Goal: Task Accomplishment & Management: Manage account settings

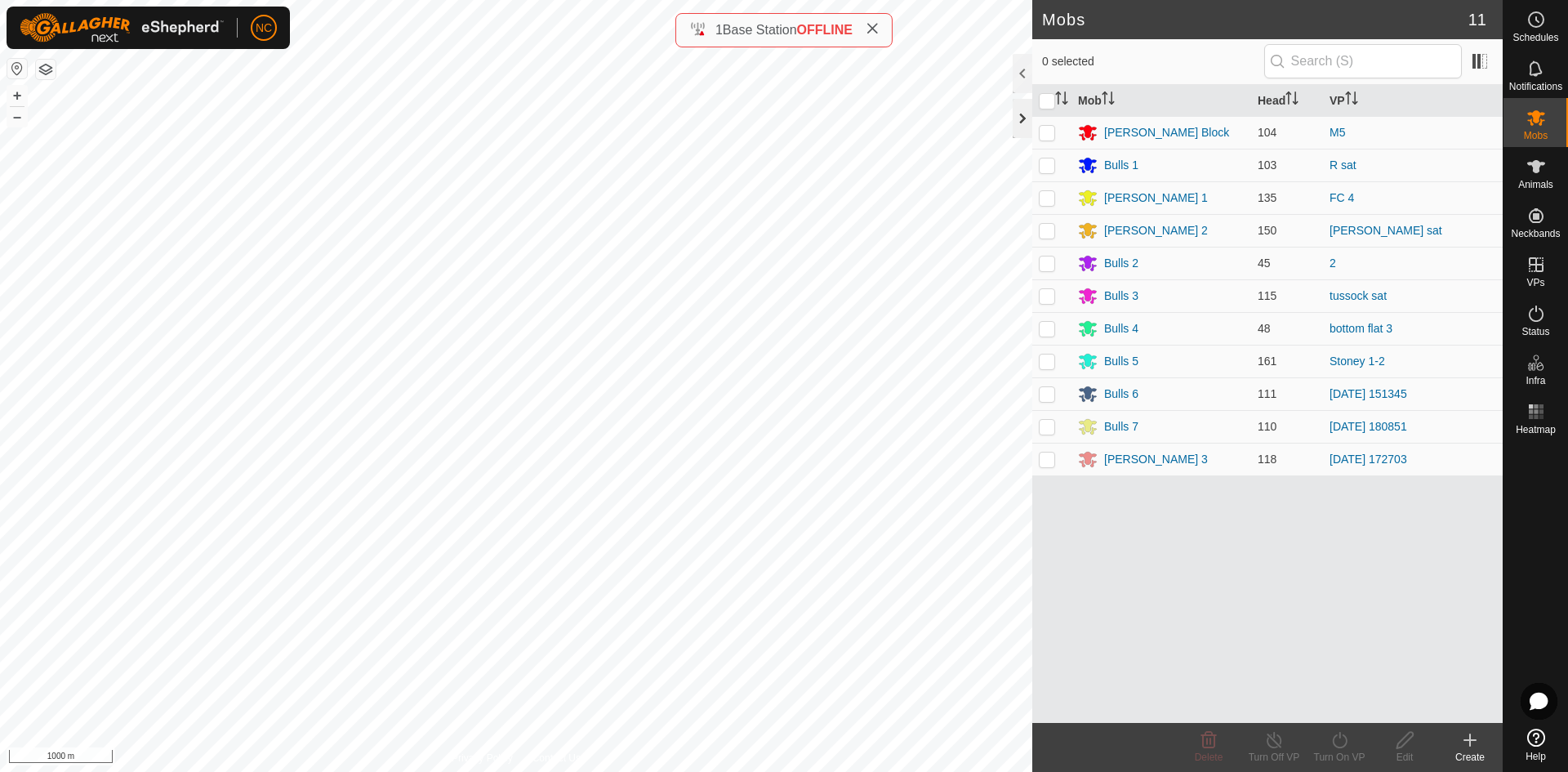
click at [1020, 120] on div at bounding box center [1023, 119] width 20 height 39
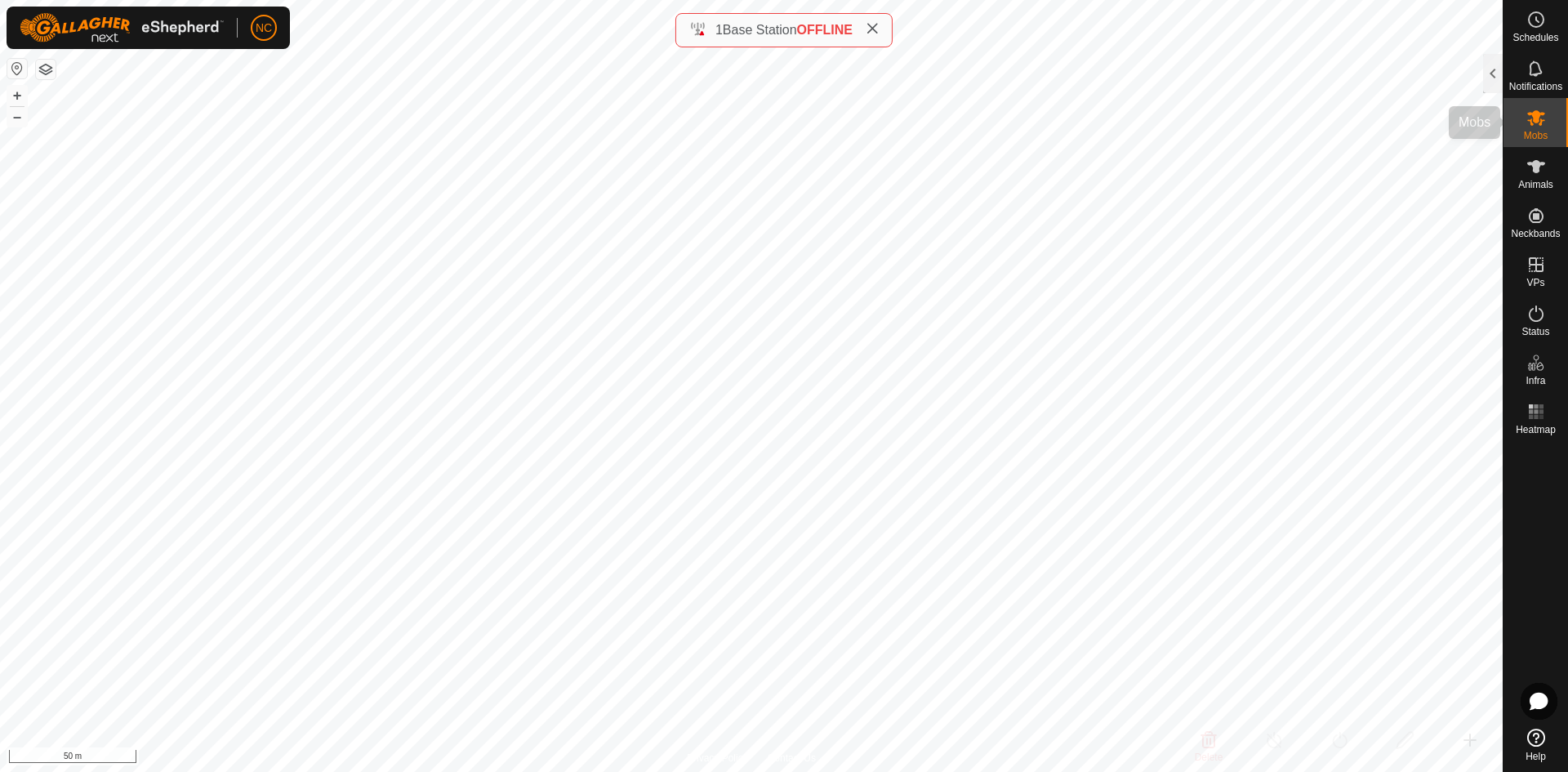
click at [1543, 107] on es-mob-svg-icon at bounding box center [1537, 118] width 29 height 26
click at [1493, 70] on div at bounding box center [1493, 74] width 20 height 39
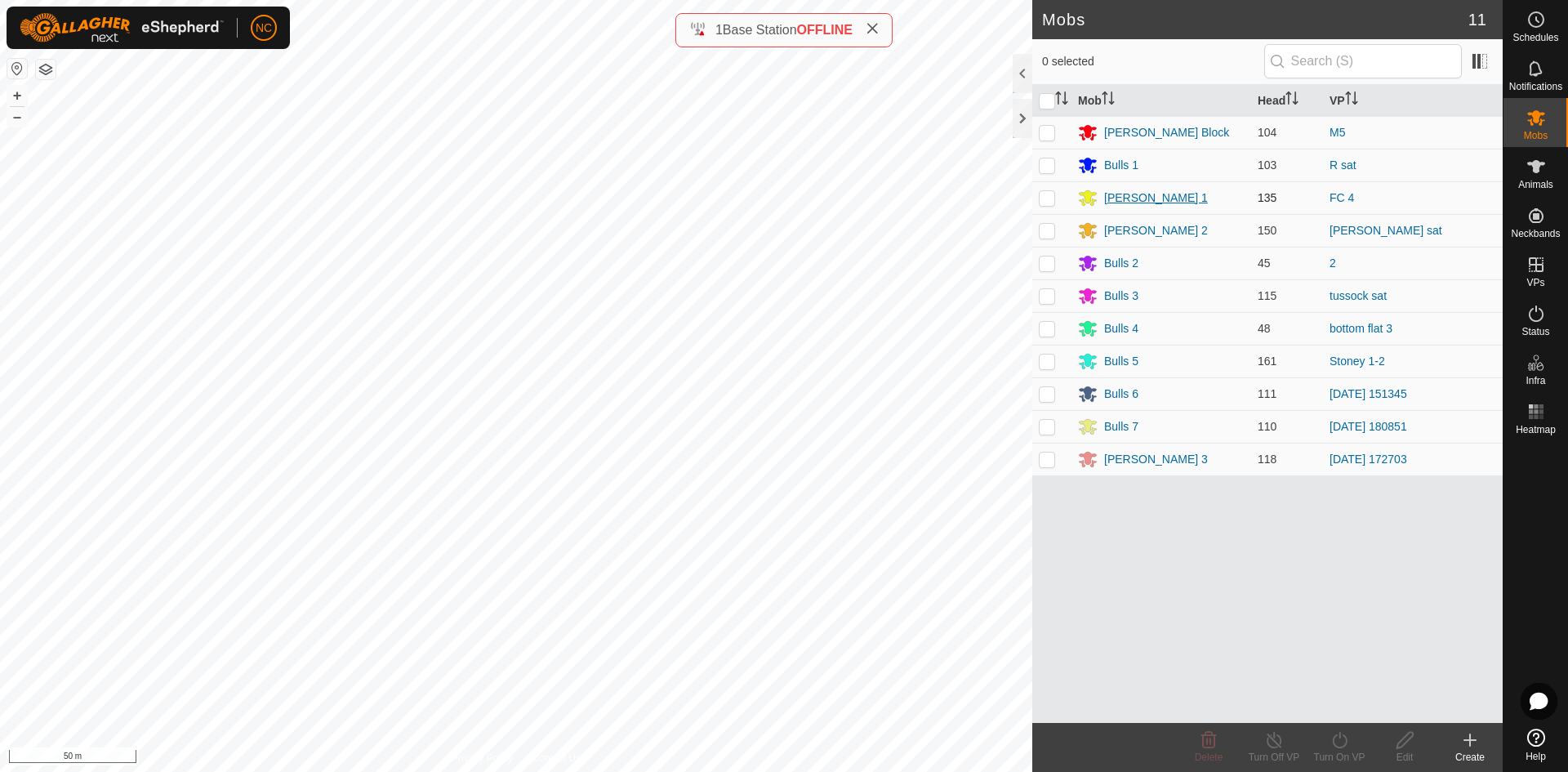
click at [1120, 189] on div "[PERSON_NAME] 1" at bounding box center [1156, 197] width 104 height 17
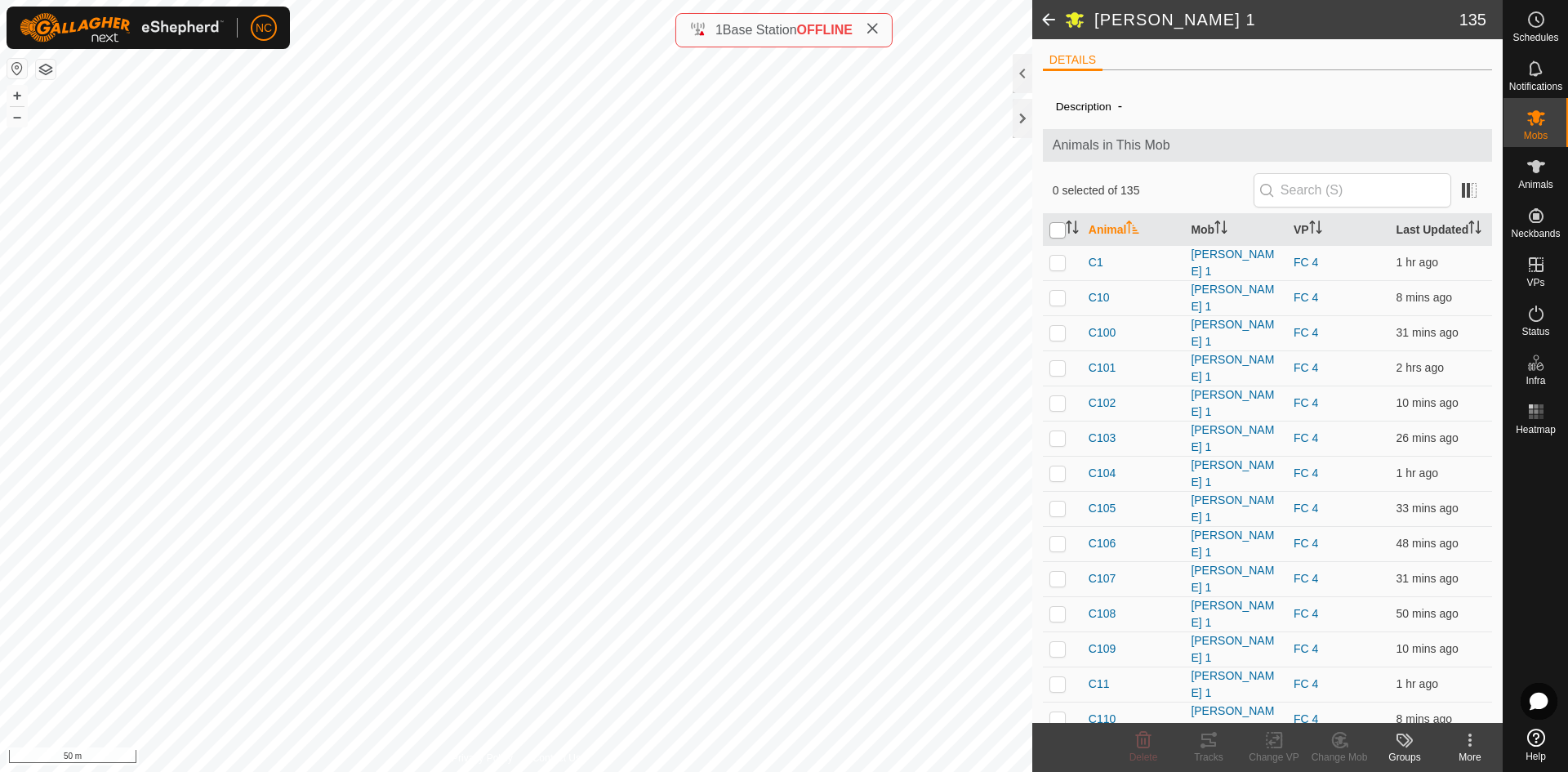
click at [1053, 237] on input "checkbox" at bounding box center [1057, 231] width 17 height 17
checkbox input "true"
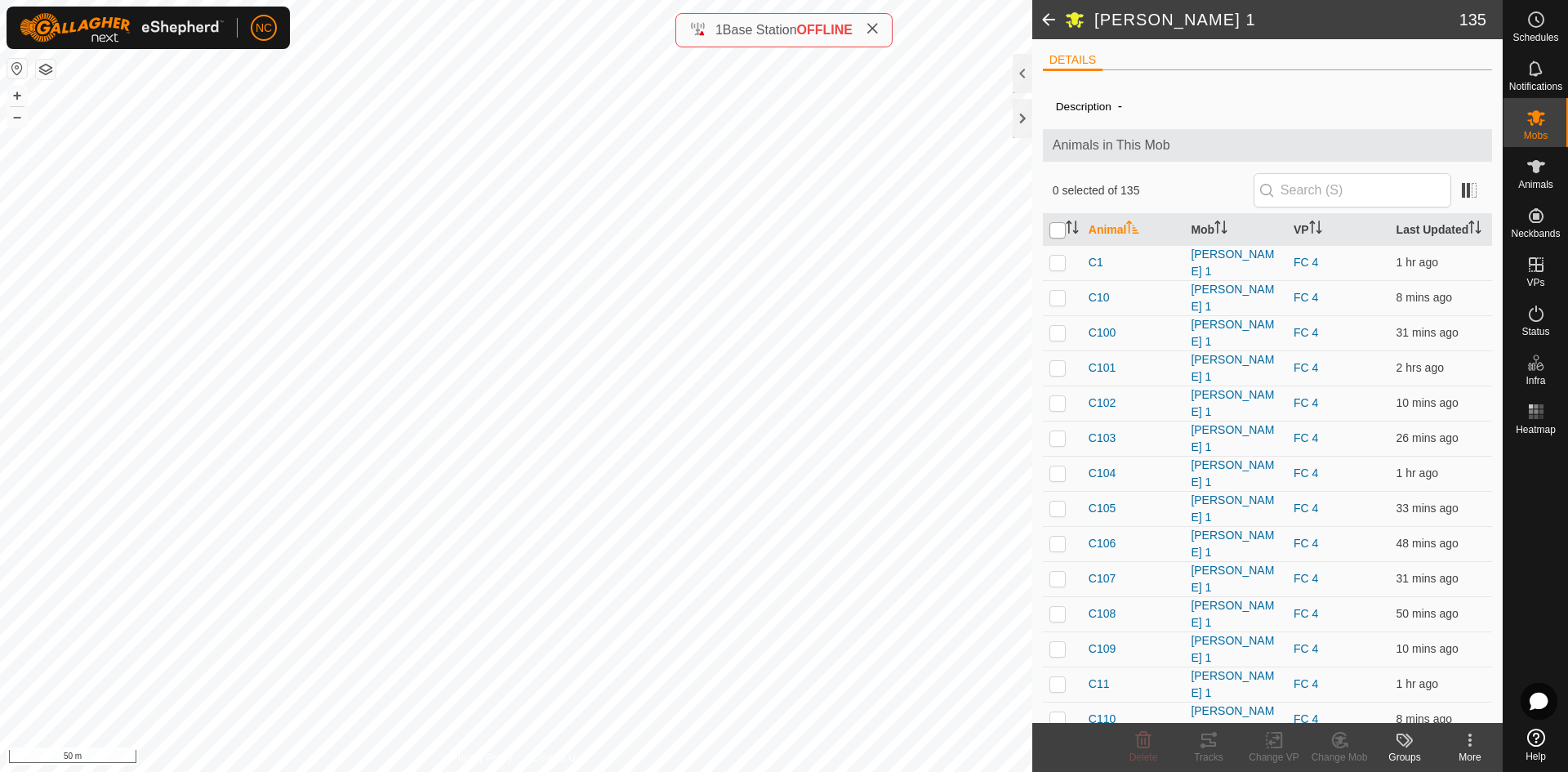
checkbox input "true"
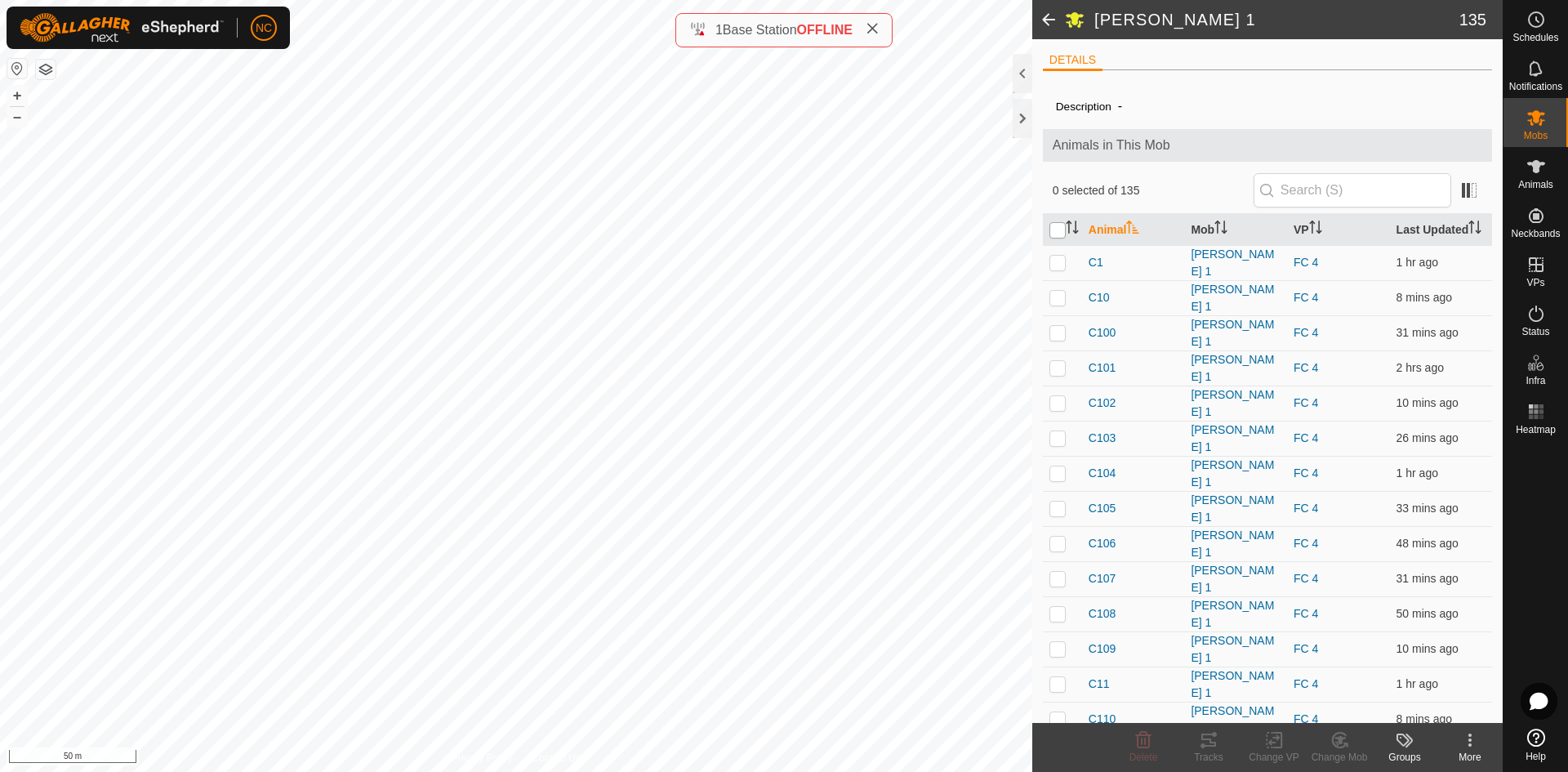
checkbox input "true"
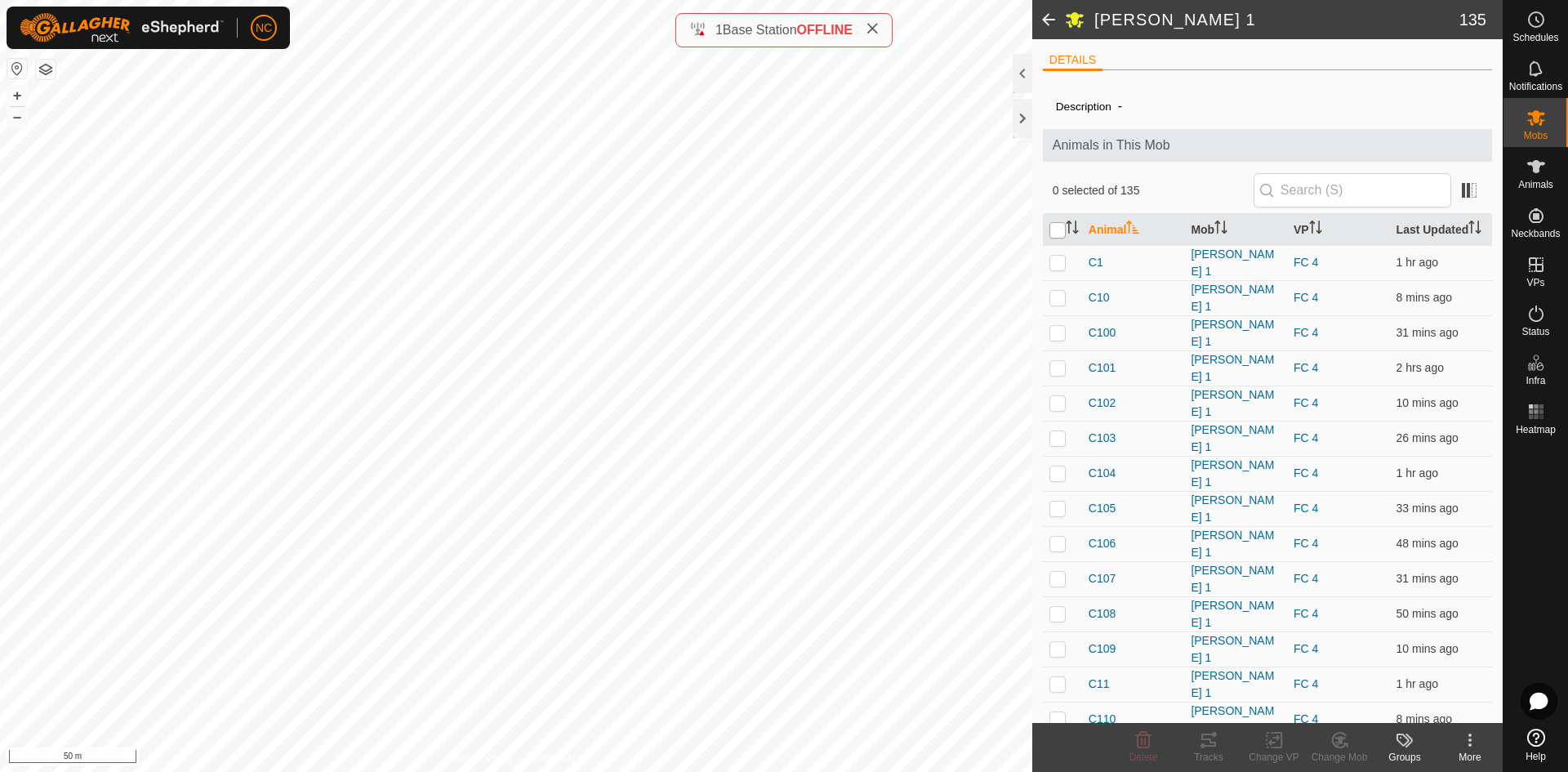
checkbox input "true"
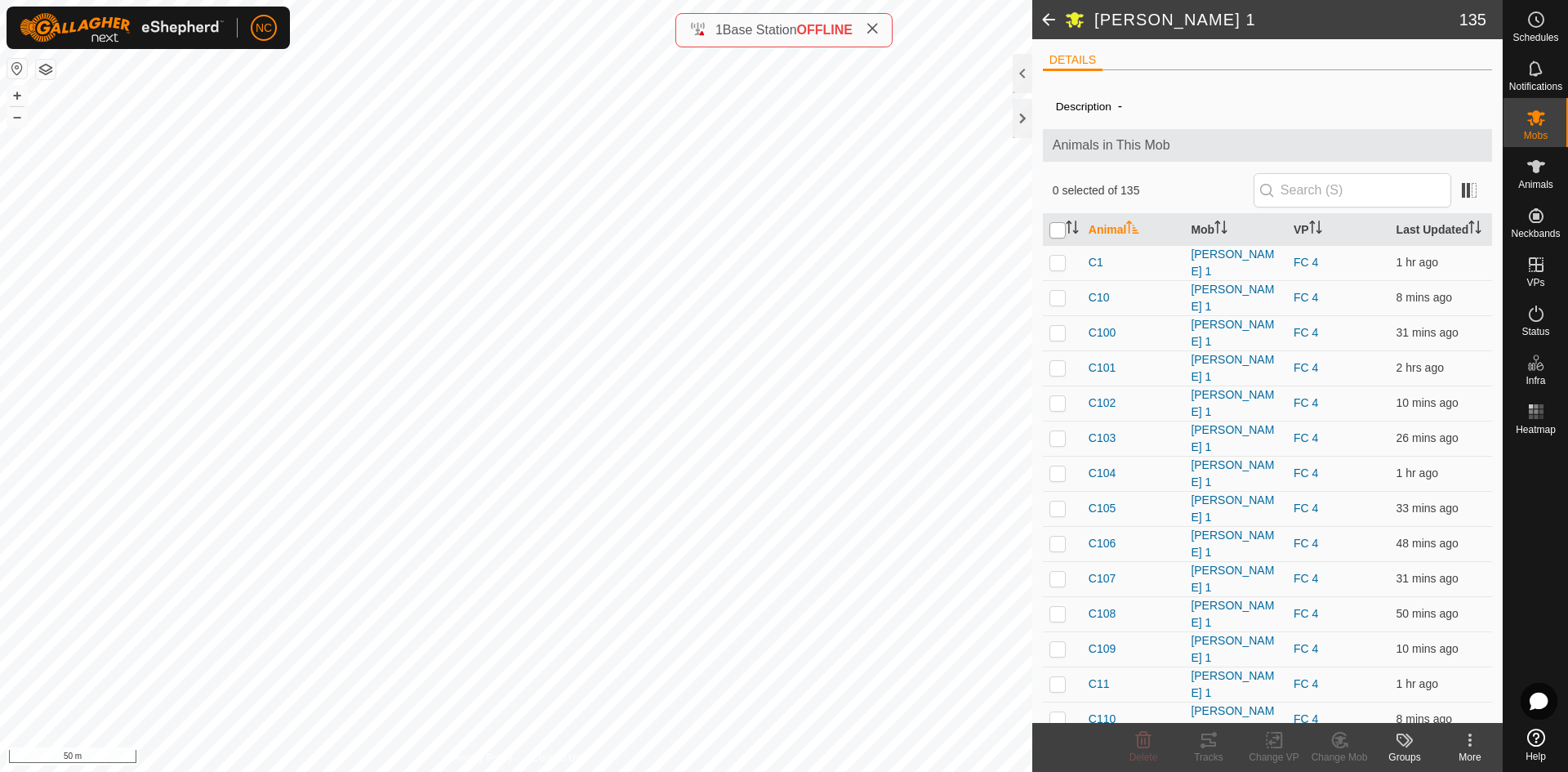
checkbox input "true"
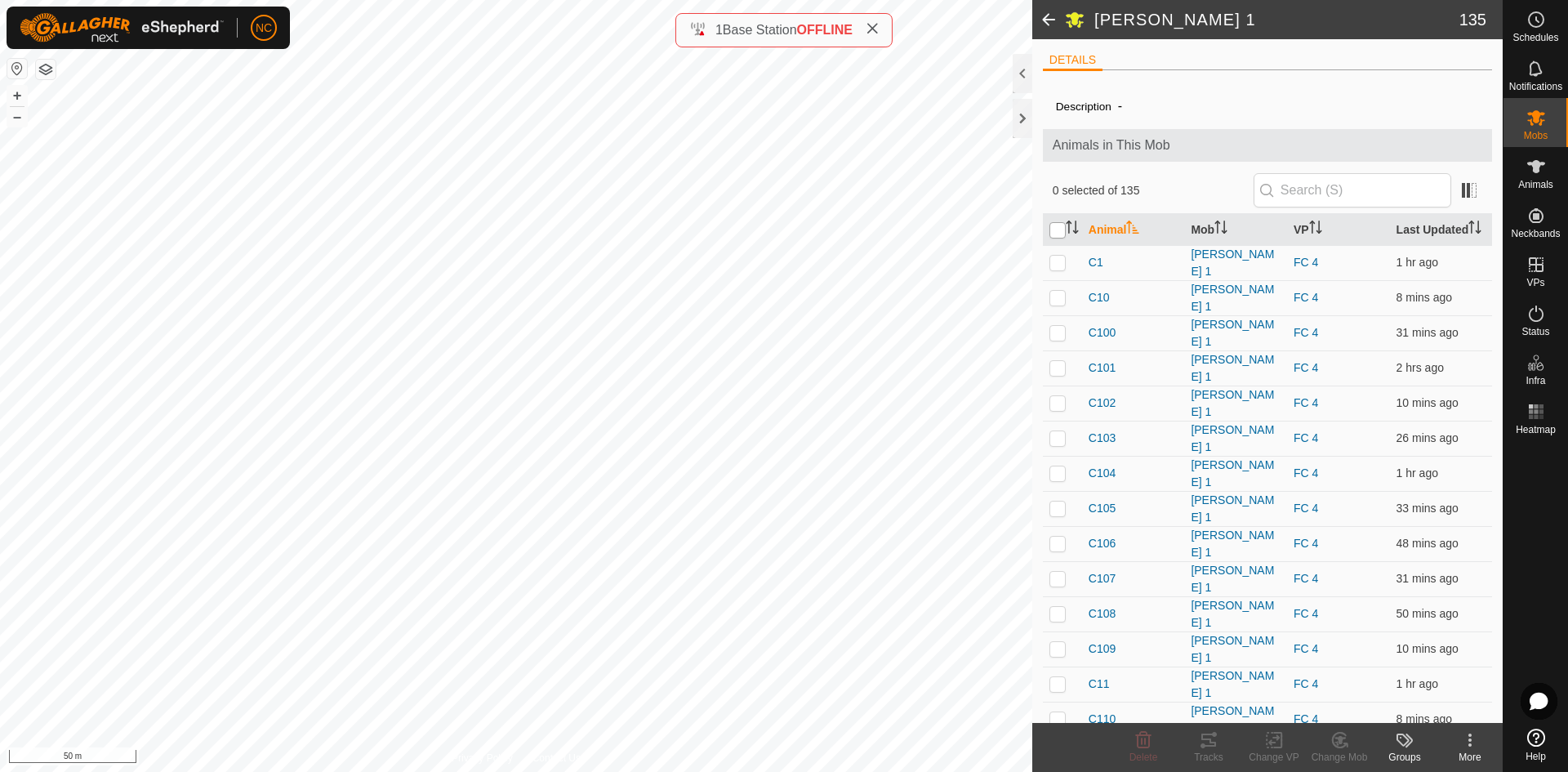
checkbox input "true"
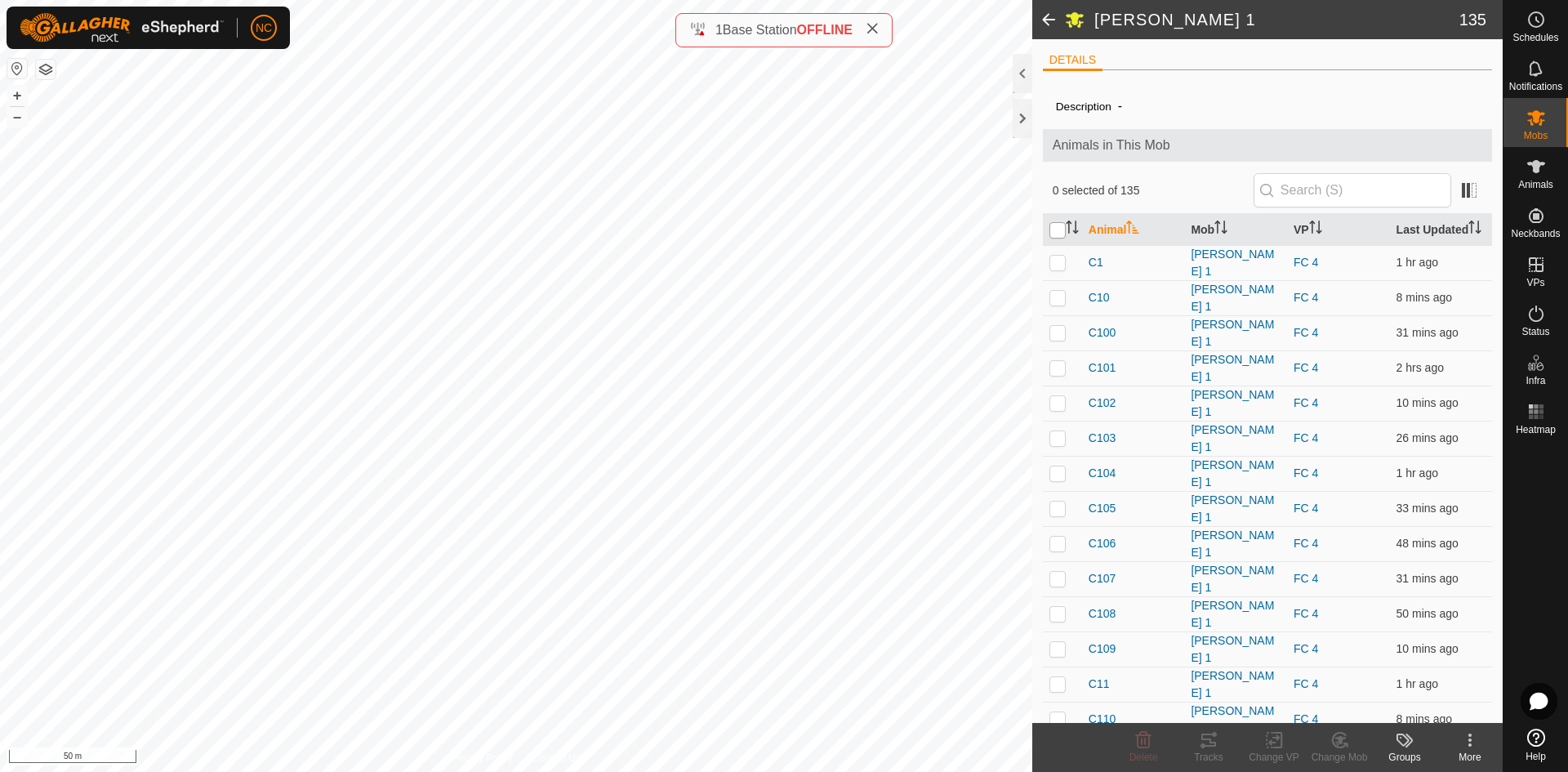
checkbox input "true"
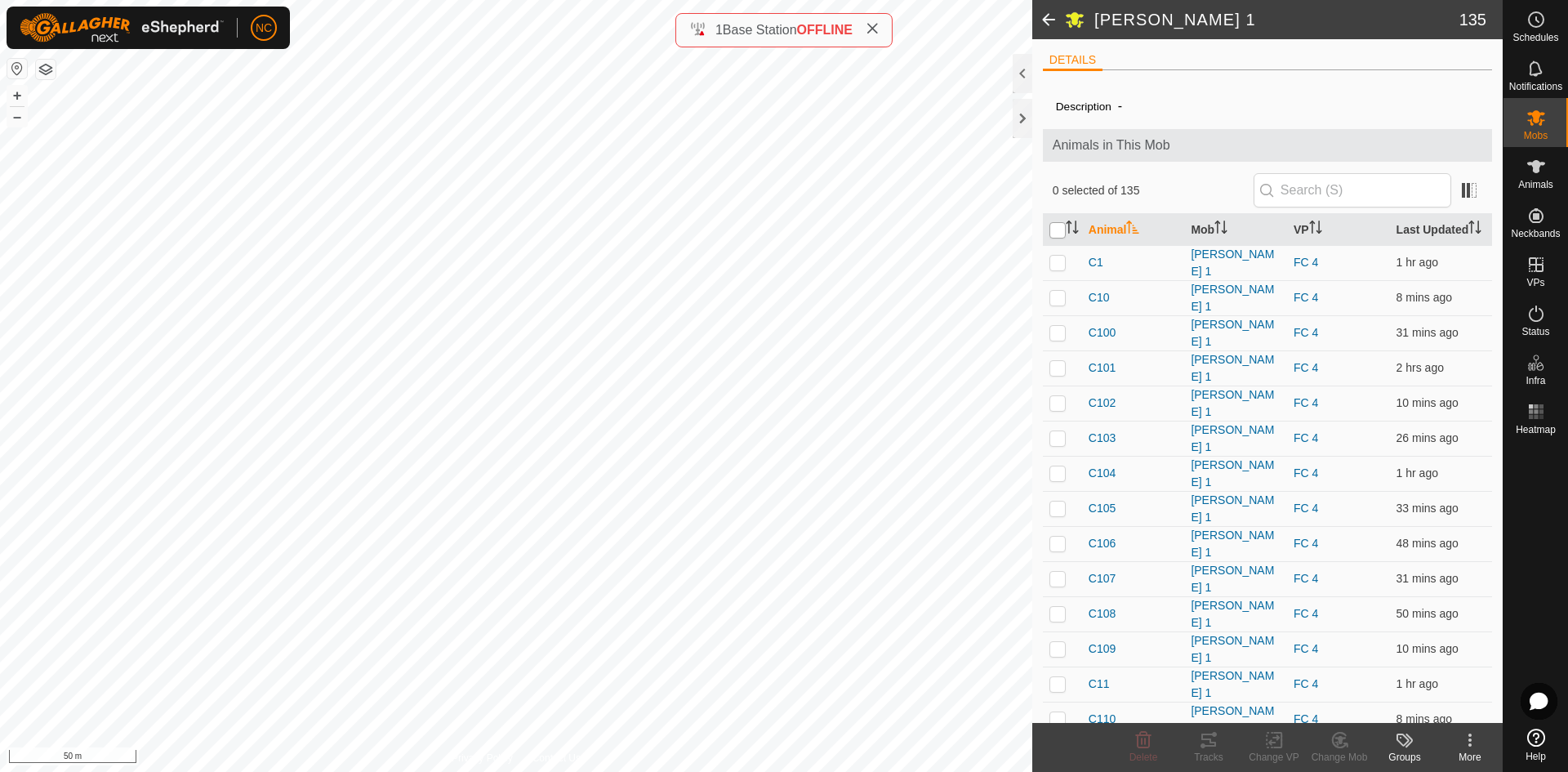
checkbox input "true"
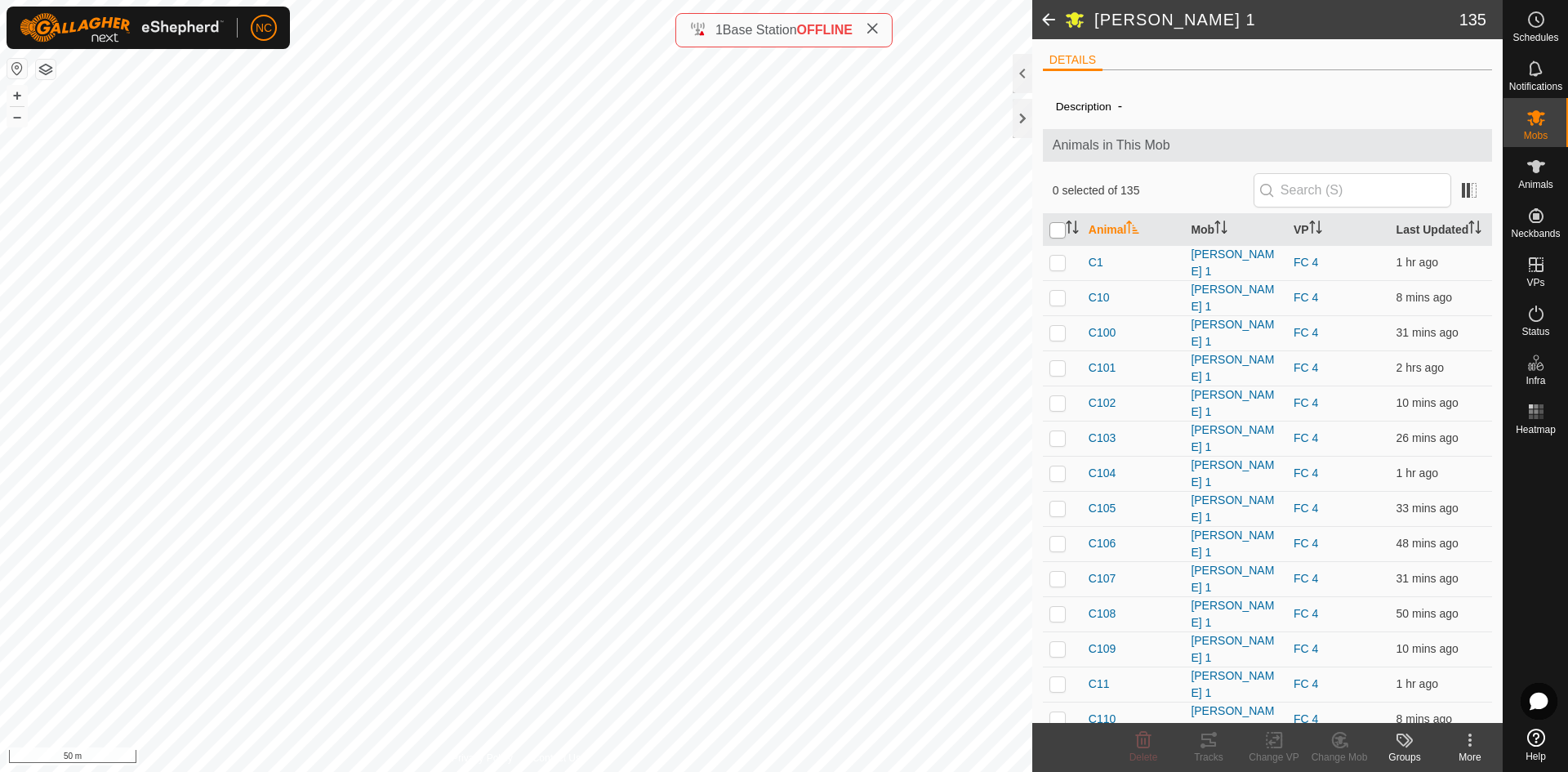
checkbox input "true"
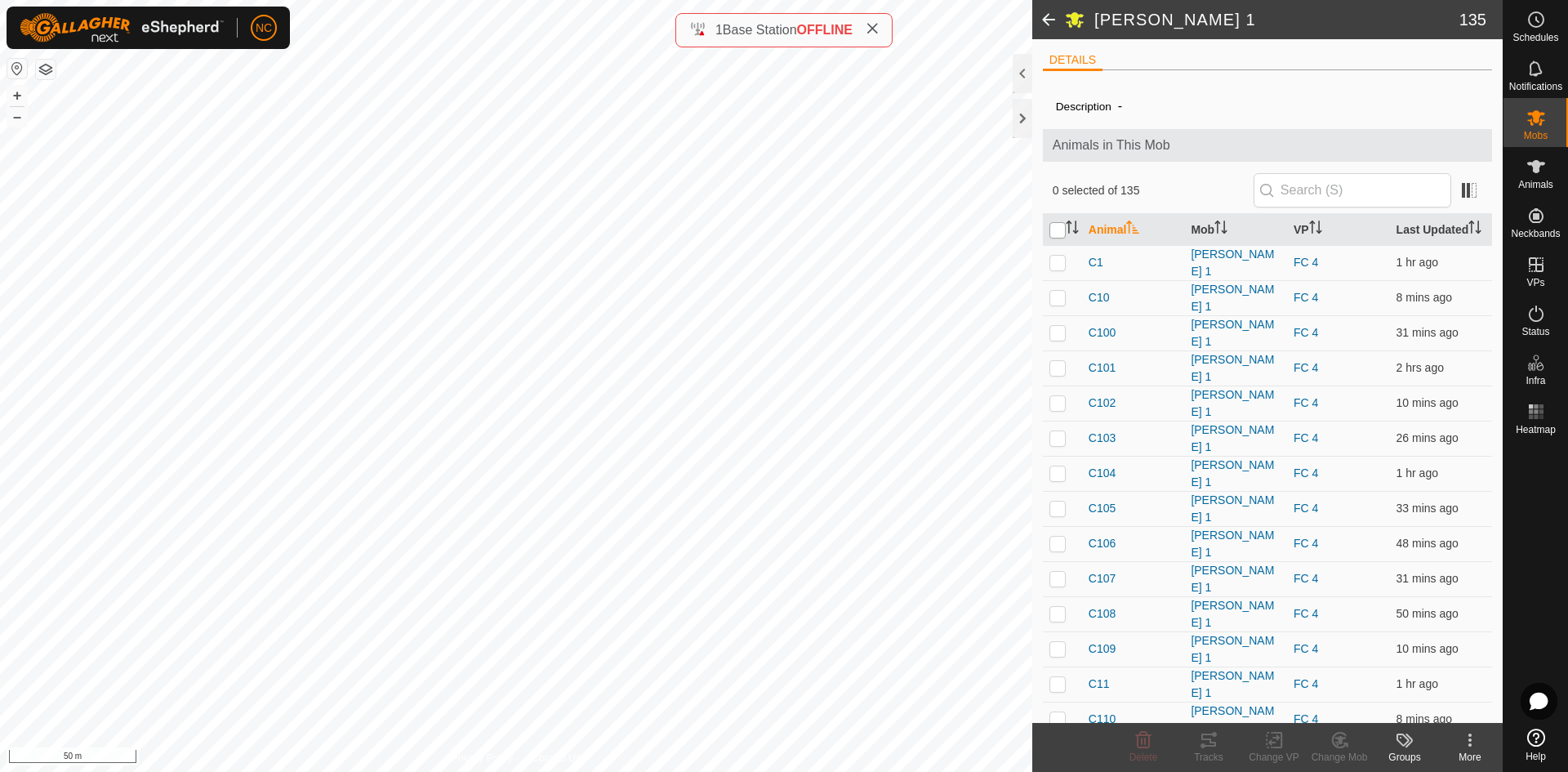
checkbox input "true"
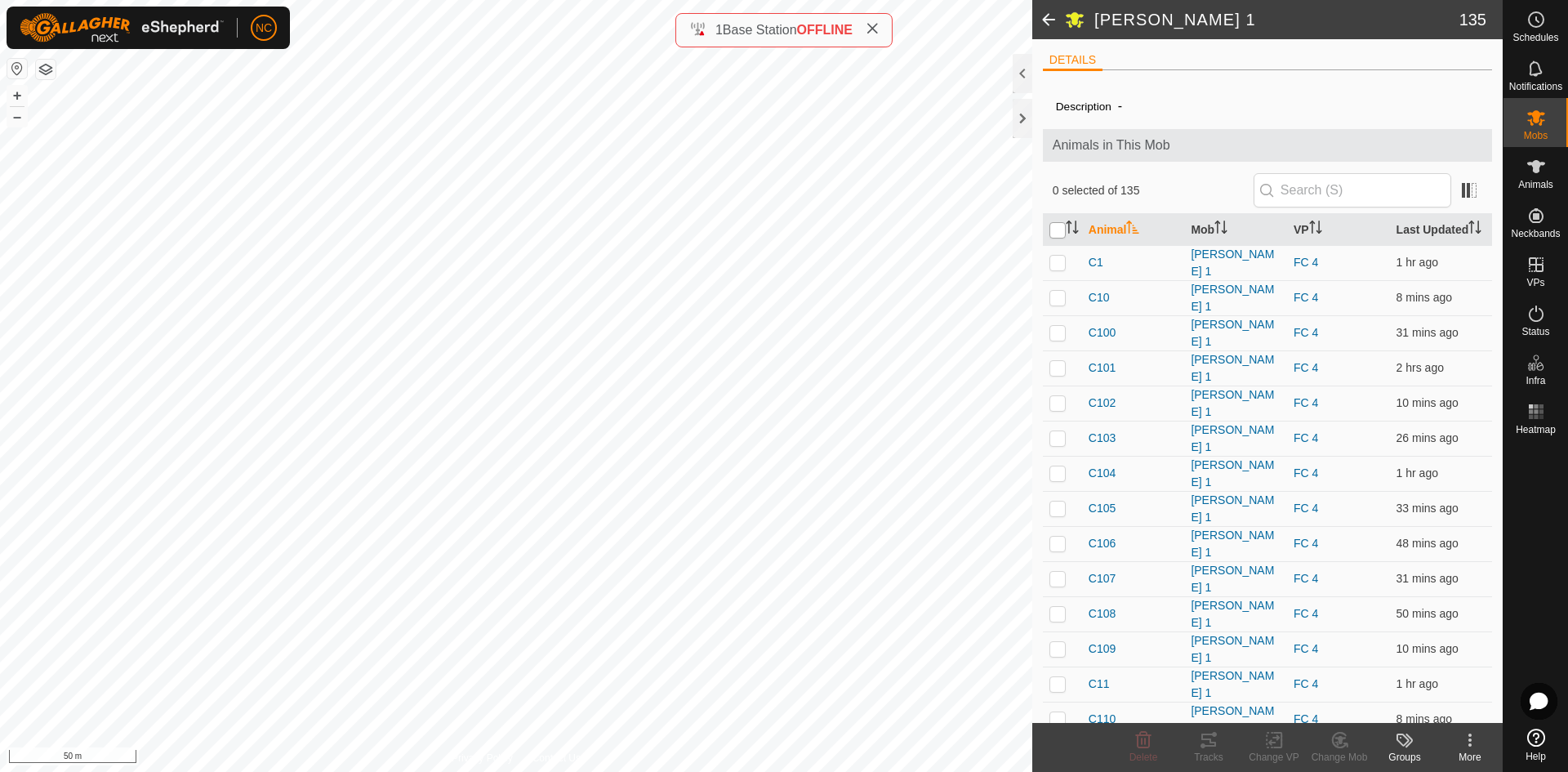
checkbox input "true"
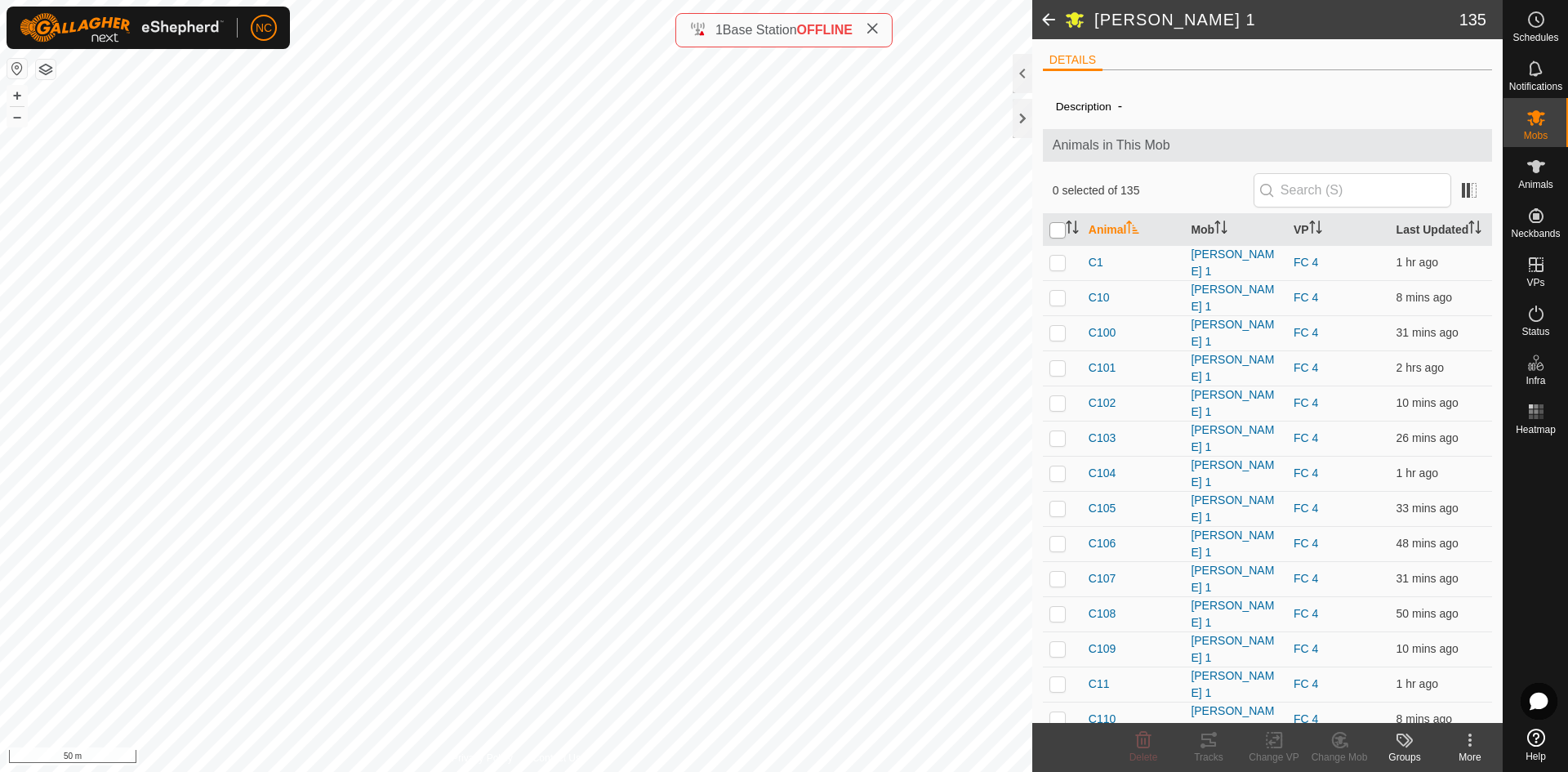
checkbox input "true"
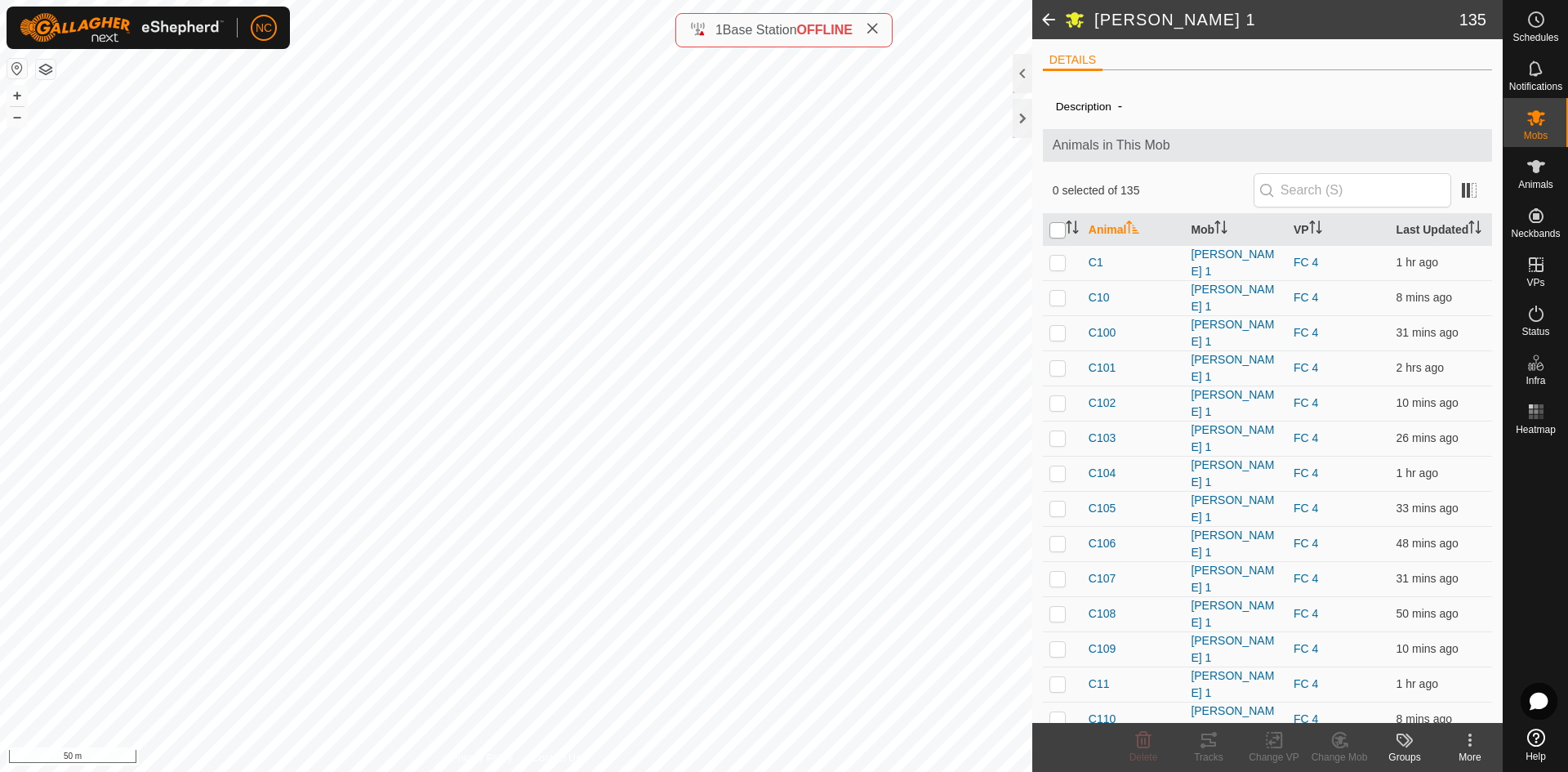
checkbox input "true"
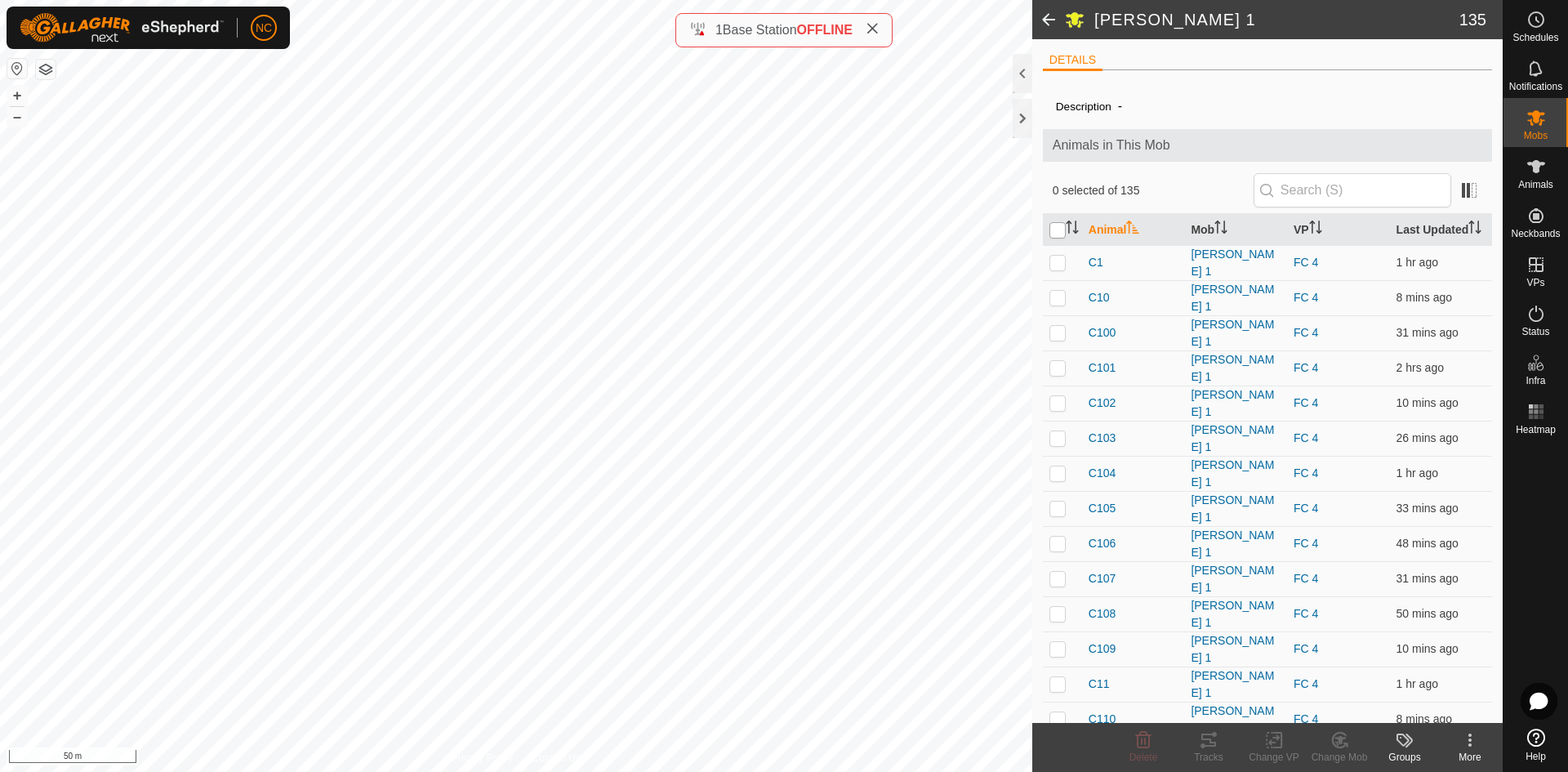
checkbox input "true"
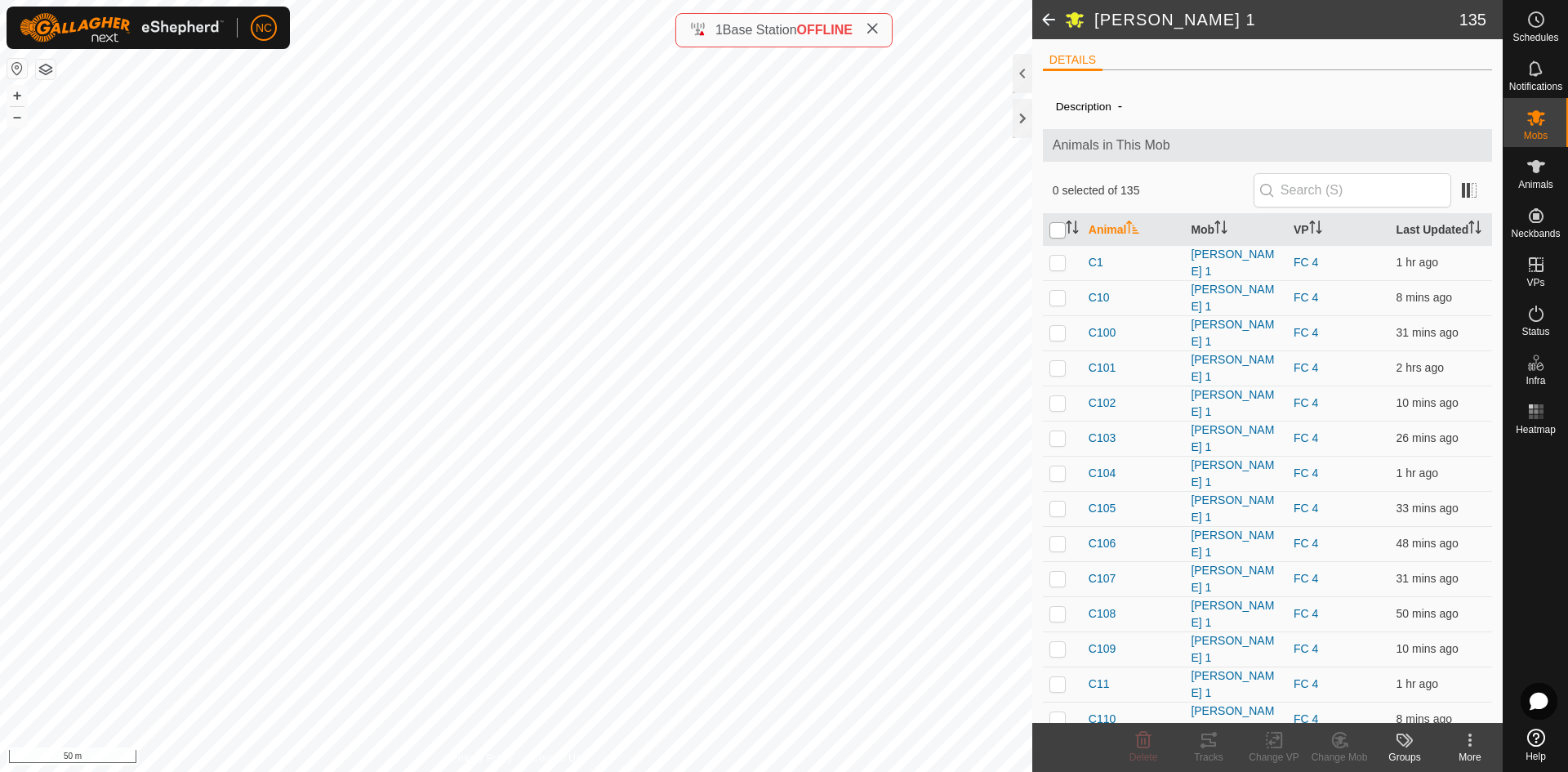
checkbox input "true"
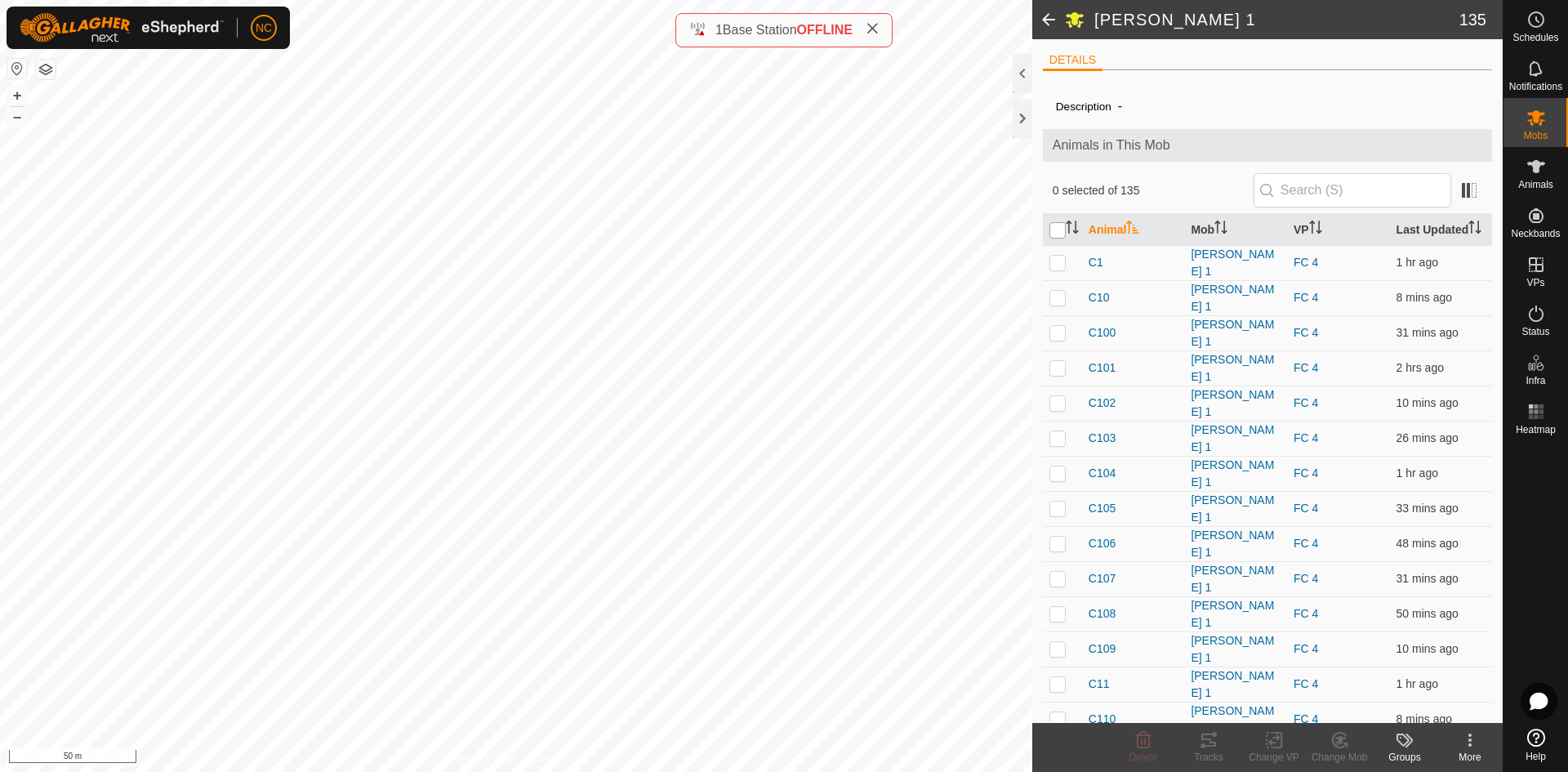
checkbox input "true"
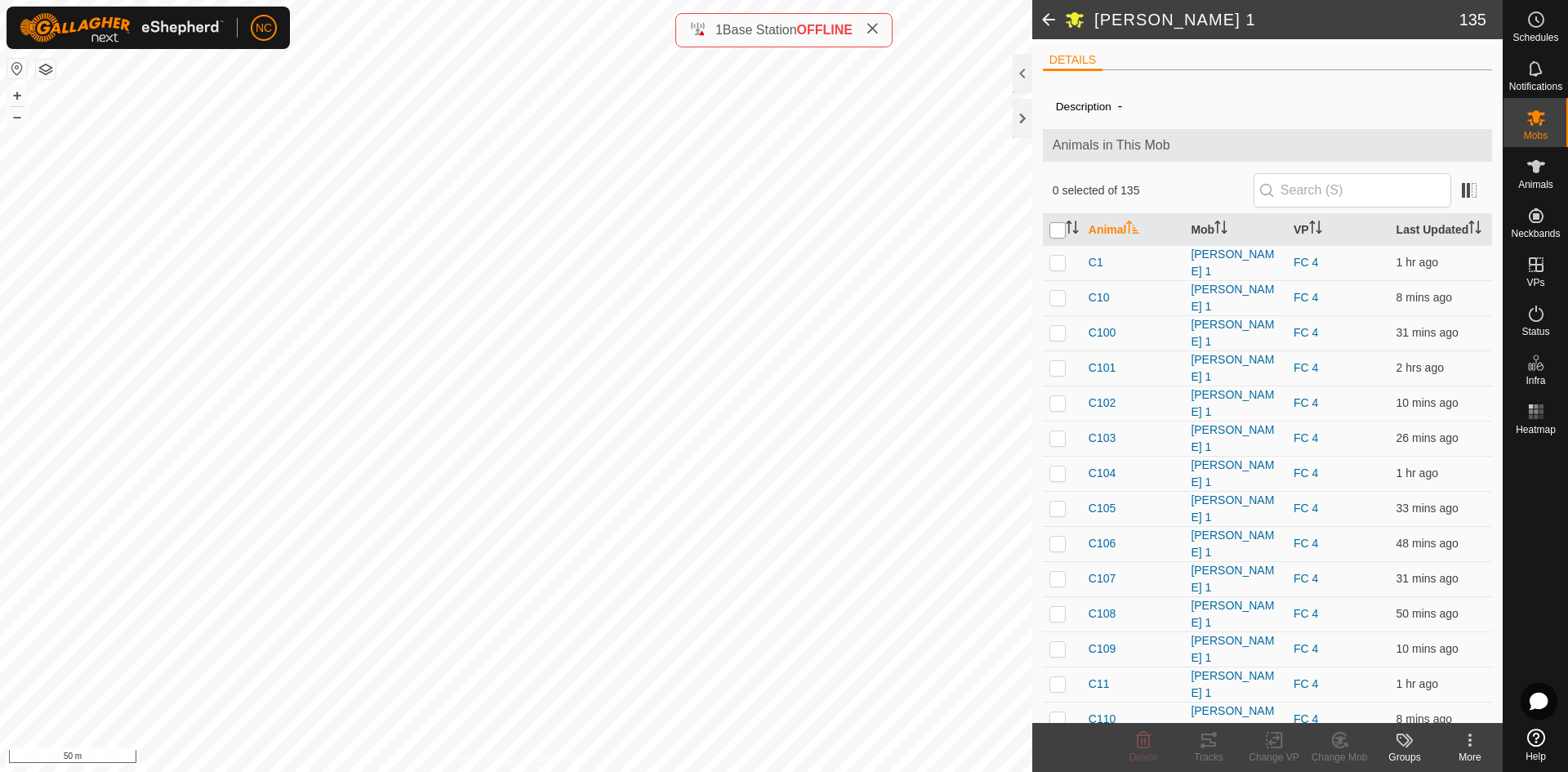
checkbox input "true"
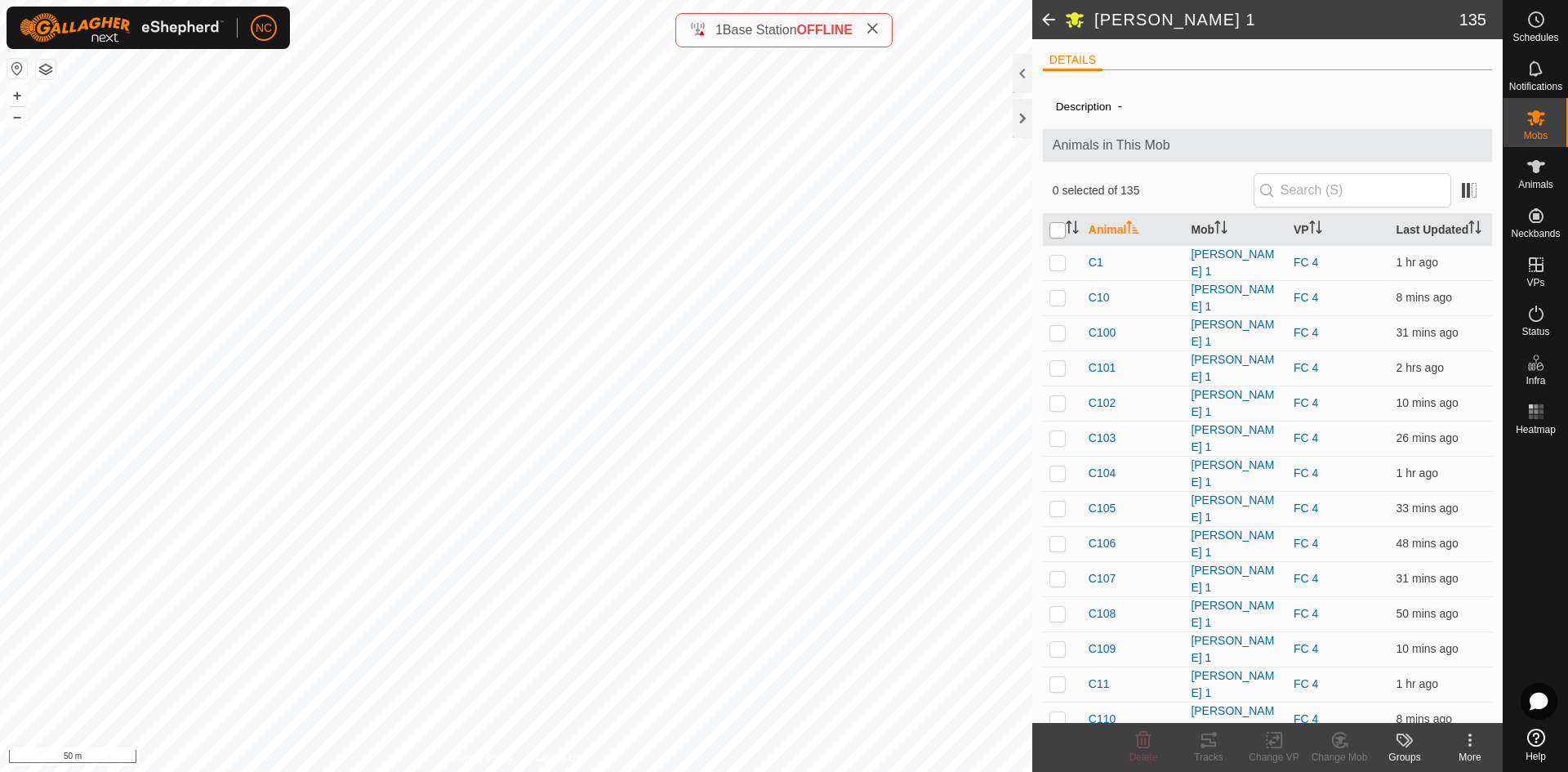
checkbox input "true"
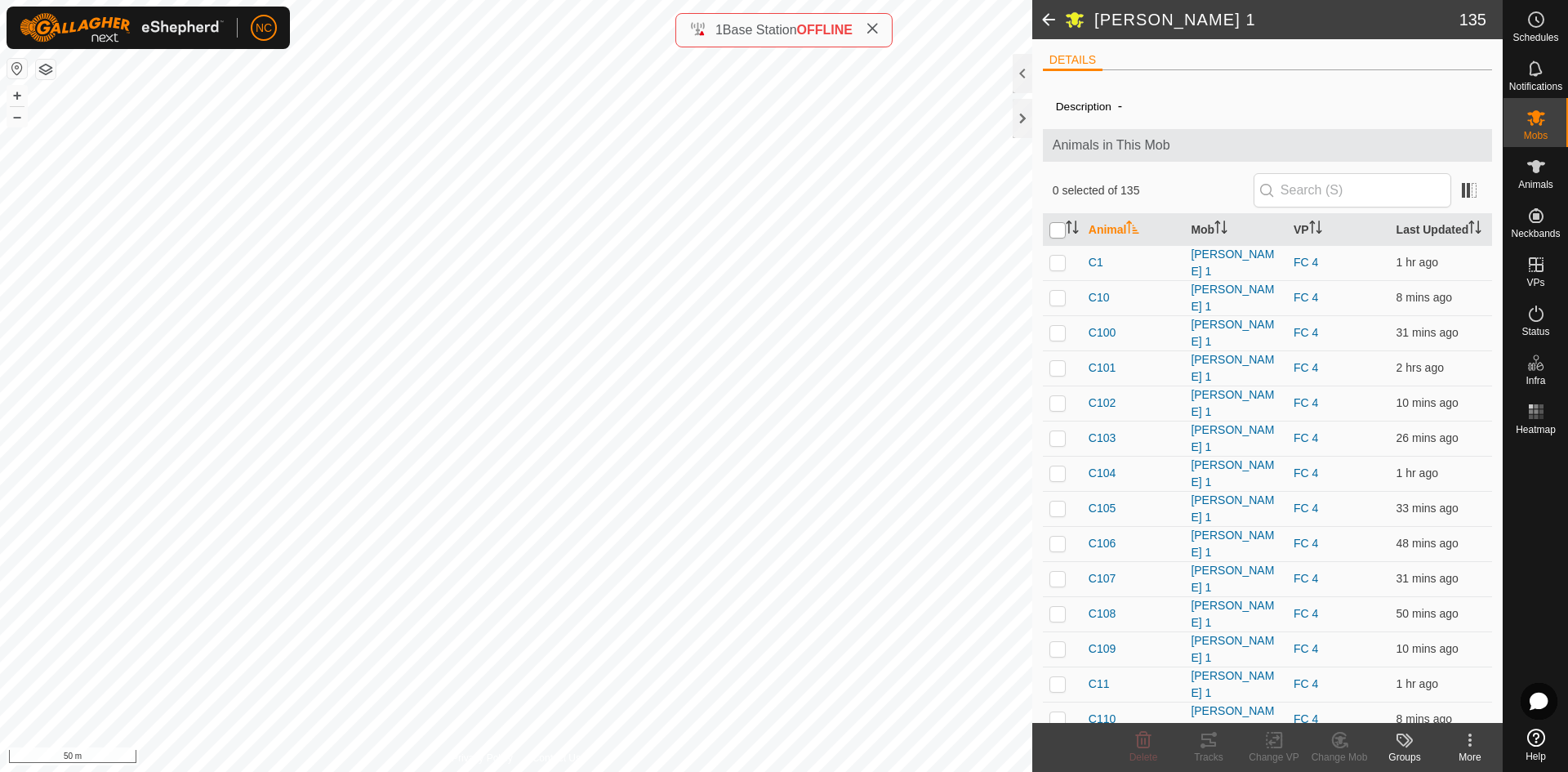
checkbox input "true"
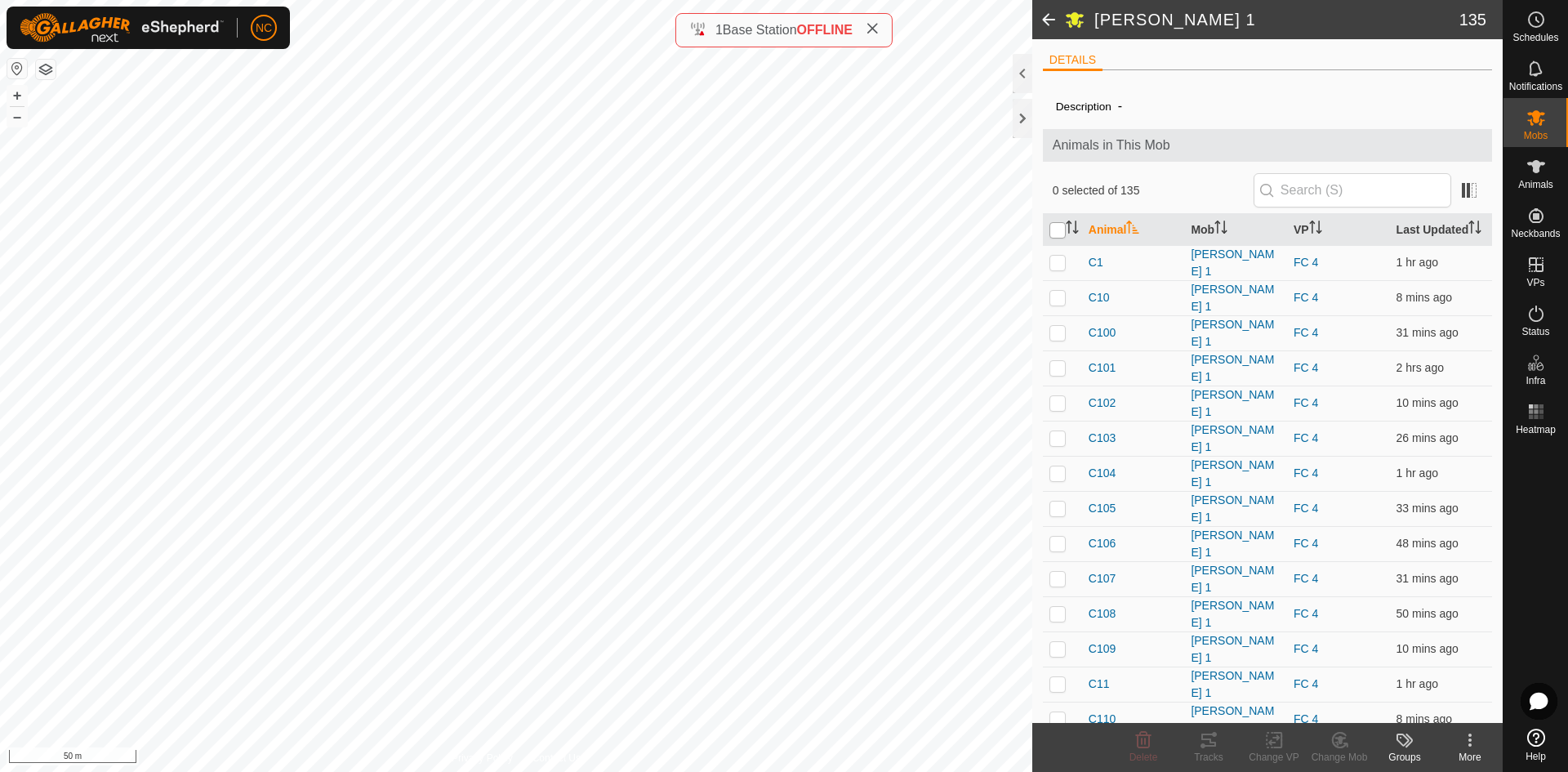
checkbox input "true"
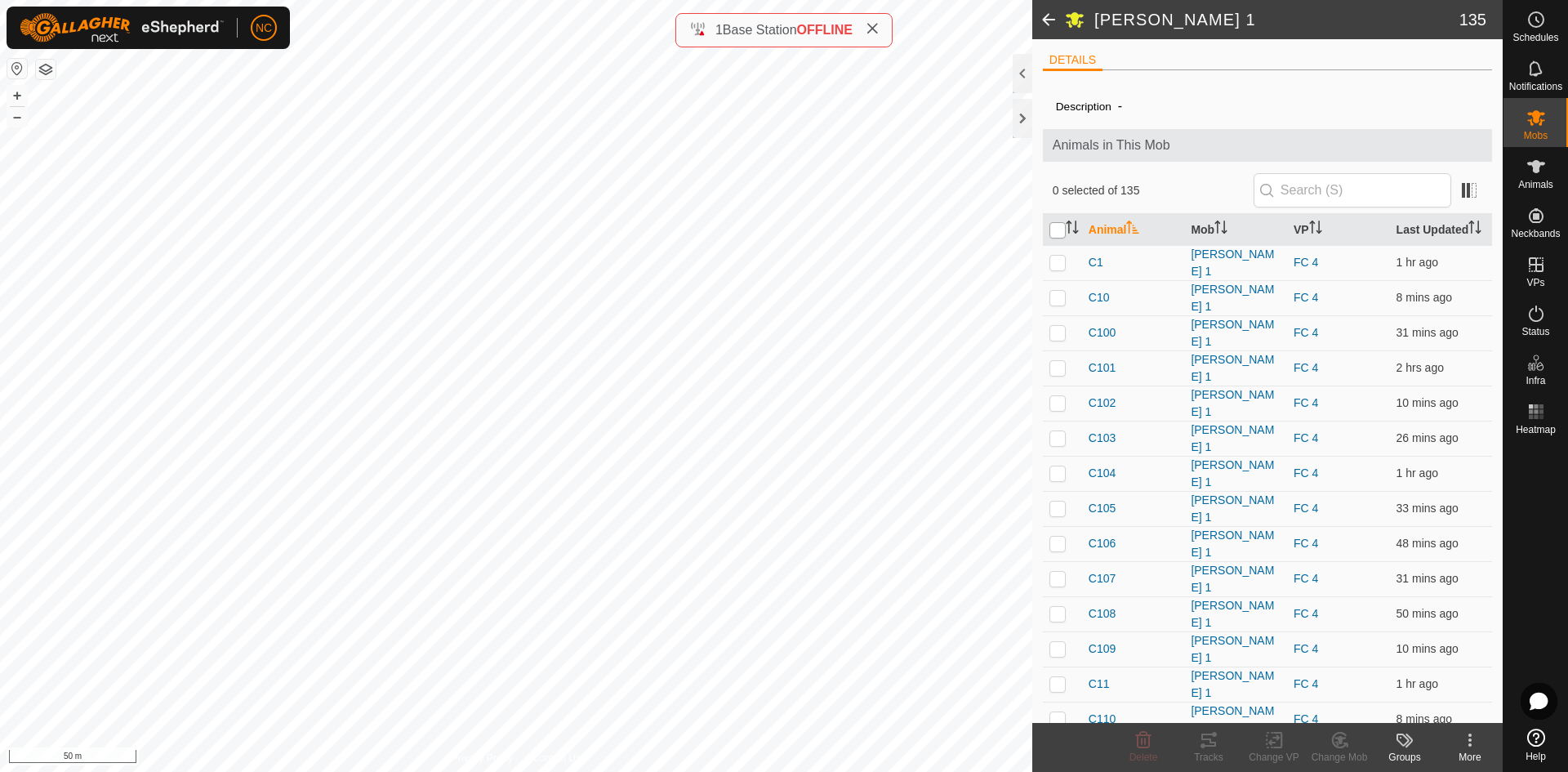
checkbox input "true"
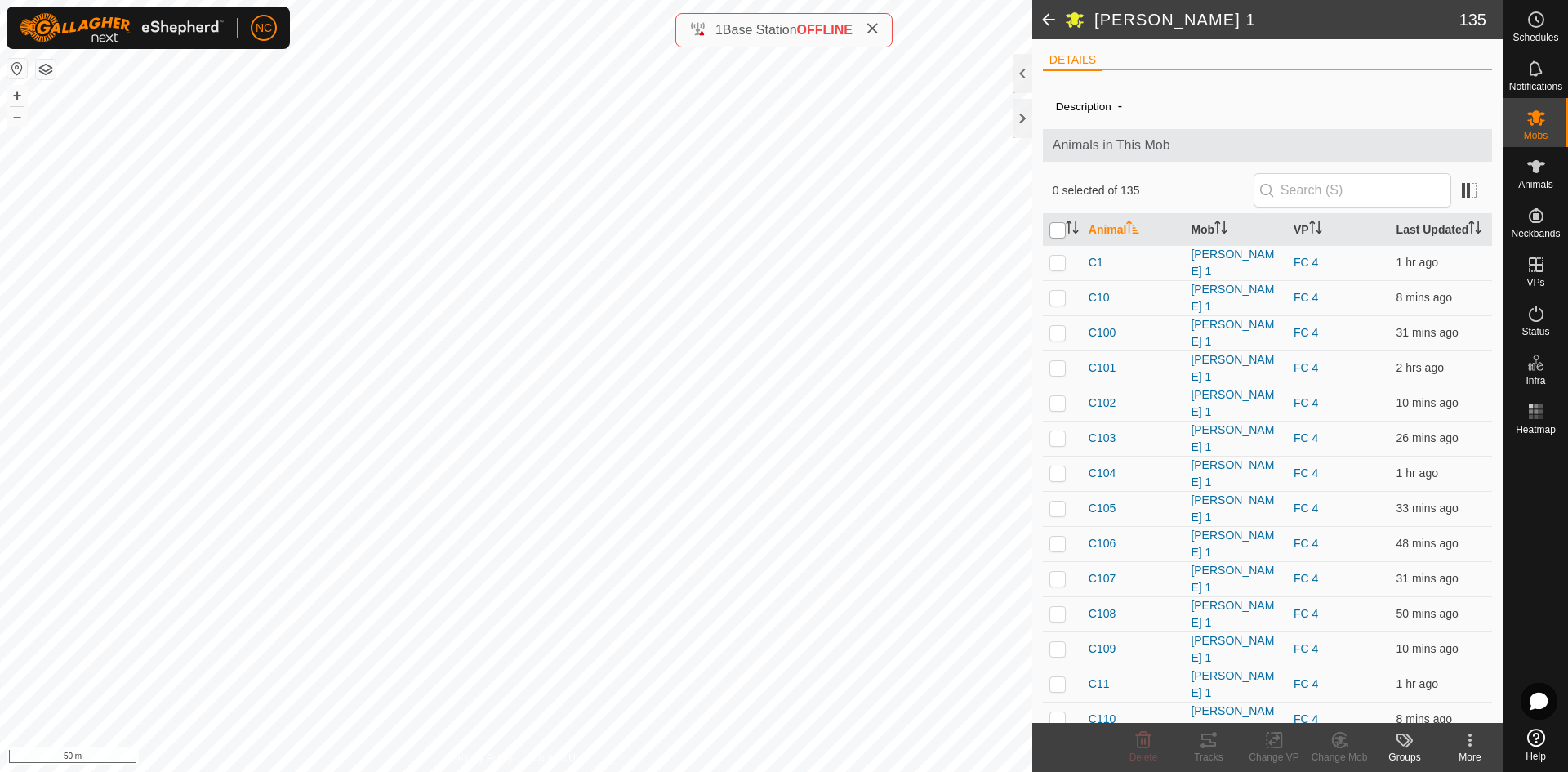
checkbox input "true"
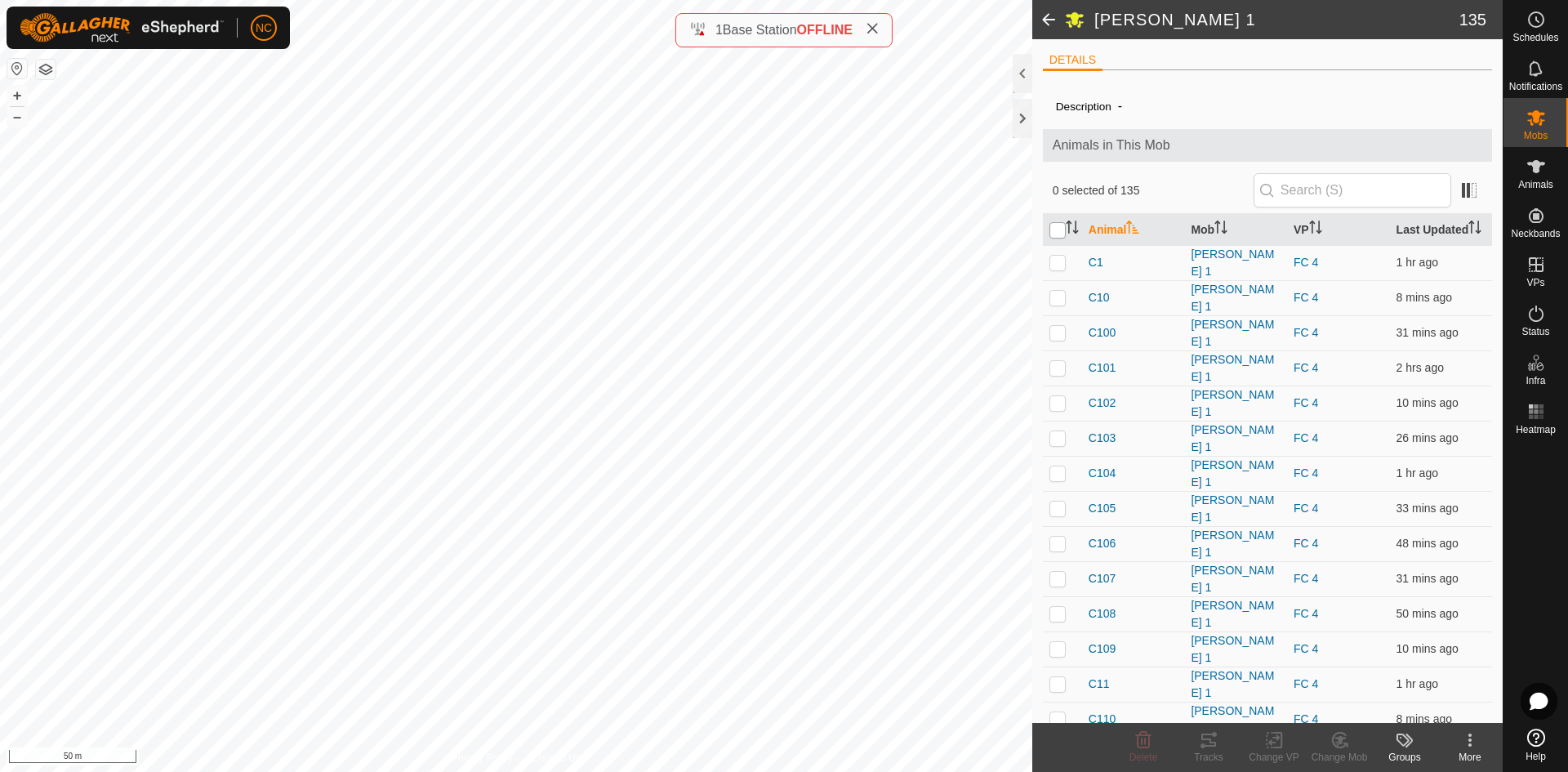
checkbox input "true"
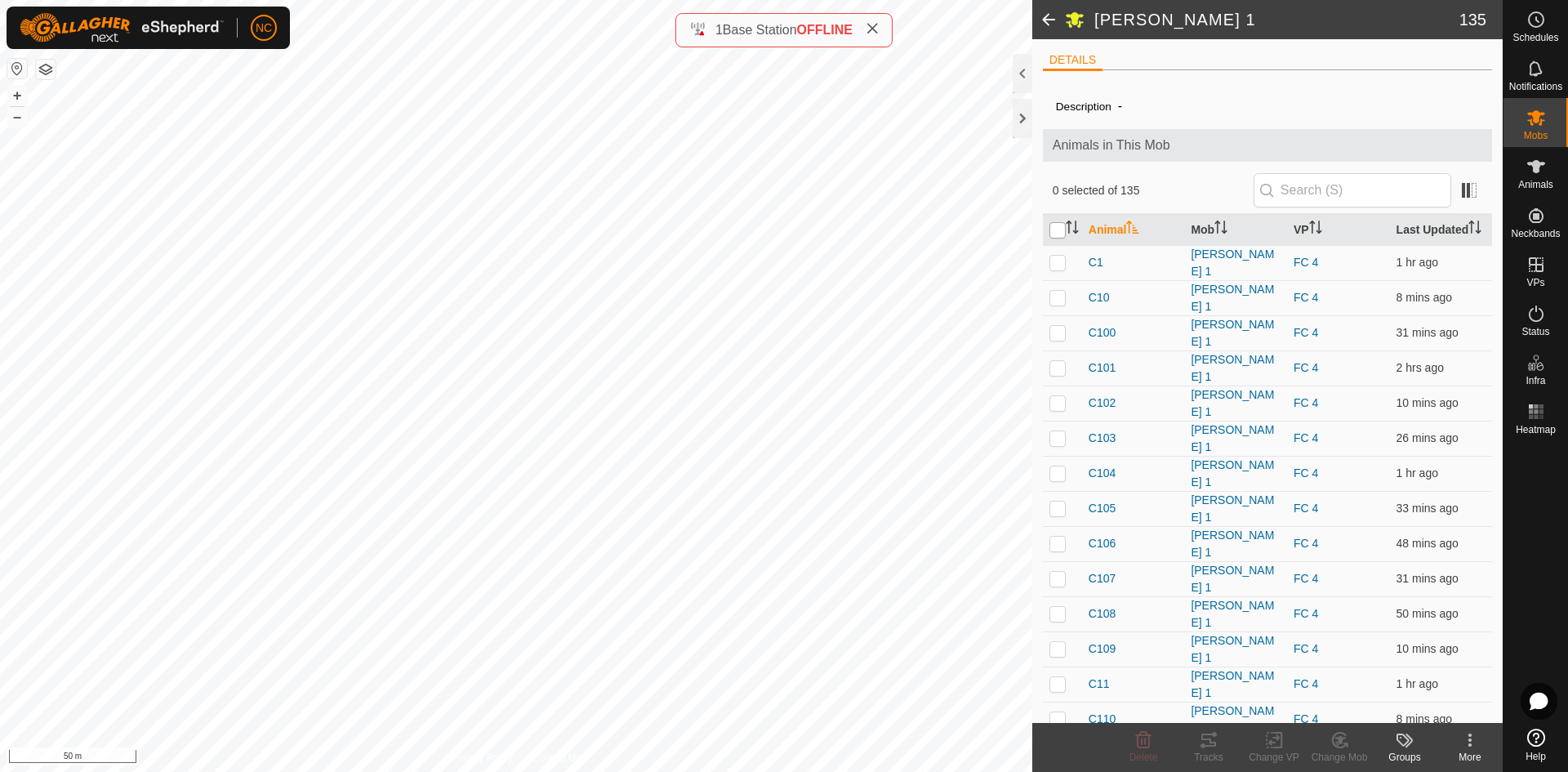
checkbox input "true"
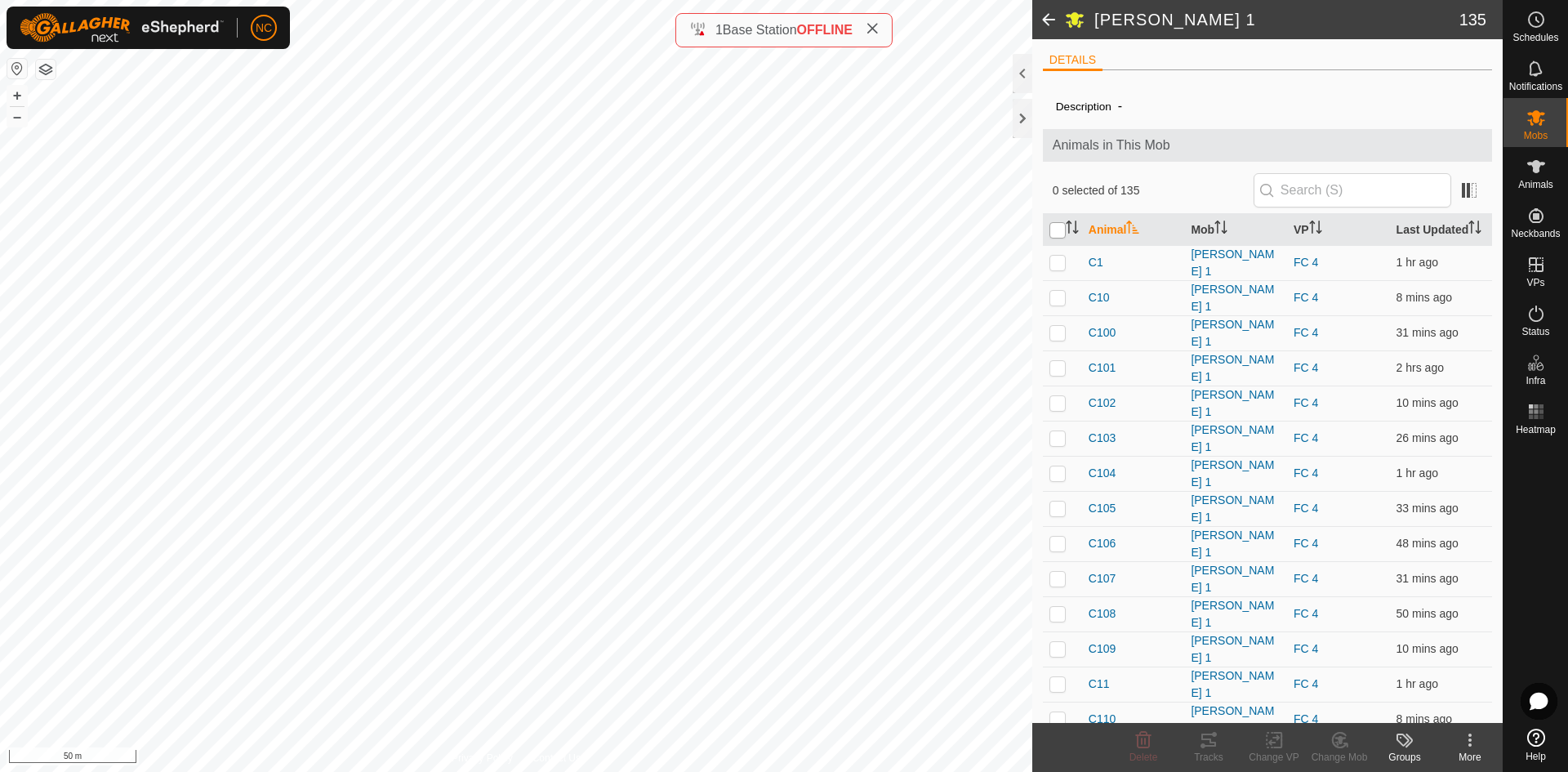
checkbox input "true"
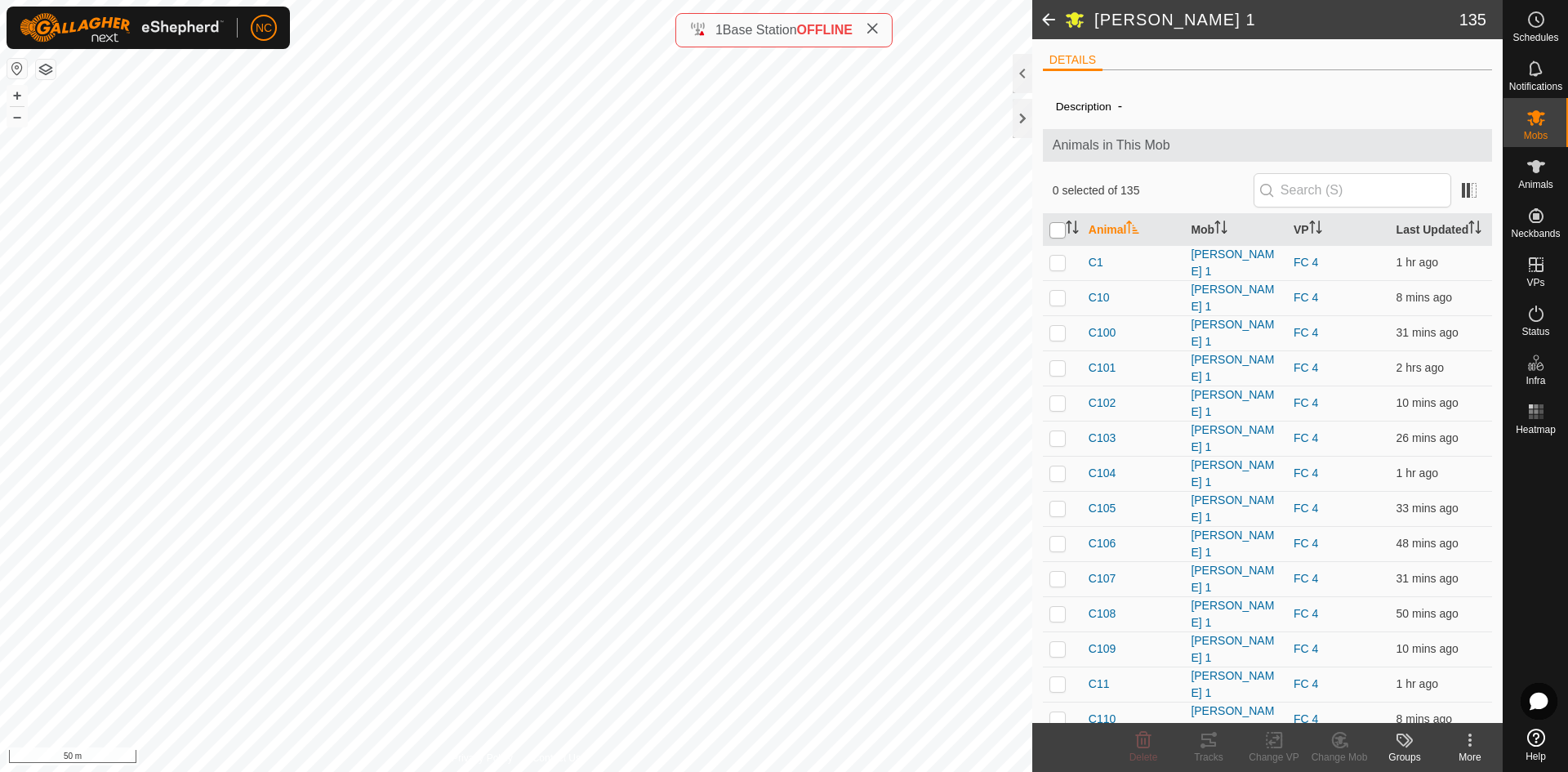
checkbox input "true"
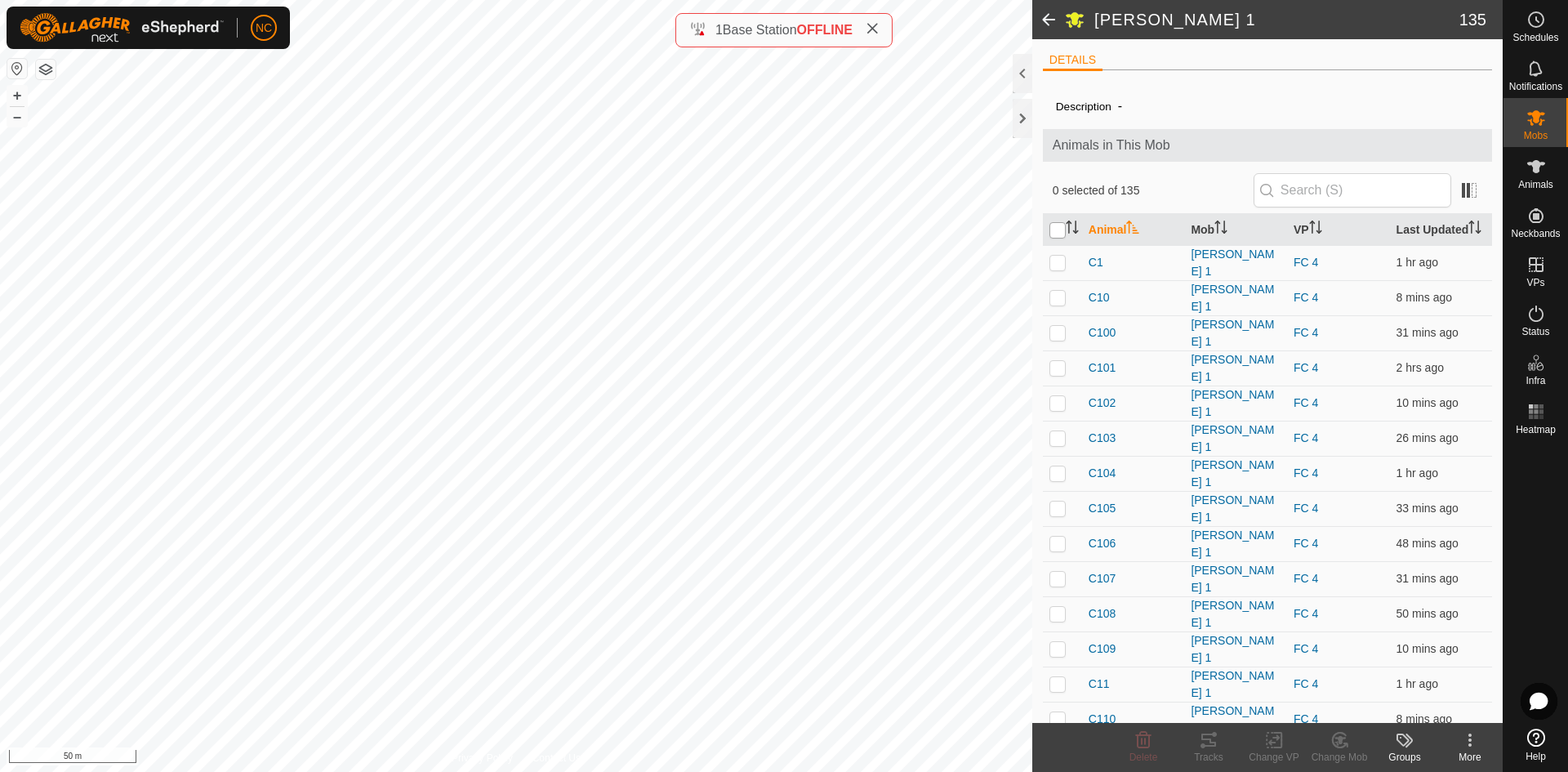
checkbox input "true"
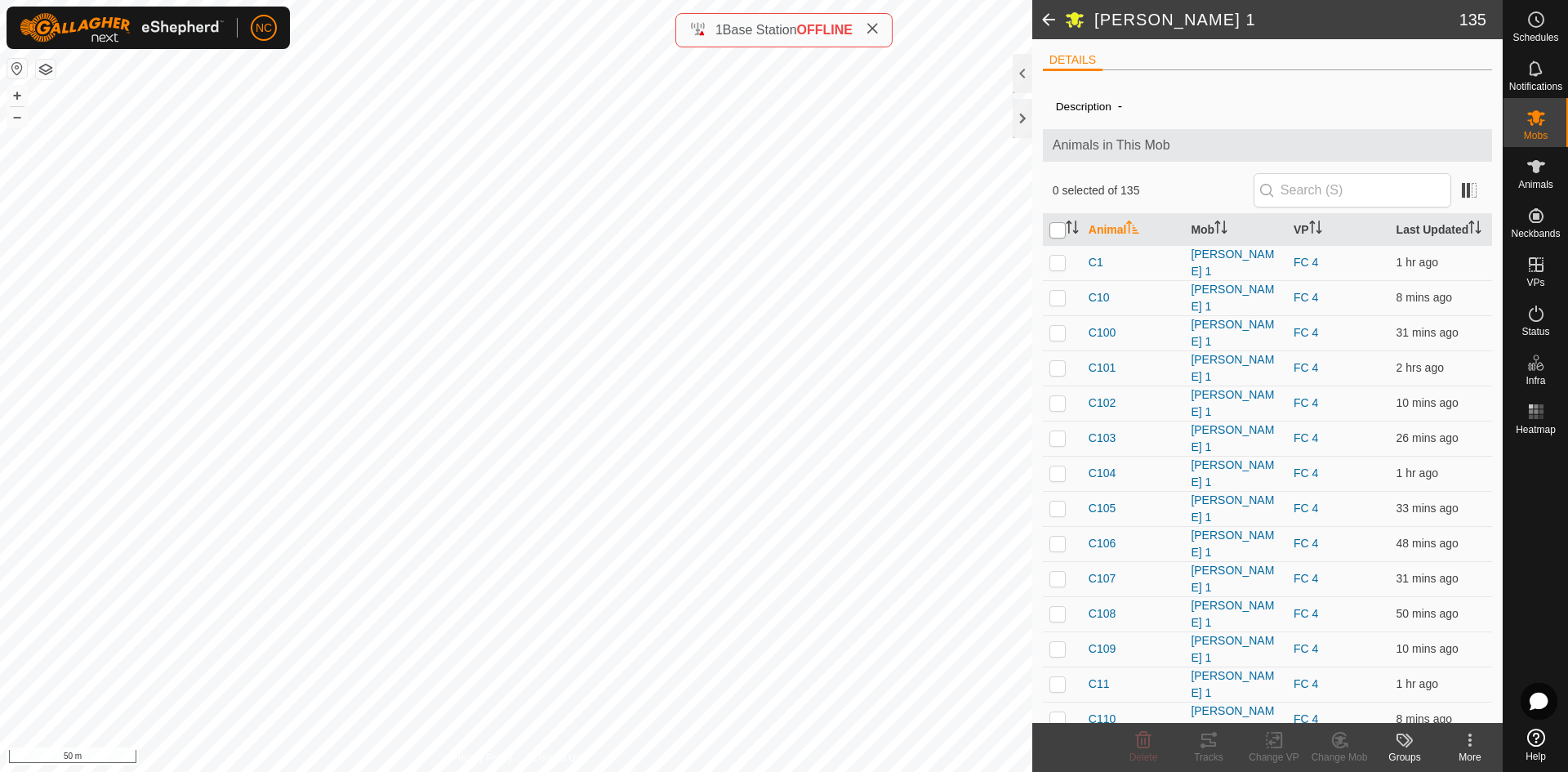
checkbox input "true"
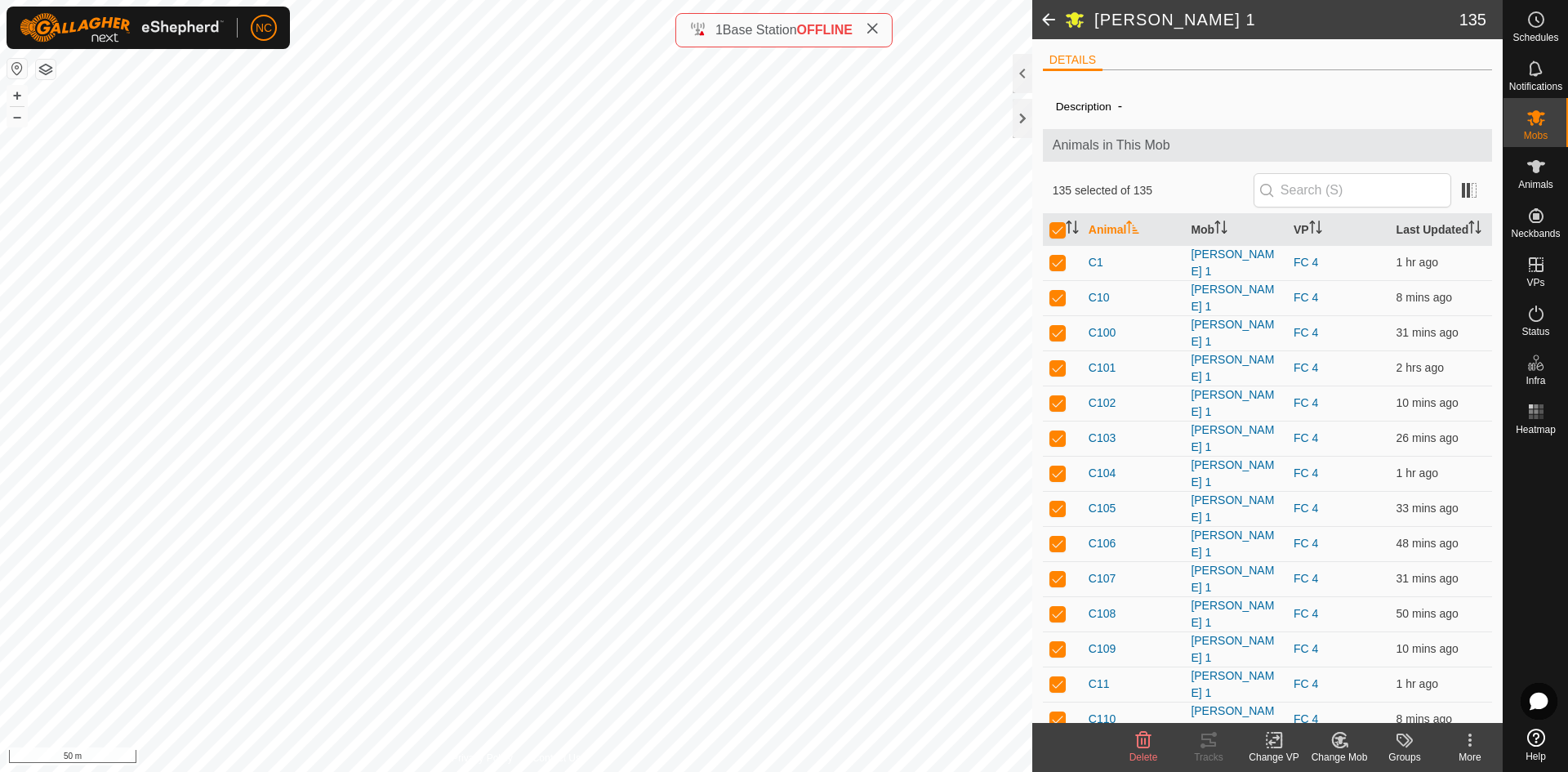
click at [1265, 738] on icon at bounding box center [1274, 741] width 21 height 20
click at [1290, 673] on link "Choose VP..." at bounding box center [1323, 669] width 162 height 32
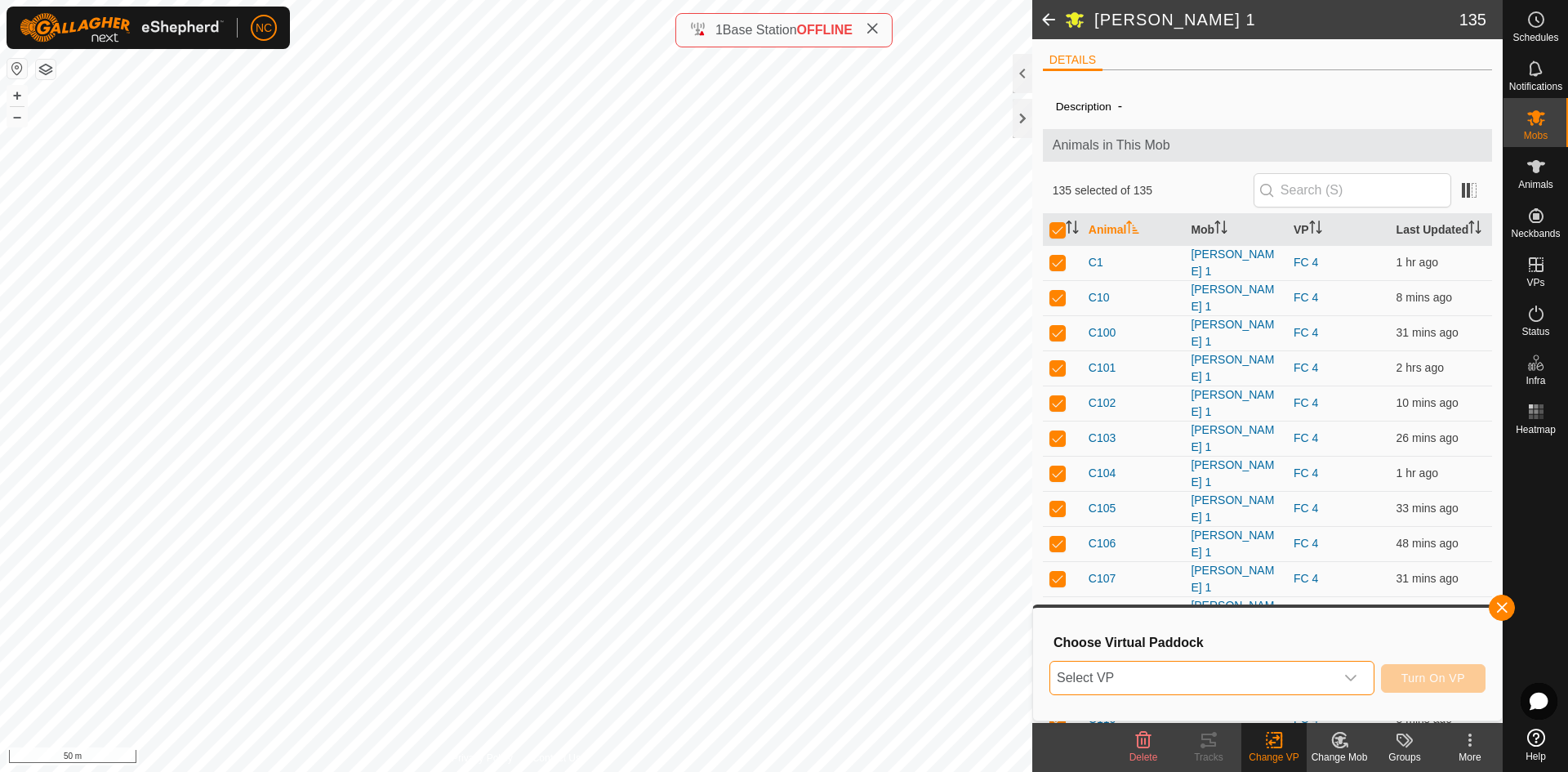
click at [1323, 678] on span "Select VP" at bounding box center [1192, 678] width 284 height 32
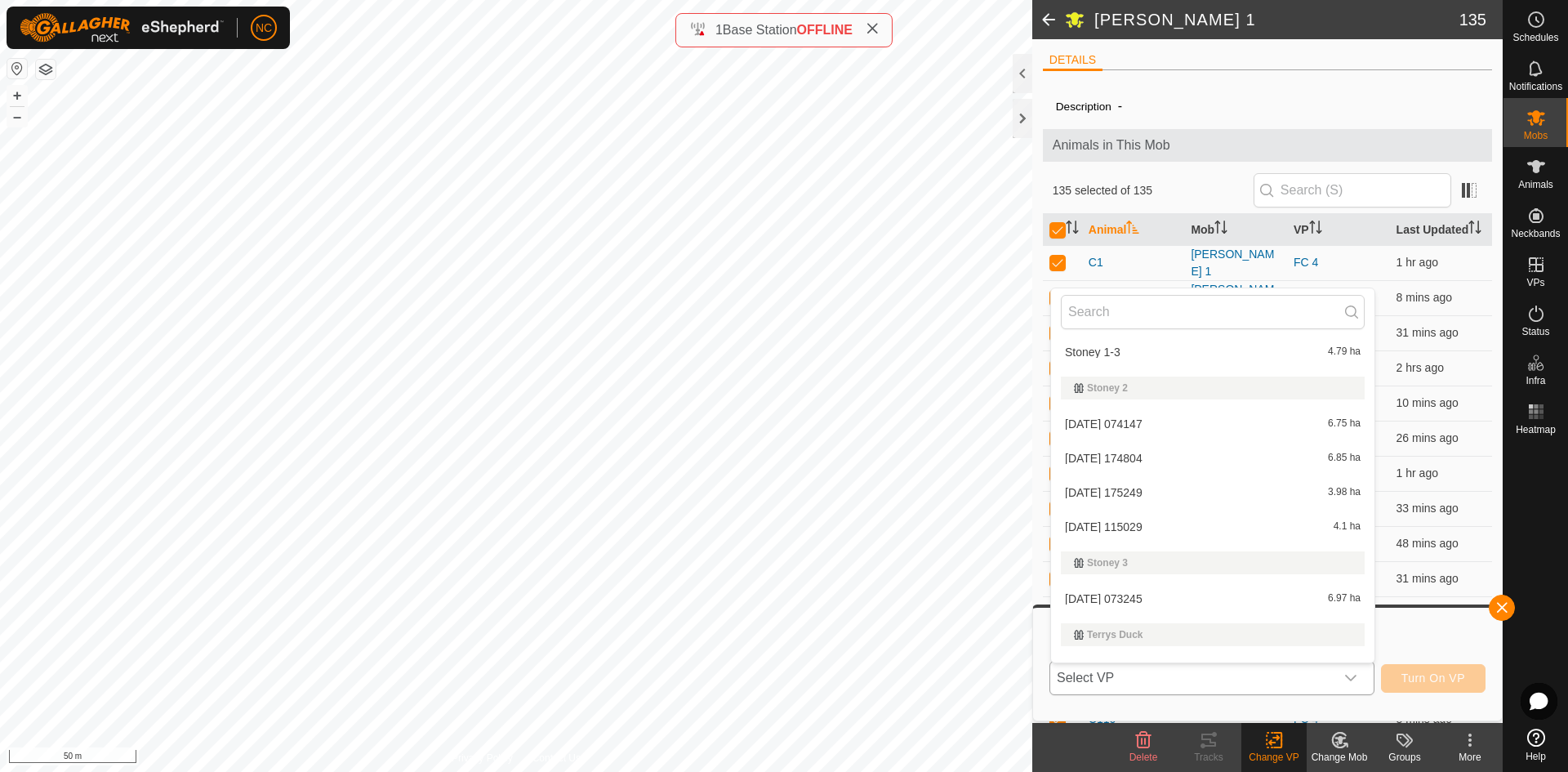
scroll to position [4781, 0]
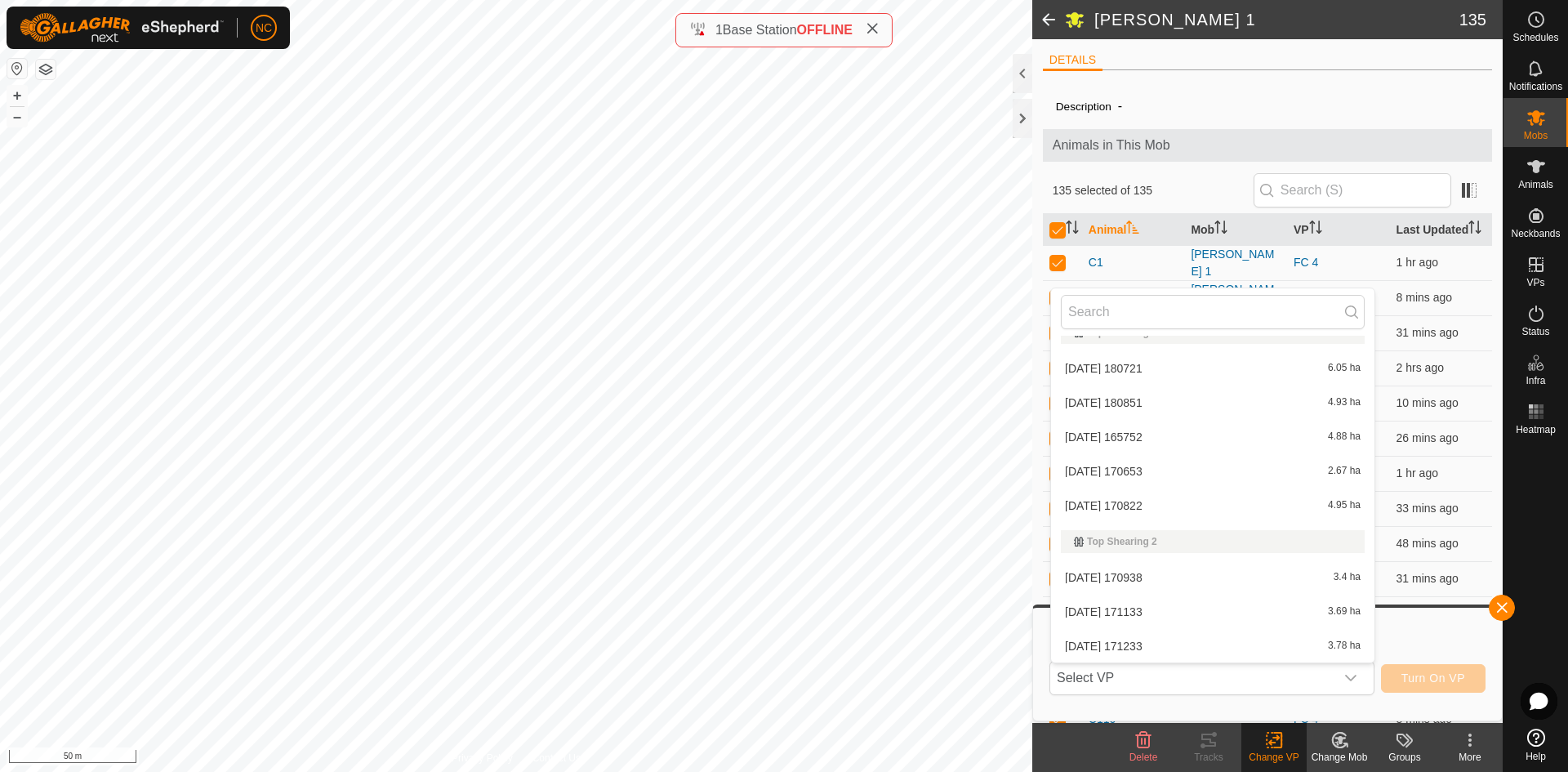
click at [1236, 98] on div "Description -" at bounding box center [1267, 106] width 423 height 20
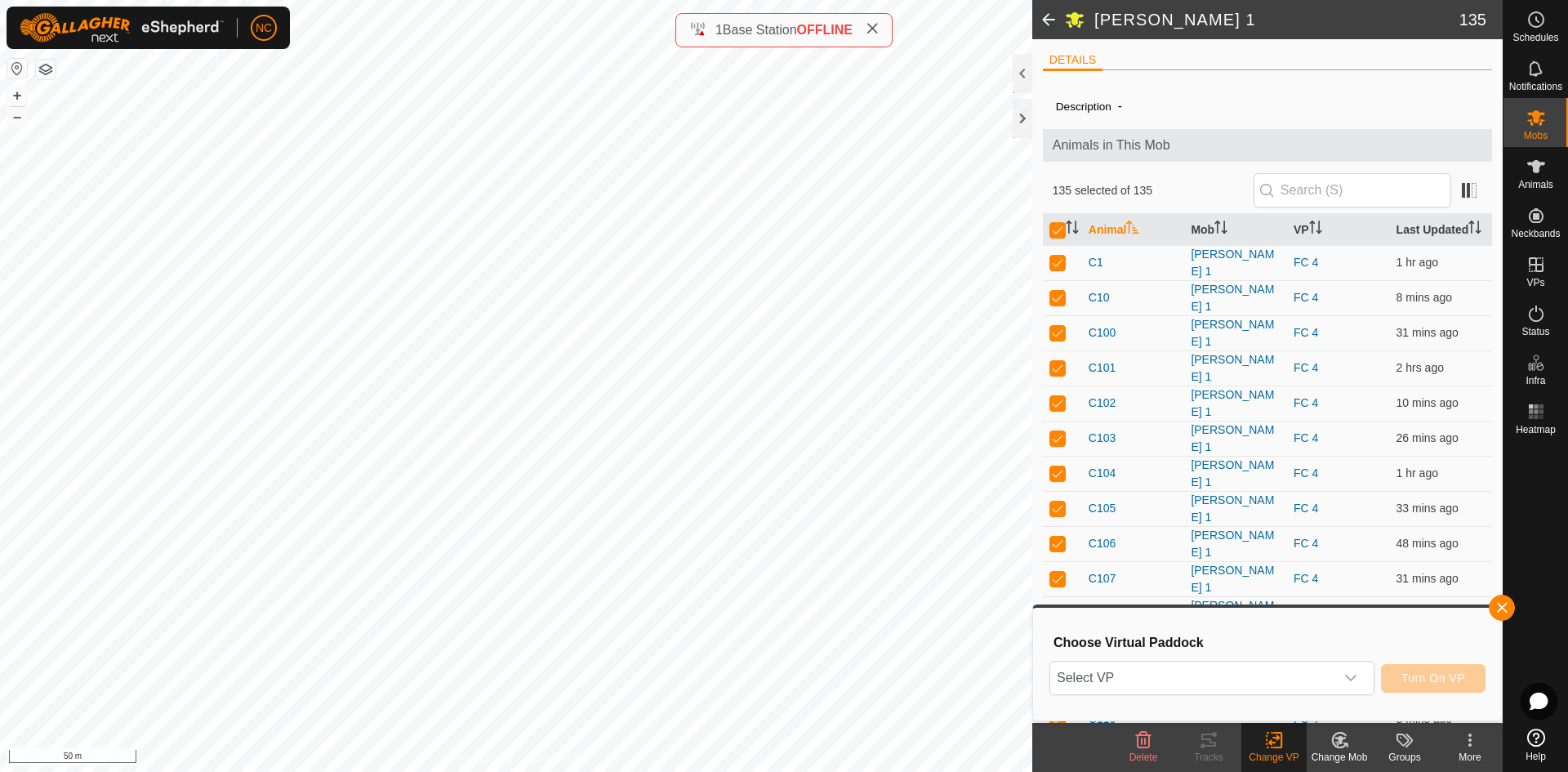
click at [1326, 752] on div "Change Mob" at bounding box center [1340, 757] width 66 height 15
click at [1404, 746] on icon at bounding box center [1405, 741] width 20 height 20
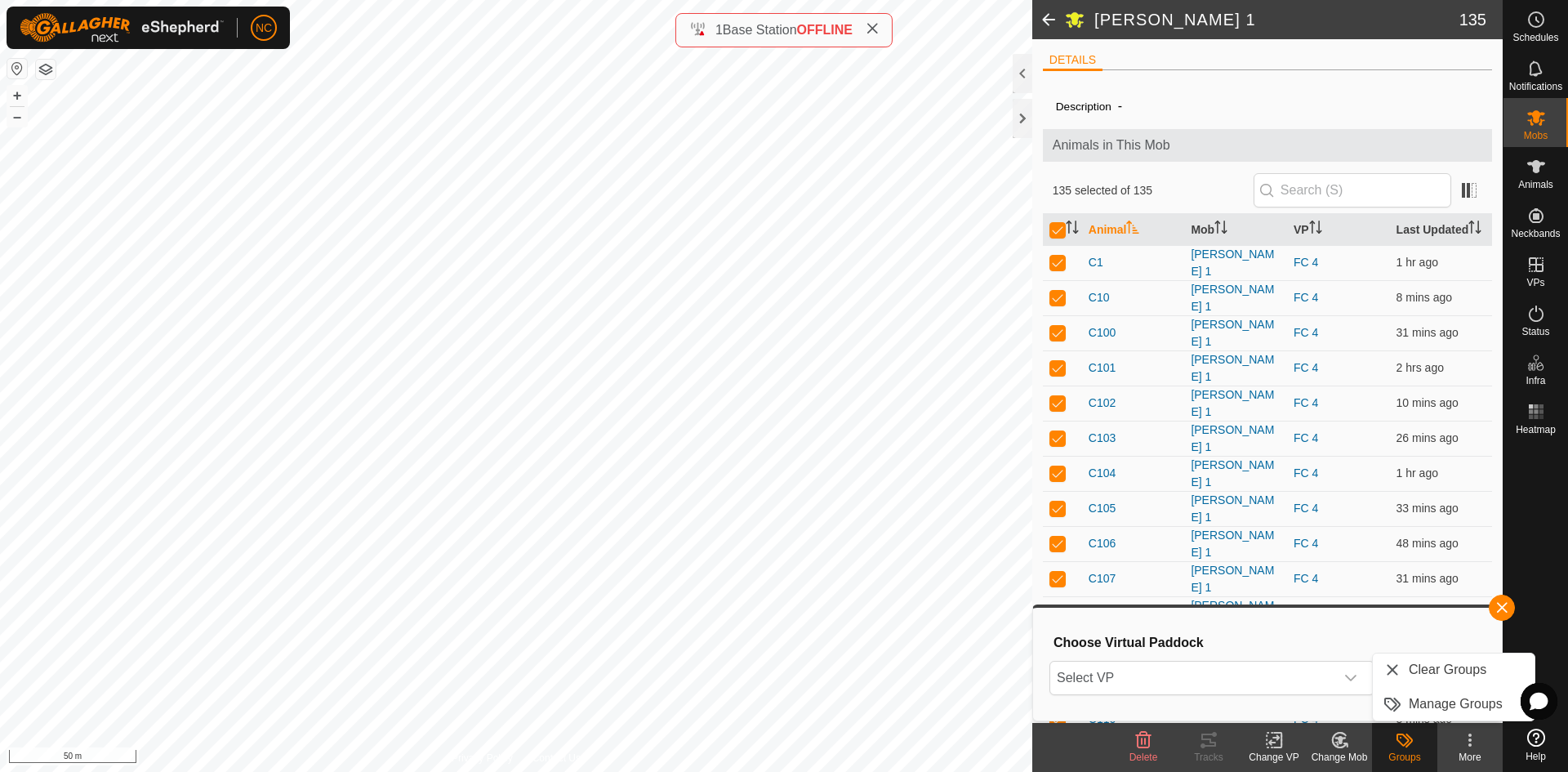
click at [1474, 754] on div "More" at bounding box center [1470, 757] width 66 height 15
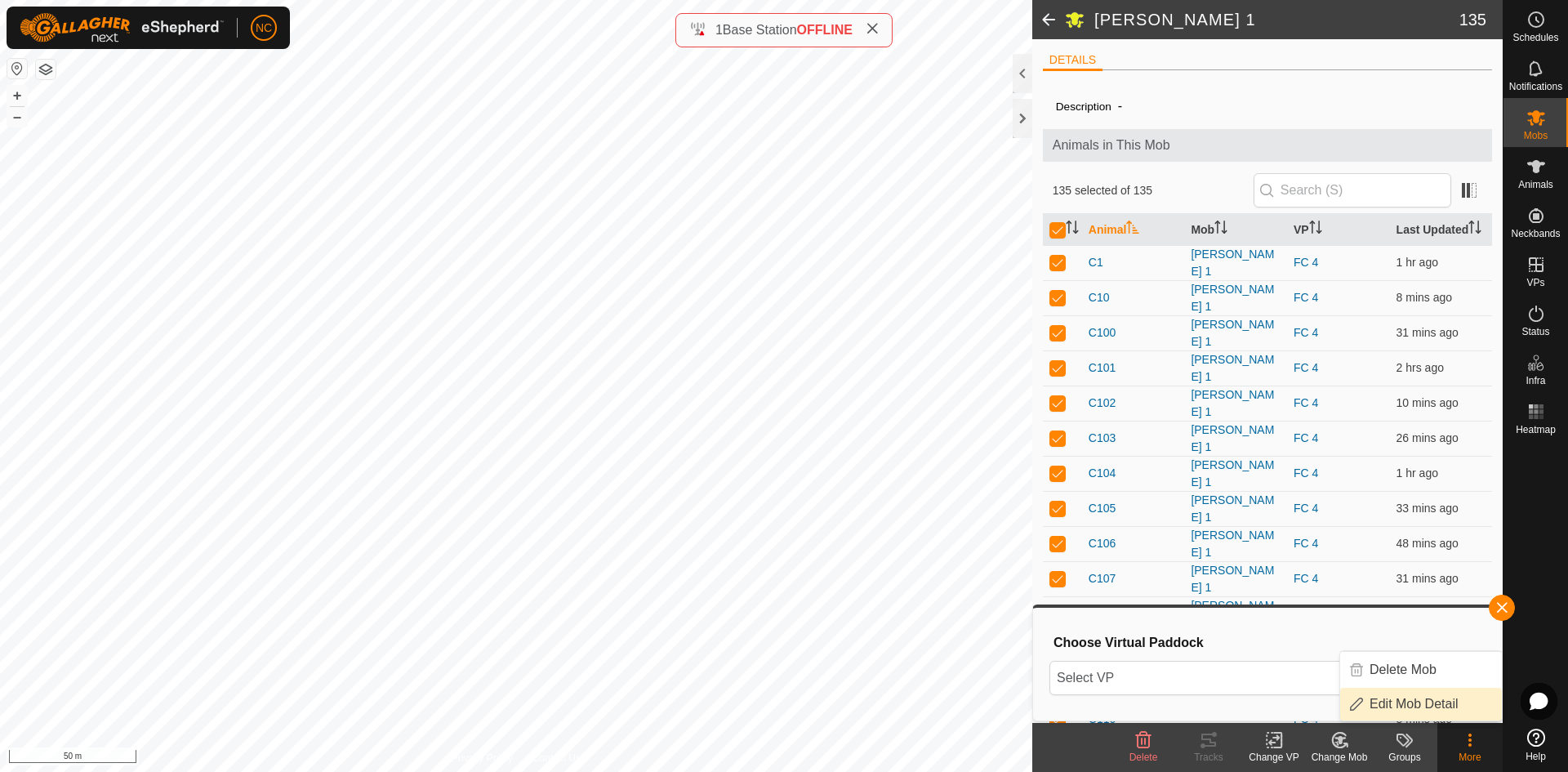
click at [1400, 715] on link "Edit Mob Detail" at bounding box center [1421, 703] width 162 height 32
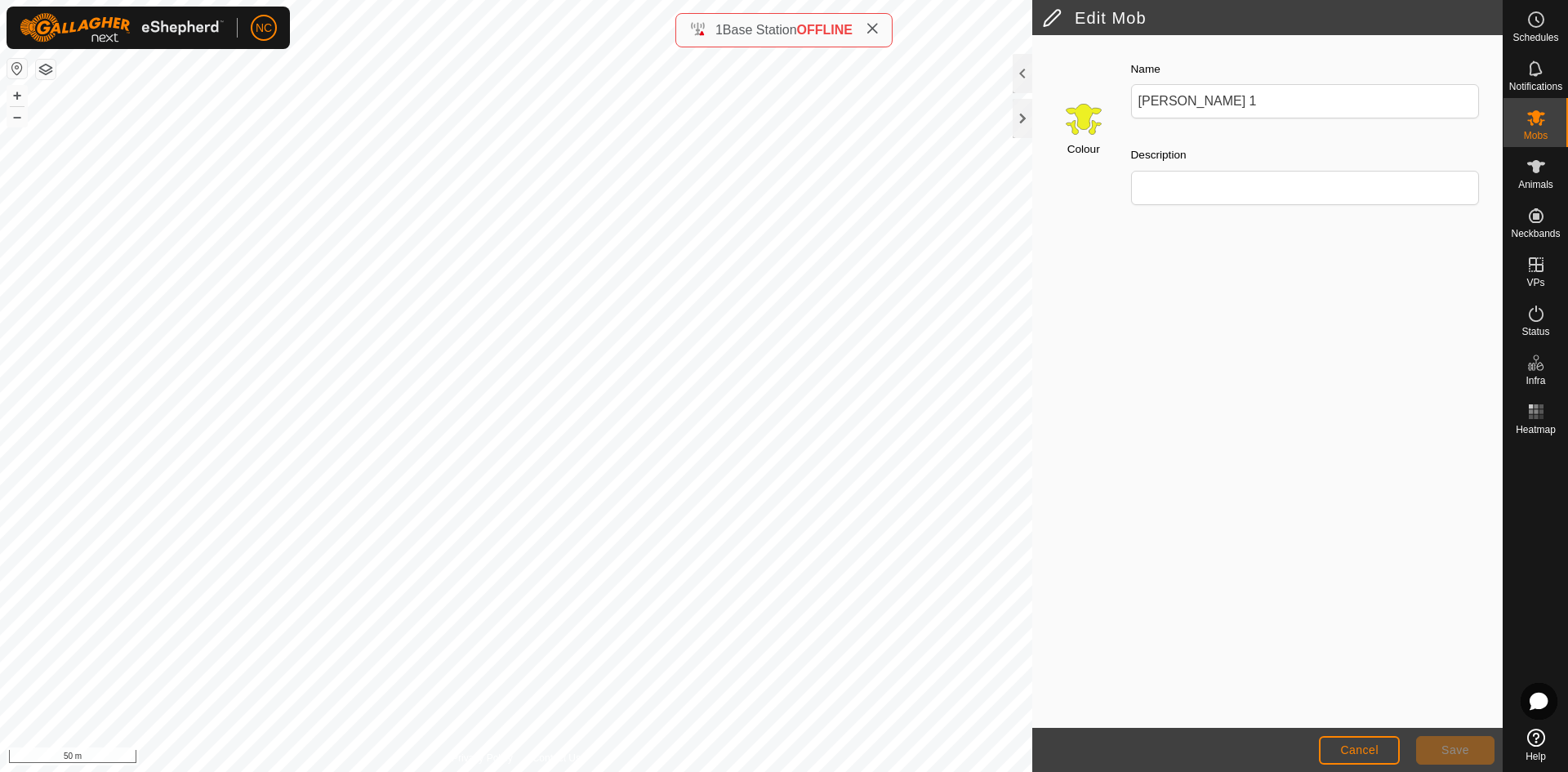
click at [1389, 734] on footer "Cancel Save" at bounding box center [1268, 749] width 471 height 44
click at [1381, 740] on button "Cancel" at bounding box center [1359, 749] width 80 height 28
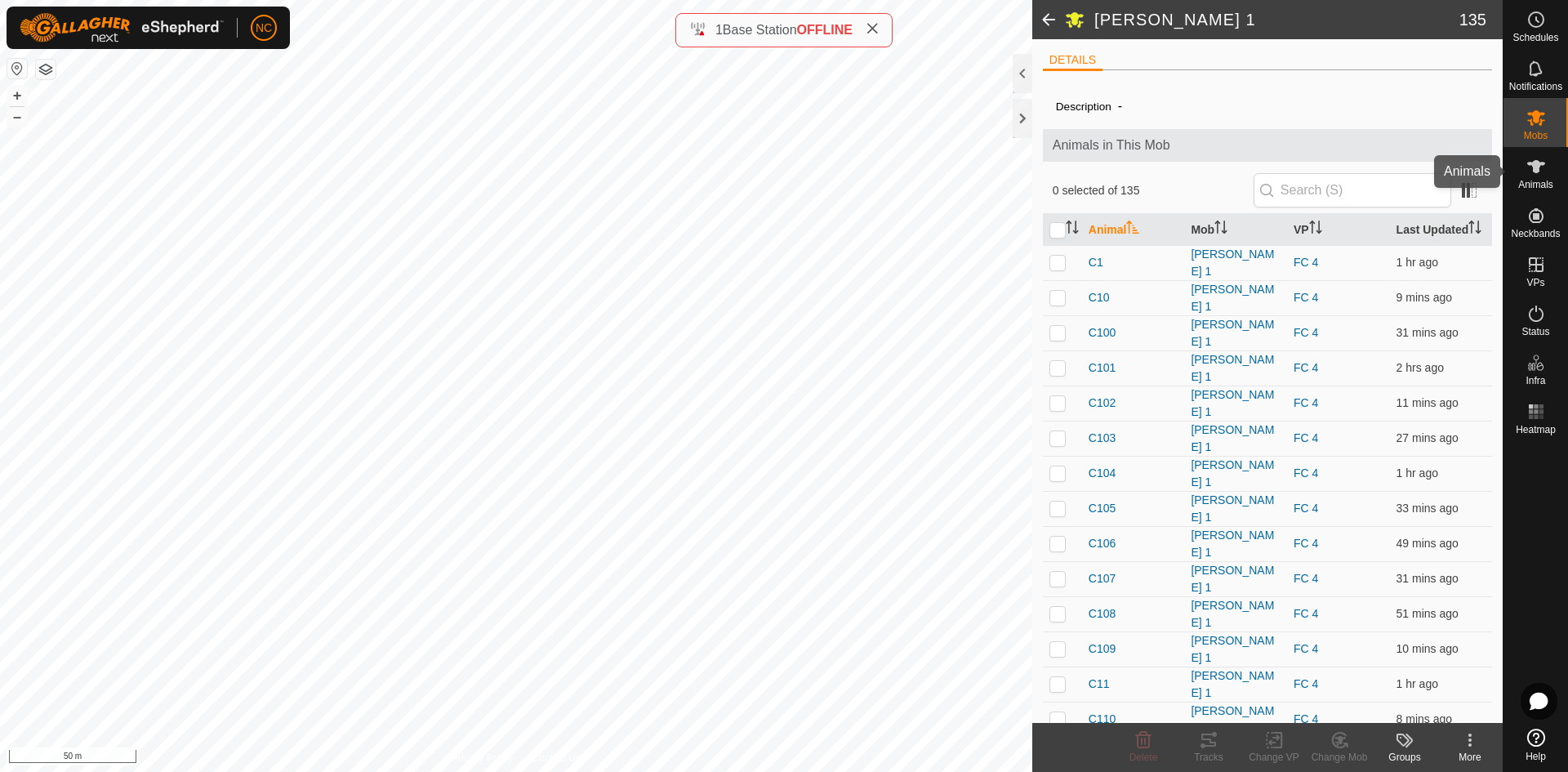
click at [1533, 164] on icon at bounding box center [1537, 166] width 18 height 13
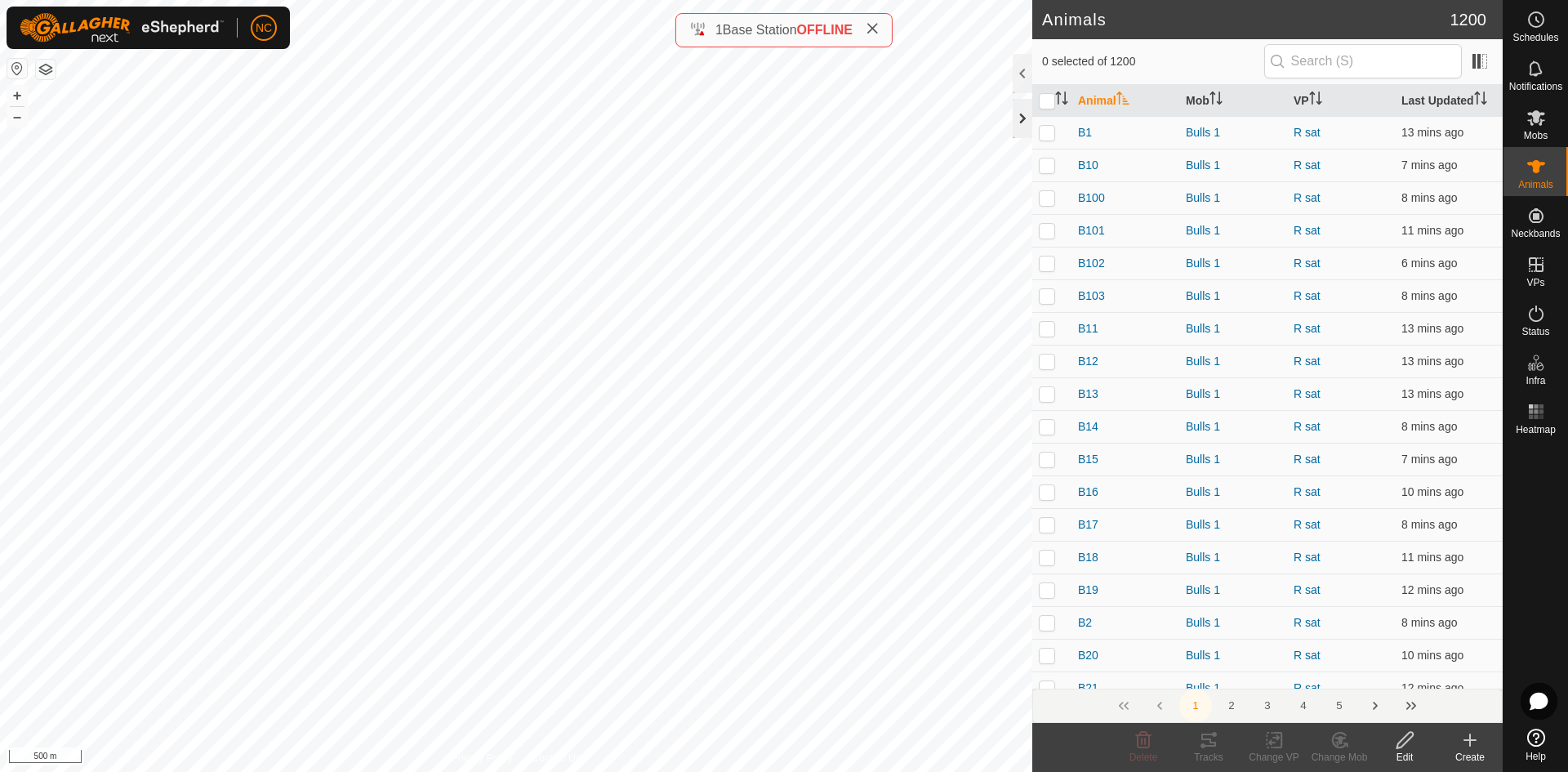
click at [1016, 110] on div at bounding box center [1023, 119] width 20 height 39
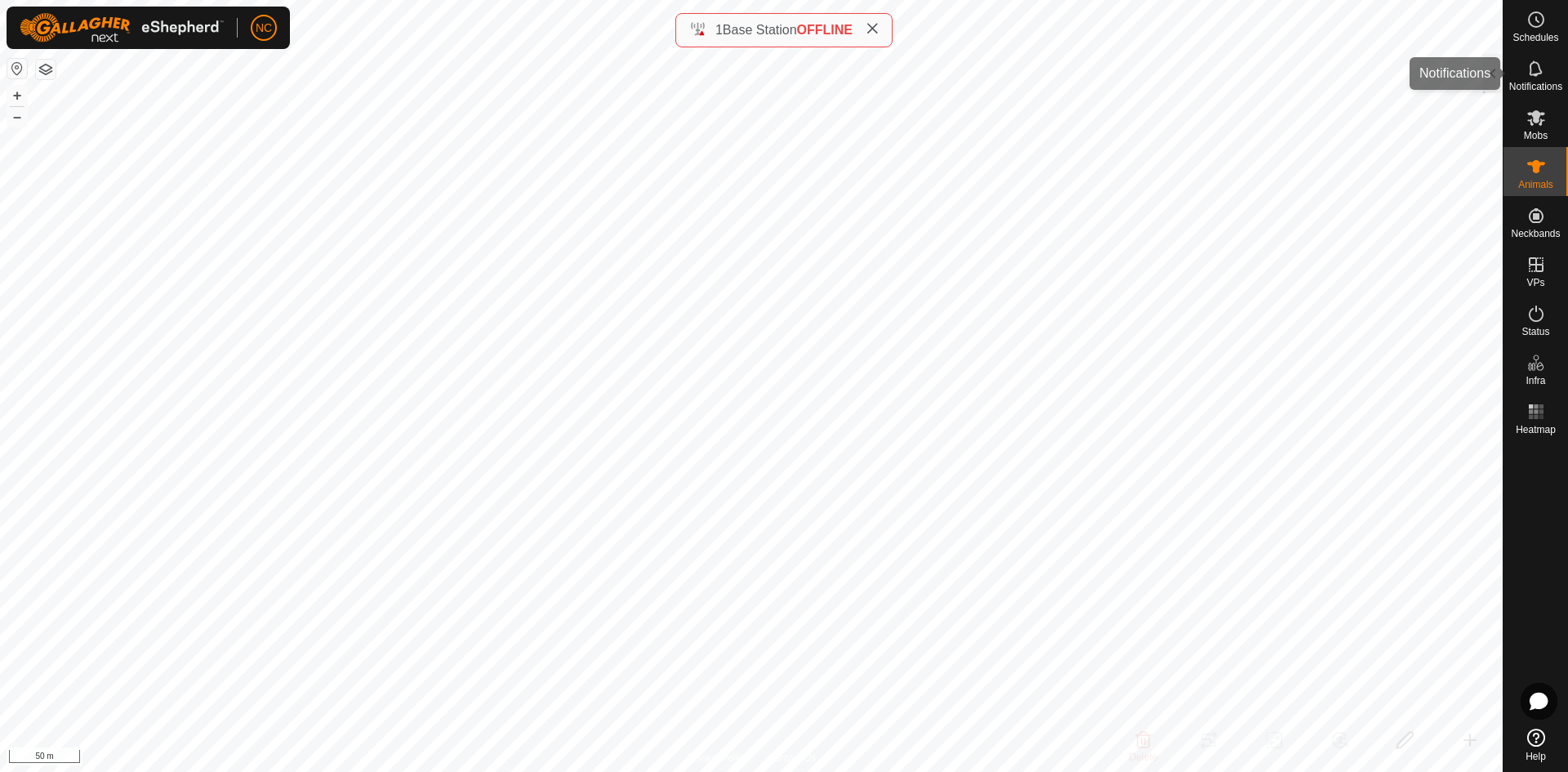
click at [1538, 124] on icon at bounding box center [1537, 118] width 20 height 20
click at [1492, 77] on div at bounding box center [1493, 74] width 20 height 39
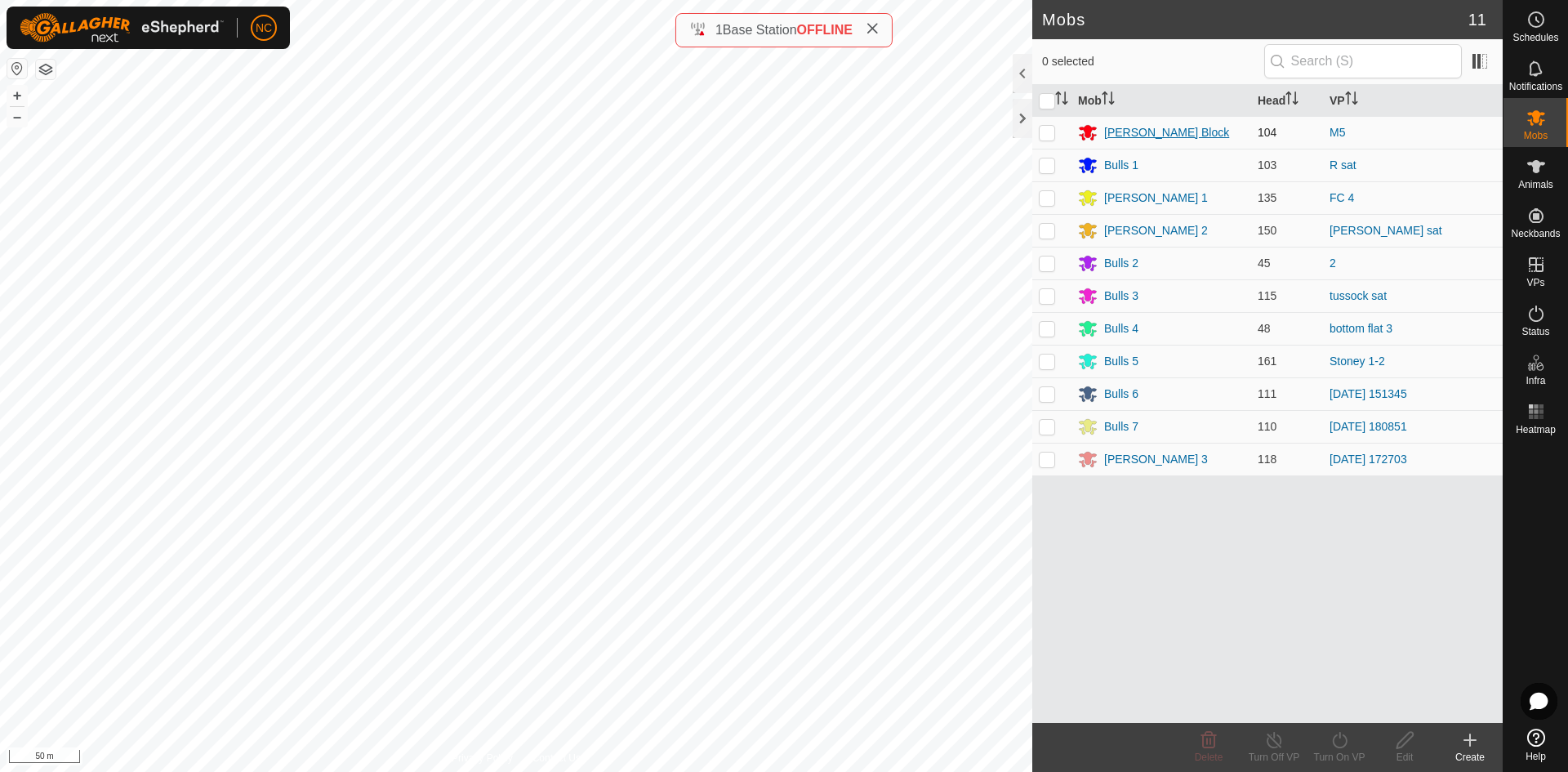
click at [1123, 127] on div "[PERSON_NAME] Block" at bounding box center [1166, 132] width 125 height 17
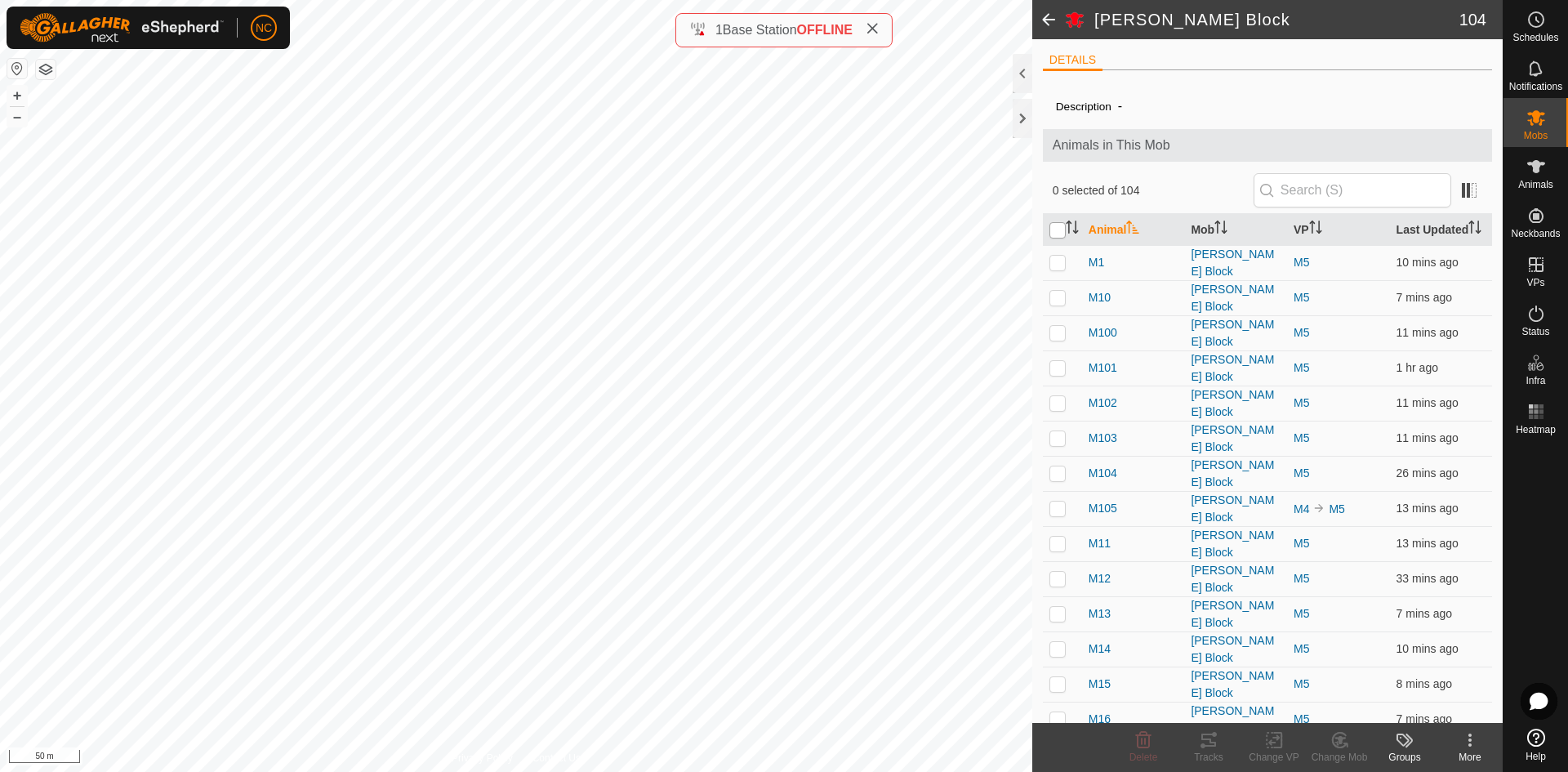
click at [1056, 232] on input "checkbox" at bounding box center [1057, 231] width 17 height 17
checkbox input "true"
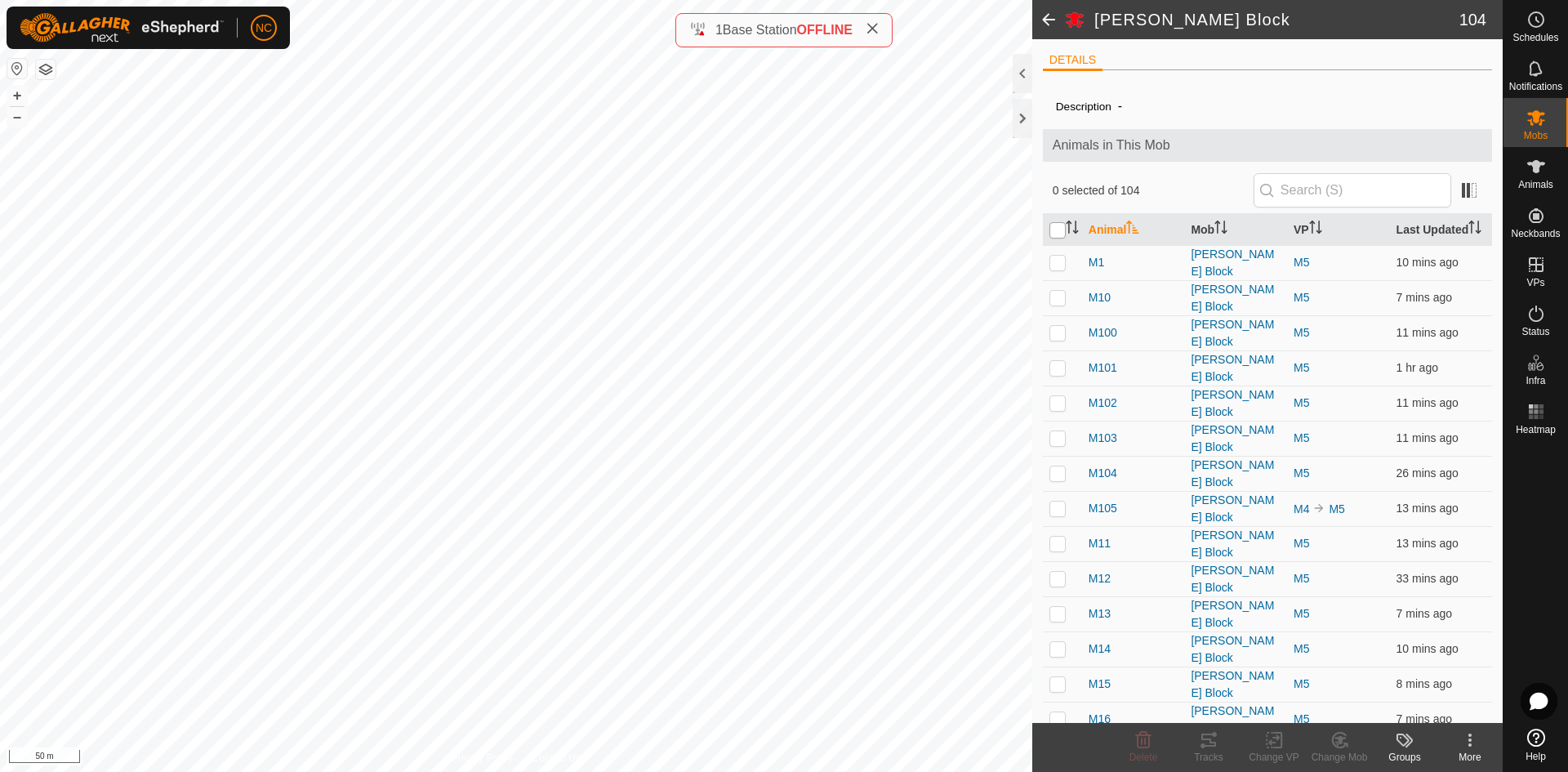
checkbox input "true"
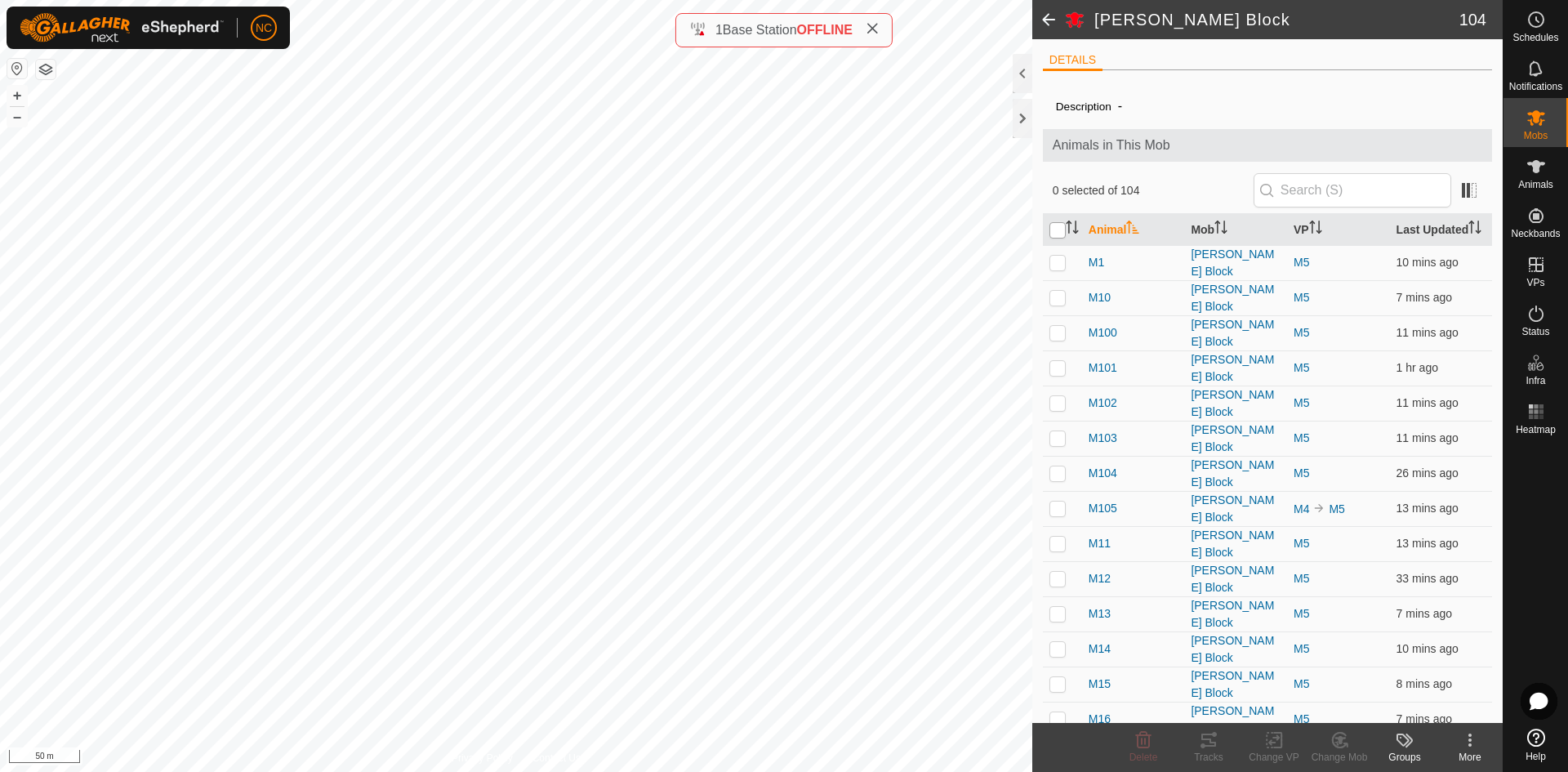
checkbox input "true"
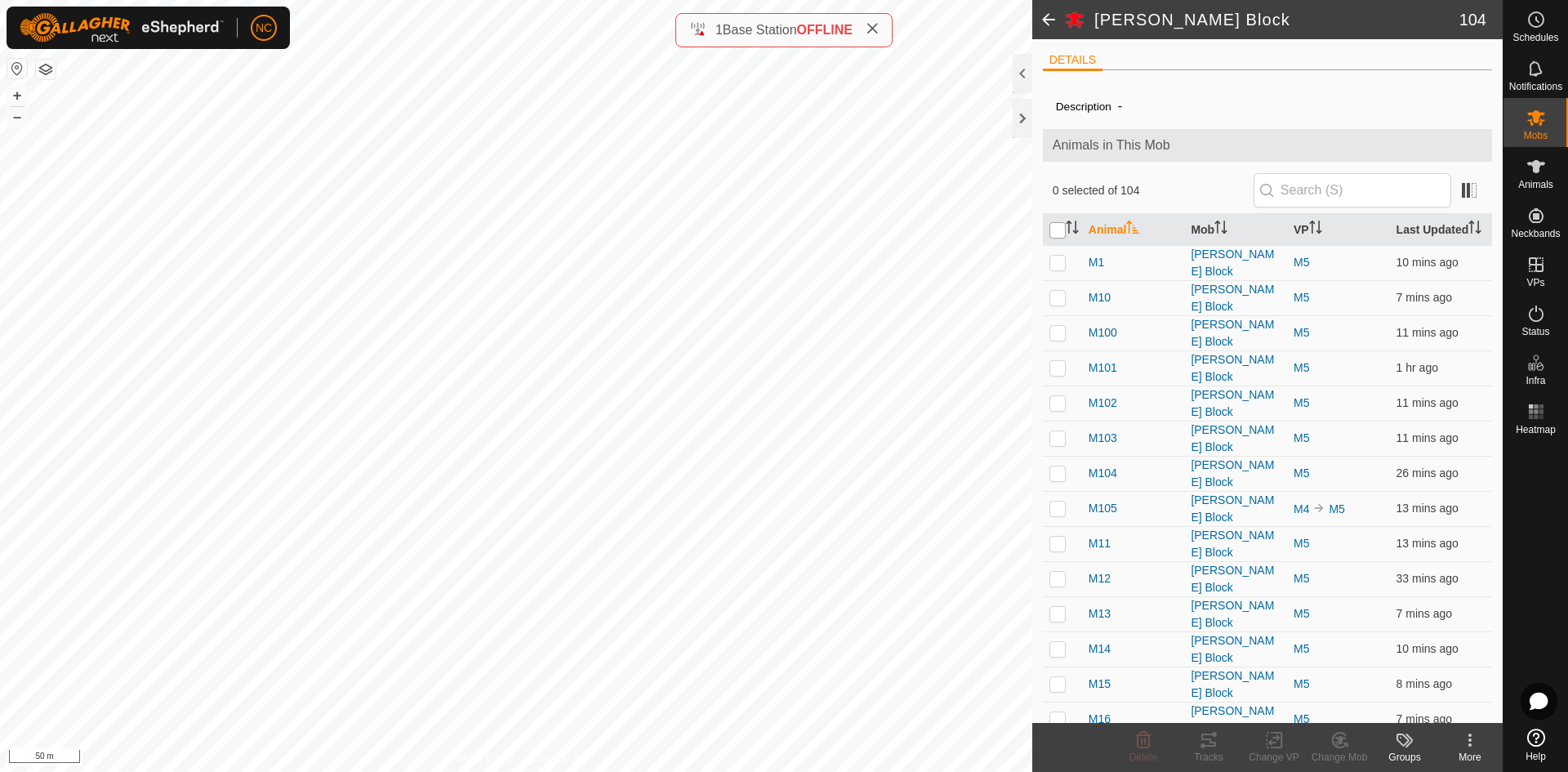
checkbox input "true"
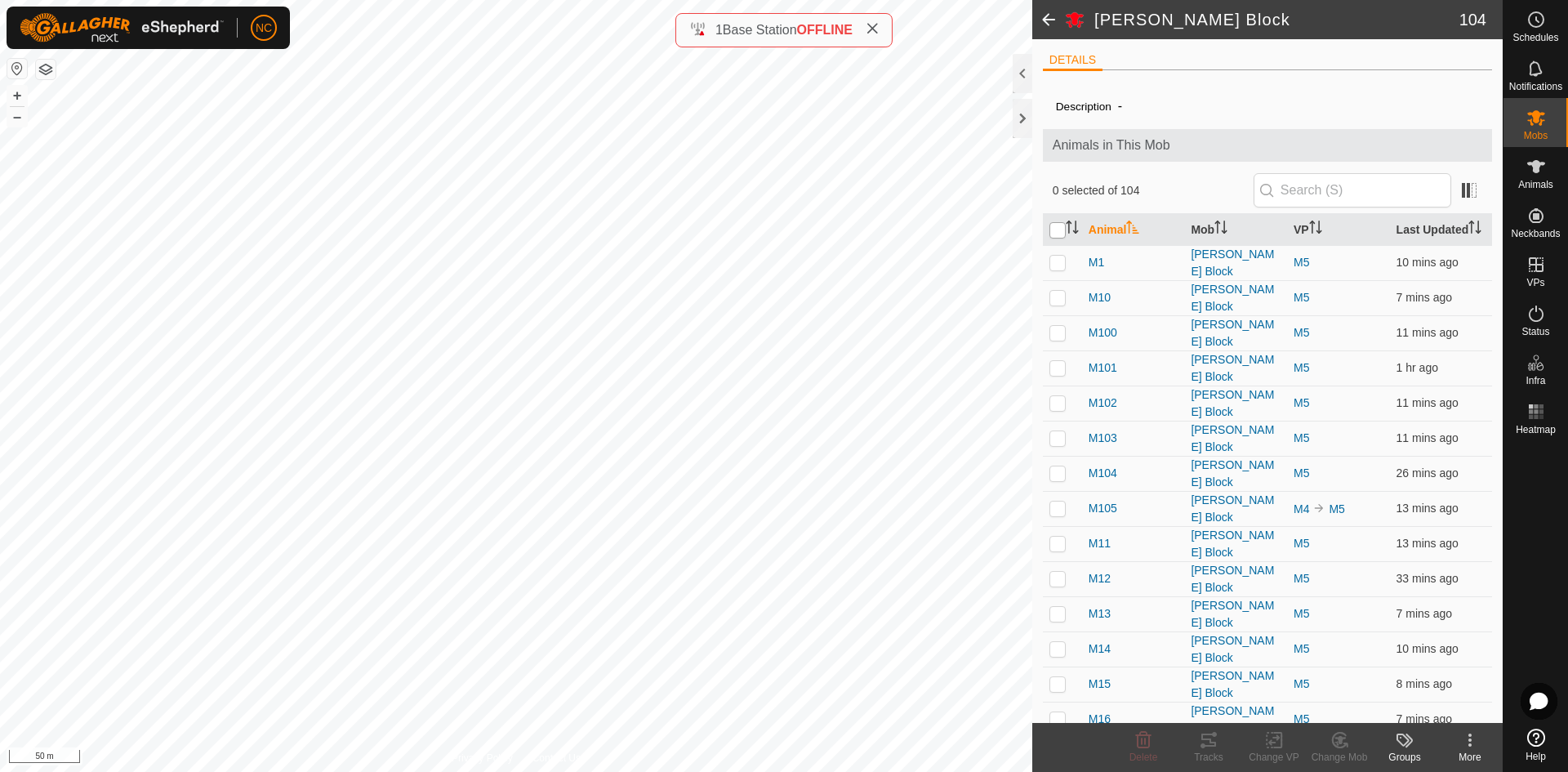
checkbox input "true"
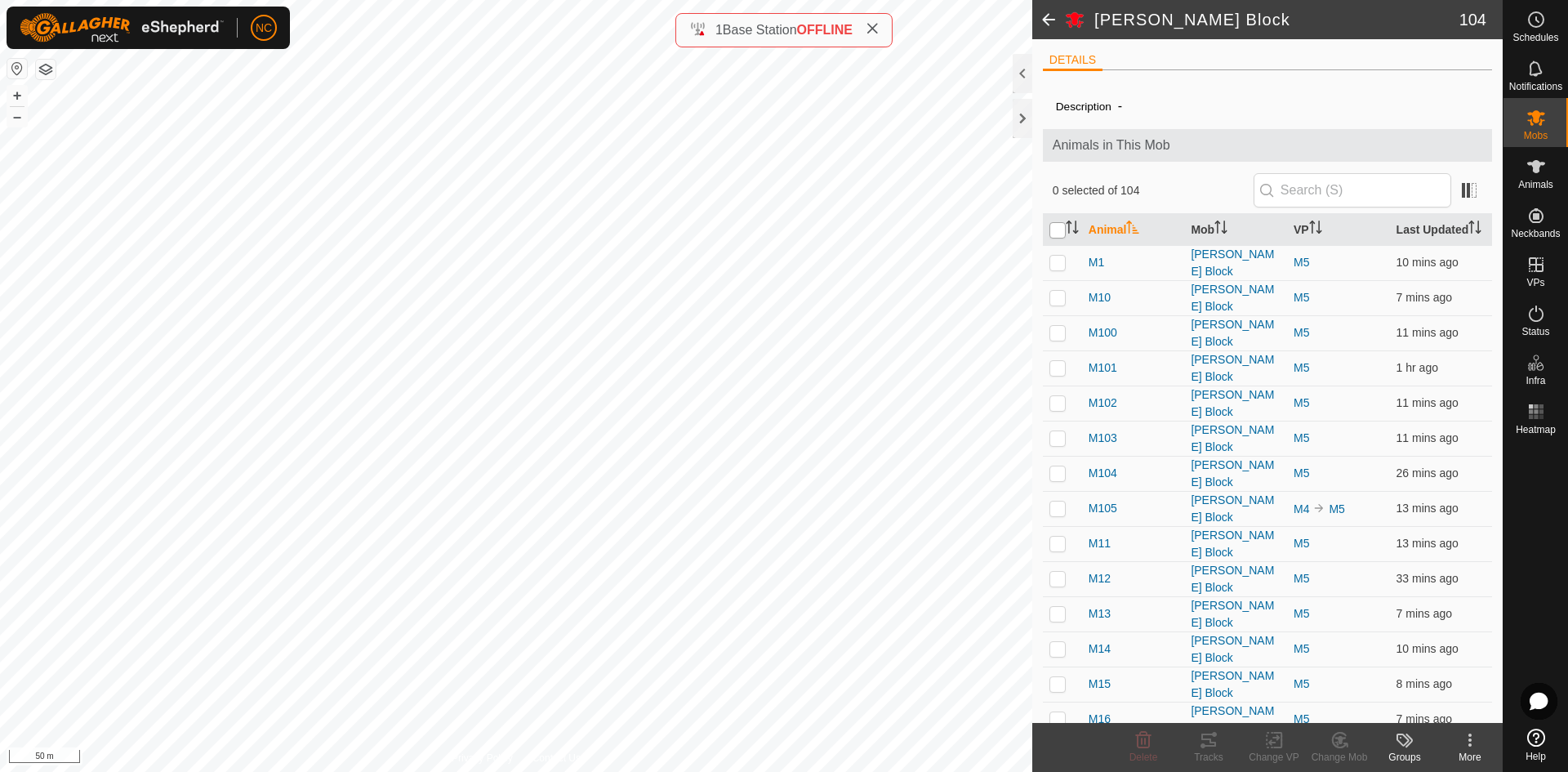
checkbox input "true"
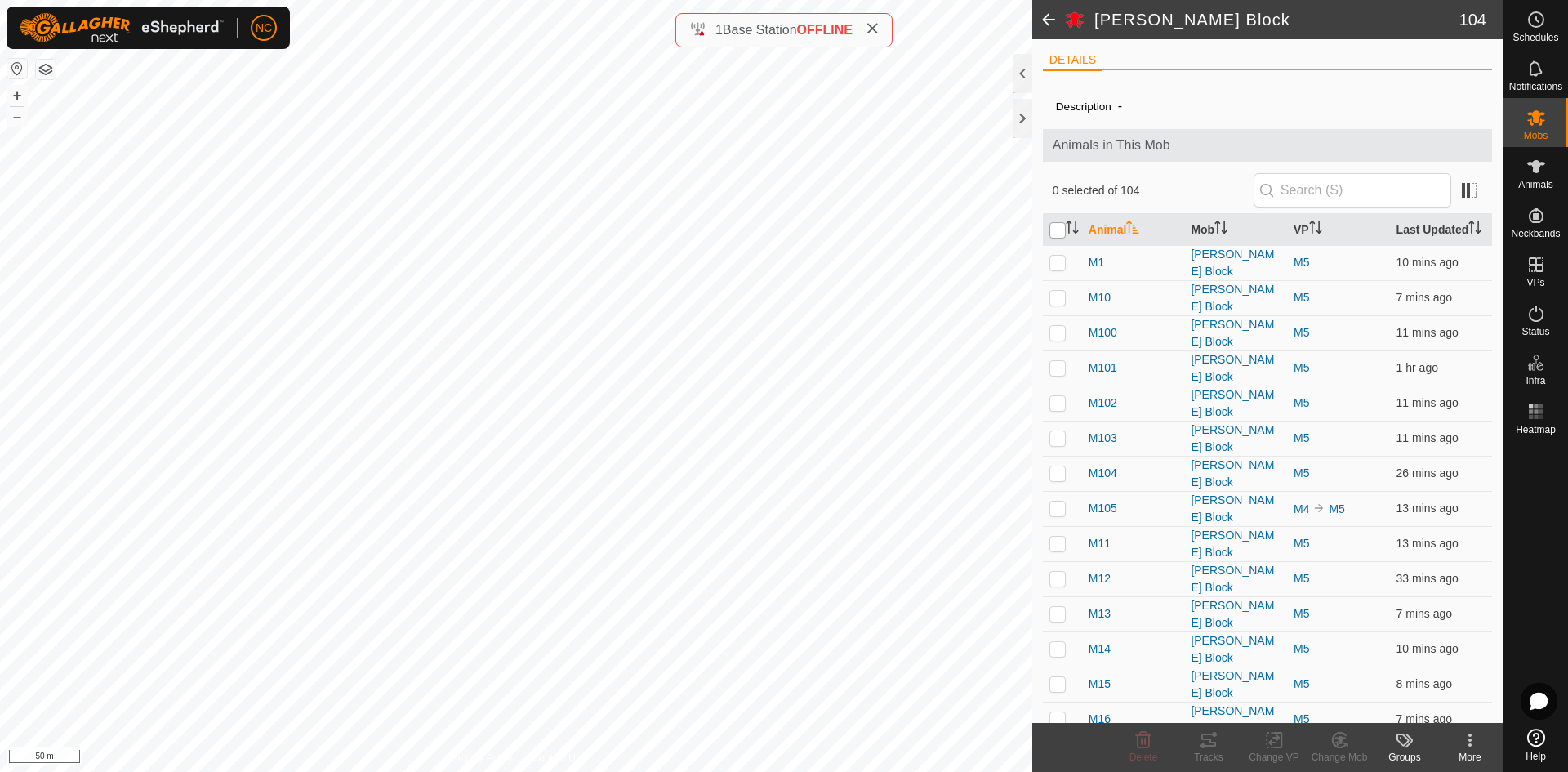
checkbox input "true"
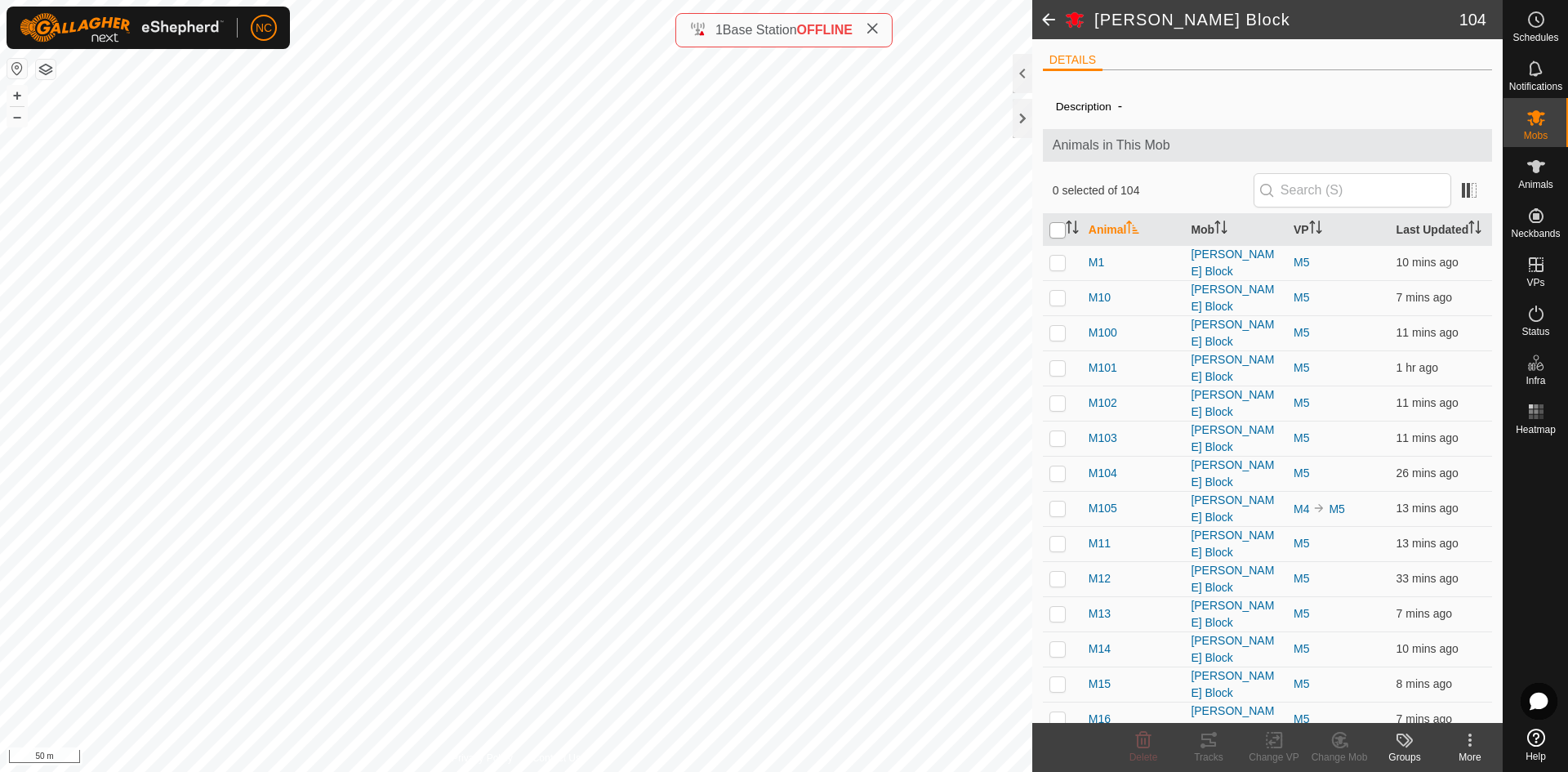
checkbox input "true"
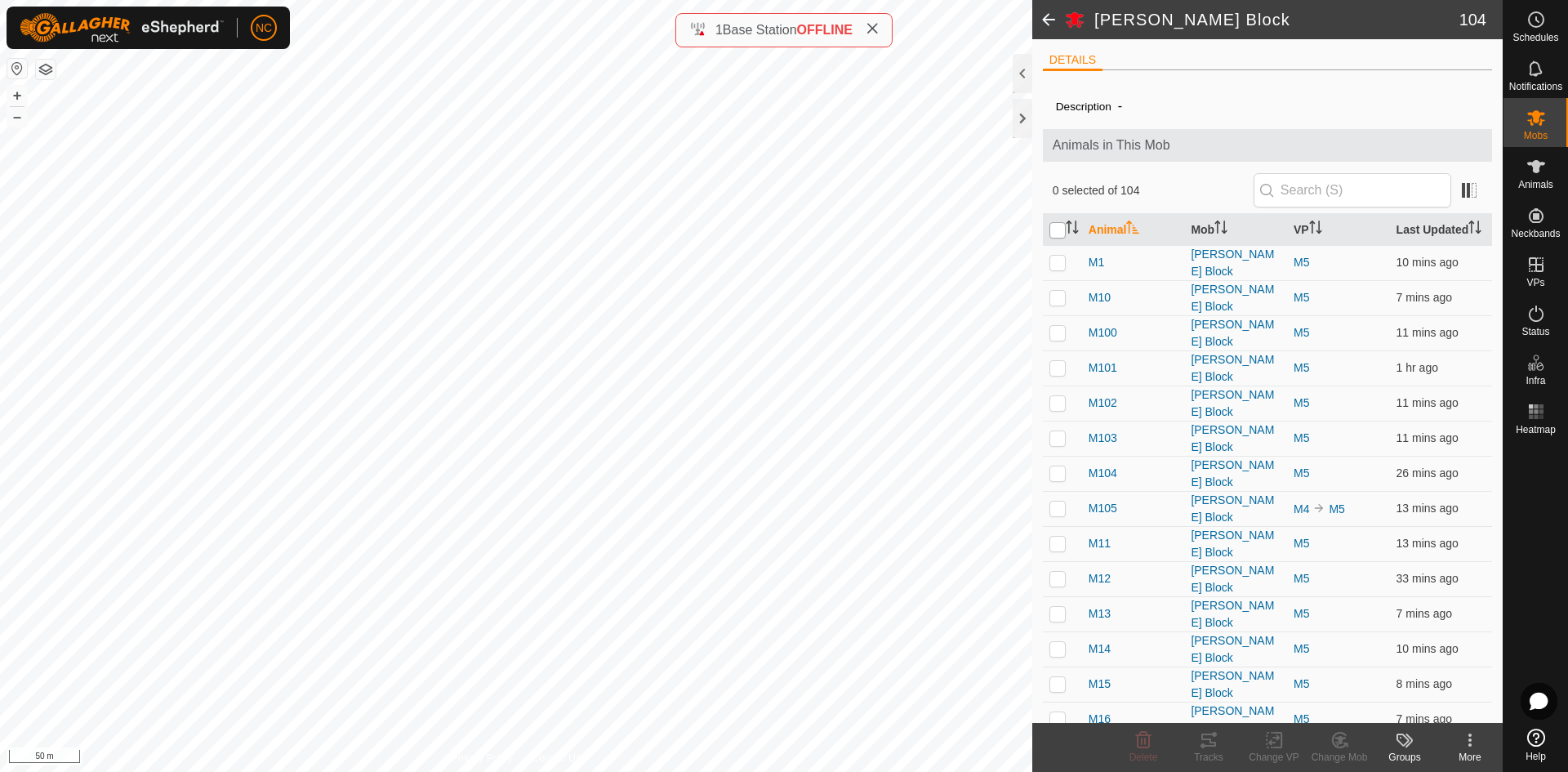
checkbox input "true"
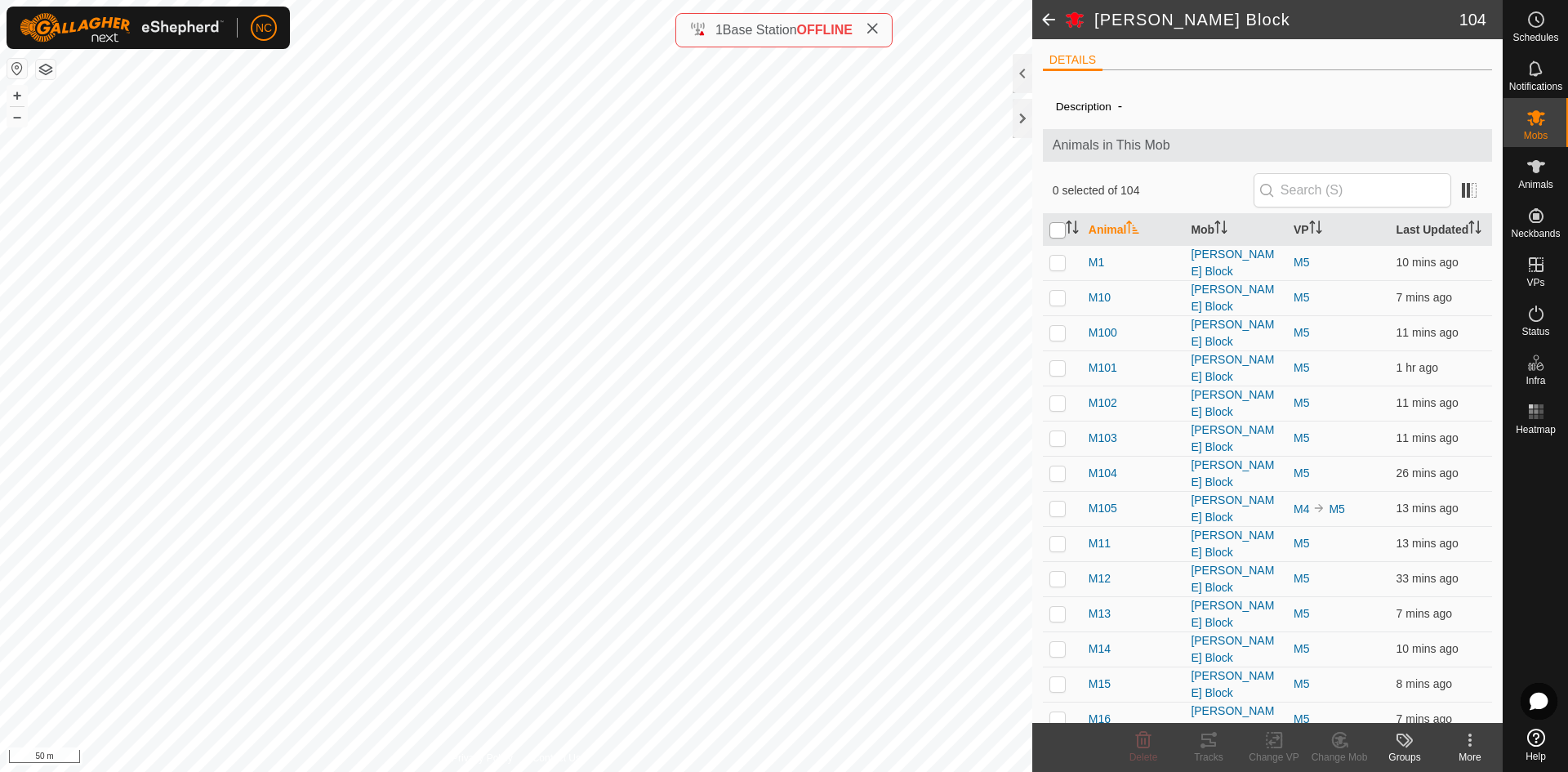
checkbox input "true"
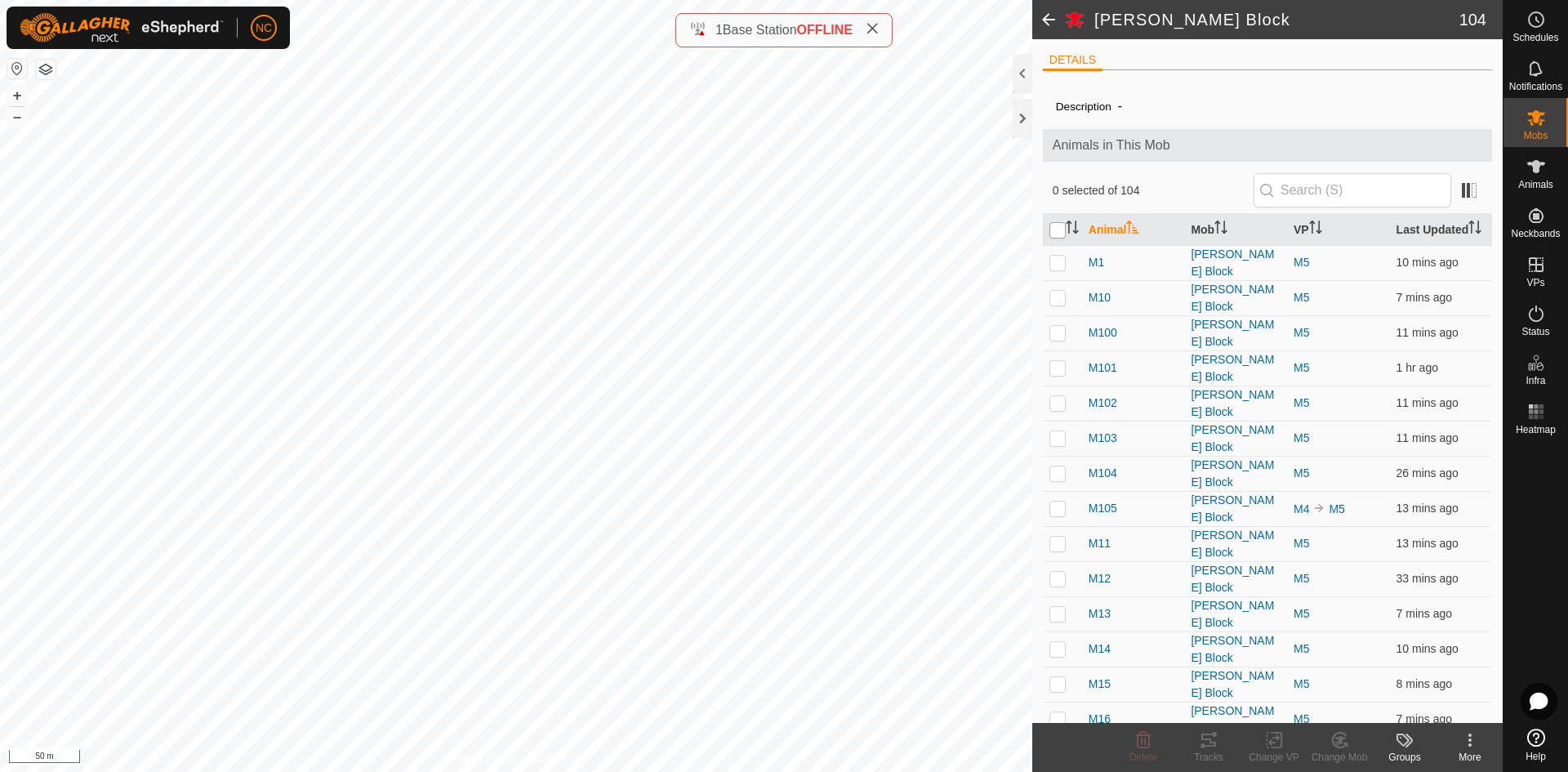
checkbox input "true"
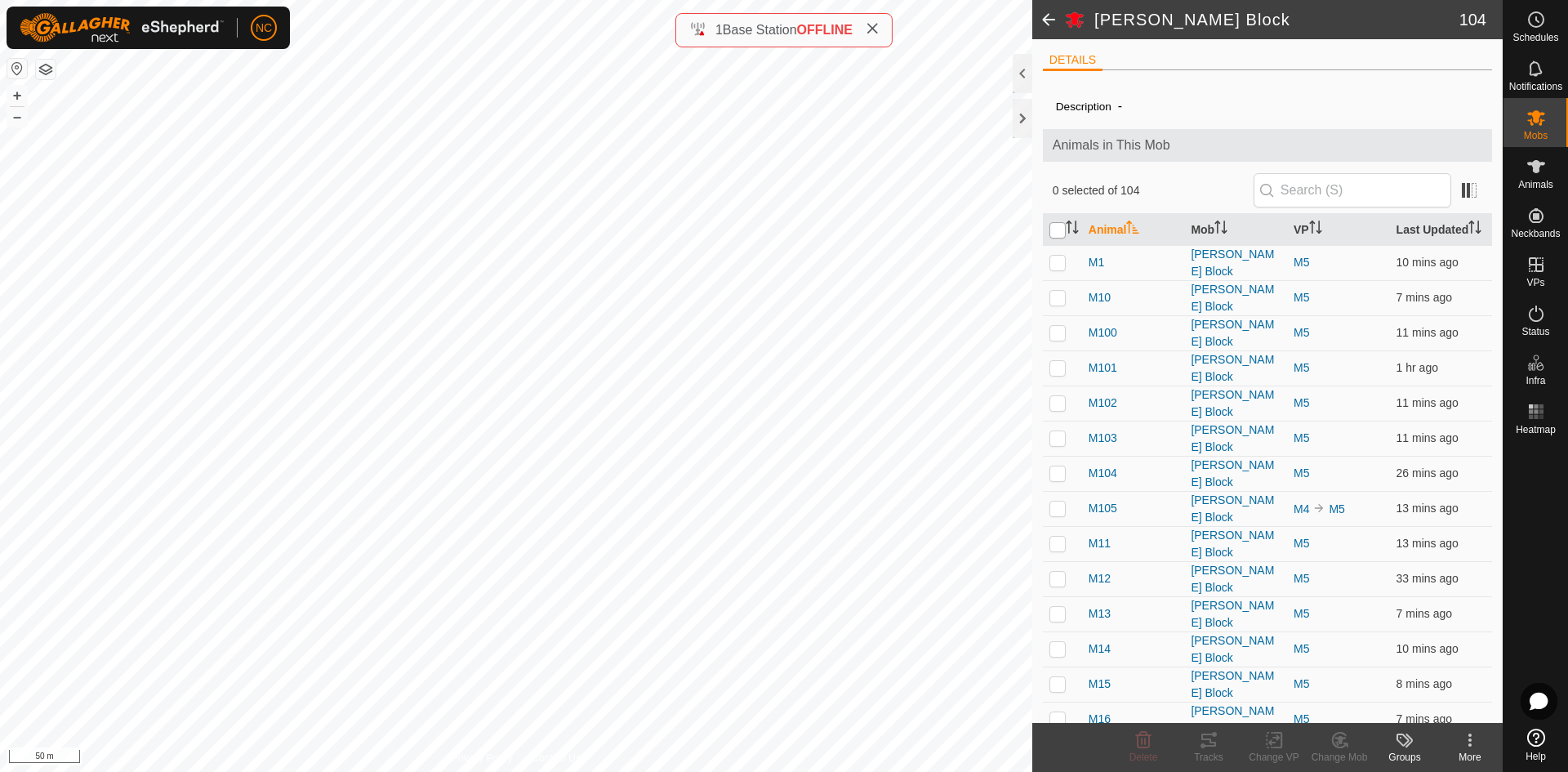
checkbox input "true"
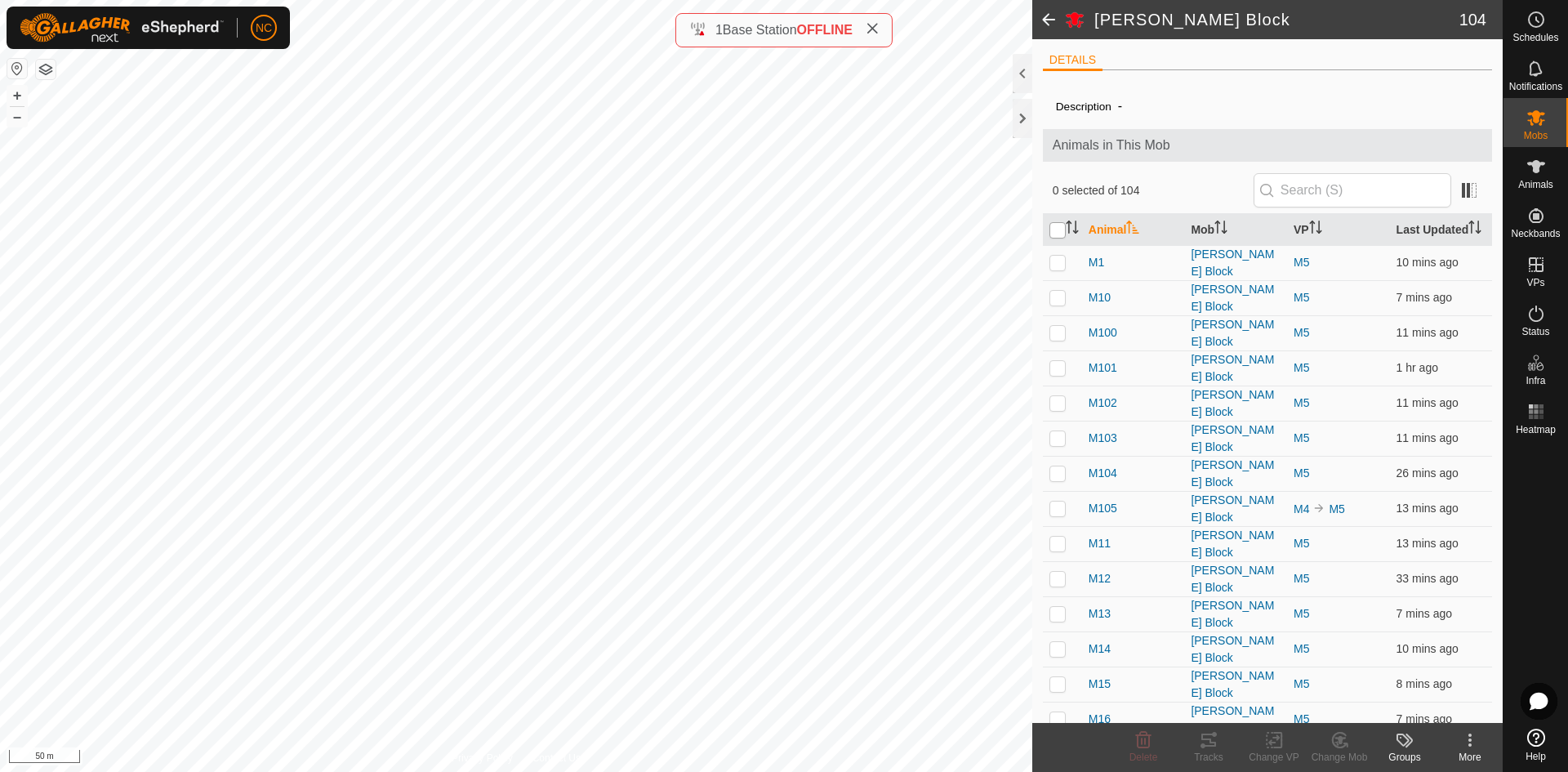
checkbox input "true"
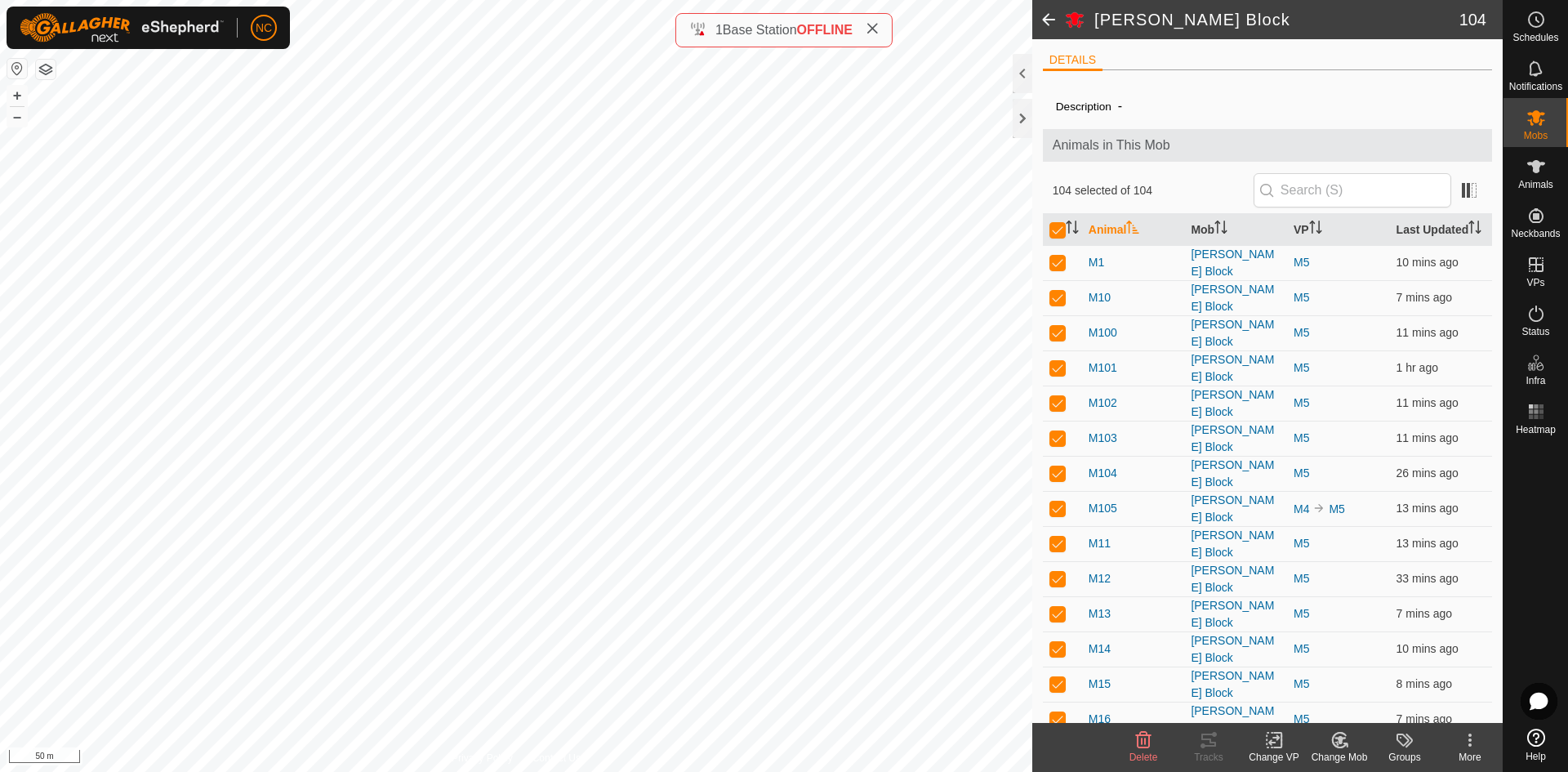
click at [1262, 744] on change-vp-svg-icon at bounding box center [1274, 741] width 66 height 20
click at [1327, 665] on link "Choose VP..." at bounding box center [1323, 669] width 162 height 32
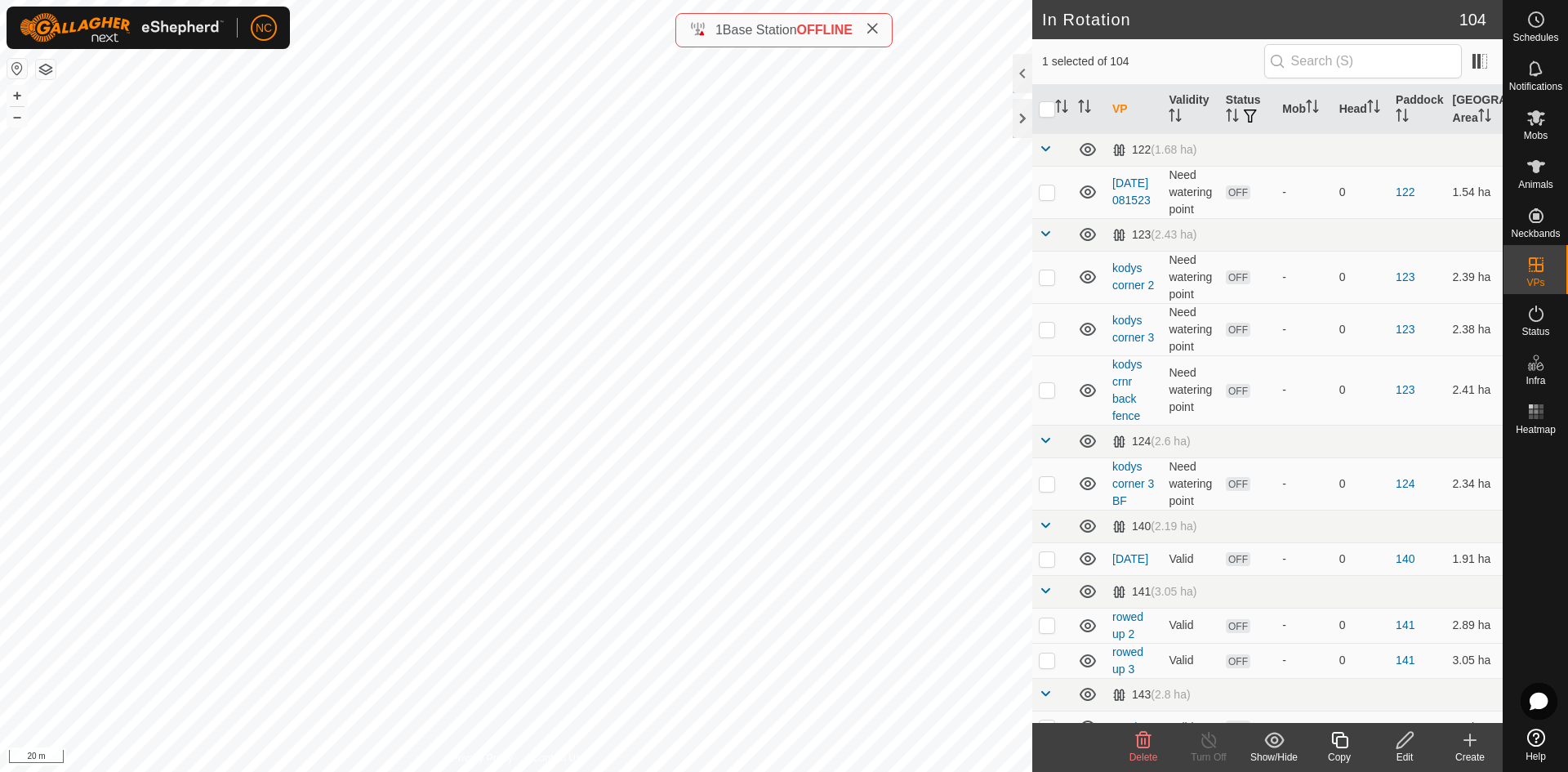
click at [1065, 99] on th at bounding box center [1052, 110] width 39 height 49
click at [1060, 100] on icon "Activate to sort" at bounding box center [1061, 106] width 13 height 13
click at [1060, 101] on icon "Activate to sort" at bounding box center [1061, 106] width 13 height 13
click at [1064, 104] on icon "Activate to sort" at bounding box center [1061, 106] width 13 height 13
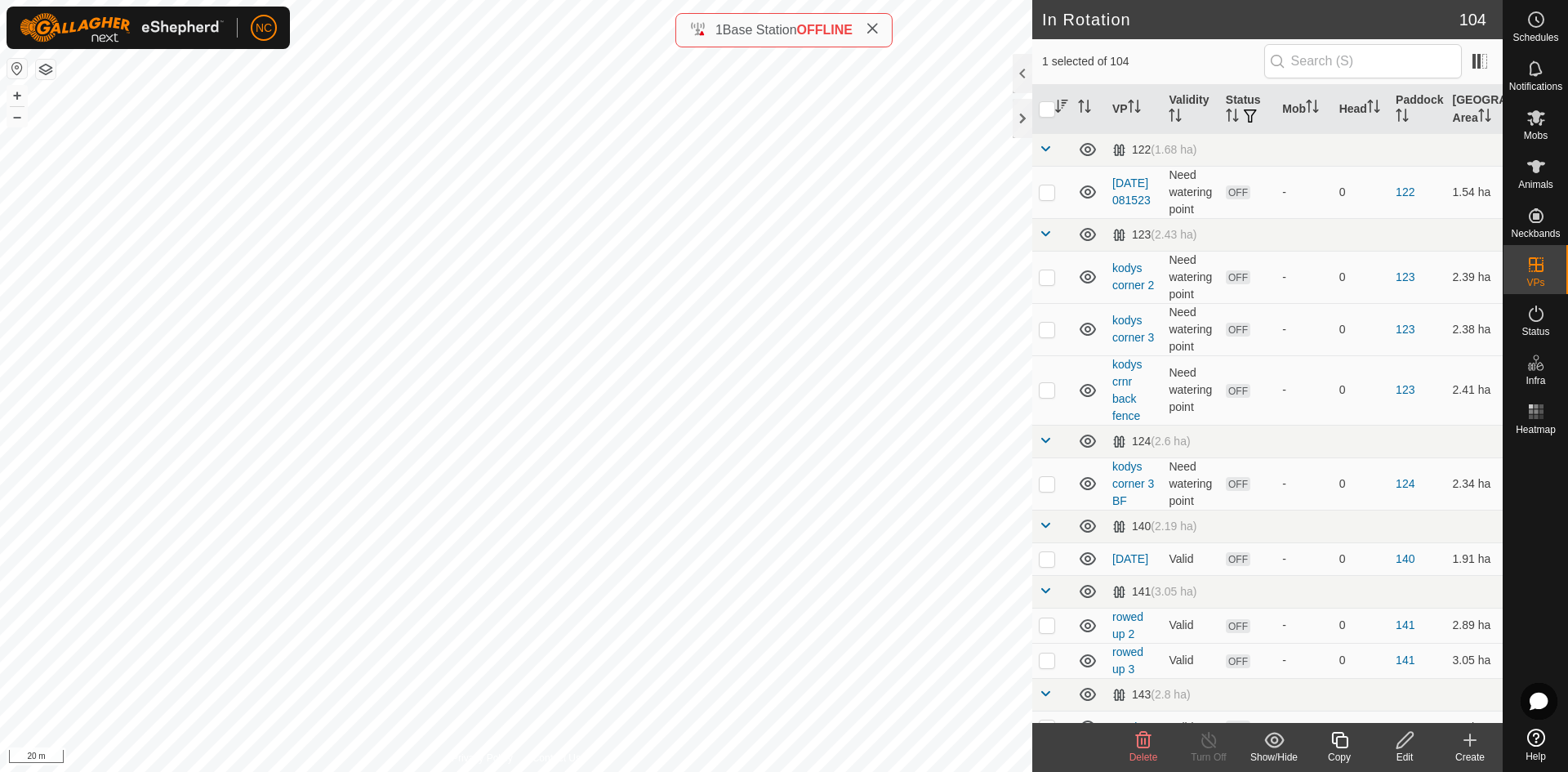
click at [1064, 104] on icon "Activate to sort" at bounding box center [1061, 106] width 13 height 13
click at [1088, 107] on icon "Activate to sort" at bounding box center [1084, 106] width 13 height 13
click at [1150, 108] on th "VP" at bounding box center [1134, 110] width 56 height 49
click at [1140, 105] on icon "Activate to sort" at bounding box center [1134, 106] width 13 height 13
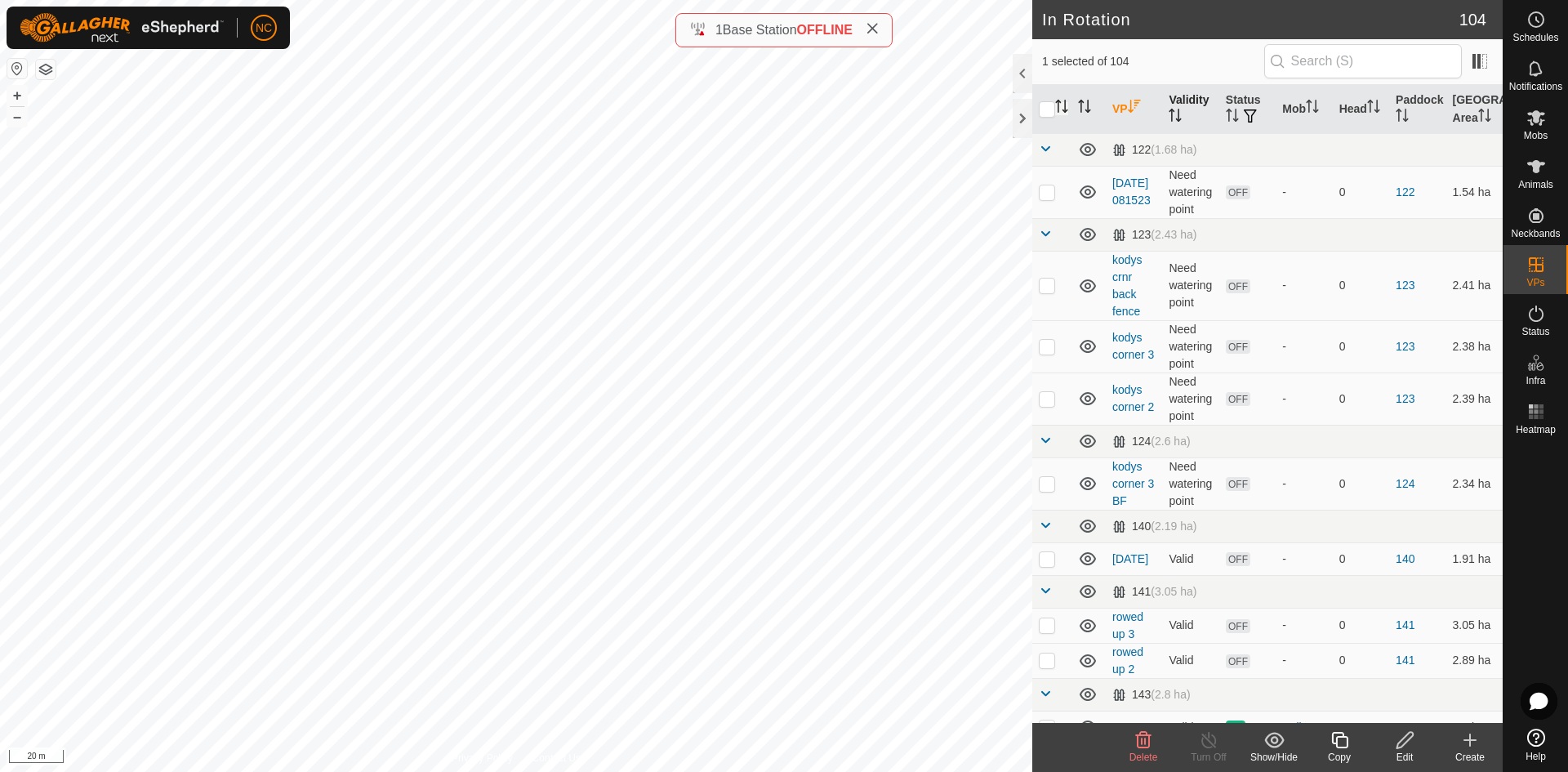
click at [1184, 105] on th "Validity" at bounding box center [1189, 110] width 56 height 49
click at [1186, 105] on th "Validity" at bounding box center [1189, 110] width 56 height 49
click at [1259, 104] on th "Status" at bounding box center [1247, 110] width 56 height 49
click at [1308, 108] on icon "Activate to sort" at bounding box center [1309, 106] width 2 height 13
click at [1307, 108] on icon "Activate to sort" at bounding box center [1312, 106] width 12 height 13
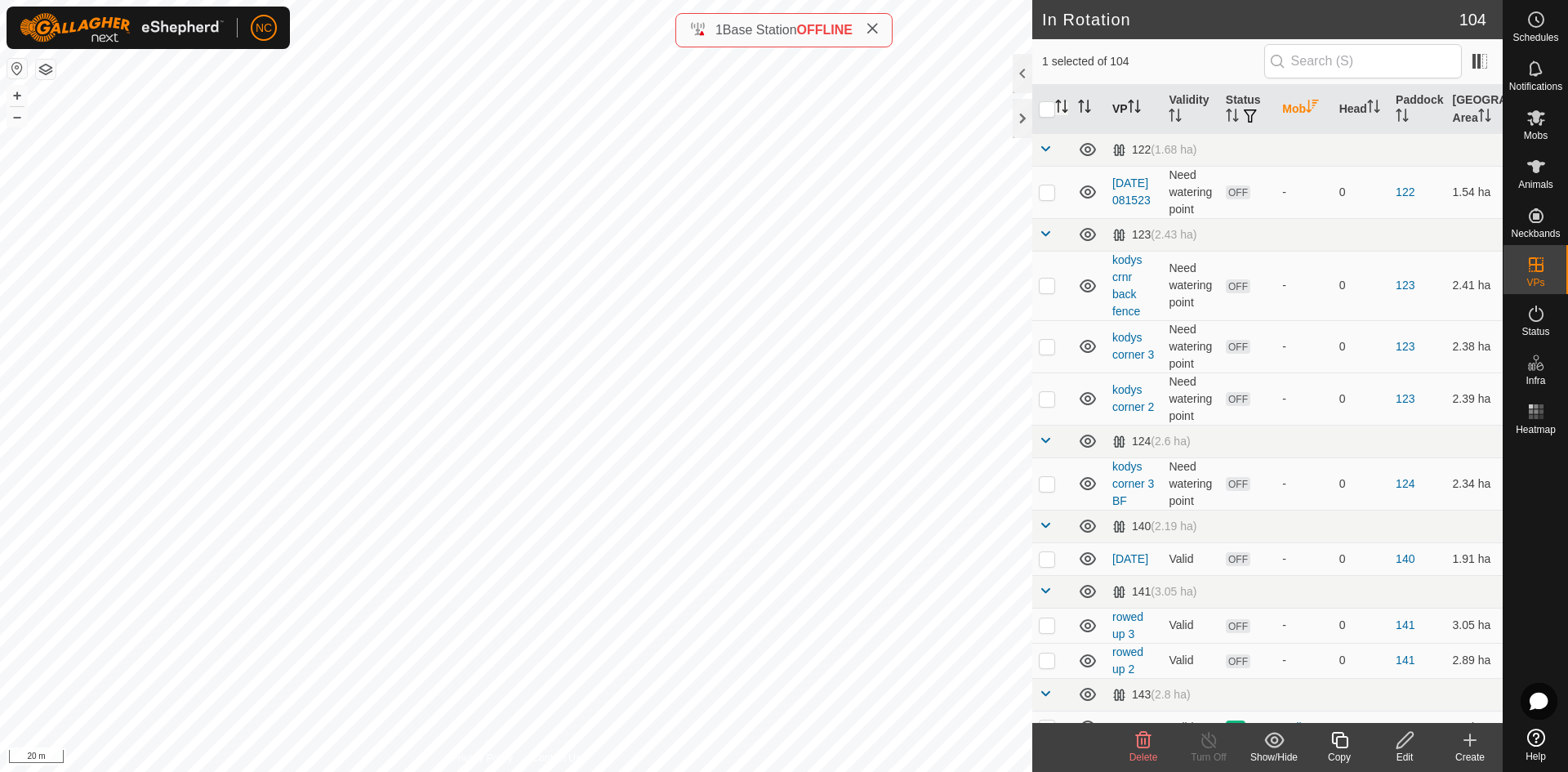
click at [1307, 108] on icon "Activate to sort" at bounding box center [1312, 106] width 12 height 13
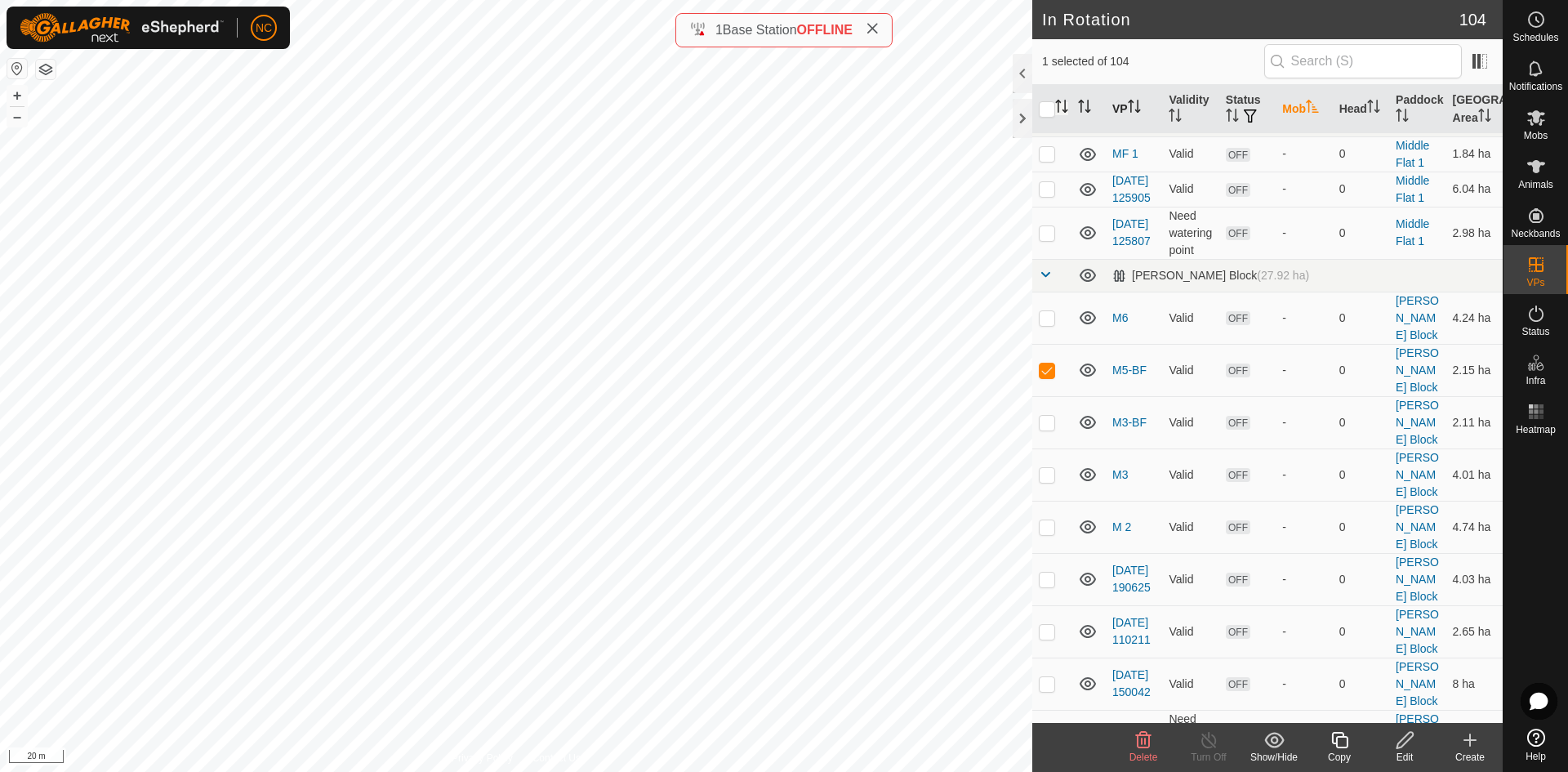
scroll to position [3758, 0]
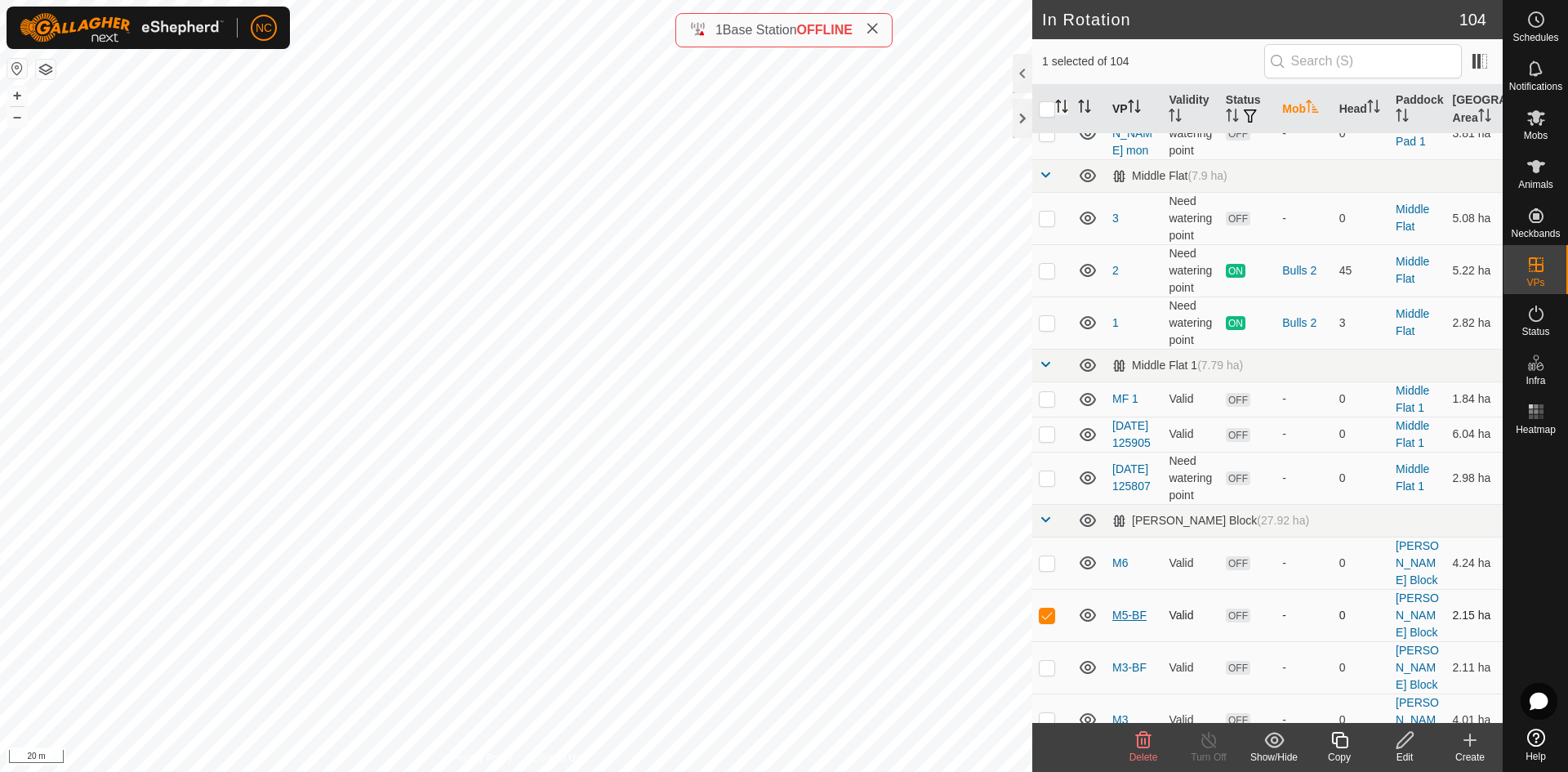
click at [1130, 609] on link "M5-BF" at bounding box center [1129, 615] width 34 height 13
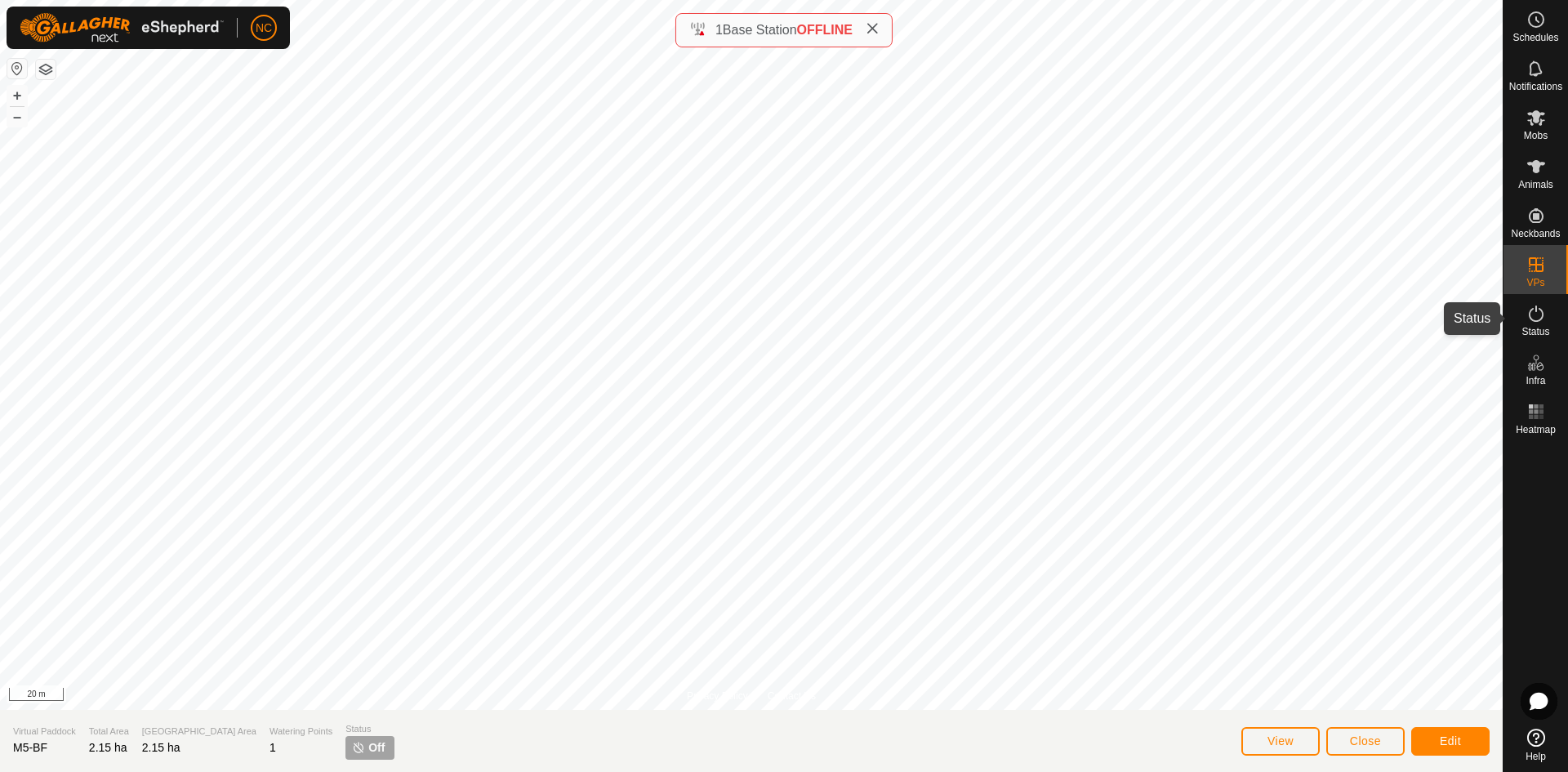
click at [1524, 318] on es-activation-svg-icon at bounding box center [1537, 314] width 29 height 26
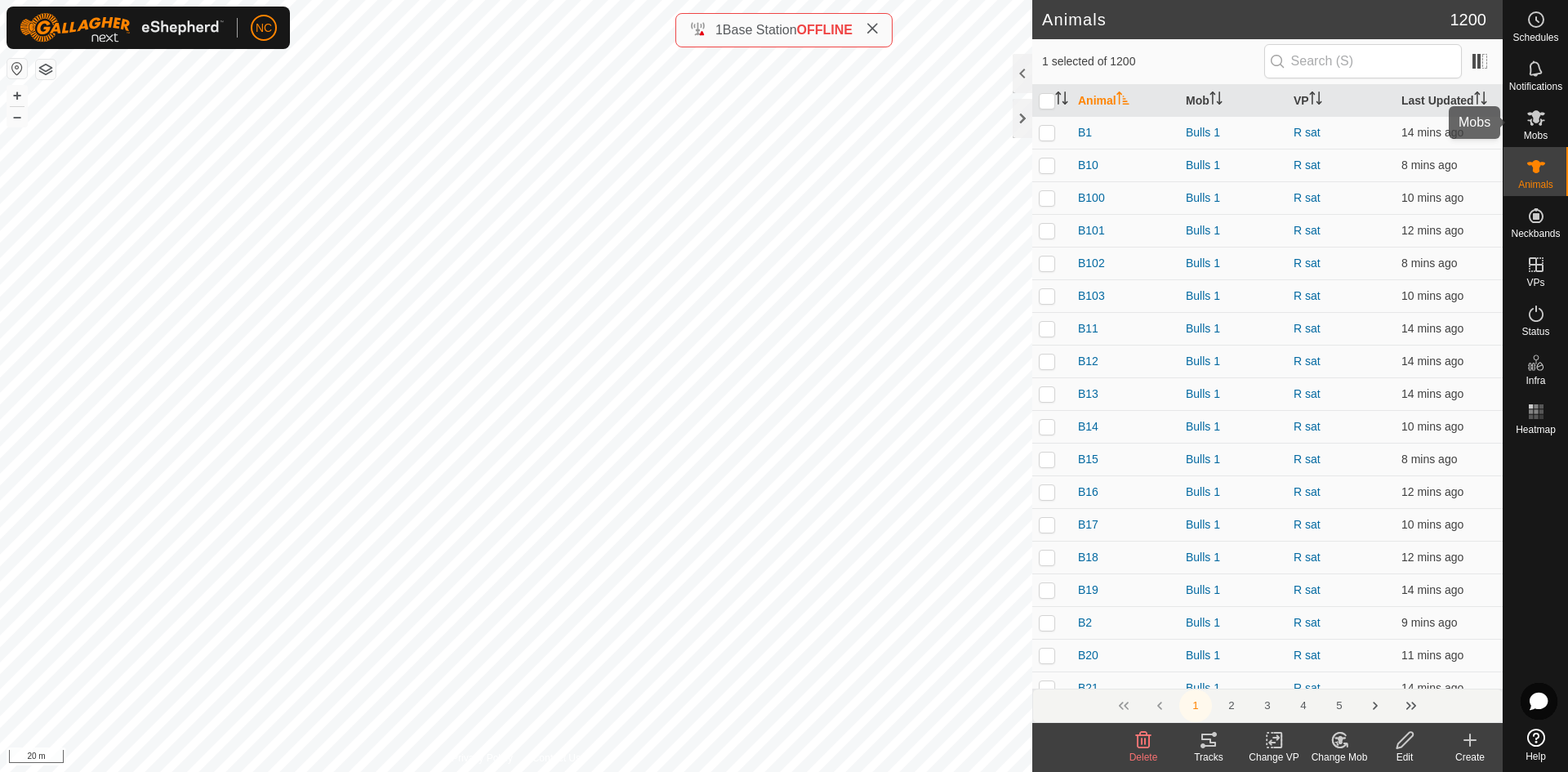
click at [1528, 129] on es-mob-svg-icon at bounding box center [1537, 118] width 29 height 26
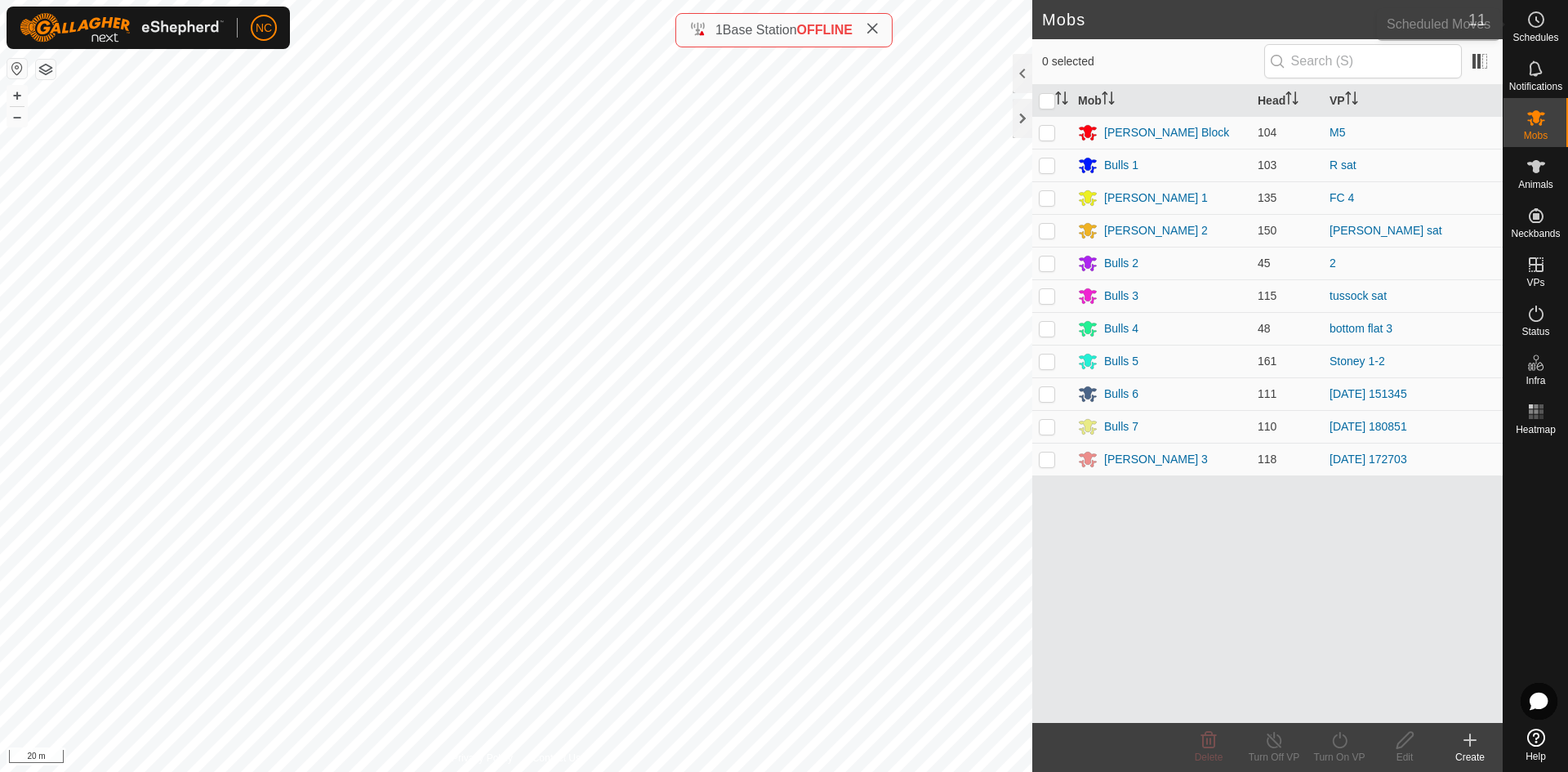
click at [1540, 26] on icon at bounding box center [1537, 20] width 20 height 20
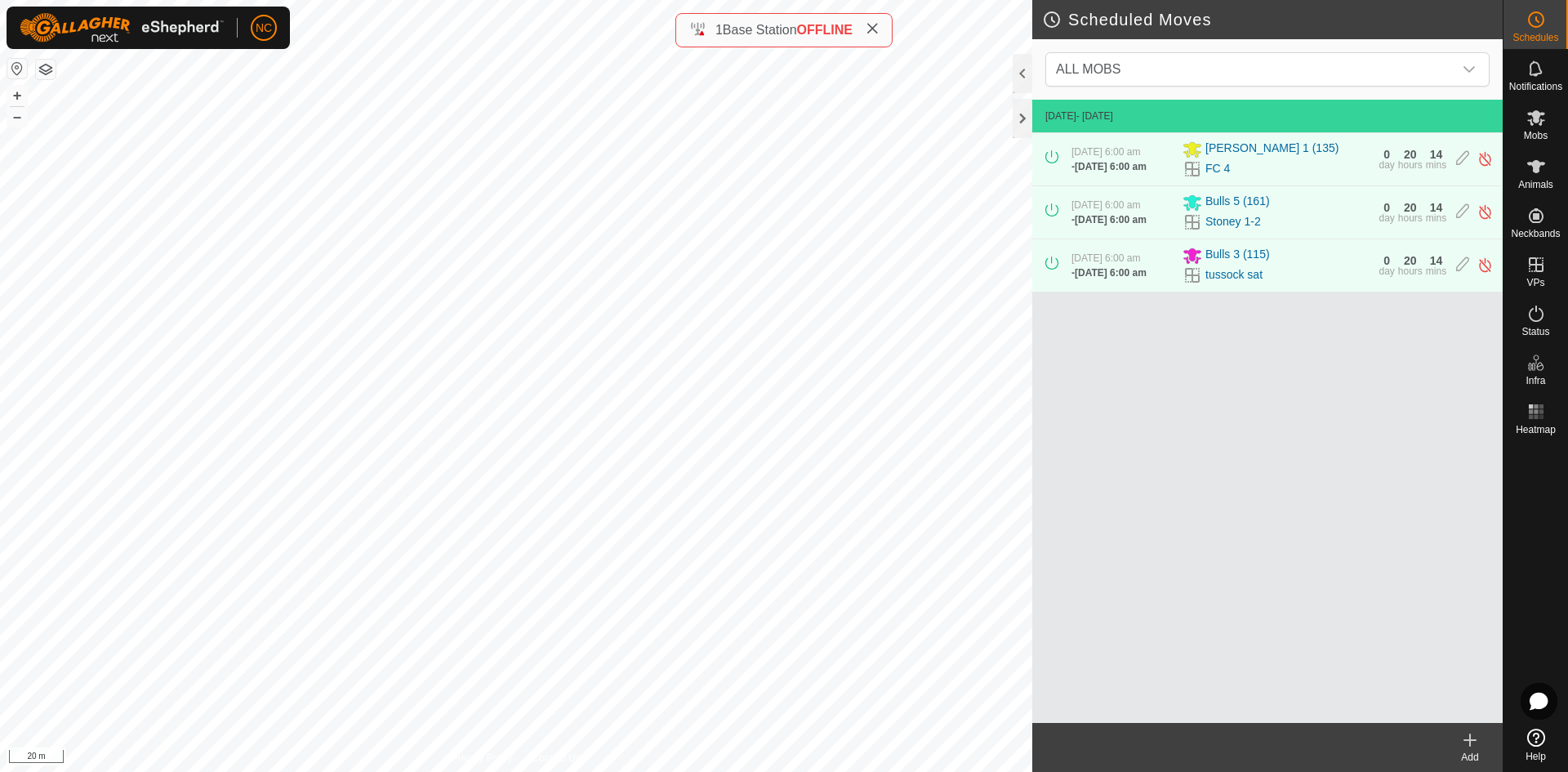
click at [1464, 737] on icon at bounding box center [1470, 741] width 20 height 20
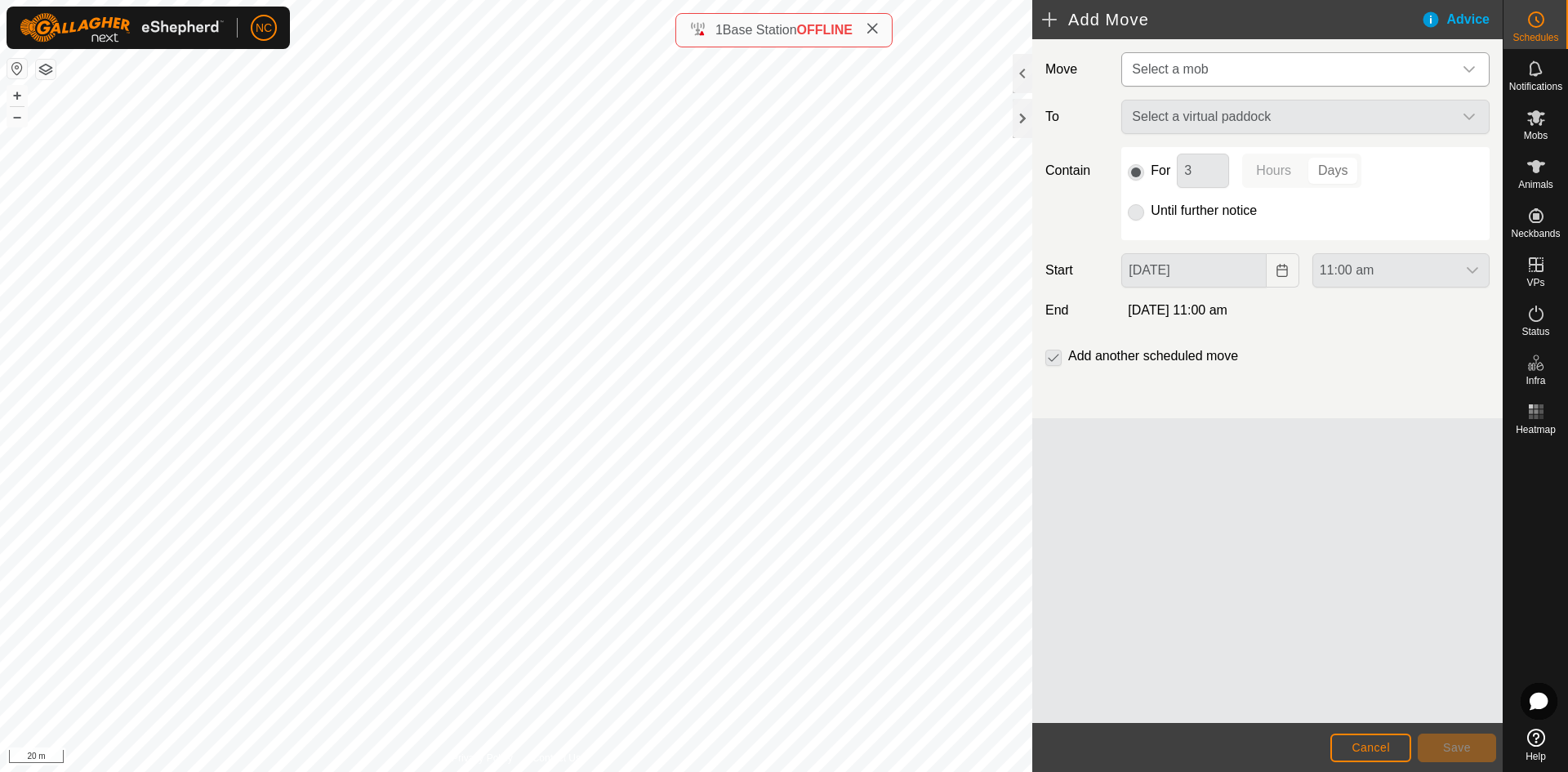
click at [1182, 77] on span "Select a mob" at bounding box center [1290, 69] width 328 height 32
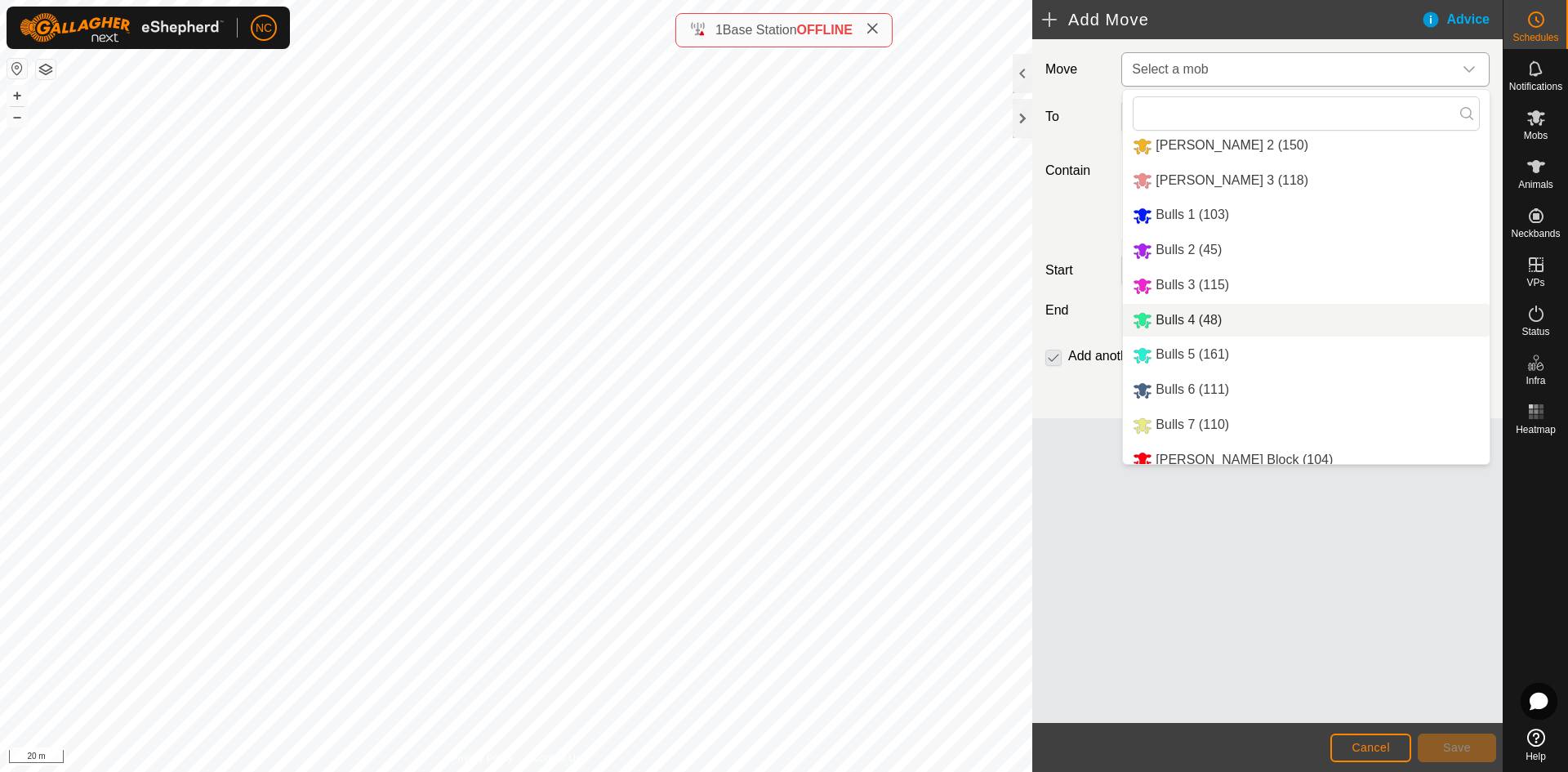
scroll to position [56, 0]
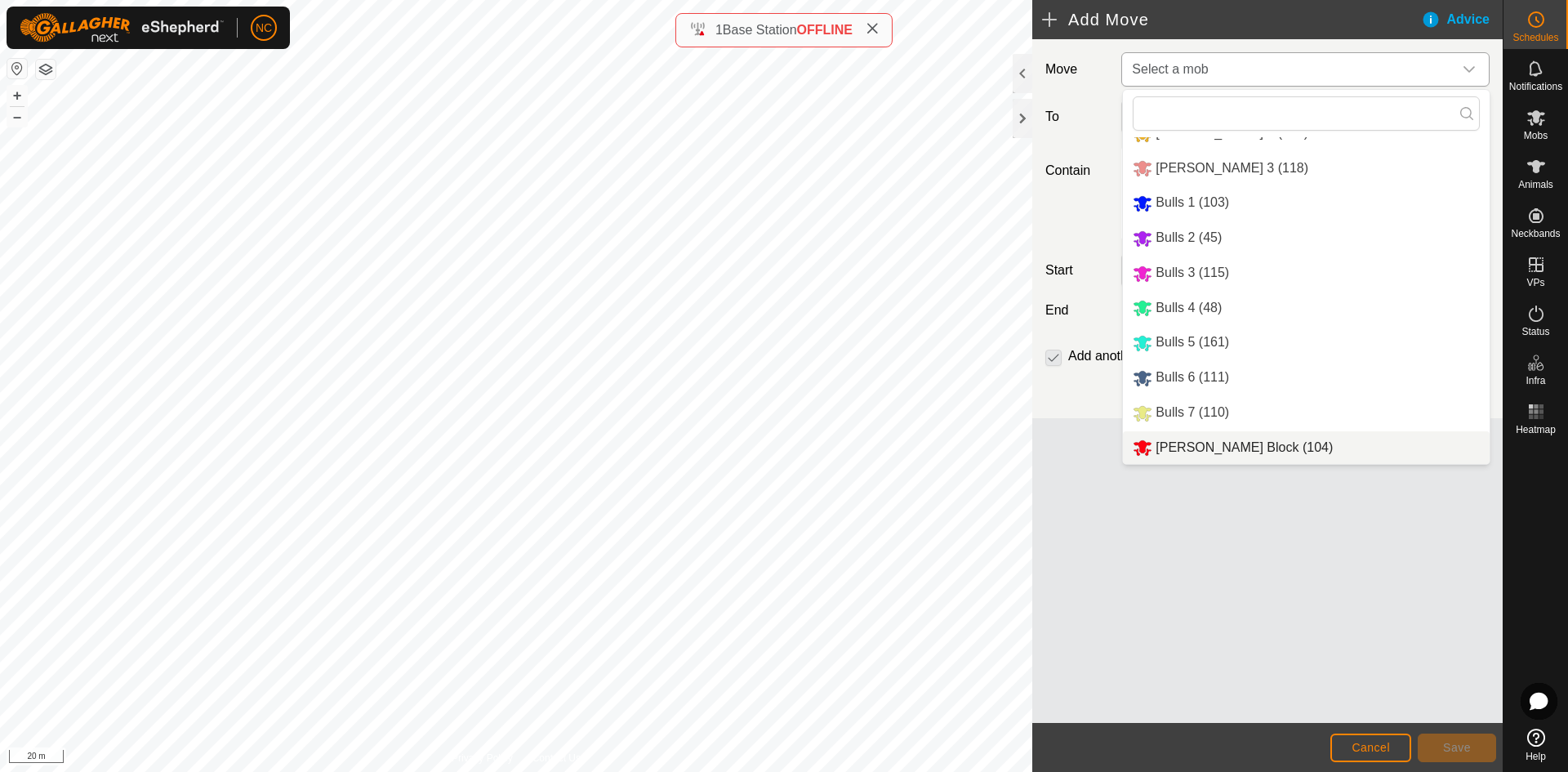
click at [1206, 451] on li "[PERSON_NAME] Block (104)" at bounding box center [1306, 448] width 367 height 33
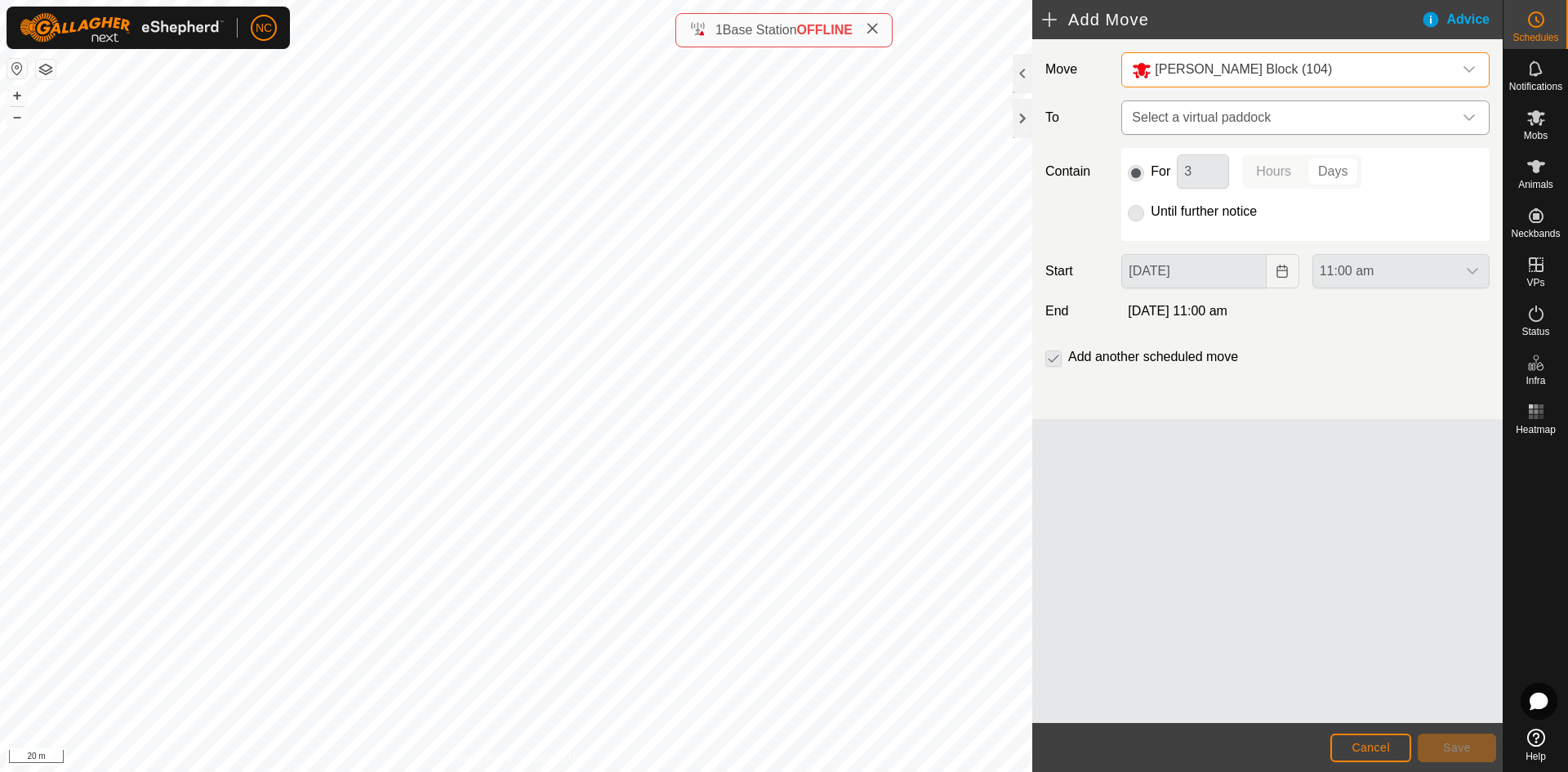
click at [1177, 128] on span "Select a virtual paddock" at bounding box center [1290, 117] width 328 height 32
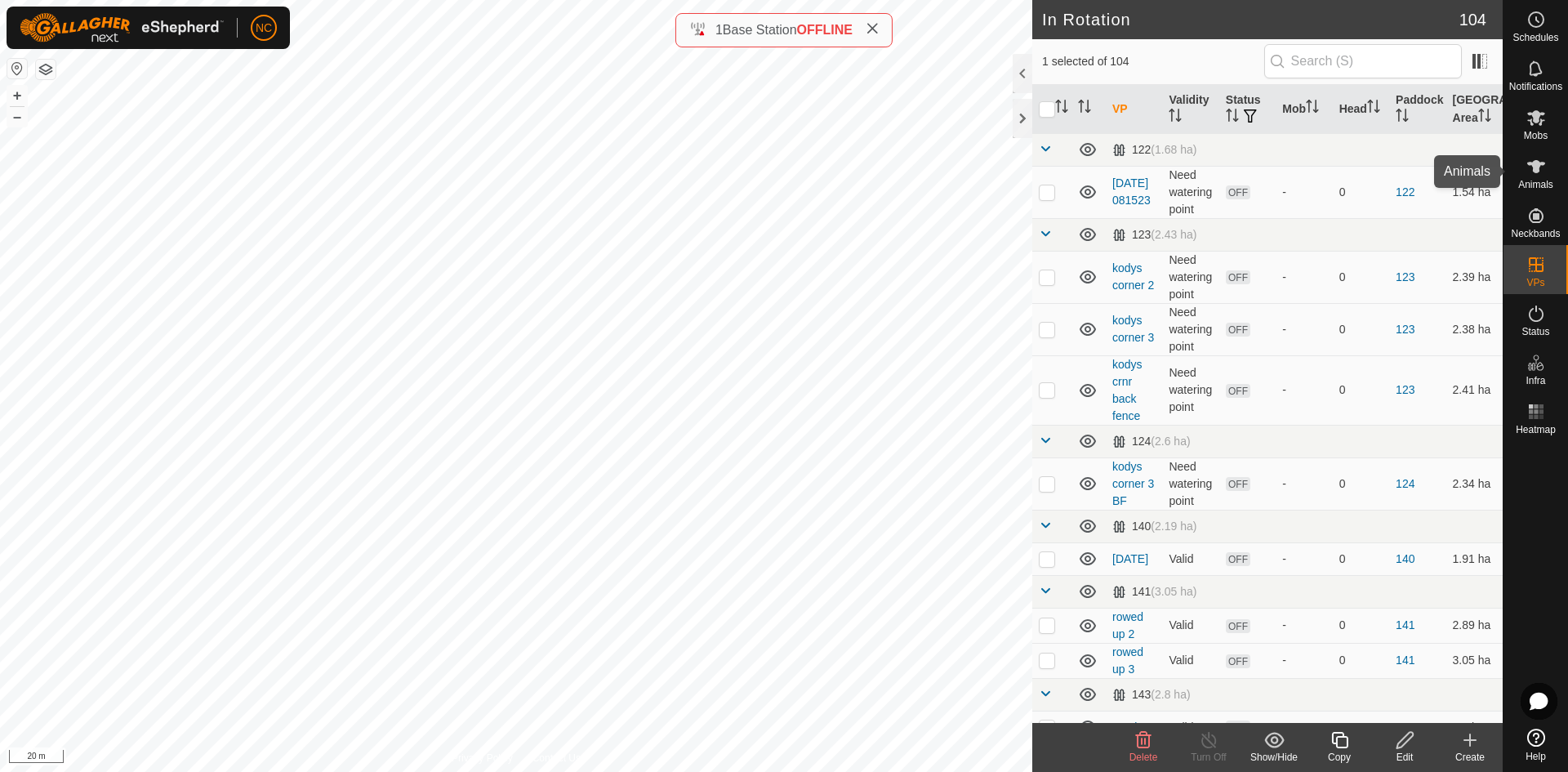
click at [1538, 173] on icon at bounding box center [1537, 166] width 18 height 13
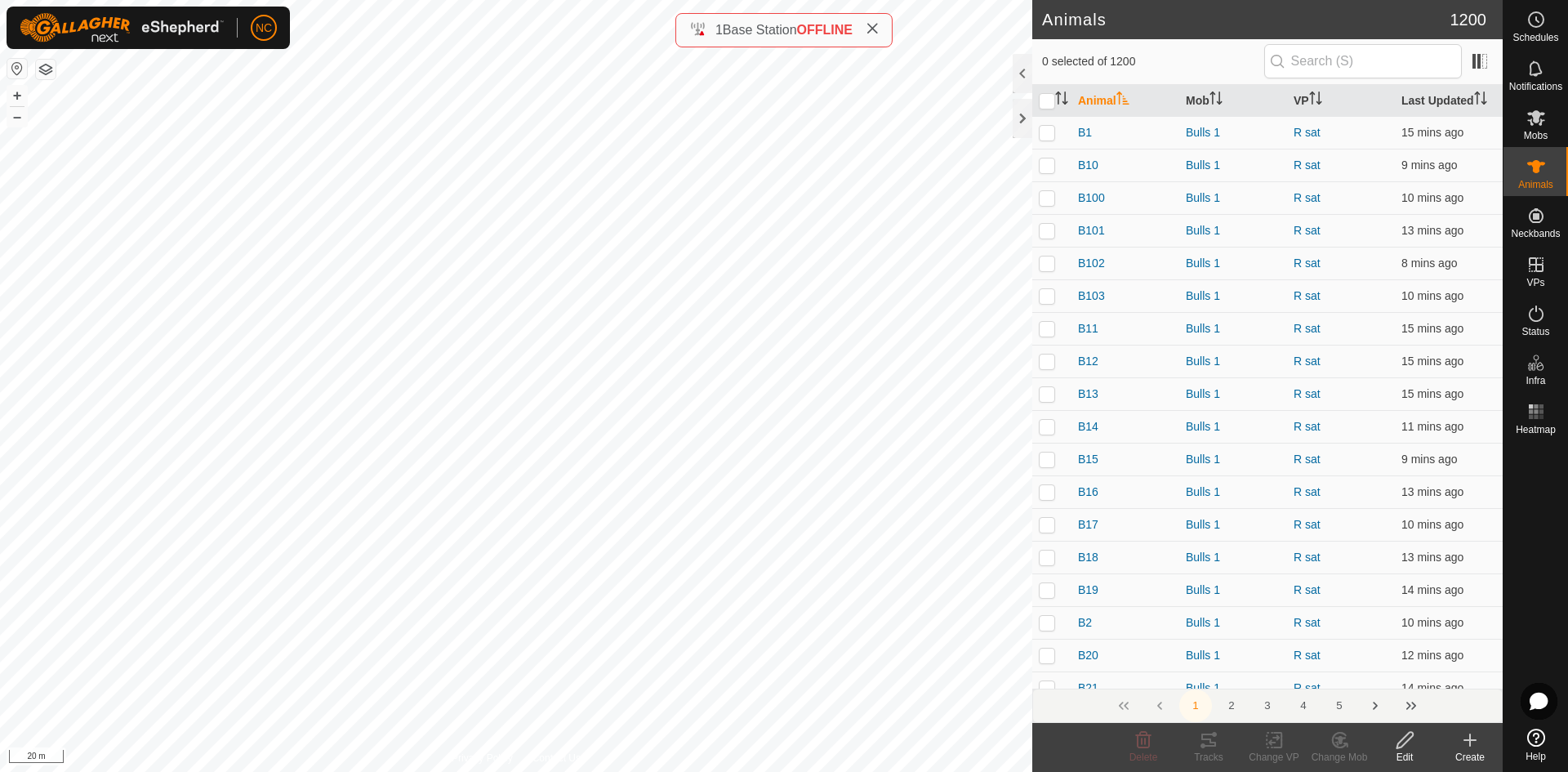
click at [1536, 152] on div "Animals" at bounding box center [1536, 172] width 65 height 49
click at [1531, 137] on span "Mobs" at bounding box center [1536, 135] width 24 height 10
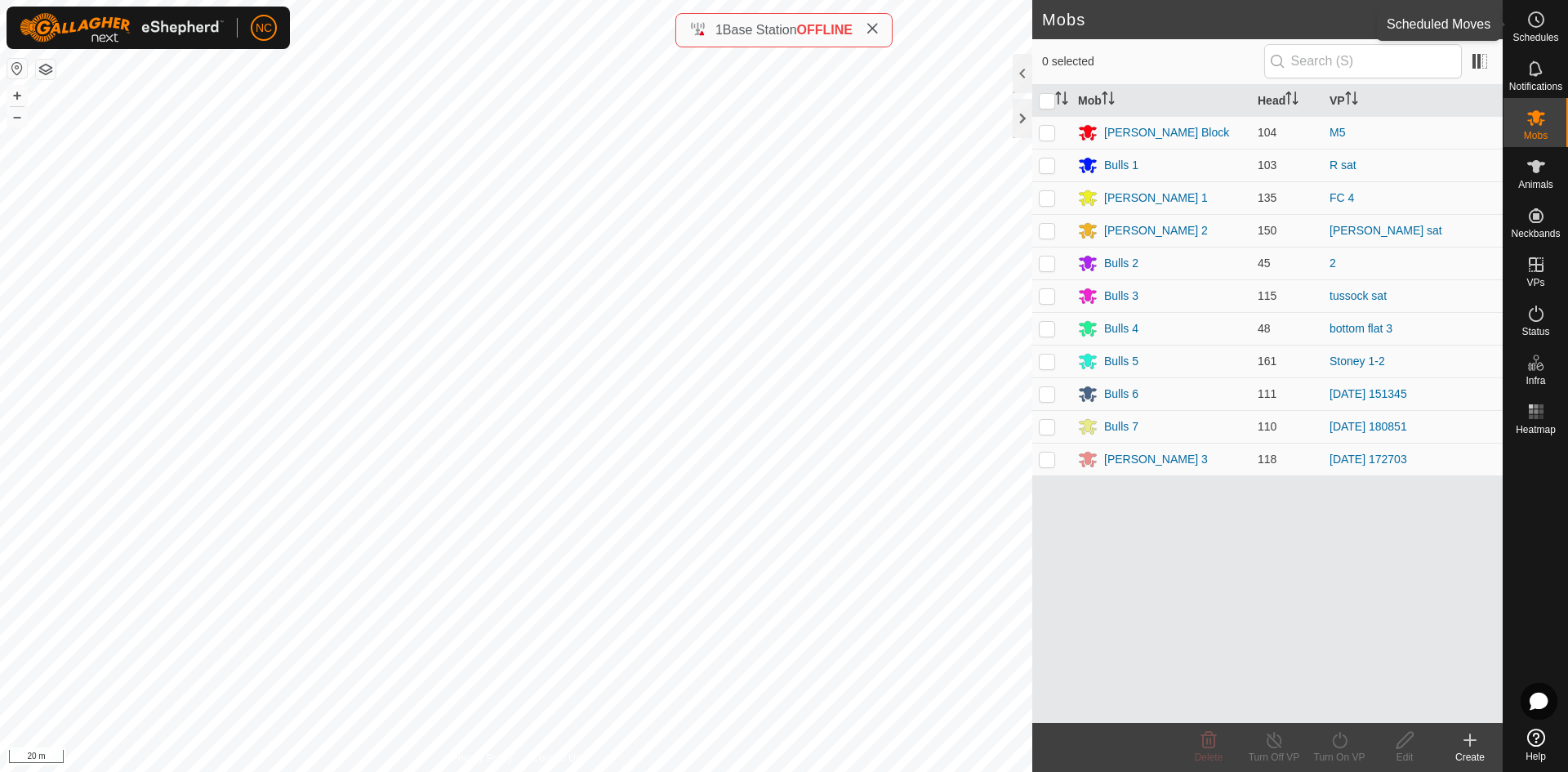
click at [1559, 26] on div "Schedules" at bounding box center [1536, 25] width 65 height 49
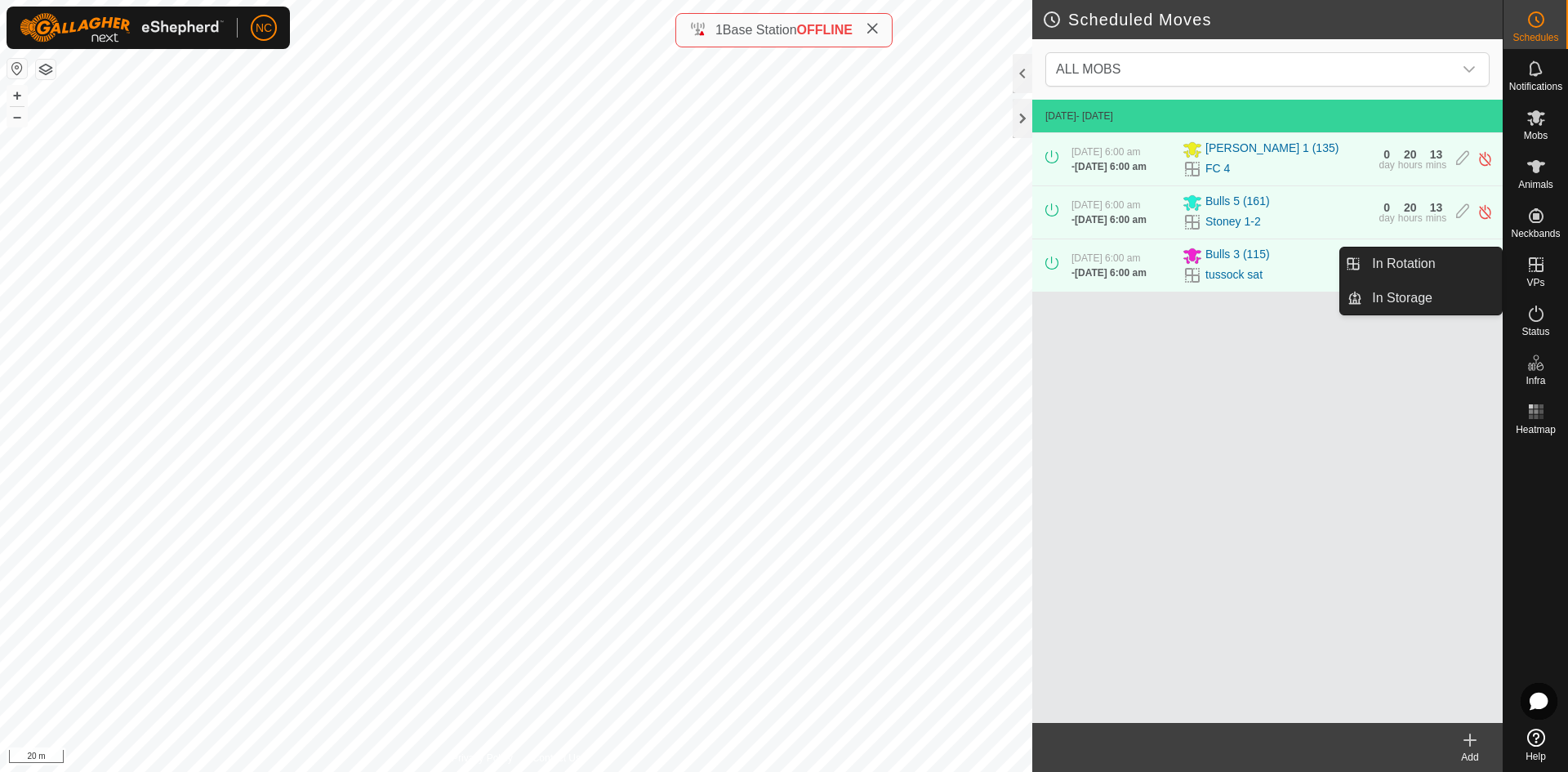
click at [1537, 258] on icon at bounding box center [1536, 264] width 15 height 15
click at [1531, 258] on icon at bounding box center [1536, 264] width 15 height 15
click at [1474, 264] on link "In Rotation" at bounding box center [1432, 263] width 139 height 32
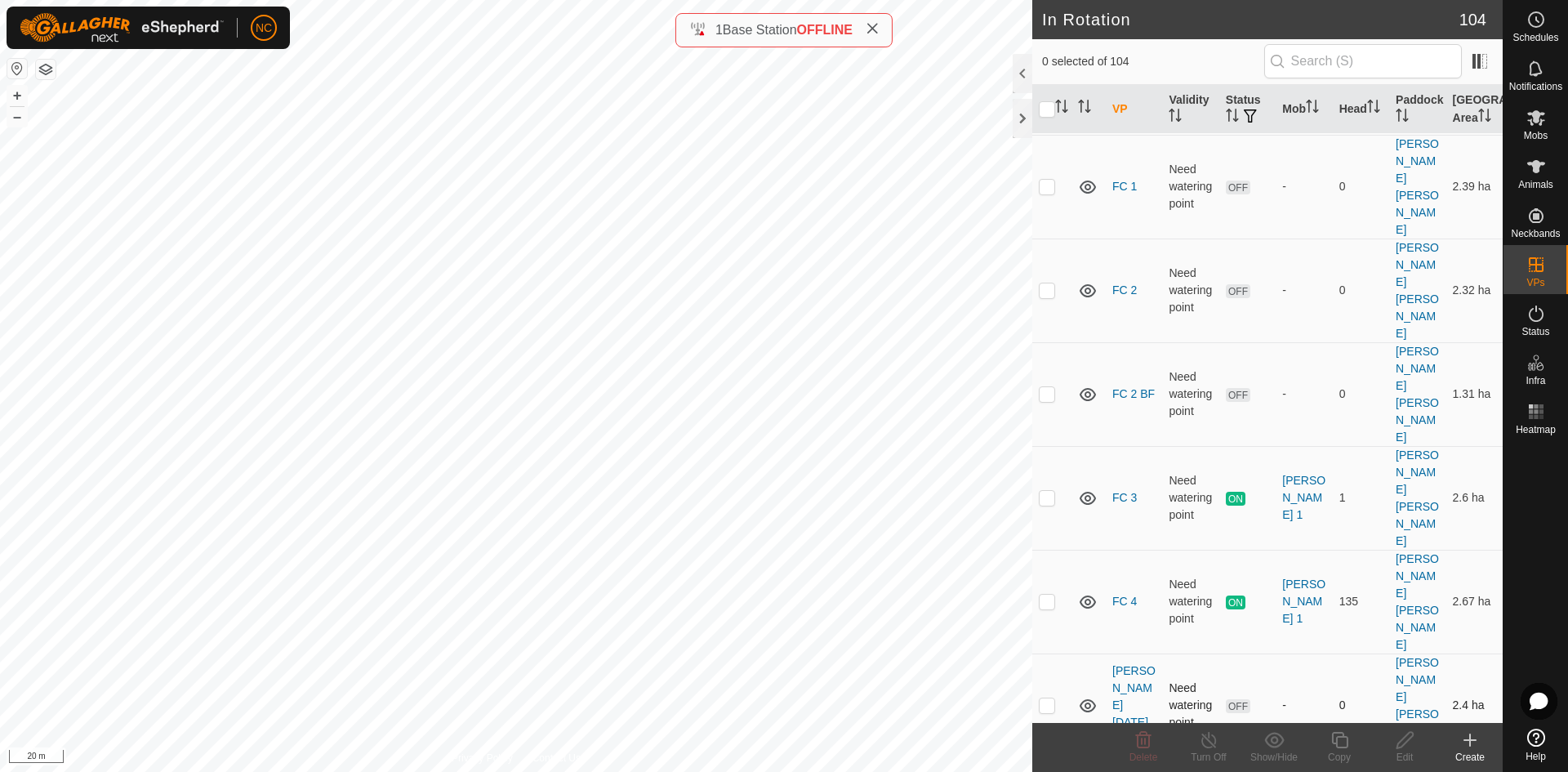
scroll to position [3186, 0]
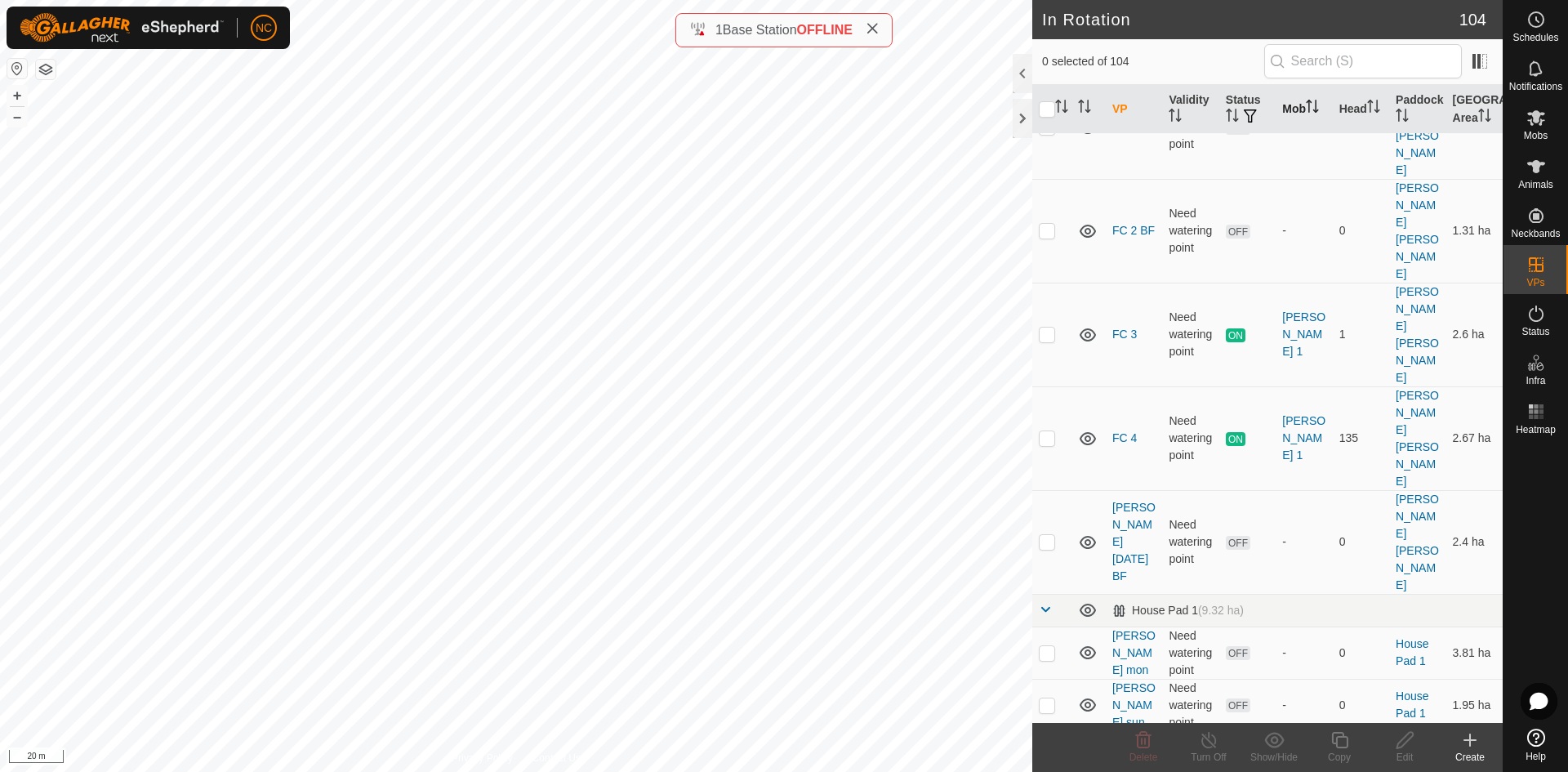
click at [1301, 118] on th "Mob" at bounding box center [1303, 110] width 56 height 49
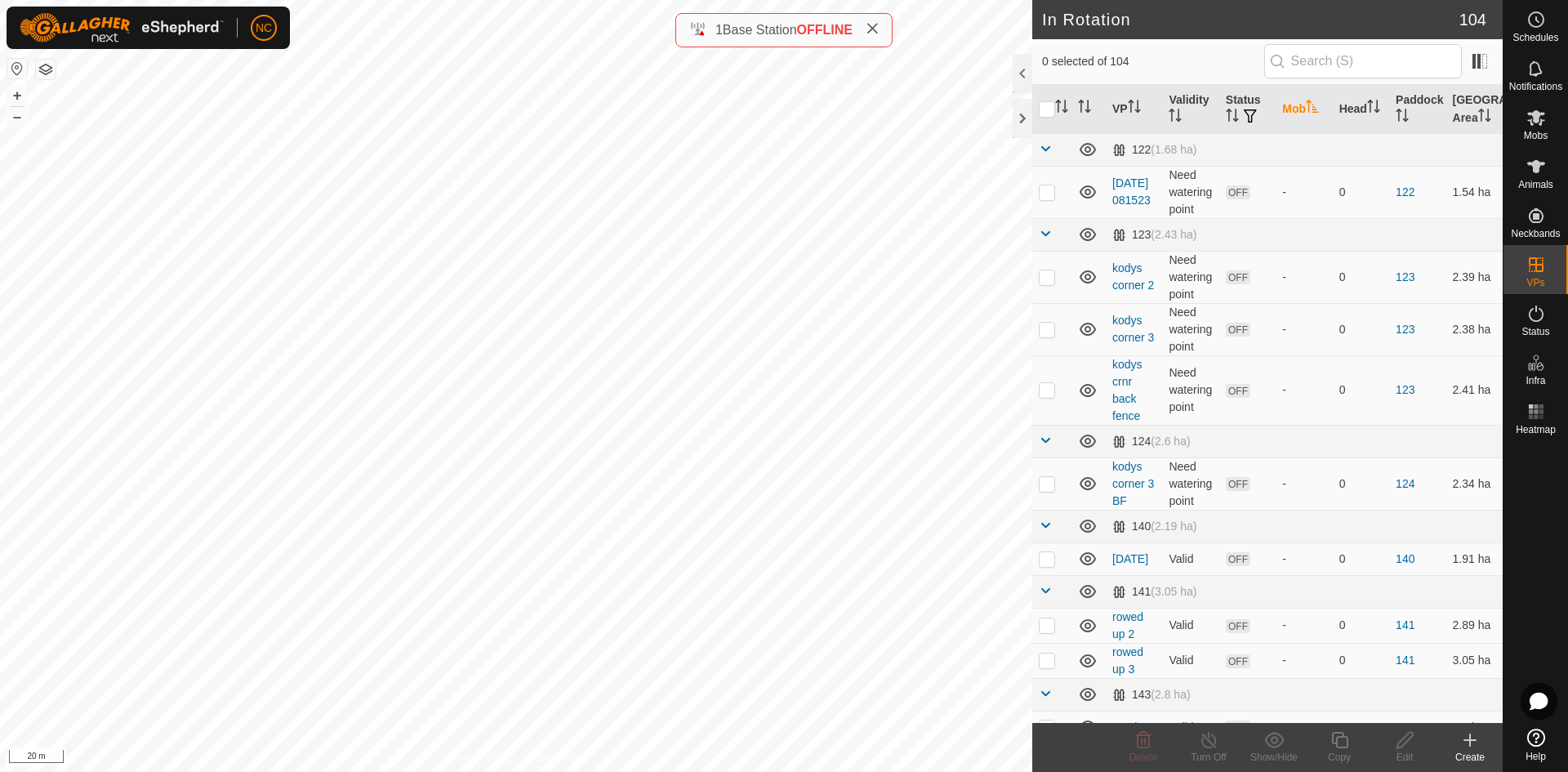
click at [1308, 121] on th "Mob" at bounding box center [1303, 110] width 56 height 49
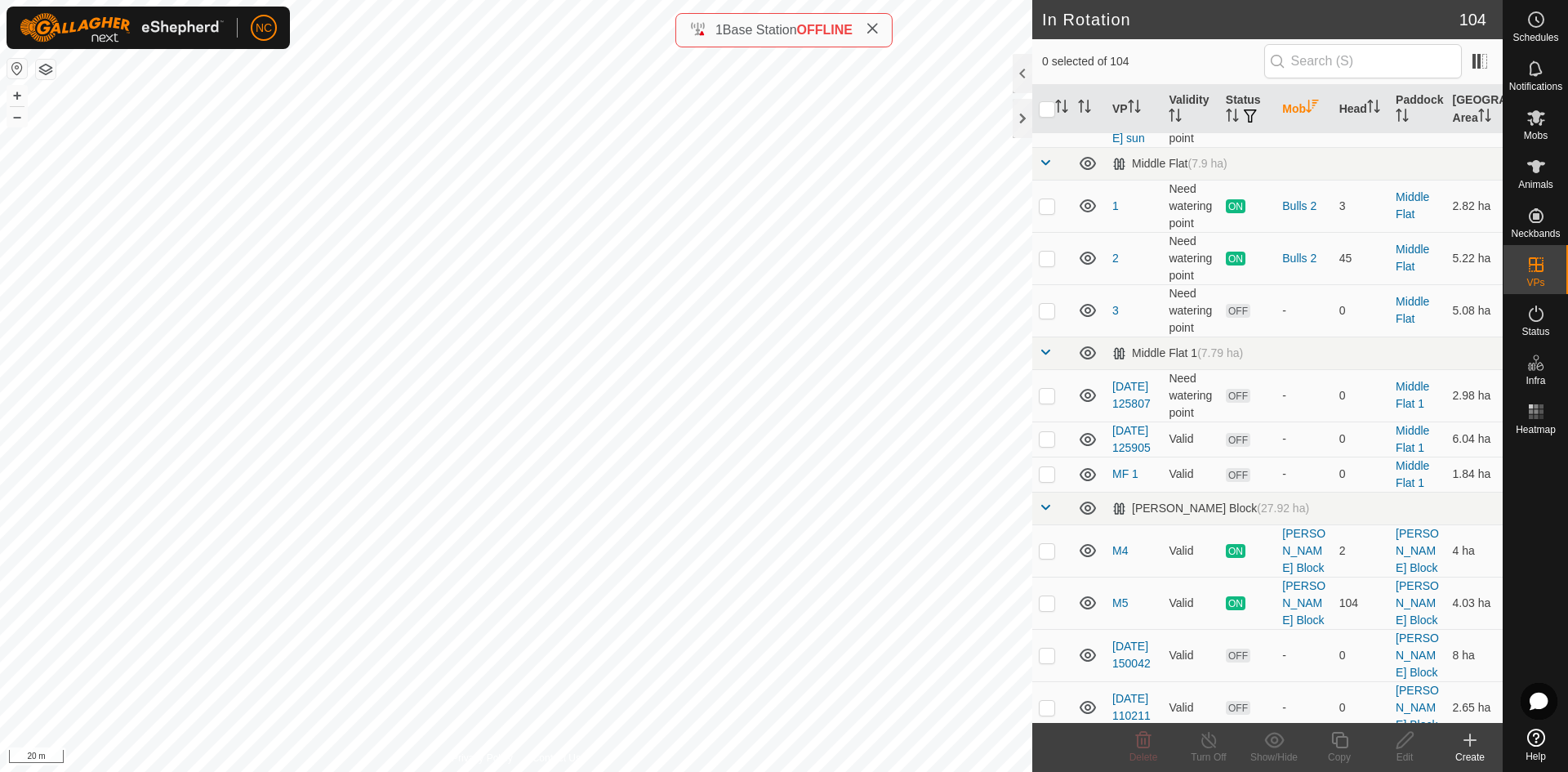
scroll to position [3595, 0]
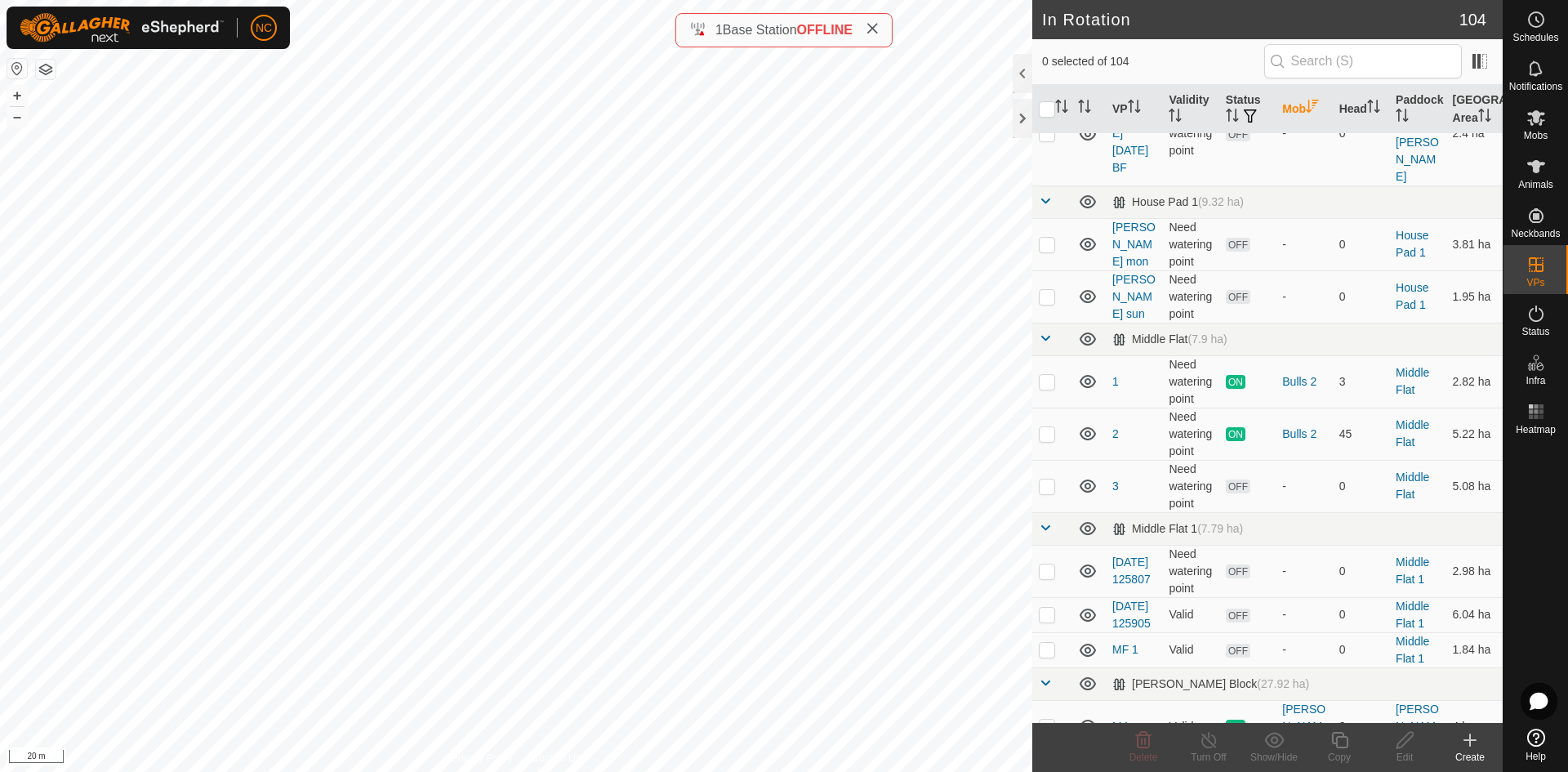
click at [1114, 720] on link "M4" at bounding box center [1120, 726] width 16 height 13
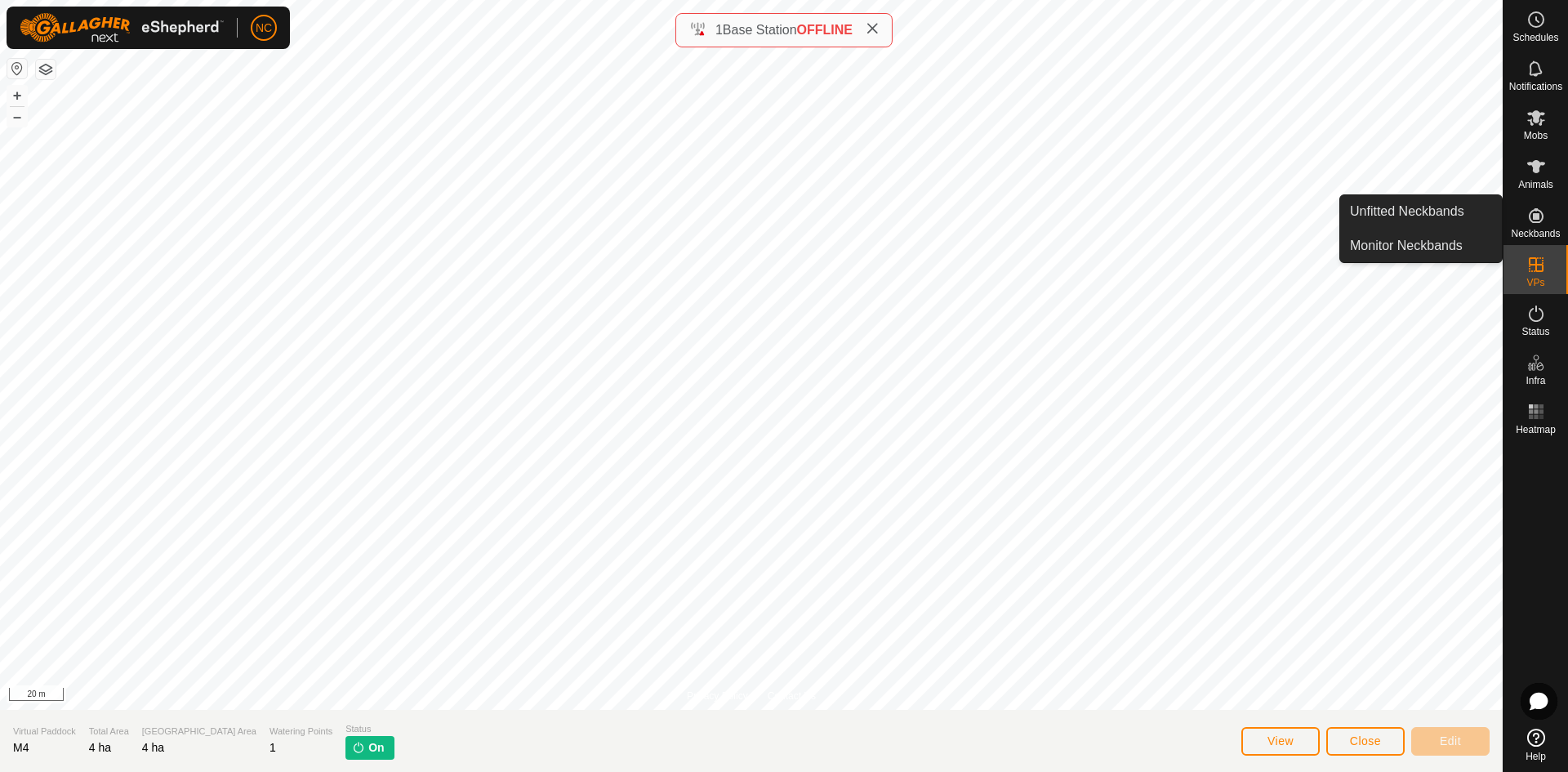
click at [1525, 244] on div "Neckbands" at bounding box center [1536, 221] width 65 height 49
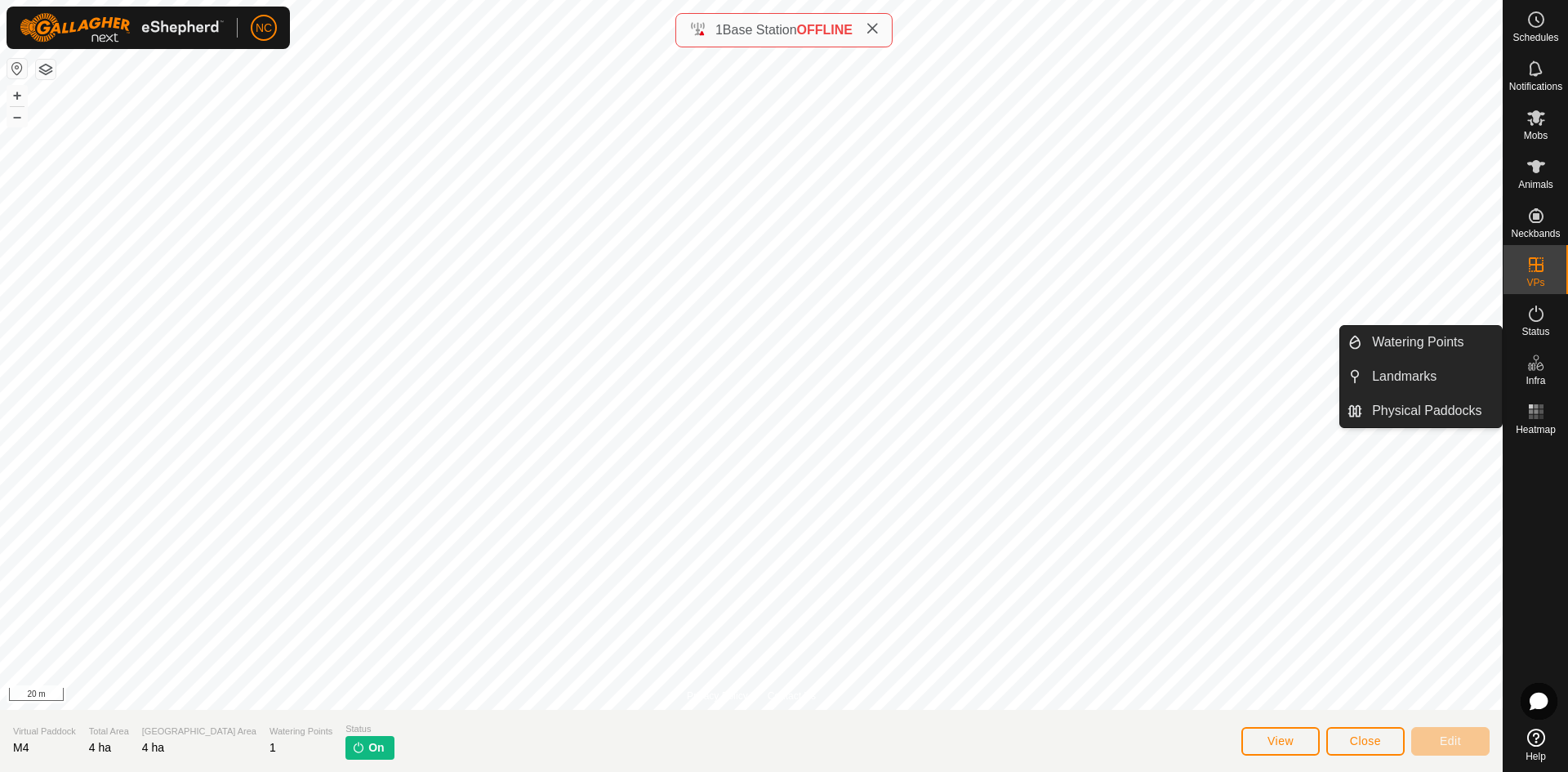
click at [345, 752] on p-tag "On" at bounding box center [369, 747] width 48 height 24
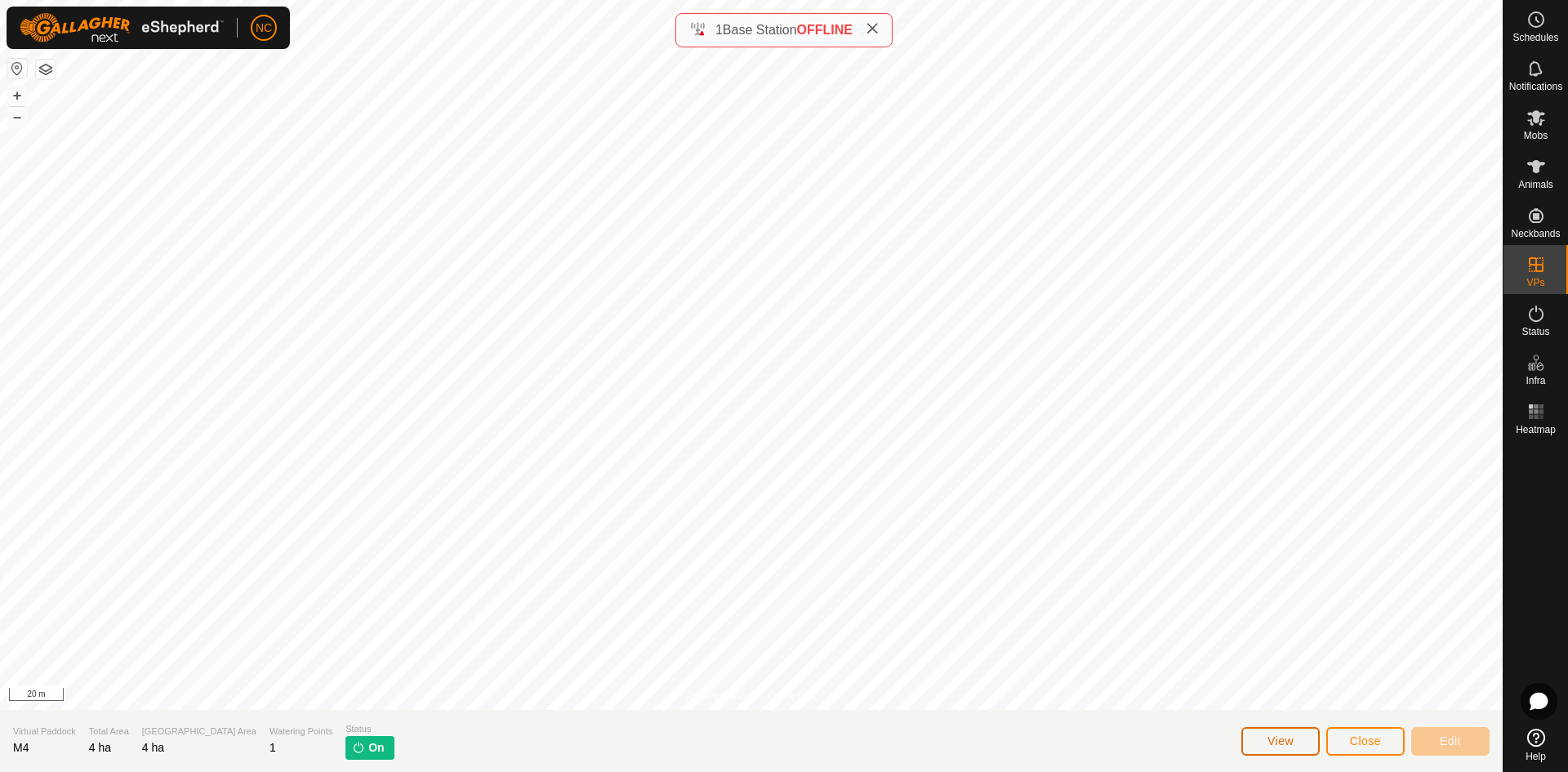
click at [1263, 746] on button "View" at bounding box center [1281, 741] width 78 height 28
click at [1543, 165] on icon at bounding box center [1537, 166] width 18 height 13
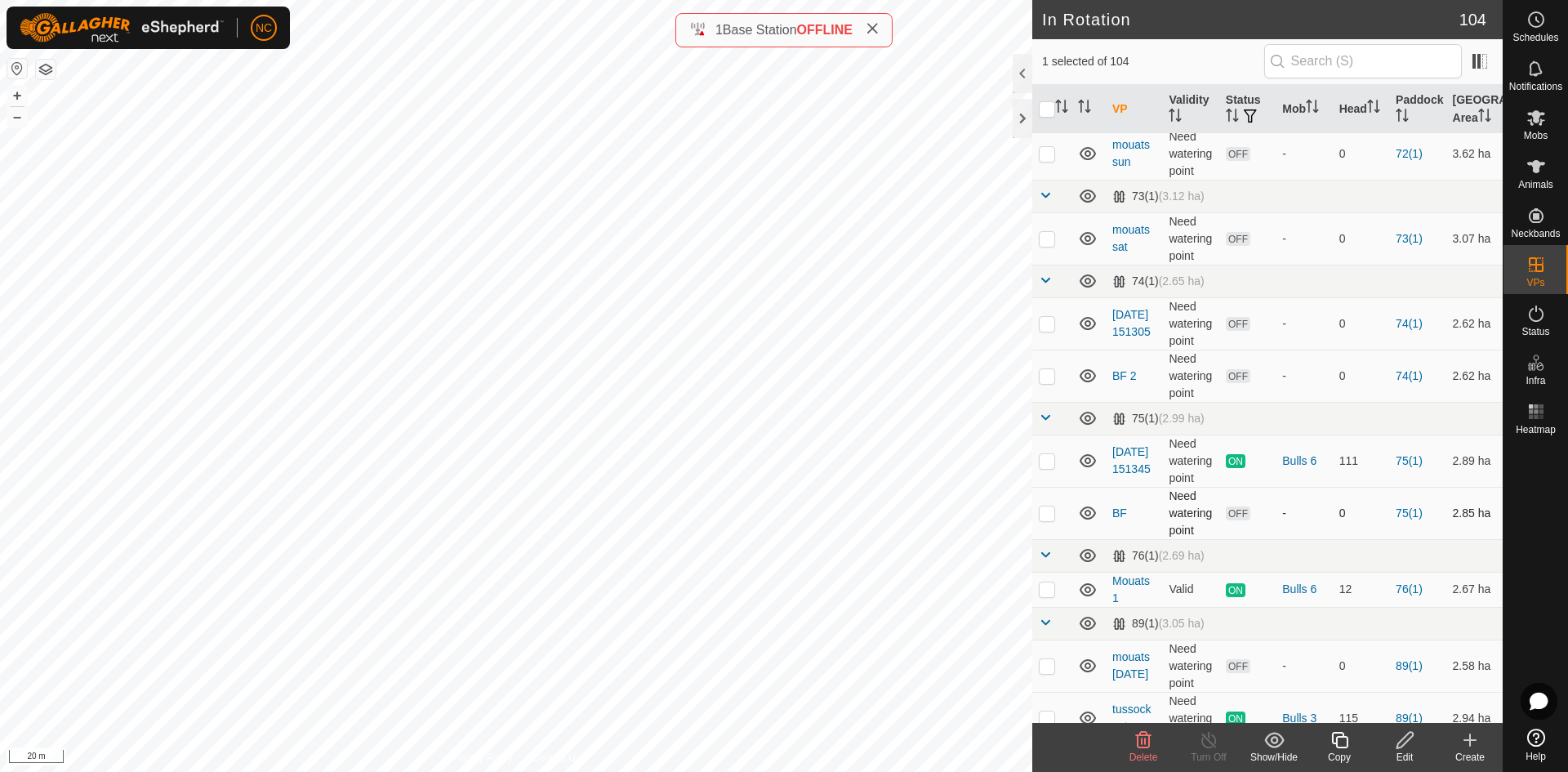
scroll to position [1634, 0]
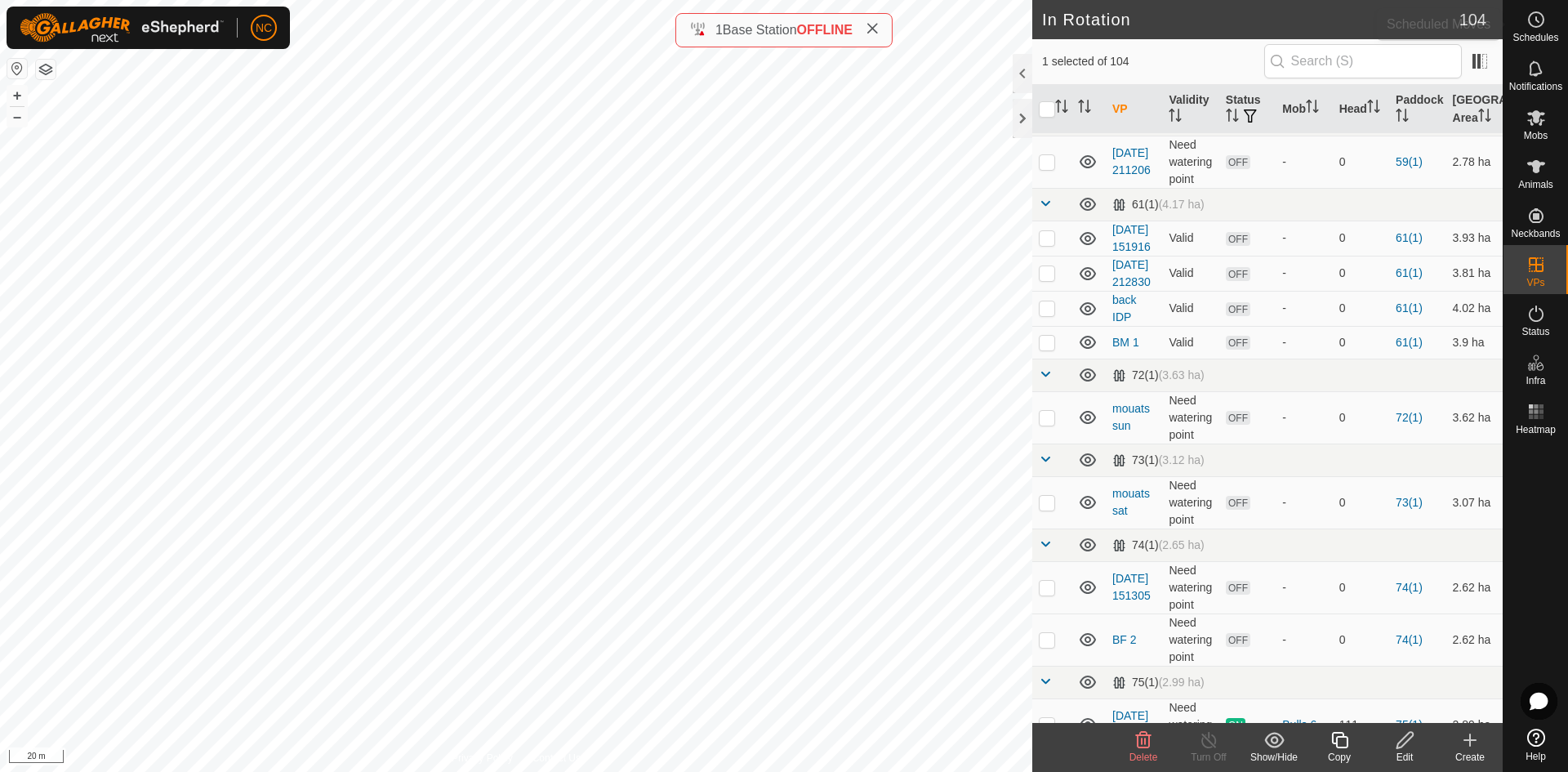
click at [1538, 37] on span "Schedules" at bounding box center [1536, 37] width 46 height 10
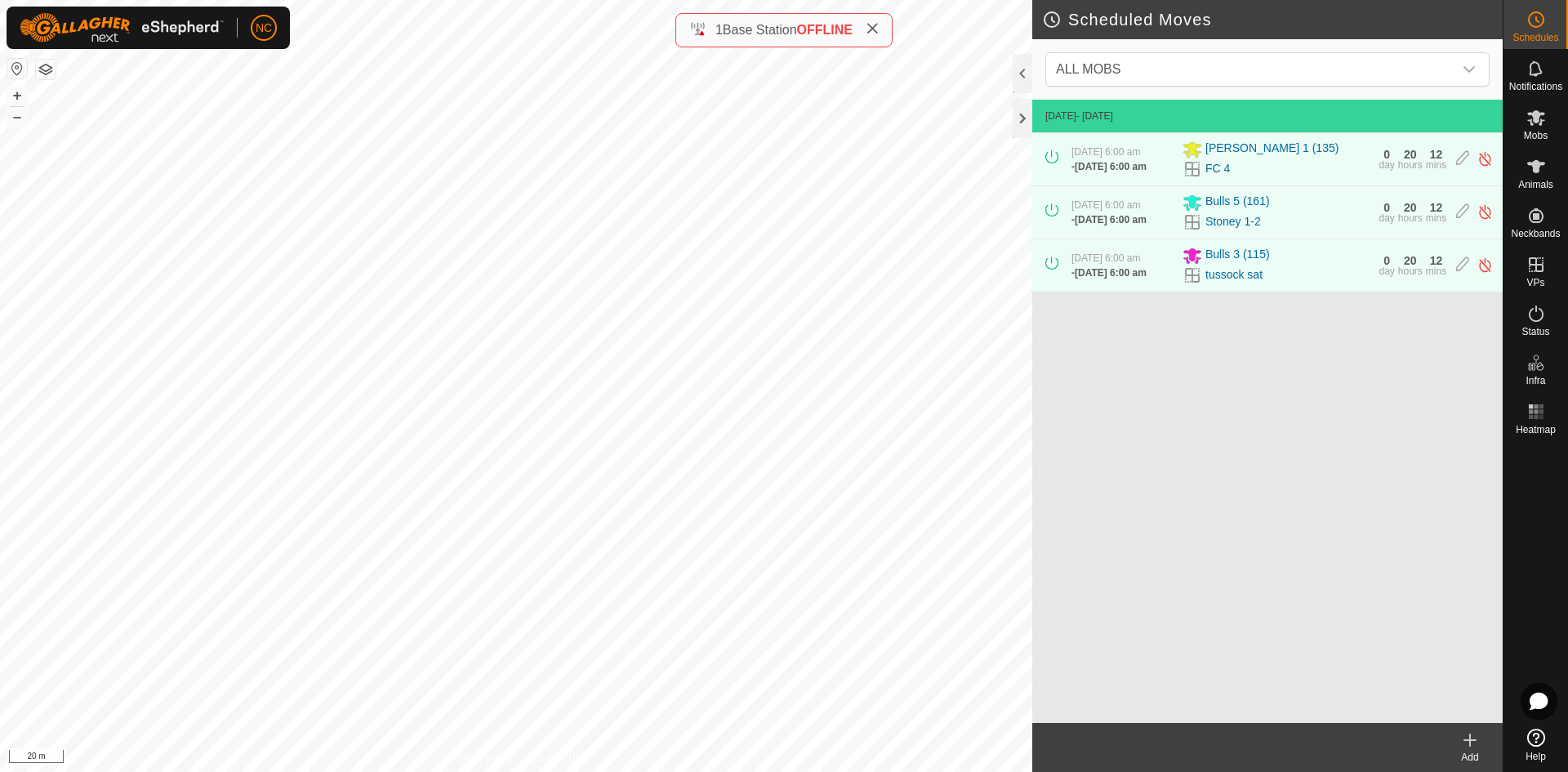
click at [1462, 753] on div "Add" at bounding box center [1470, 757] width 66 height 15
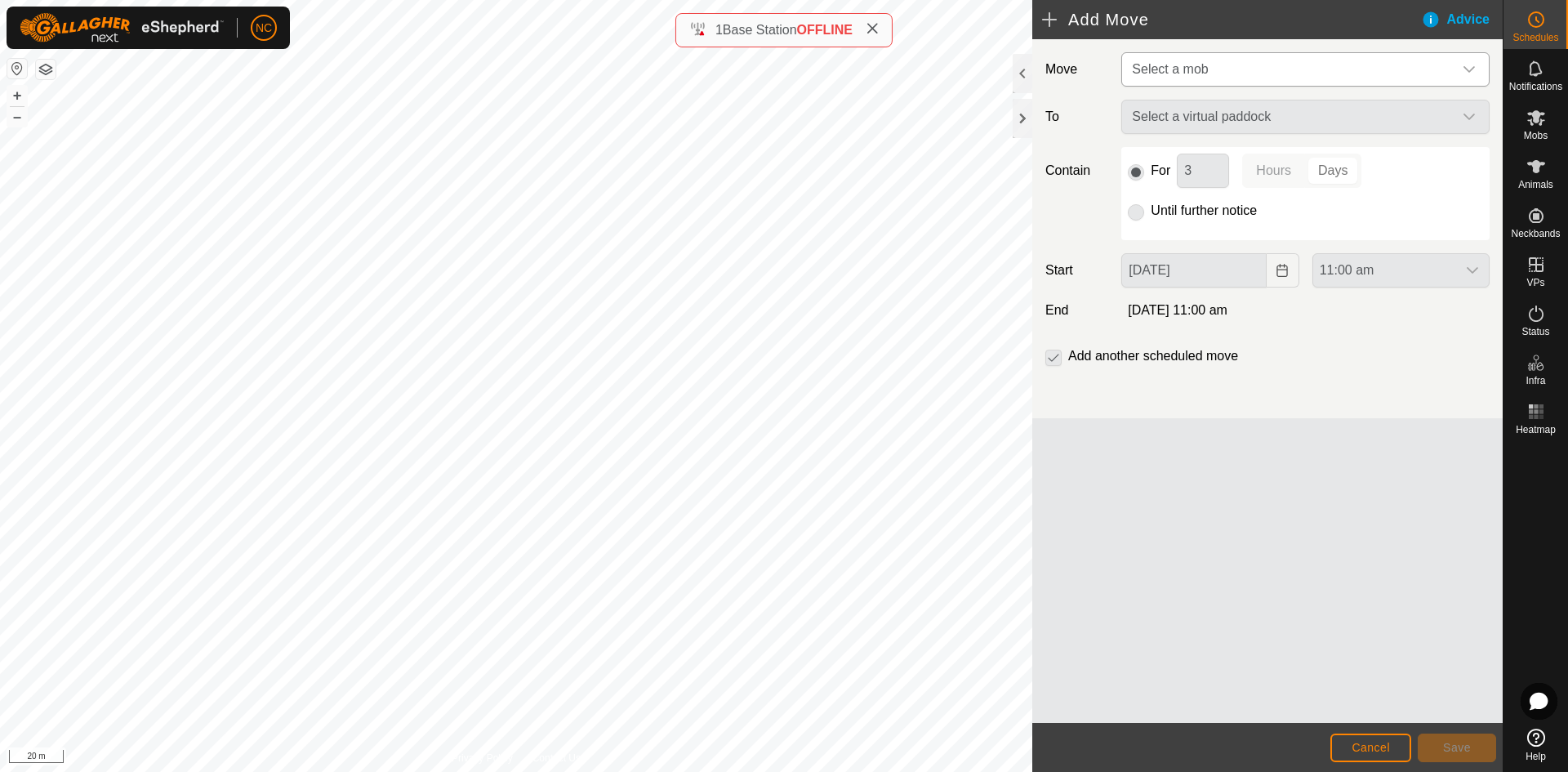
click at [1251, 76] on span "Select a mob" at bounding box center [1290, 69] width 328 height 32
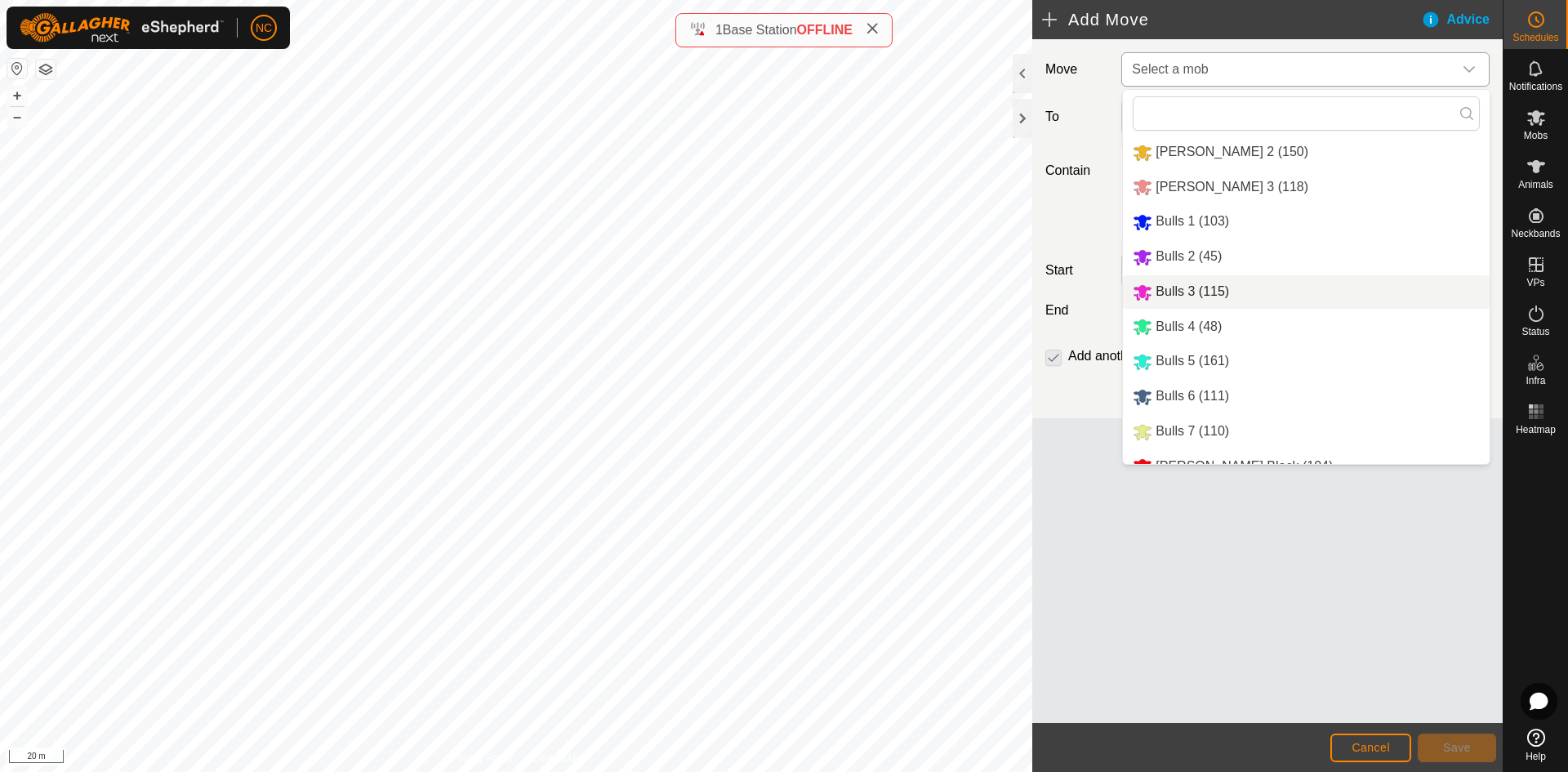
scroll to position [56, 0]
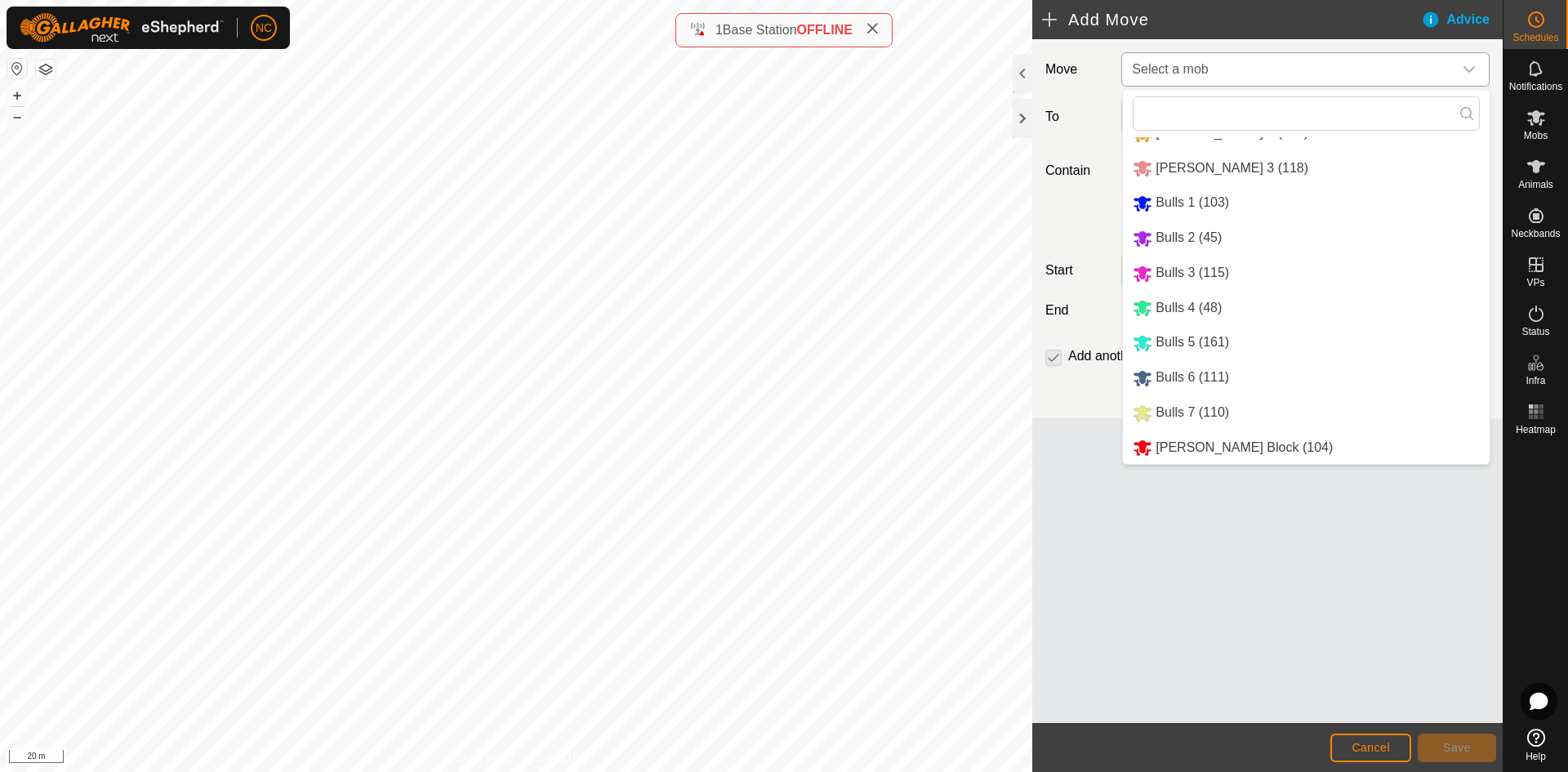
click at [1181, 450] on li "[PERSON_NAME] Block (104)" at bounding box center [1306, 448] width 367 height 33
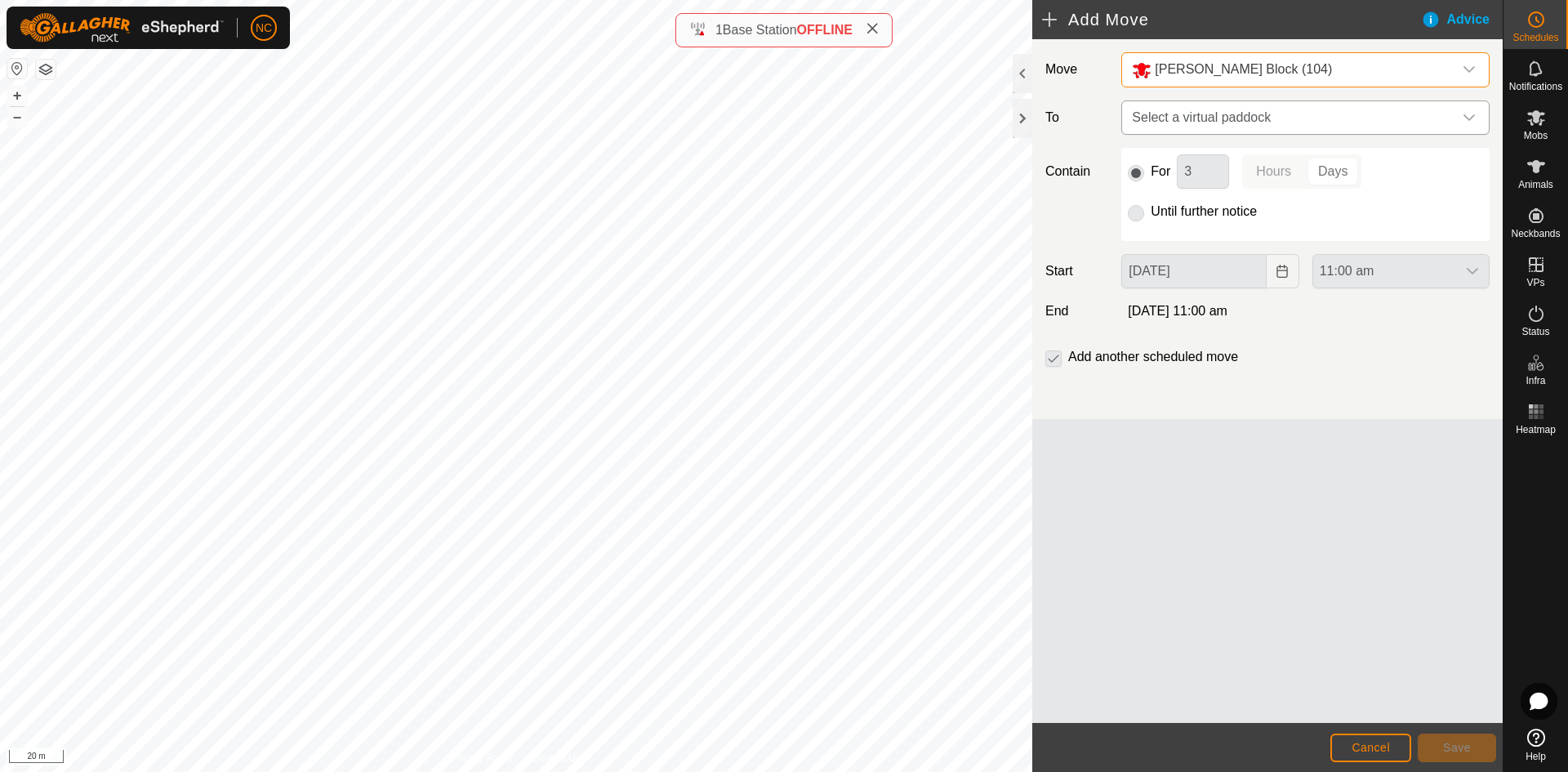
click at [1227, 118] on span "Select a virtual paddock" at bounding box center [1290, 117] width 328 height 32
click at [1025, 120] on div at bounding box center [1023, 119] width 20 height 39
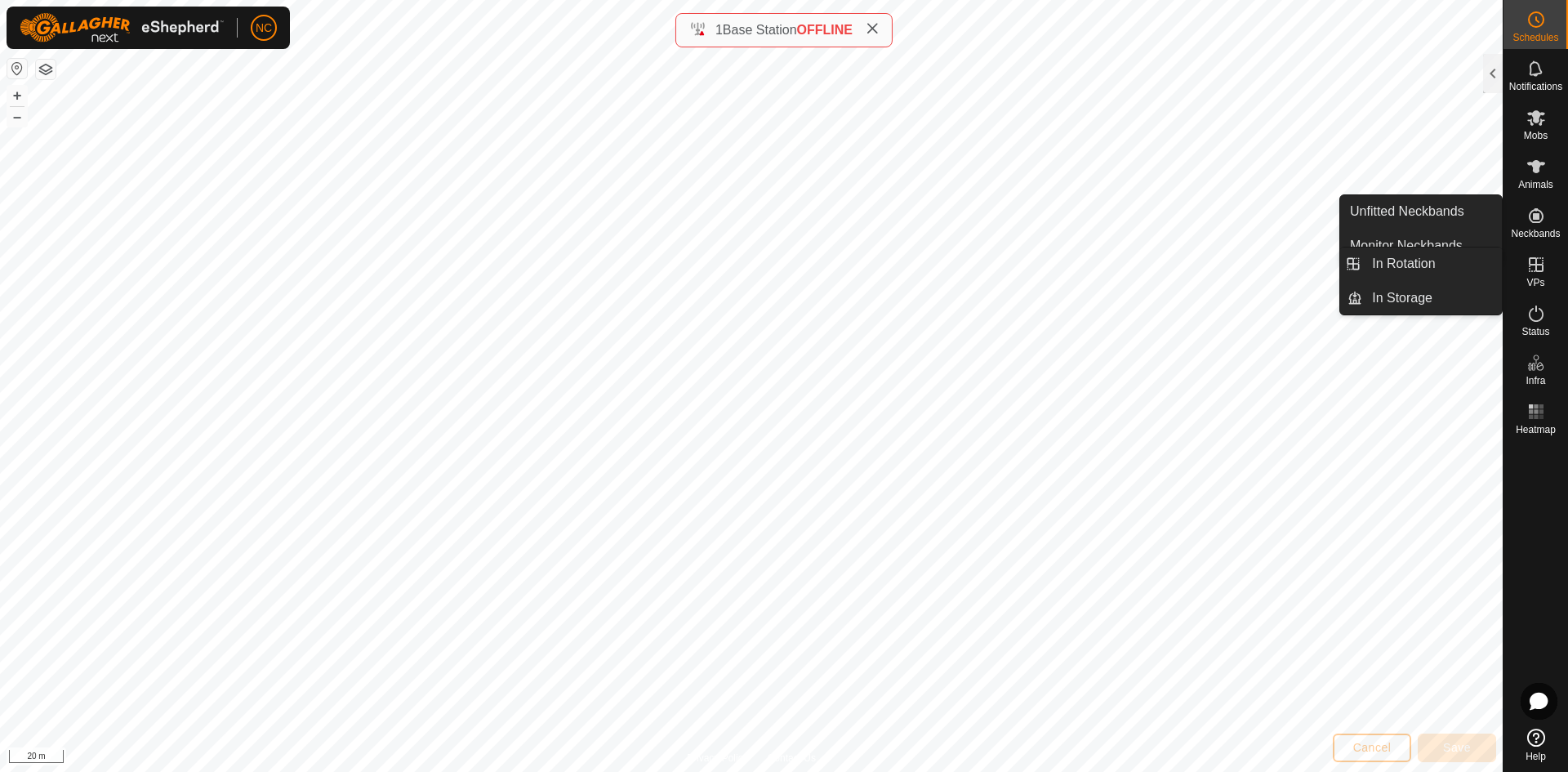
click at [1523, 268] on es-virtualpaddocks-svg-icon at bounding box center [1537, 265] width 29 height 26
click at [1461, 259] on link "In Rotation" at bounding box center [1432, 263] width 139 height 32
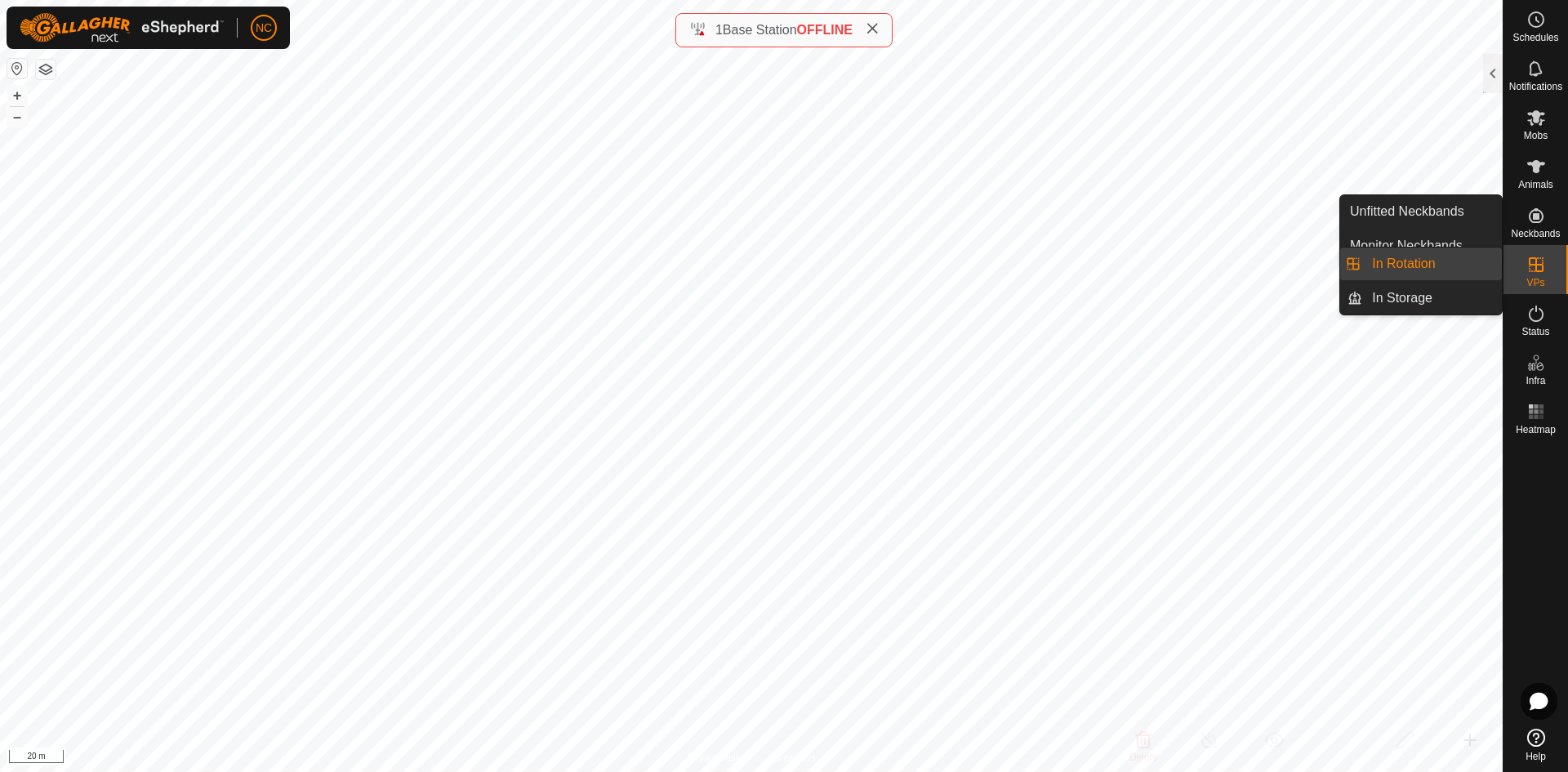
click at [1522, 276] on es-virtualpaddocks-svg-icon at bounding box center [1537, 265] width 29 height 26
click at [1428, 272] on link "In Rotation" at bounding box center [1432, 263] width 139 height 32
click at [1543, 267] on icon at bounding box center [1536, 264] width 15 height 15
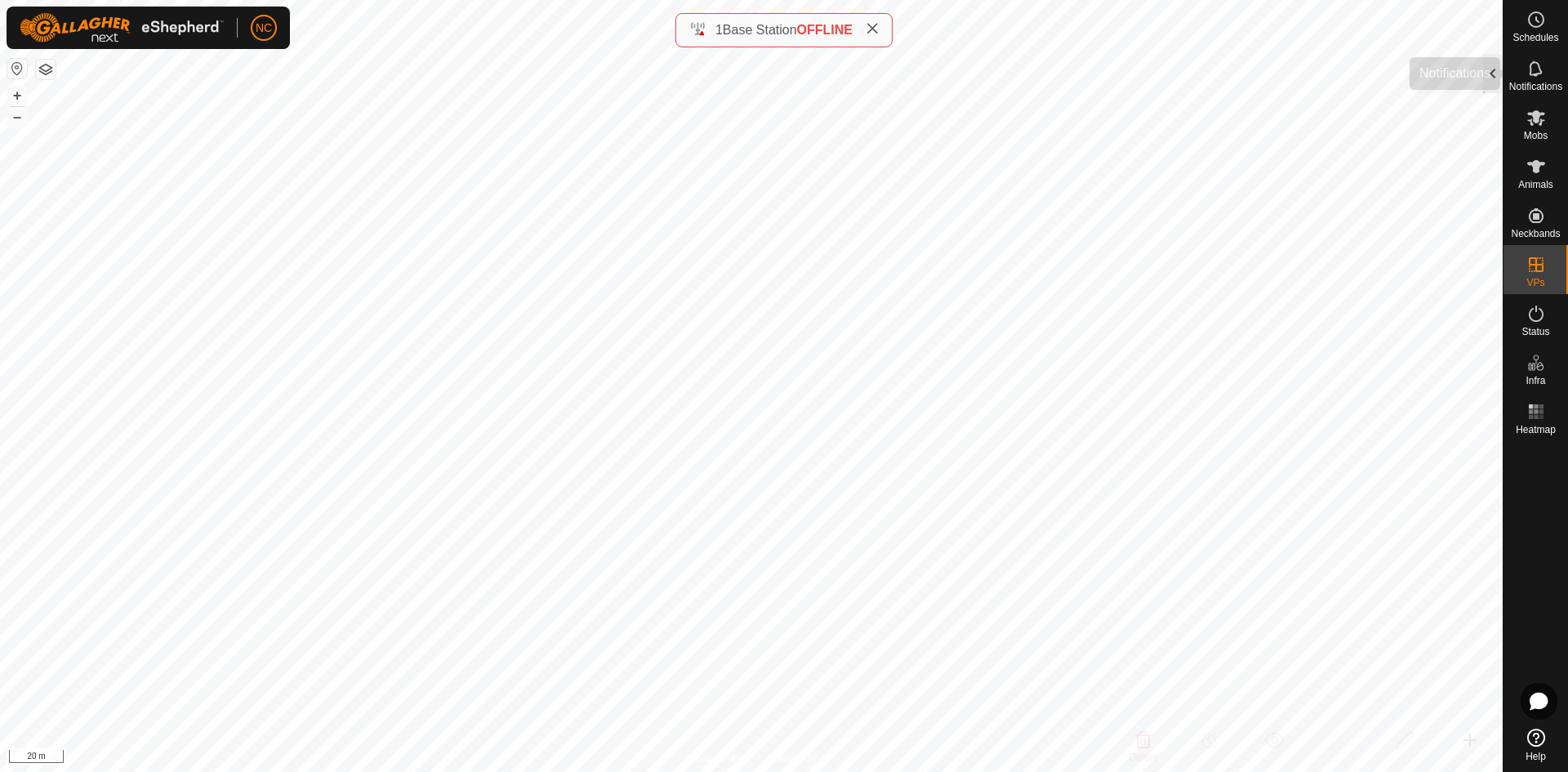
click at [1498, 77] on div at bounding box center [1493, 74] width 20 height 39
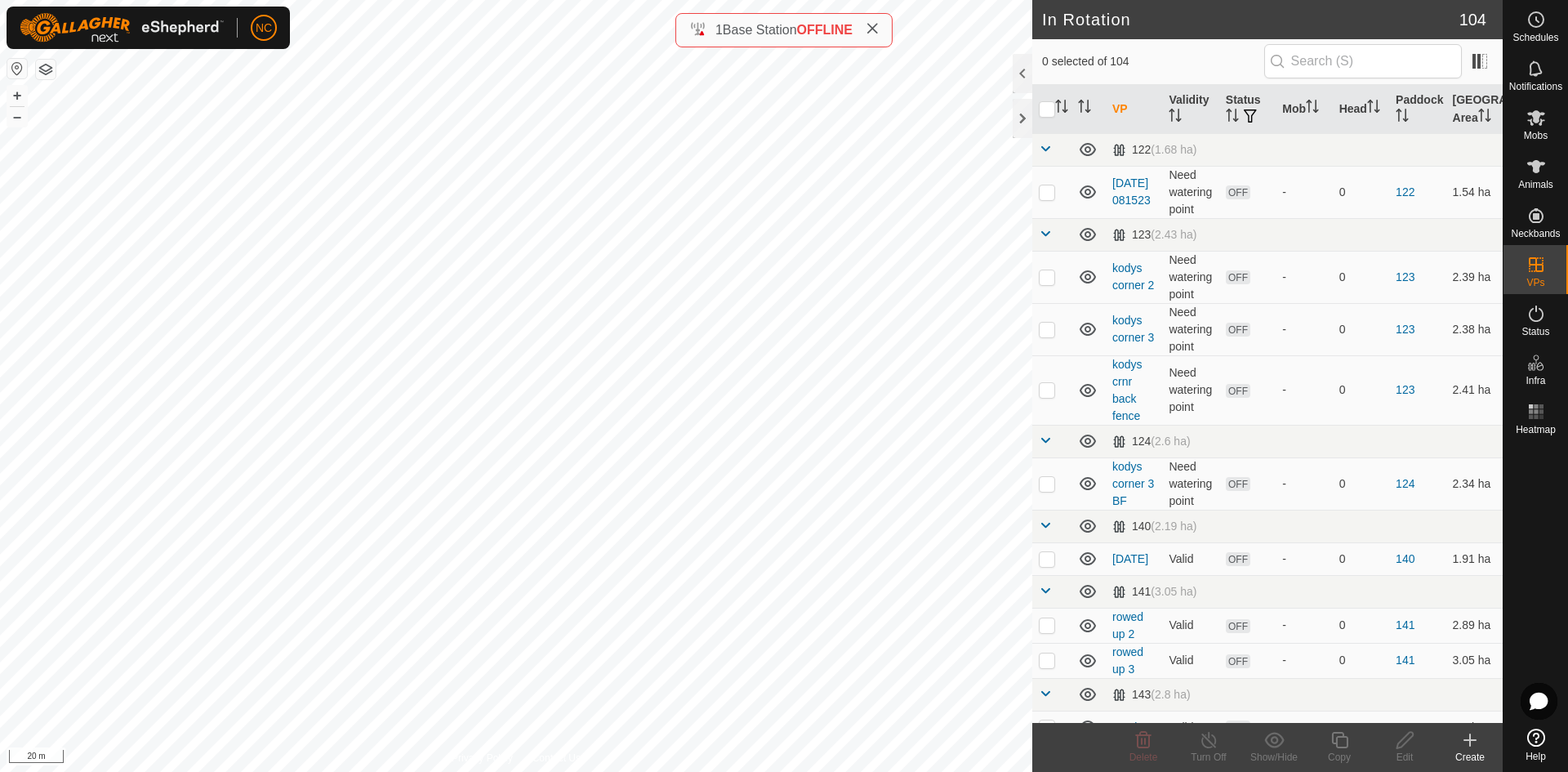
click at [1474, 752] on div "Create" at bounding box center [1470, 757] width 66 height 15
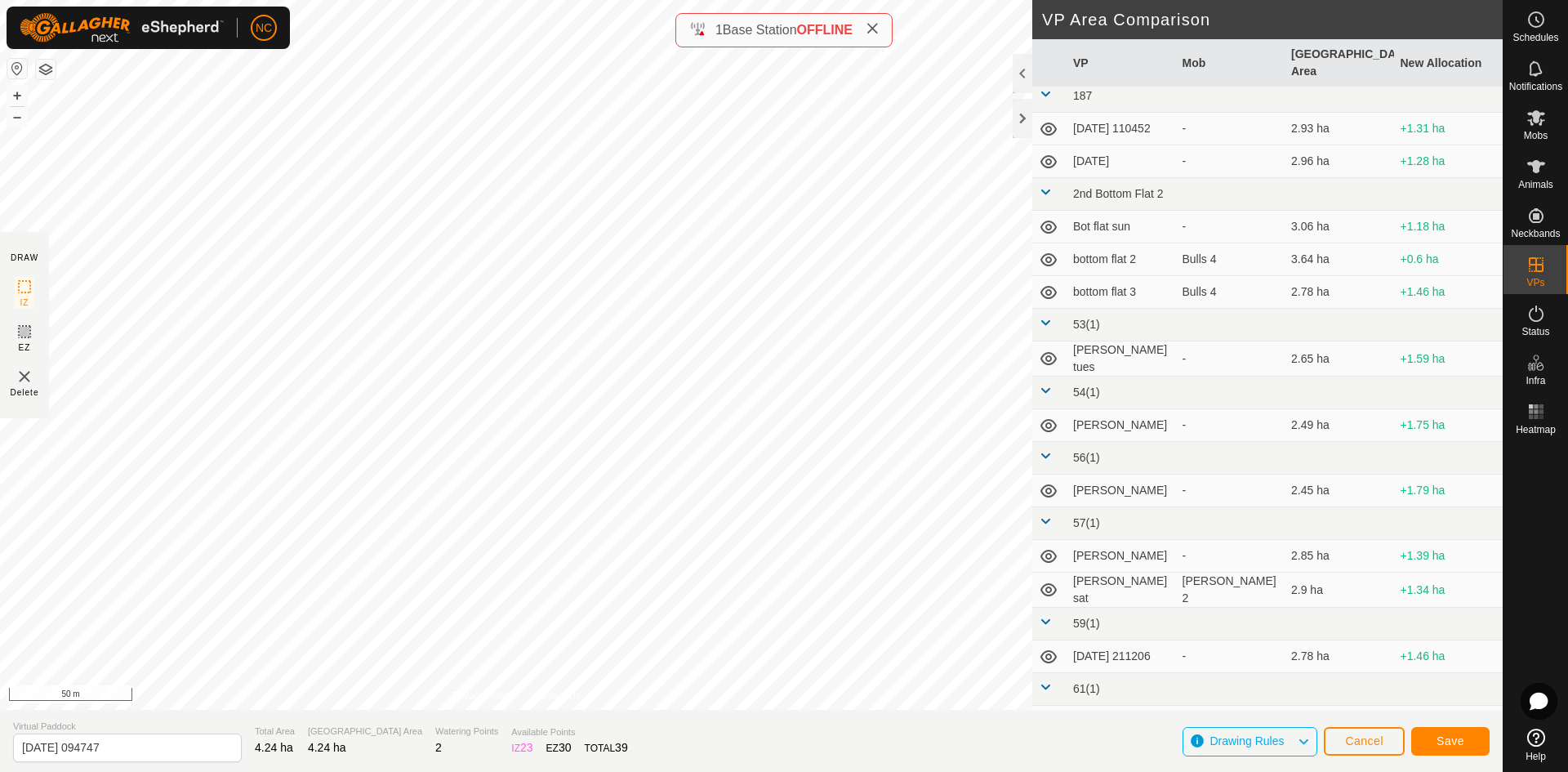
scroll to position [1225, 0]
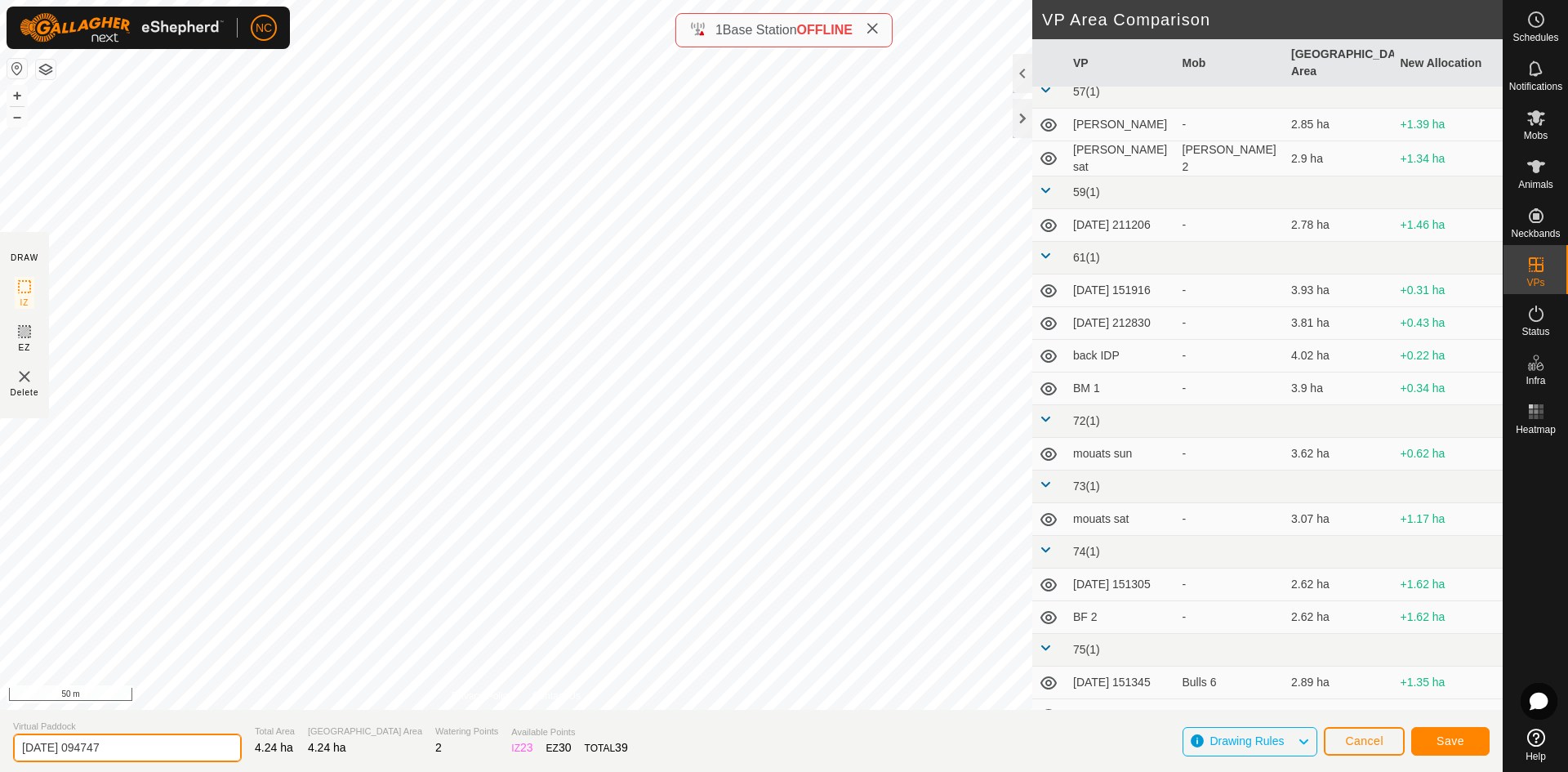
click at [105, 746] on input "2025-08-23 094747" at bounding box center [126, 747] width 228 height 28
drag, startPoint x: 132, startPoint y: 746, endPoint x: -8, endPoint y: 729, distance: 141.0
click at [0, 729] on html "NC Schedules Notifications Mobs Animals Neckbands VPs Status Infra Heatmap Help…" at bounding box center [784, 386] width 1568 height 772
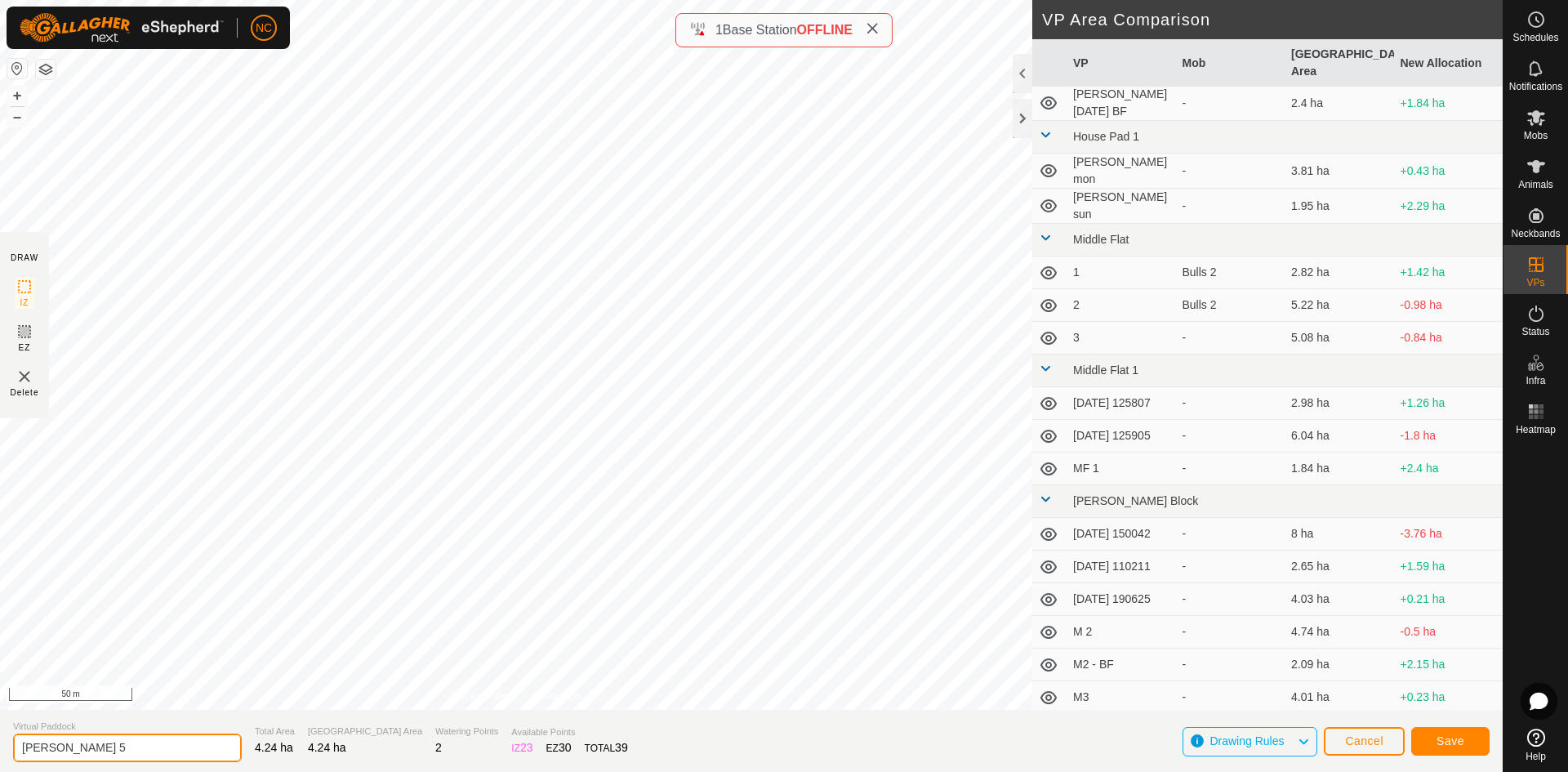
scroll to position [2859, 0]
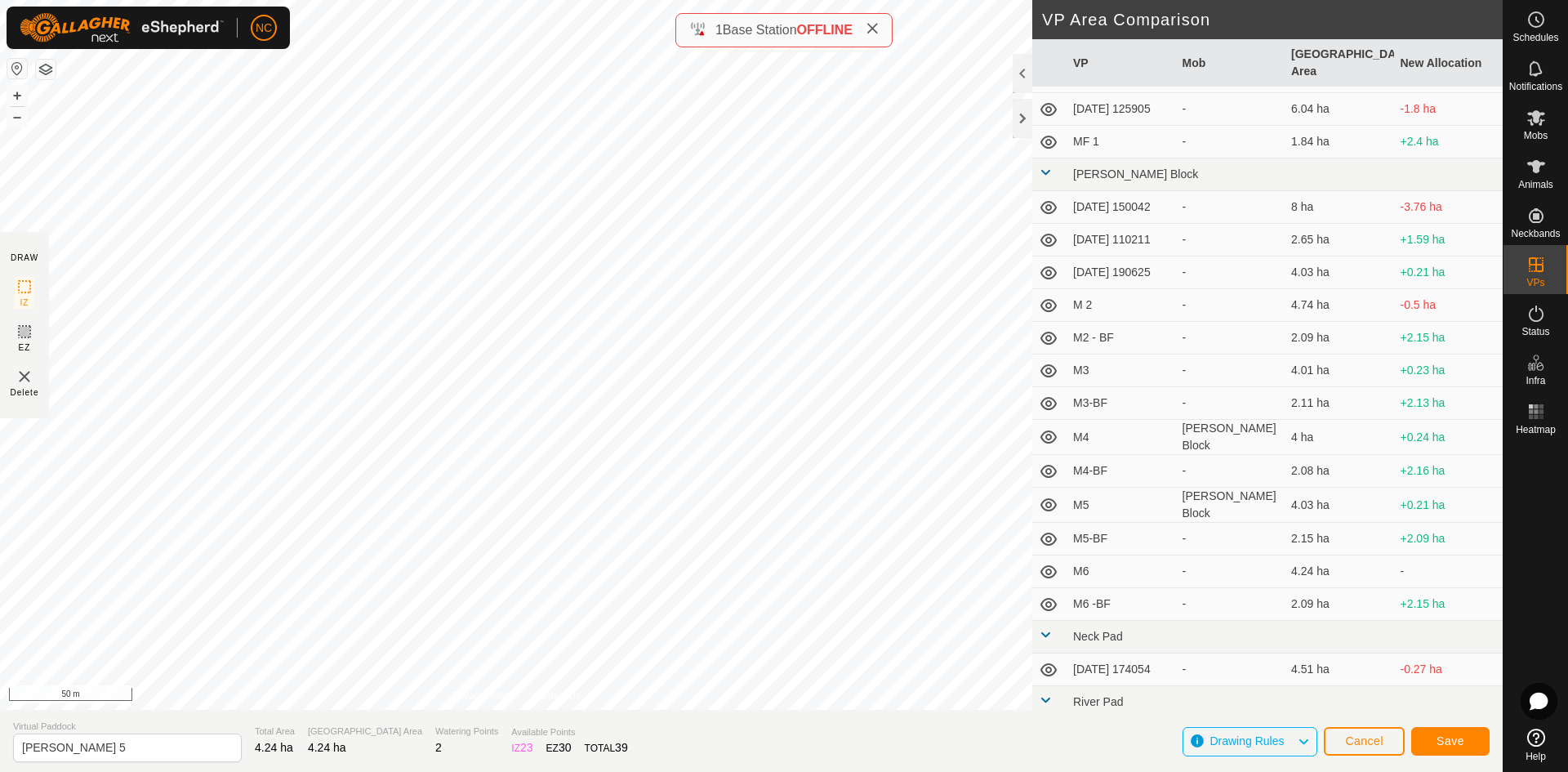
click at [1037, 604] on td at bounding box center [1049, 604] width 34 height 32
click at [1048, 604] on icon at bounding box center [1048, 604] width 17 height 13
click at [1346, 740] on span "Cancel" at bounding box center [1364, 741] width 38 height 13
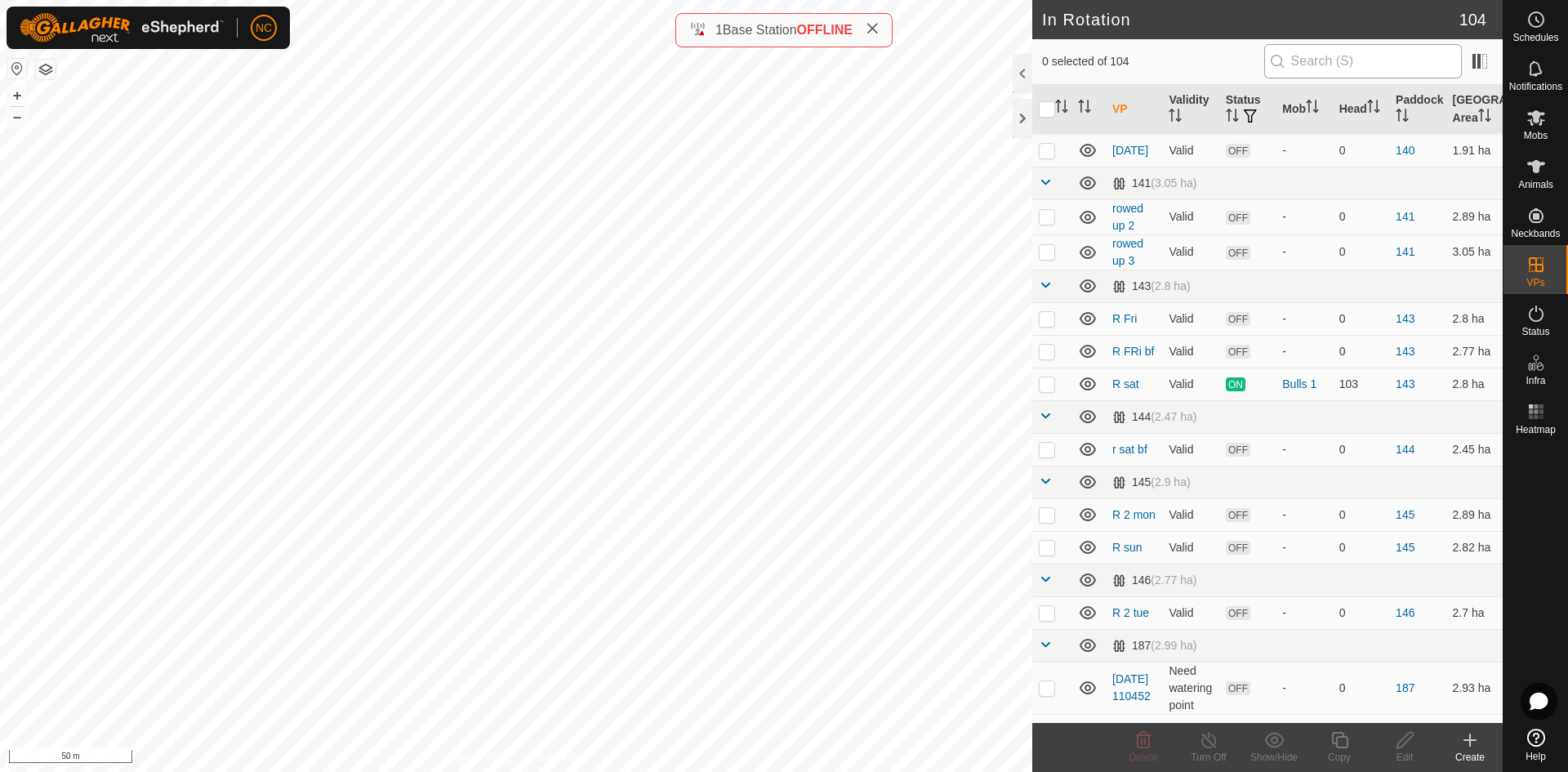
scroll to position [981, 0]
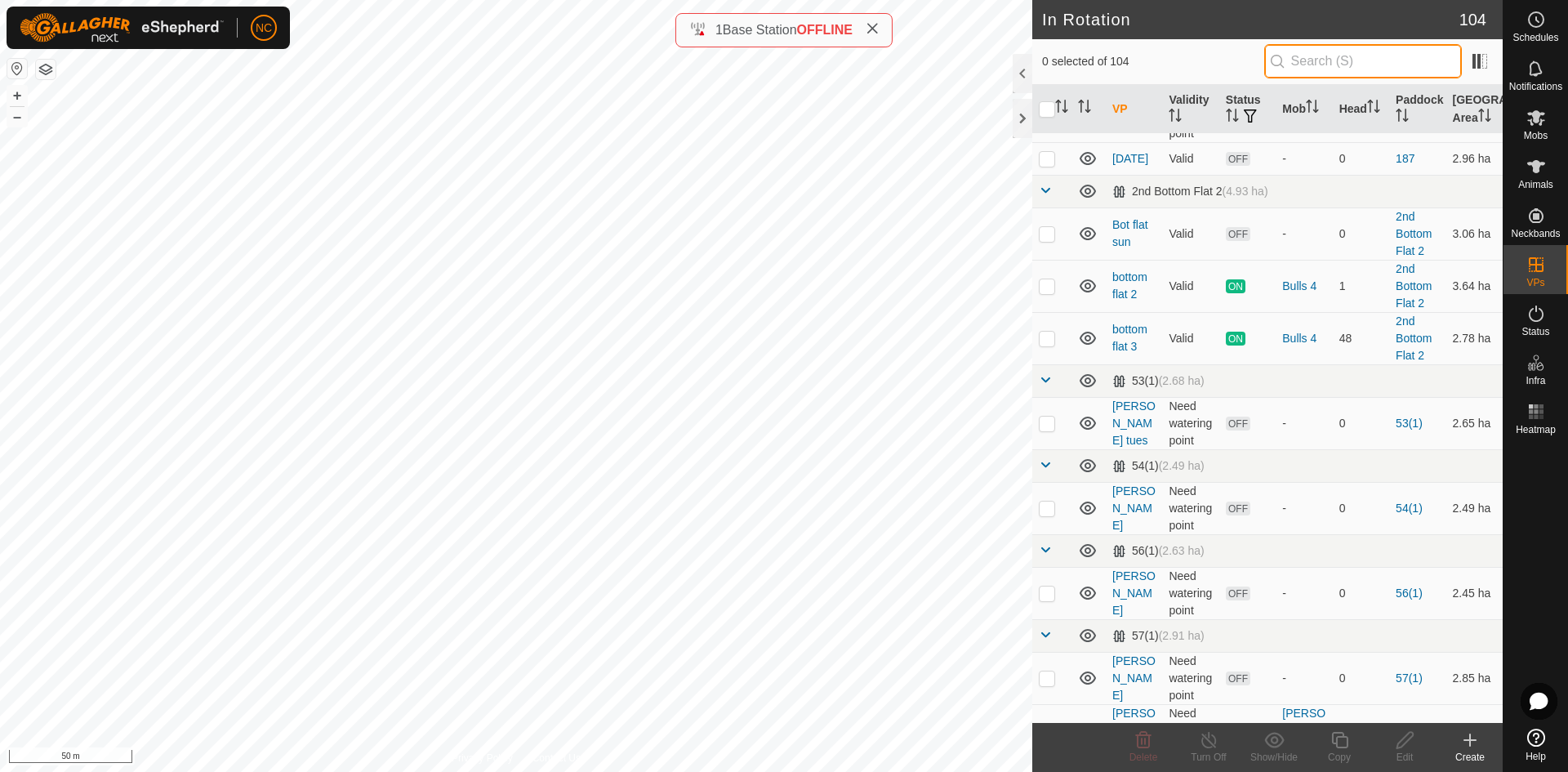
click at [1333, 59] on input "text" at bounding box center [1363, 61] width 198 height 34
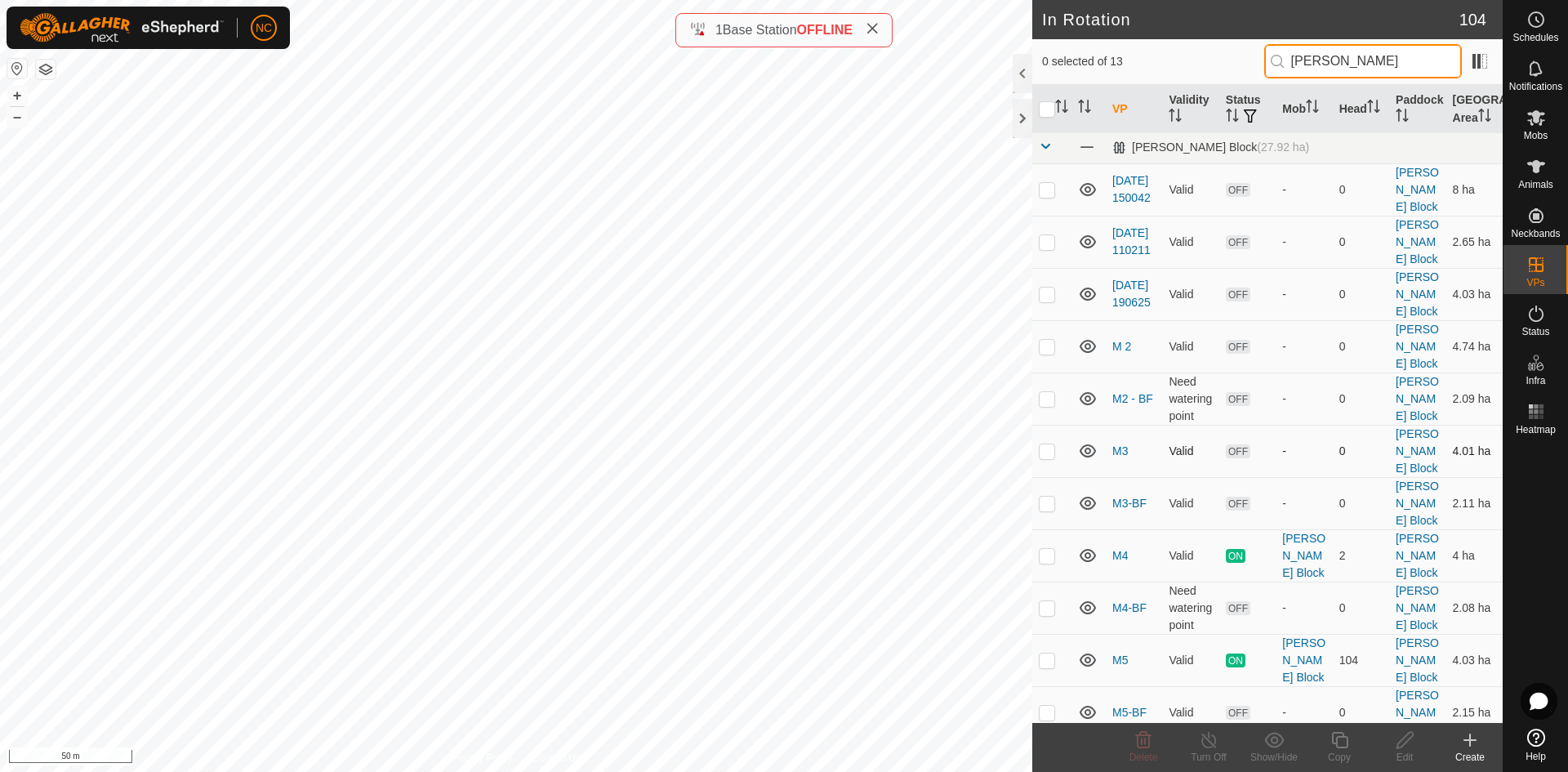
scroll to position [3, 0]
click at [1117, 686] on td "M5-BF" at bounding box center [1134, 711] width 56 height 52
click at [1128, 708] on link "M5-BF" at bounding box center [1129, 714] width 34 height 13
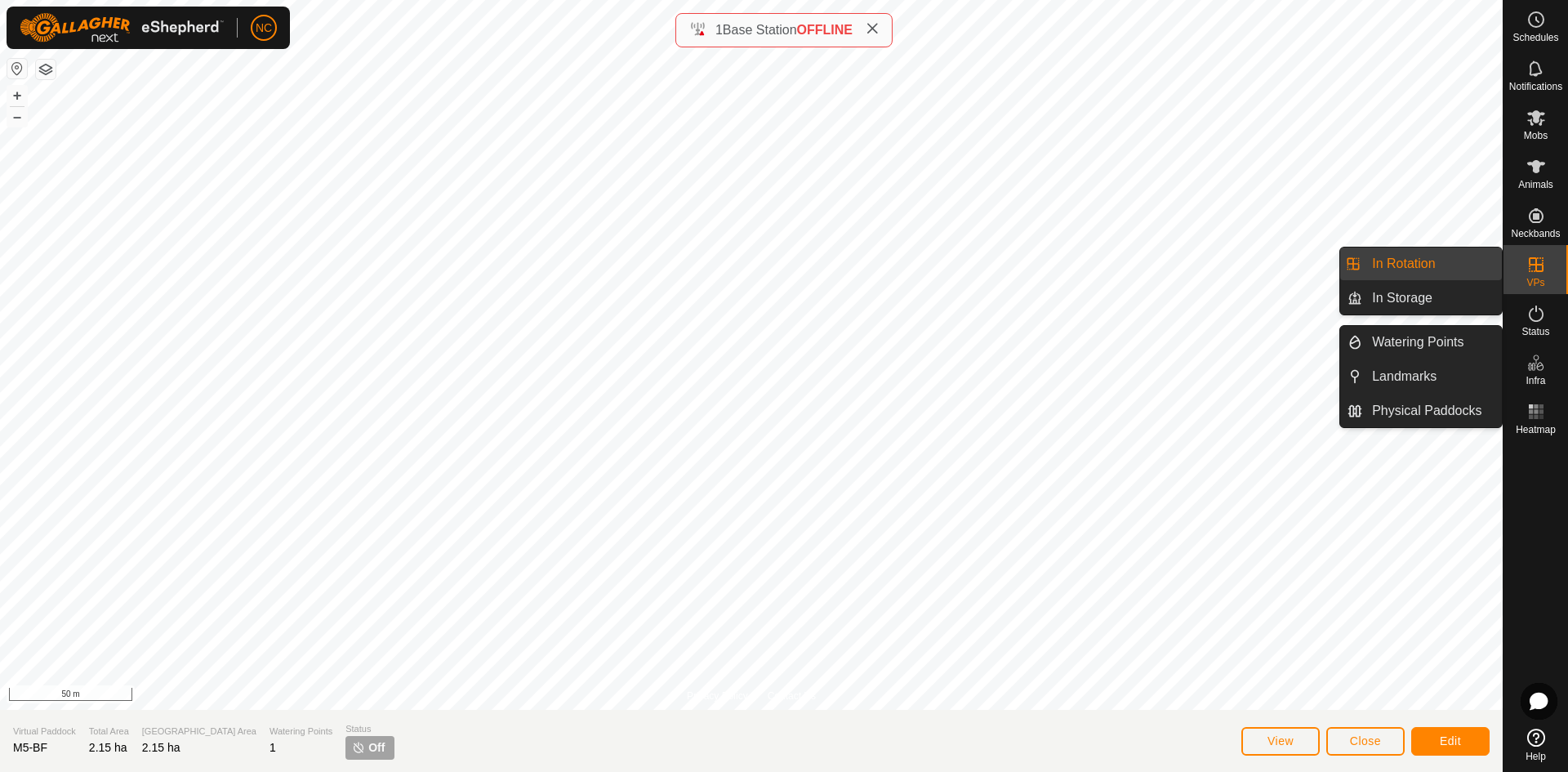
click at [1532, 258] on icon at bounding box center [1536, 264] width 15 height 15
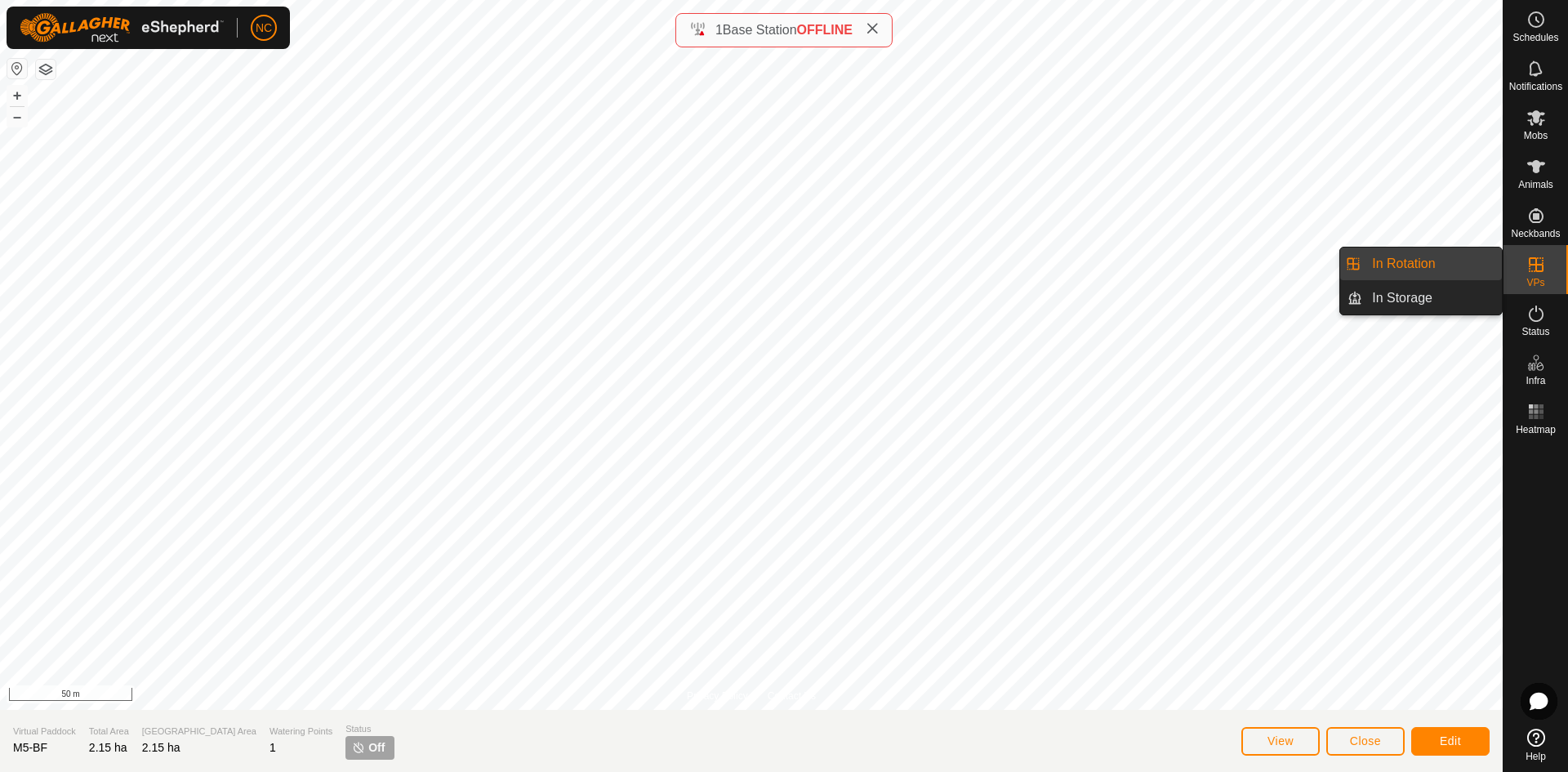
click at [1454, 261] on link "In Rotation" at bounding box center [1432, 263] width 139 height 32
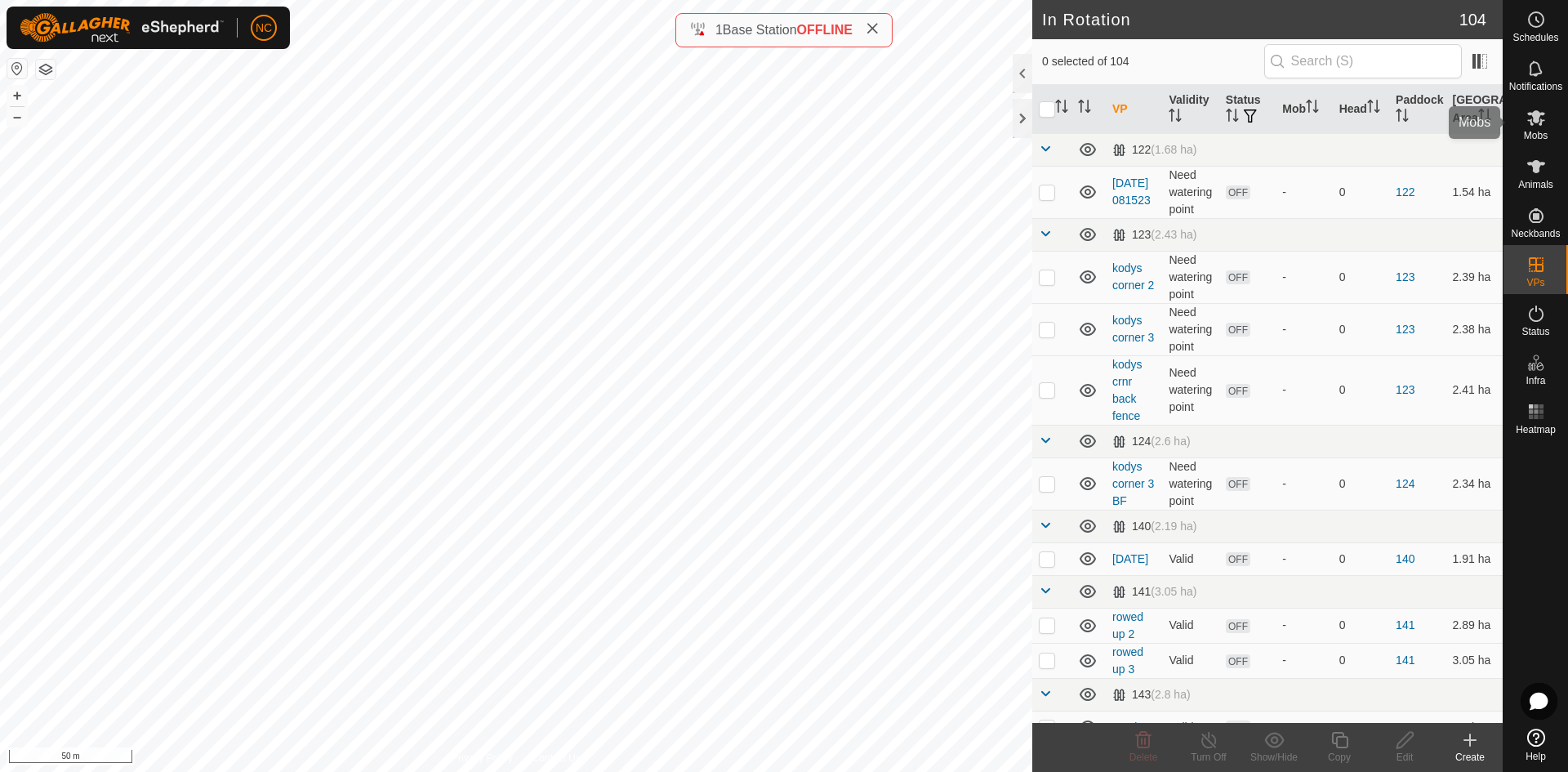
click at [1524, 120] on es-mob-svg-icon at bounding box center [1537, 118] width 29 height 26
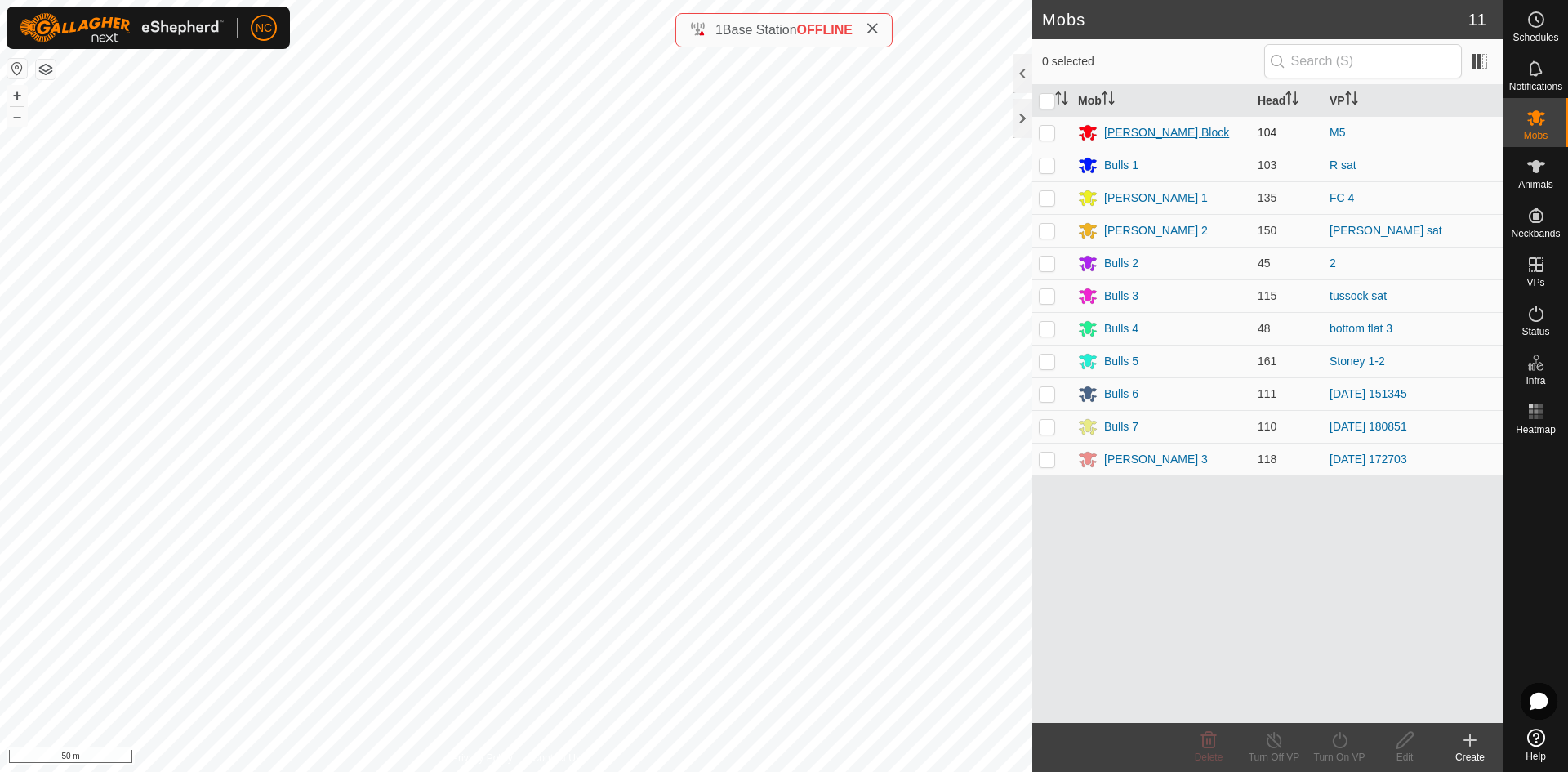
click at [1154, 125] on div "[PERSON_NAME] Block" at bounding box center [1166, 132] width 125 height 17
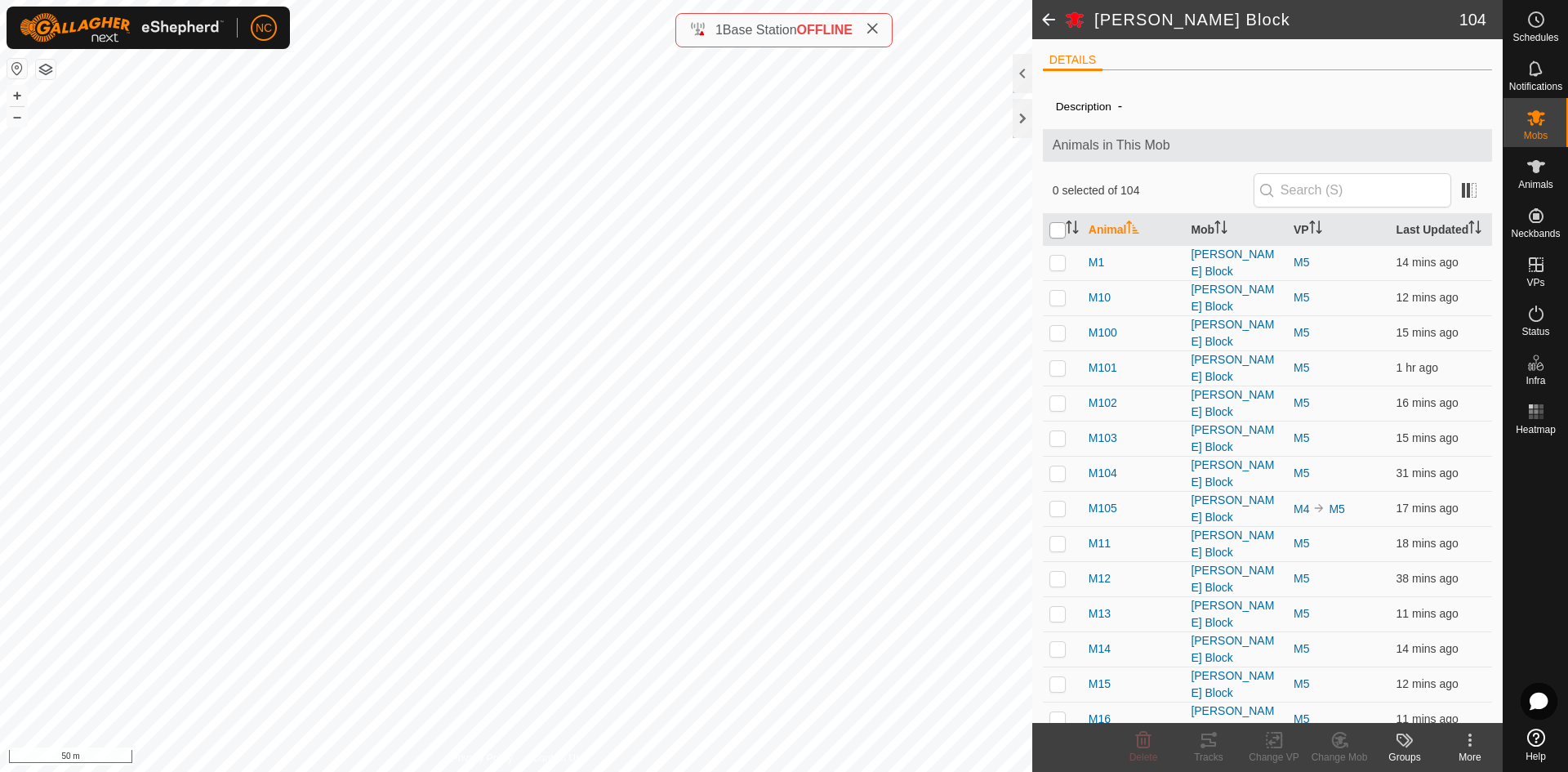
click at [1061, 236] on input "checkbox" at bounding box center [1057, 231] width 17 height 17
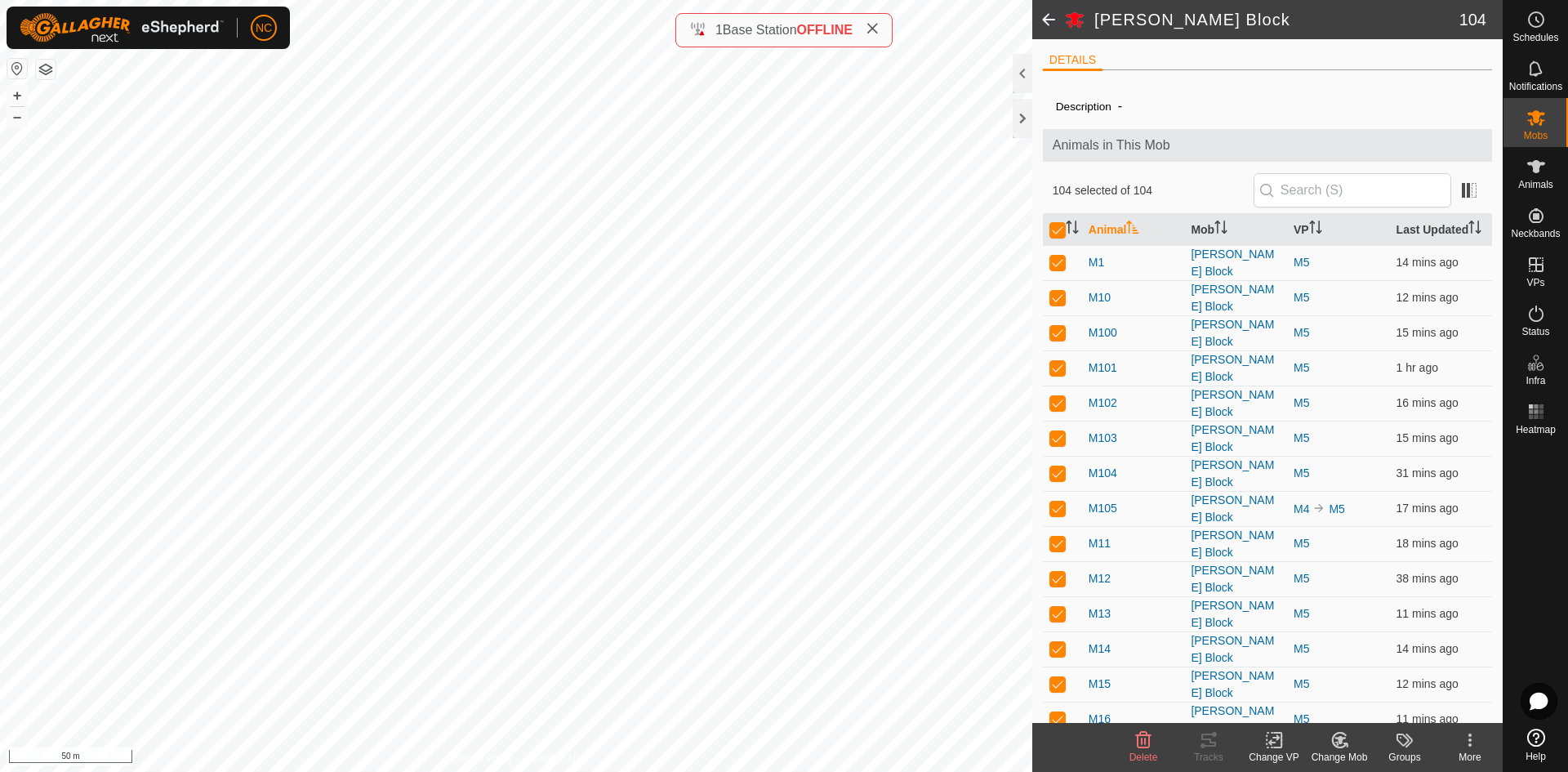
click at [1275, 746] on icon at bounding box center [1274, 741] width 21 height 20
click at [1290, 662] on link "Choose VP..." at bounding box center [1323, 669] width 162 height 32
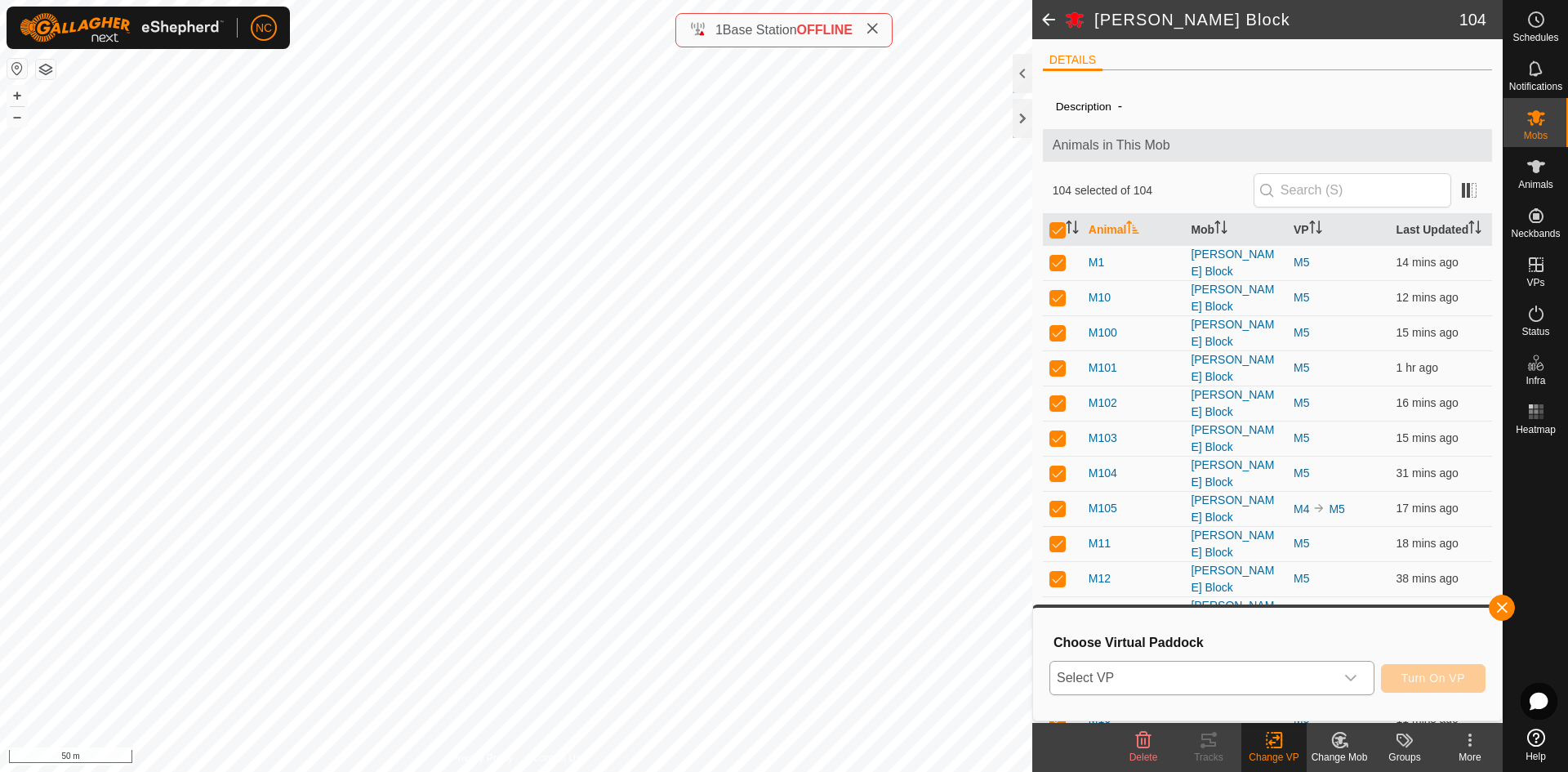
click at [1230, 682] on span "Select VP" at bounding box center [1192, 678] width 284 height 32
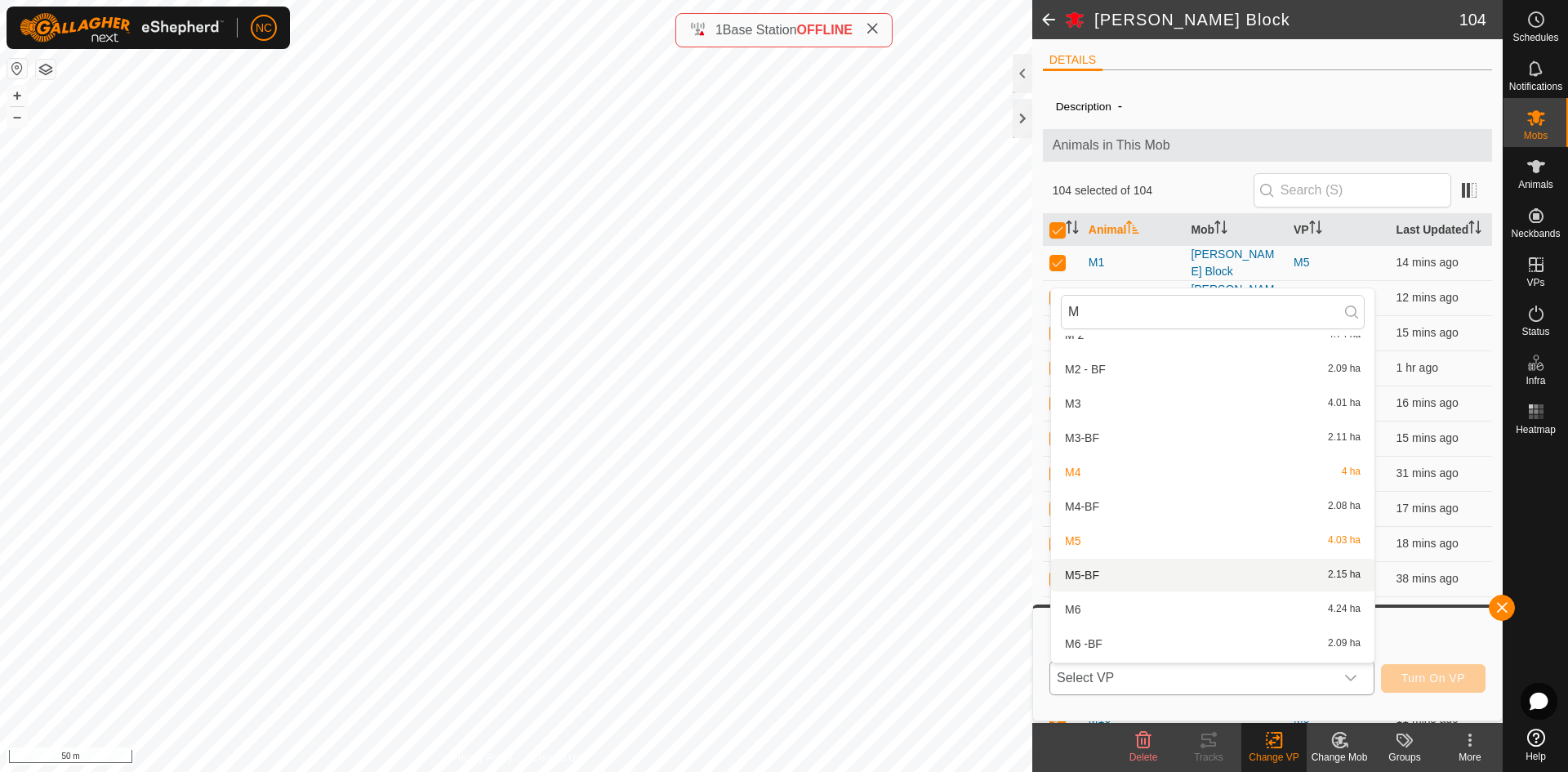
scroll to position [1055, 0]
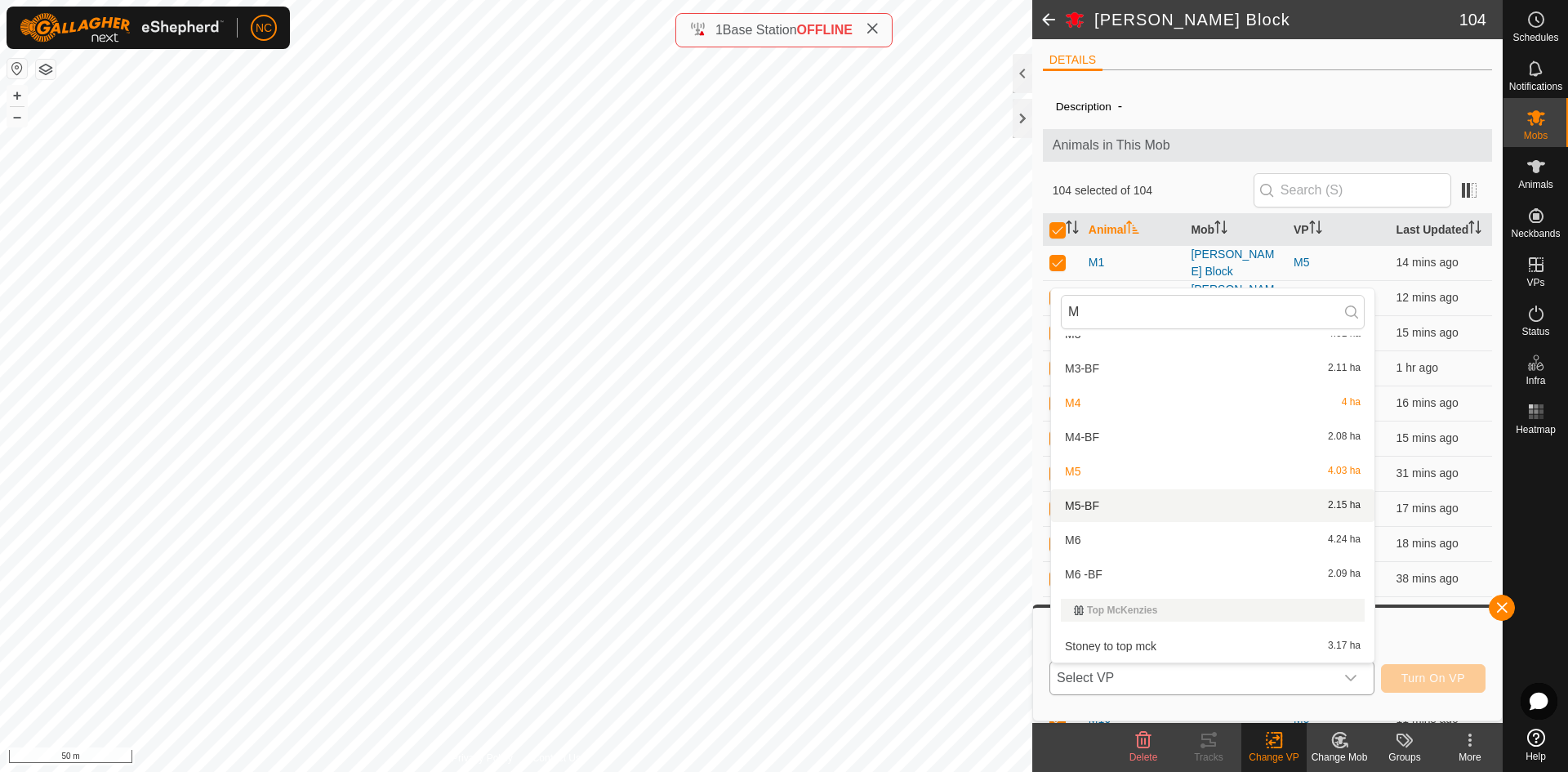
click at [1102, 502] on li "M5-BF 2.15 ha" at bounding box center [1213, 505] width 324 height 32
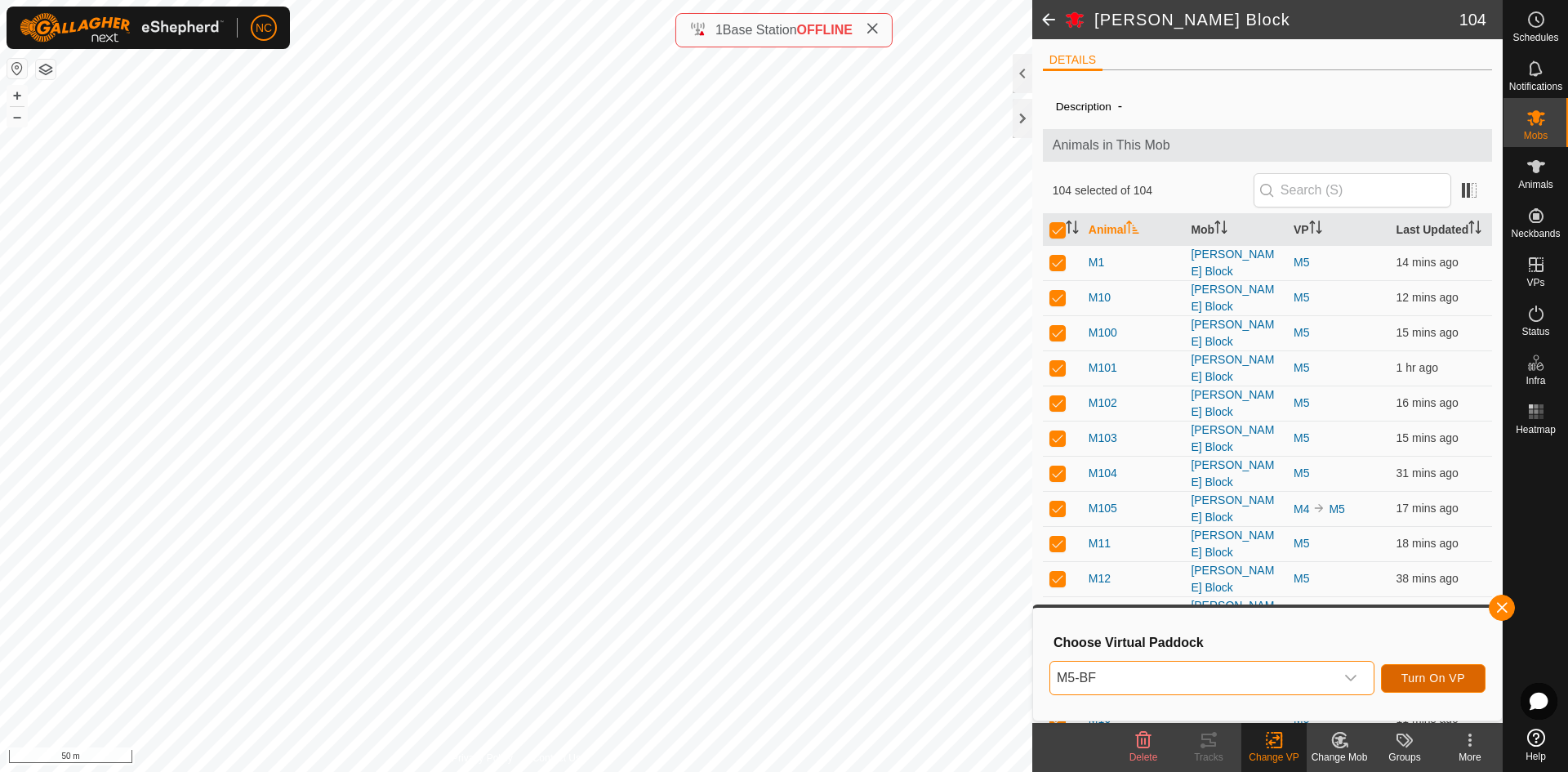
click at [1414, 683] on span "Turn On VP" at bounding box center [1433, 678] width 64 height 13
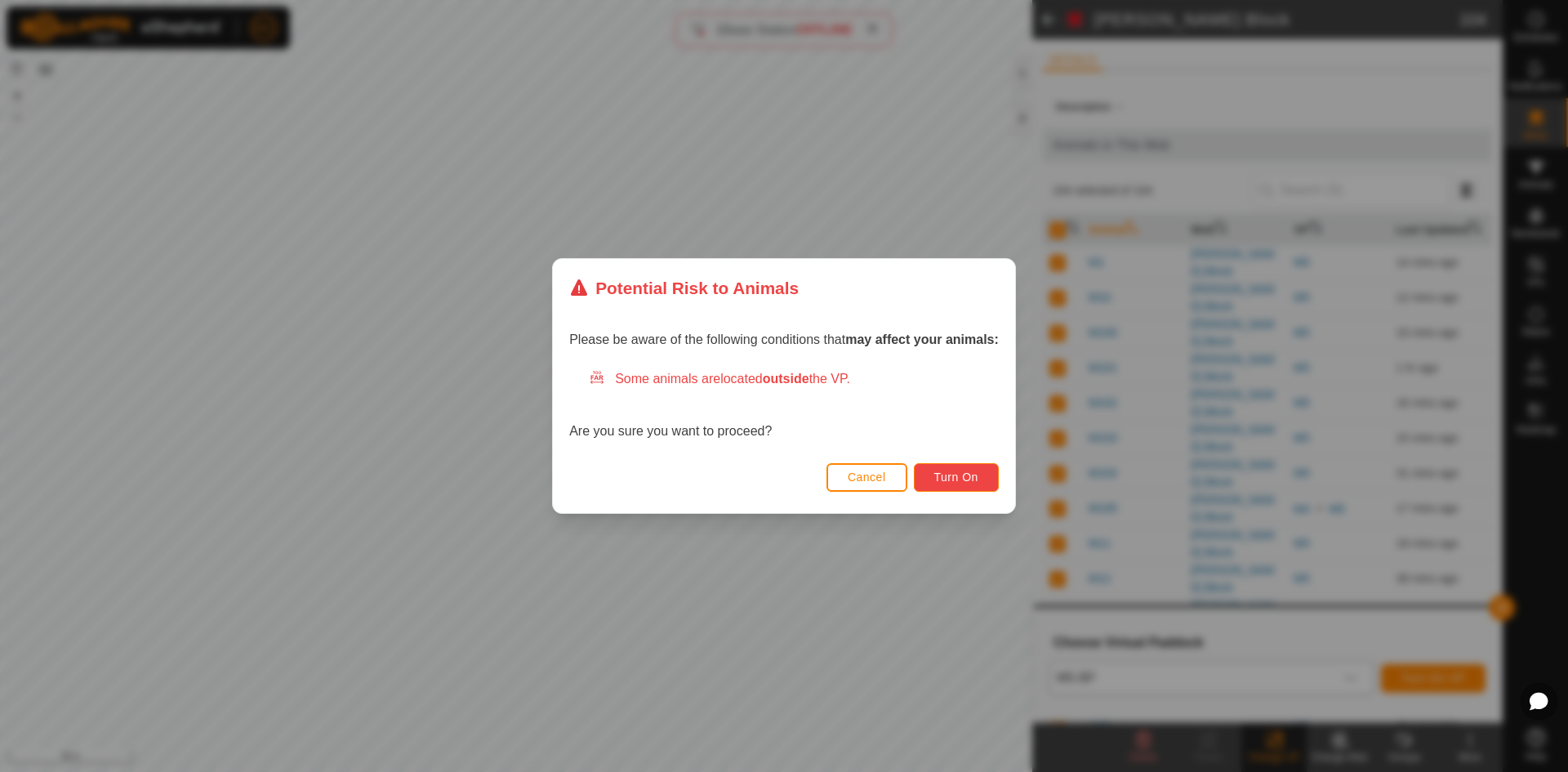
click at [976, 472] on span "Turn On" at bounding box center [956, 477] width 44 height 13
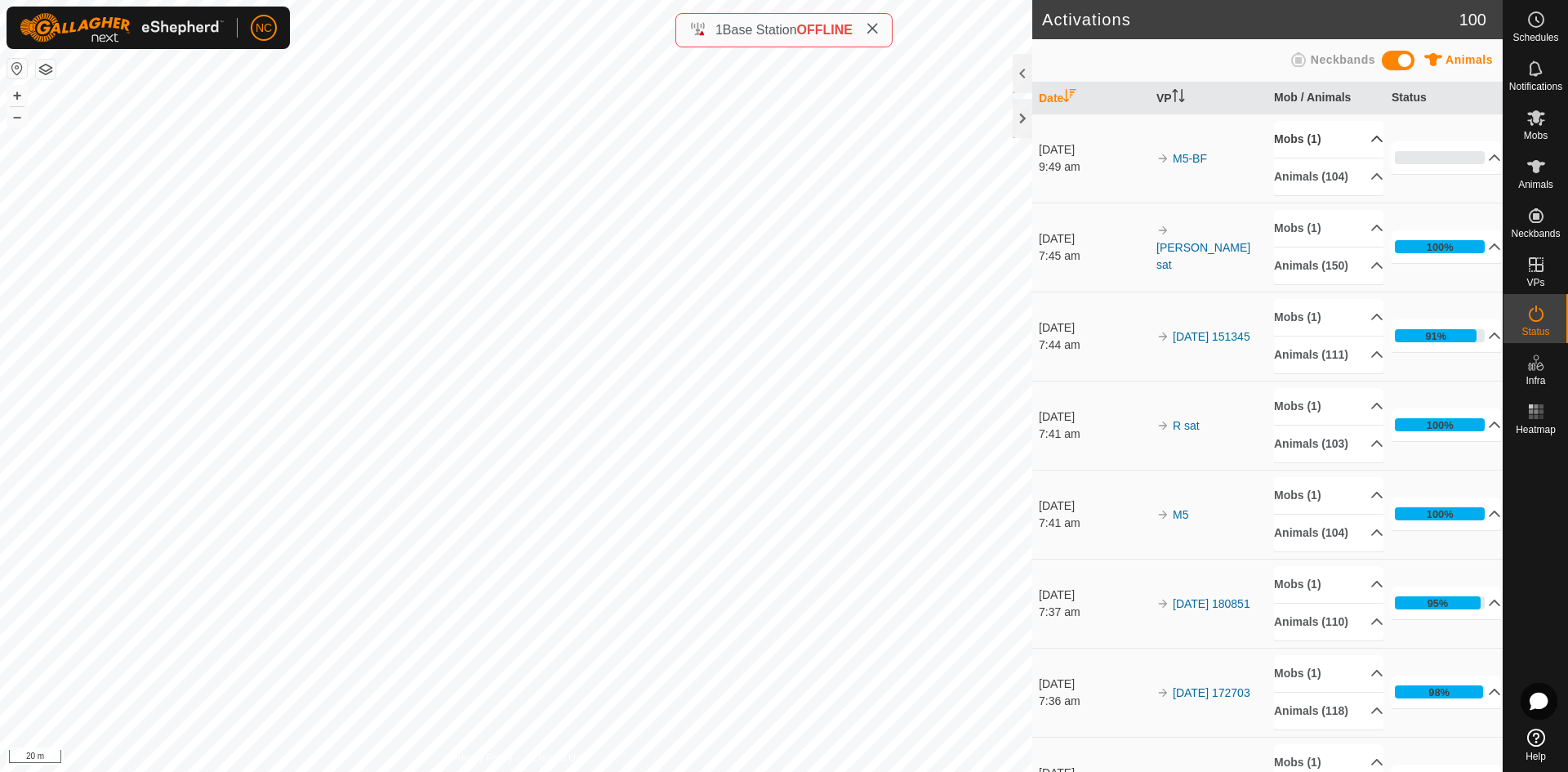
click at [1331, 142] on p-accordion-header "Mobs (1)" at bounding box center [1329, 138] width 110 height 36
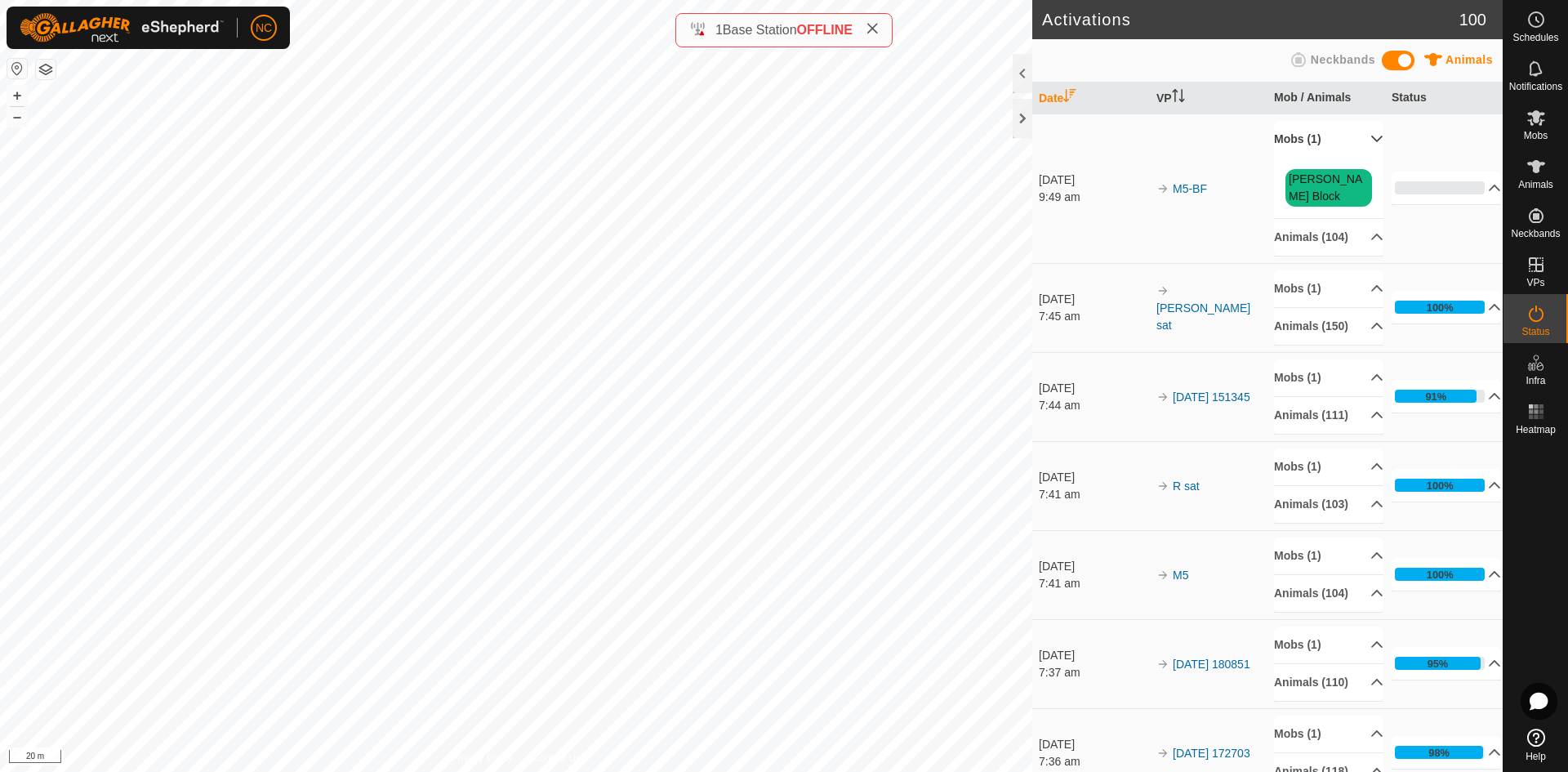
click at [1331, 142] on p-accordion-header "Mobs (1)" at bounding box center [1329, 138] width 110 height 36
click at [1428, 172] on p-accordion-header "0%" at bounding box center [1446, 187] width 110 height 32
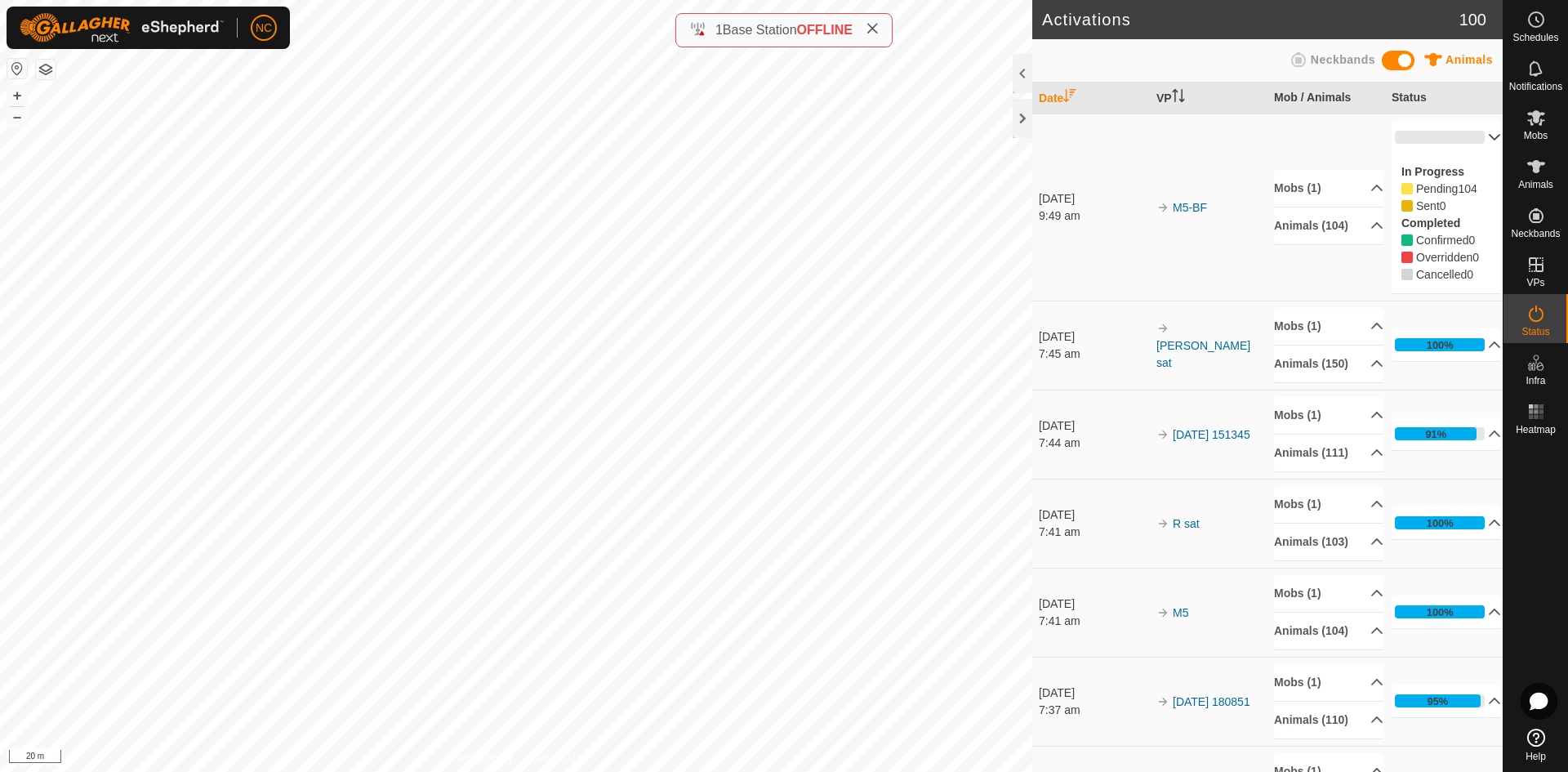
click at [1432, 140] on p-accordion-header "0%" at bounding box center [1446, 136] width 110 height 32
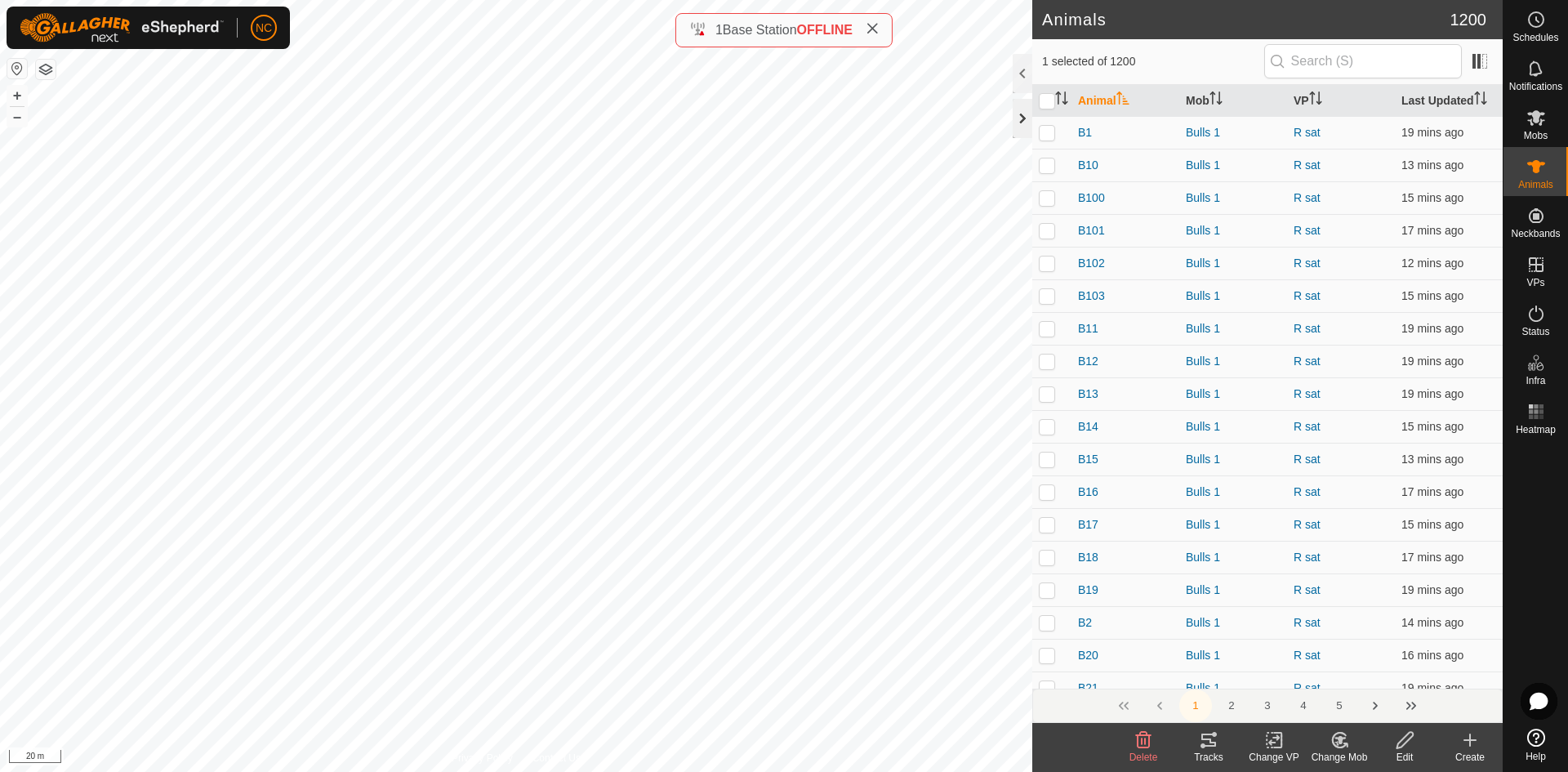
click at [1020, 120] on div at bounding box center [1023, 119] width 20 height 39
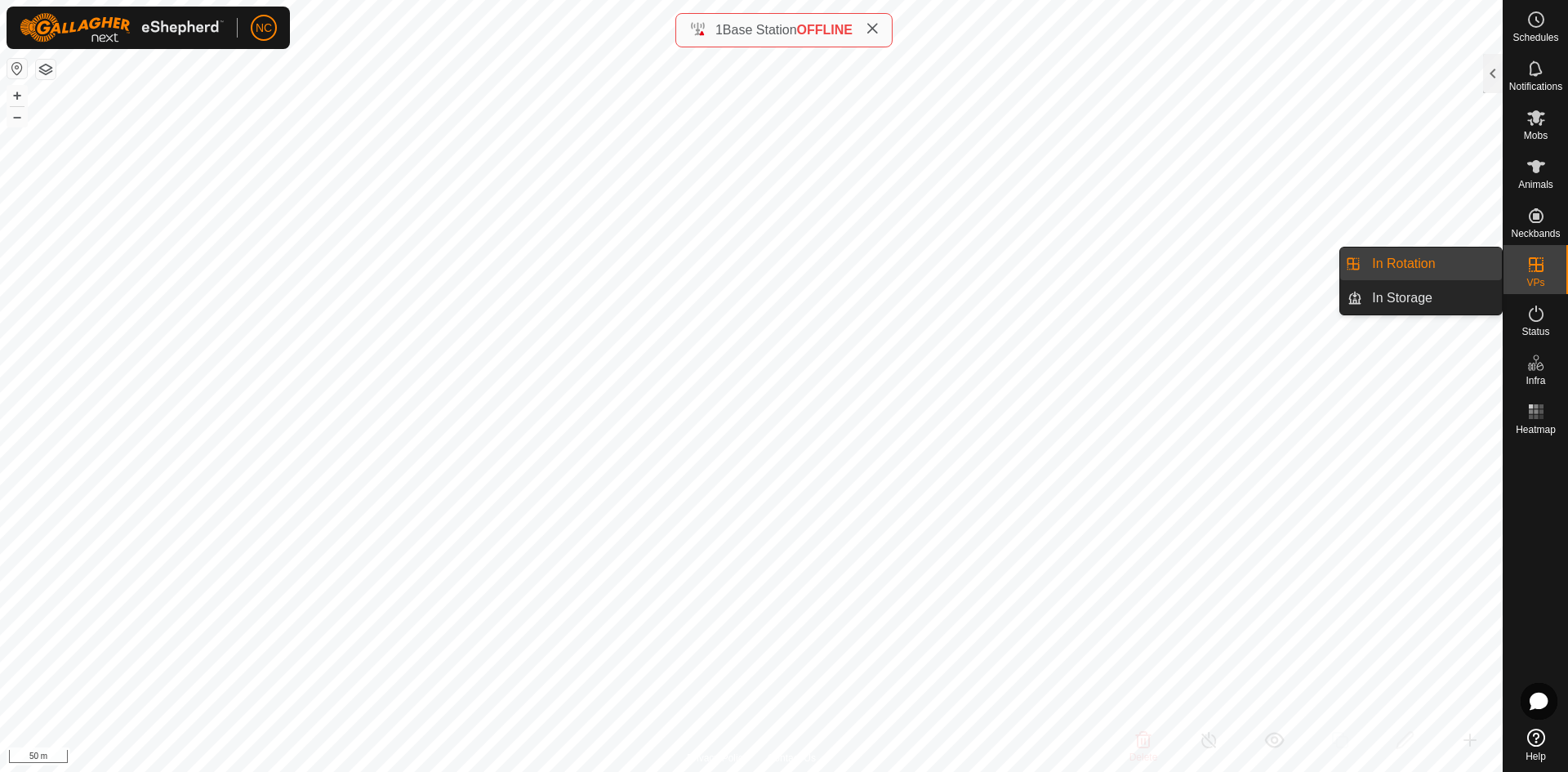
click at [1547, 284] on div "VPs" at bounding box center [1536, 270] width 65 height 49
click at [1464, 267] on link "In Rotation" at bounding box center [1432, 263] width 139 height 32
click at [1435, 260] on link "In Rotation" at bounding box center [1432, 263] width 139 height 32
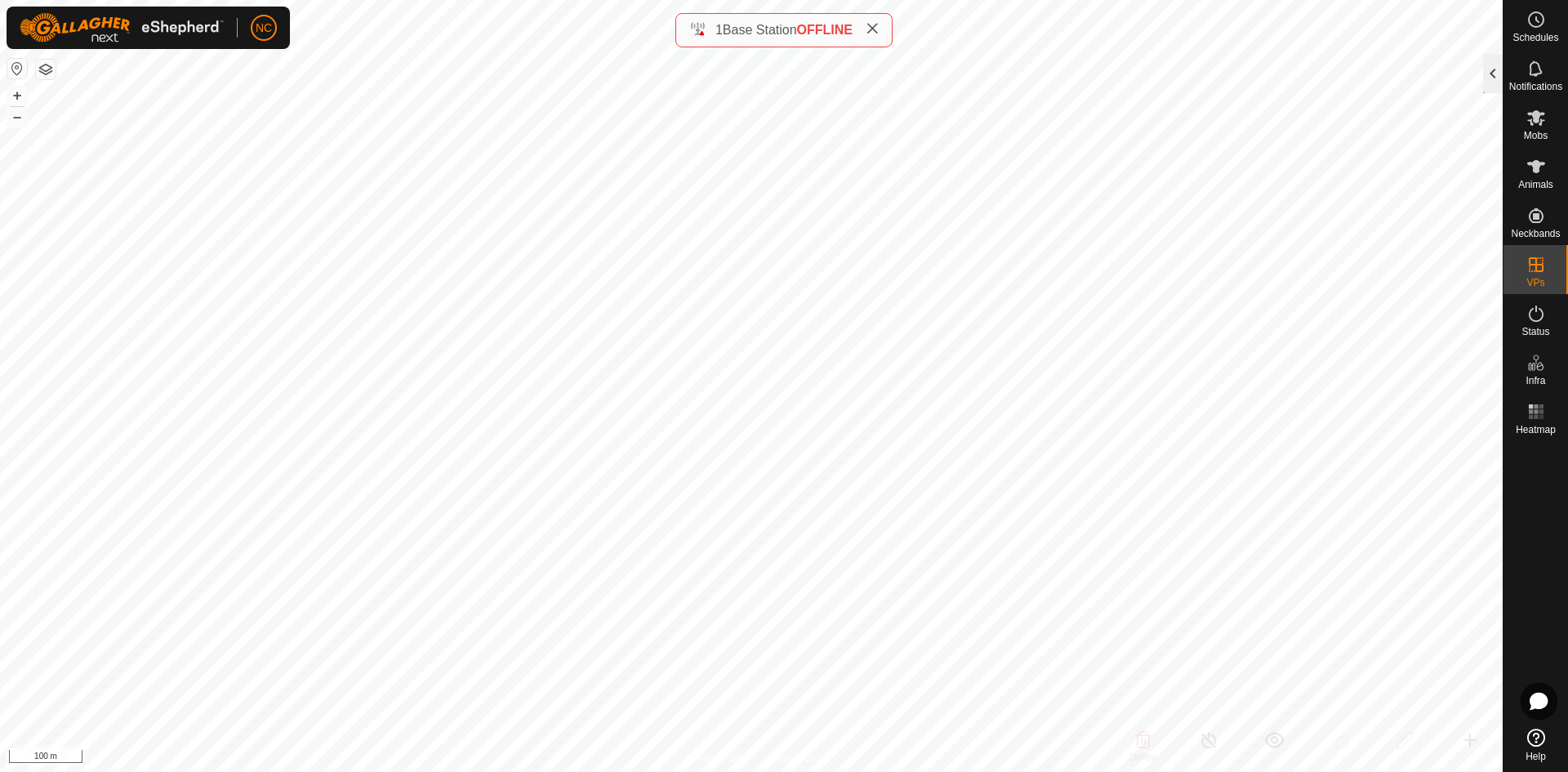
click at [1488, 86] on div at bounding box center [1493, 74] width 20 height 39
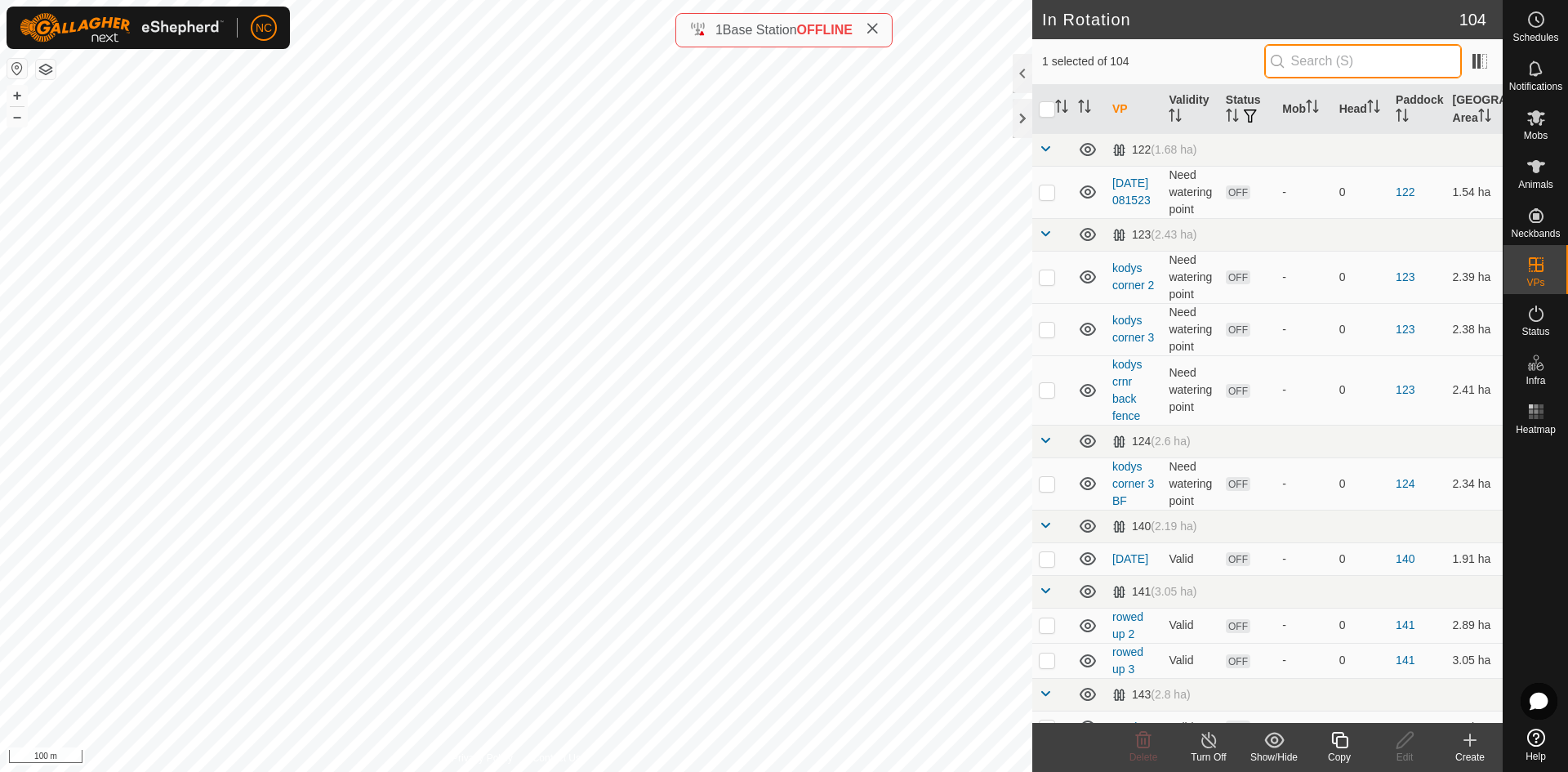
click at [1303, 60] on input "text" at bounding box center [1363, 61] width 198 height 34
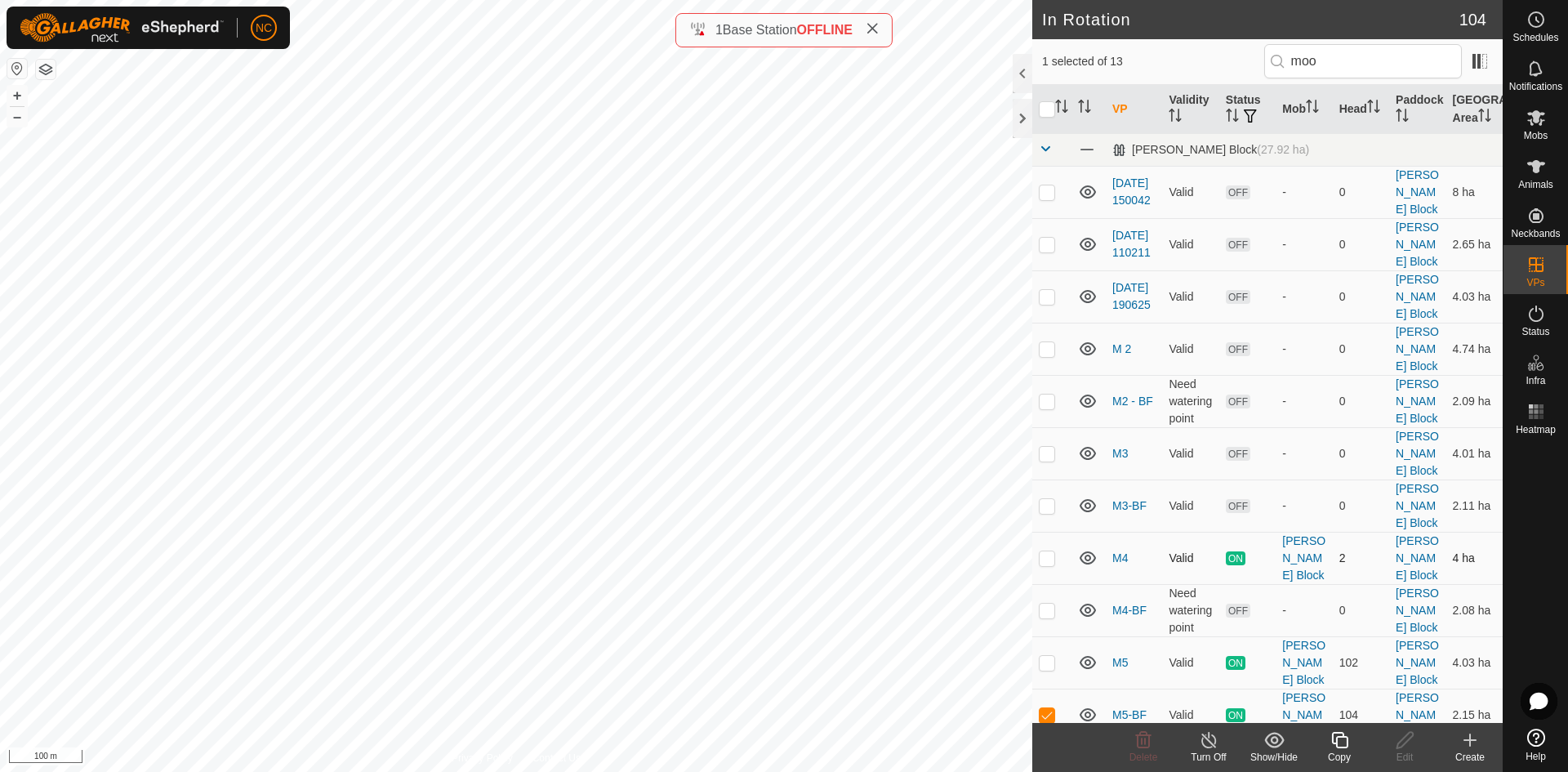
click at [1052, 551] on p-checkbox at bounding box center [1046, 557] width 17 height 13
click at [1050, 551] on p-checkbox at bounding box center [1046, 557] width 17 height 13
click at [1049, 551] on p-checkbox at bounding box center [1046, 557] width 17 height 13
click at [1221, 532] on td "ON" at bounding box center [1247, 557] width 56 height 52
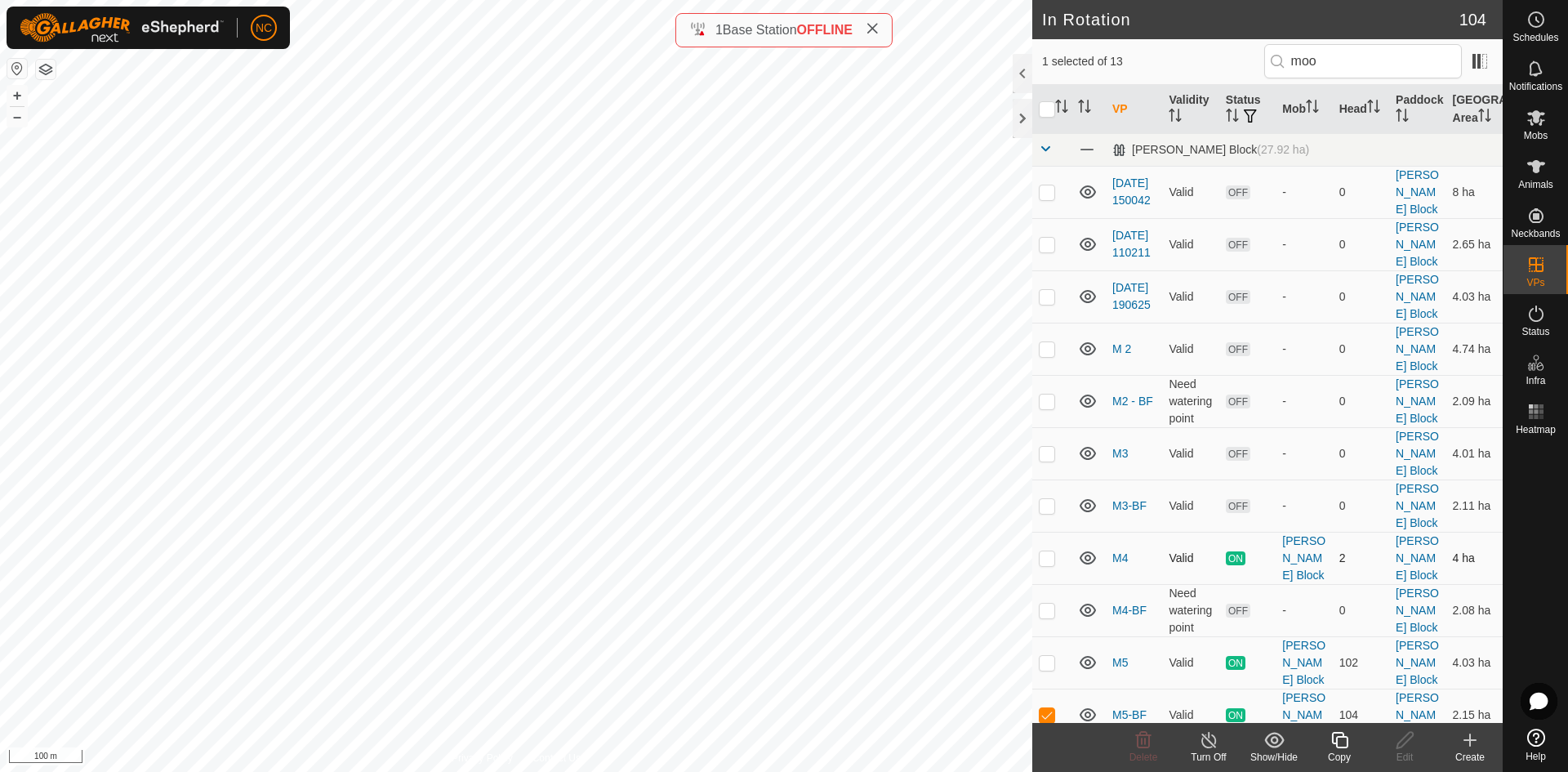
click at [1035, 532] on td at bounding box center [1052, 557] width 39 height 52
click at [1051, 689] on td at bounding box center [1052, 714] width 39 height 52
click at [1204, 741] on icon at bounding box center [1209, 741] width 21 height 20
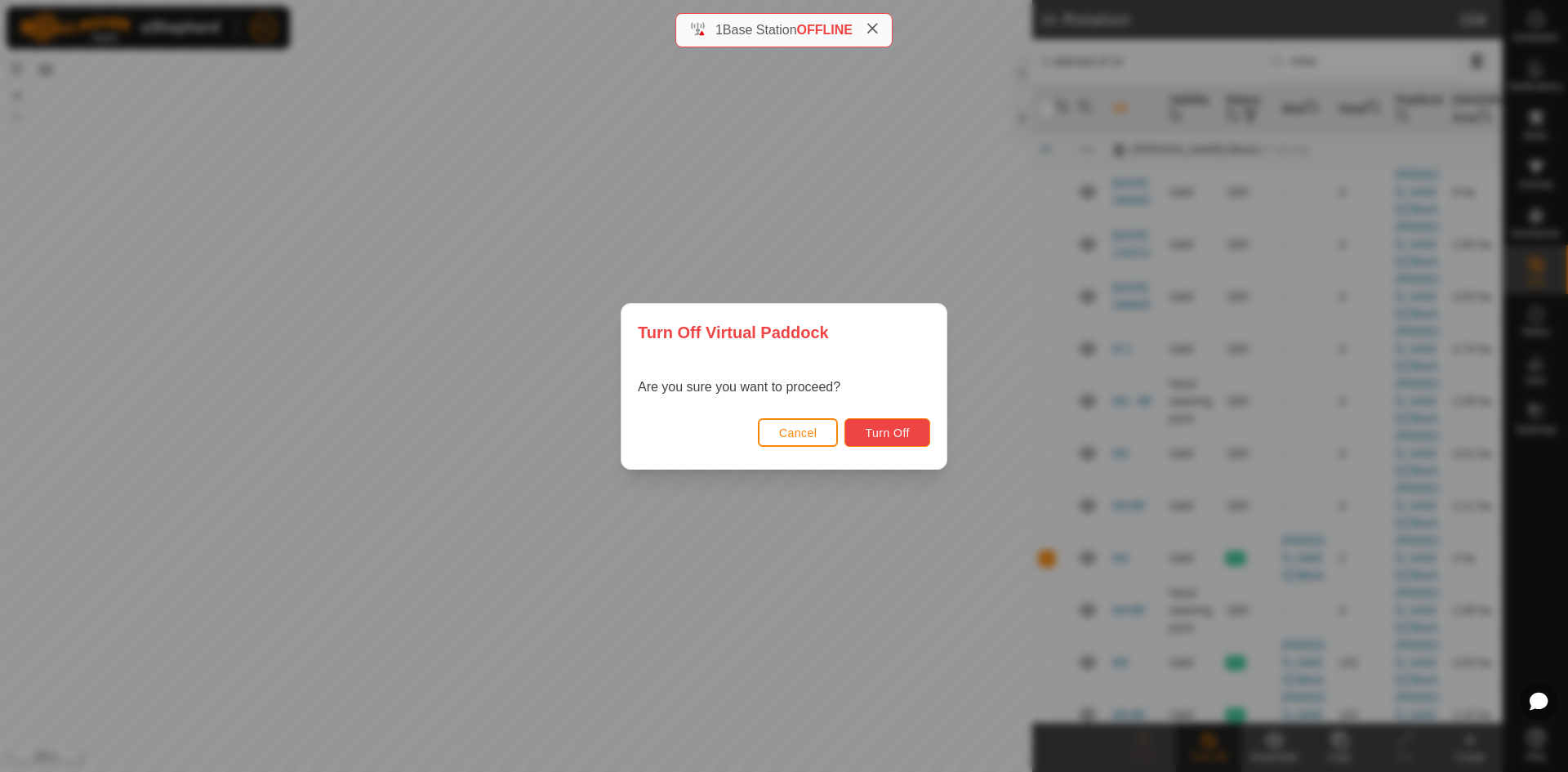
click at [863, 433] on button "Turn Off" at bounding box center [886, 432] width 85 height 28
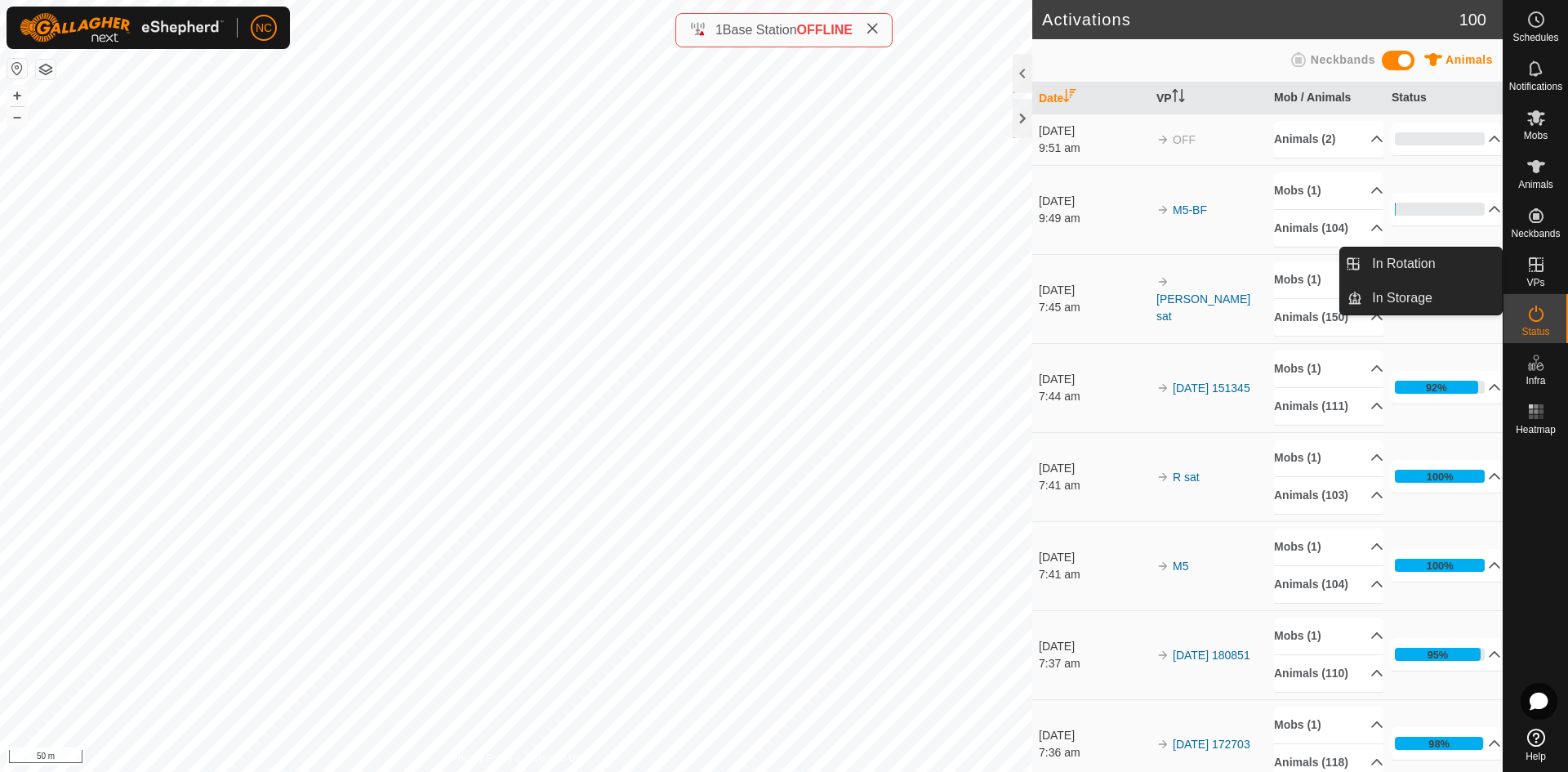
click at [1537, 263] on icon at bounding box center [1536, 264] width 15 height 15
click at [1547, 273] on es-virtualpaddocks-svg-icon at bounding box center [1537, 265] width 29 height 26
click at [1454, 268] on link "In Rotation" at bounding box center [1432, 263] width 139 height 32
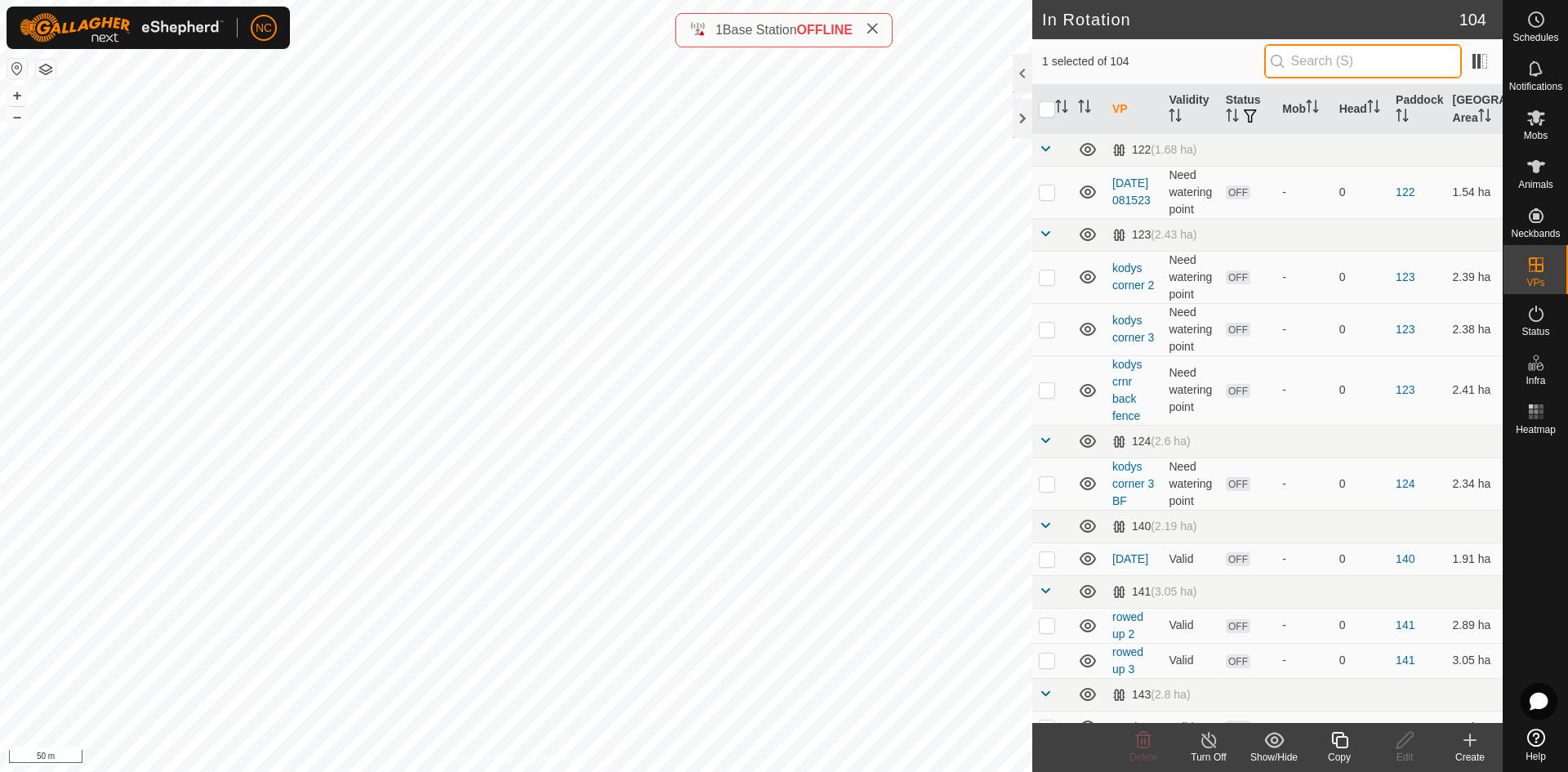
click at [1314, 59] on input "text" at bounding box center [1363, 61] width 198 height 34
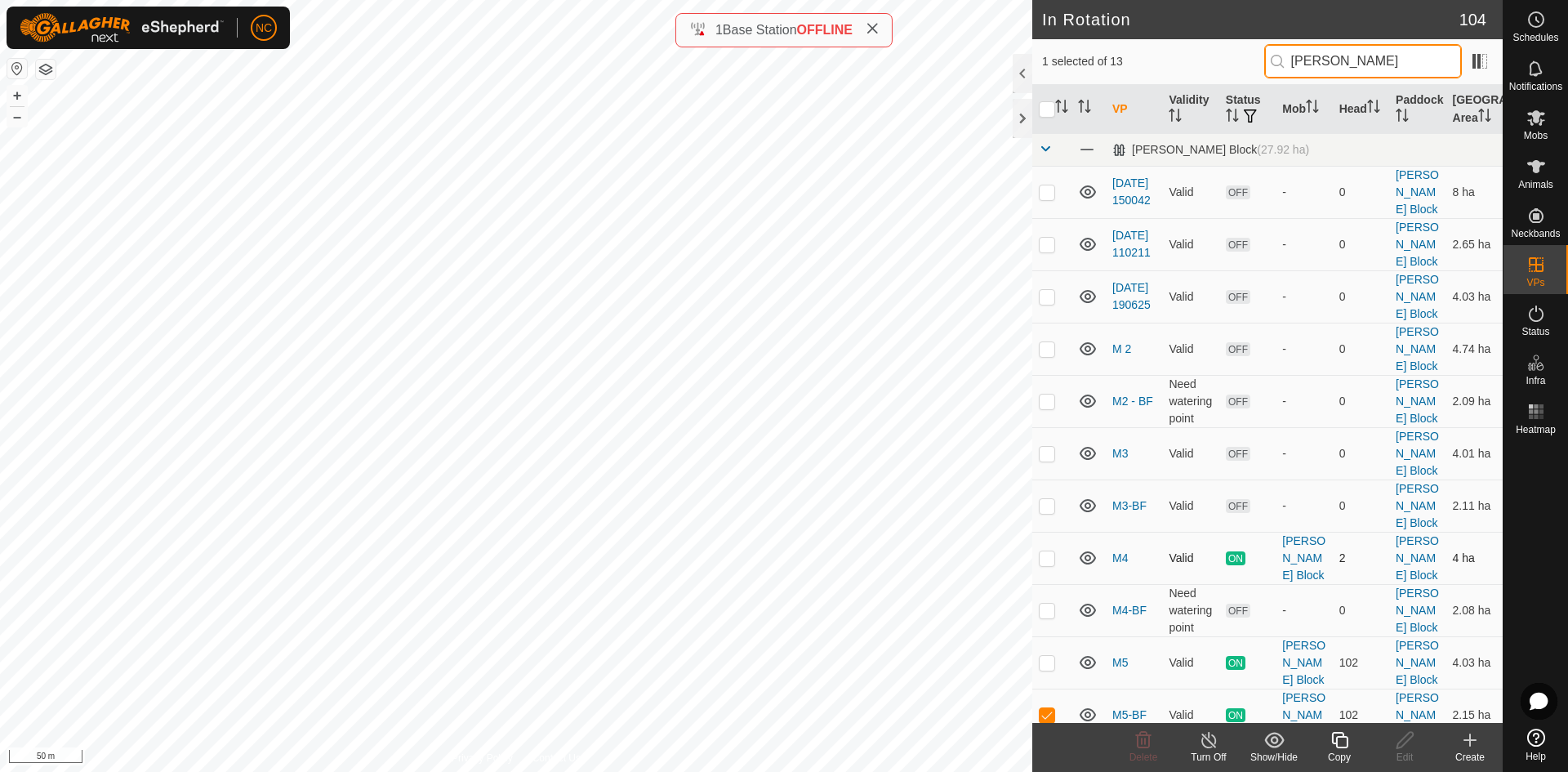
type input "moores"
click at [1043, 551] on p-checkbox at bounding box center [1046, 557] width 17 height 13
checkbox input "true"
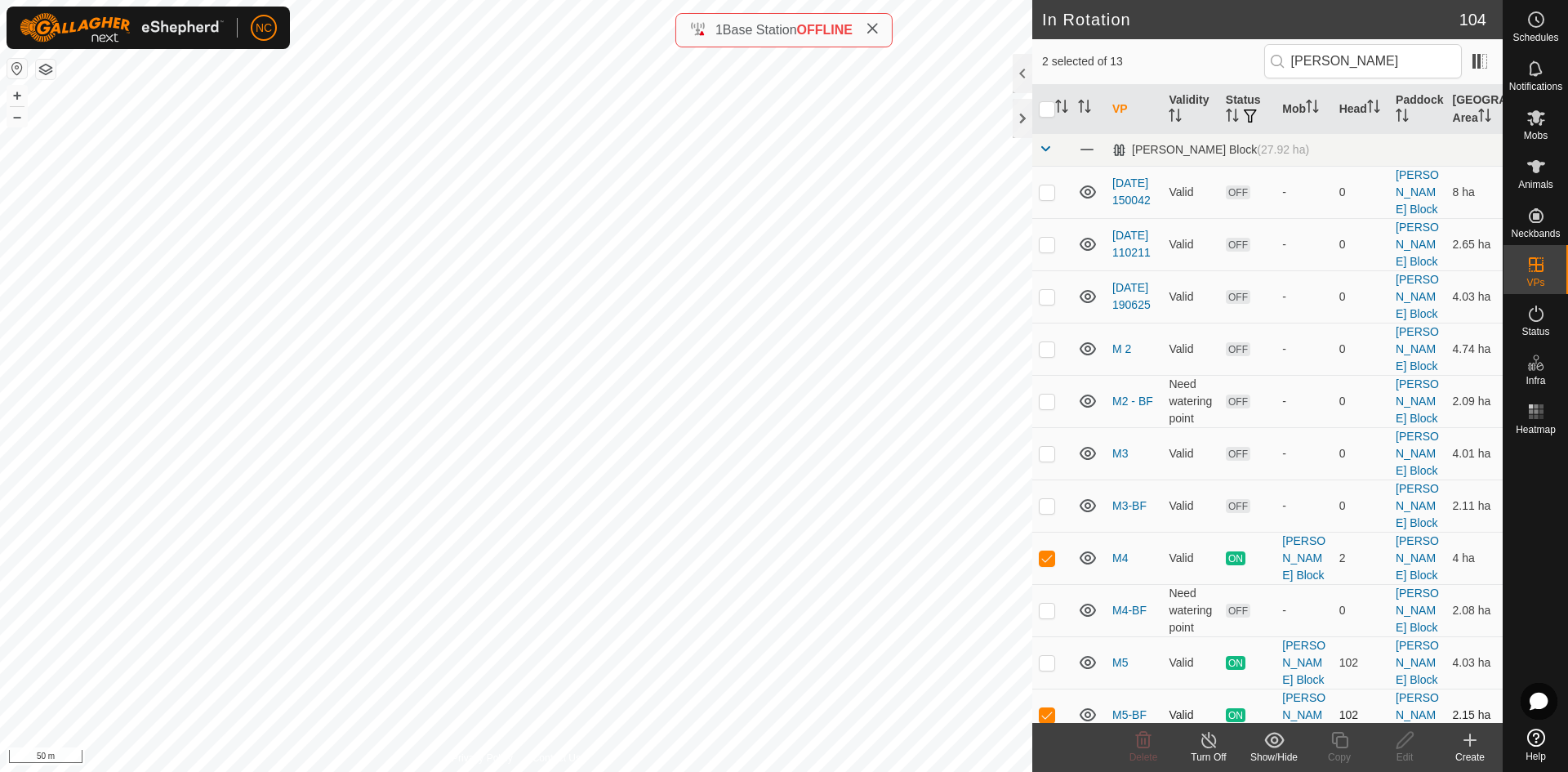
click at [1043, 708] on p-checkbox at bounding box center [1046, 714] width 17 height 13
checkbox input "false"
click at [1052, 551] on p-checkbox at bounding box center [1046, 557] width 17 height 13
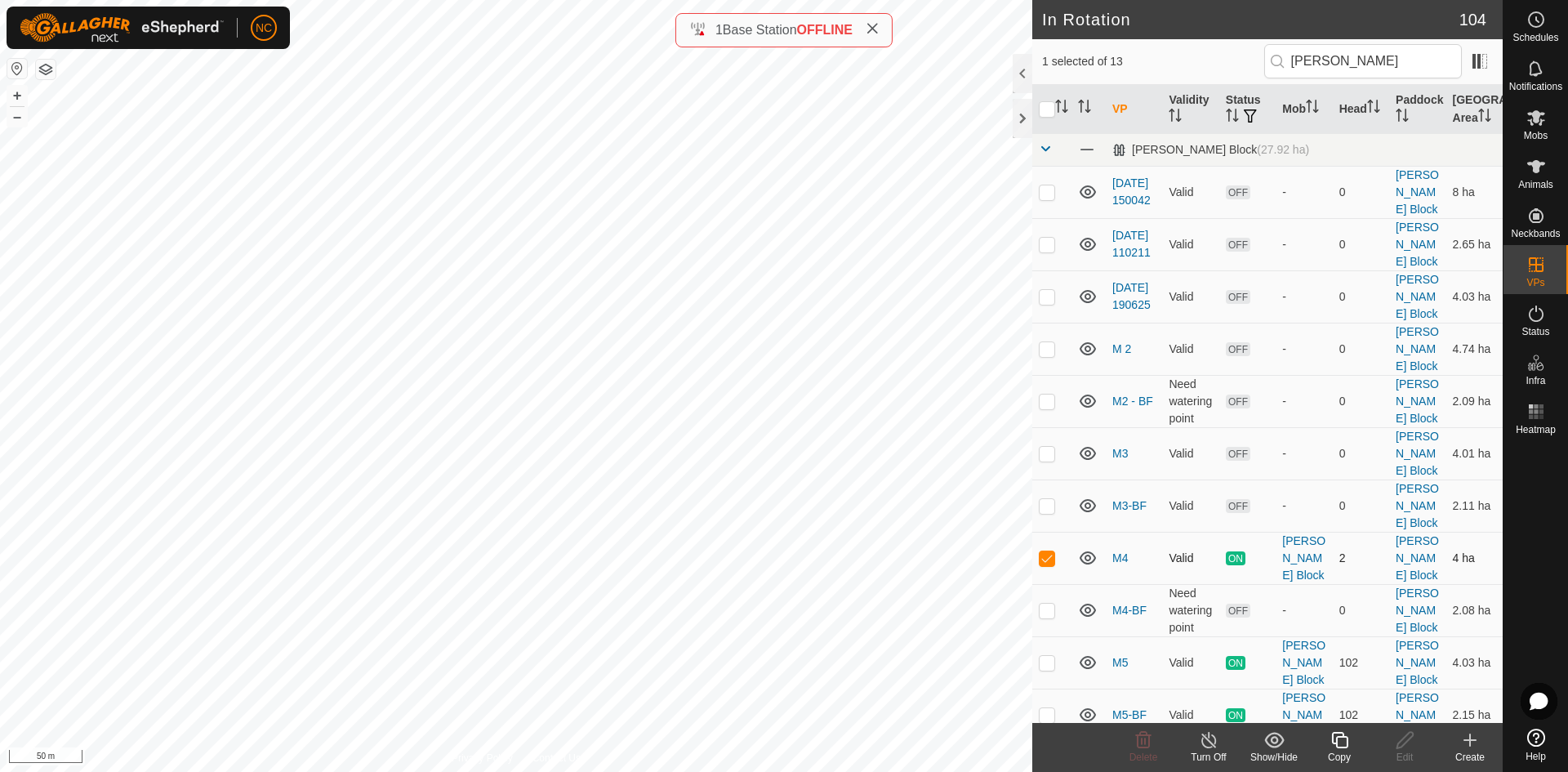
checkbox input "false"
click at [1049, 656] on p-checkbox at bounding box center [1046, 662] width 17 height 13
click at [1048, 656] on p-checkbox at bounding box center [1046, 662] width 17 height 13
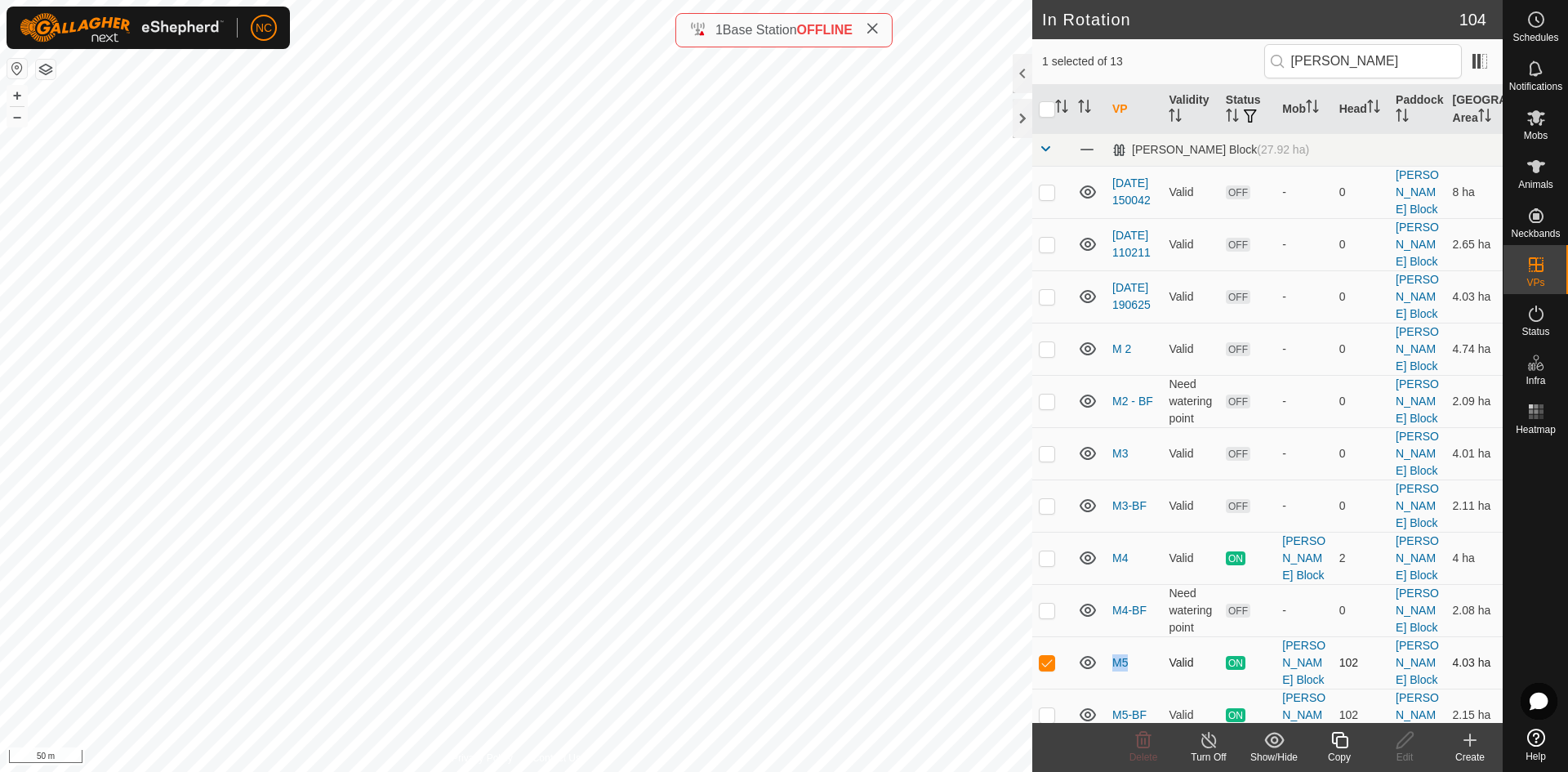
checkbox input "false"
click at [1049, 708] on p-checkbox at bounding box center [1046, 714] width 17 height 13
checkbox input "false"
click at [1046, 656] on p-checkbox at bounding box center [1046, 662] width 17 height 13
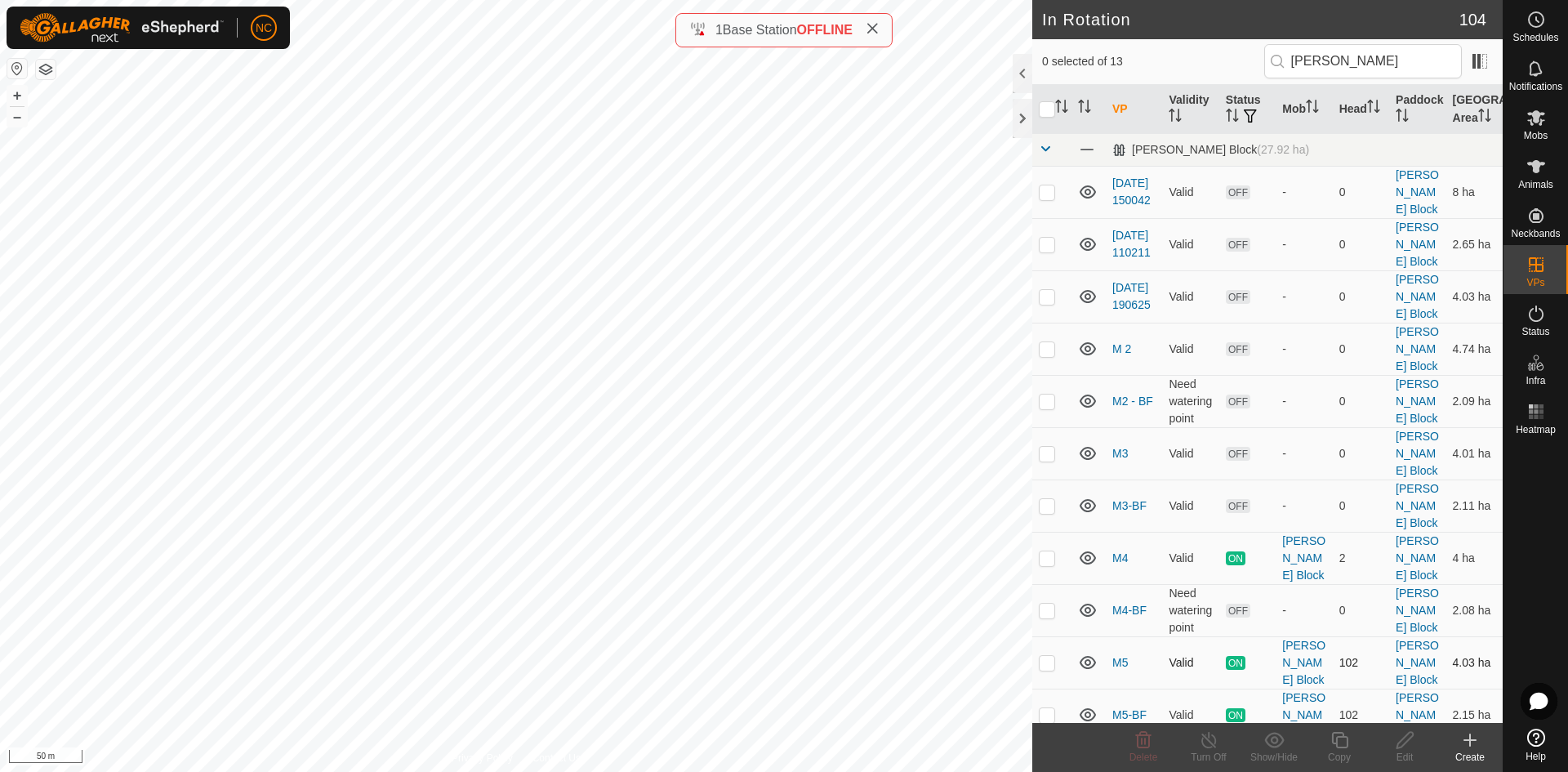
checkbox input "true"
click at [1213, 747] on icon at bounding box center [1209, 741] width 21 height 20
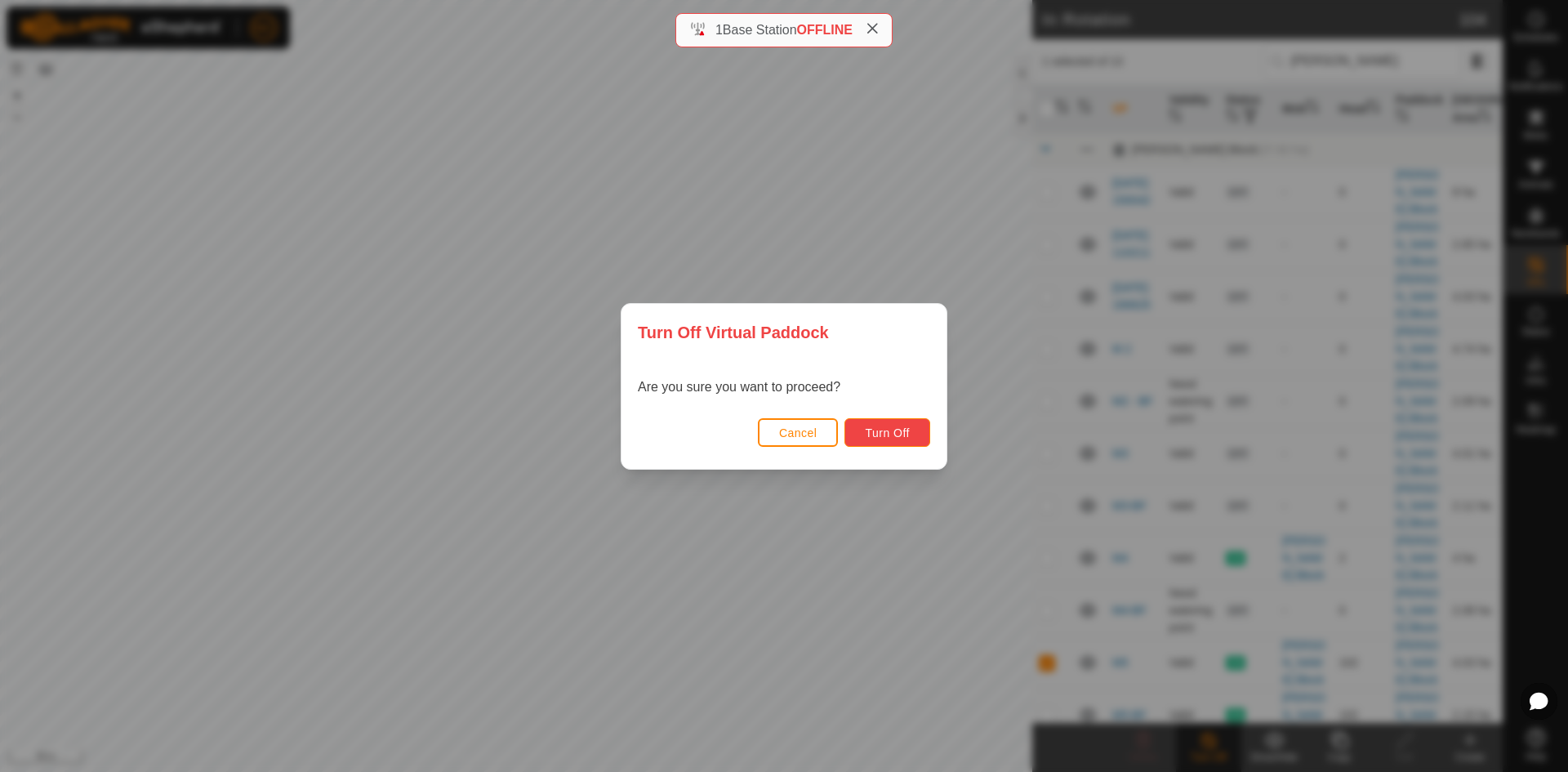
click at [917, 443] on button "Turn Off" at bounding box center [886, 432] width 85 height 28
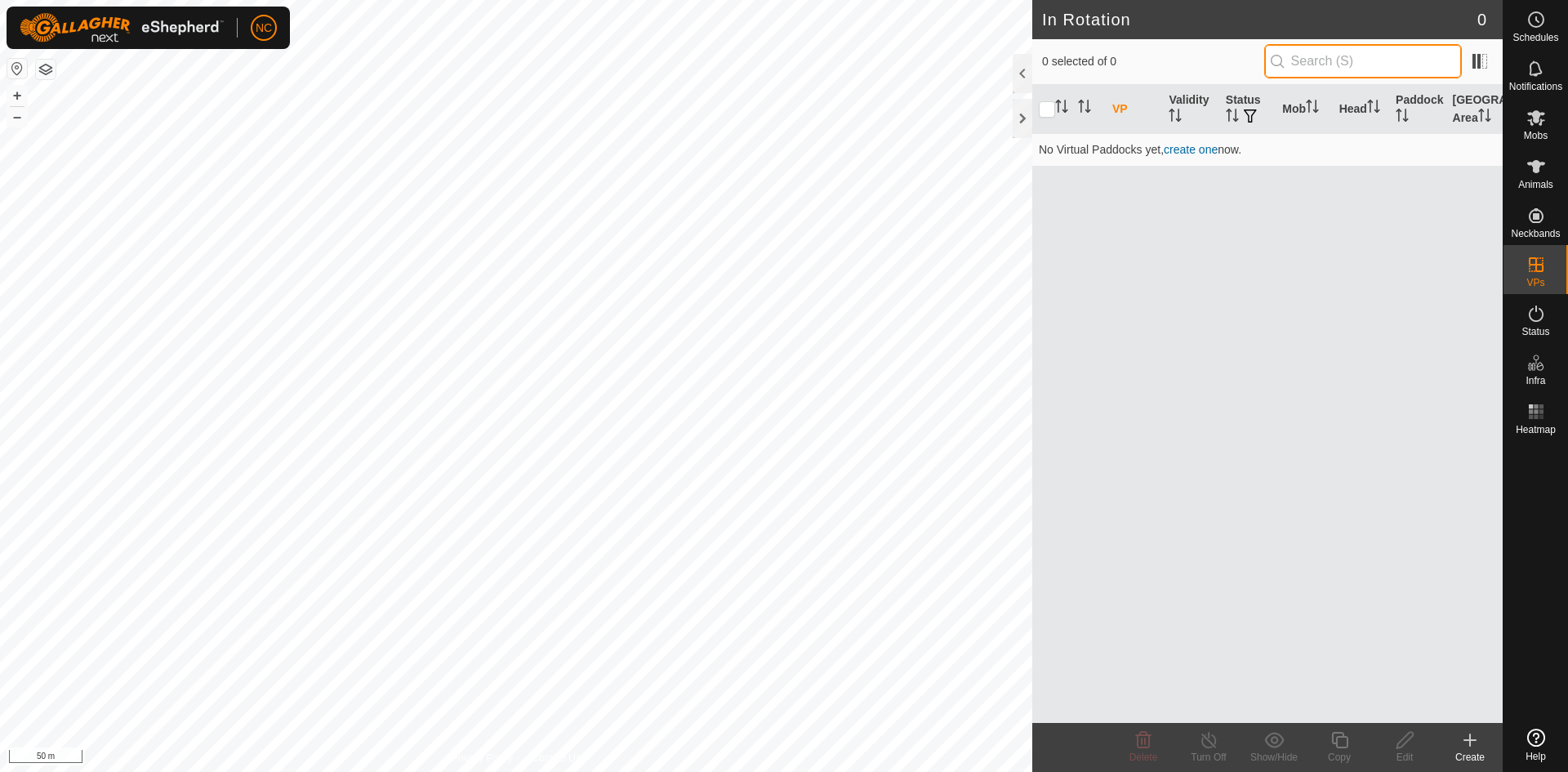
click at [1320, 53] on input "text" at bounding box center [1363, 61] width 198 height 34
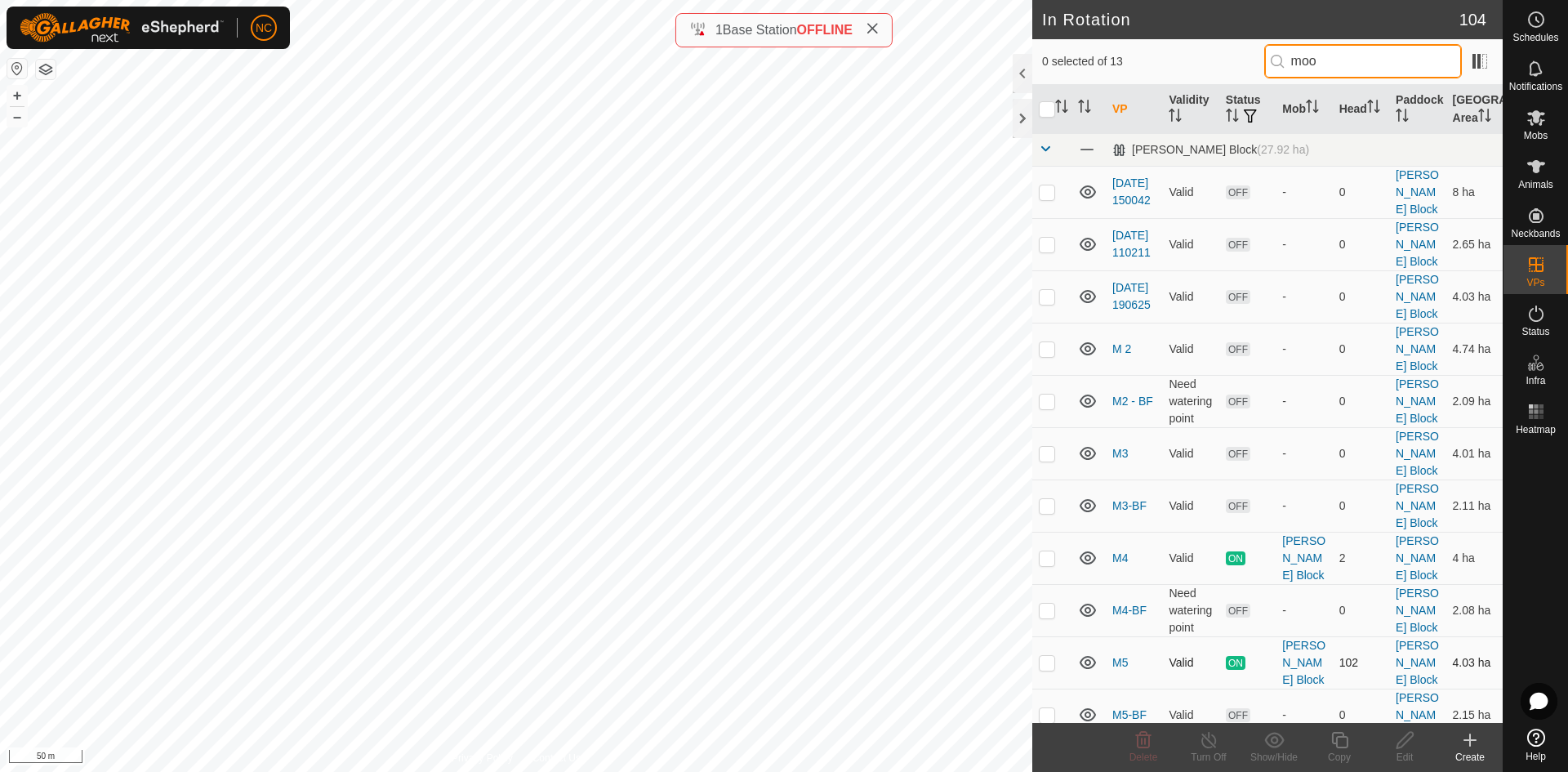
type input "moo"
click at [1056, 637] on td at bounding box center [1052, 662] width 39 height 52
click at [1052, 656] on p-checkbox at bounding box center [1046, 662] width 17 height 13
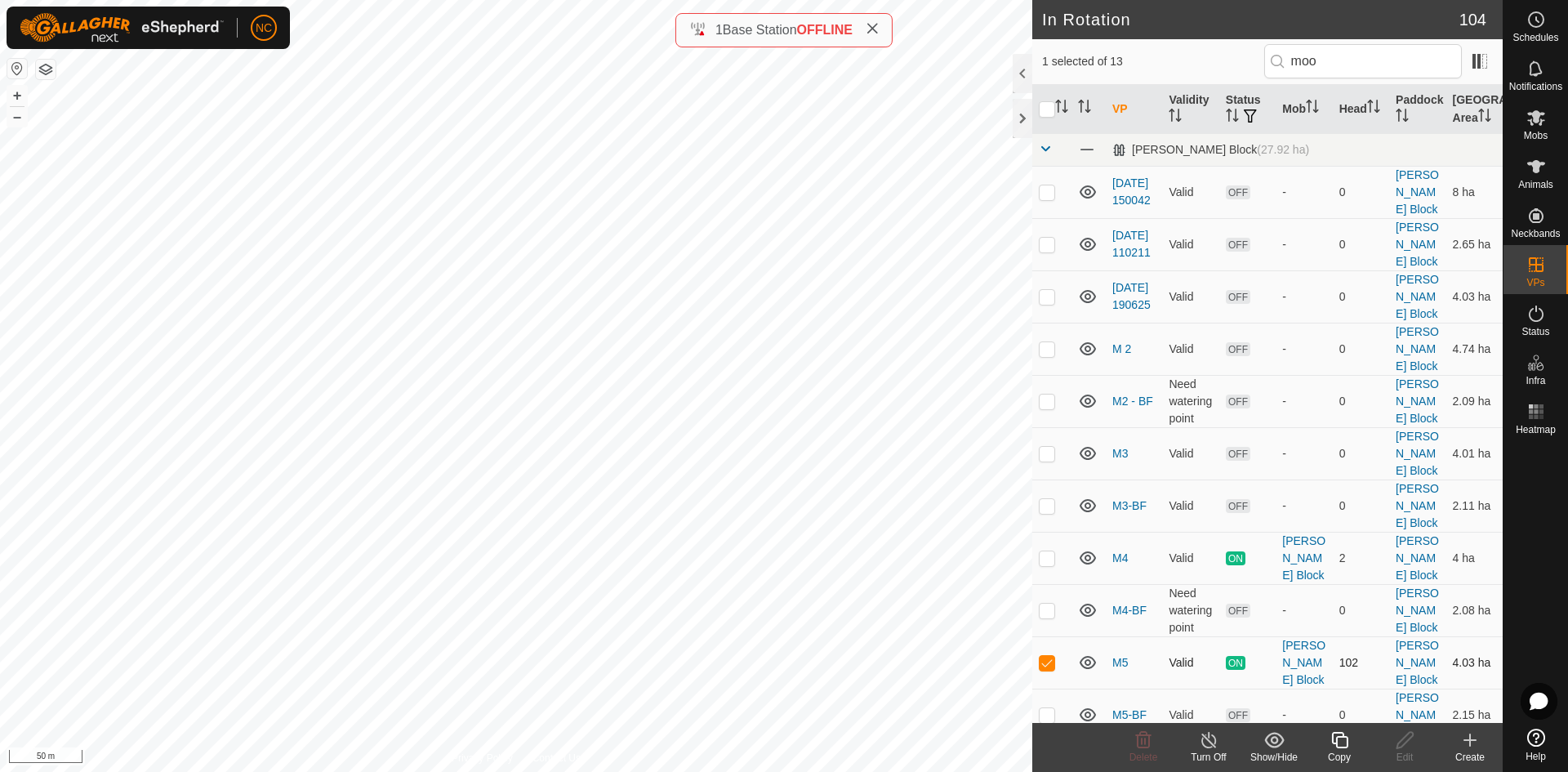
checkbox input "false"
click at [1049, 551] on p-checkbox at bounding box center [1046, 557] width 17 height 13
click at [1048, 551] on p-checkbox at bounding box center [1046, 557] width 17 height 13
checkbox input "false"
click at [1051, 656] on p-checkbox at bounding box center [1046, 662] width 17 height 13
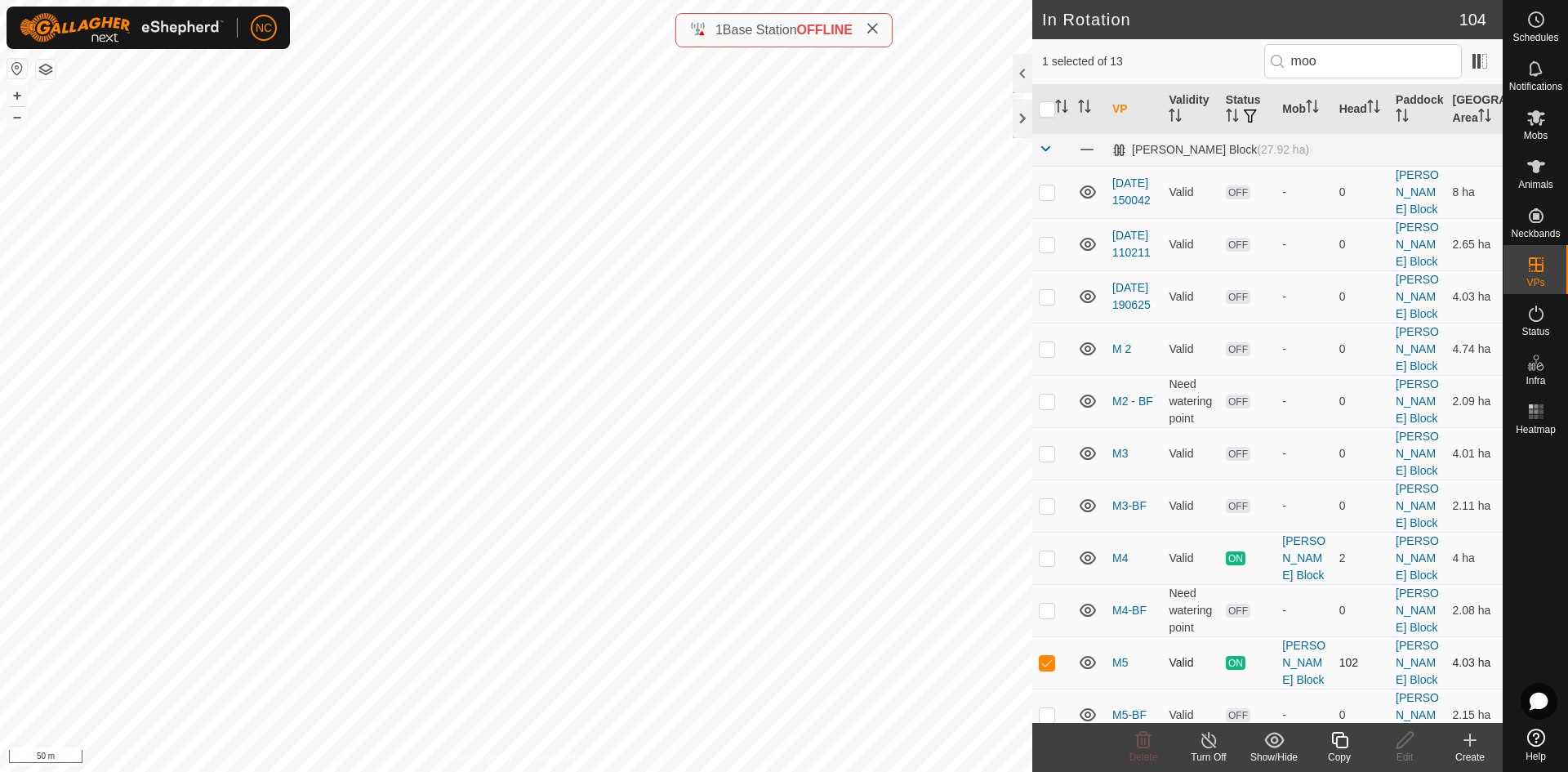
click at [1051, 656] on p-checkbox at bounding box center [1046, 662] width 17 height 13
click at [1043, 634] on td at bounding box center [1052, 659] width 39 height 52
click at [1044, 656] on p-checkbox at bounding box center [1046, 662] width 17 height 13
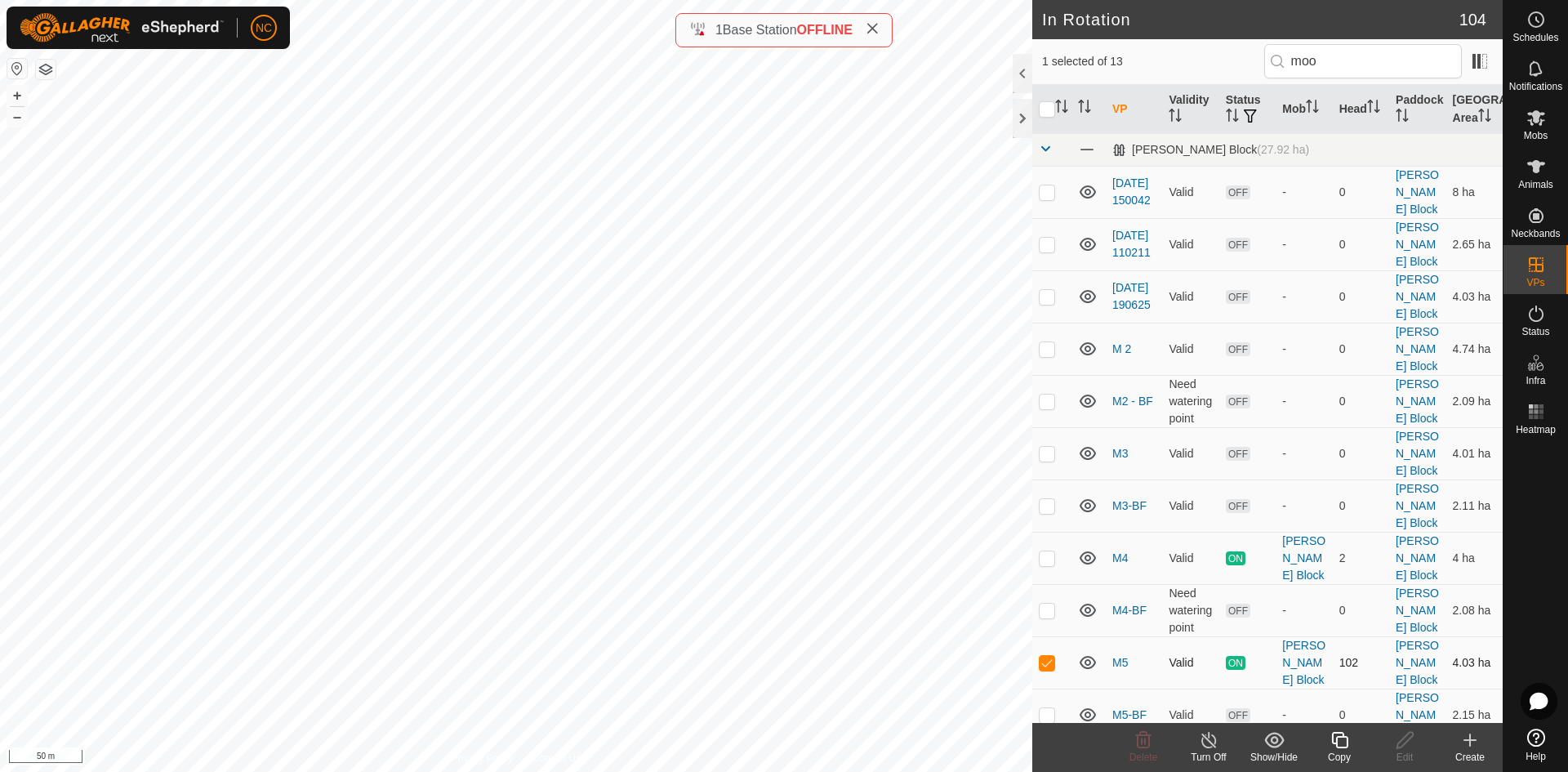
checkbox input "false"
click at [1051, 551] on p-checkbox at bounding box center [1046, 557] width 17 height 13
click at [1053, 551] on p-checkbox at bounding box center [1046, 557] width 17 height 13
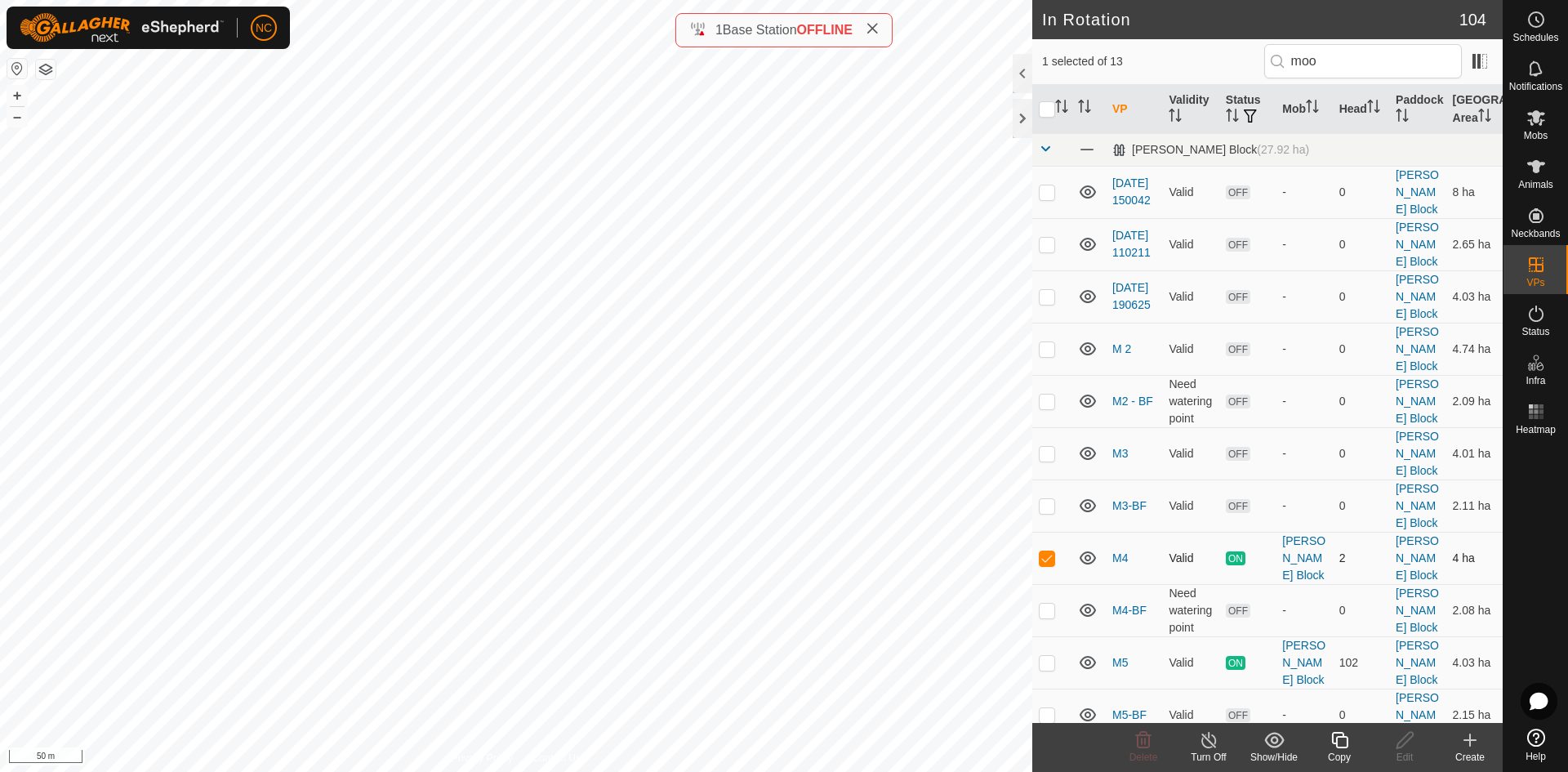
checkbox input "false"
click at [1048, 656] on p-checkbox at bounding box center [1046, 662] width 17 height 13
checkbox input "false"
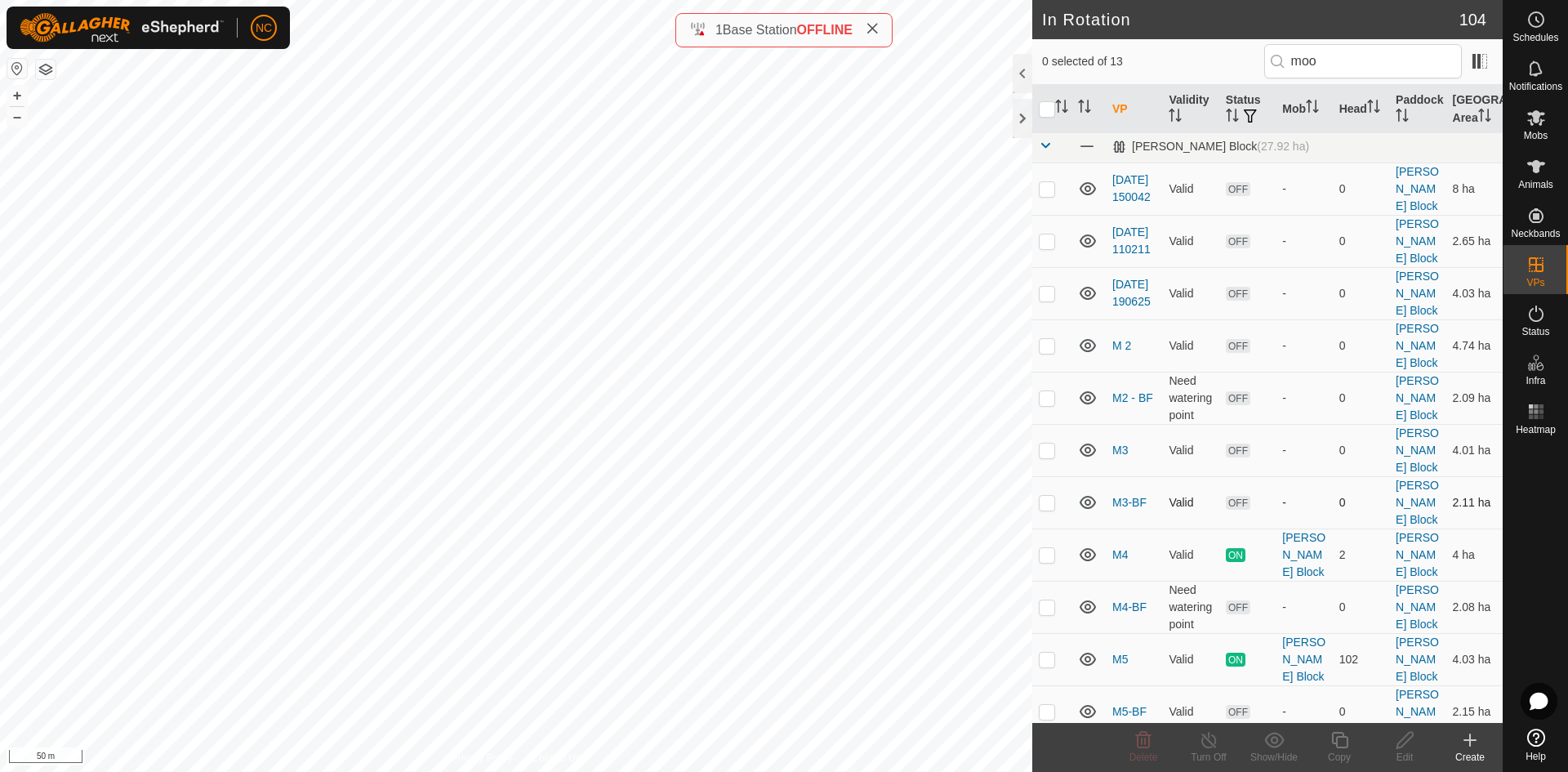
click at [1046, 496] on p-checkbox at bounding box center [1046, 502] width 17 height 13
click at [1045, 499] on p-checkbox at bounding box center [1046, 505] width 17 height 13
checkbox input "false"
click at [1042, 689] on td at bounding box center [1052, 714] width 39 height 52
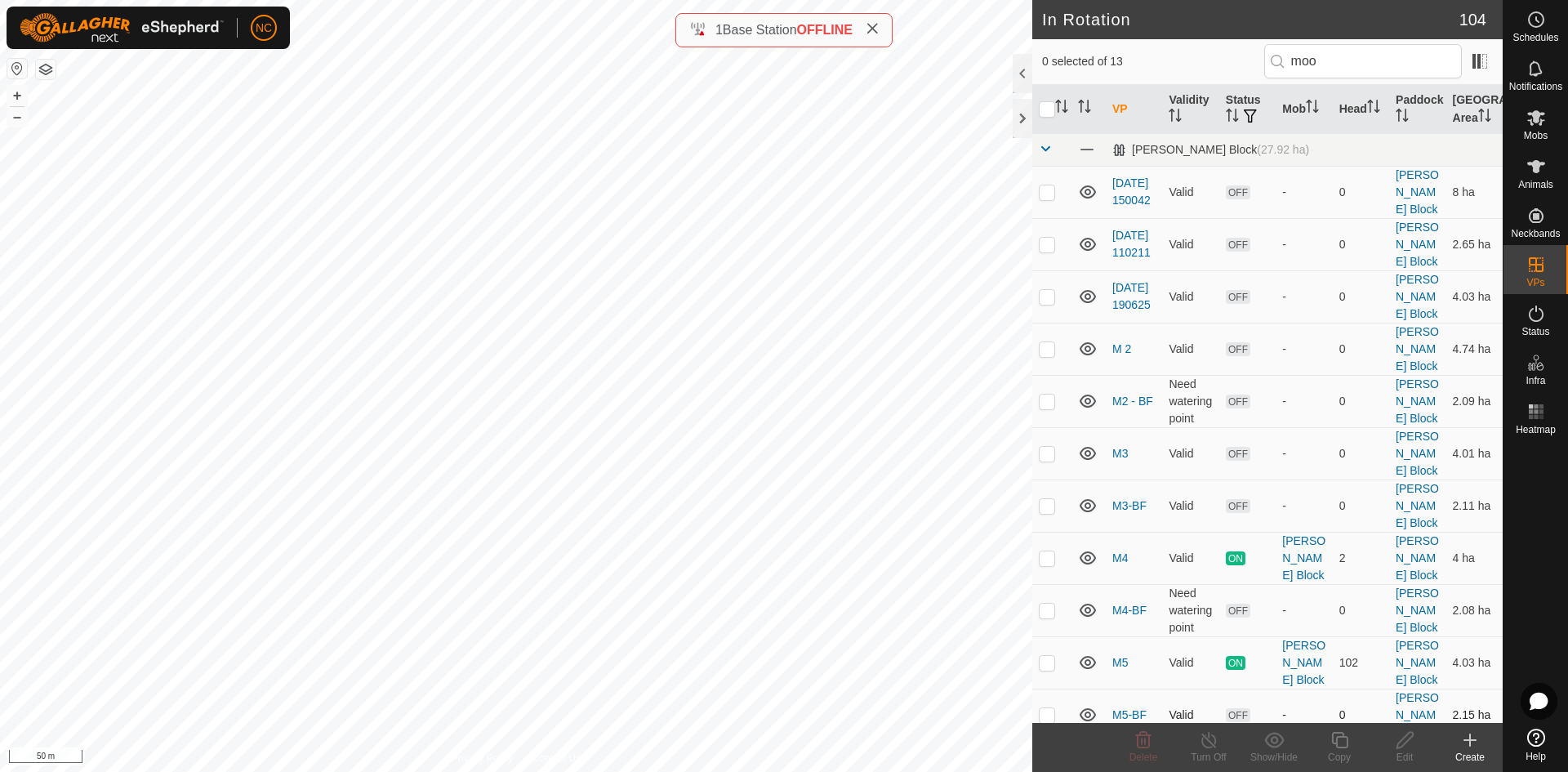
checkbox input "true"
click at [1050, 656] on p-tablecheckbox at bounding box center [1046, 662] width 17 height 13
checkbox input "false"
click at [1048, 604] on p-checkbox at bounding box center [1046, 610] width 17 height 13
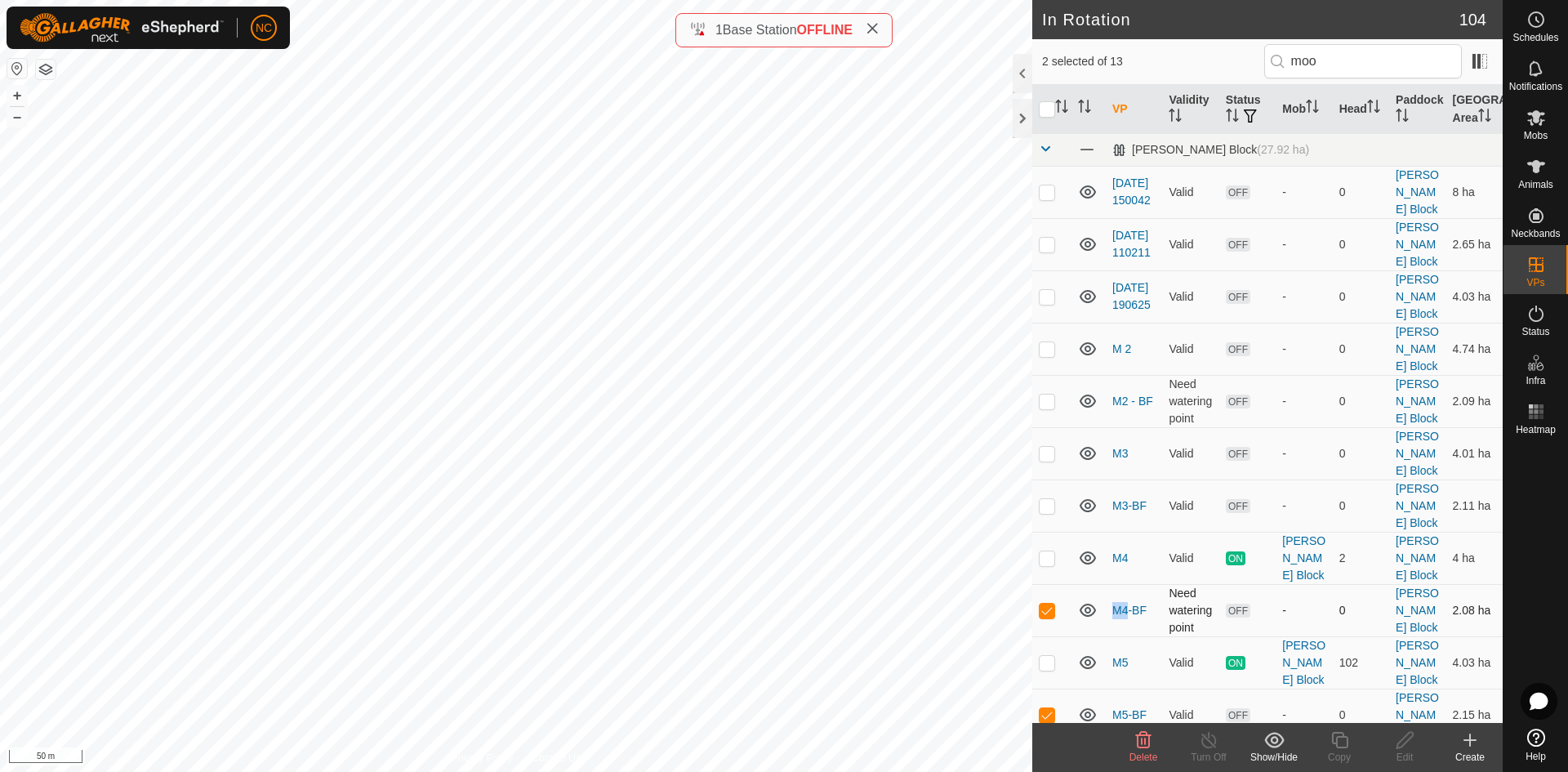
click at [1048, 604] on p-checkbox at bounding box center [1046, 610] width 17 height 13
checkbox input "false"
click at [1538, 20] on icon at bounding box center [1537, 20] width 20 height 20
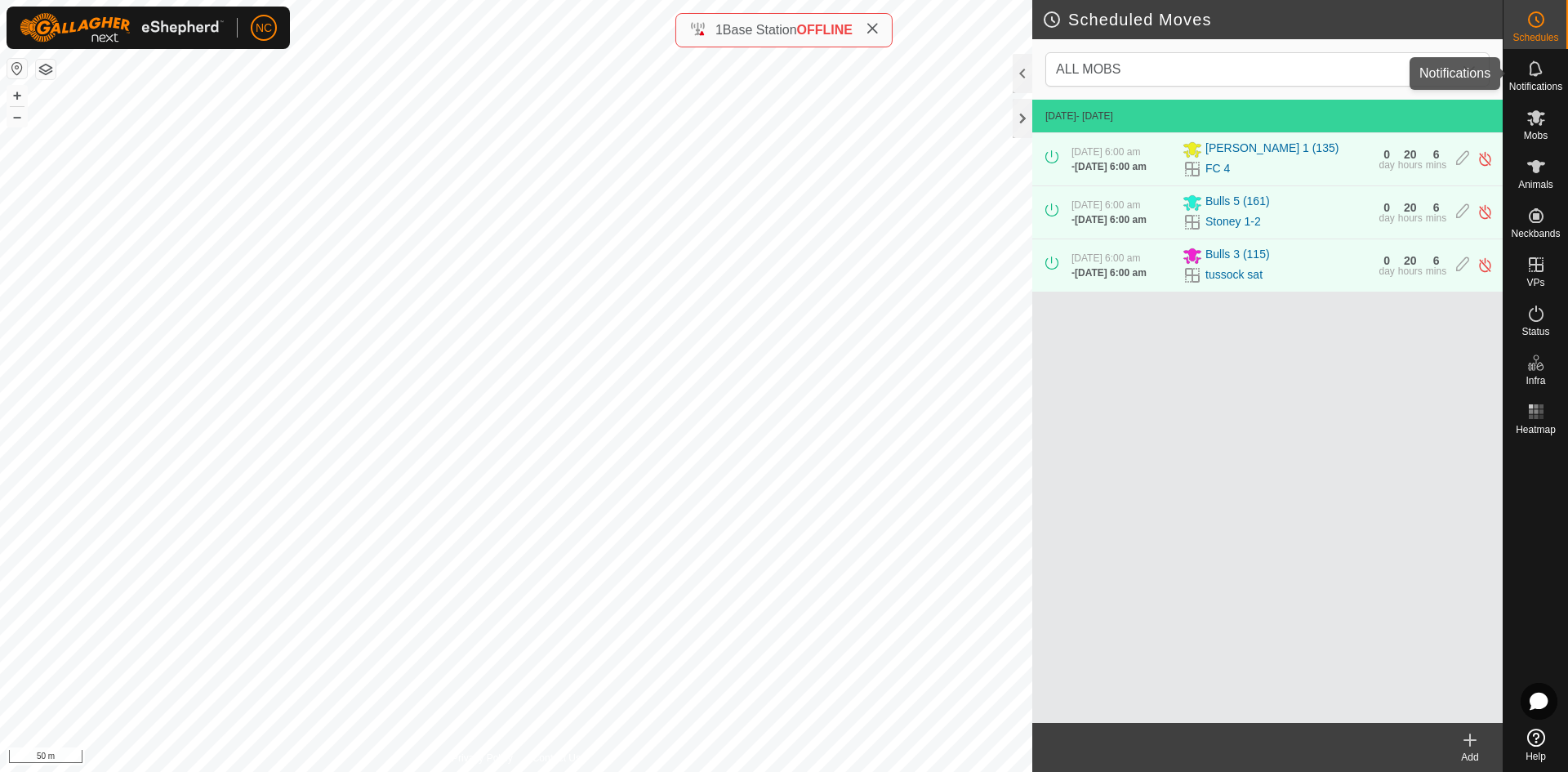
click at [1550, 90] on span "Notifications" at bounding box center [1536, 86] width 53 height 10
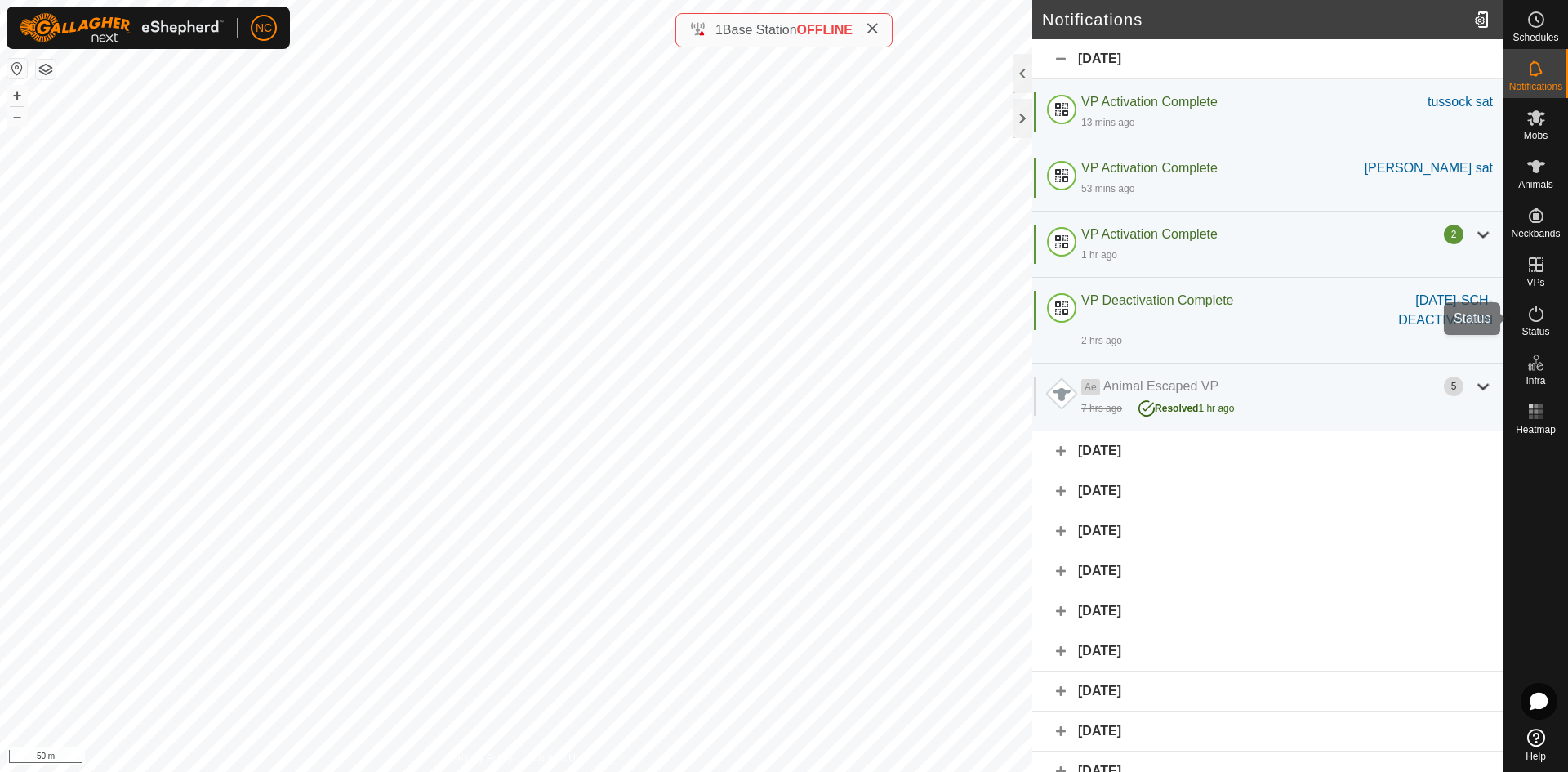
click at [1533, 320] on icon at bounding box center [1537, 314] width 20 height 20
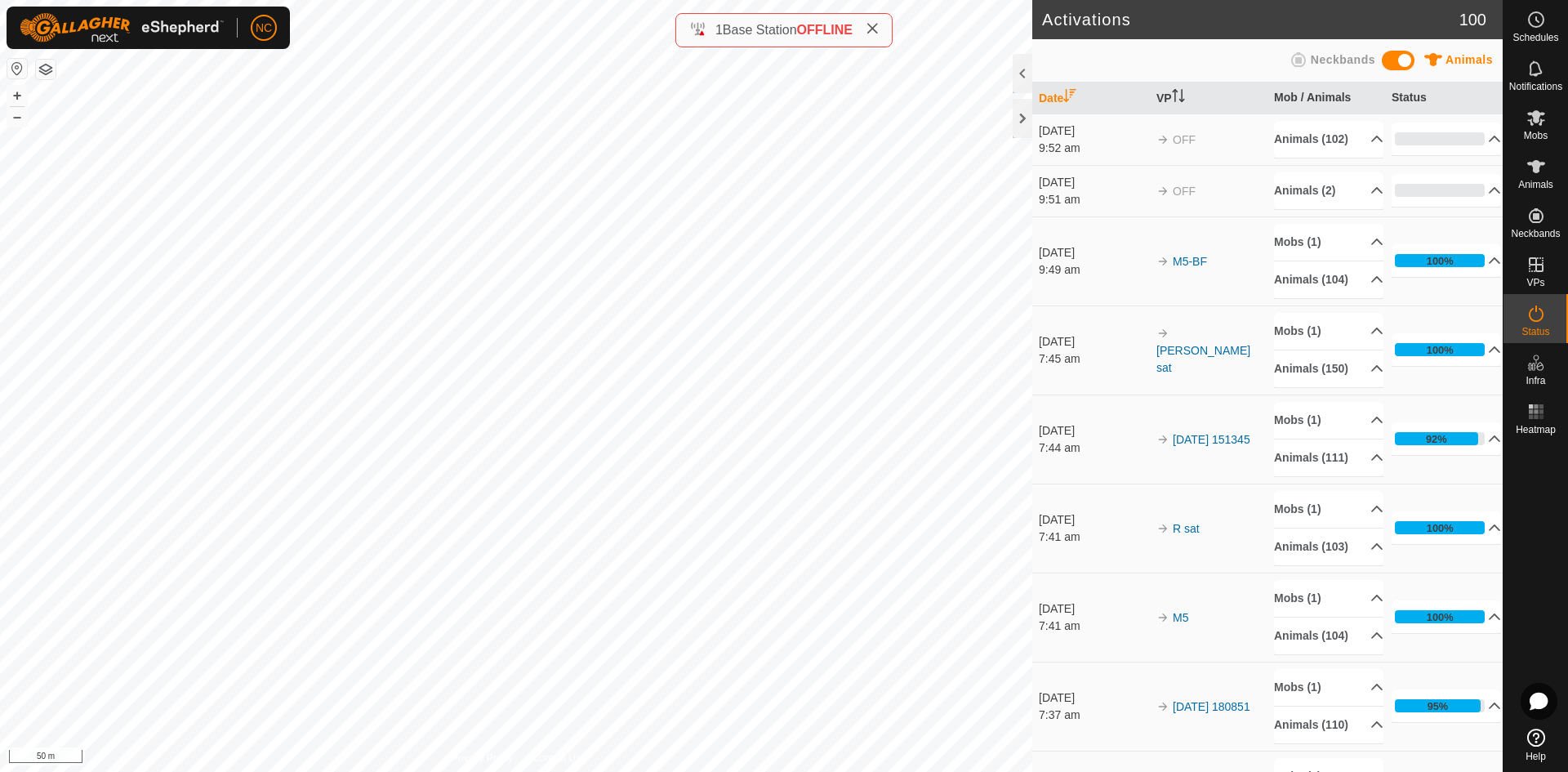
click at [1080, 157] on div "9:52 am" at bounding box center [1093, 147] width 110 height 17
click at [1058, 139] on div "[DATE]" at bounding box center [1093, 130] width 110 height 17
click at [1327, 149] on p-accordion-header "Animals (102)" at bounding box center [1329, 138] width 110 height 36
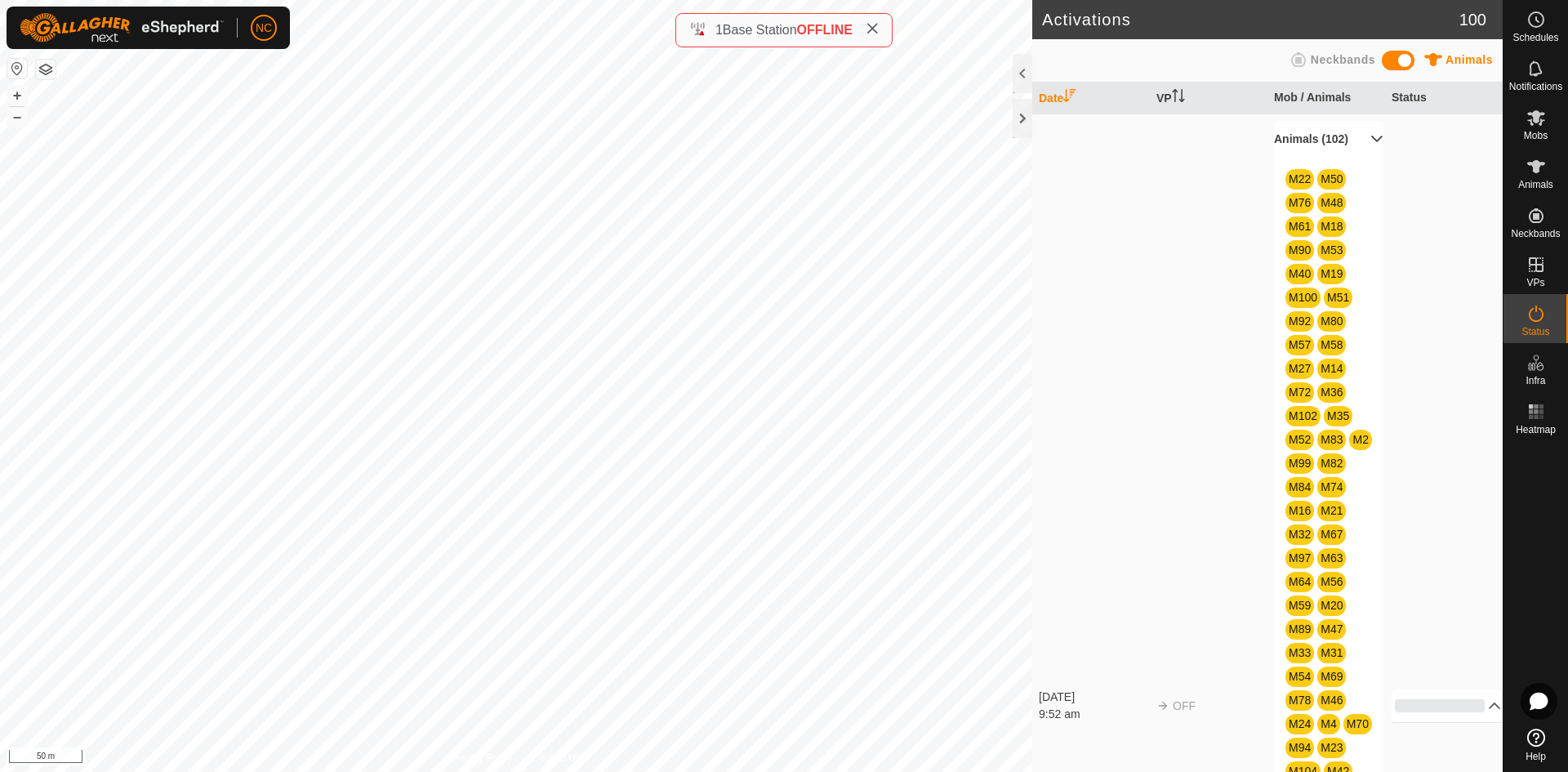
click at [1327, 149] on p-accordion-header "Animals (102)" at bounding box center [1329, 138] width 110 height 36
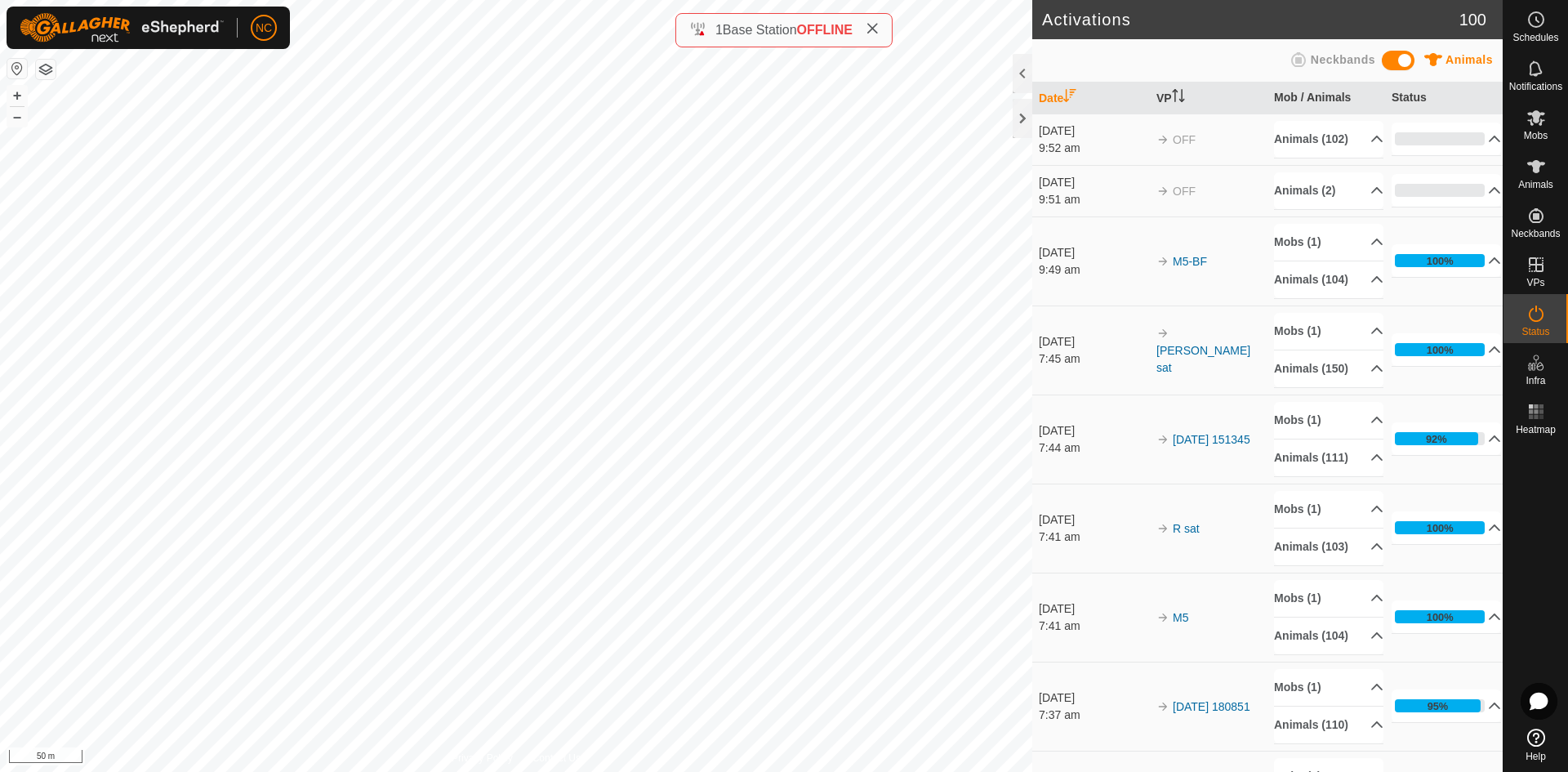
click at [1092, 139] on div "[DATE]" at bounding box center [1093, 130] width 110 height 17
click at [1087, 208] on div "9:51 am" at bounding box center [1093, 199] width 110 height 17
click at [1190, 277] on td "M5-BF" at bounding box center [1209, 261] width 118 height 89
click at [1190, 268] on link "M5-BF" at bounding box center [1189, 261] width 34 height 13
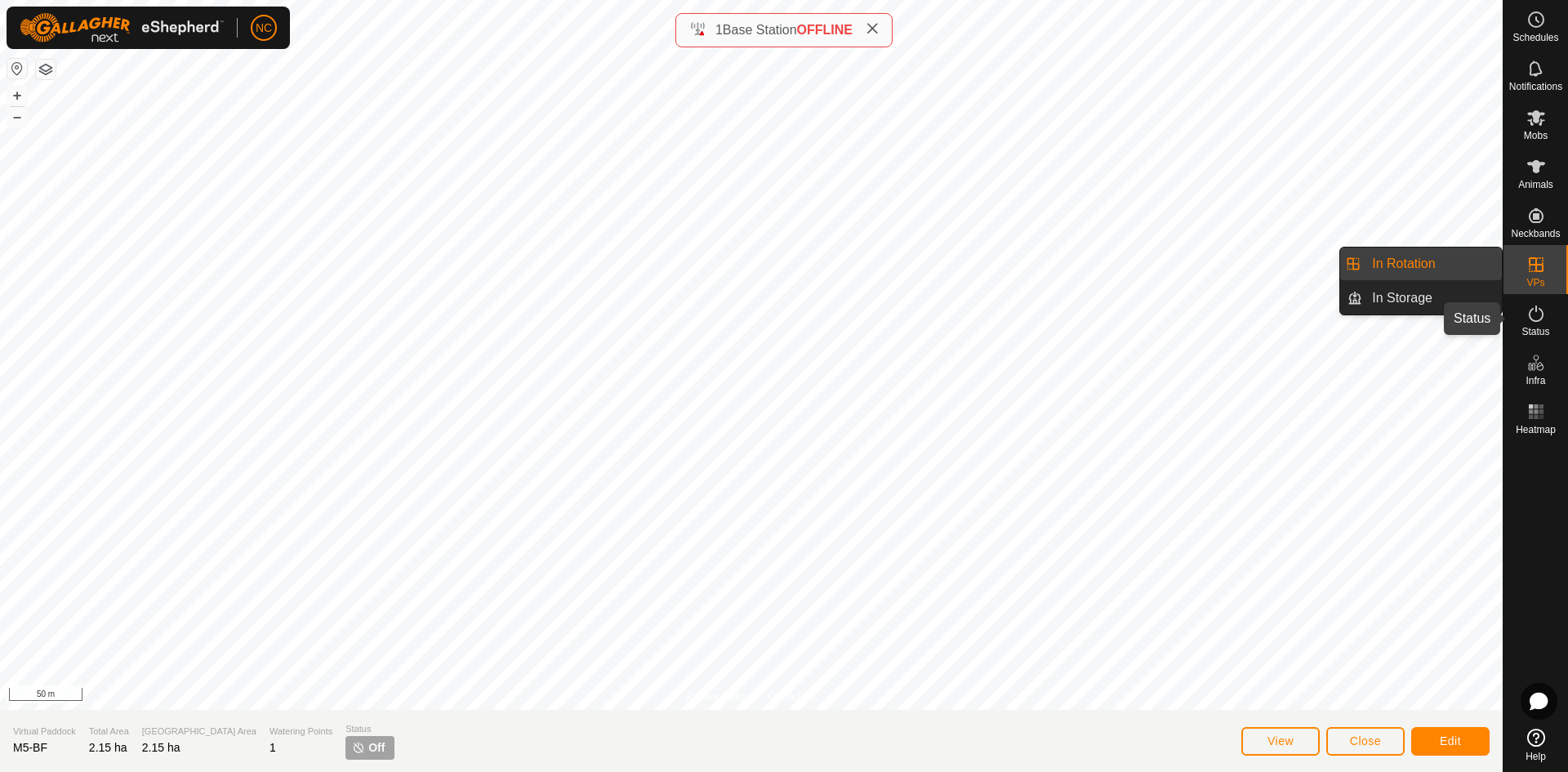
click at [1529, 313] on icon at bounding box center [1536, 314] width 15 height 17
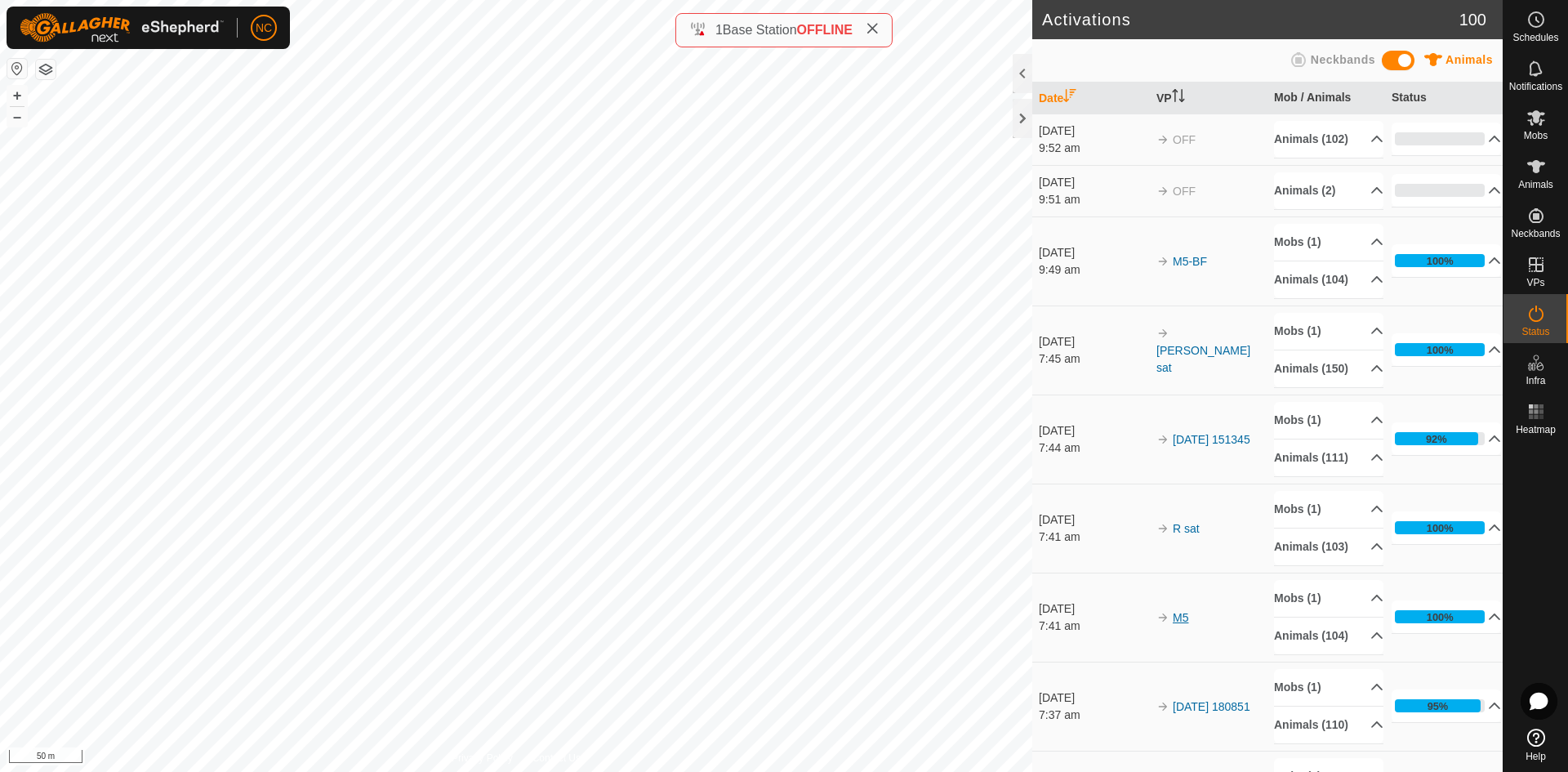
click at [1174, 624] on link "M5" at bounding box center [1181, 617] width 16 height 13
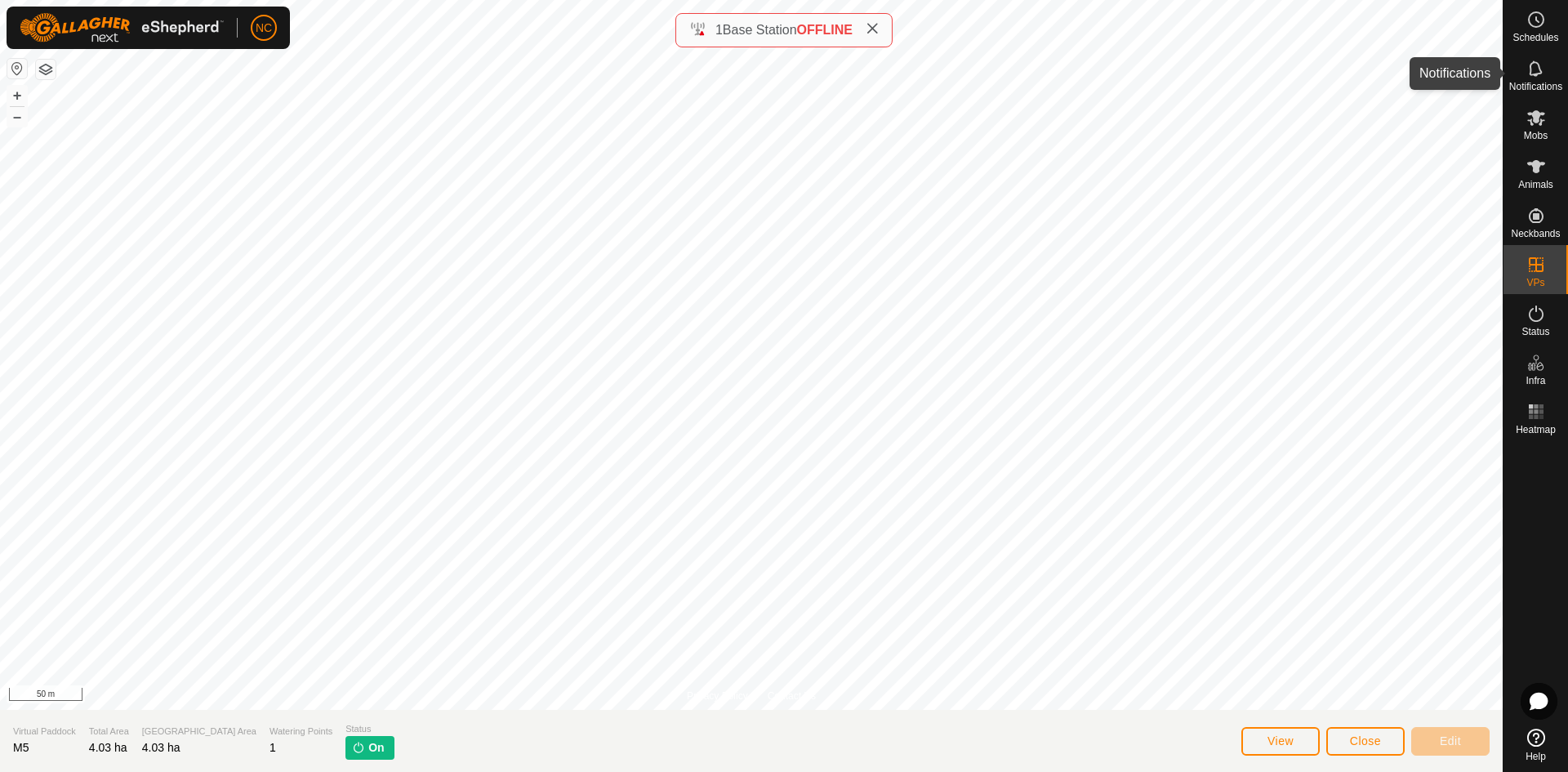
click at [1554, 68] on div "Notifications" at bounding box center [1536, 74] width 65 height 49
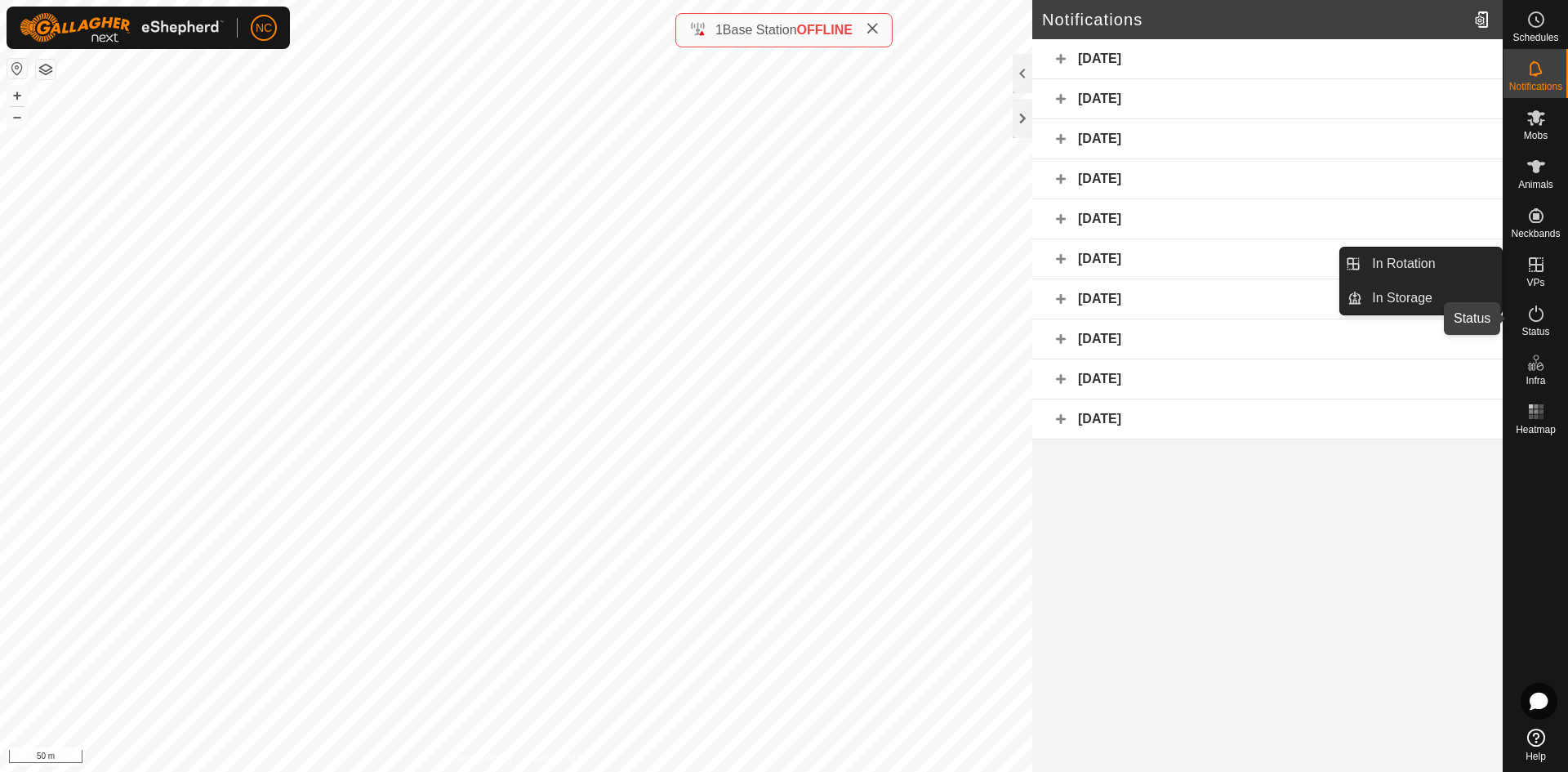
click at [1542, 319] on icon at bounding box center [1536, 314] width 15 height 17
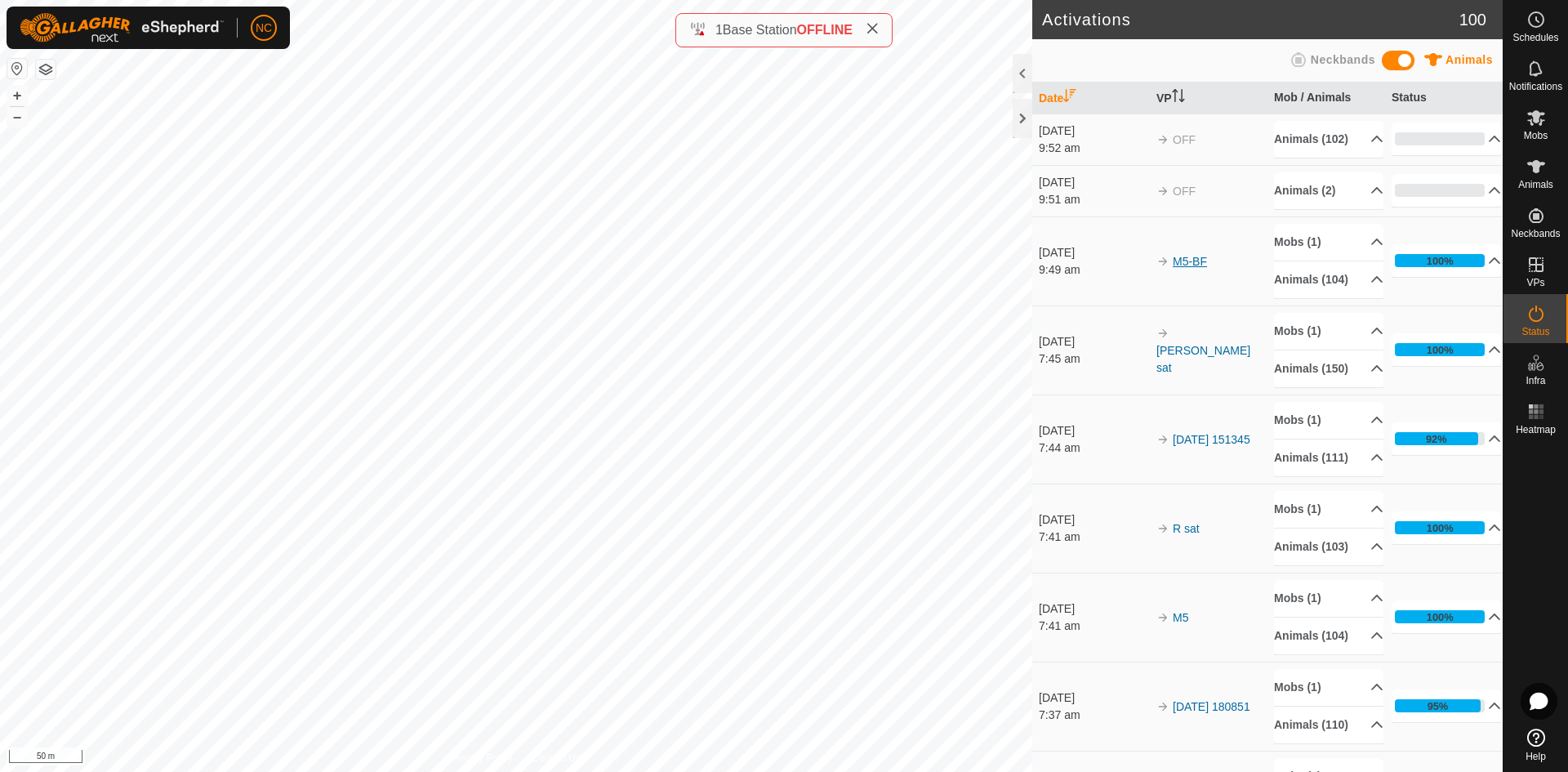
click at [1180, 268] on link "M5-BF" at bounding box center [1189, 261] width 34 height 13
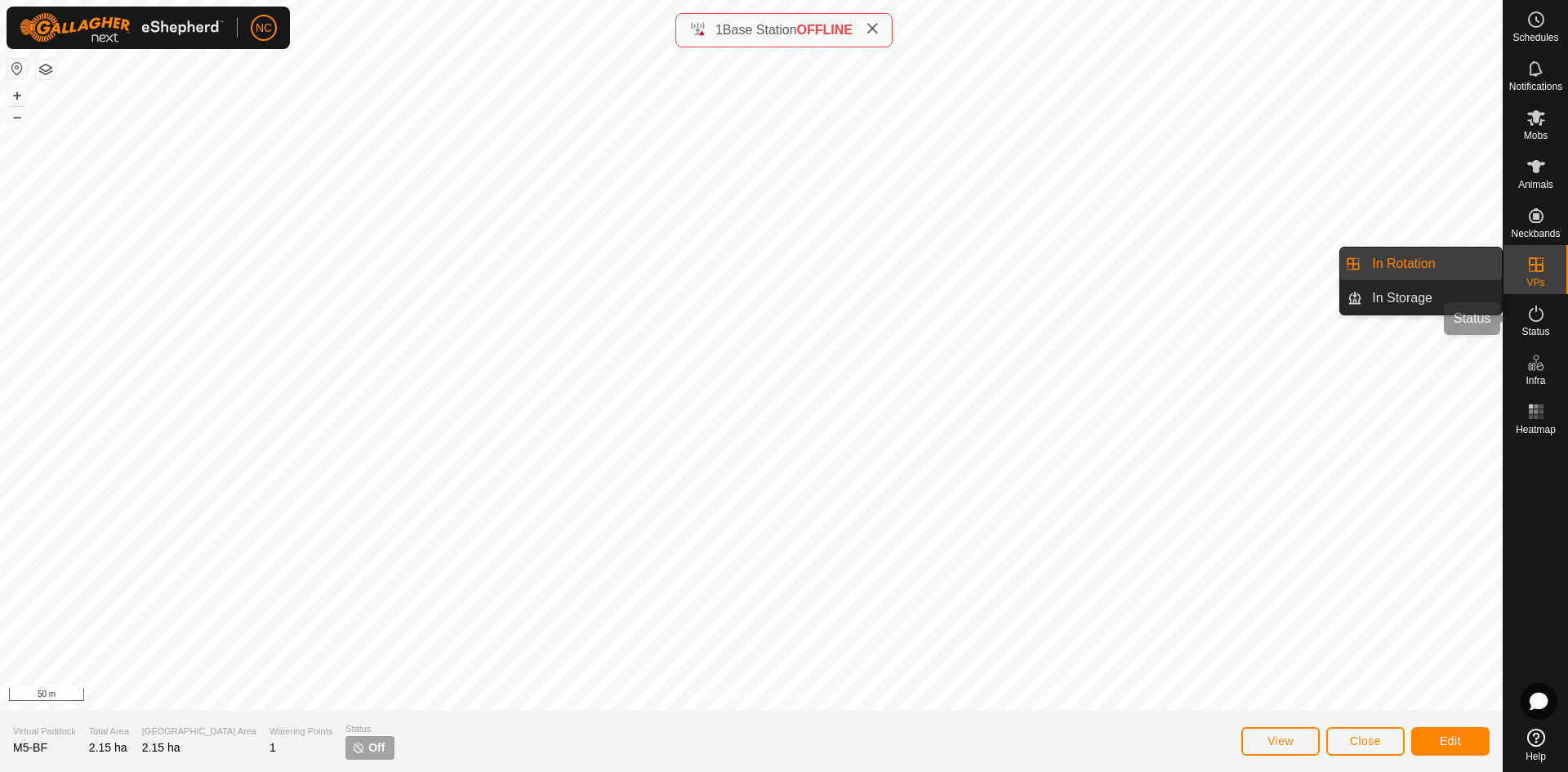
click at [1539, 321] on icon at bounding box center [1537, 314] width 20 height 20
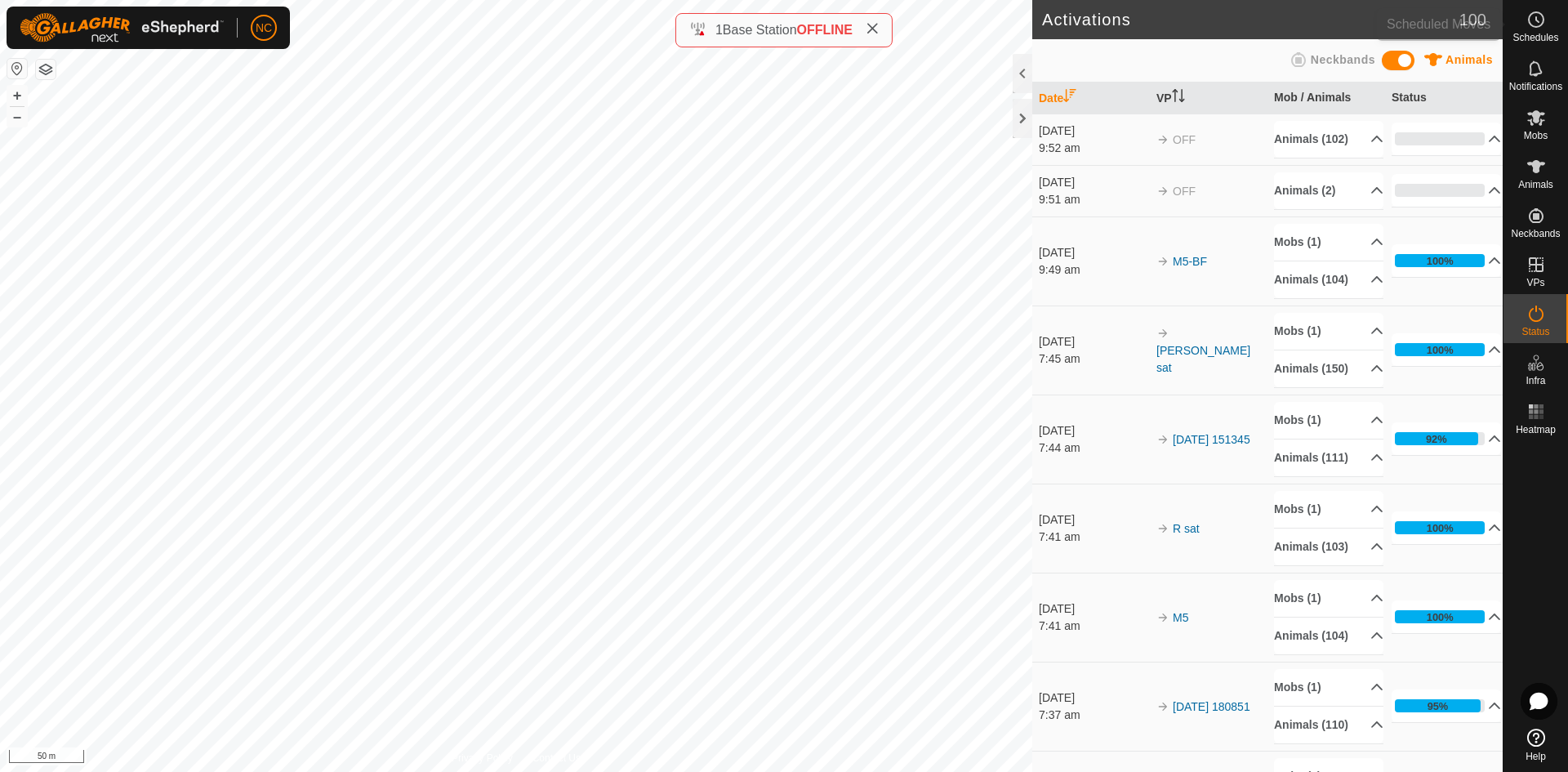
click at [1514, 17] on div "Schedules" at bounding box center [1536, 25] width 65 height 49
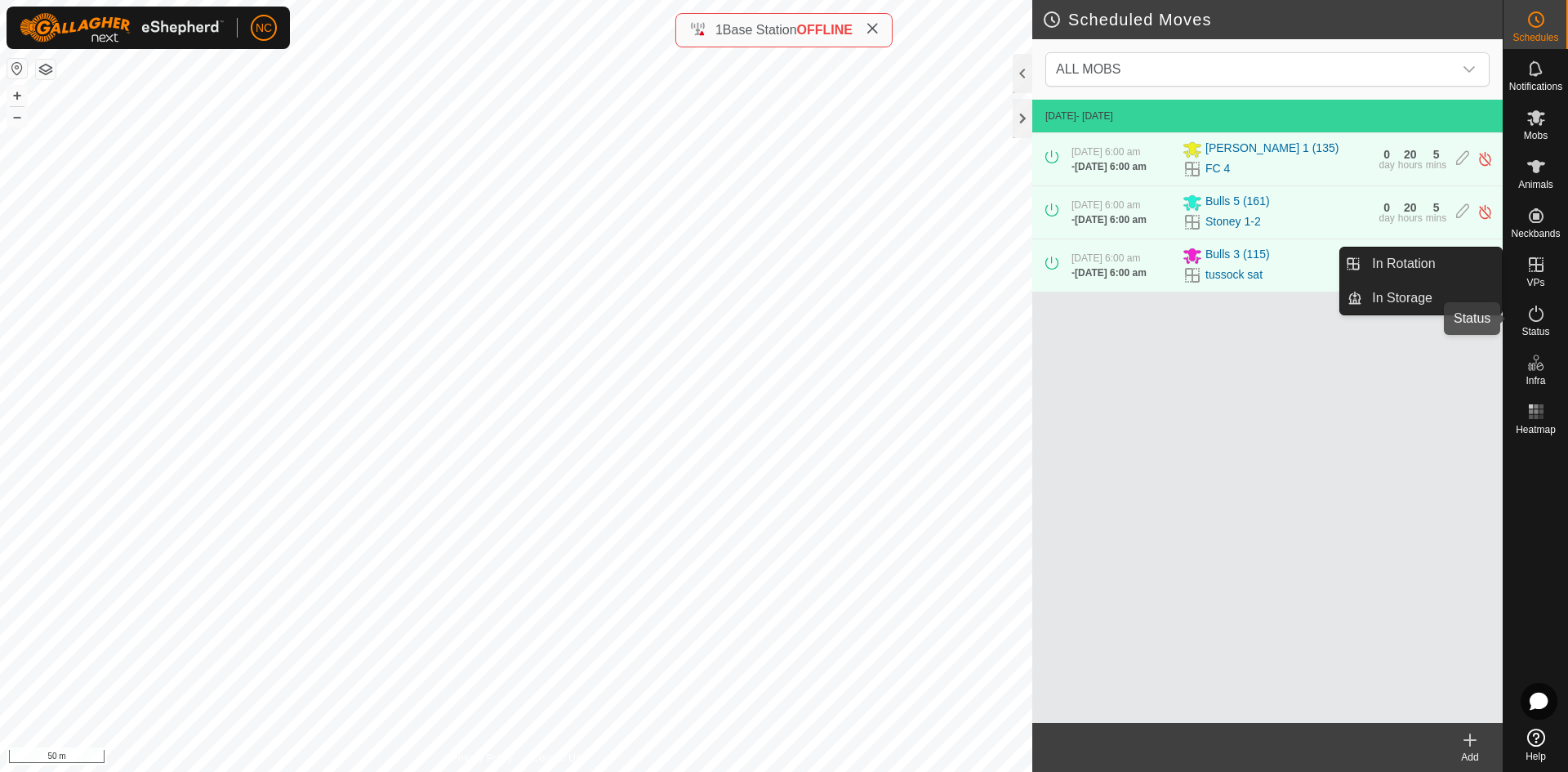
click at [1534, 329] on span "Status" at bounding box center [1536, 332] width 27 height 10
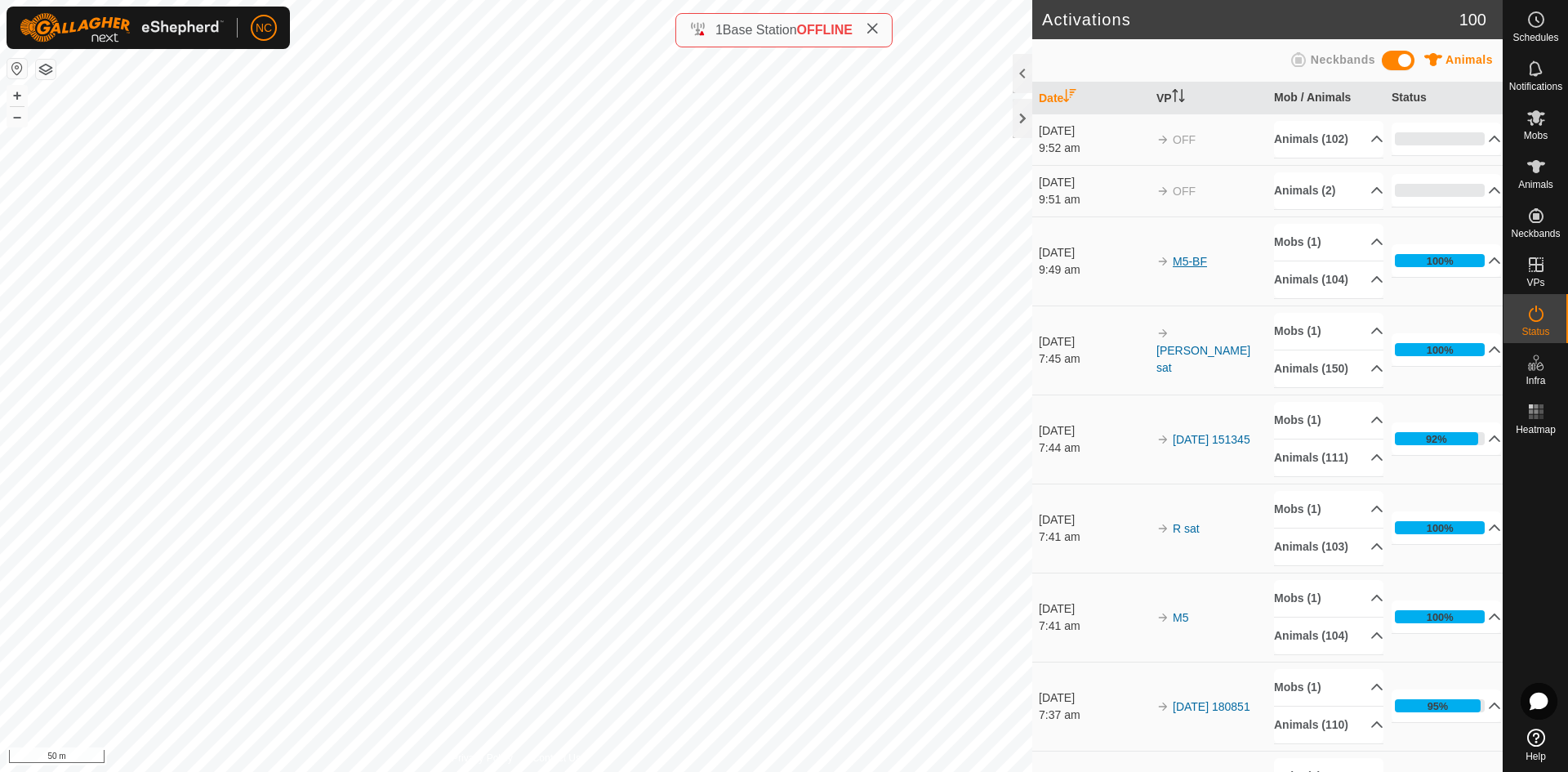
click at [1191, 268] on link "M5-BF" at bounding box center [1189, 261] width 34 height 13
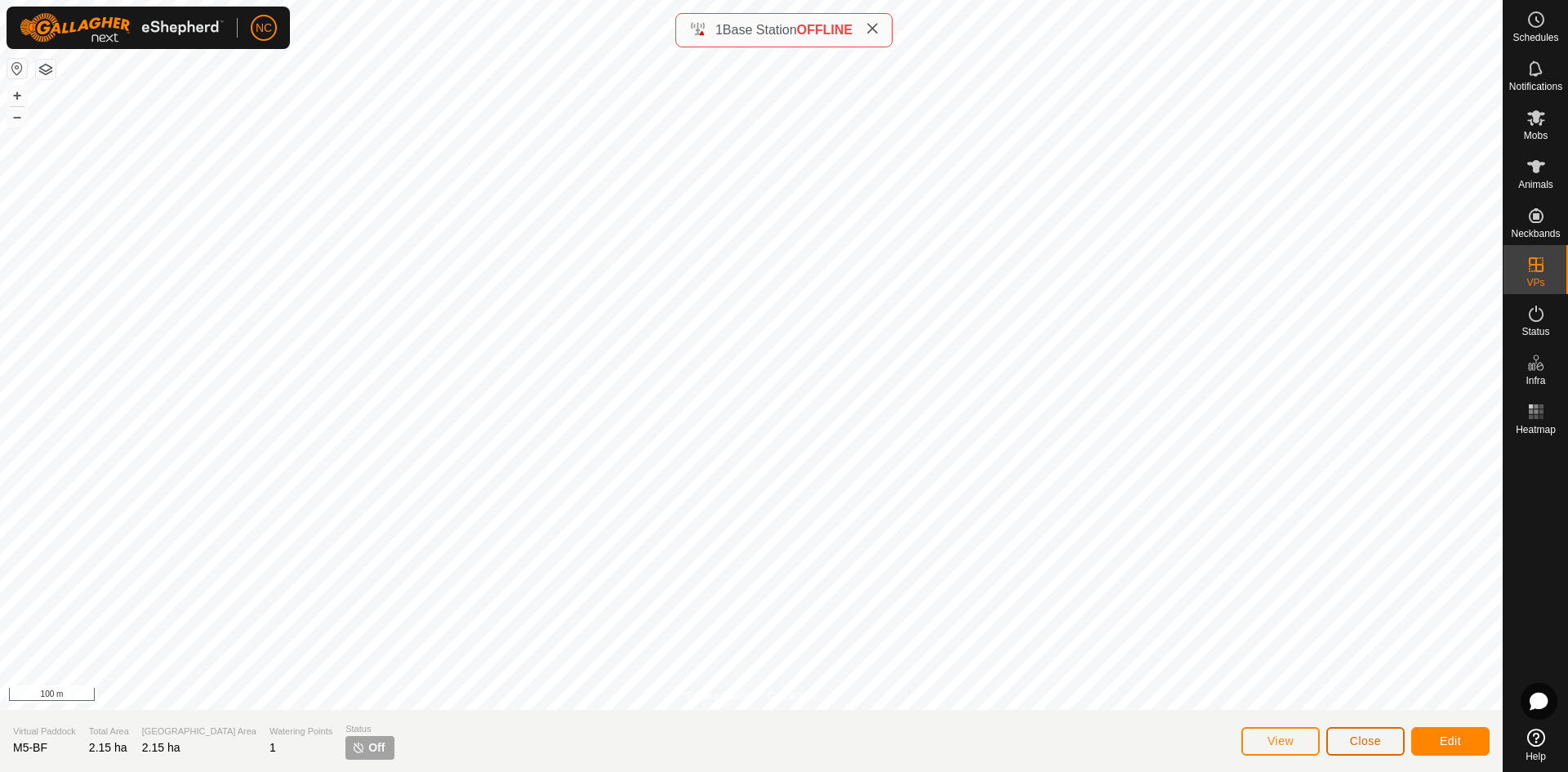
click at [1342, 744] on button "Close" at bounding box center [1366, 741] width 78 height 28
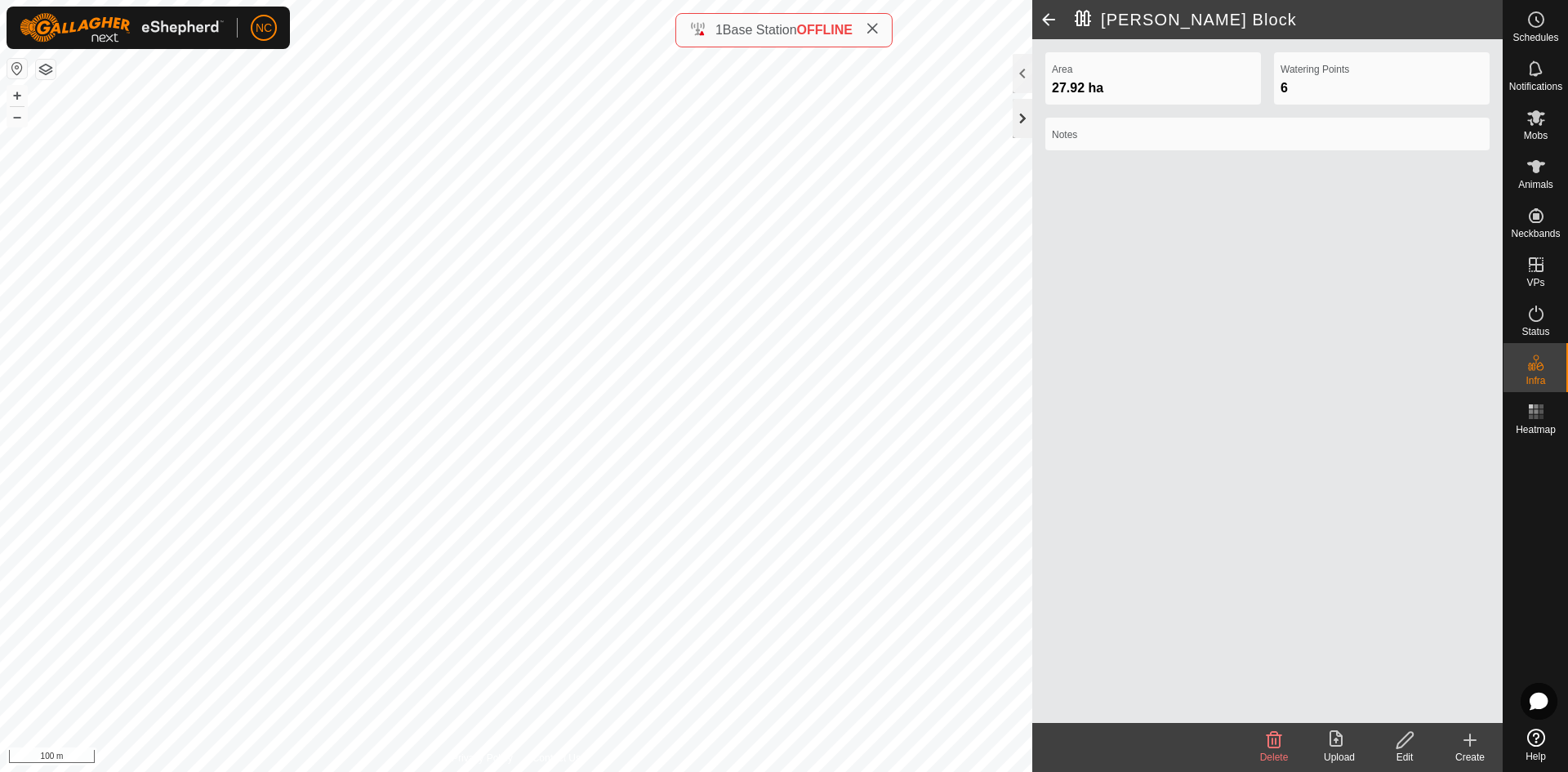
click at [1025, 123] on div at bounding box center [1023, 119] width 20 height 39
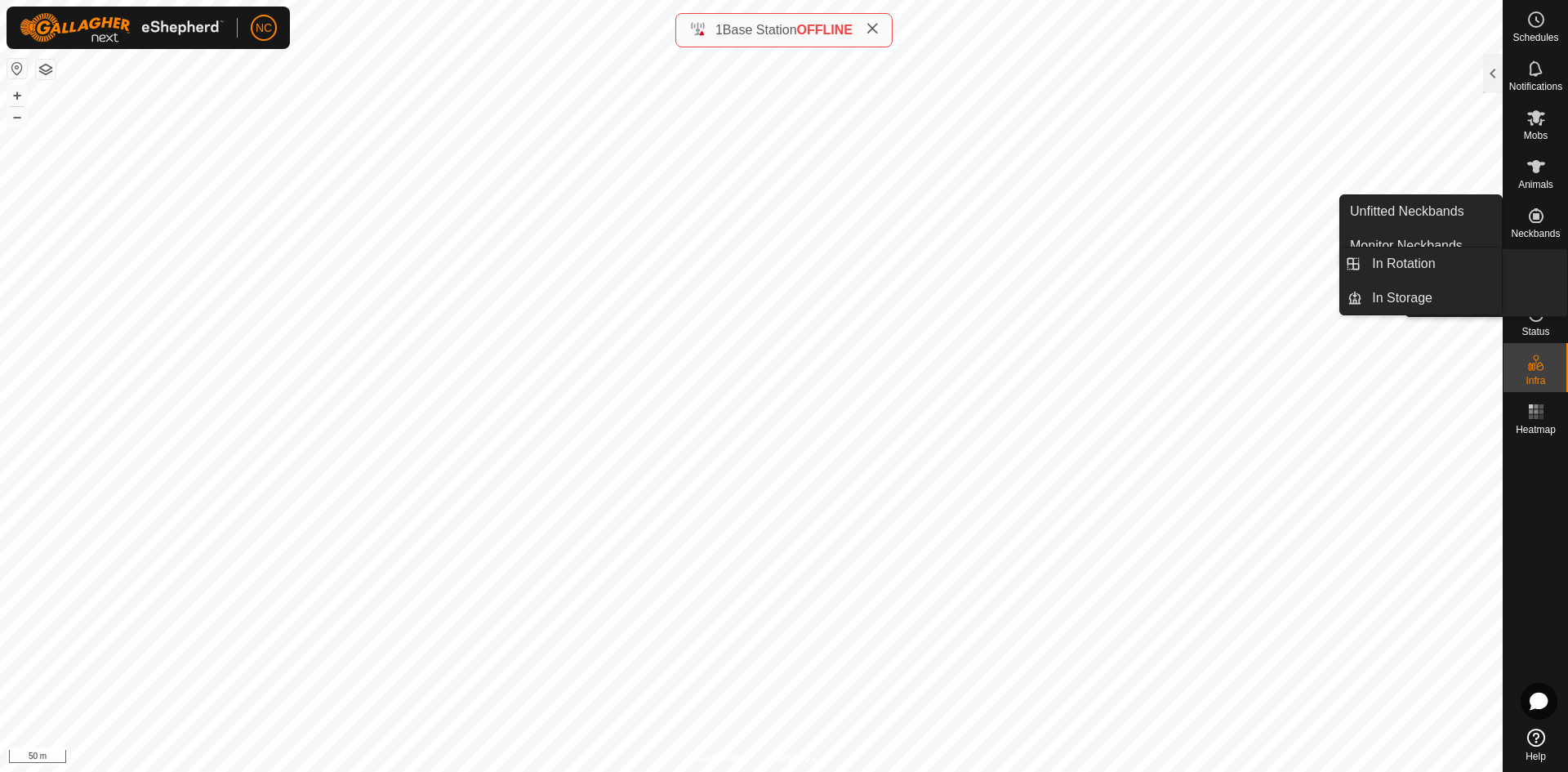
click at [1532, 260] on icon at bounding box center [1537, 265] width 20 height 20
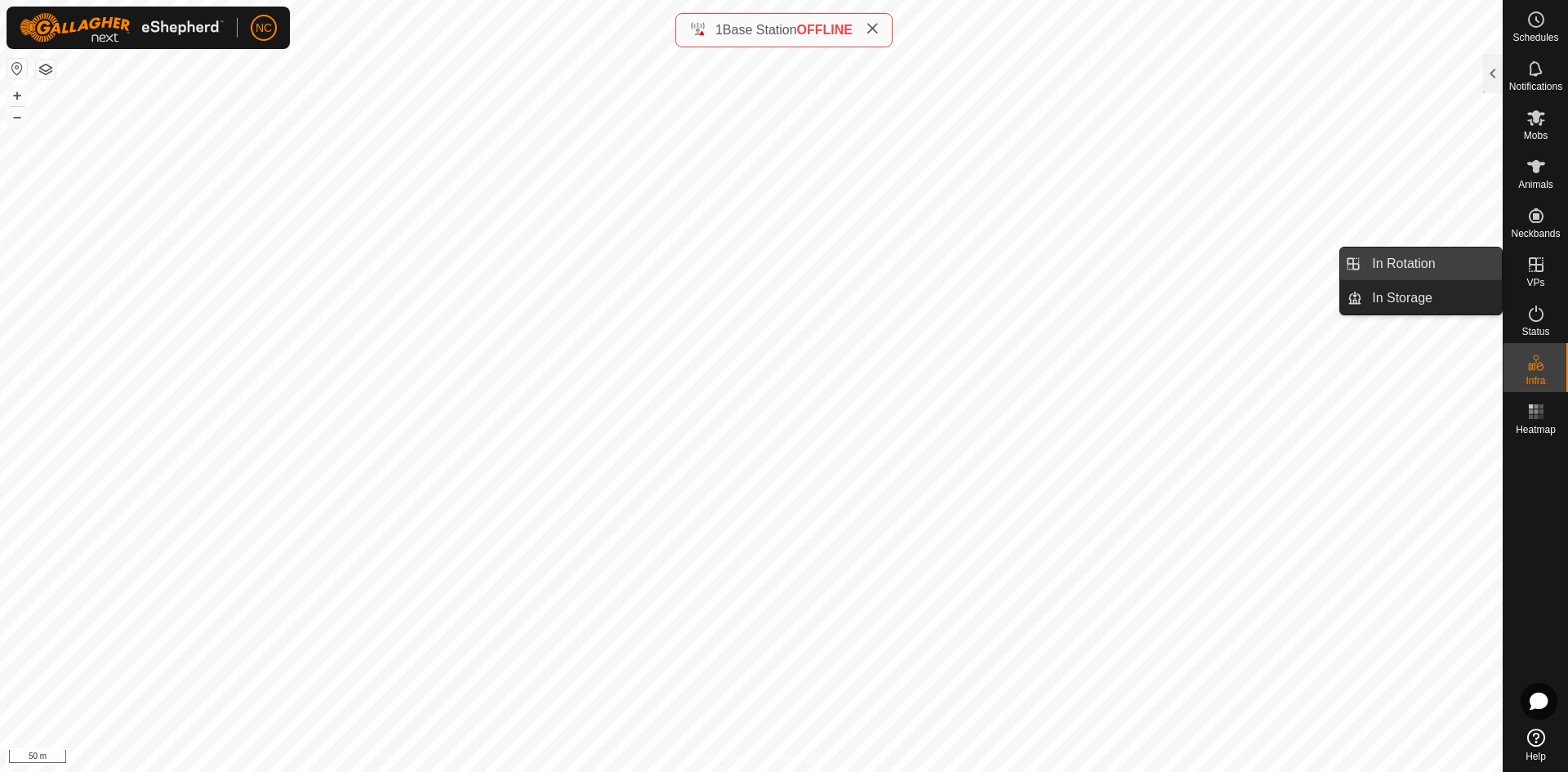
click at [1435, 266] on link "In Rotation" at bounding box center [1432, 263] width 139 height 32
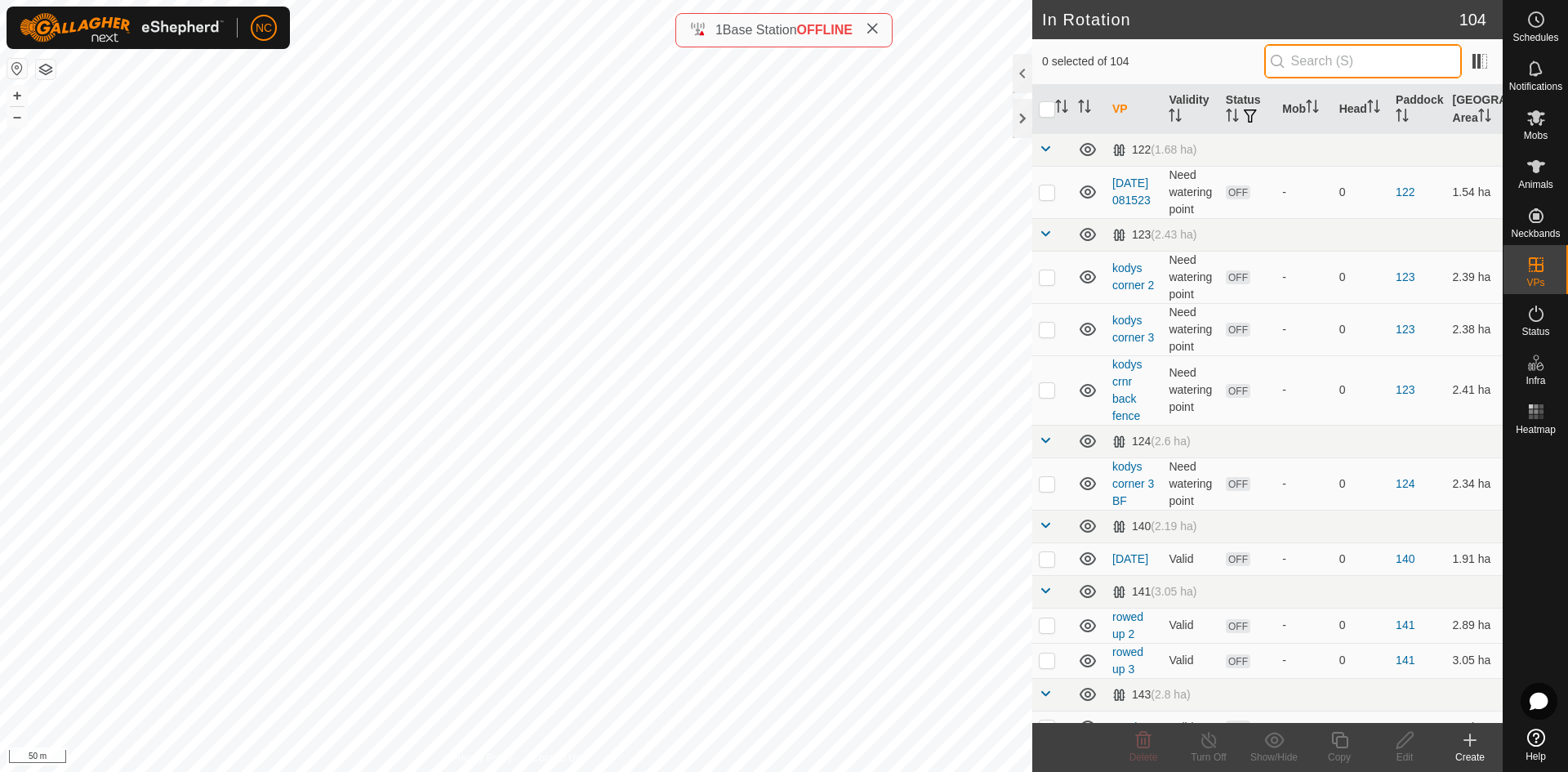
click at [1326, 57] on input "text" at bounding box center [1363, 61] width 198 height 34
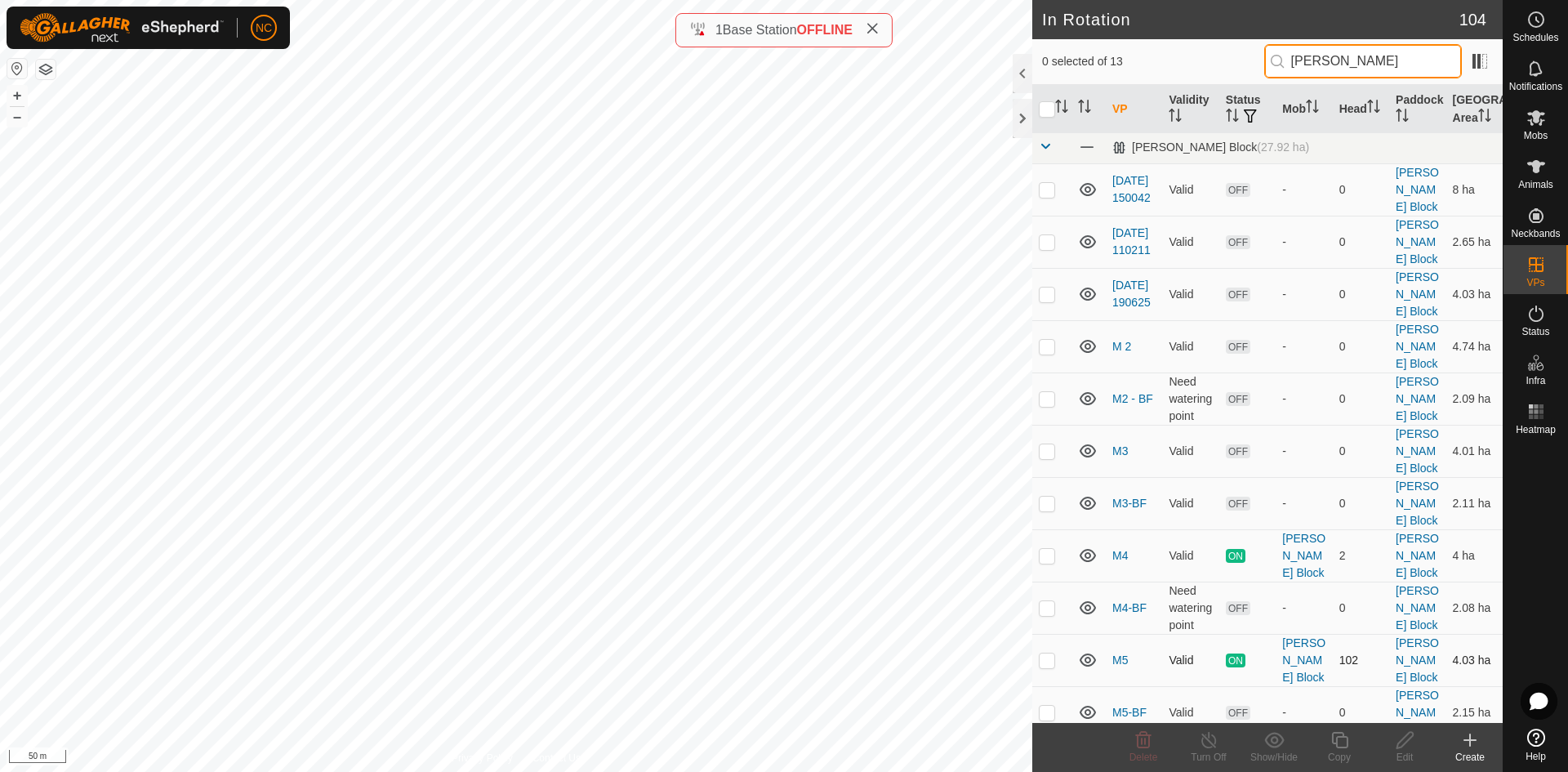
scroll to position [3, 0]
type input "[PERSON_NAME]"
click at [1029, 117] on div at bounding box center [1023, 119] width 20 height 39
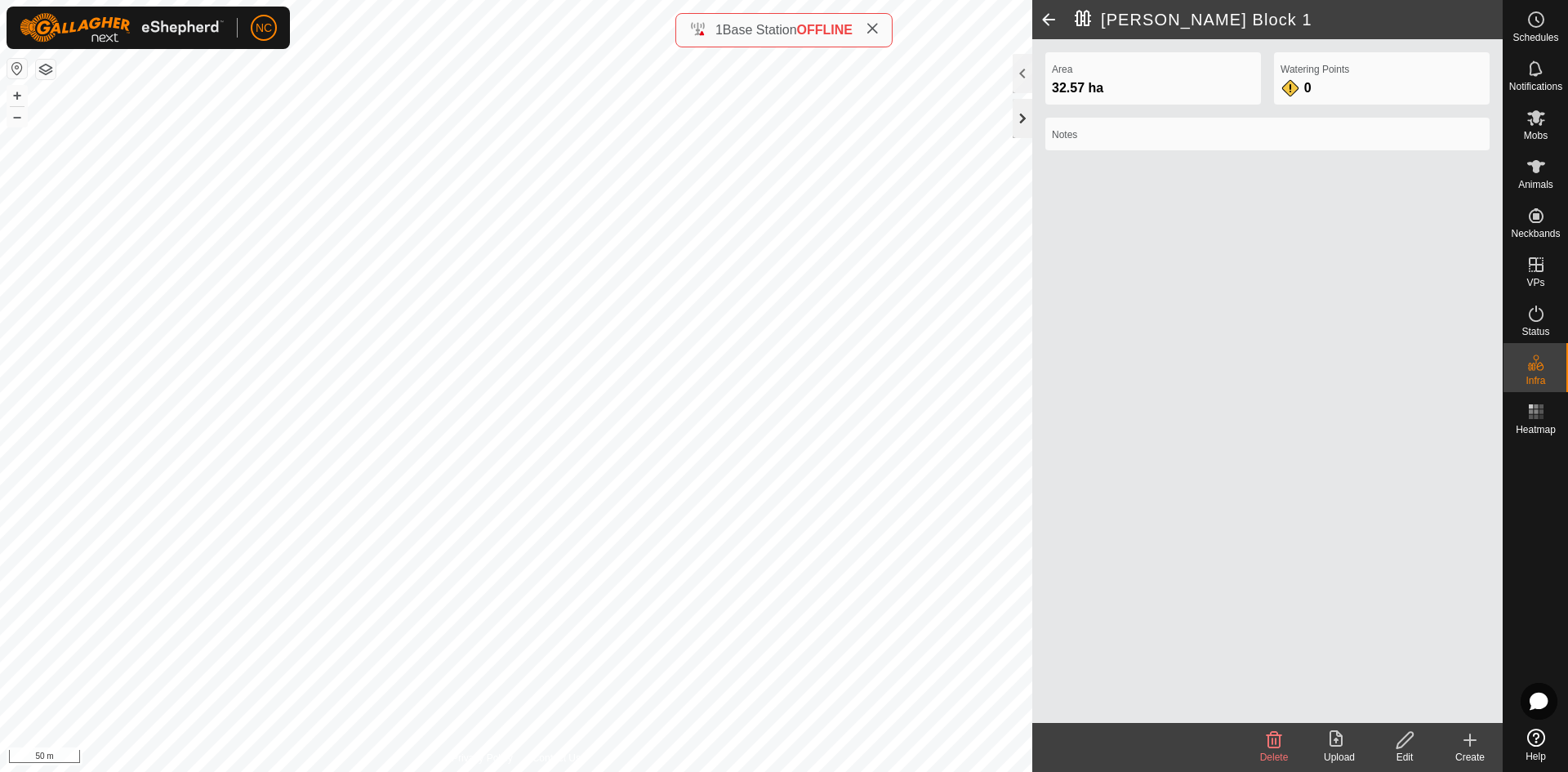
click at [1023, 117] on div at bounding box center [1023, 119] width 20 height 39
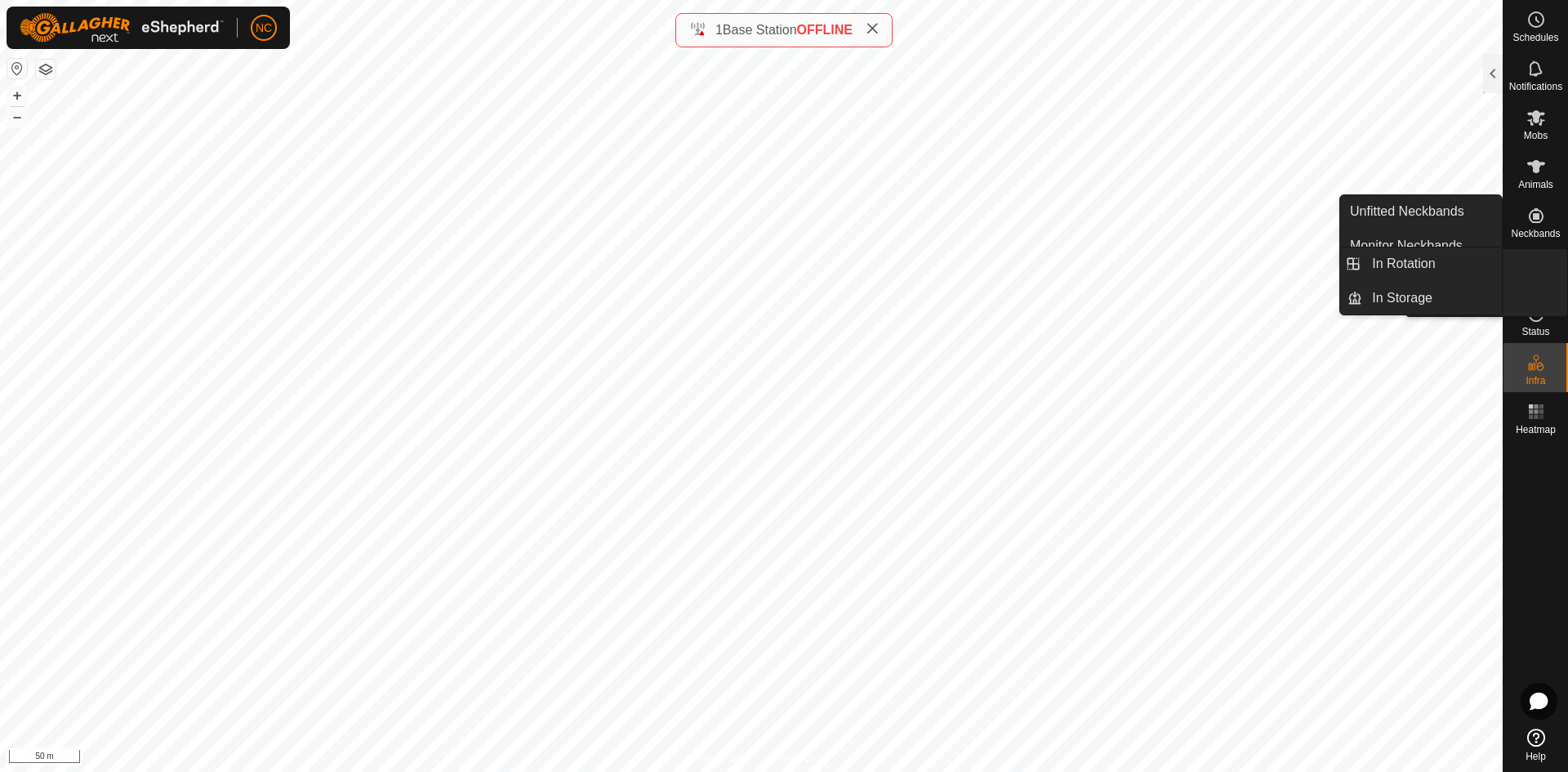
click at [1522, 276] on es-virtualpaddocks-svg-icon at bounding box center [1537, 265] width 29 height 26
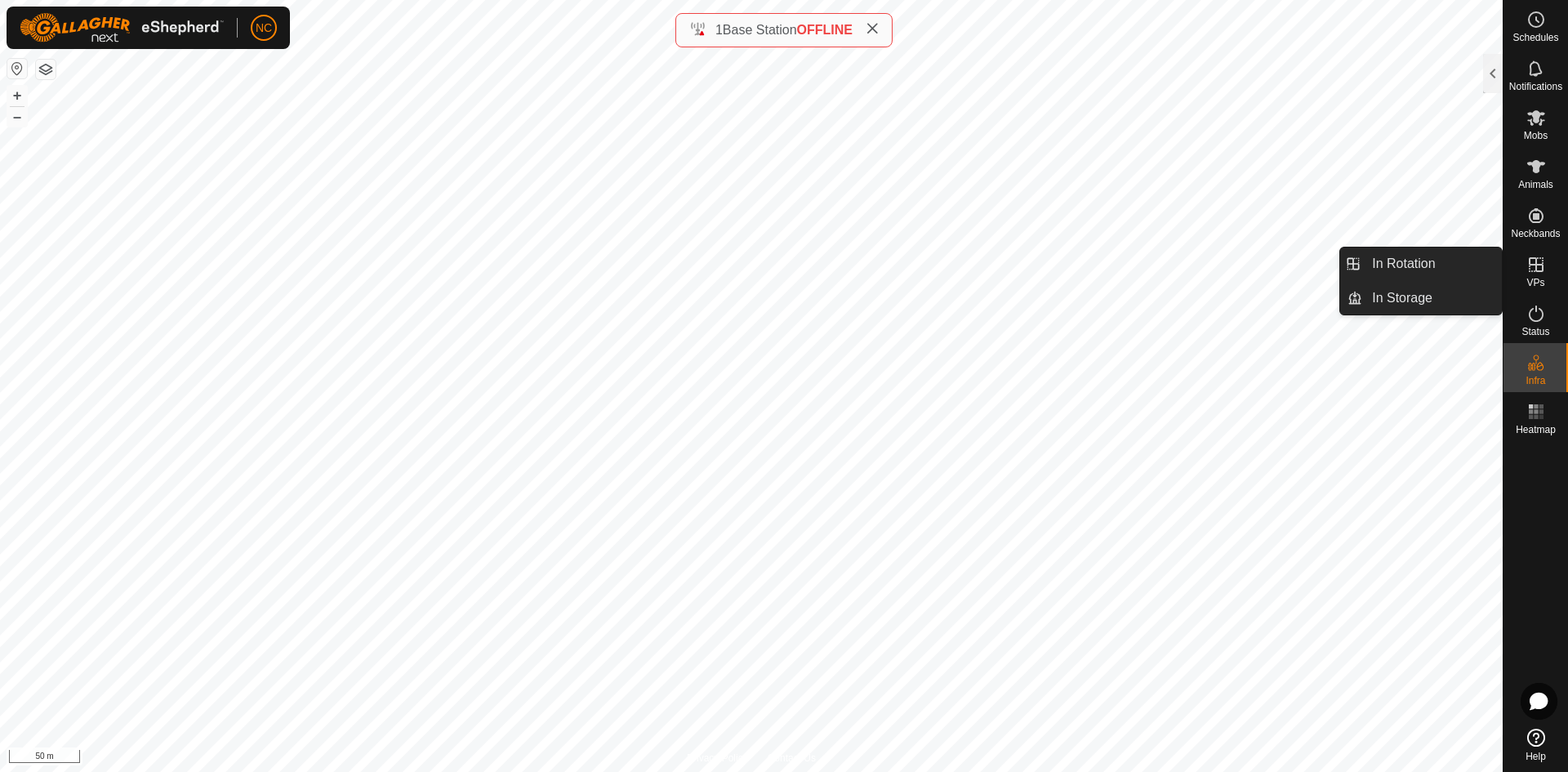
click at [1533, 267] on icon at bounding box center [1537, 265] width 20 height 20
click at [1453, 257] on link "In Rotation" at bounding box center [1432, 263] width 139 height 32
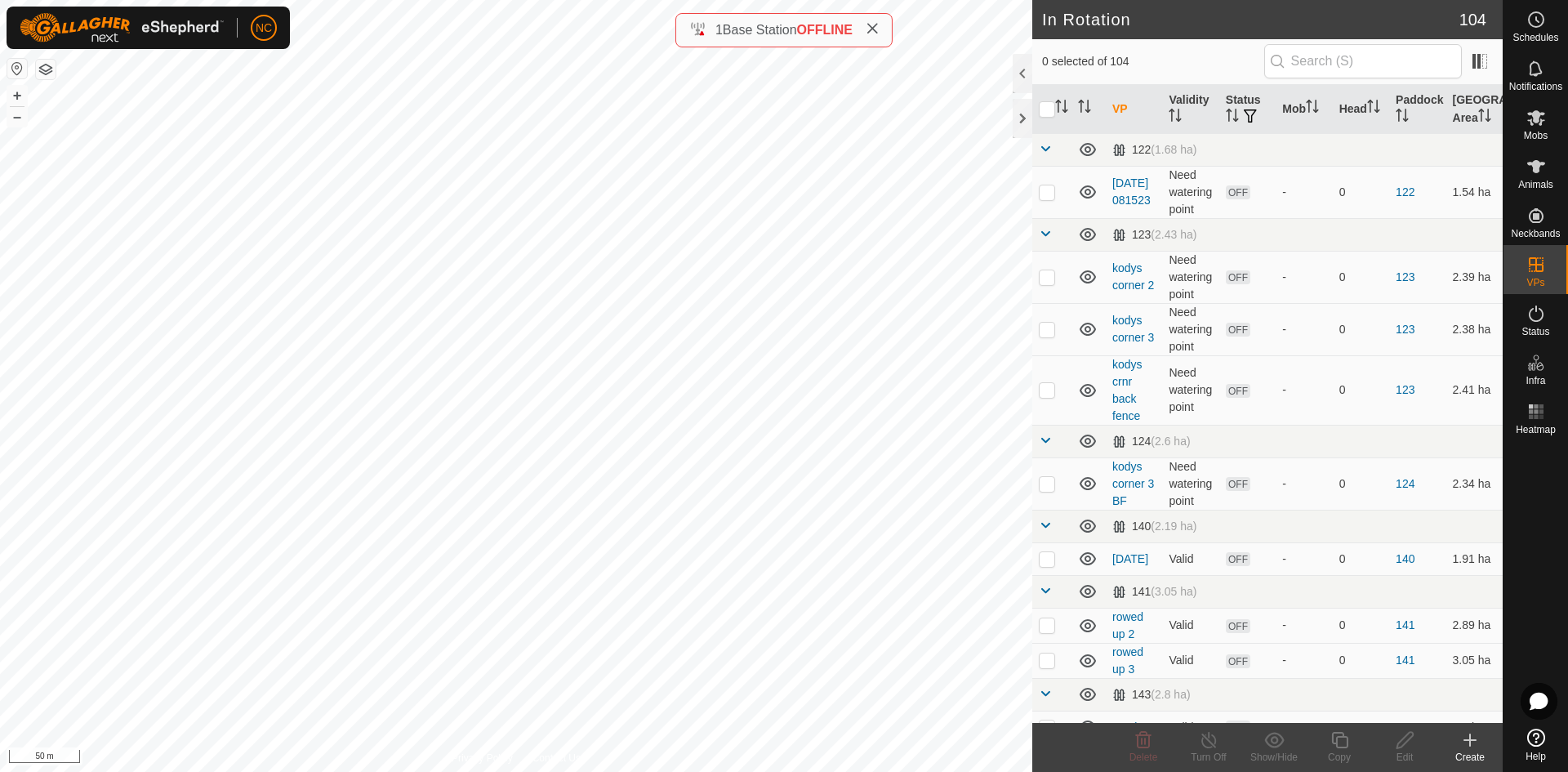
click at [1469, 748] on icon at bounding box center [1470, 741] width 20 height 20
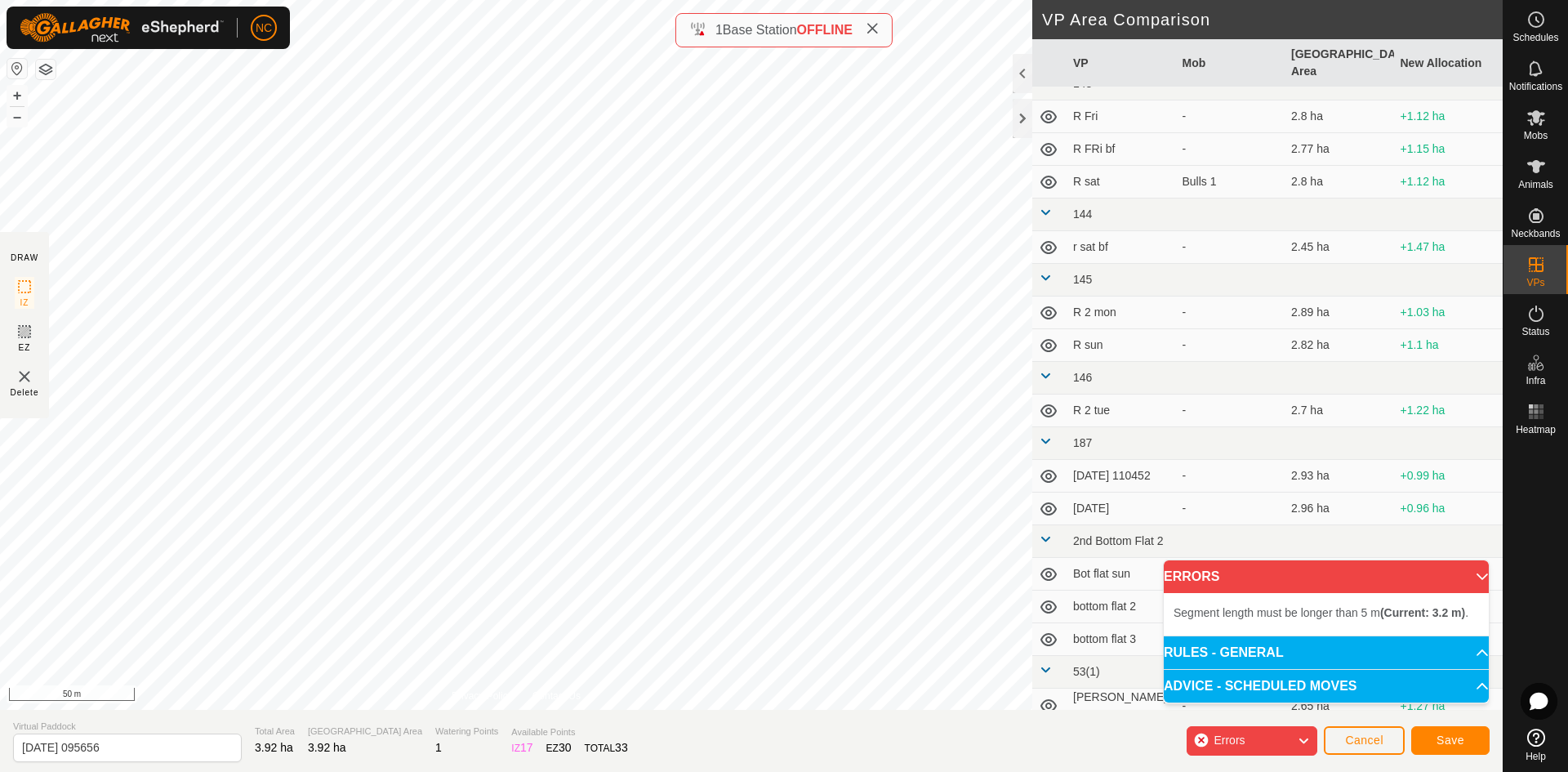
scroll to position [572, 0]
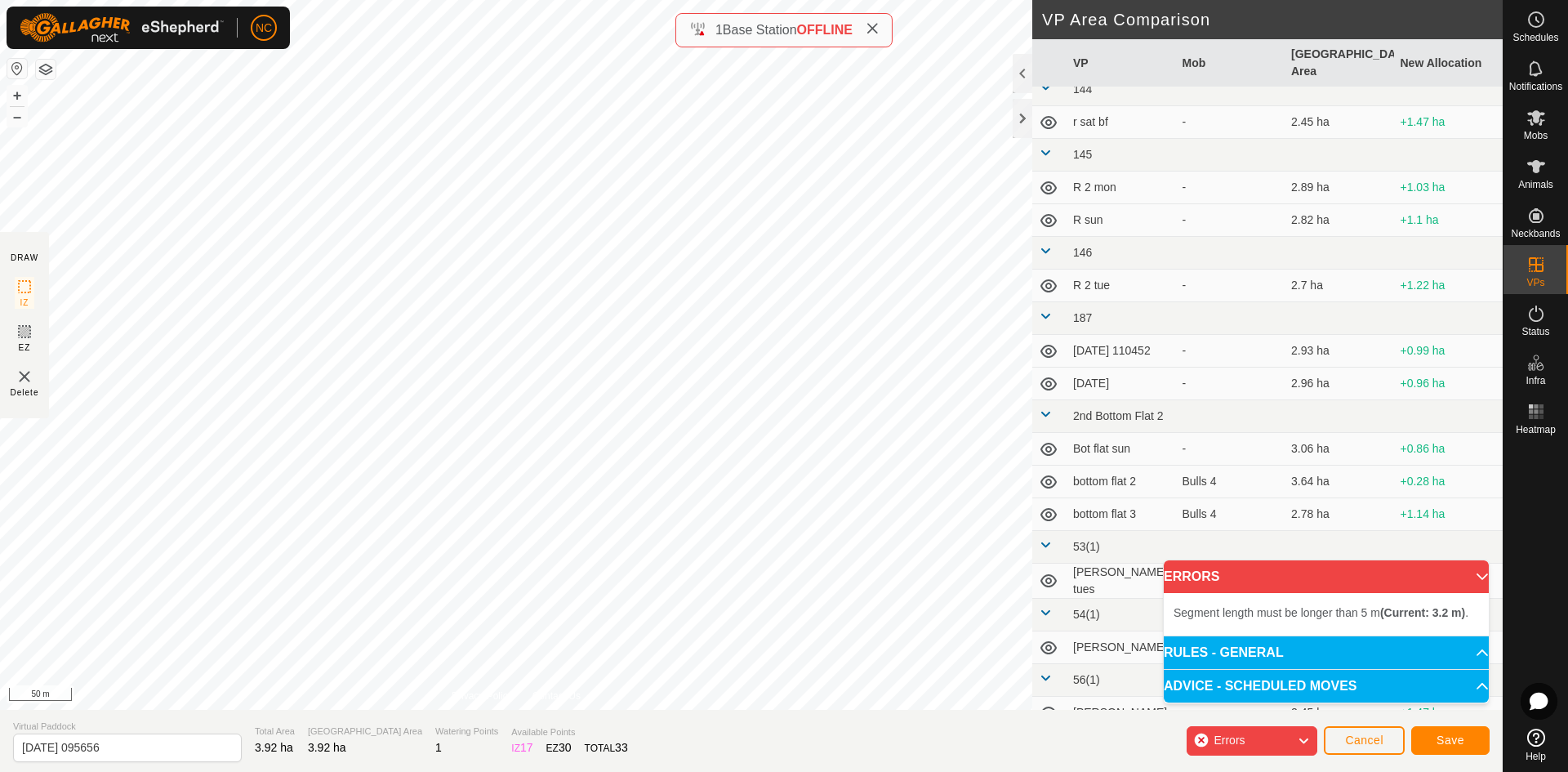
click at [1265, 731] on div "Errors" at bounding box center [1251, 741] width 130 height 29
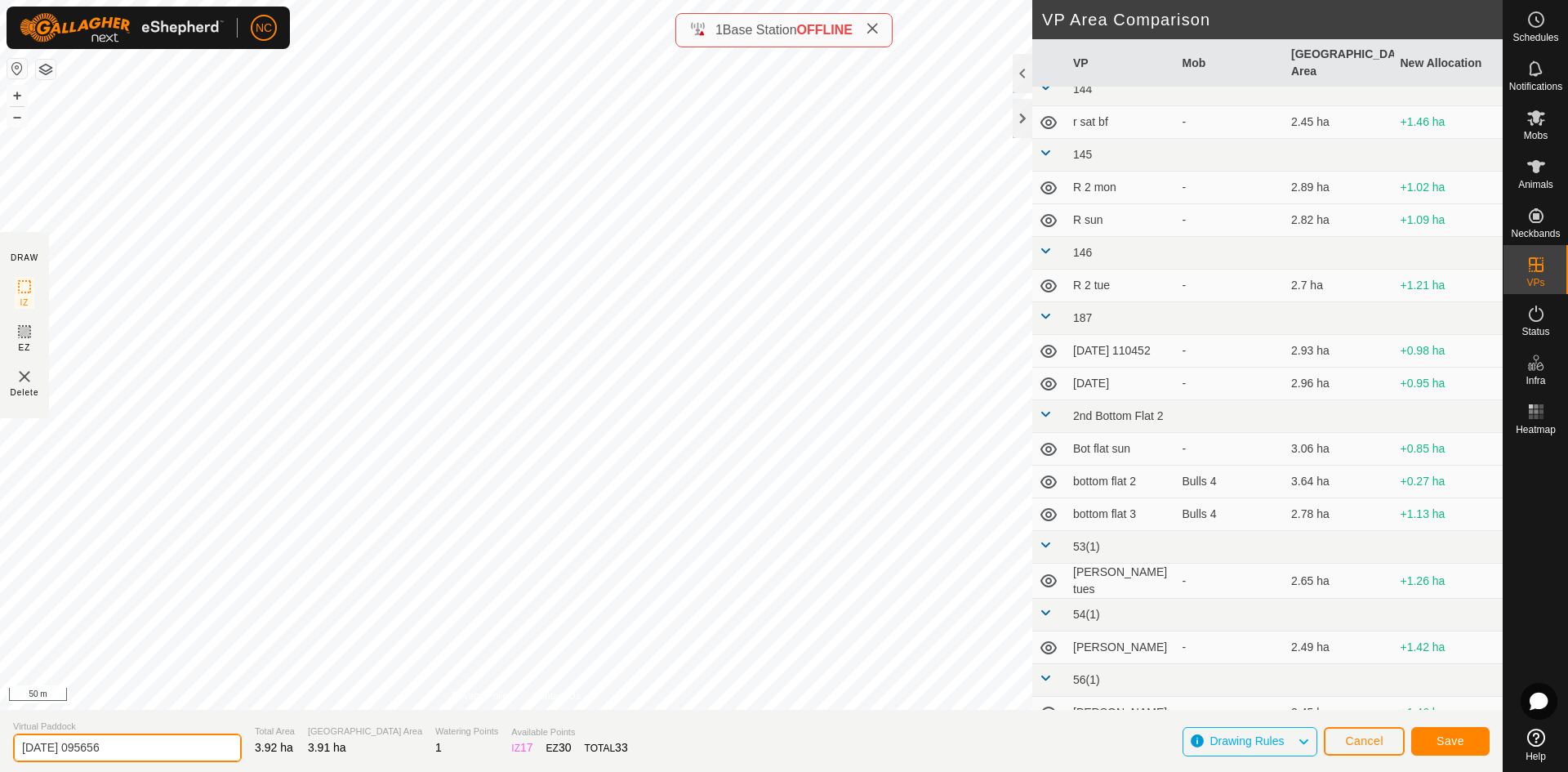
click at [160, 746] on input "2025-08-23 095656" at bounding box center [126, 747] width 228 height 28
drag, startPoint x: 160, startPoint y: 746, endPoint x: -61, endPoint y: 736, distance: 221.2
click at [0, 736] on html "NC Schedules Notifications Mobs Animals Neckbands VPs Status Infra Heatmap Help…" at bounding box center [784, 386] width 1568 height 772
type input "MB1-1"
click at [1357, 736] on span "Cancel" at bounding box center [1364, 741] width 38 height 13
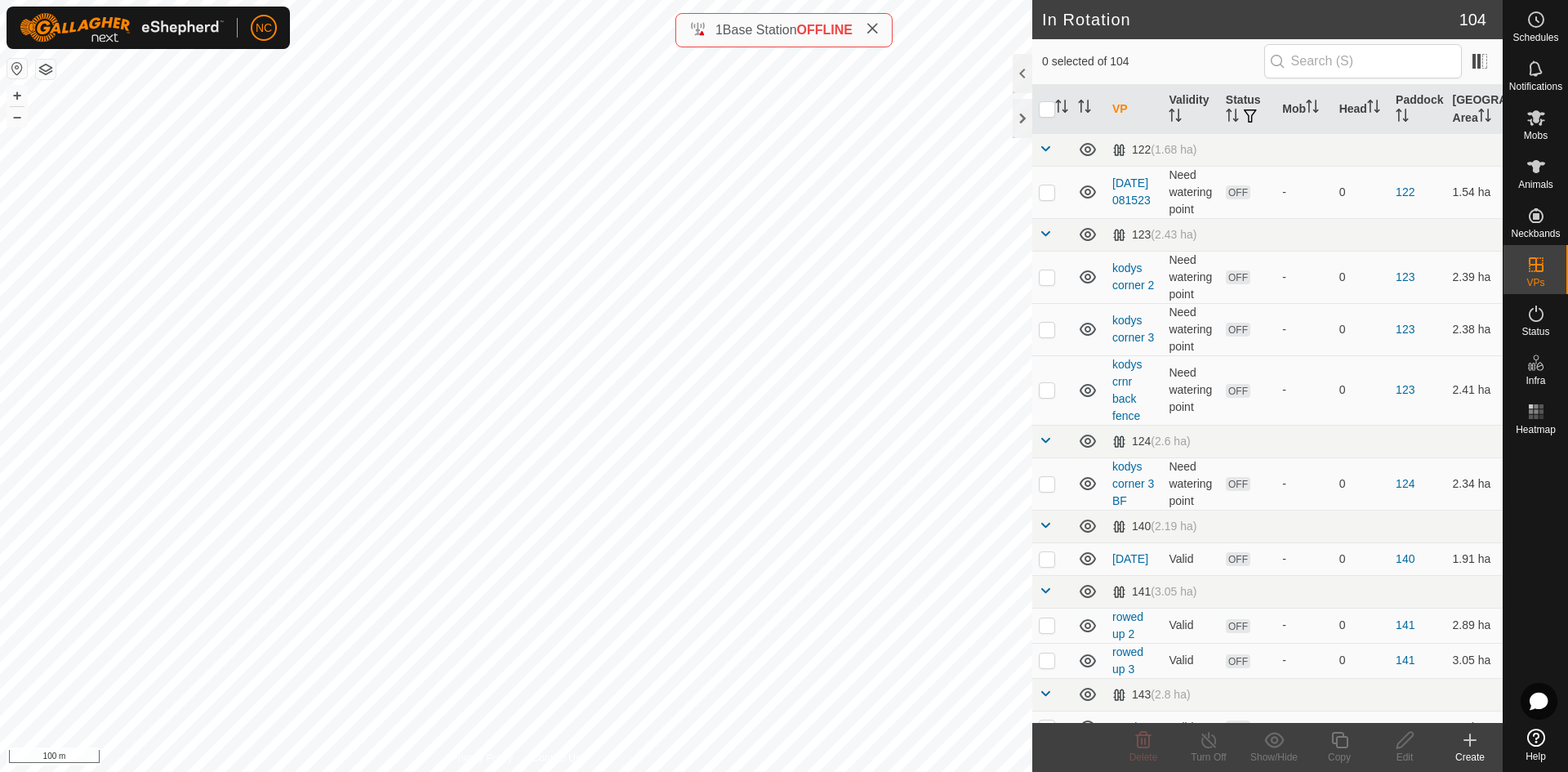
click at [1469, 754] on div "Create" at bounding box center [1470, 757] width 66 height 15
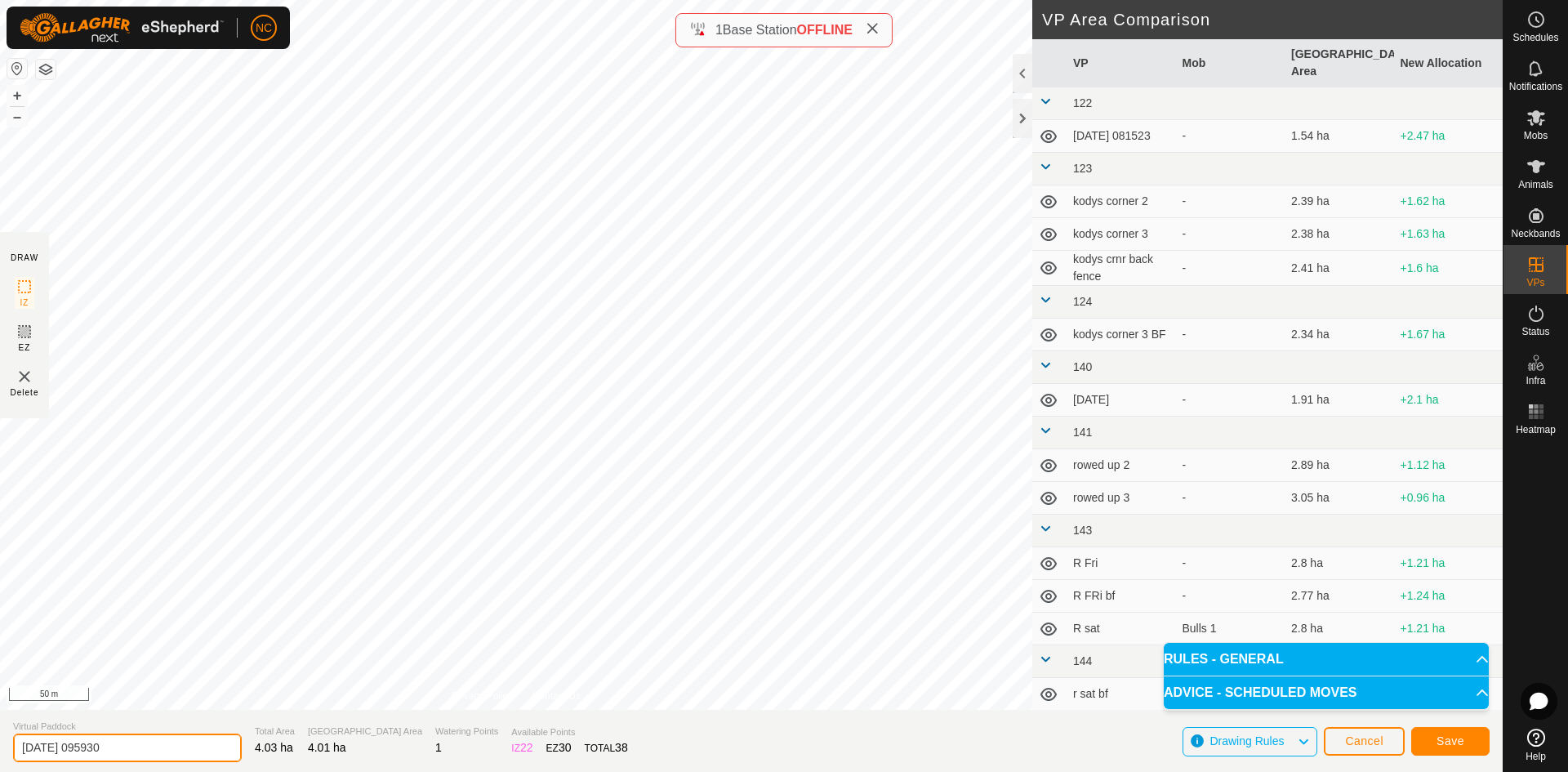
drag, startPoint x: 189, startPoint y: 743, endPoint x: -80, endPoint y: 746, distance: 269.0
click at [0, 746] on html "NC Schedules Notifications Mobs Animals Neckbands VPs Status Infra Heatmap Help…" at bounding box center [784, 386] width 1568 height 772
click at [85, 746] on input "MB1-1" at bounding box center [126, 747] width 228 height 28
type input "M"
type input "[PERSON_NAME] 1 - 1"
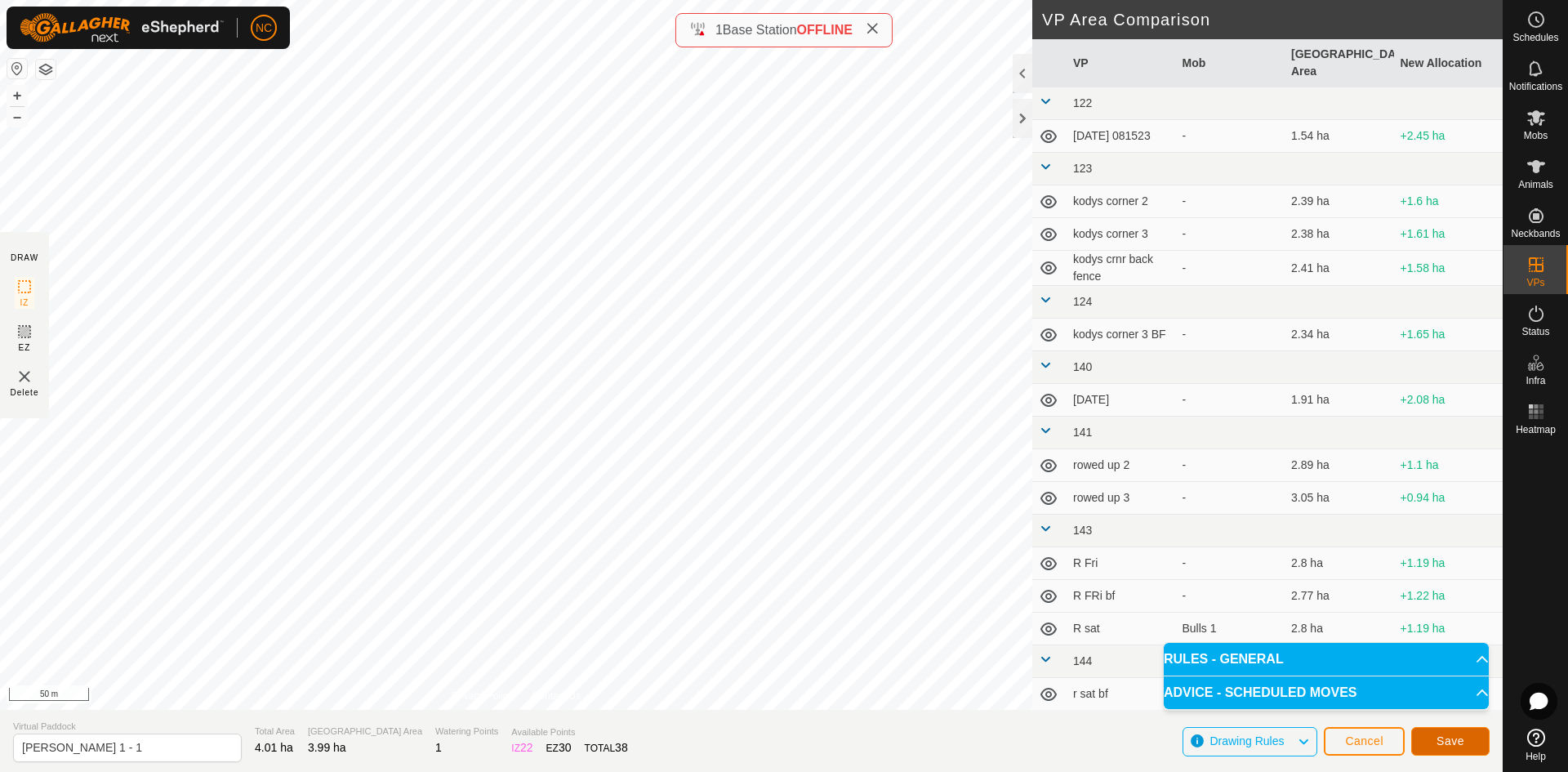
click at [1463, 742] on span "Save" at bounding box center [1450, 741] width 27 height 13
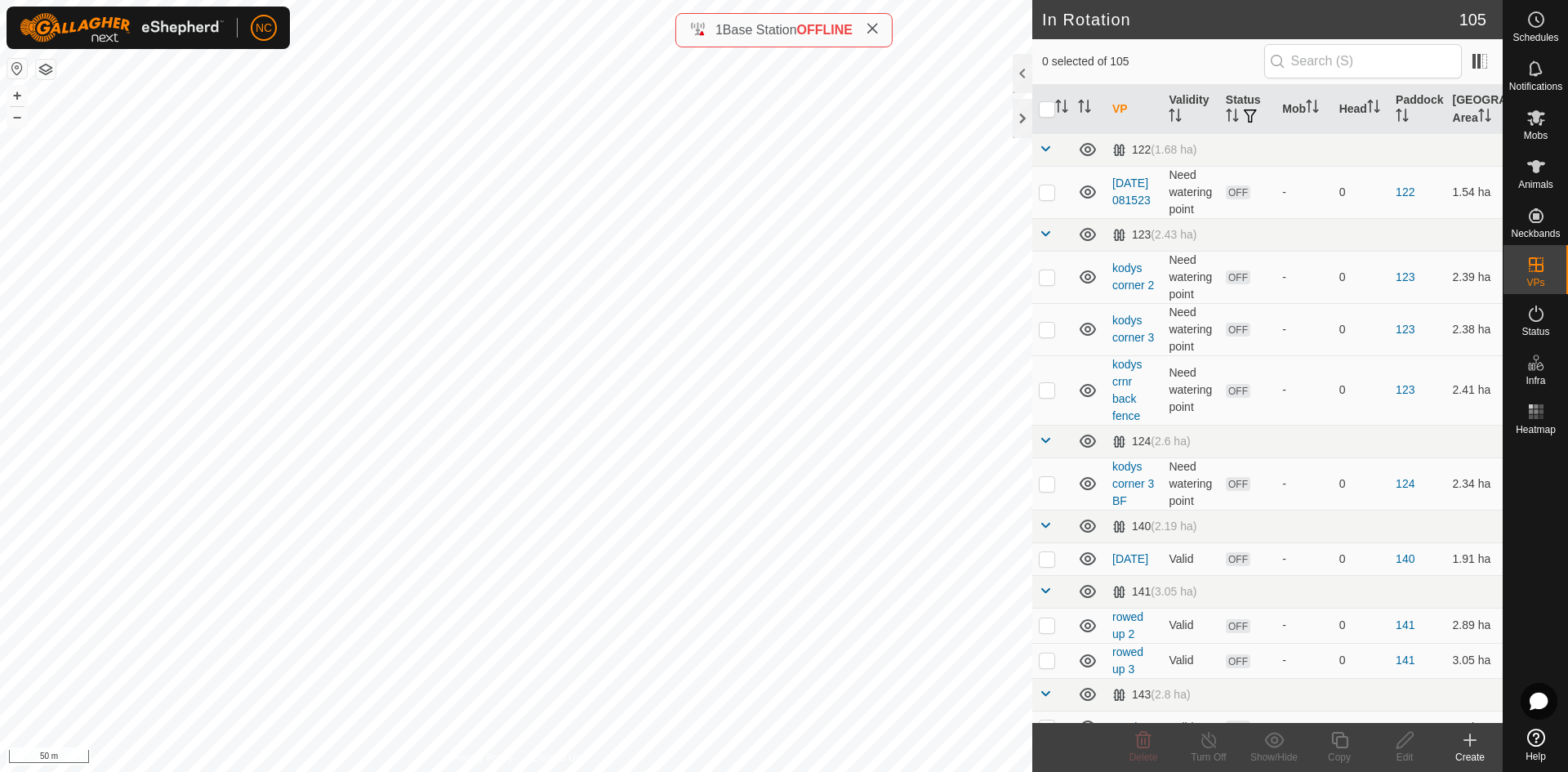
click at [1486, 752] on div "Create" at bounding box center [1470, 757] width 66 height 15
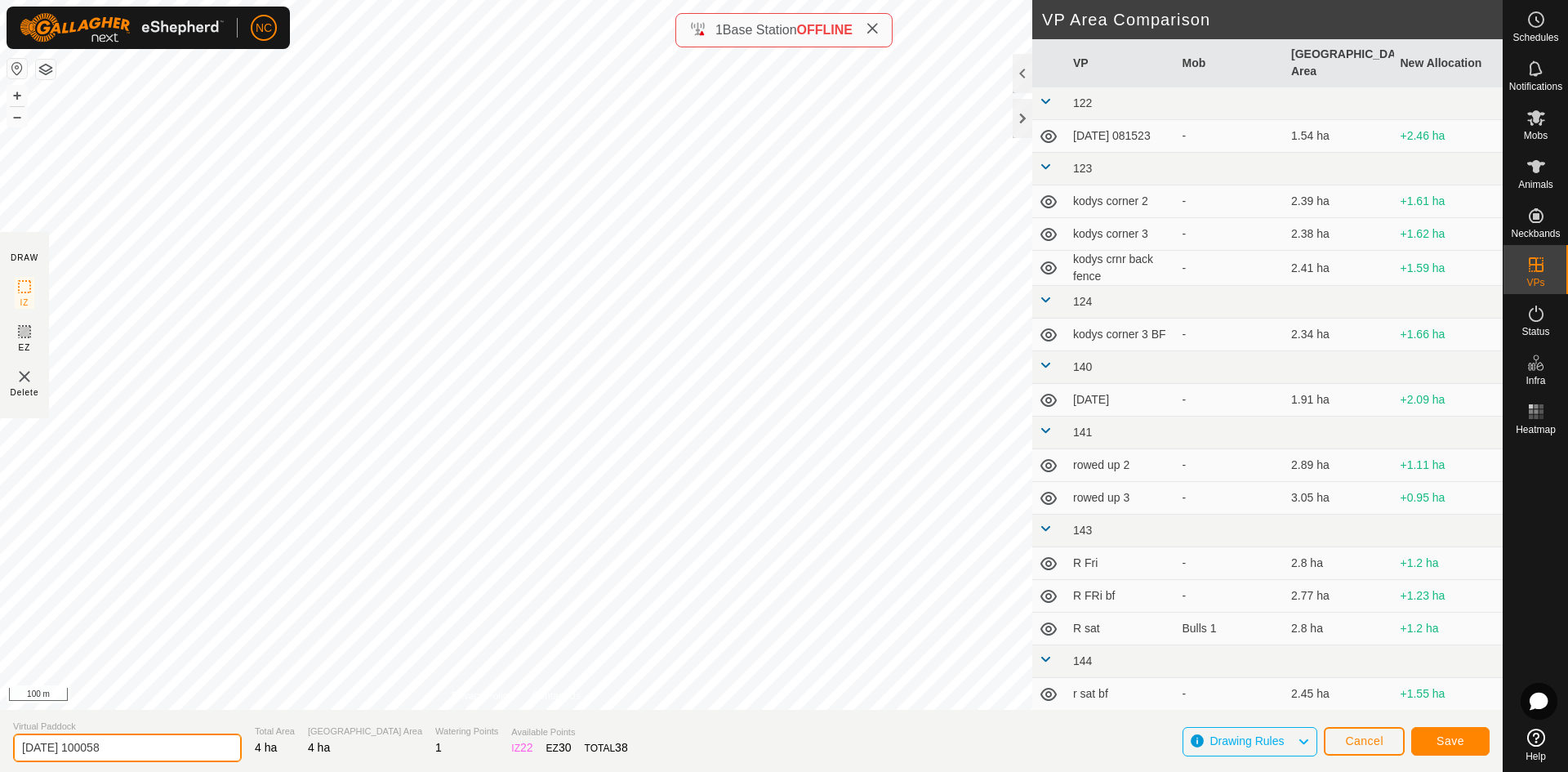
drag, startPoint x: 165, startPoint y: 750, endPoint x: -10, endPoint y: 767, distance: 175.8
click at [0, 767] on html "NC Schedules Notifications Mobs Animals Neckbands VPs Status Infra Heatmap Help…" at bounding box center [784, 386] width 1568 height 772
type input "[PERSON_NAME] 1 - 2 BF 1"
click at [1451, 743] on span "Save" at bounding box center [1450, 741] width 27 height 13
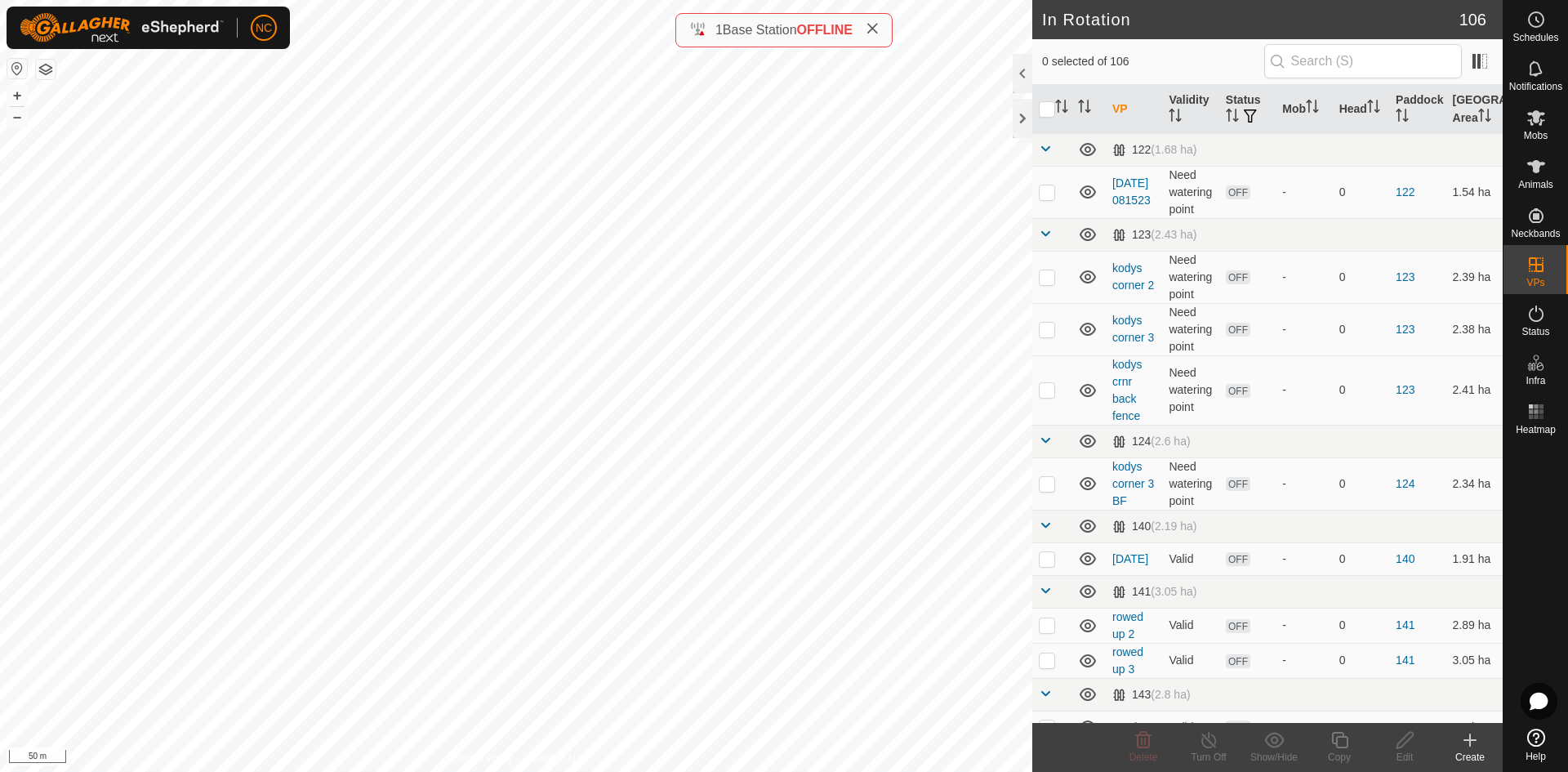
click at [1474, 749] on icon at bounding box center [1470, 741] width 20 height 20
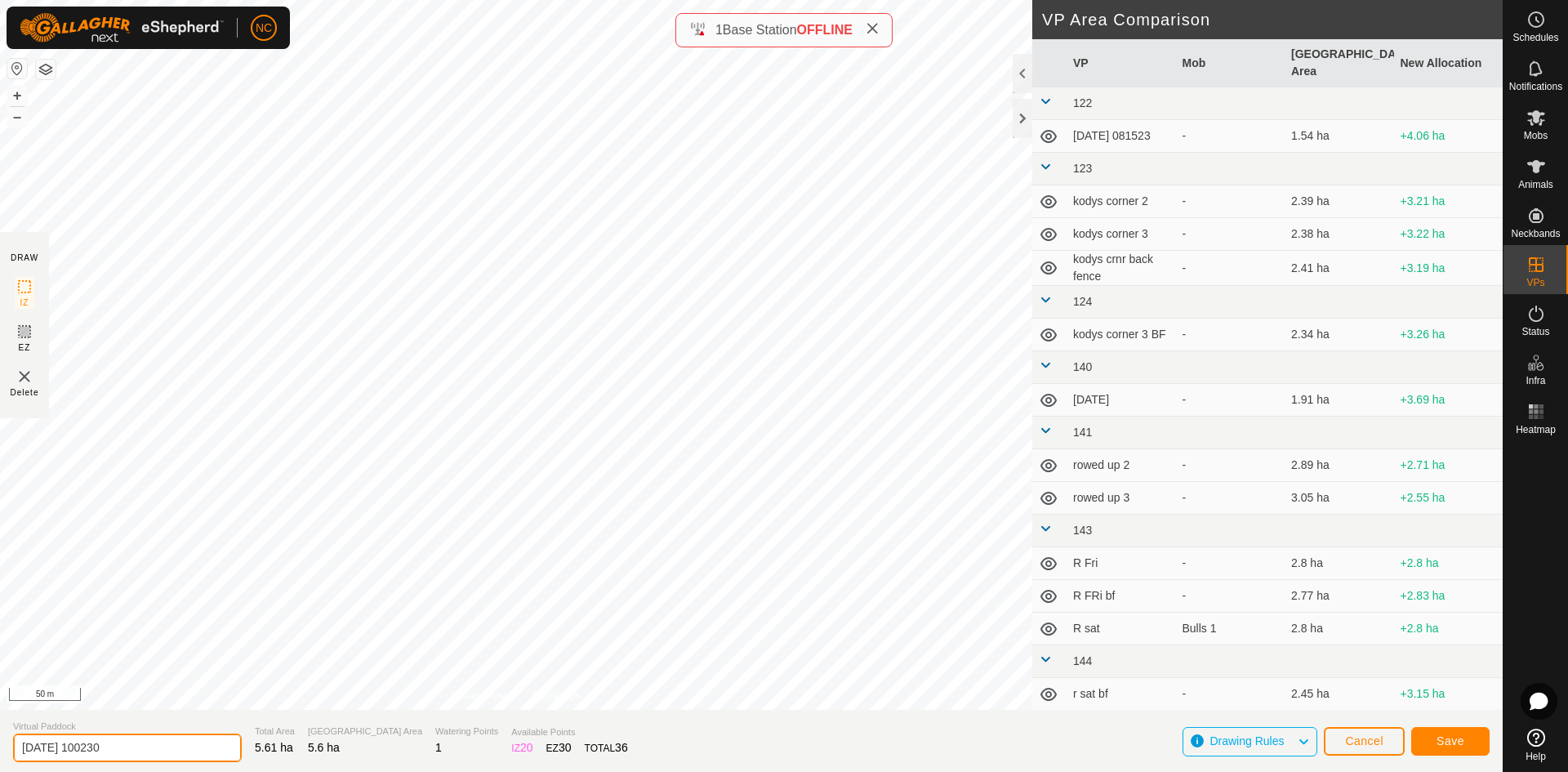
drag, startPoint x: 149, startPoint y: 745, endPoint x: -63, endPoint y: 733, distance: 212.3
click at [0, 733] on html "NC Schedules Notifications Mobs Animals Neckbands VPs Status Infra Heatmap Help…" at bounding box center [784, 386] width 1568 height 772
type input "[PERSON_NAME] 1 - 3 BF 2"
click at [21, 338] on icon at bounding box center [25, 332] width 20 height 20
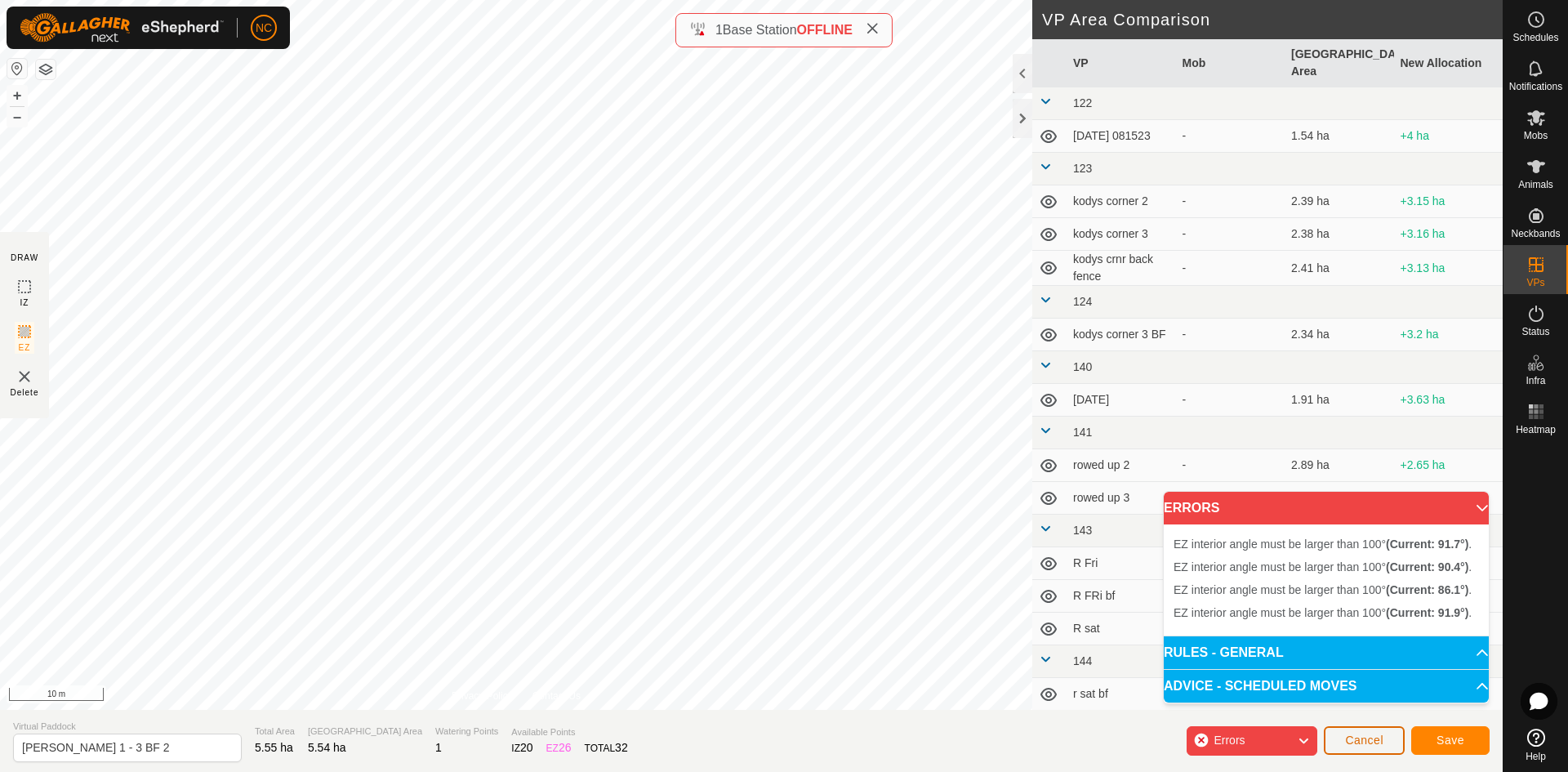
click at [1366, 746] on button "Cancel" at bounding box center [1364, 740] width 80 height 28
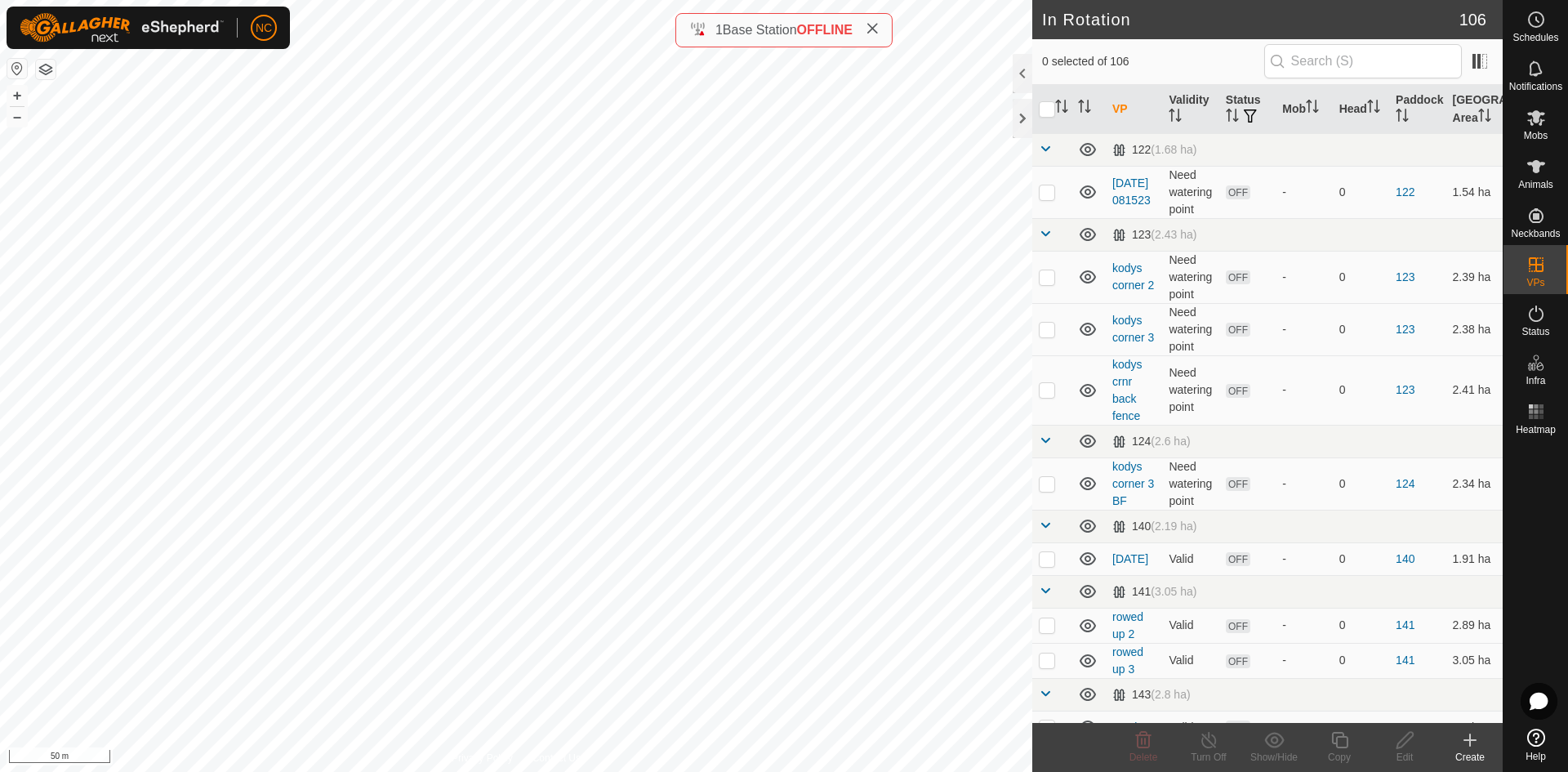
checkbox input "true"
click at [1410, 742] on icon at bounding box center [1405, 741] width 21 height 20
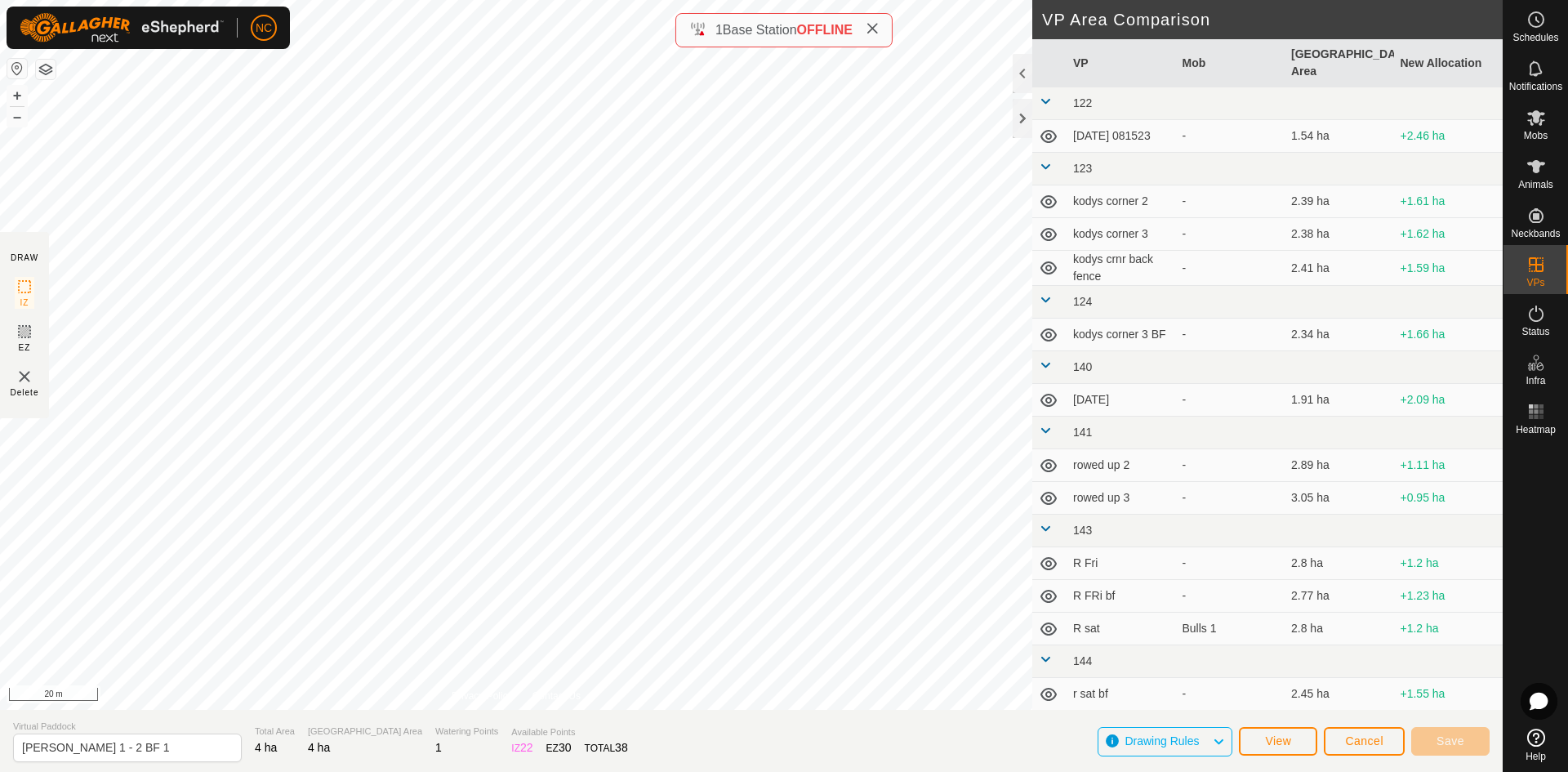
click at [25, 335] on icon at bounding box center [25, 332] width 20 height 20
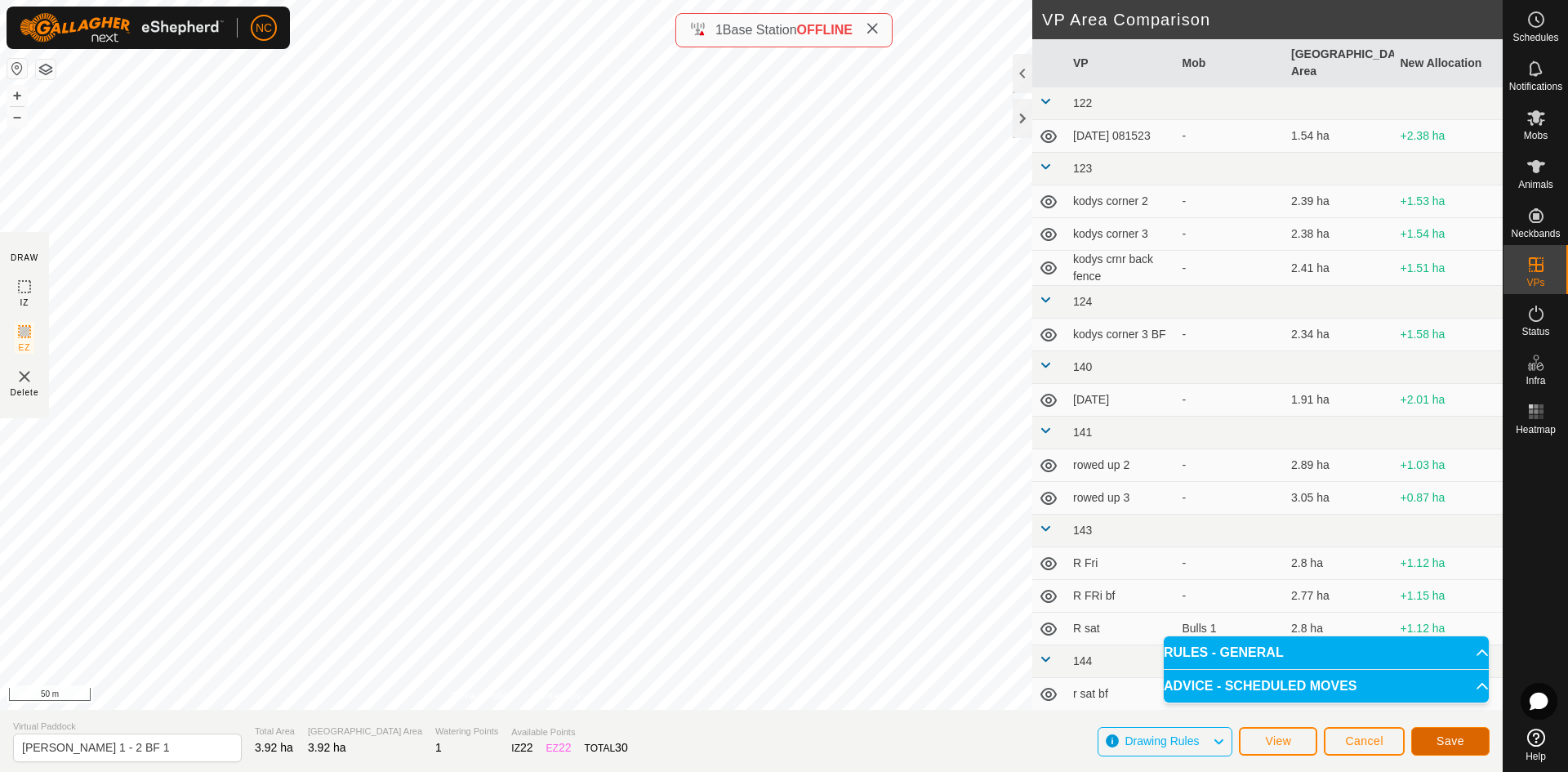
click at [1442, 754] on button "Save" at bounding box center [1450, 741] width 78 height 28
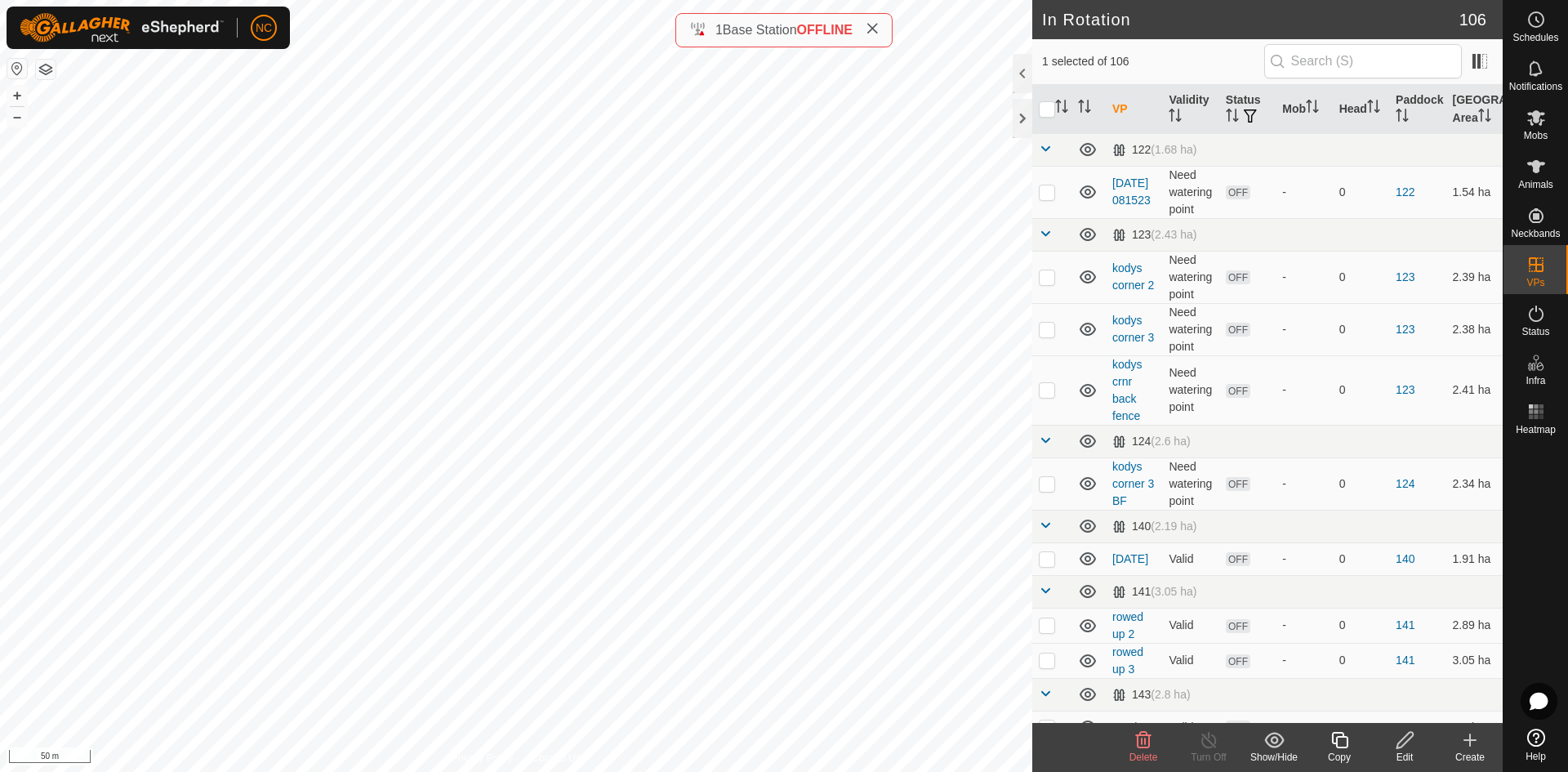
checkbox input "false"
checkbox input "true"
click at [525, 771] on html "NC Schedules Notifications Mobs Animals Neckbands VPs Status Infra Heatmap Help…" at bounding box center [784, 386] width 1568 height 772
checkbox input "true"
checkbox input "false"
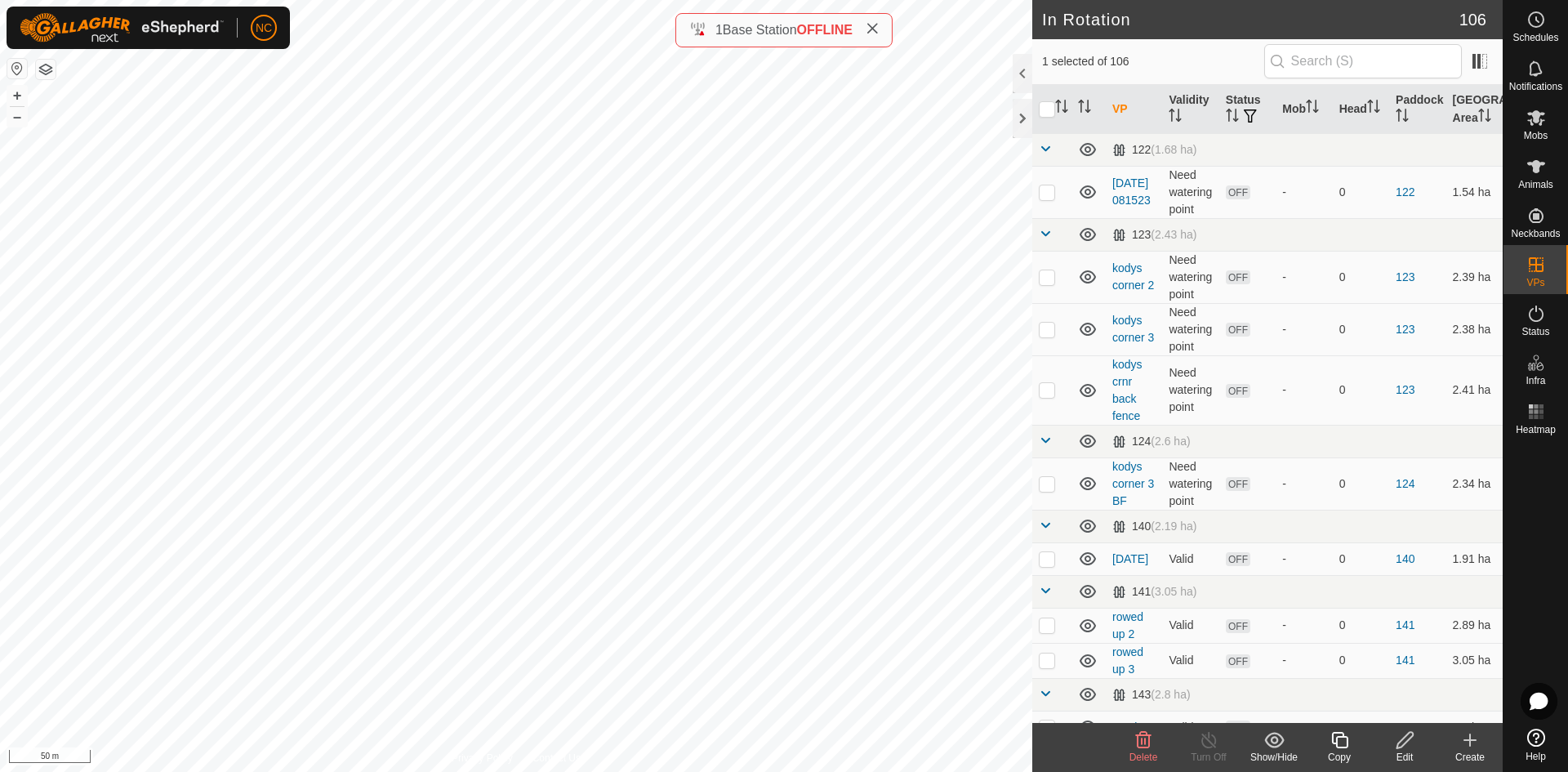
click at [1404, 748] on icon at bounding box center [1405, 741] width 21 height 20
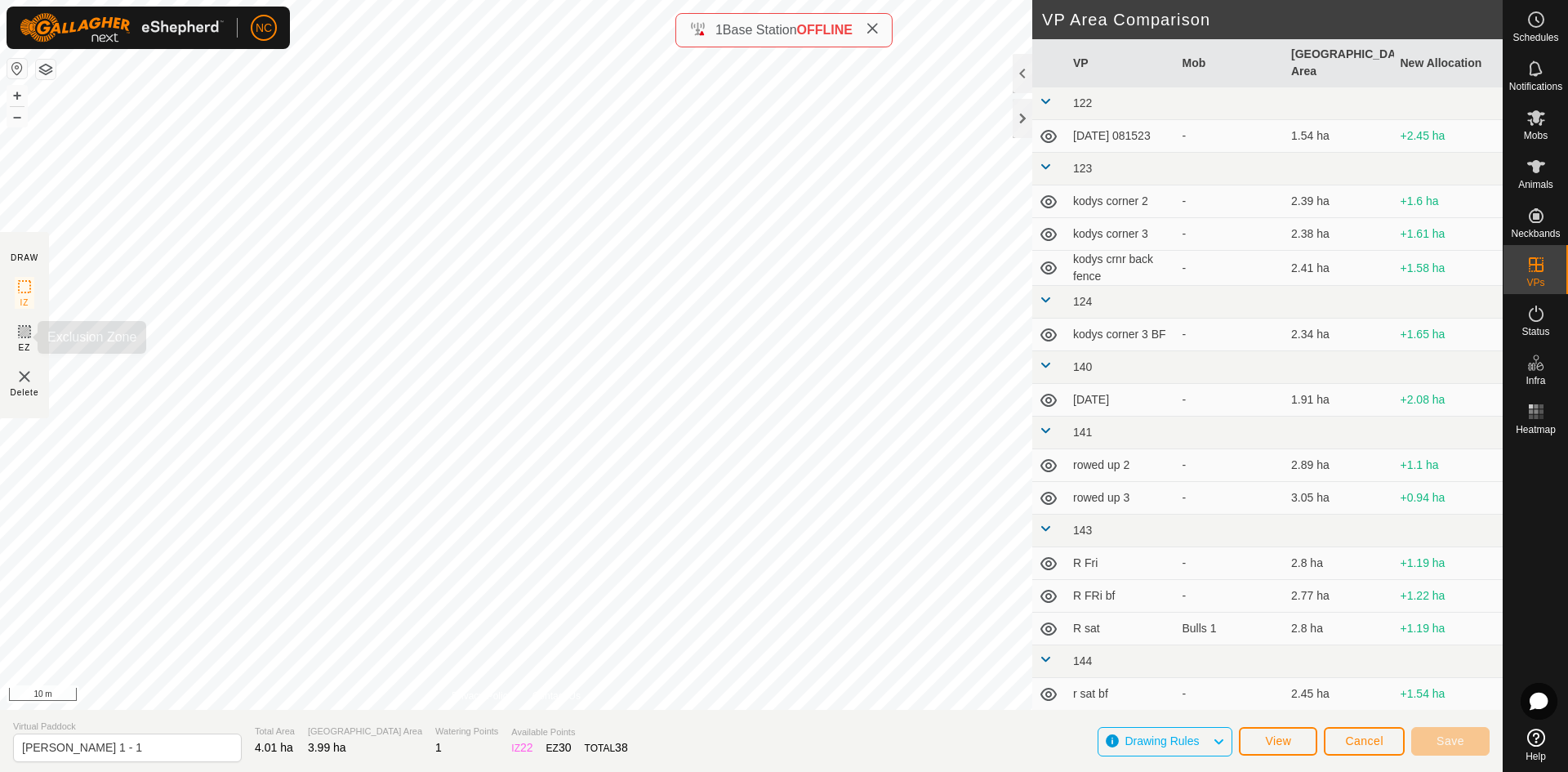
click at [21, 334] on icon at bounding box center [25, 332] width 20 height 20
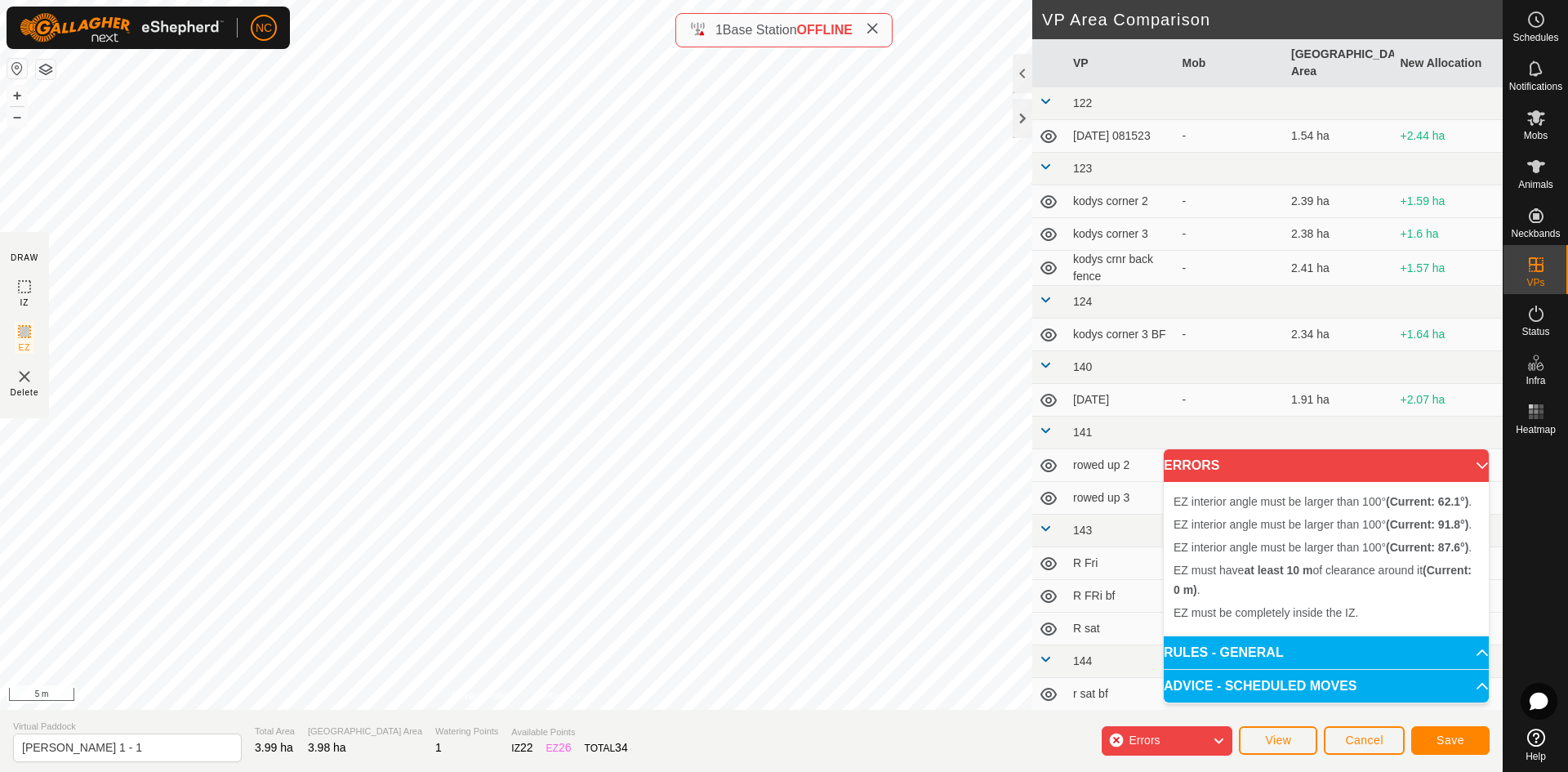
click at [592, 245] on div "EZ interior angle must be larger than 100° (Current: 62.1°) . + – ⇧ i 5 m" at bounding box center [516, 355] width 1033 height 710
click at [435, 338] on div "EZ interior angle must be larger than 100° (Current: 71.0°) . + – ⇧ i 5 m" at bounding box center [516, 355] width 1033 height 710
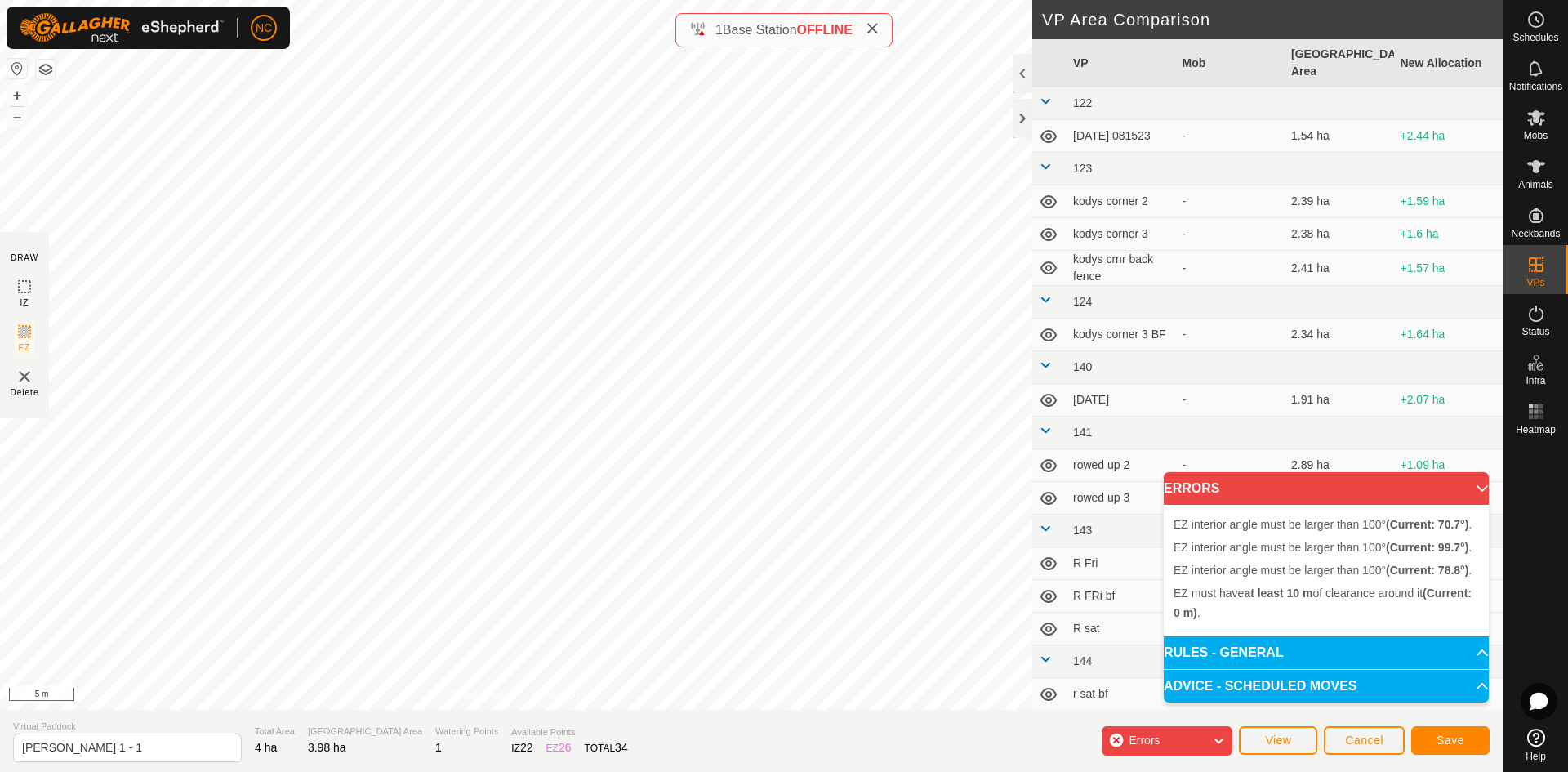
click at [419, 335] on div "EZ interior angle must be larger than 100° (Current: 99.7°) . + – ⇧ i 5 m" at bounding box center [516, 355] width 1033 height 710
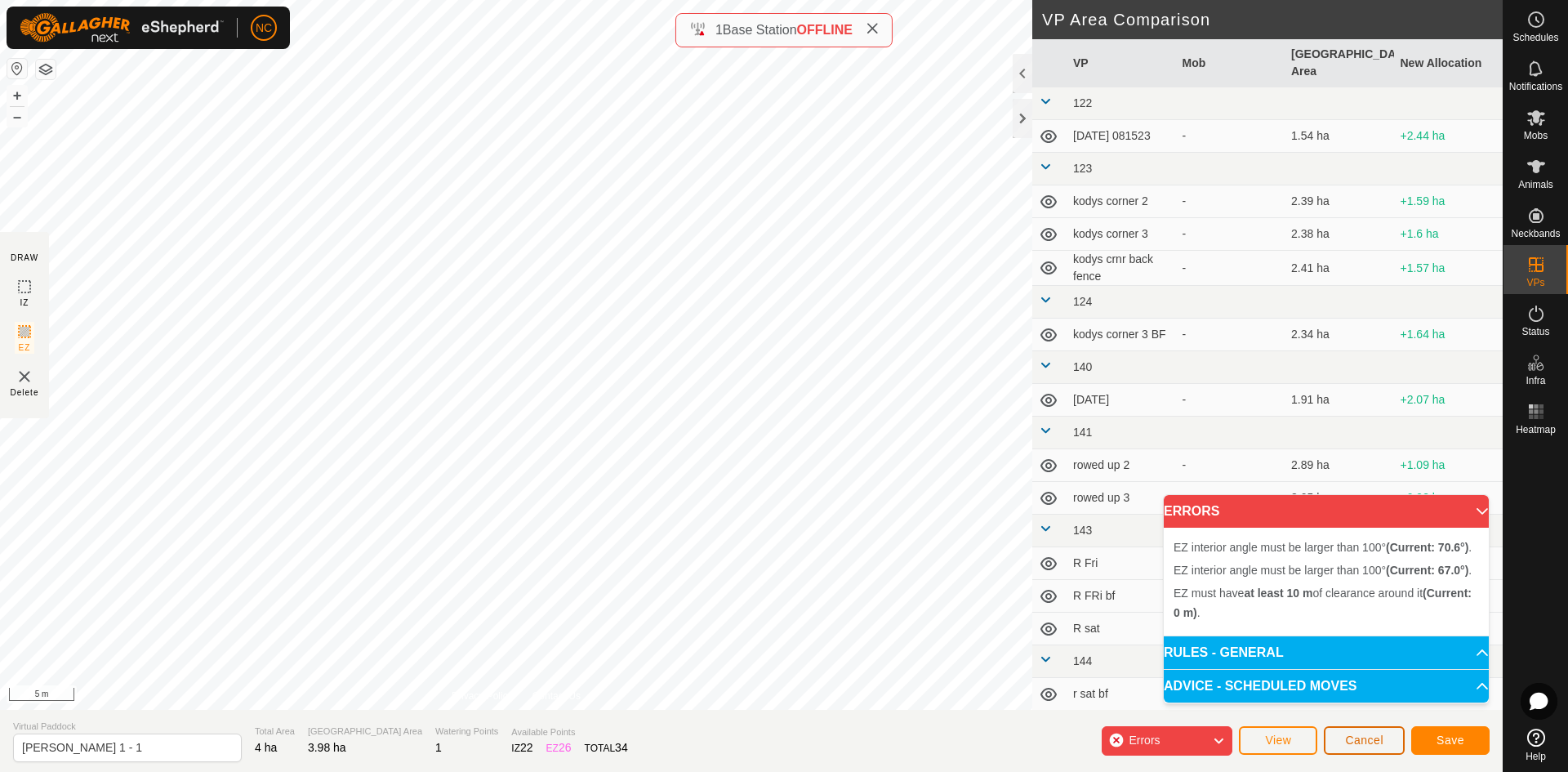
click at [1354, 735] on span "Cancel" at bounding box center [1364, 740] width 38 height 13
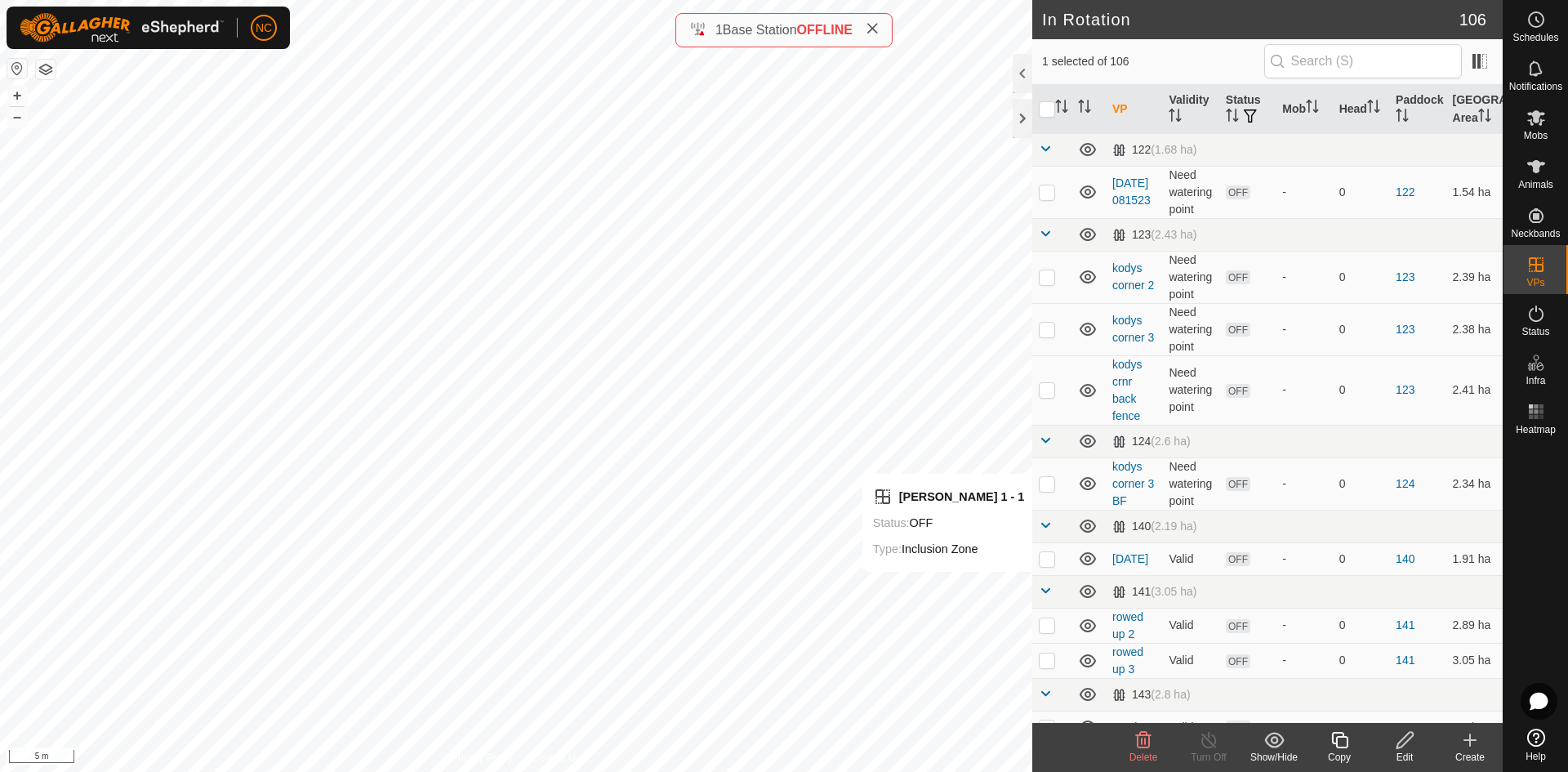
click at [1390, 746] on edit-svg-icon at bounding box center [1404, 741] width 66 height 20
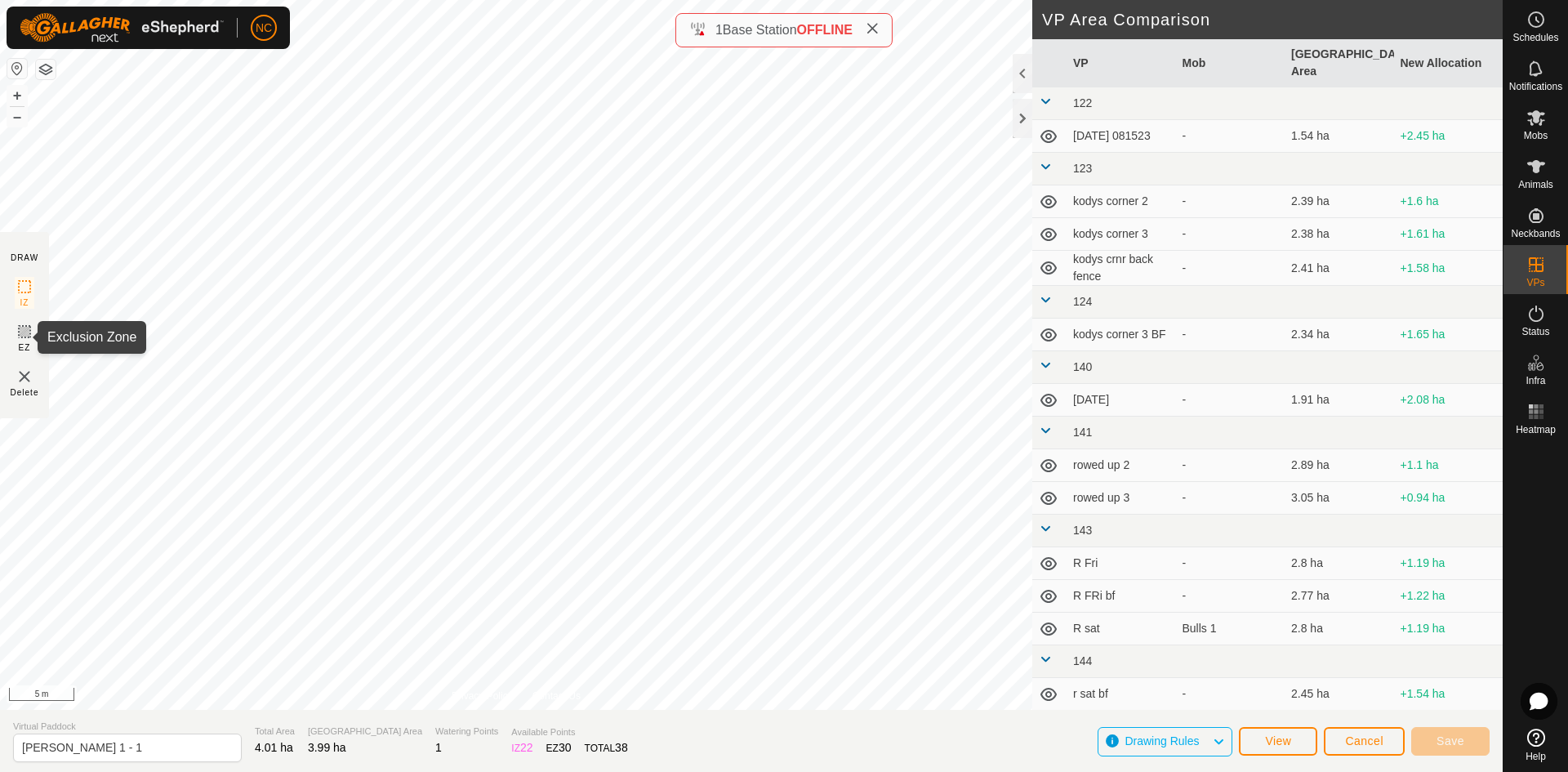
click at [22, 335] on icon at bounding box center [25, 332] width 20 height 20
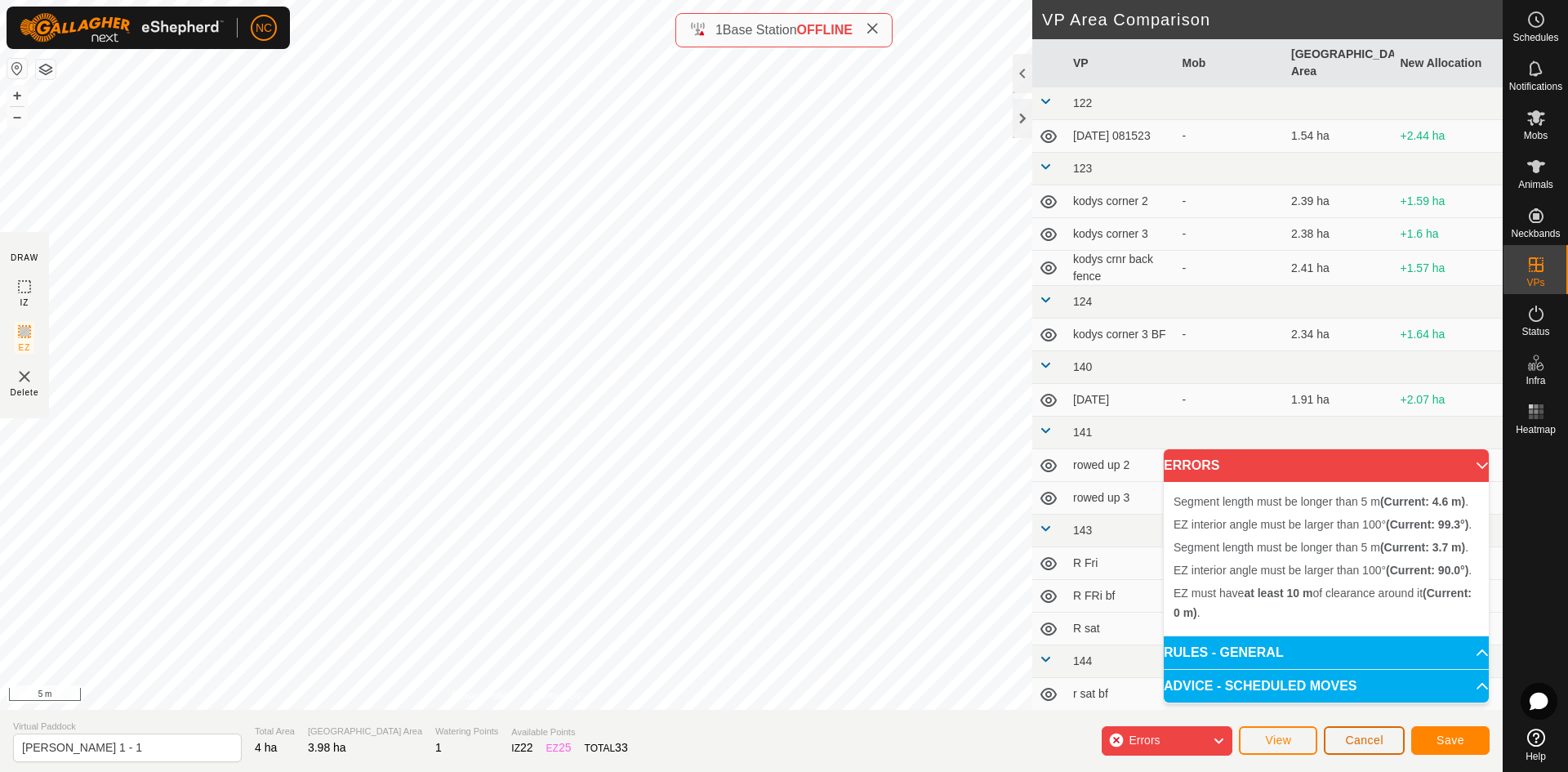
click at [1373, 735] on span "Cancel" at bounding box center [1364, 740] width 38 height 13
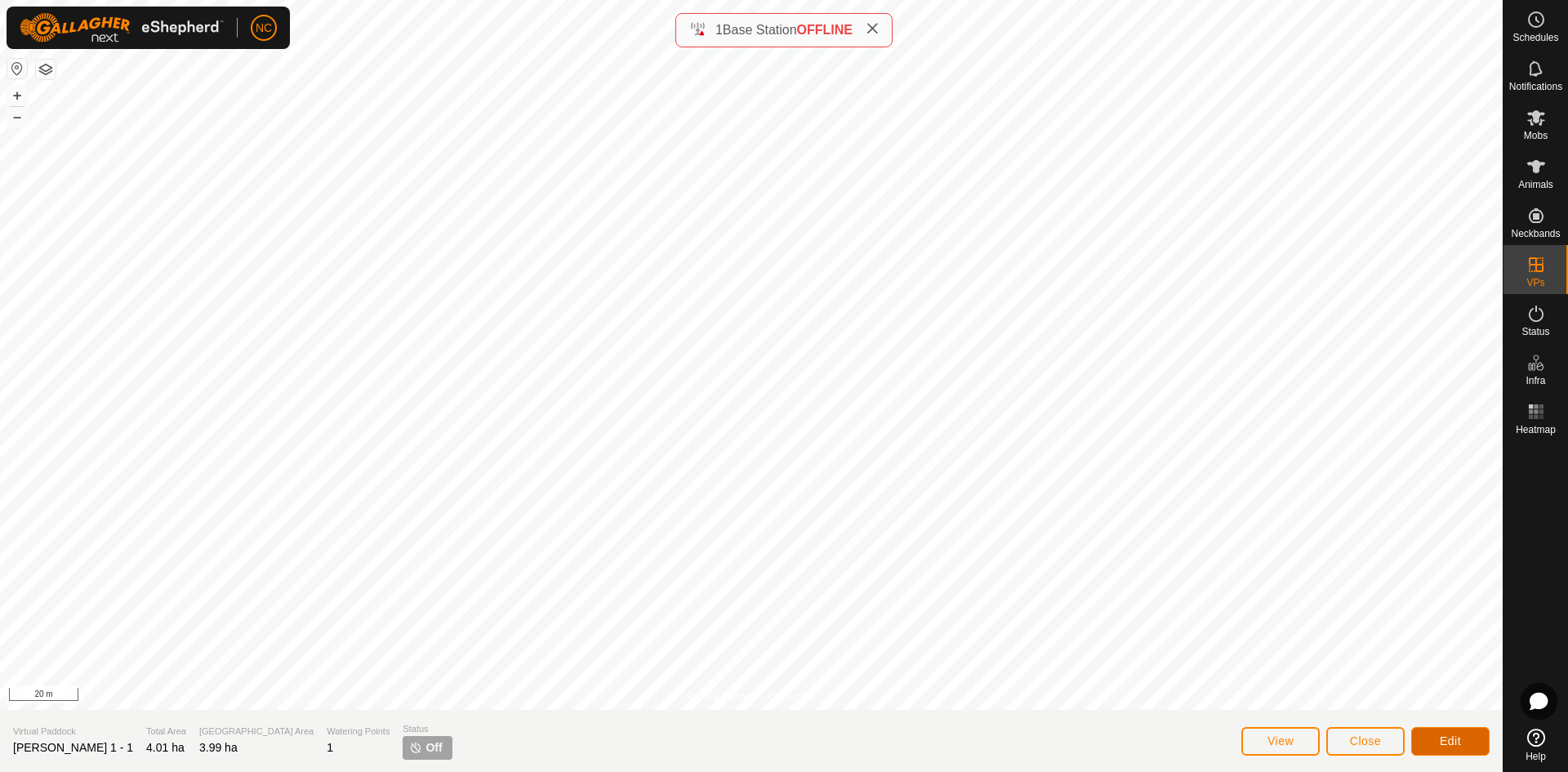
click at [1465, 741] on button "Edit" at bounding box center [1450, 741] width 78 height 28
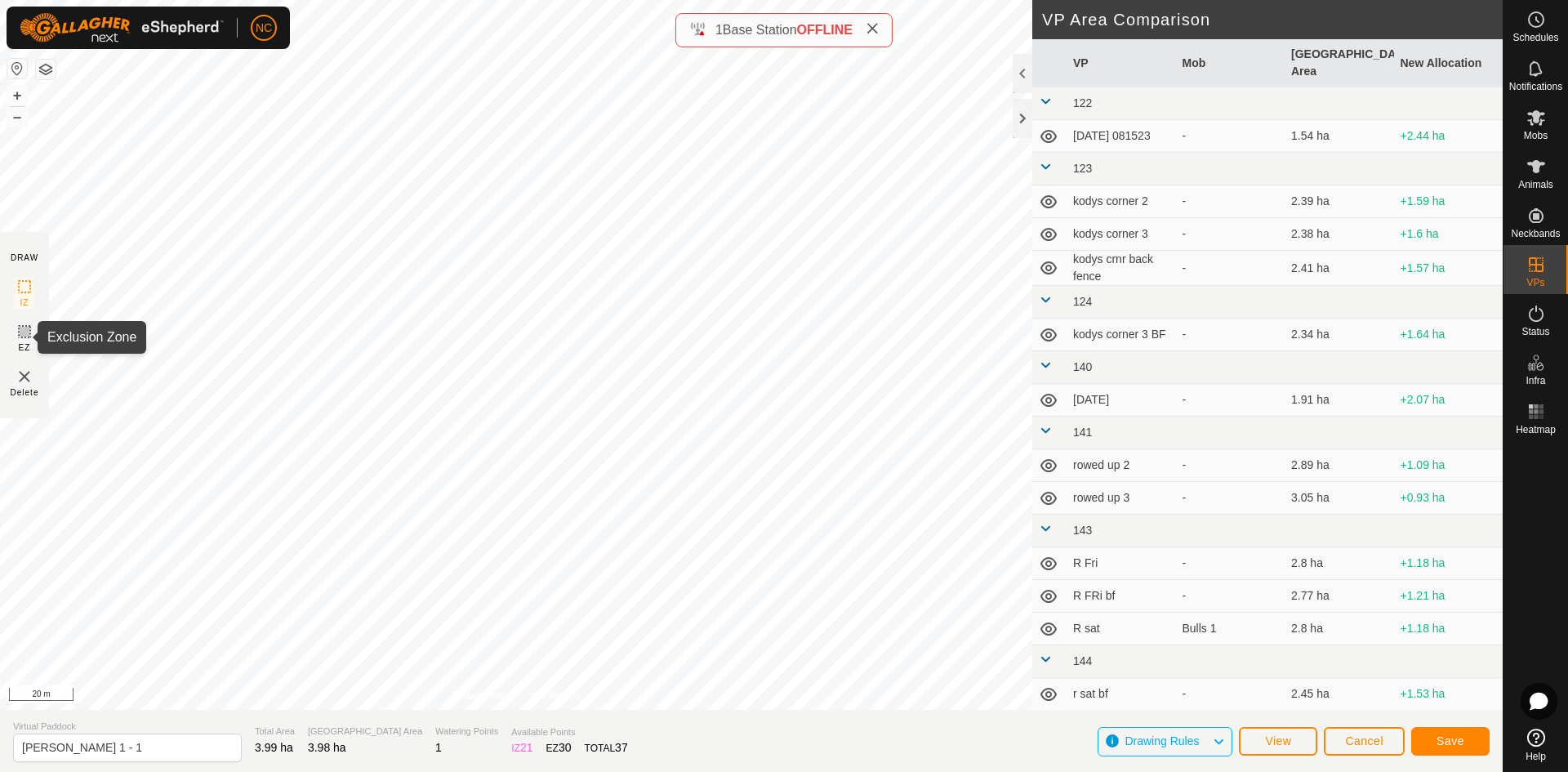
click at [31, 335] on icon at bounding box center [25, 332] width 20 height 20
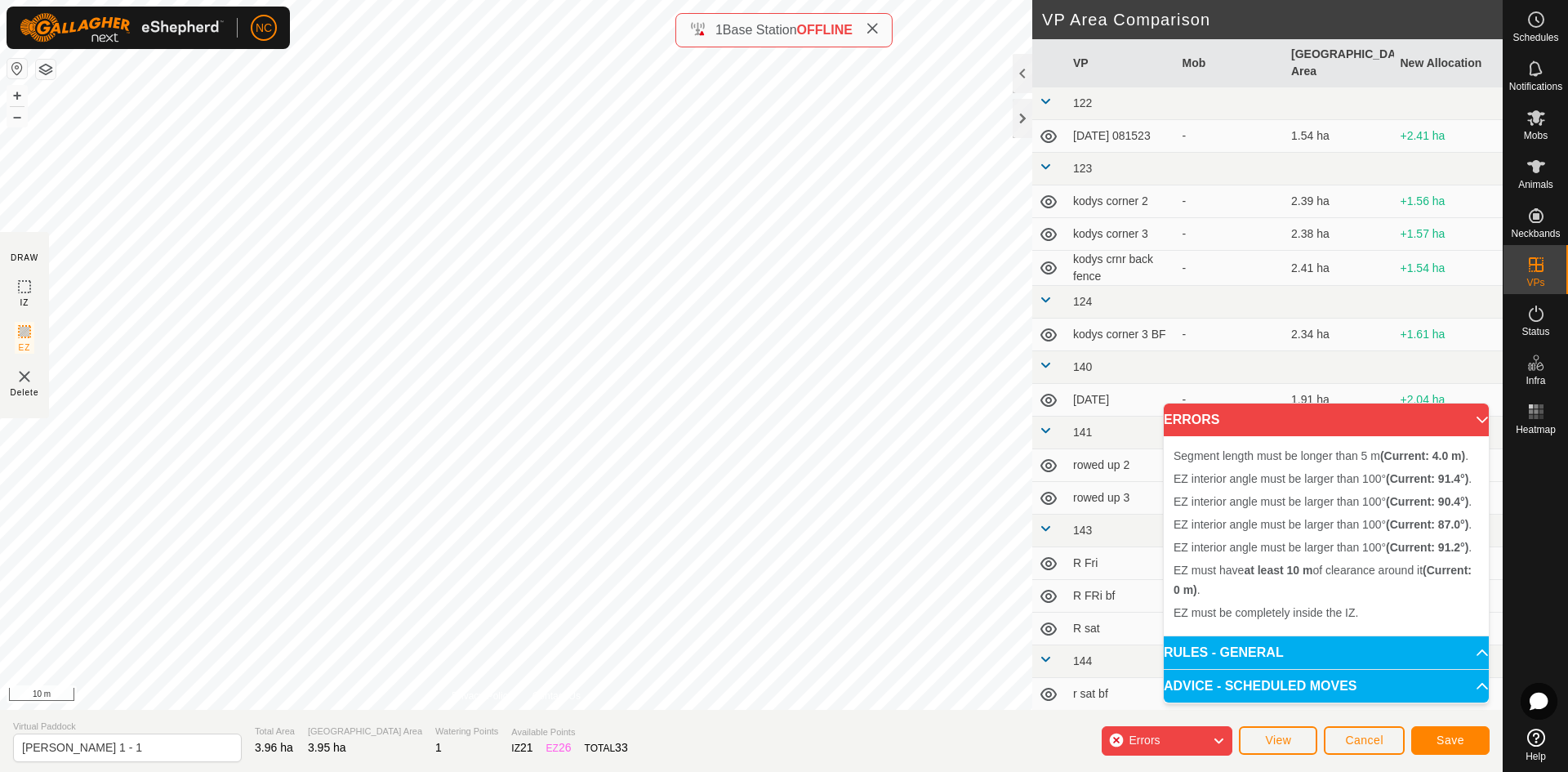
click at [354, 528] on div "Segment length must be longer than 5 m (Current: 4.0 m) . EZ interior angle mus…" at bounding box center [516, 355] width 1033 height 710
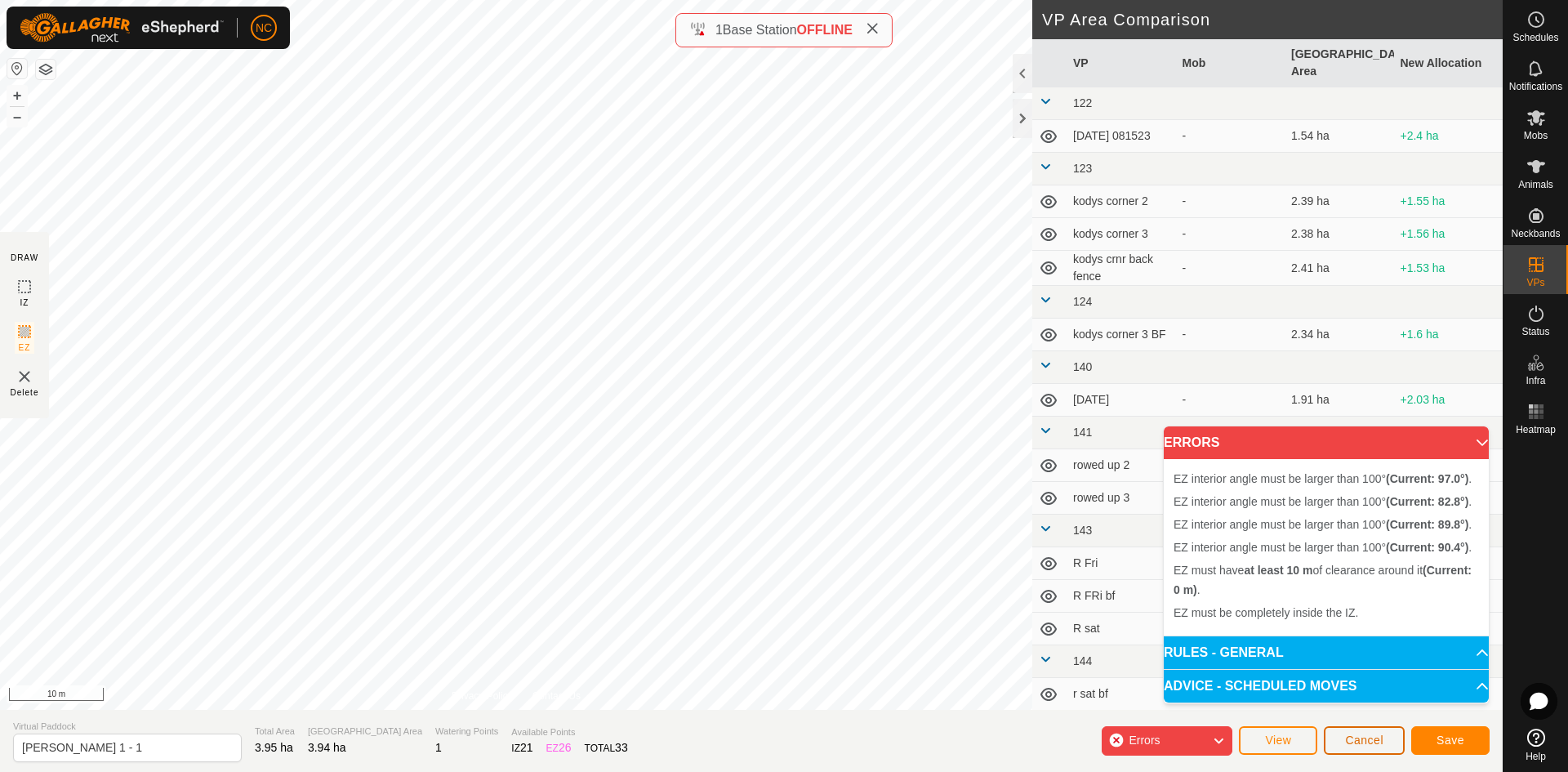
click at [1391, 746] on button "Cancel" at bounding box center [1364, 740] width 80 height 28
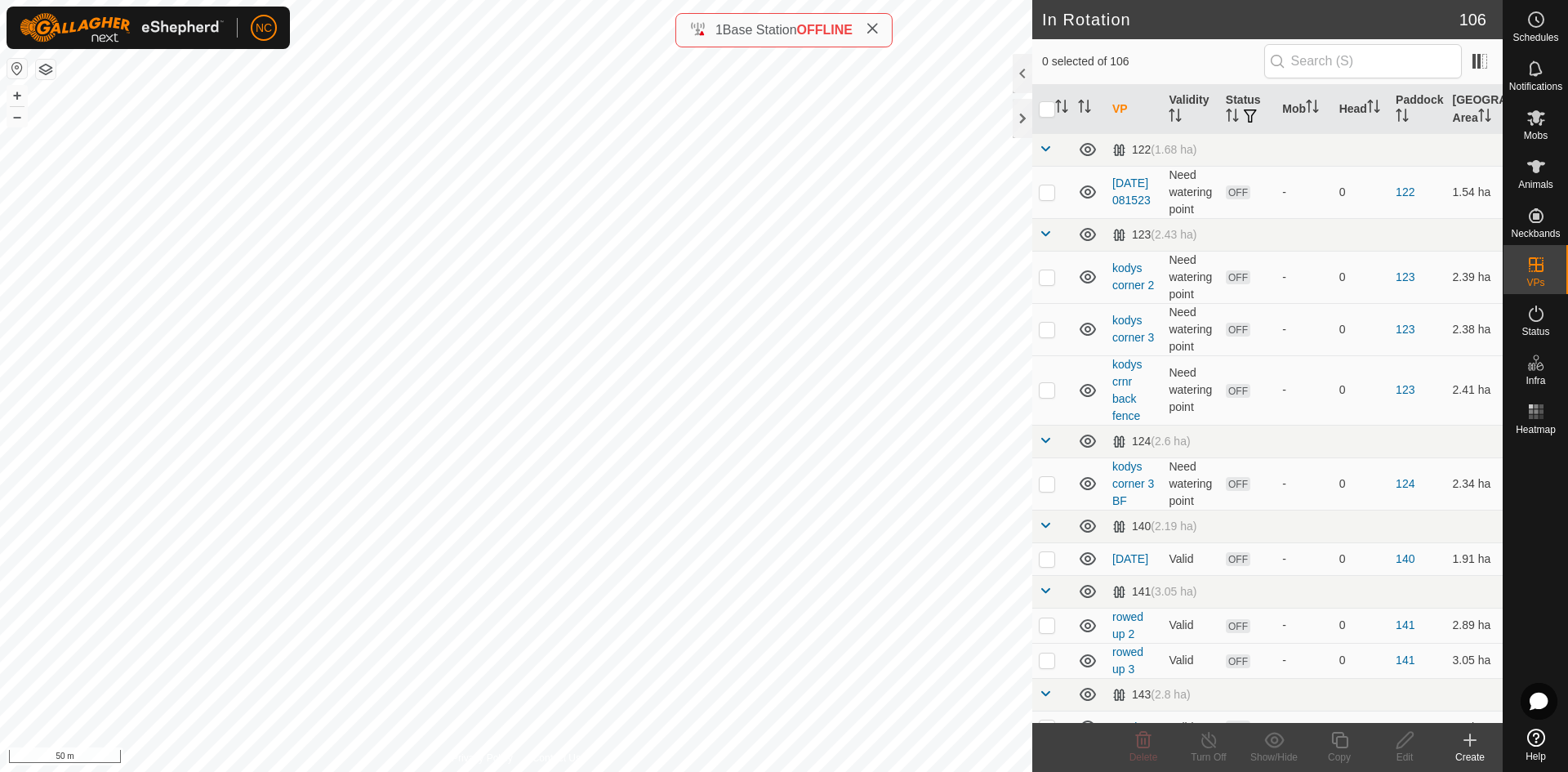
click at [1481, 740] on create-svg-icon at bounding box center [1470, 741] width 66 height 20
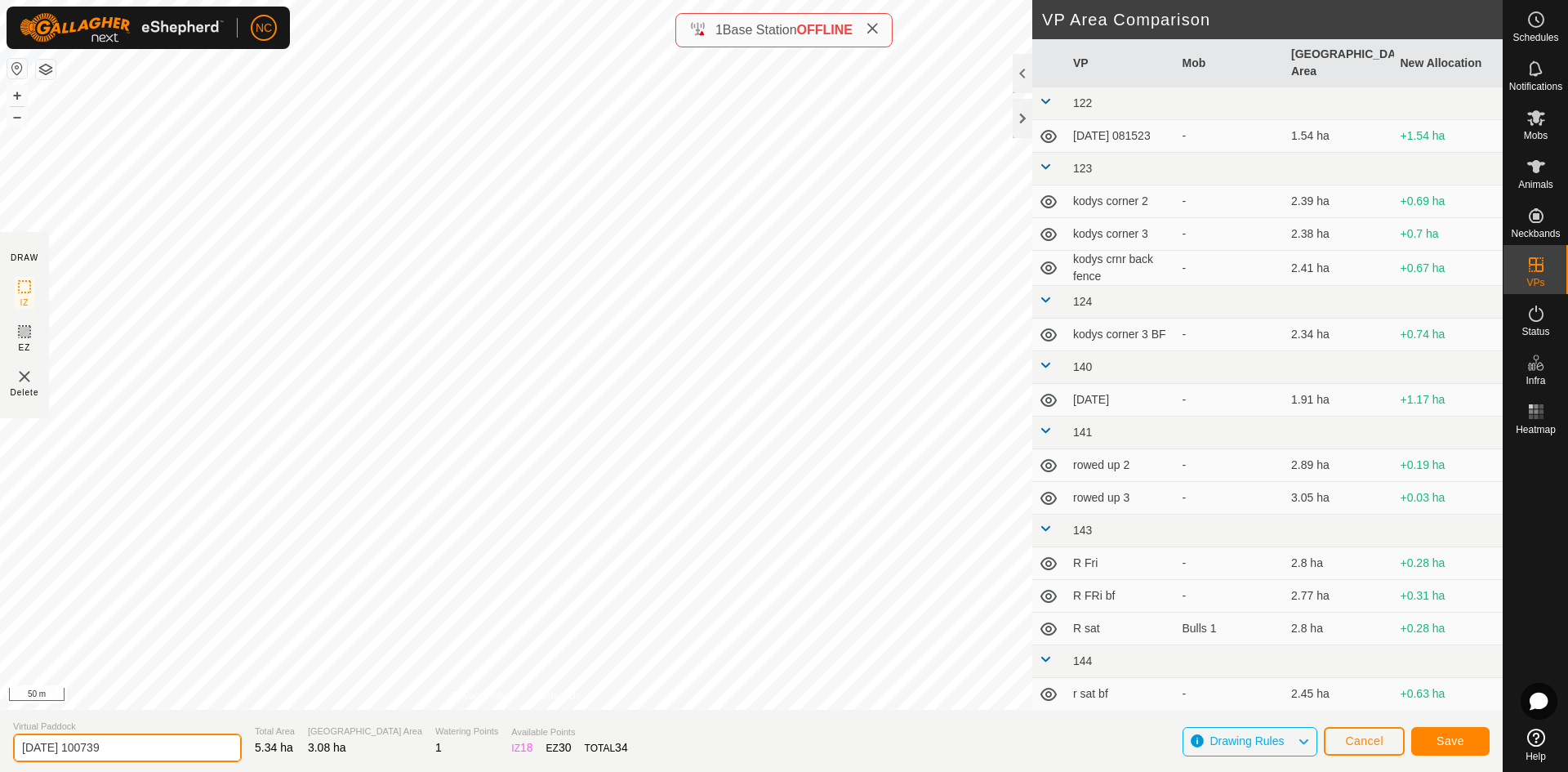
drag, startPoint x: 154, startPoint y: 755, endPoint x: -2, endPoint y: 750, distance: 156.1
click at [0, 750] on html "NC Schedules Notifications Mobs Animals Neckbands VPs Status Infra Heatmap Help…" at bounding box center [784, 386] width 1568 height 772
type input "Moores to Moores 1 Through Gate"
click at [1463, 742] on span "Save" at bounding box center [1450, 741] width 27 height 13
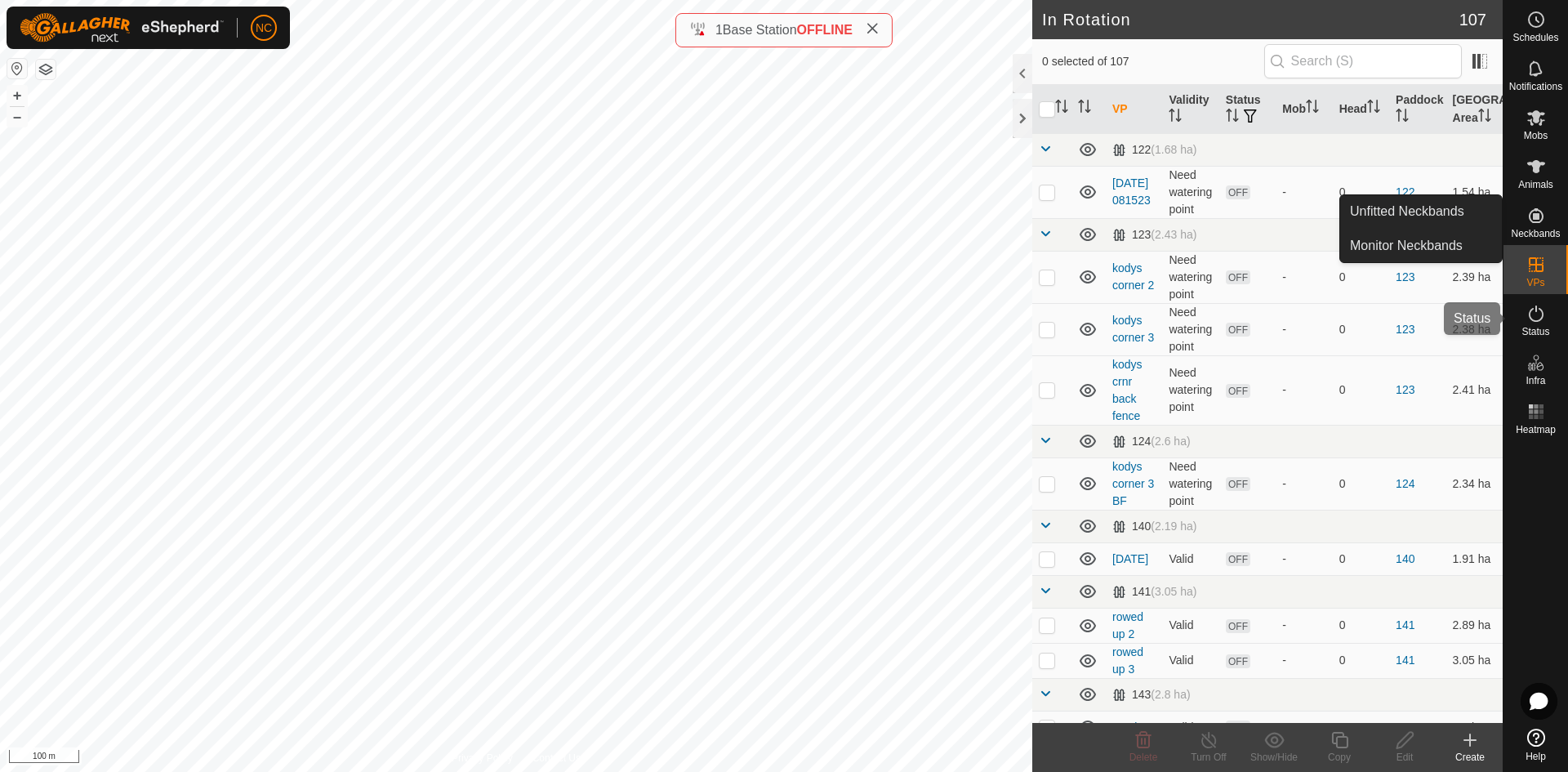
click at [1536, 311] on icon at bounding box center [1536, 314] width 15 height 17
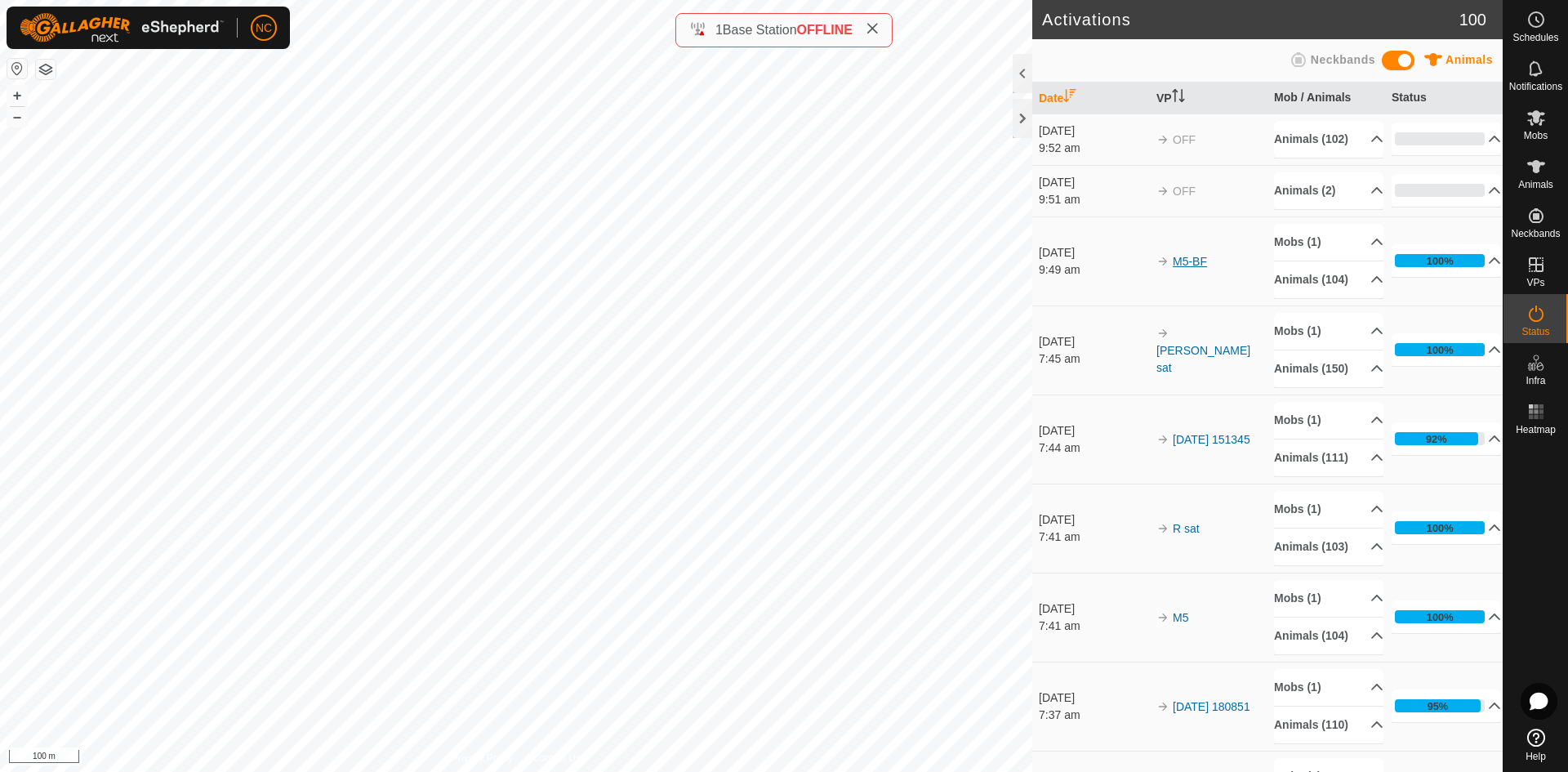
click at [1181, 268] on link "M5-BF" at bounding box center [1189, 261] width 34 height 13
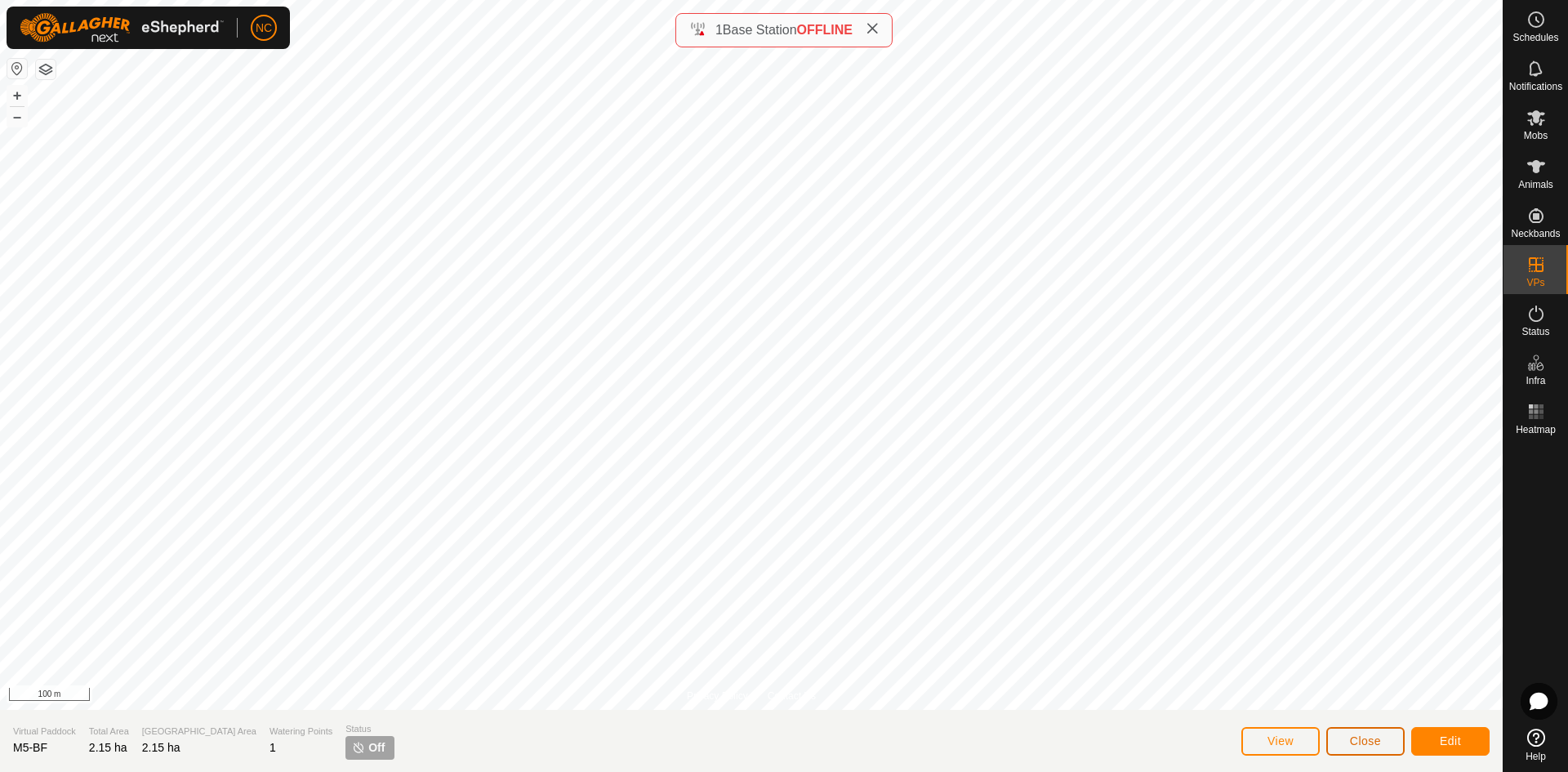
click at [1375, 741] on span "Close" at bounding box center [1366, 741] width 31 height 13
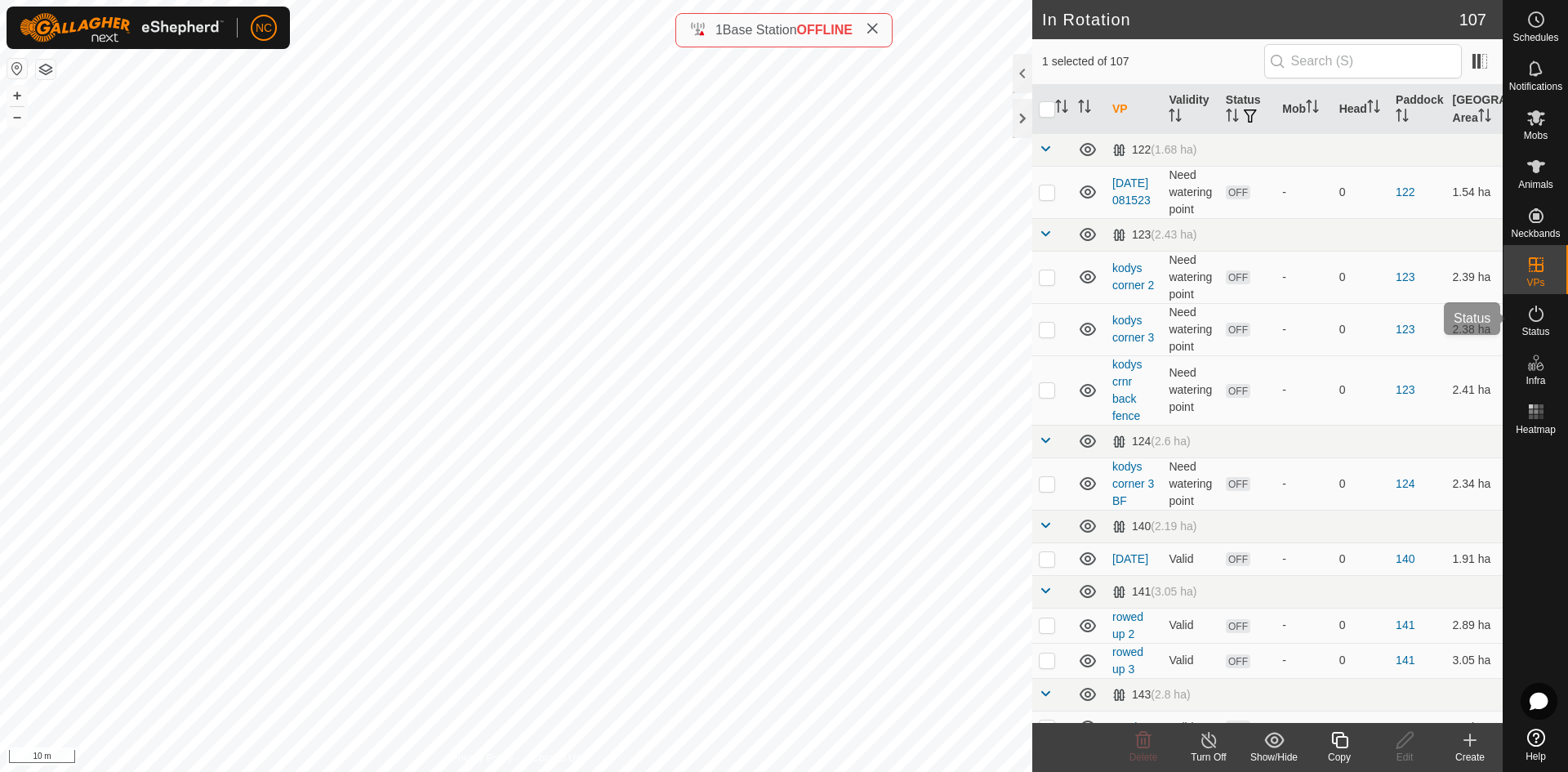
click at [1540, 326] on es-activation-svg-icon at bounding box center [1537, 314] width 29 height 26
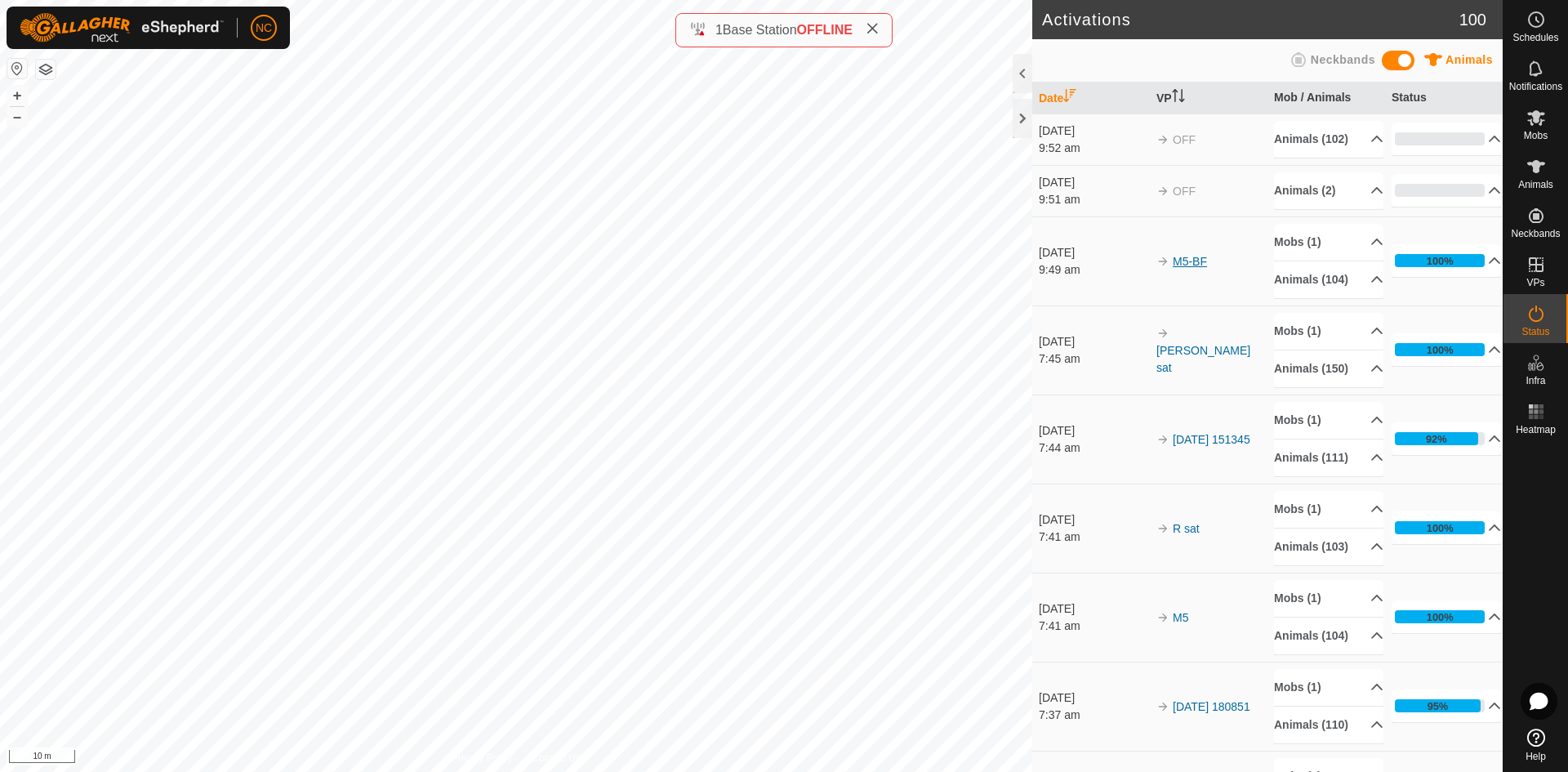
click at [1182, 268] on link "M5-BF" at bounding box center [1189, 261] width 34 height 13
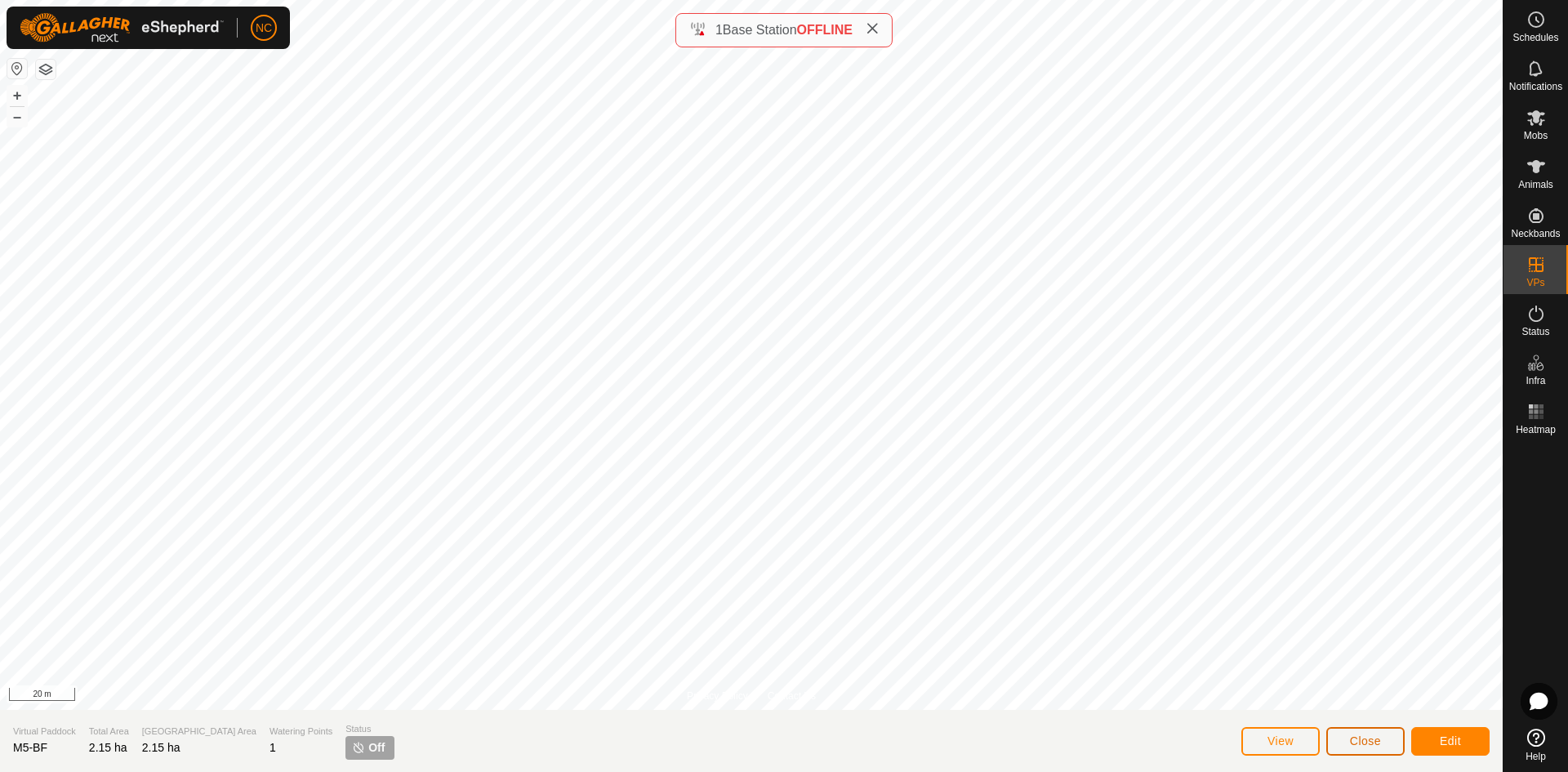
click at [1347, 742] on button "Close" at bounding box center [1366, 741] width 78 height 28
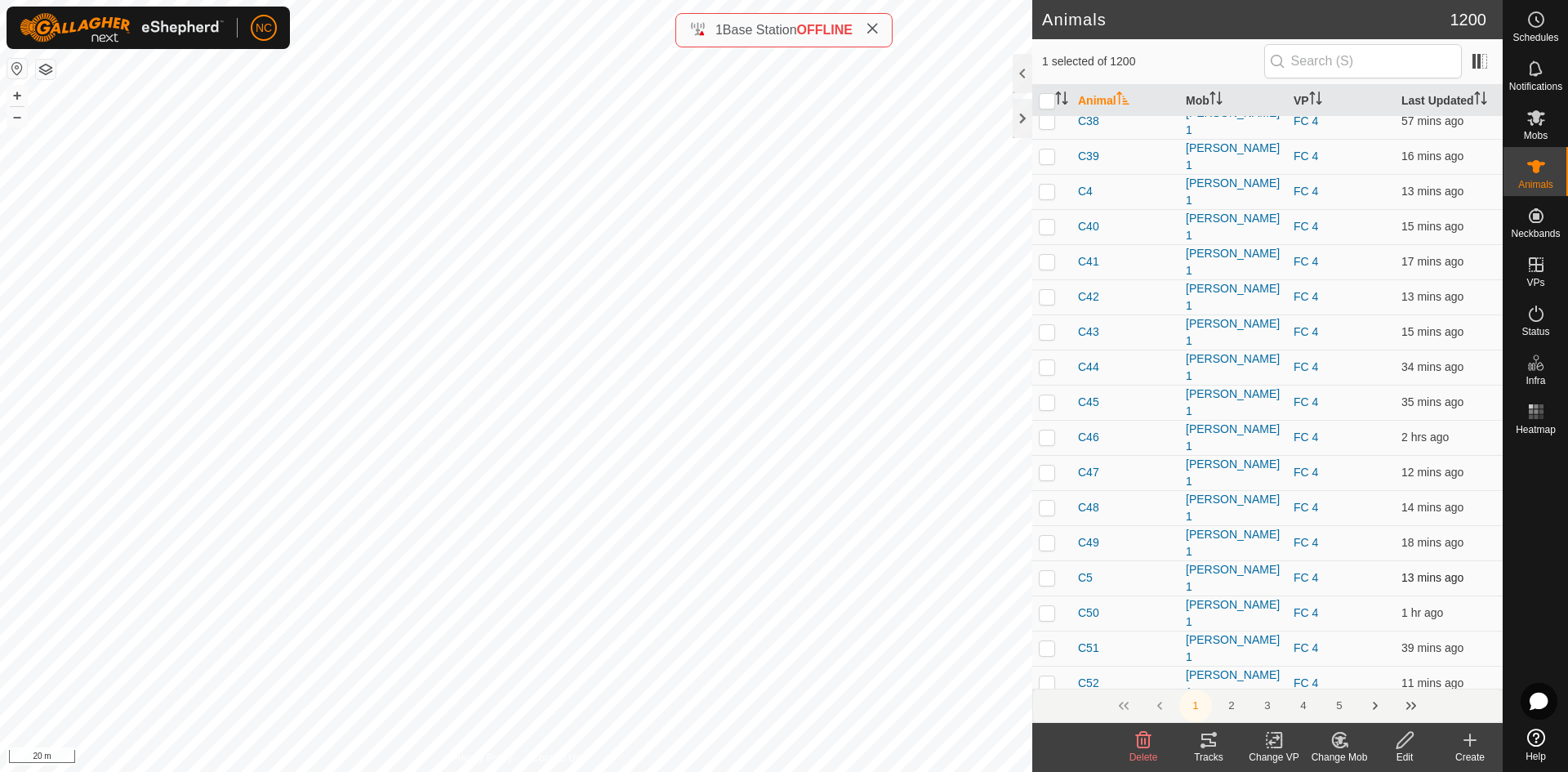
scroll to position [5883, 0]
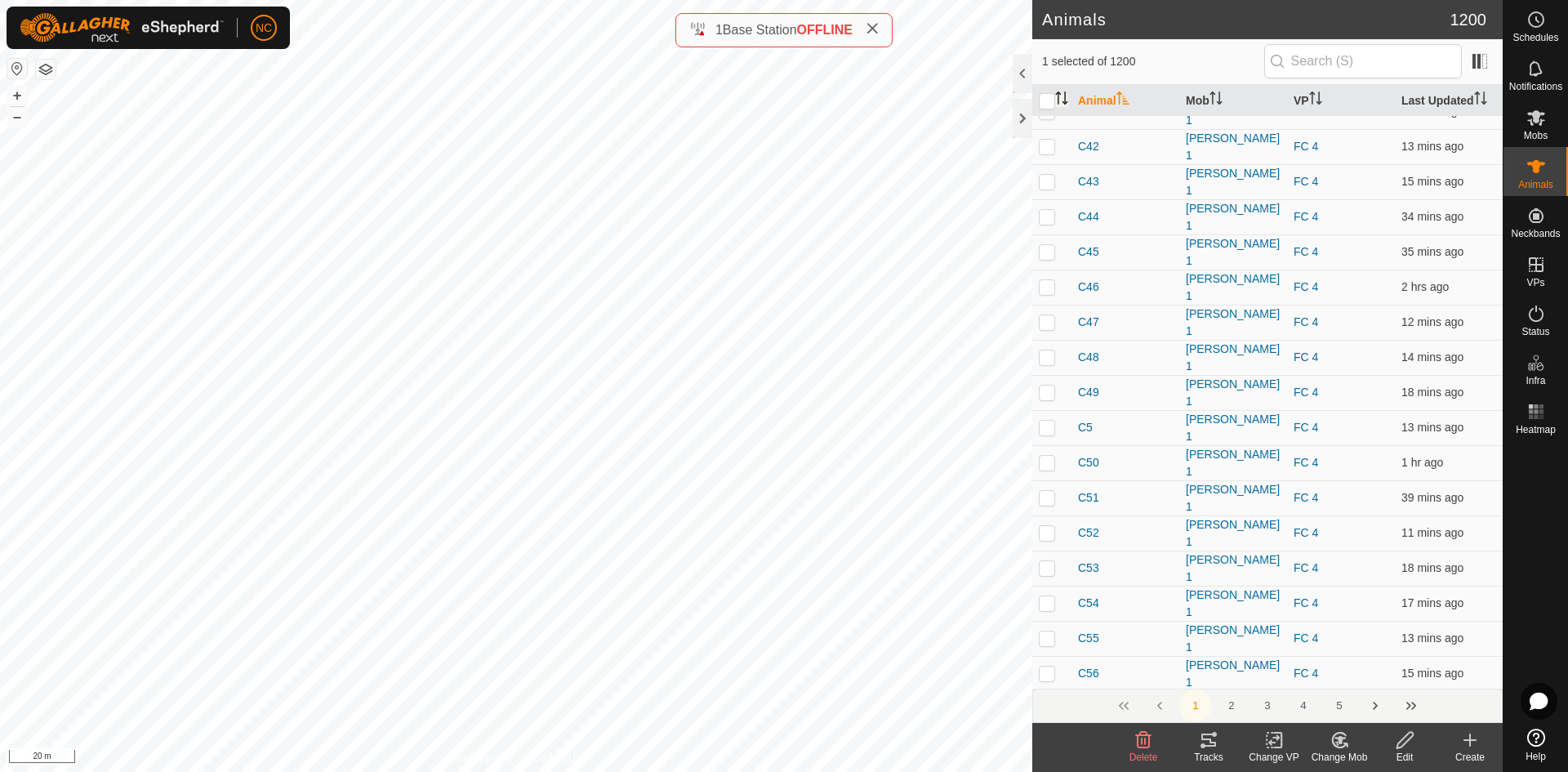
click at [1067, 102] on icon "Activate to sort" at bounding box center [1066, 102] width 6 height 3
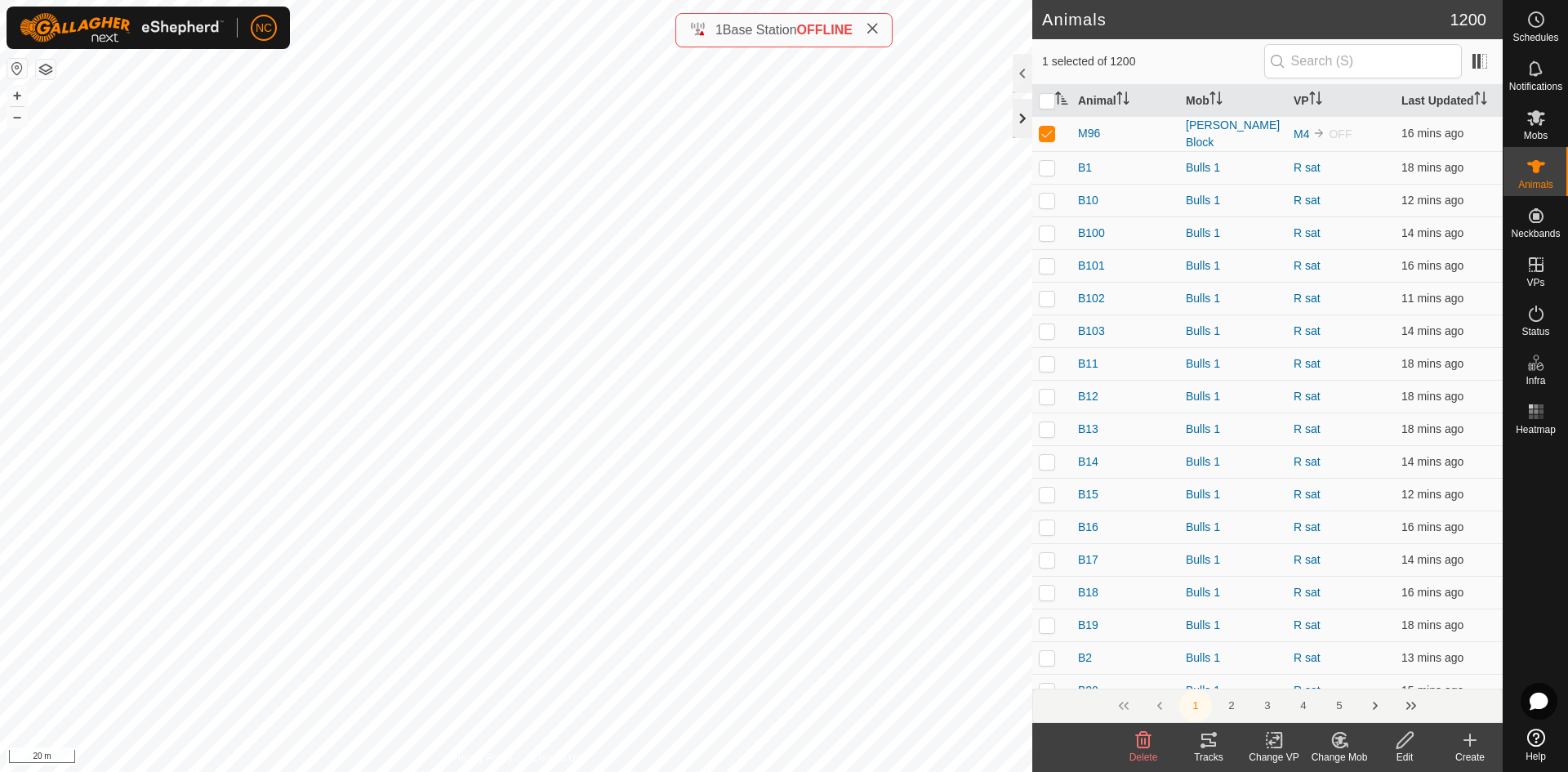
click at [1024, 125] on div at bounding box center [1023, 119] width 20 height 39
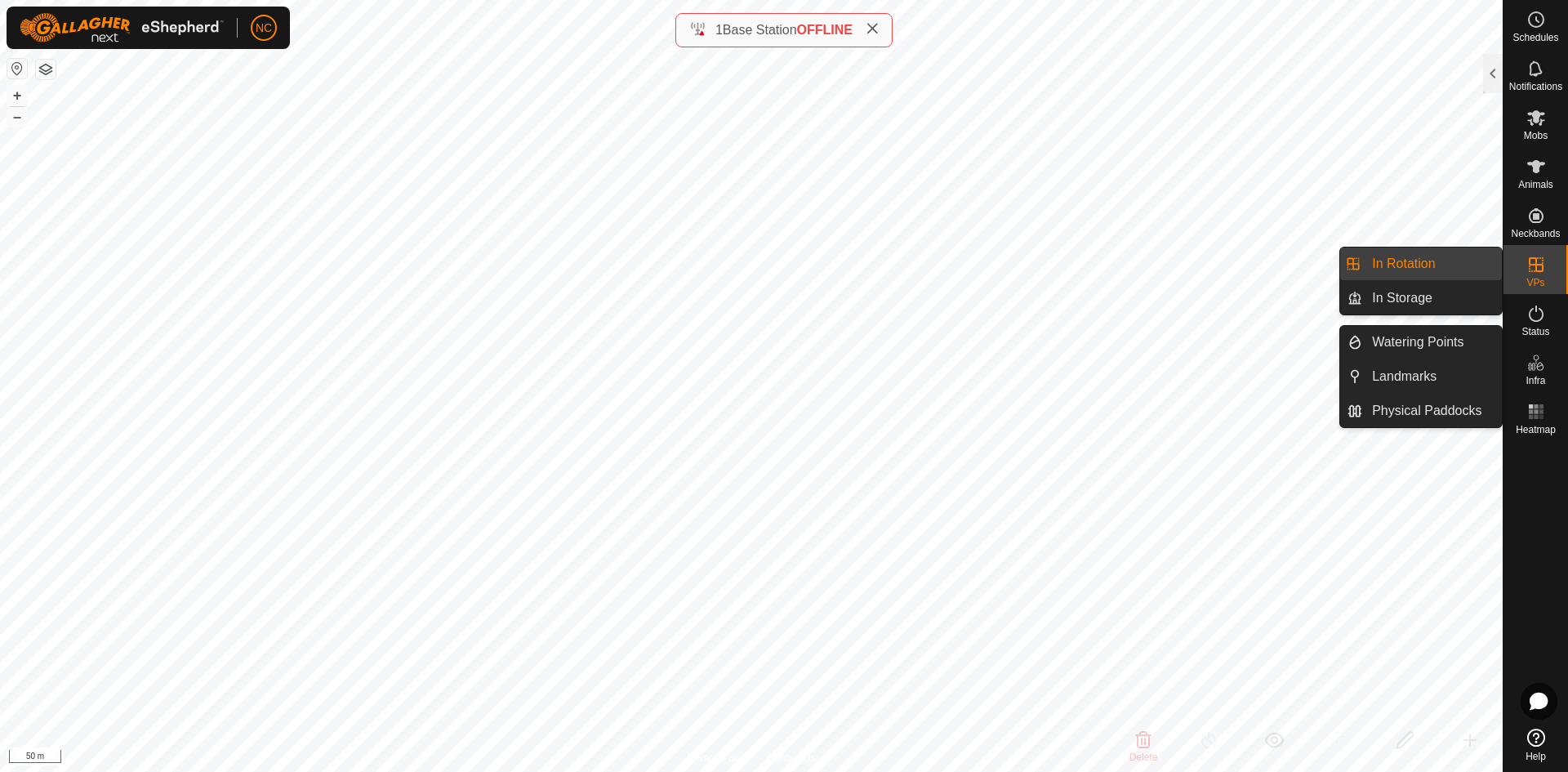
drag, startPoint x: 1494, startPoint y: 267, endPoint x: 1451, endPoint y: 267, distance: 43.0
click at [1451, 267] on link "In Rotation" at bounding box center [1432, 263] width 139 height 32
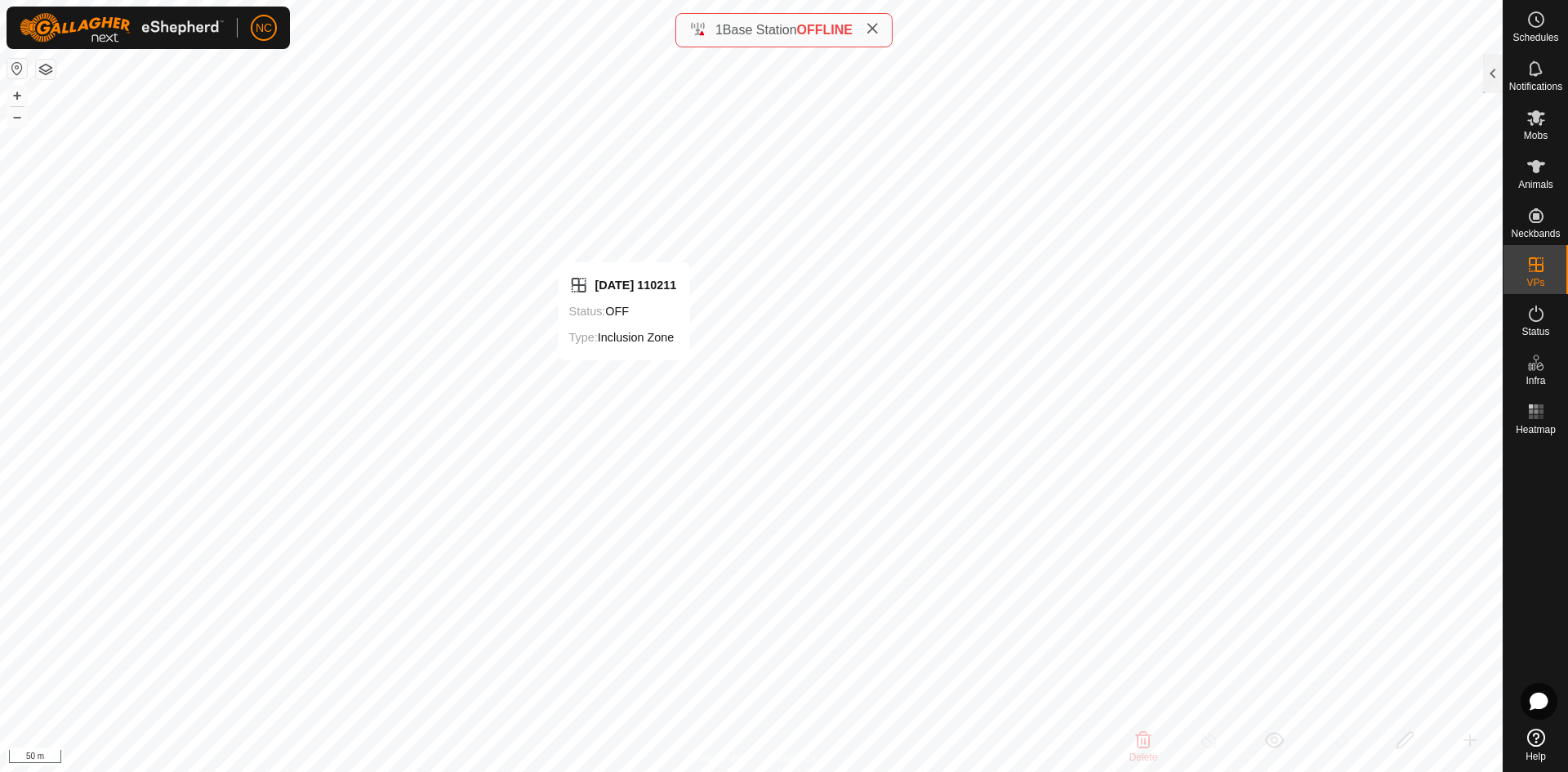
checkbox input "false"
checkbox input "true"
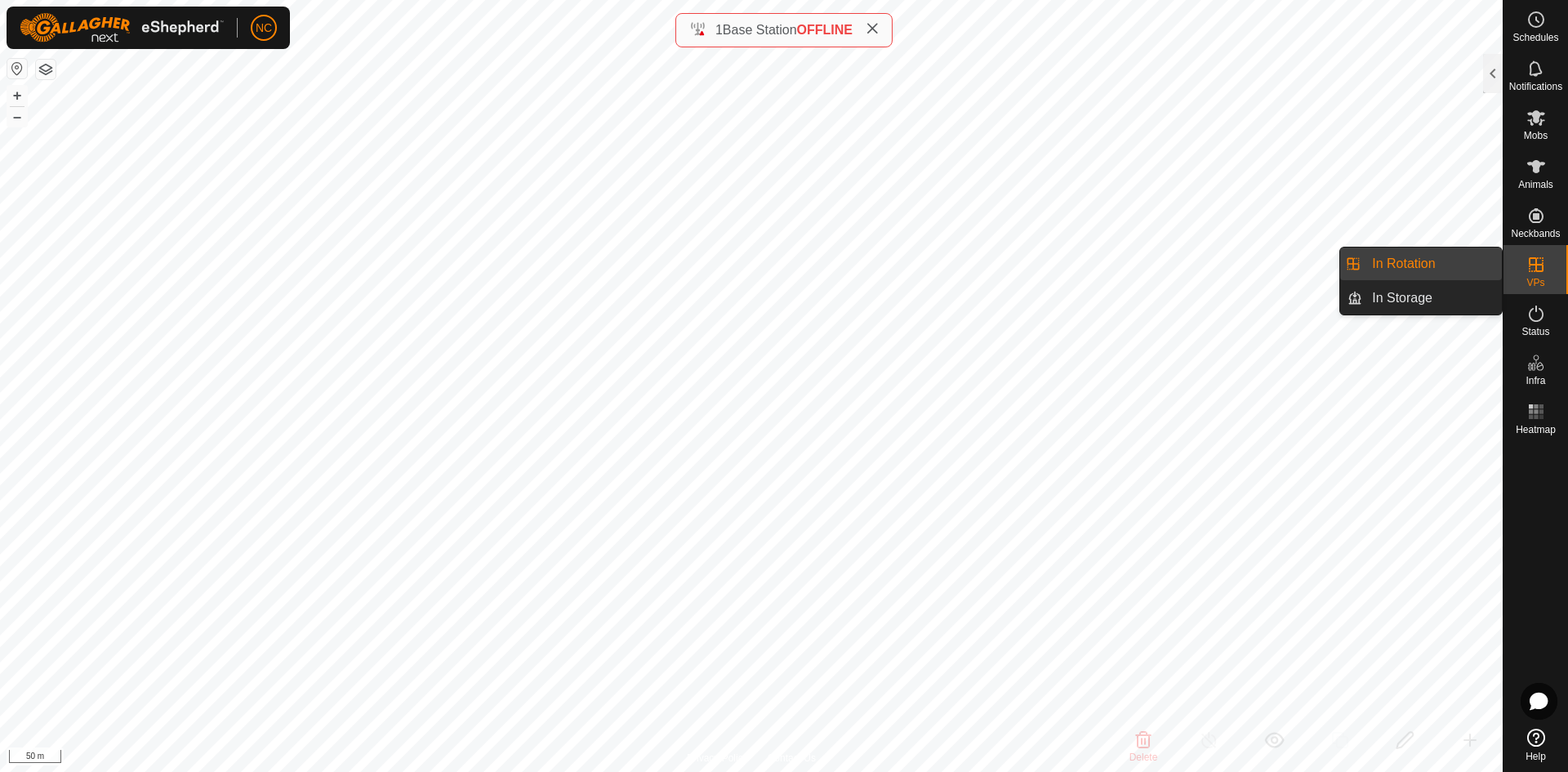
click at [1541, 286] on span "VPs" at bounding box center [1536, 283] width 18 height 10
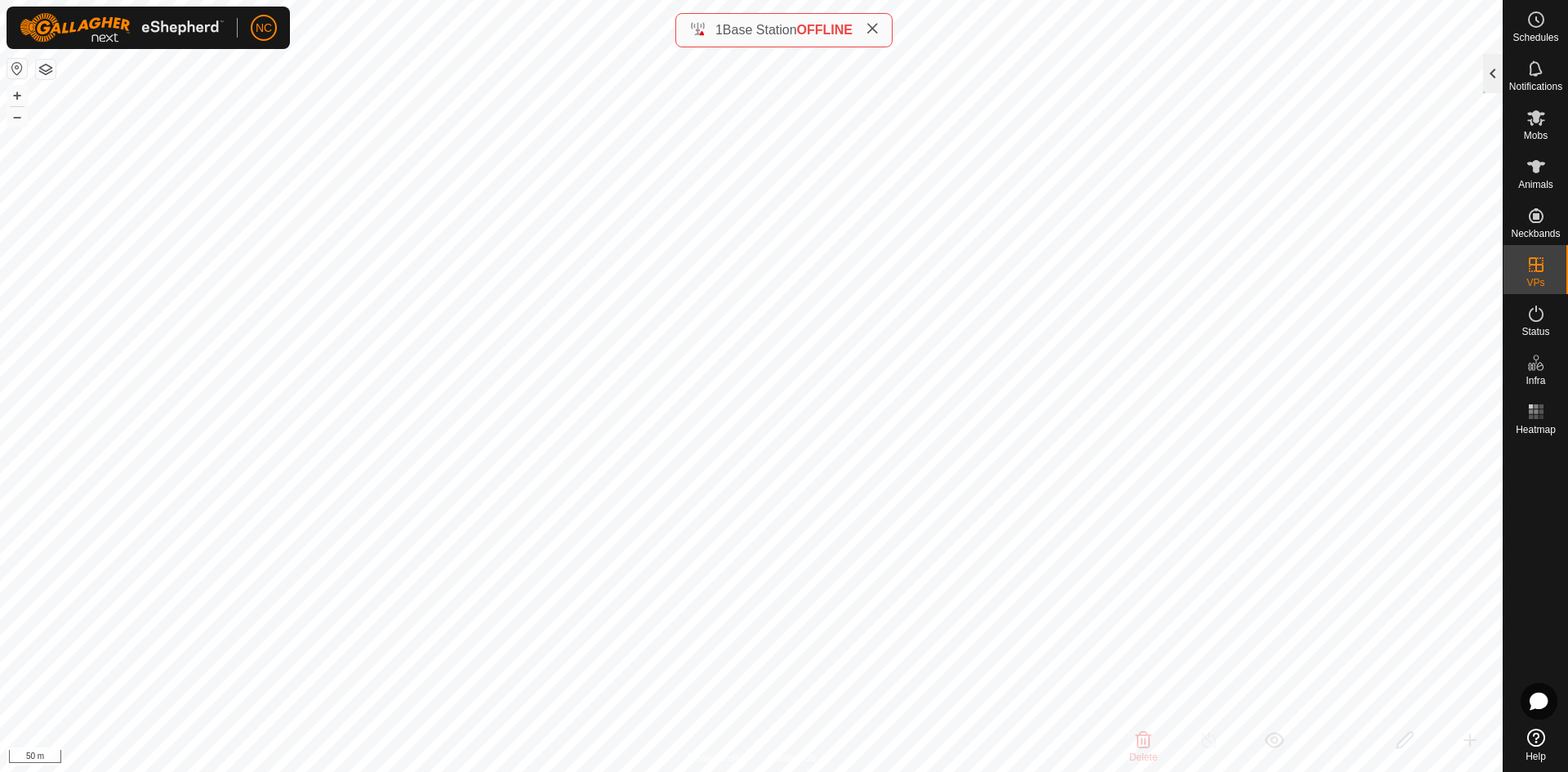
click at [1493, 77] on div at bounding box center [1493, 74] width 20 height 39
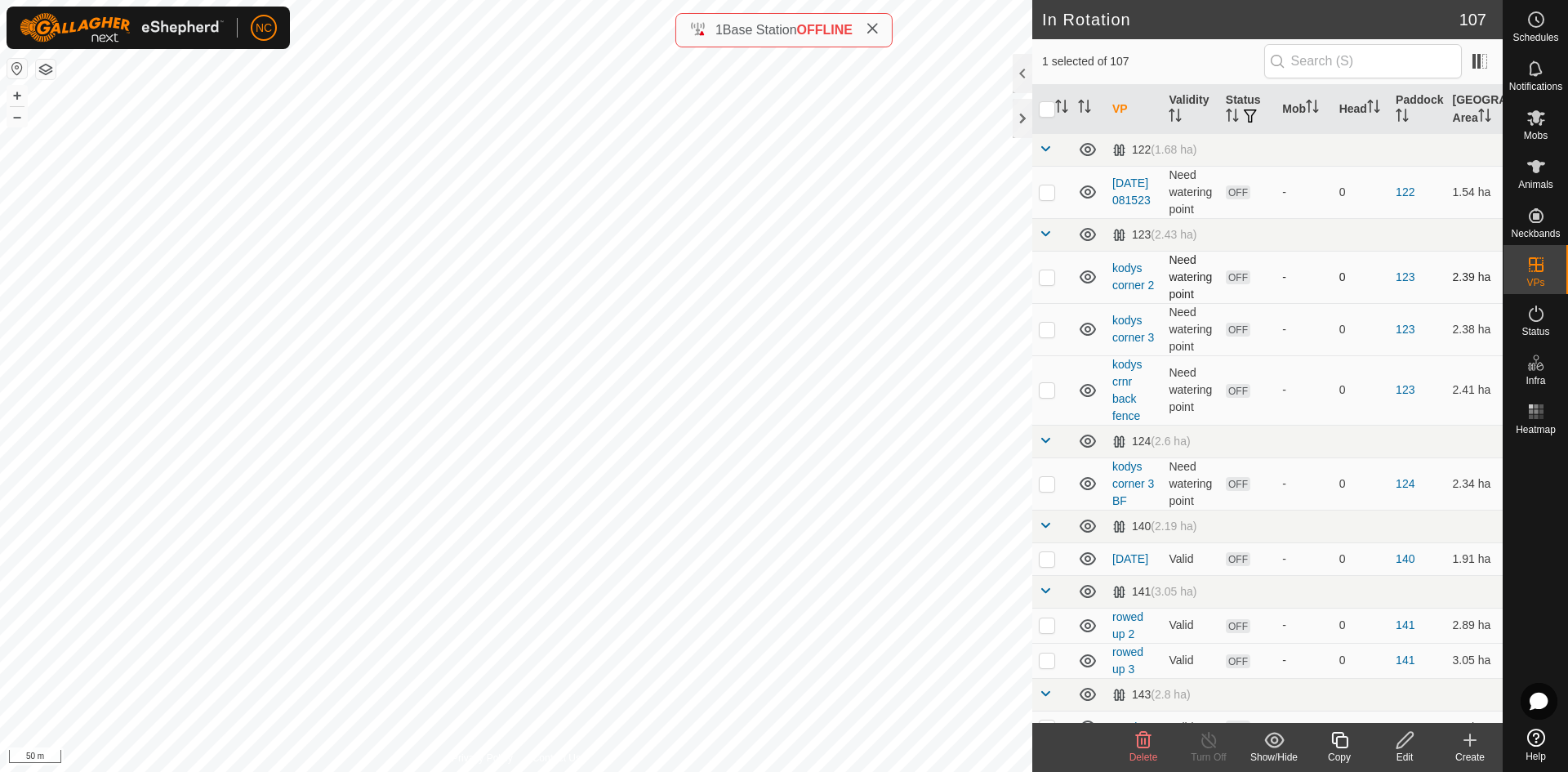
checkbox input "true"
checkbox input "false"
click at [1424, 66] on input "text" at bounding box center [1363, 61] width 198 height 34
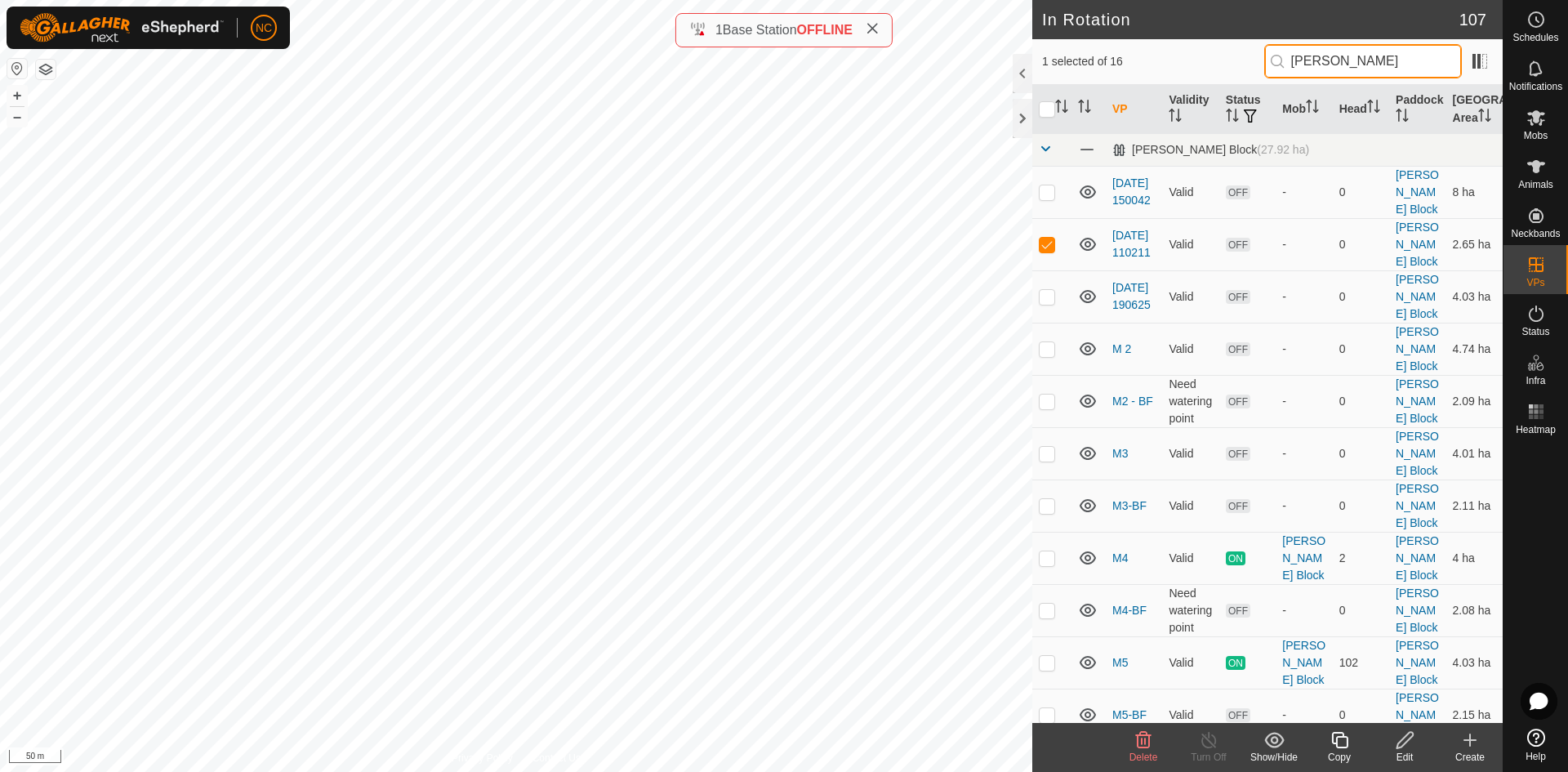
type input "moores"
click at [1143, 752] on span "Delete" at bounding box center [1143, 757] width 28 height 12
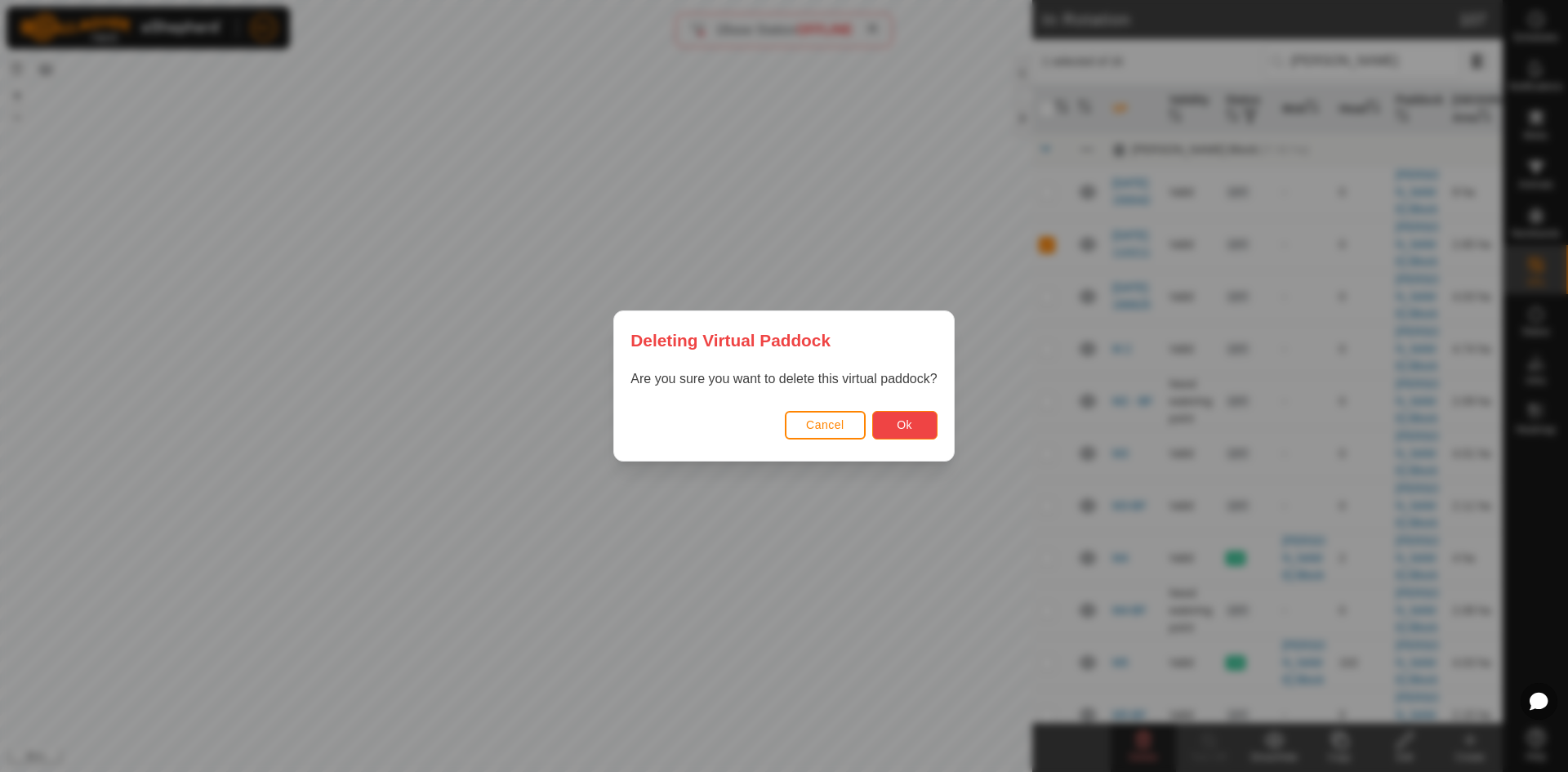
click at [916, 429] on button "Ok" at bounding box center [905, 425] width 66 height 28
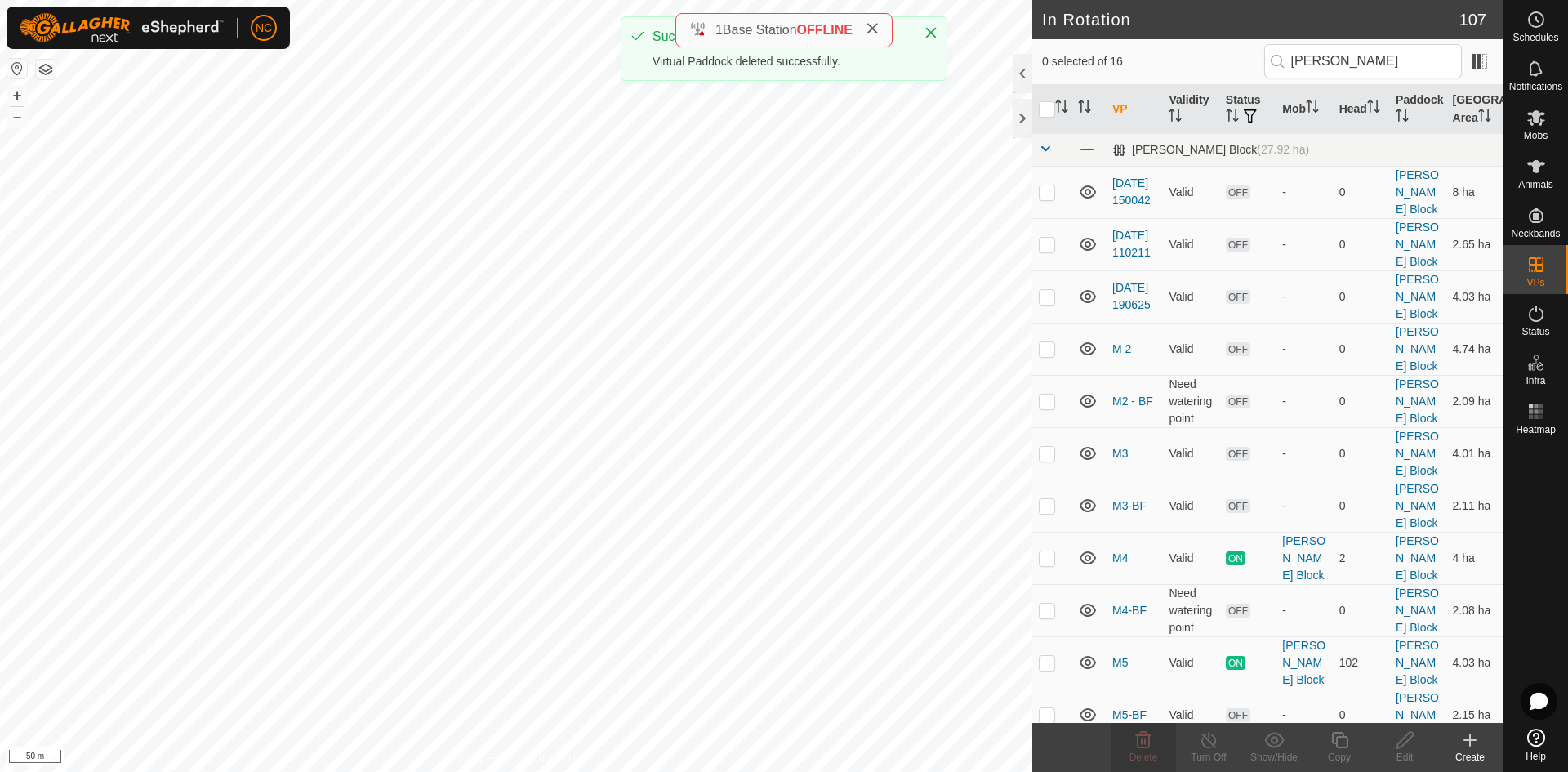
checkbox input "false"
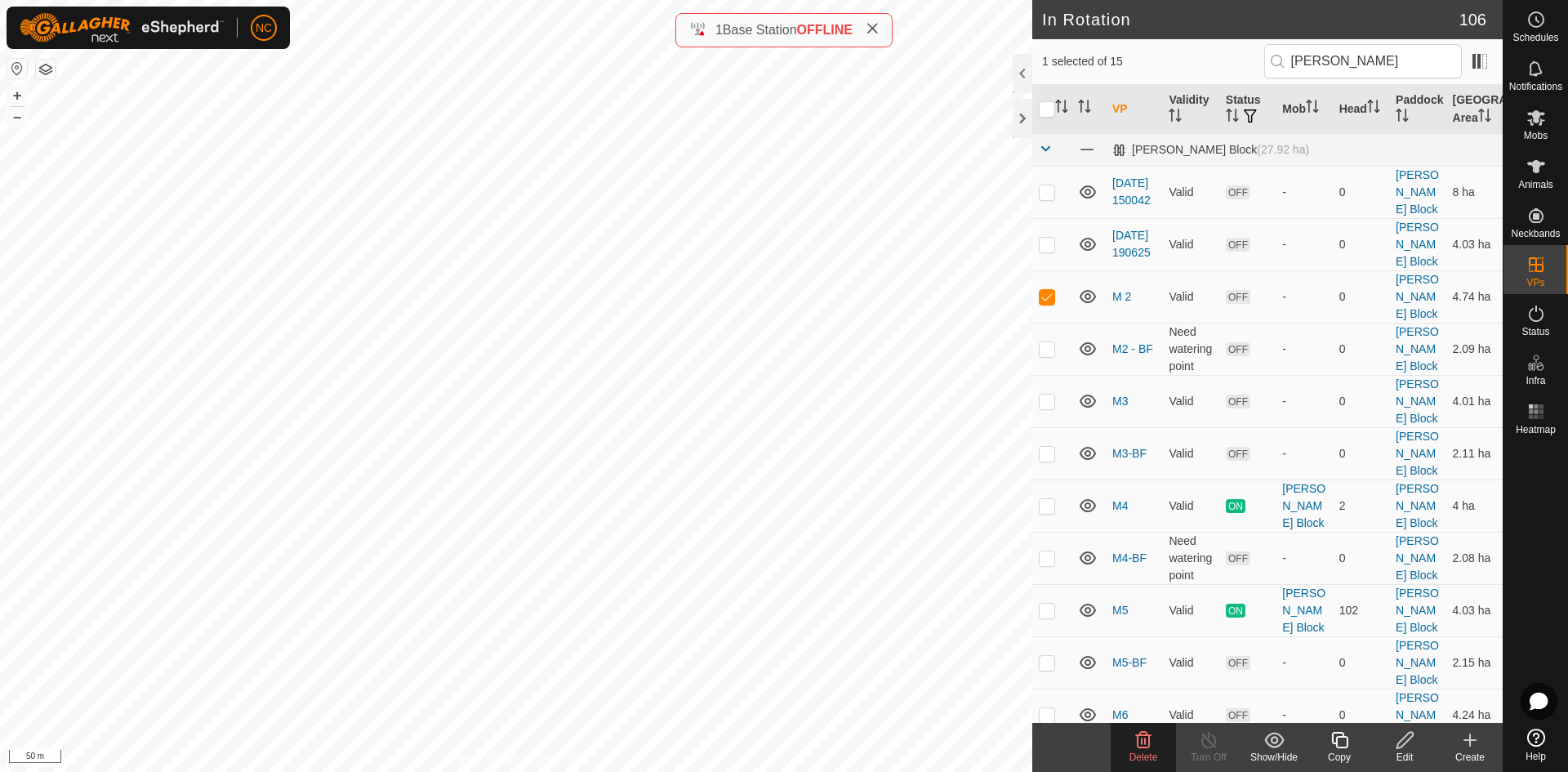
click at [1147, 745] on icon at bounding box center [1143, 741] width 20 height 20
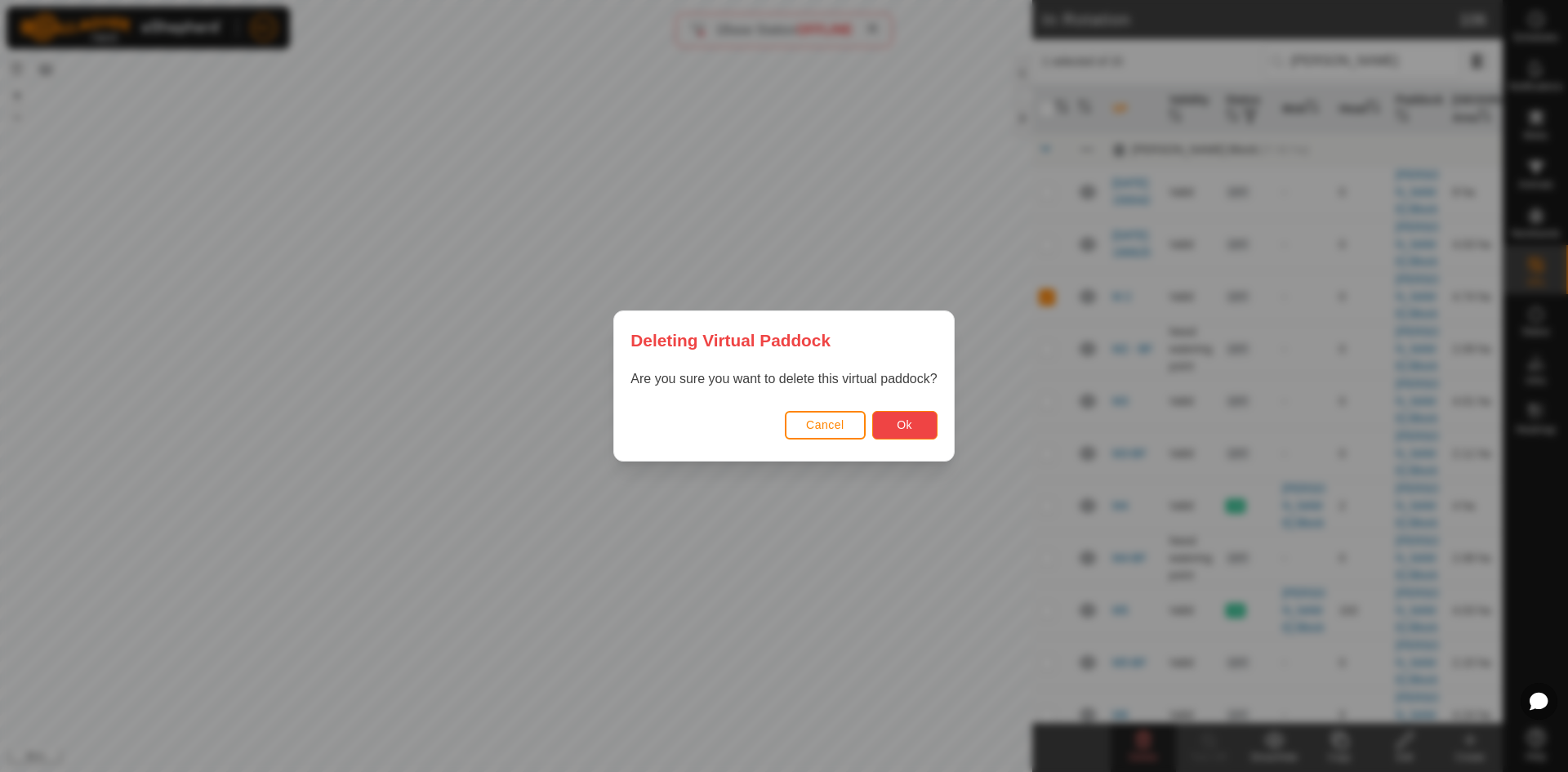
click at [917, 421] on button "Ok" at bounding box center [905, 425] width 66 height 28
checkbox input "false"
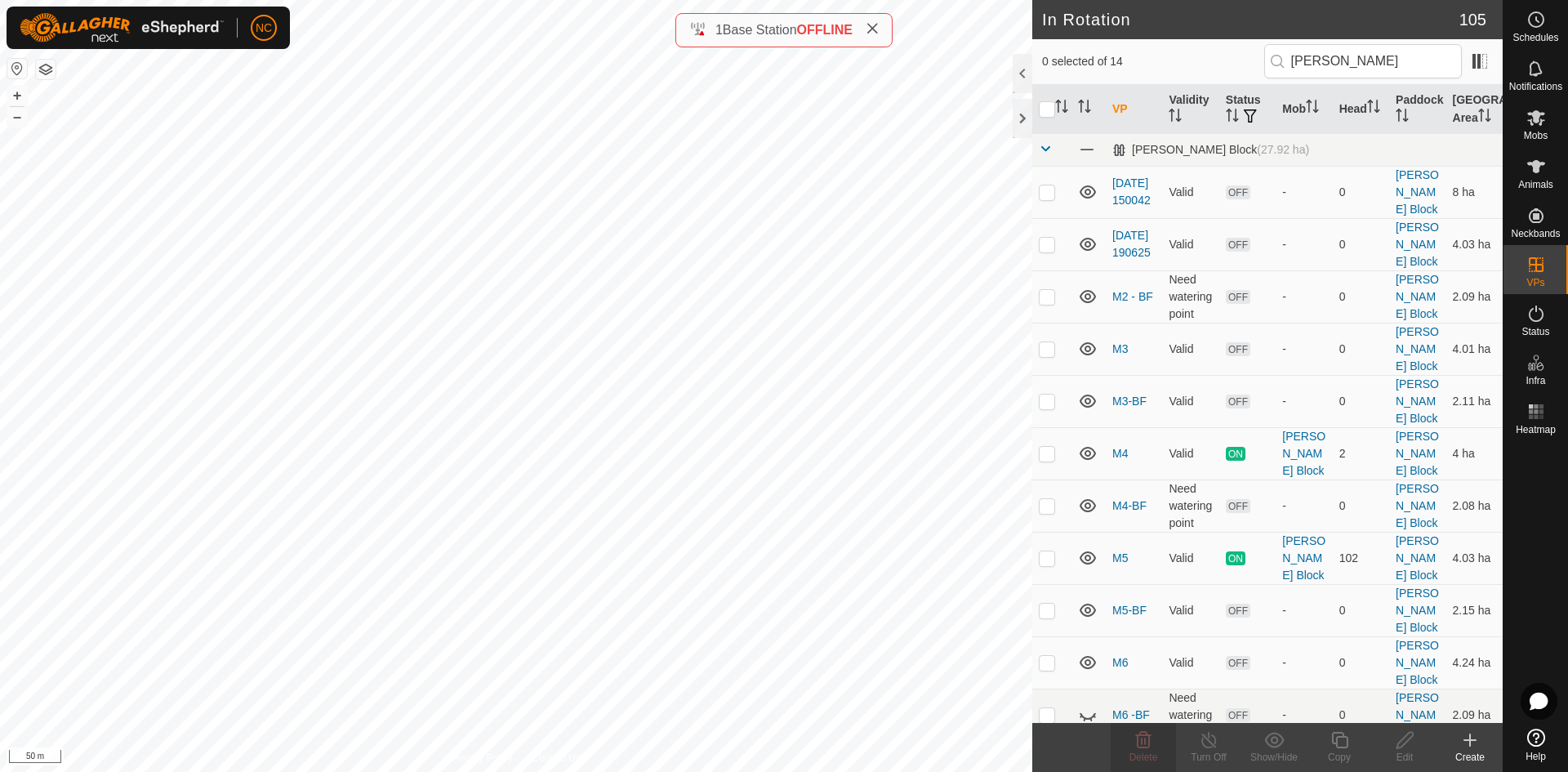
checkbox input "true"
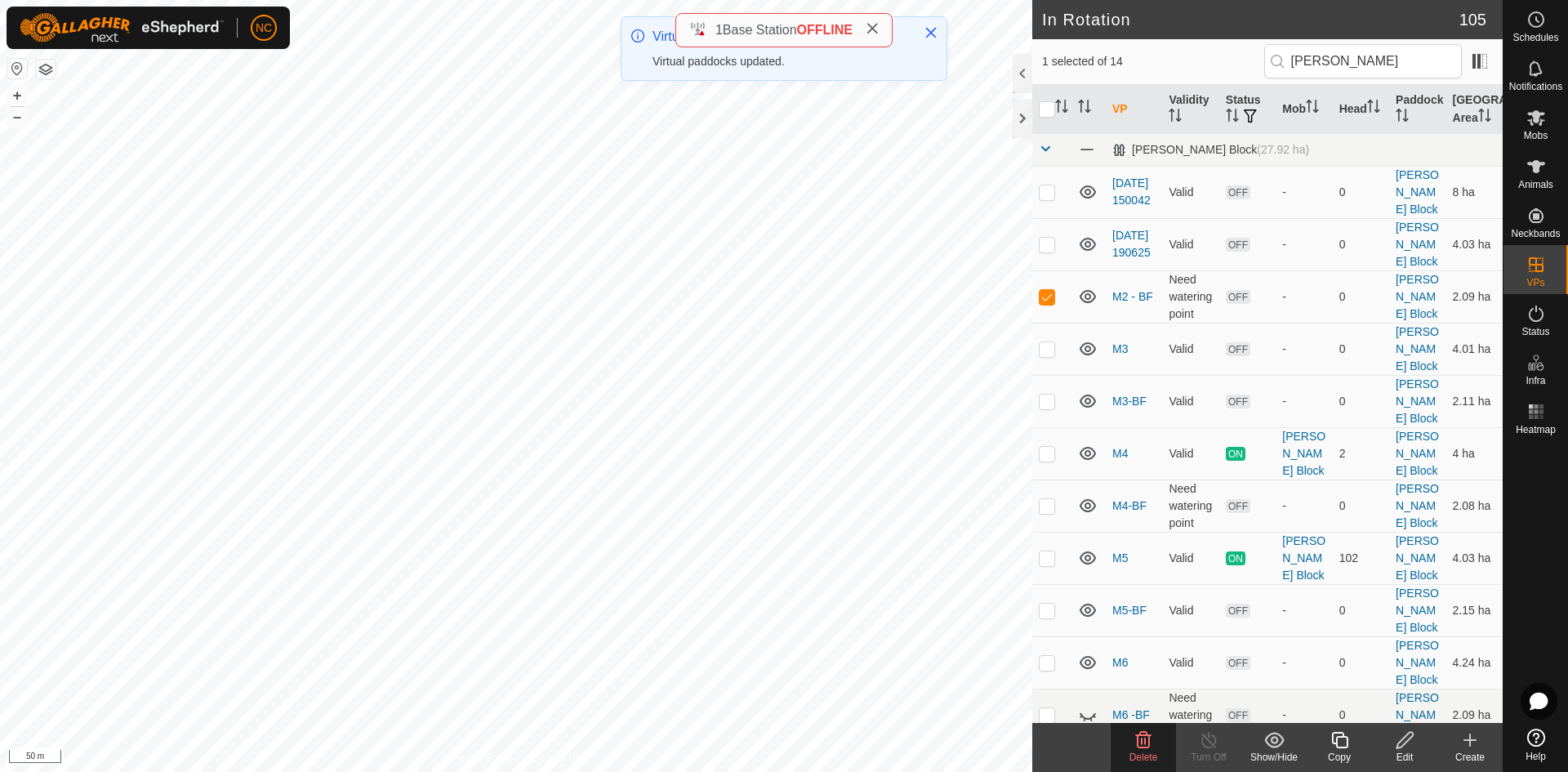
click at [1143, 753] on span "Delete" at bounding box center [1143, 757] width 28 height 12
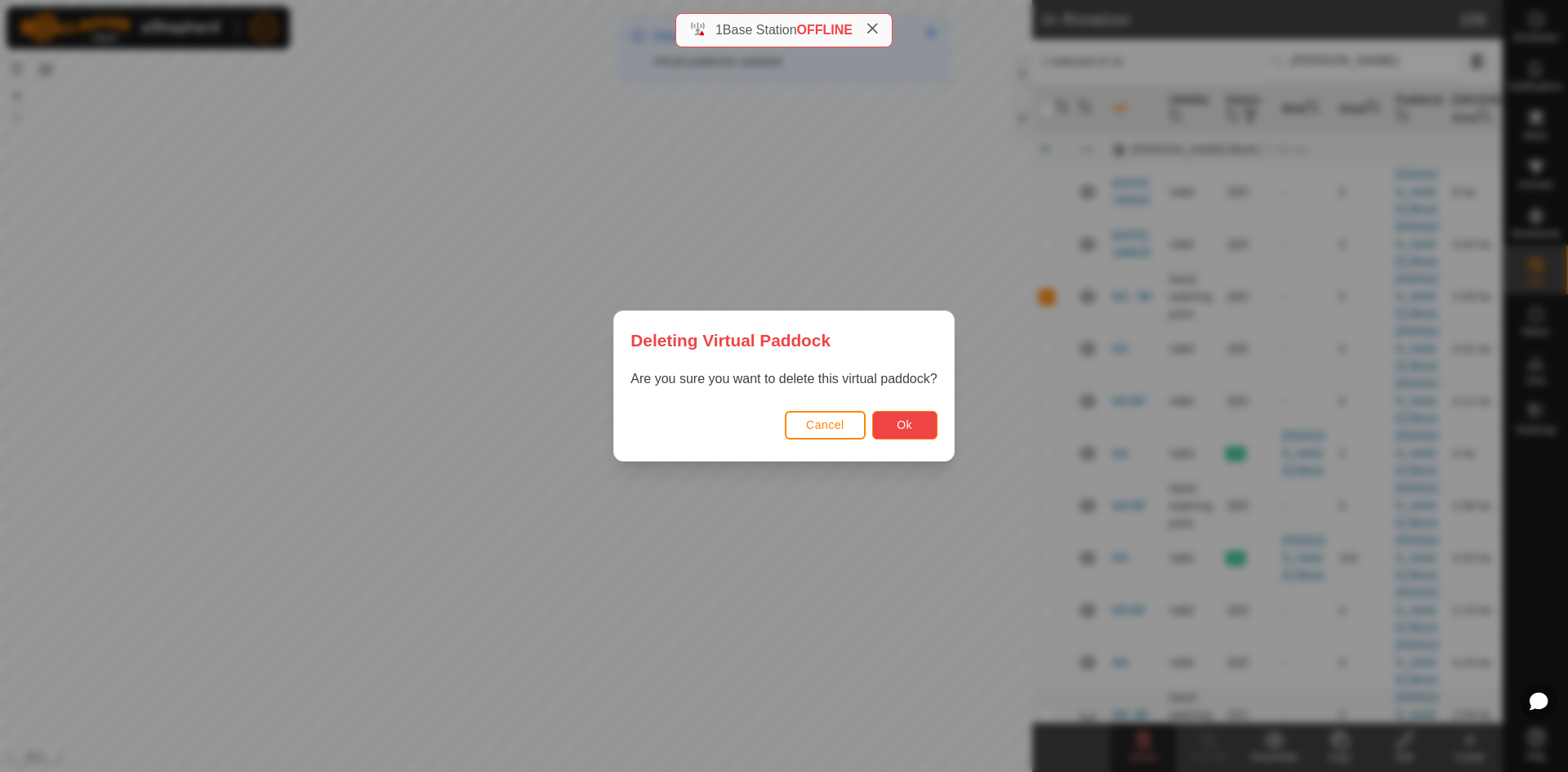
click at [906, 426] on span "Ok" at bounding box center [905, 424] width 16 height 13
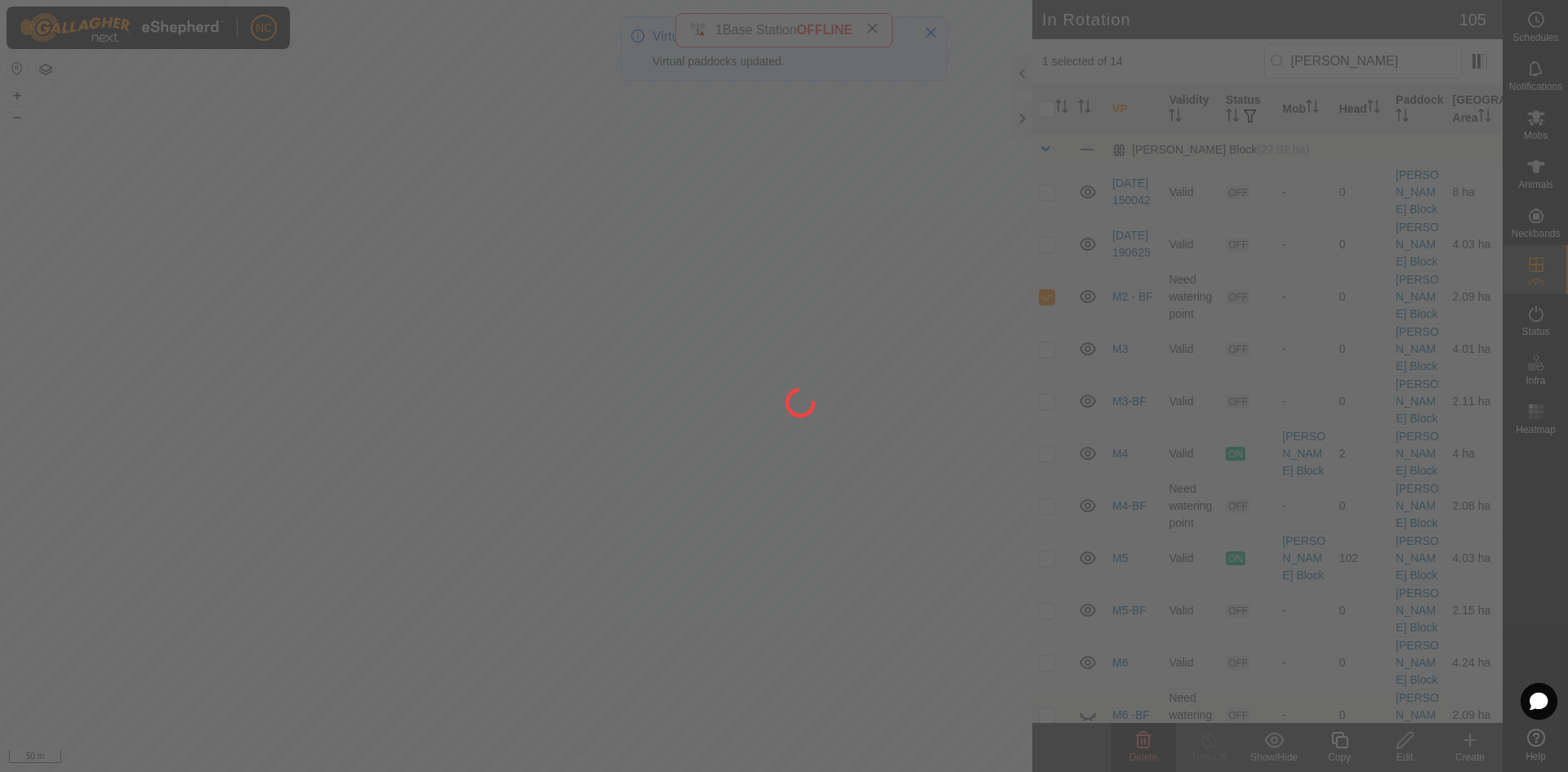
checkbox input "false"
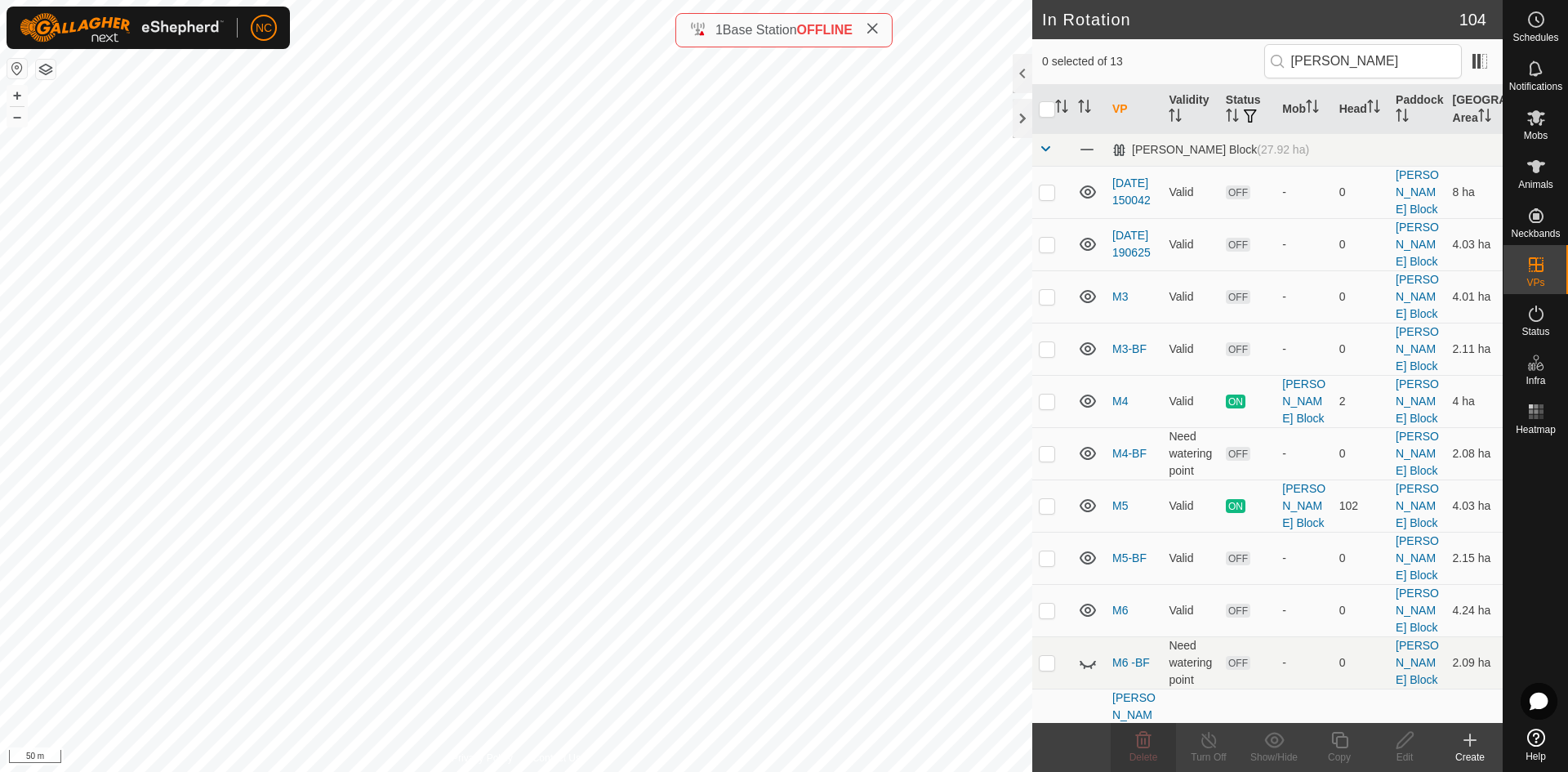
checkbox input "true"
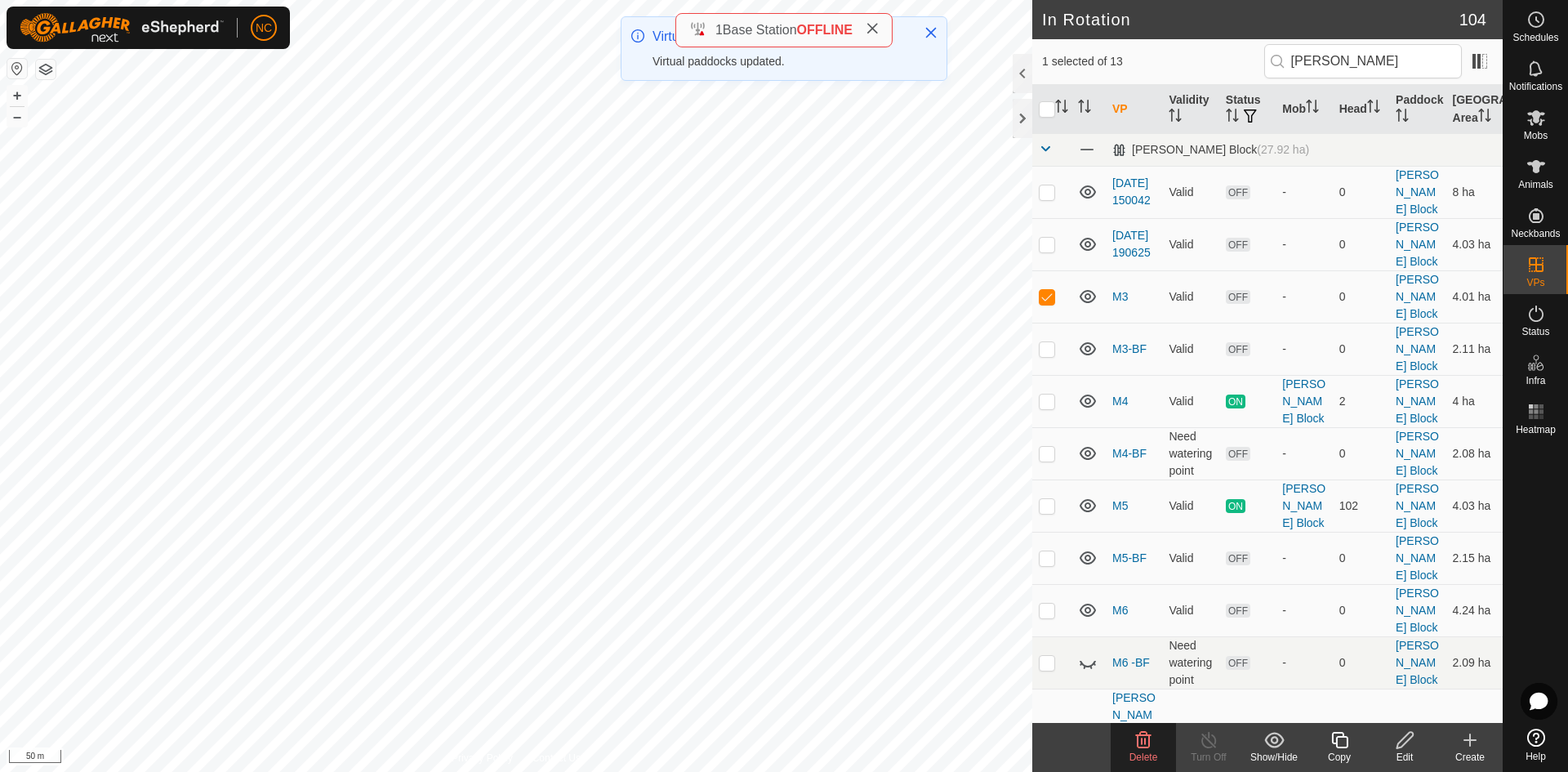
click at [1143, 736] on icon at bounding box center [1144, 740] width 16 height 17
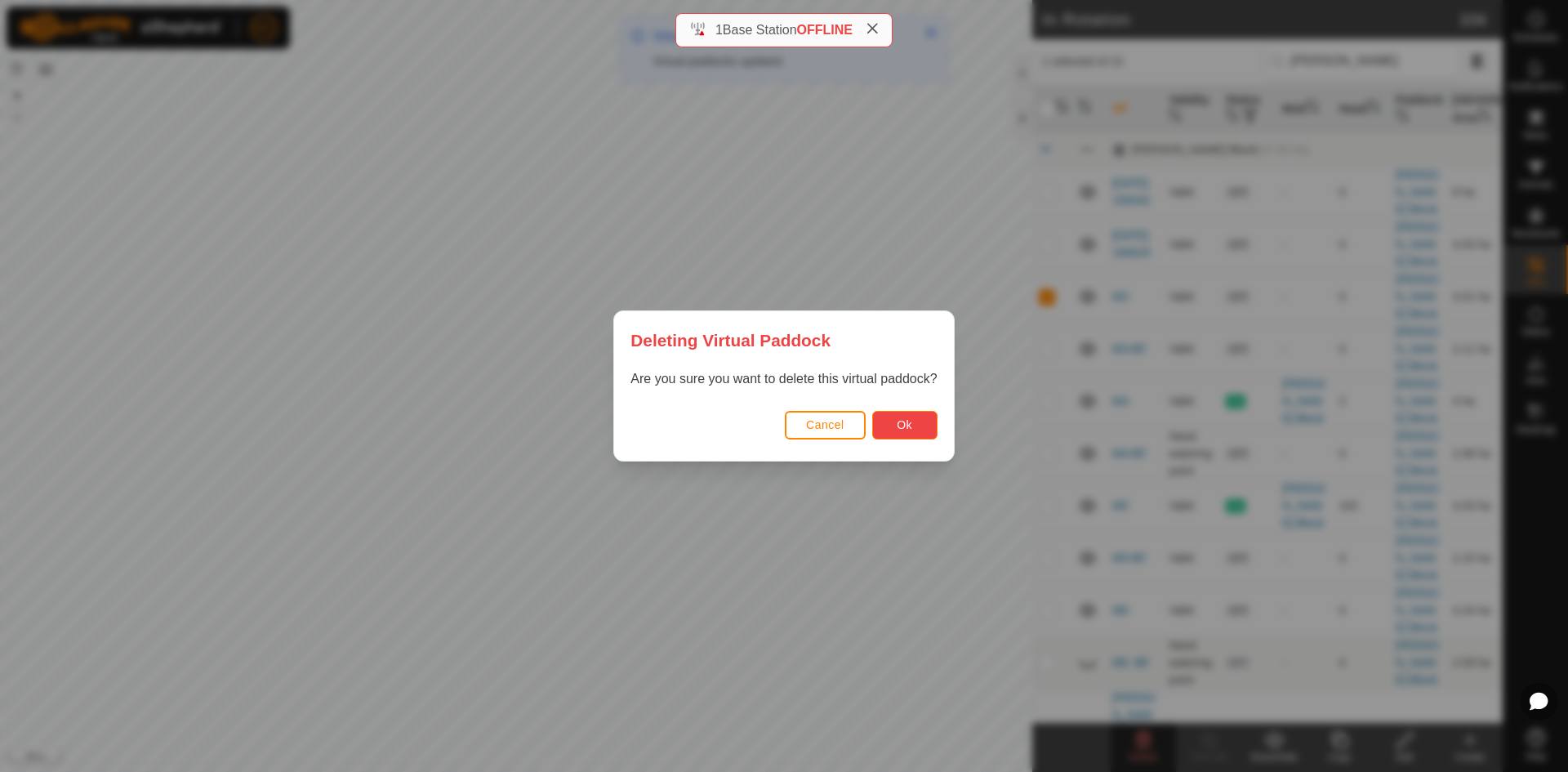
click at [899, 428] on span "Ok" at bounding box center [905, 424] width 16 height 13
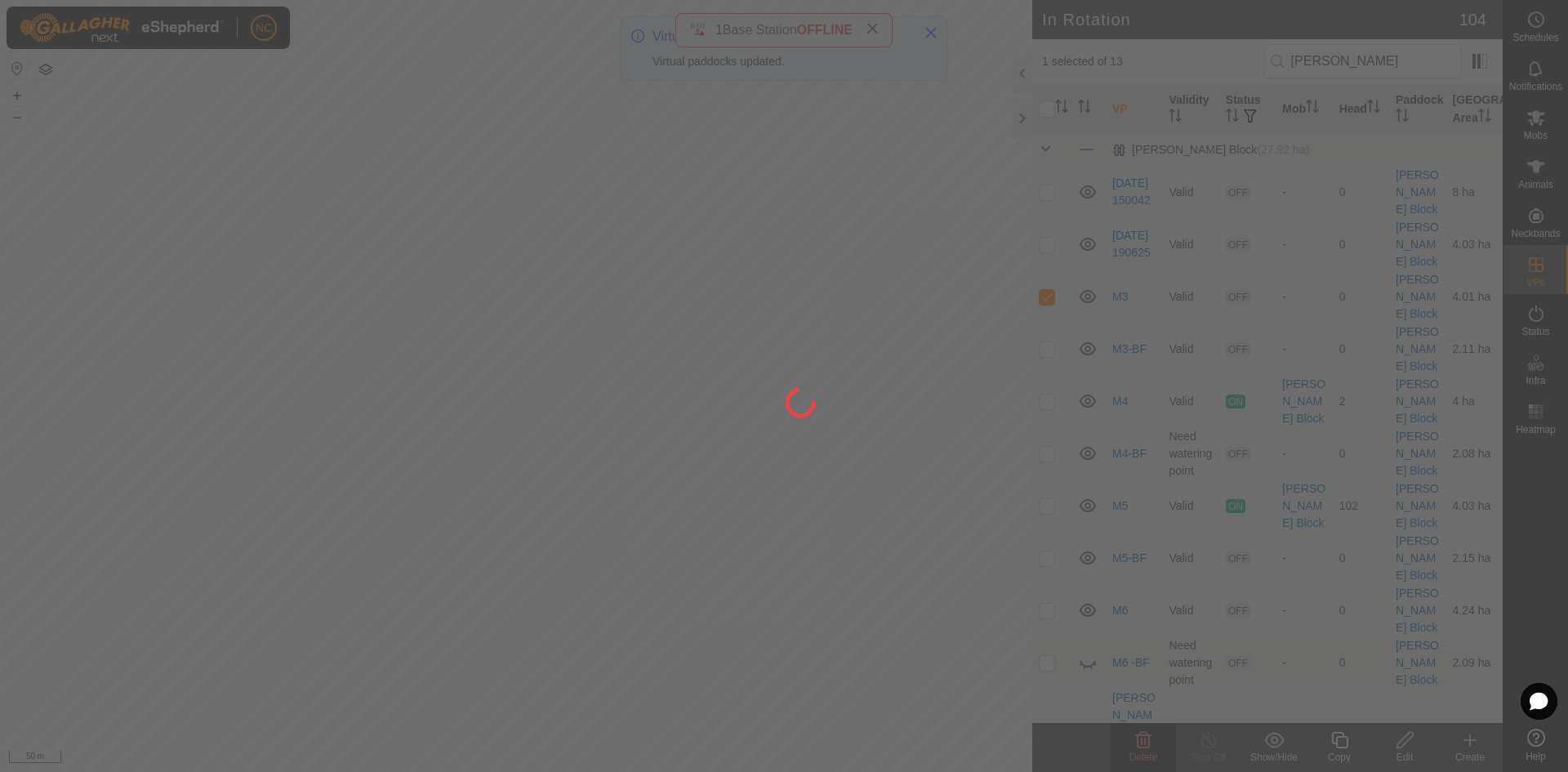
checkbox input "false"
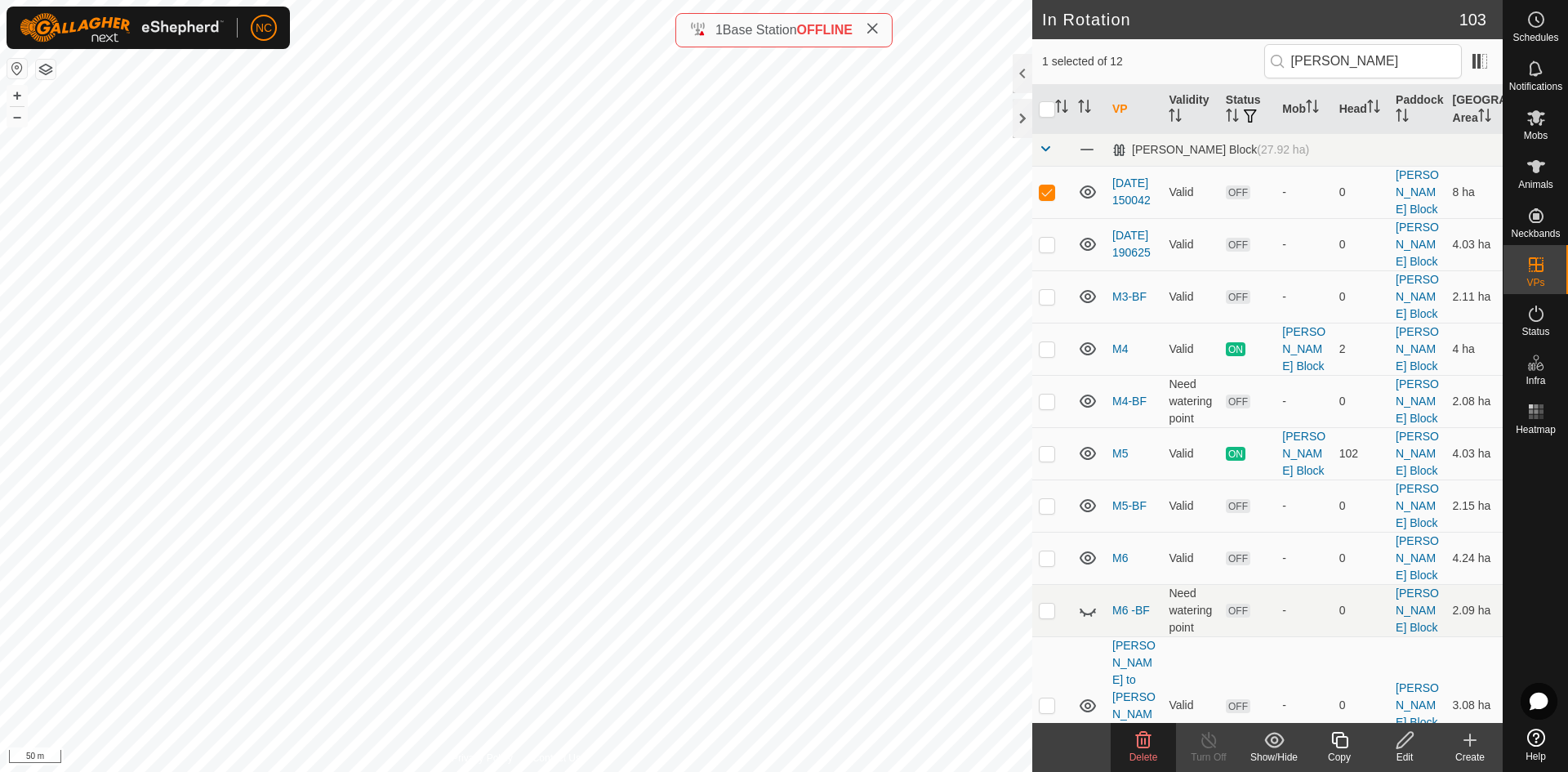
click at [1140, 752] on span "Delete" at bounding box center [1143, 757] width 28 height 12
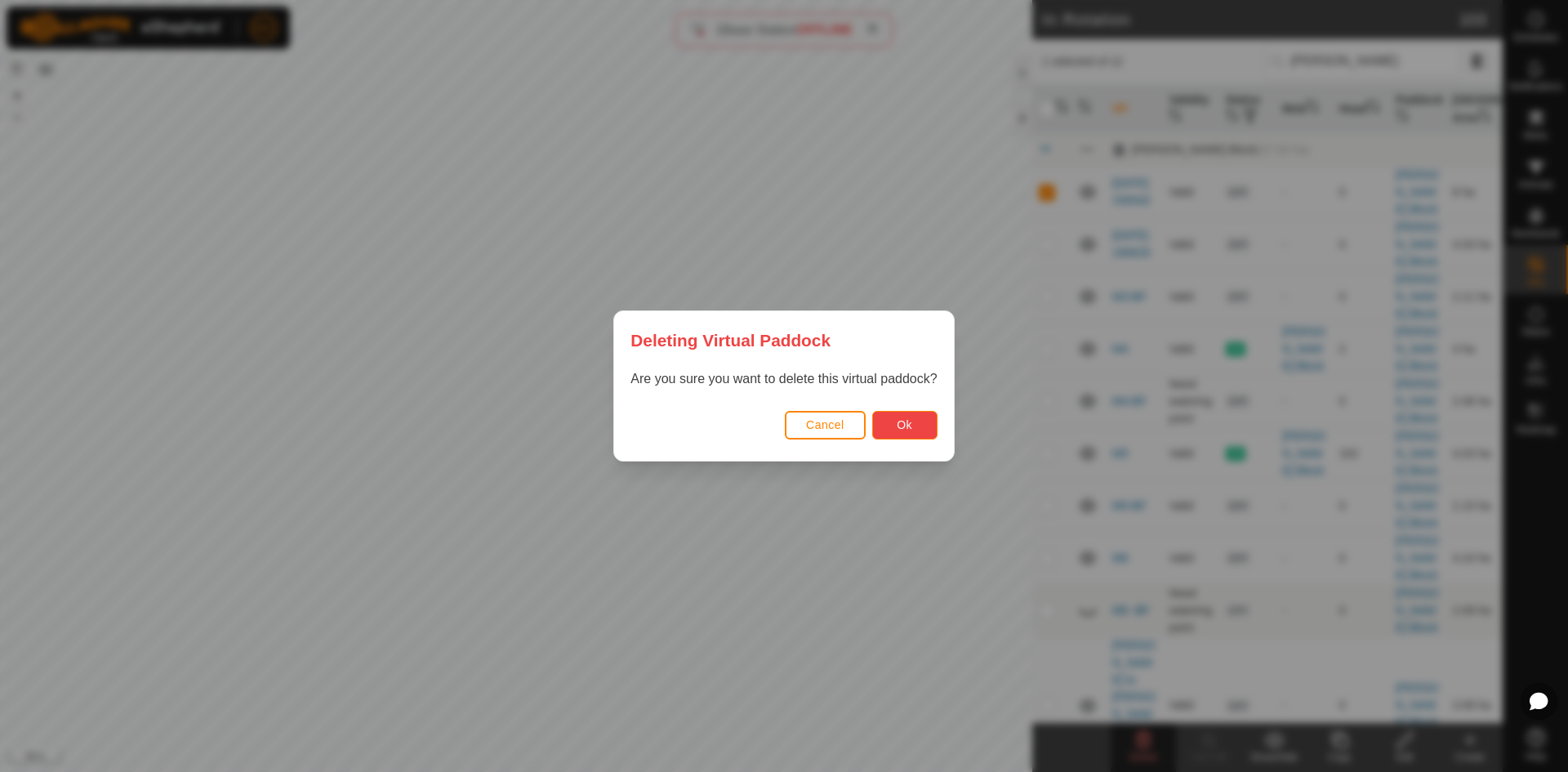
click at [889, 430] on button "Ok" at bounding box center [905, 425] width 66 height 28
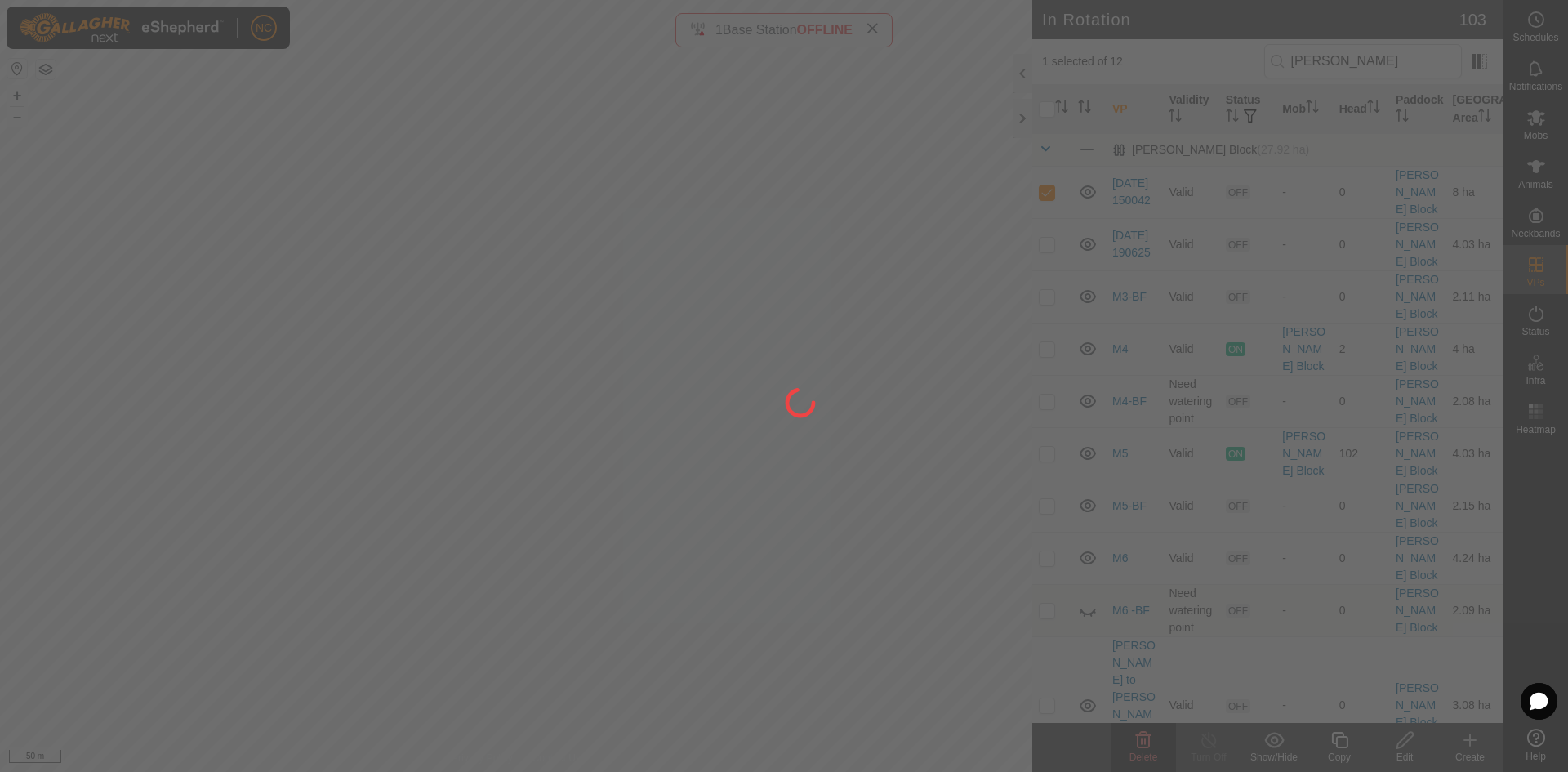
checkbox input "false"
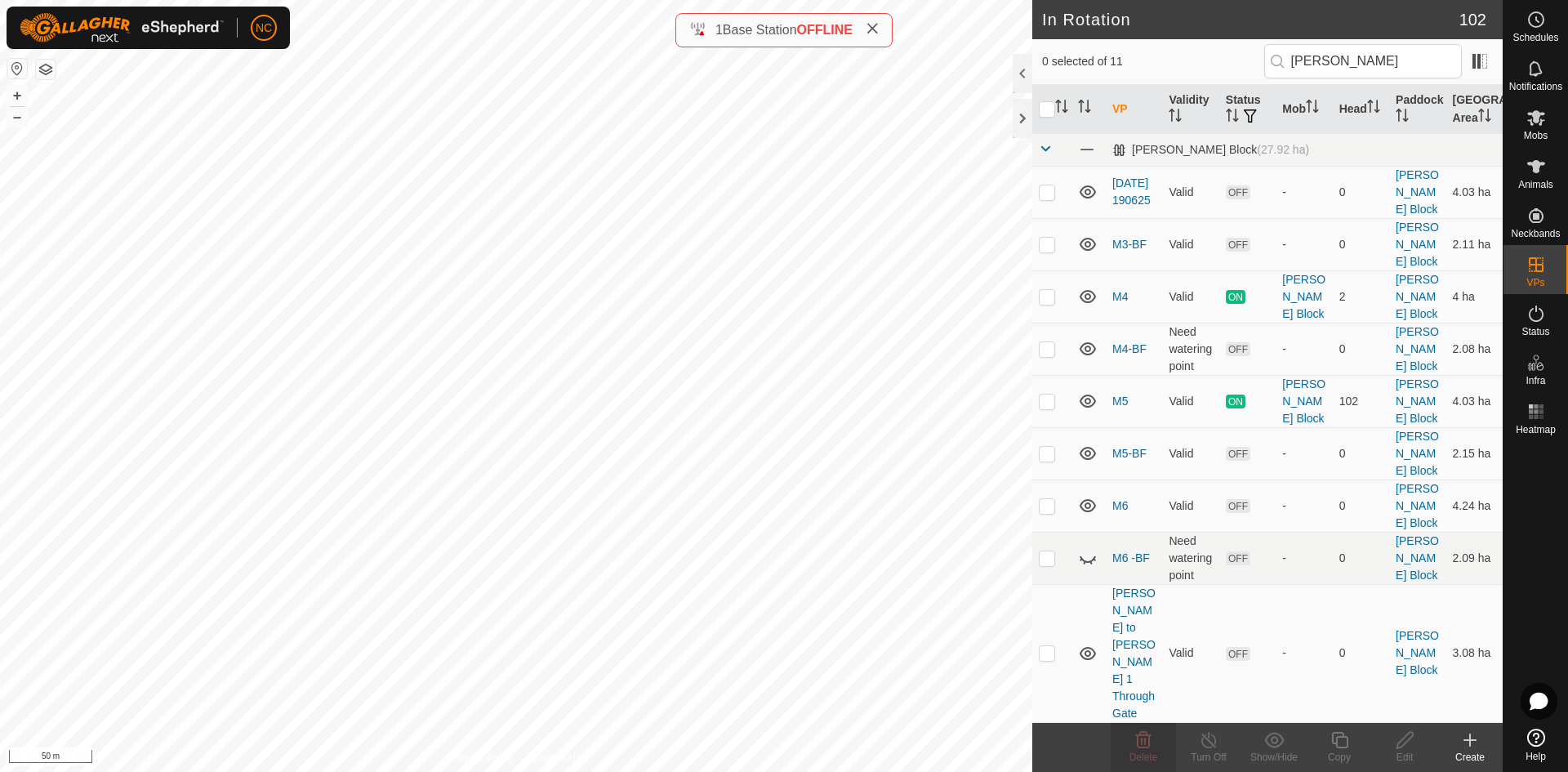
checkbox input "true"
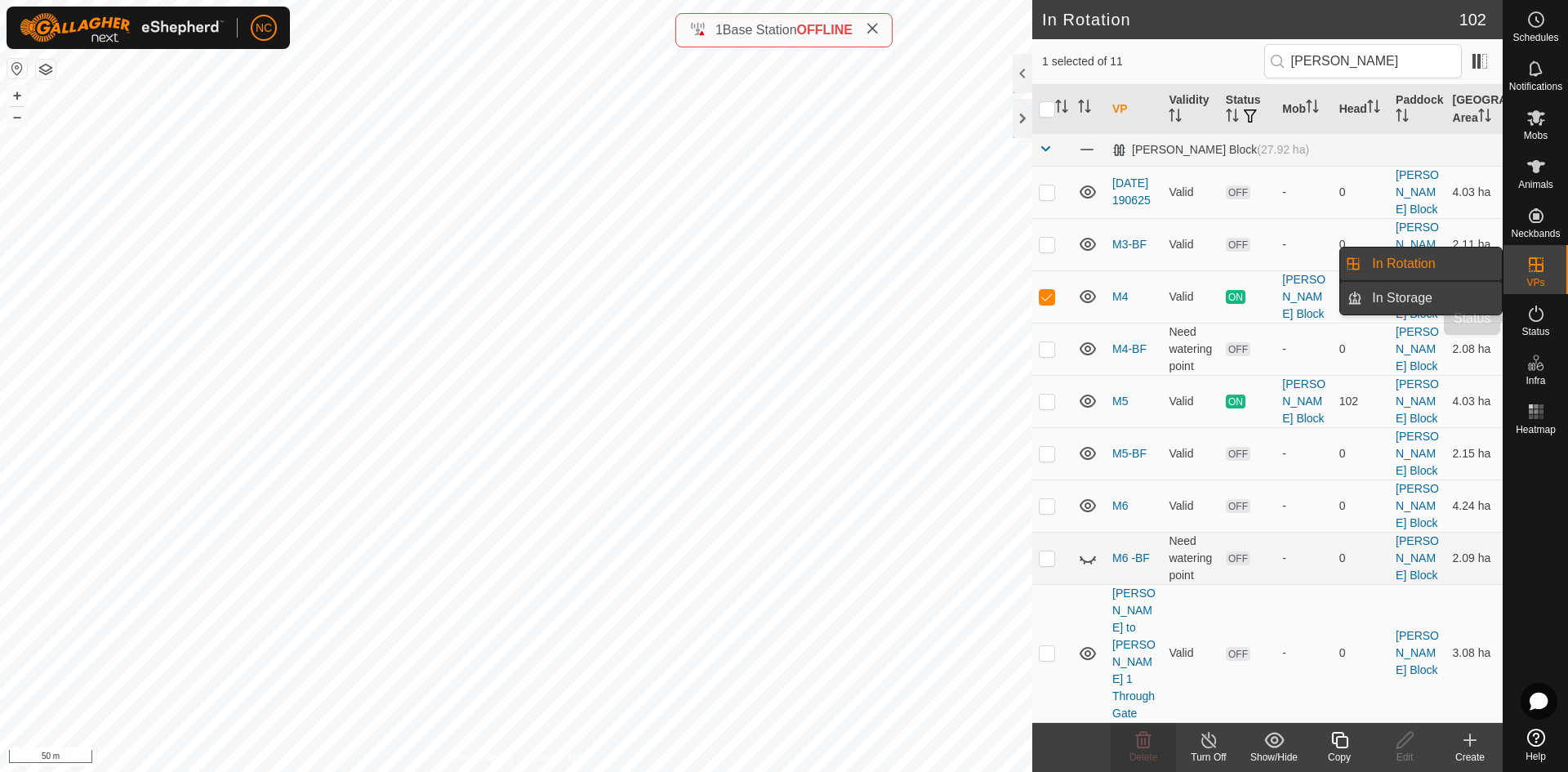
drag, startPoint x: 1530, startPoint y: 327, endPoint x: 1371, endPoint y: 302, distance: 161.0
click at [1530, 327] on span "Status" at bounding box center [1536, 332] width 27 height 10
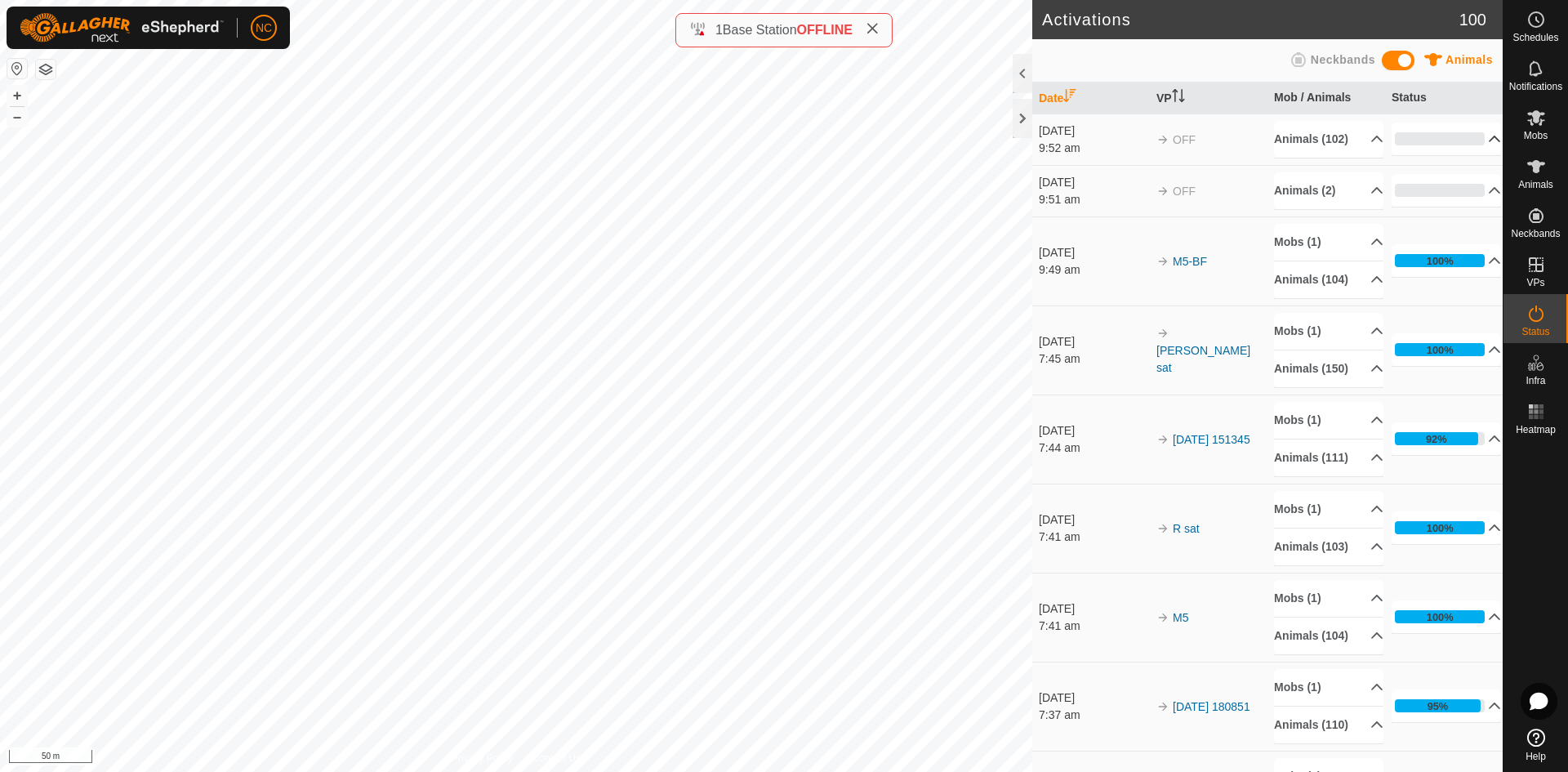
click at [1406, 146] on p-accordion-header "0%" at bounding box center [1446, 138] width 110 height 32
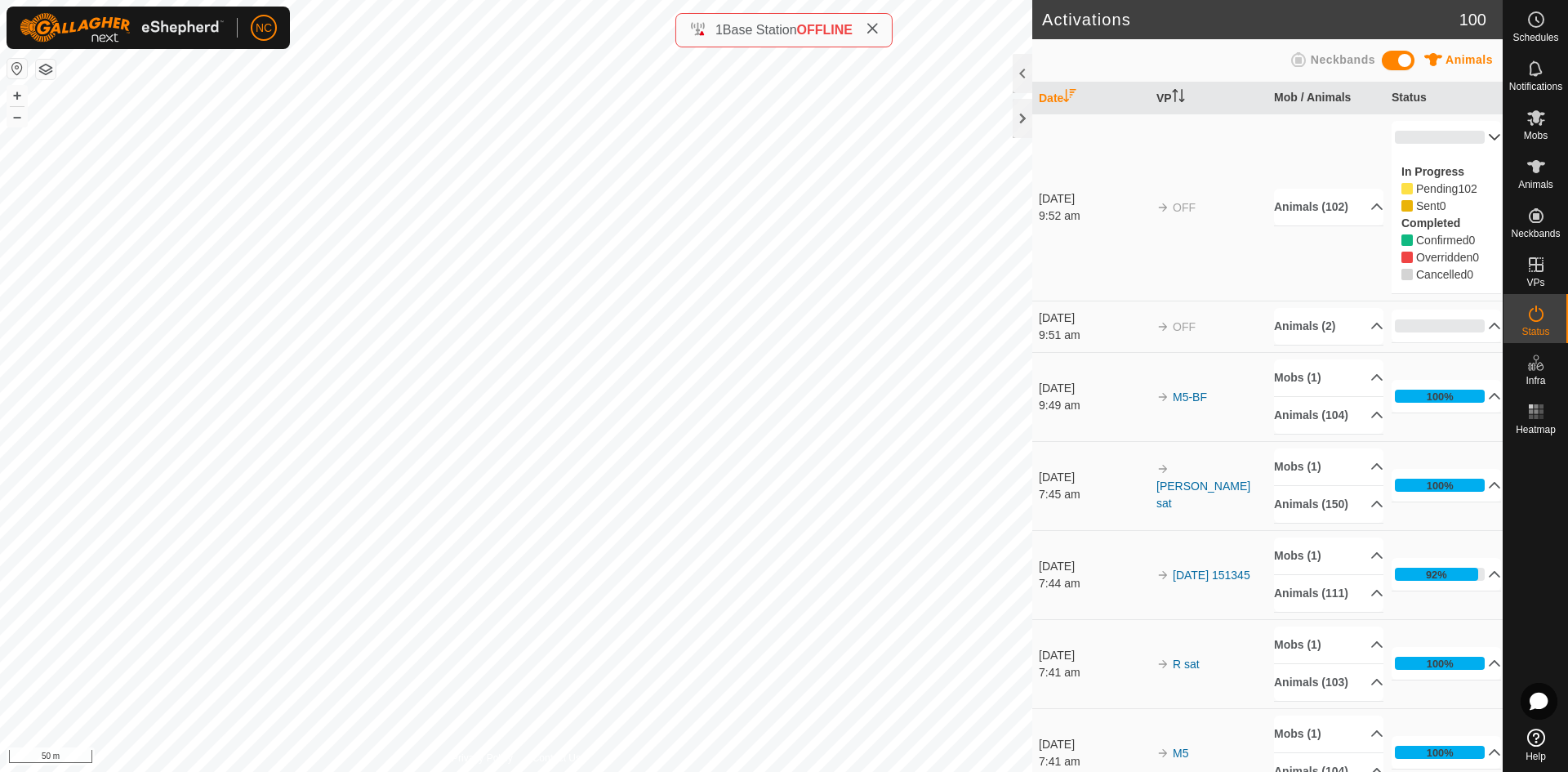
click at [1406, 146] on p-accordion-header "0%" at bounding box center [1446, 136] width 110 height 32
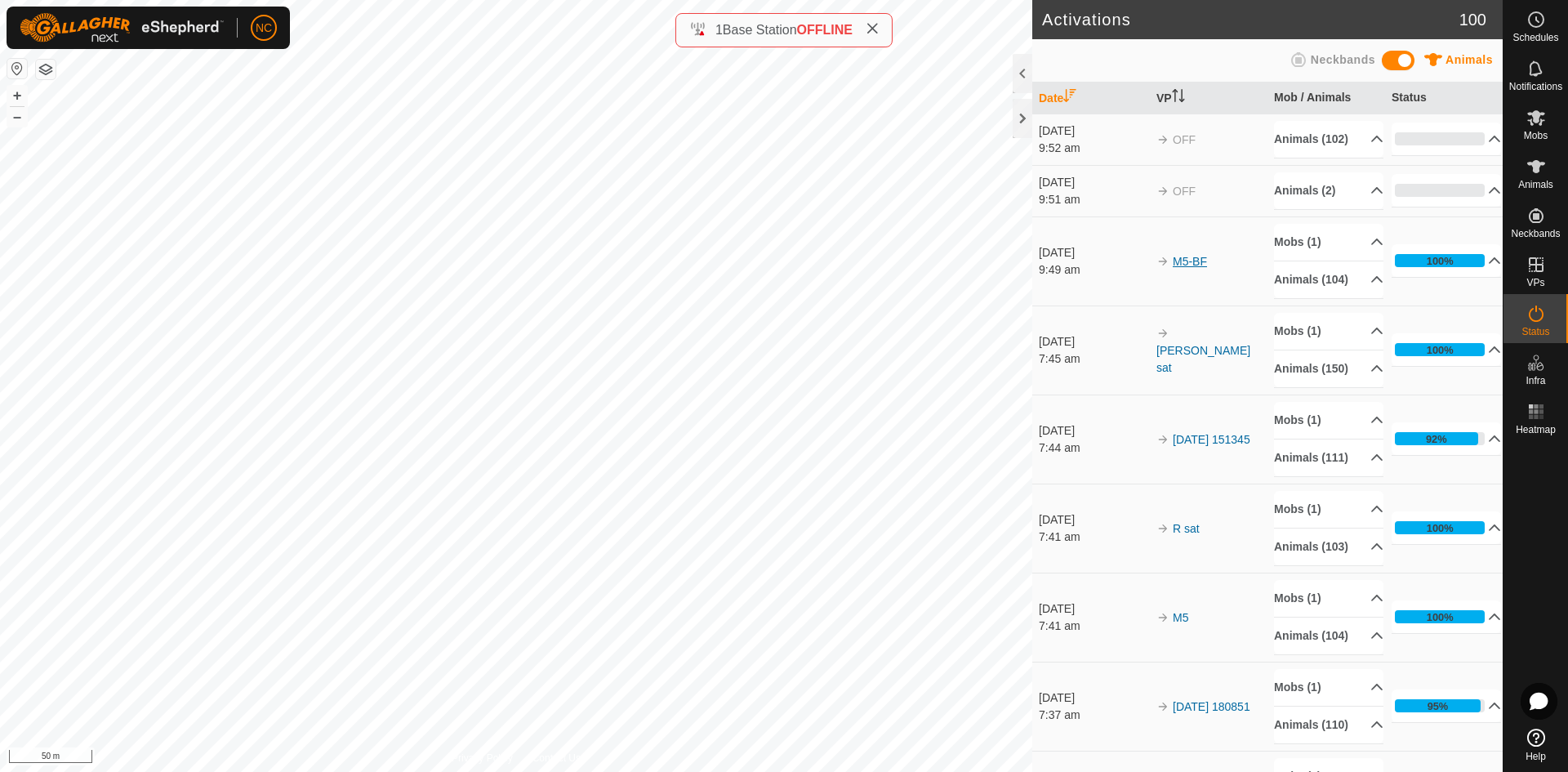
click at [1182, 268] on link "M5-BF" at bounding box center [1189, 261] width 34 height 13
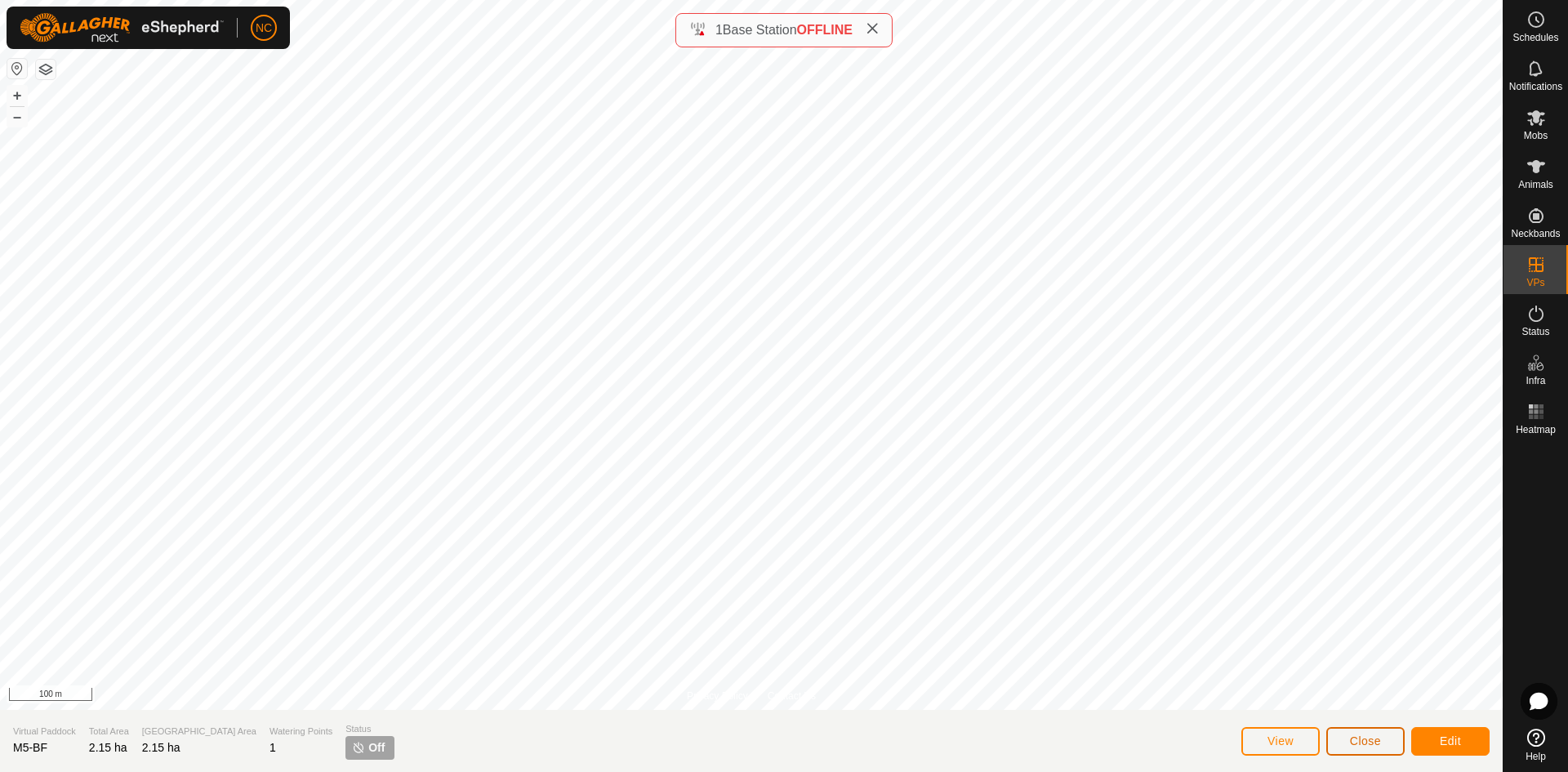
click at [1380, 746] on span "Close" at bounding box center [1366, 741] width 31 height 13
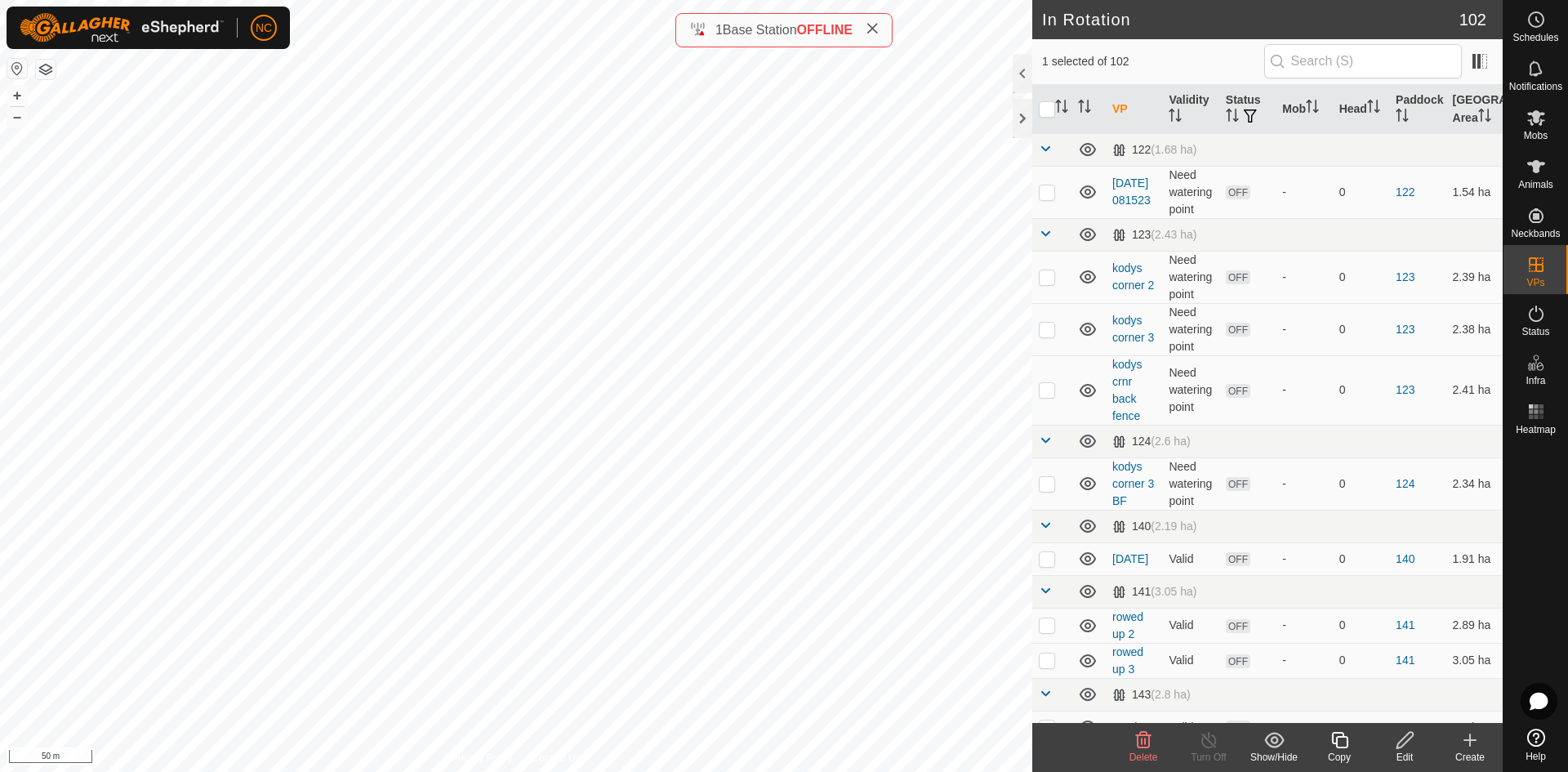
click at [1416, 758] on div "Edit" at bounding box center [1404, 757] width 66 height 15
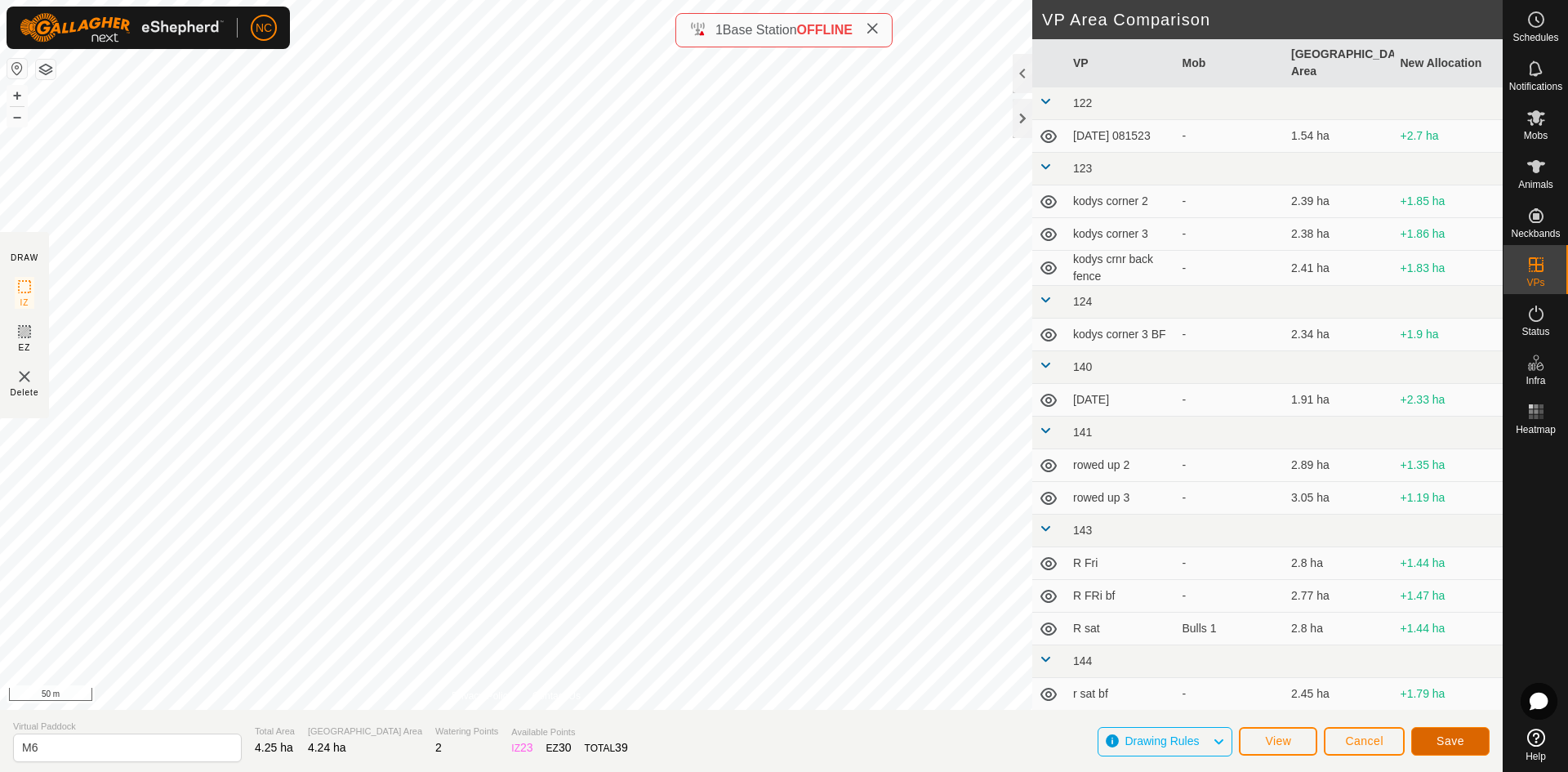
click at [1464, 746] on span "Save" at bounding box center [1450, 741] width 27 height 13
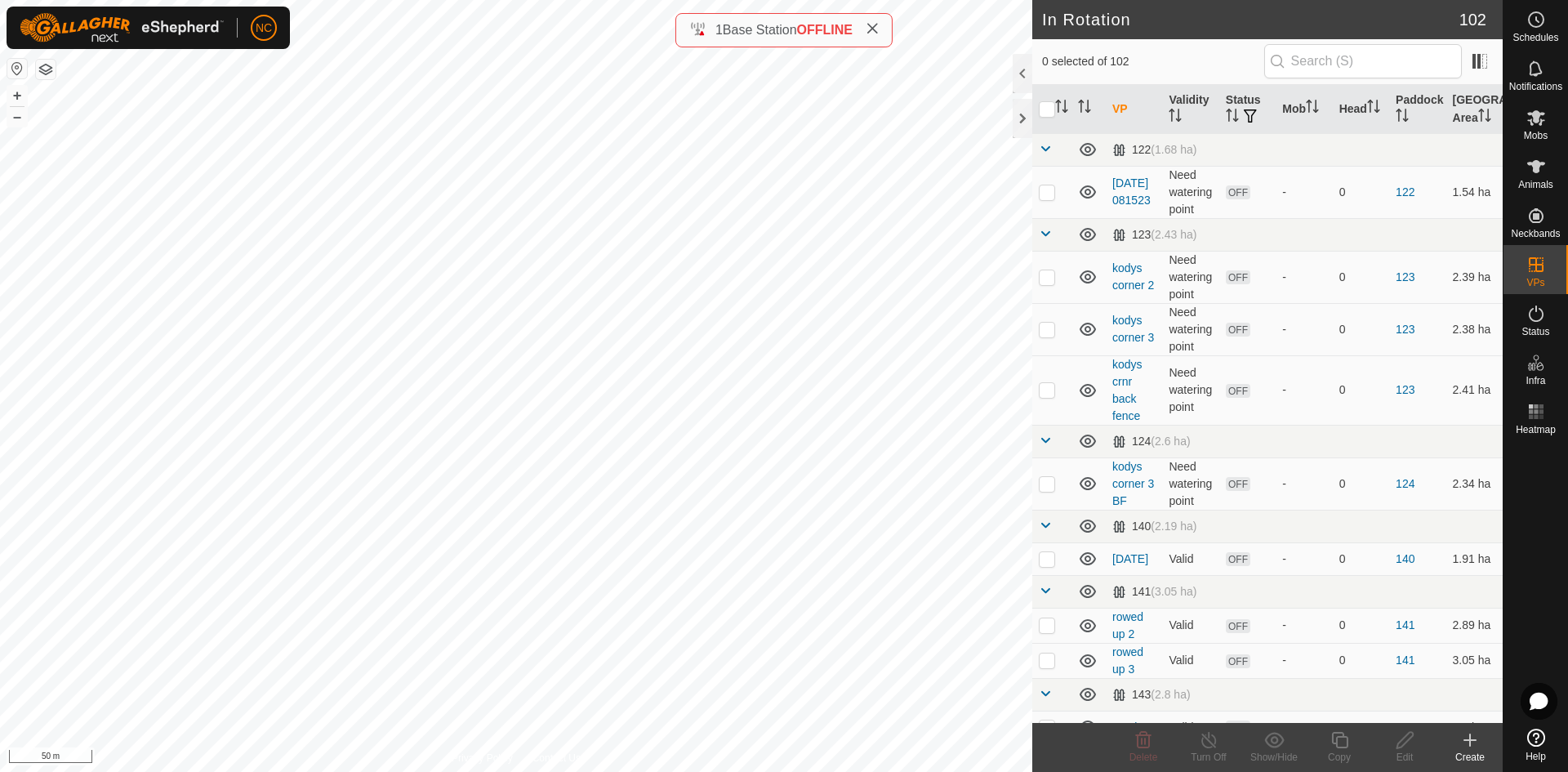
checkbox input "true"
click at [1533, 326] on es-activation-svg-icon at bounding box center [1537, 314] width 29 height 26
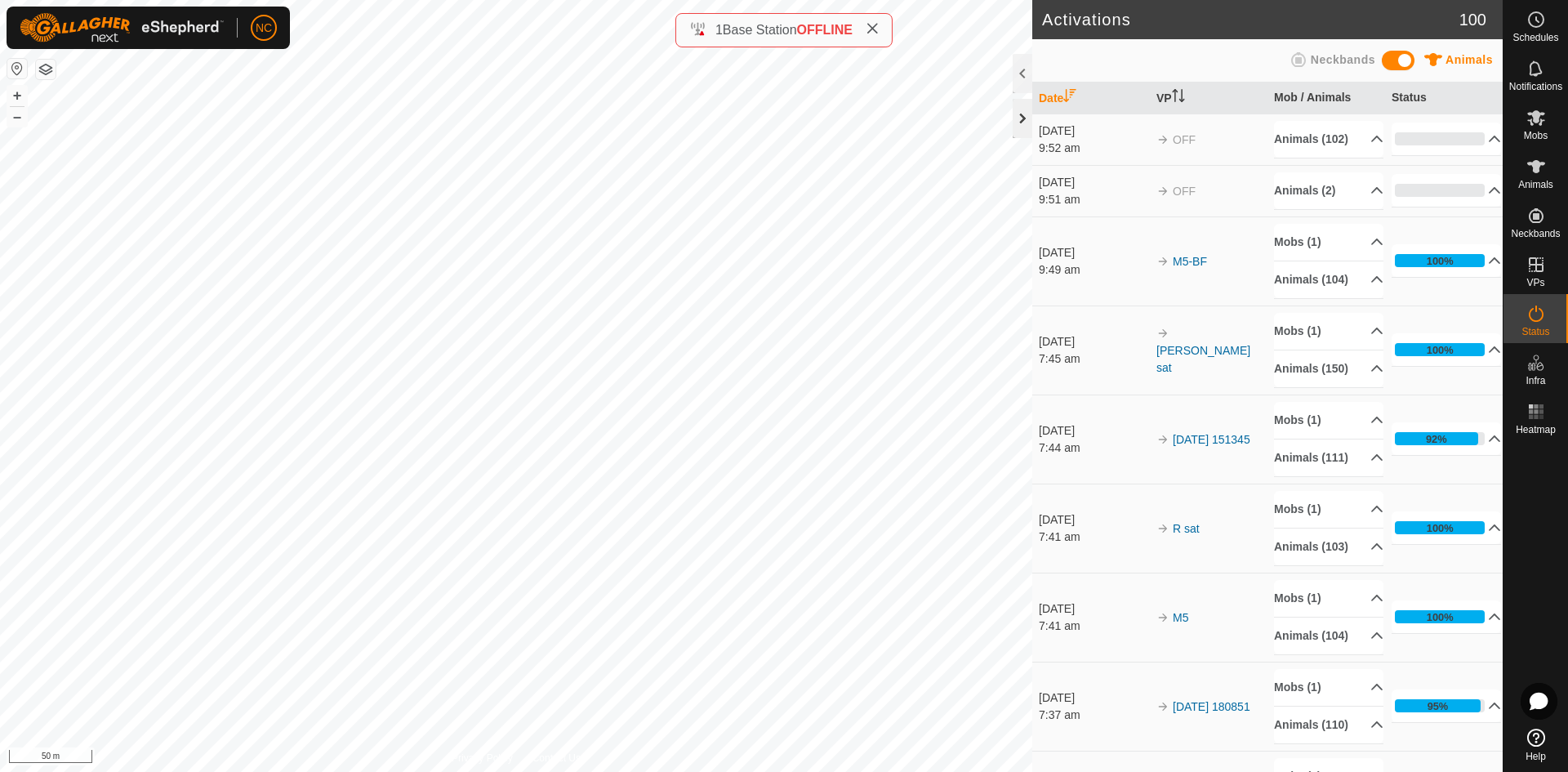
click at [1024, 121] on div at bounding box center [1023, 119] width 20 height 39
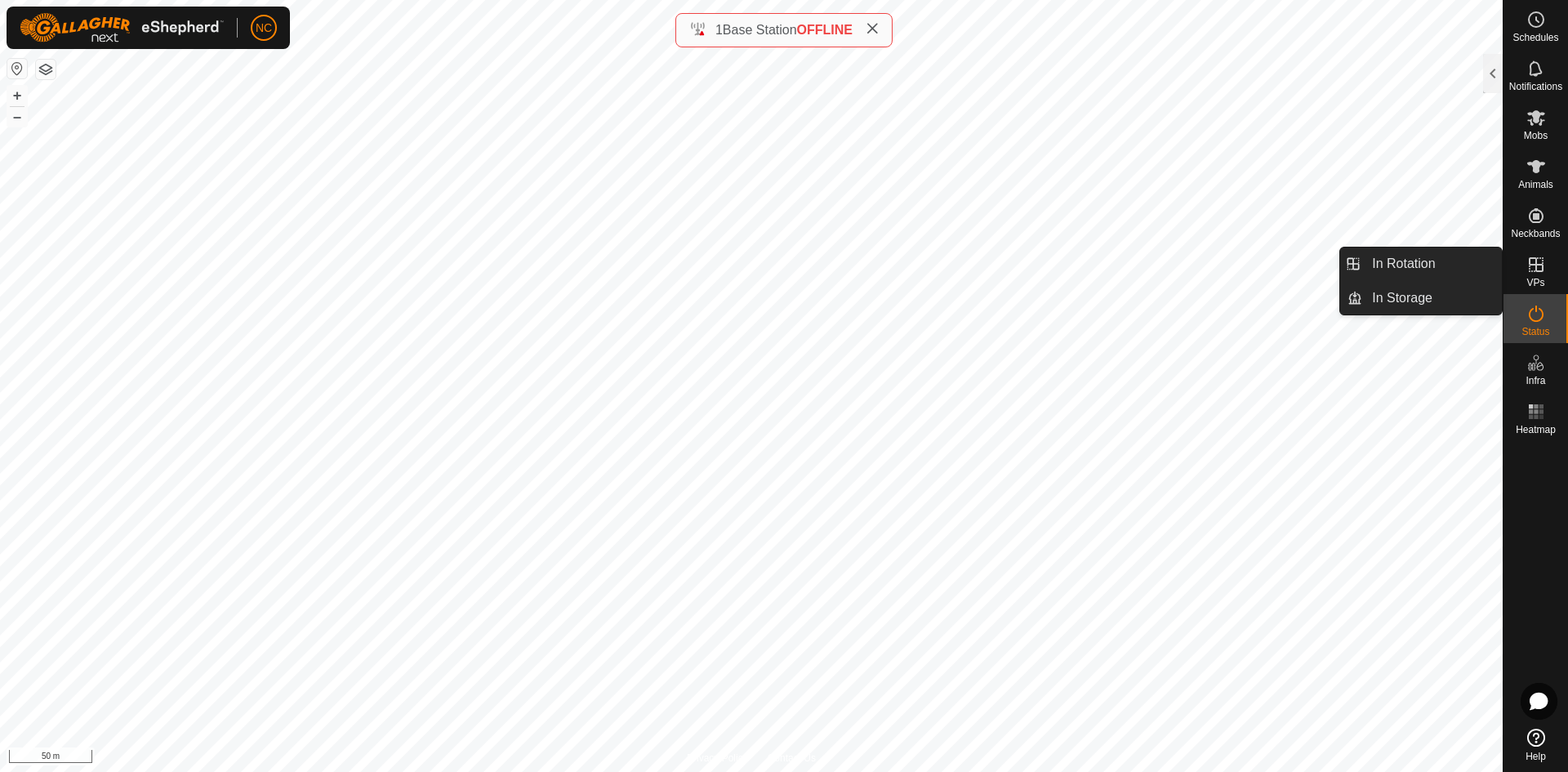
click at [1538, 276] on es-virtualpaddocks-svg-icon at bounding box center [1537, 265] width 29 height 26
click at [1474, 256] on link "In Rotation" at bounding box center [1432, 263] width 139 height 32
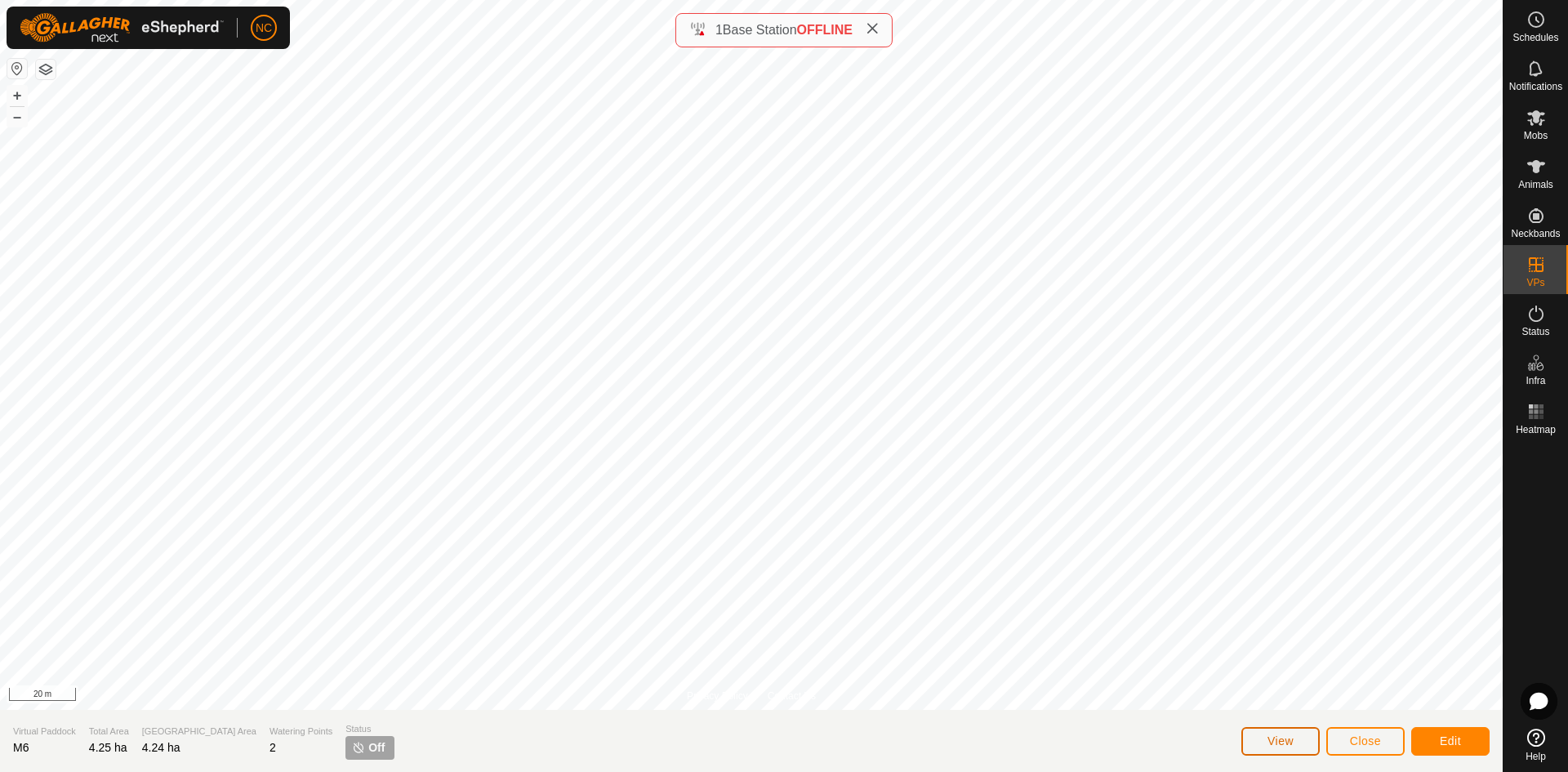
click at [1272, 741] on span "View" at bounding box center [1281, 741] width 26 height 13
click at [352, 741] on img at bounding box center [358, 746] width 13 height 13
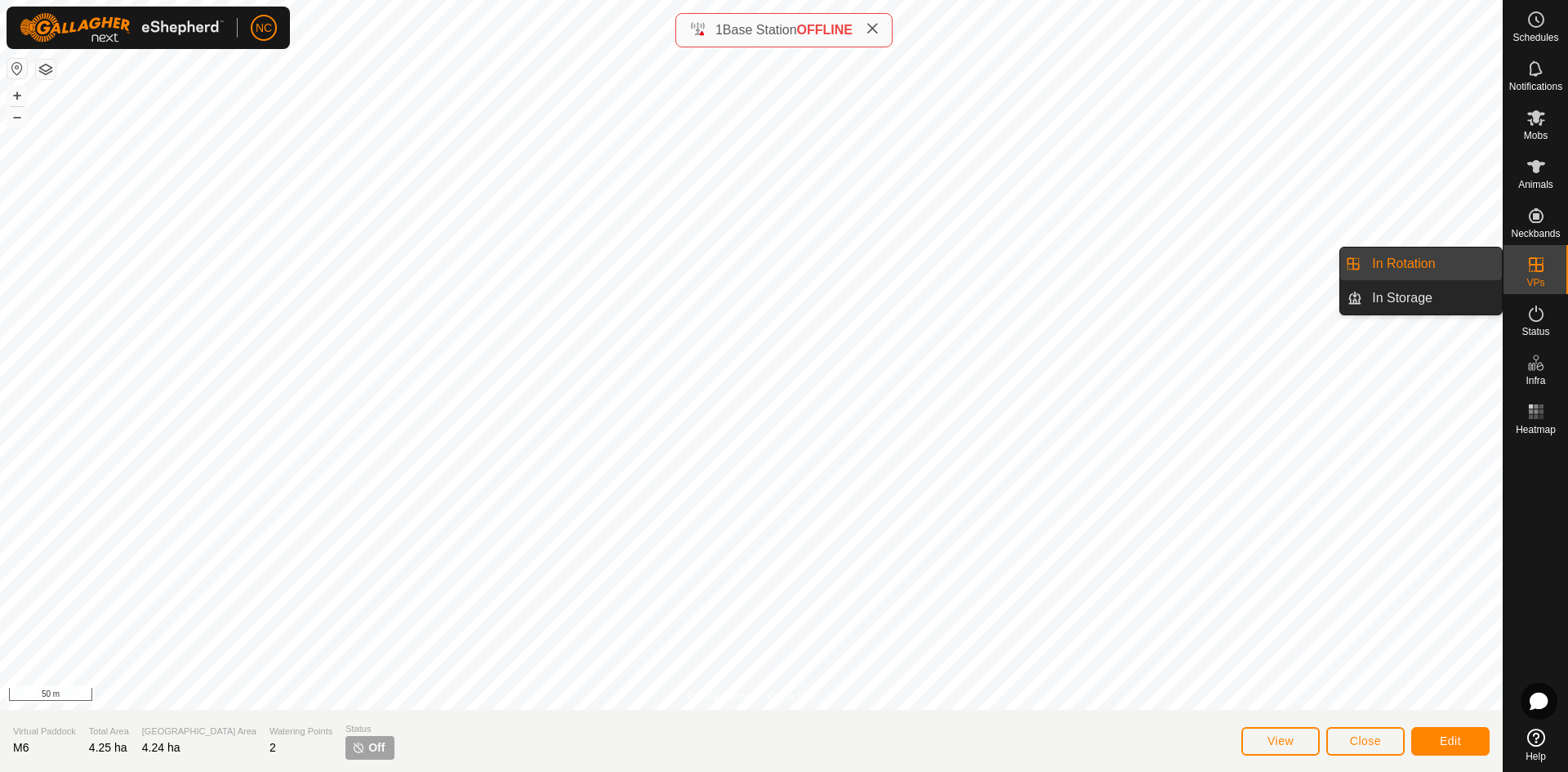
click at [1527, 262] on icon at bounding box center [1537, 265] width 20 height 20
click at [1449, 266] on link "In Rotation" at bounding box center [1432, 263] width 139 height 32
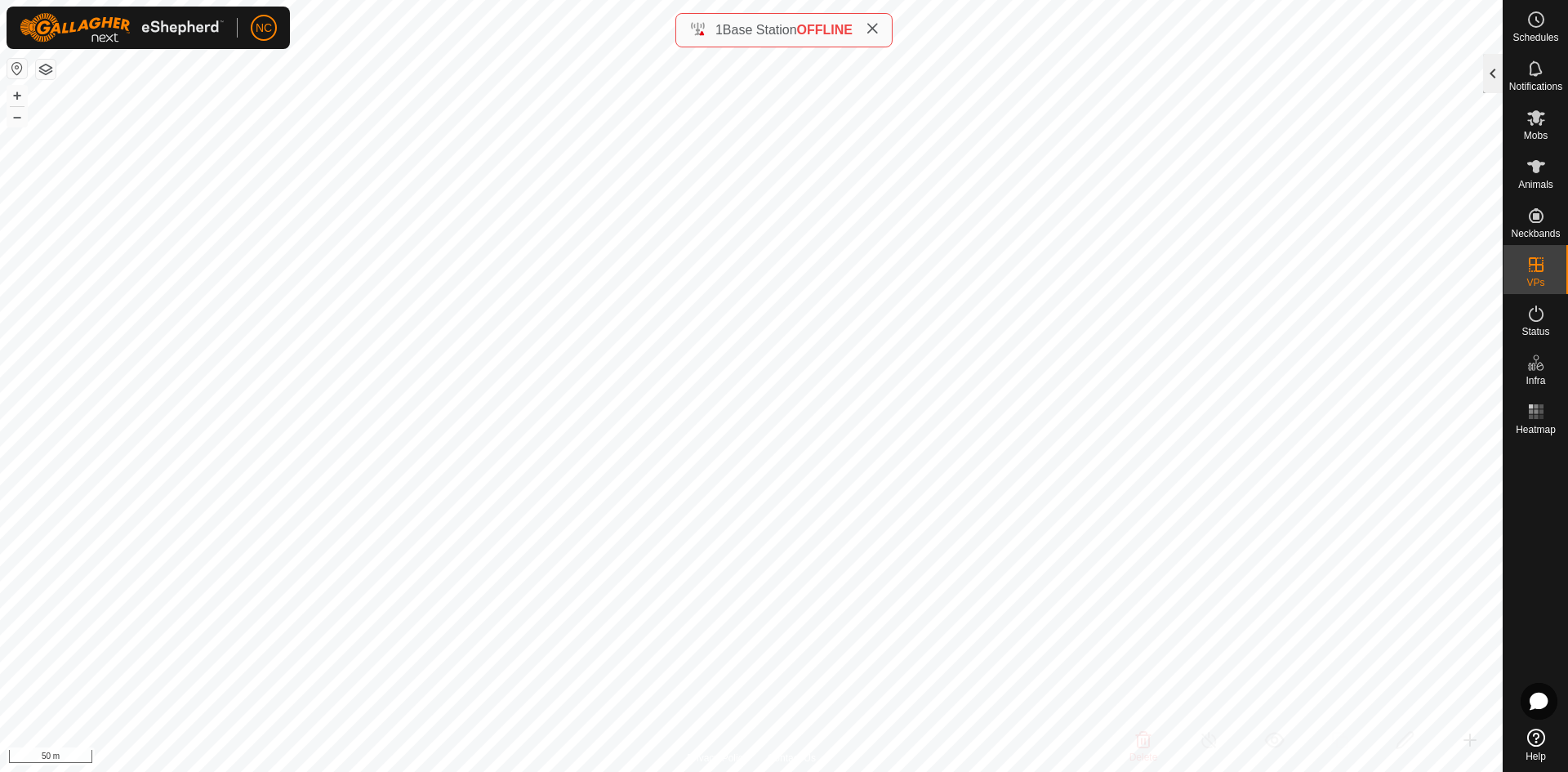
click at [1489, 76] on div at bounding box center [1493, 74] width 20 height 39
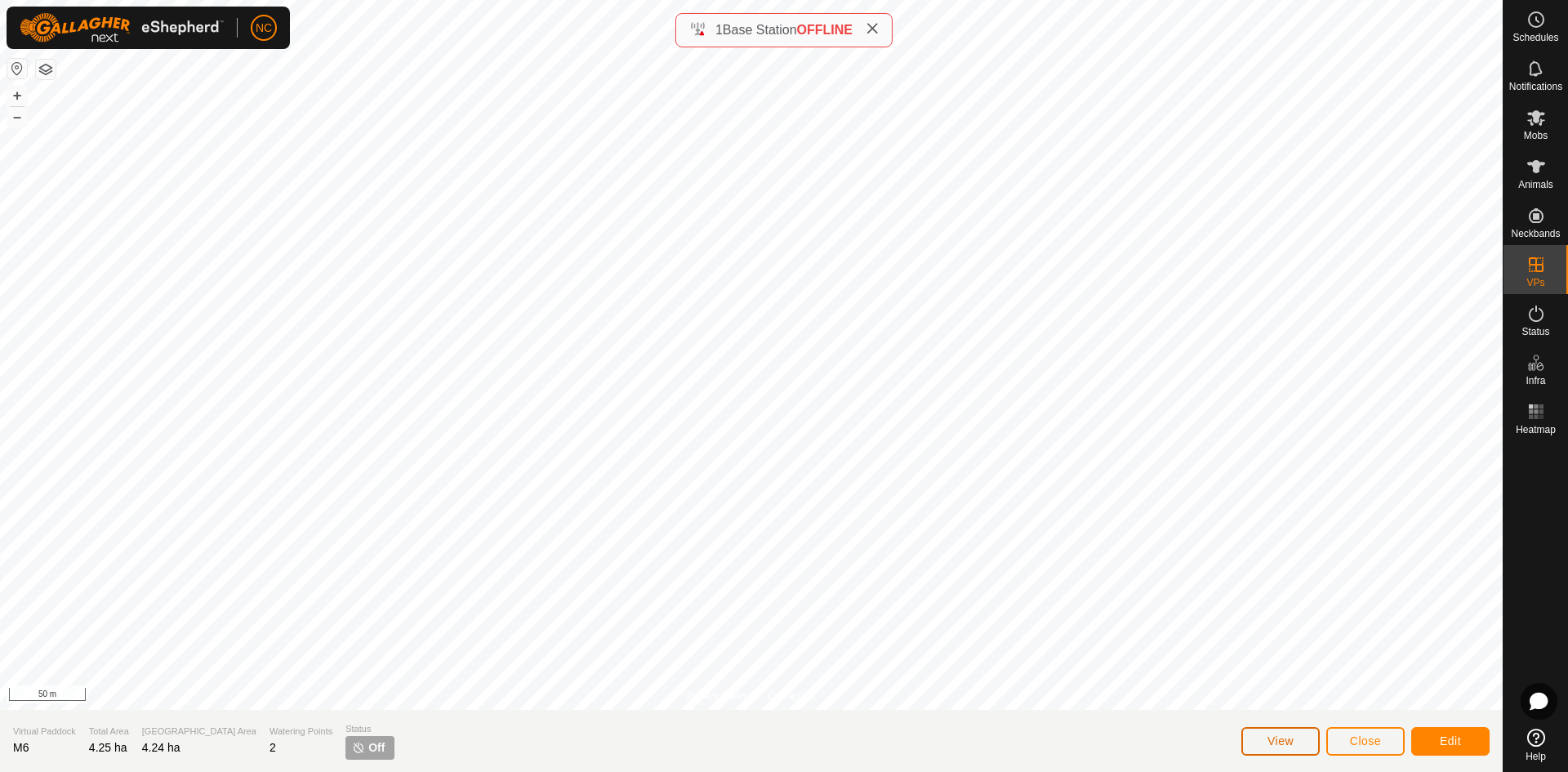
click at [1281, 736] on span "View" at bounding box center [1281, 741] width 26 height 13
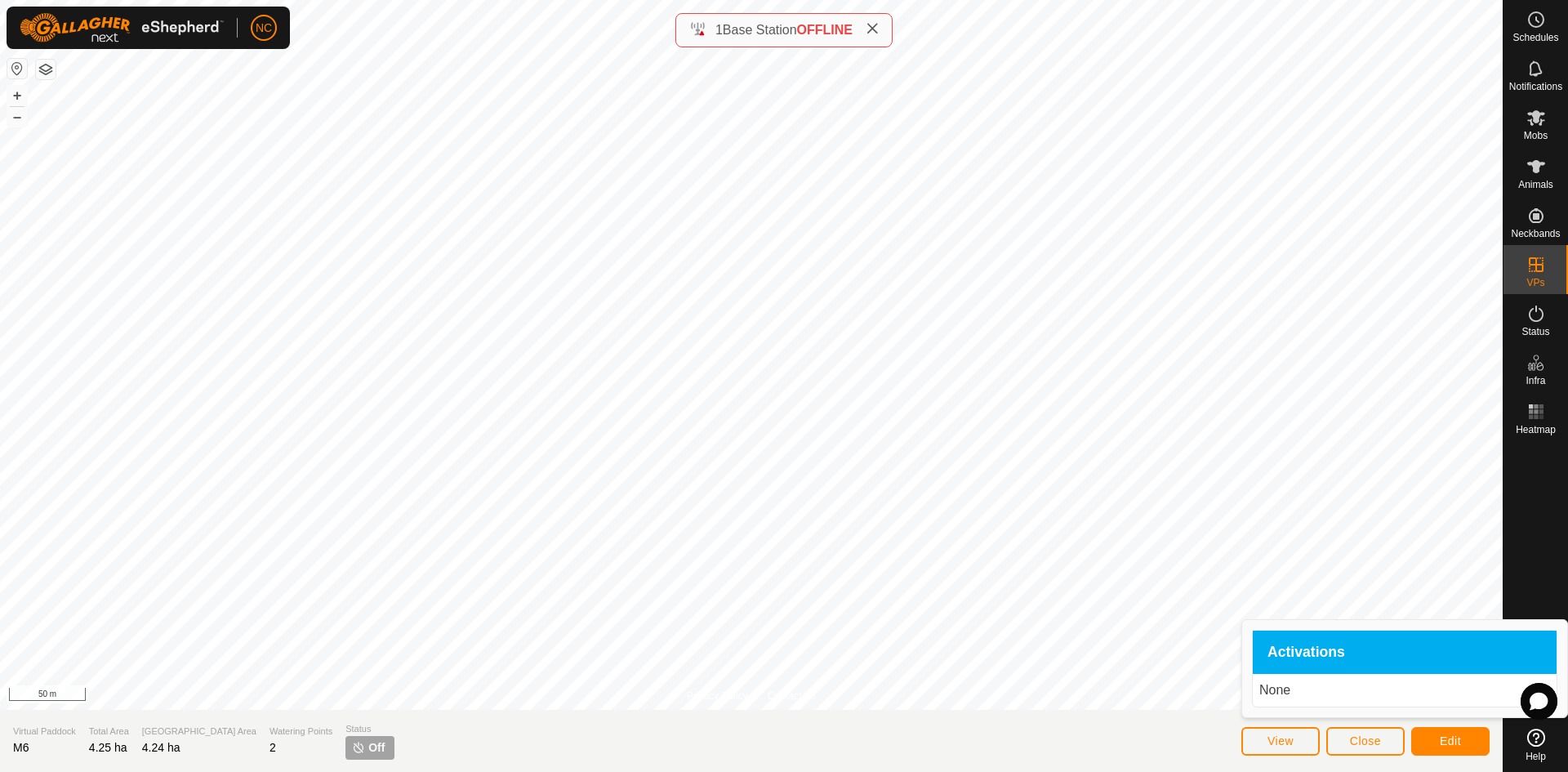
click at [1288, 698] on p "None" at bounding box center [1404, 691] width 291 height 20
click at [1377, 741] on span "Close" at bounding box center [1366, 741] width 31 height 13
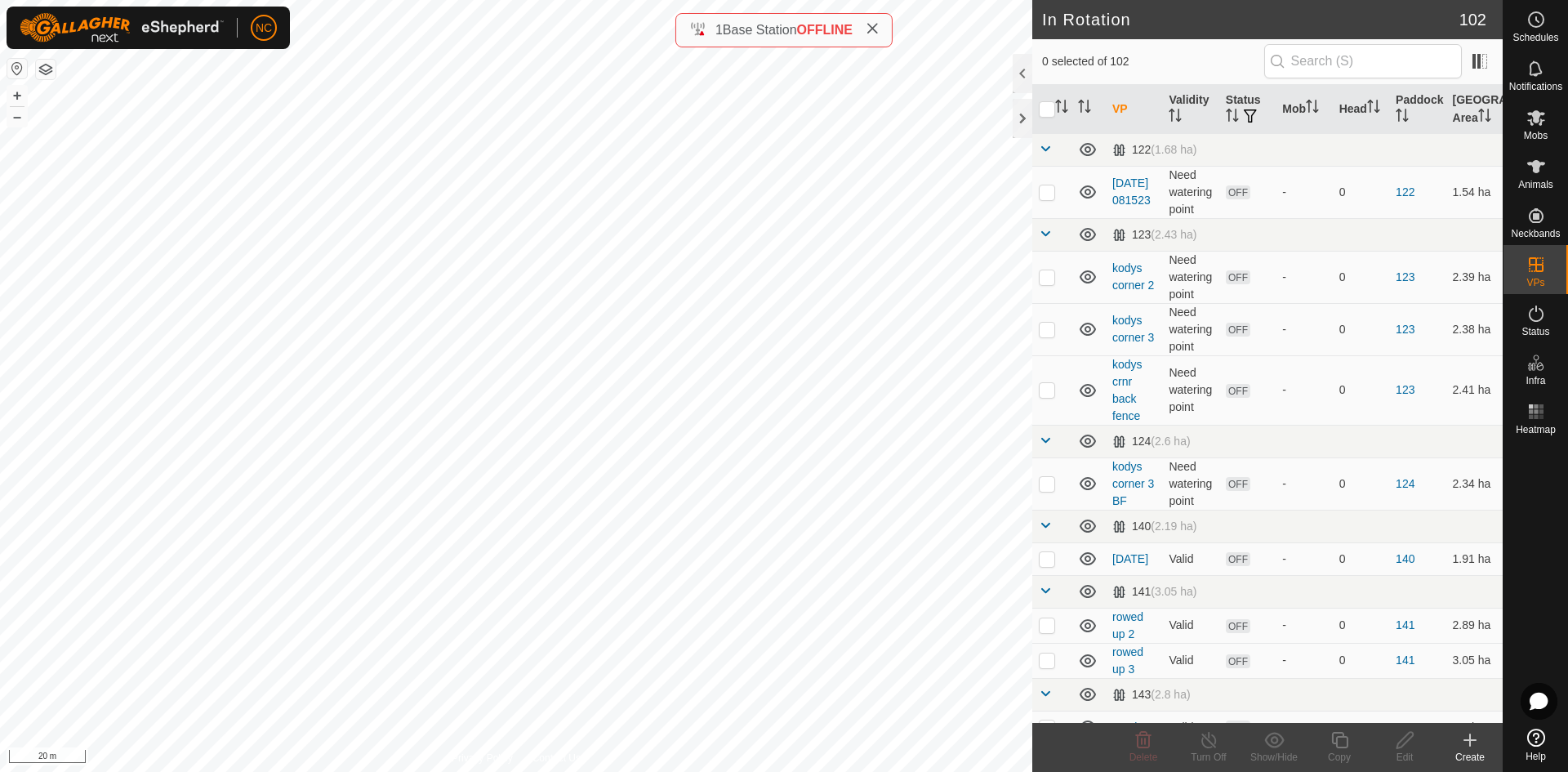
checkbox input "true"
checkbox input "false"
click at [1210, 746] on icon at bounding box center [1209, 741] width 21 height 20
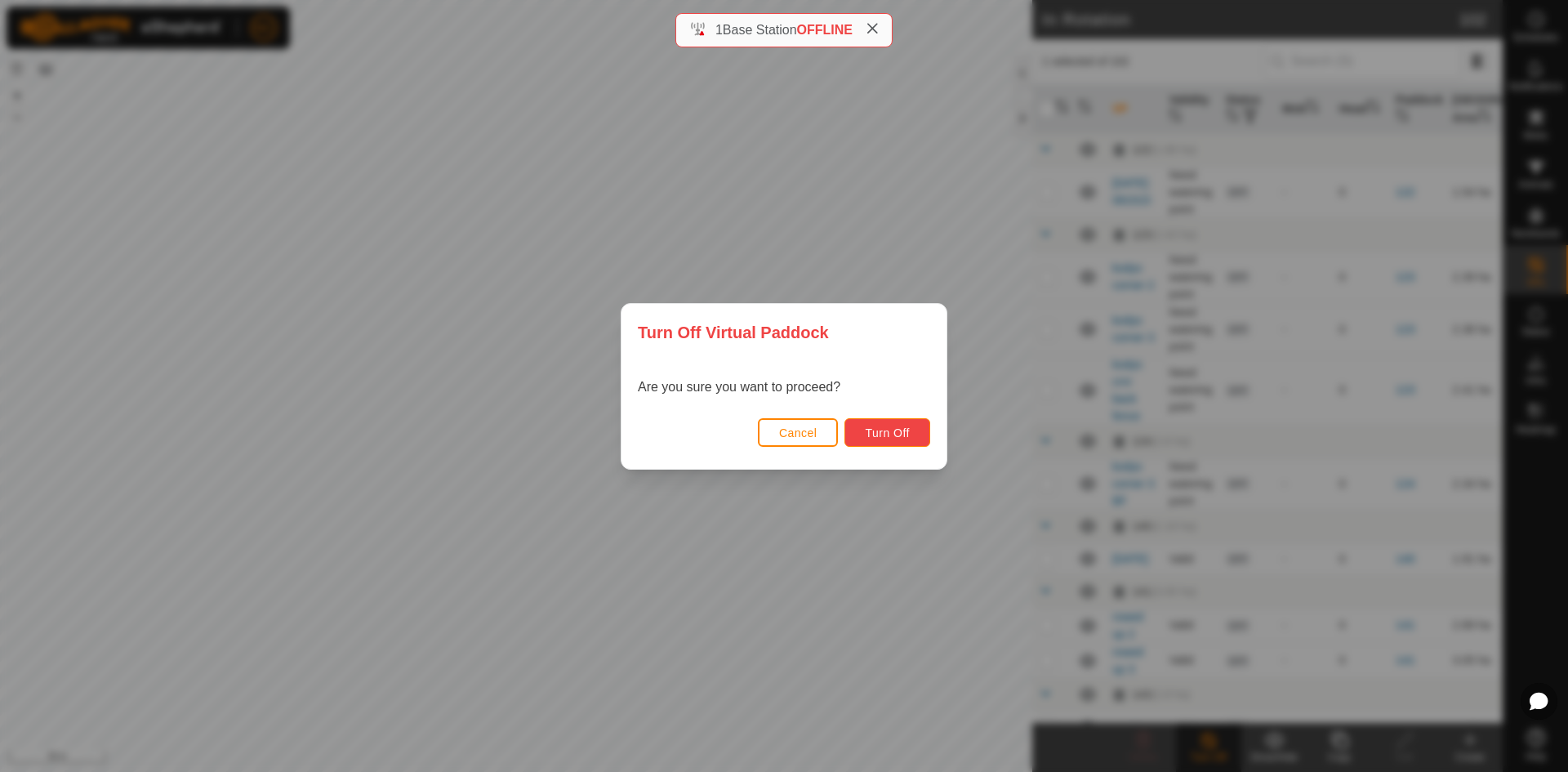
click at [860, 428] on button "Turn Off" at bounding box center [886, 432] width 85 height 28
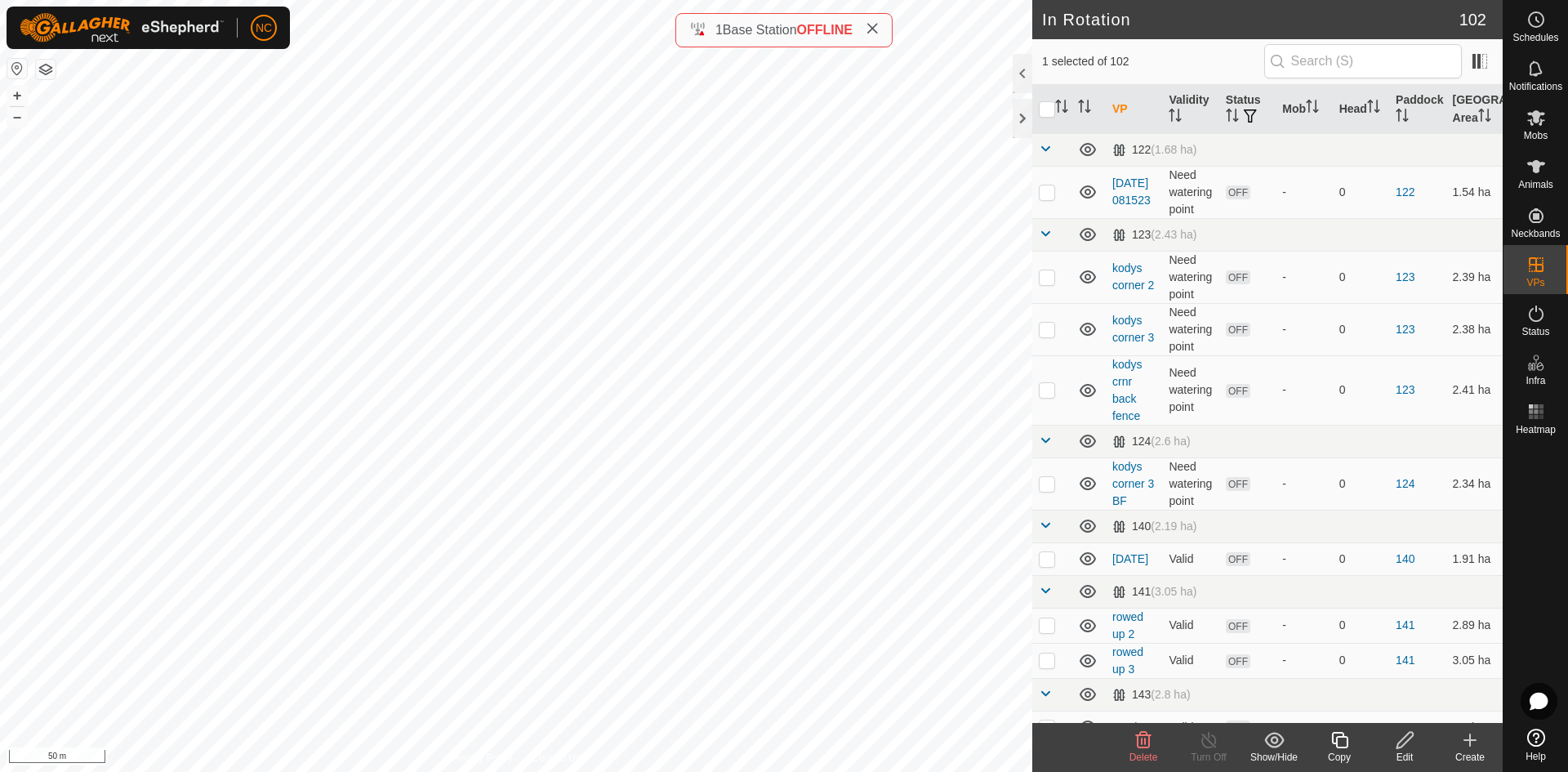
checkbox input "true"
checkbox input "false"
click at [1147, 755] on span "Delete" at bounding box center [1143, 757] width 28 height 12
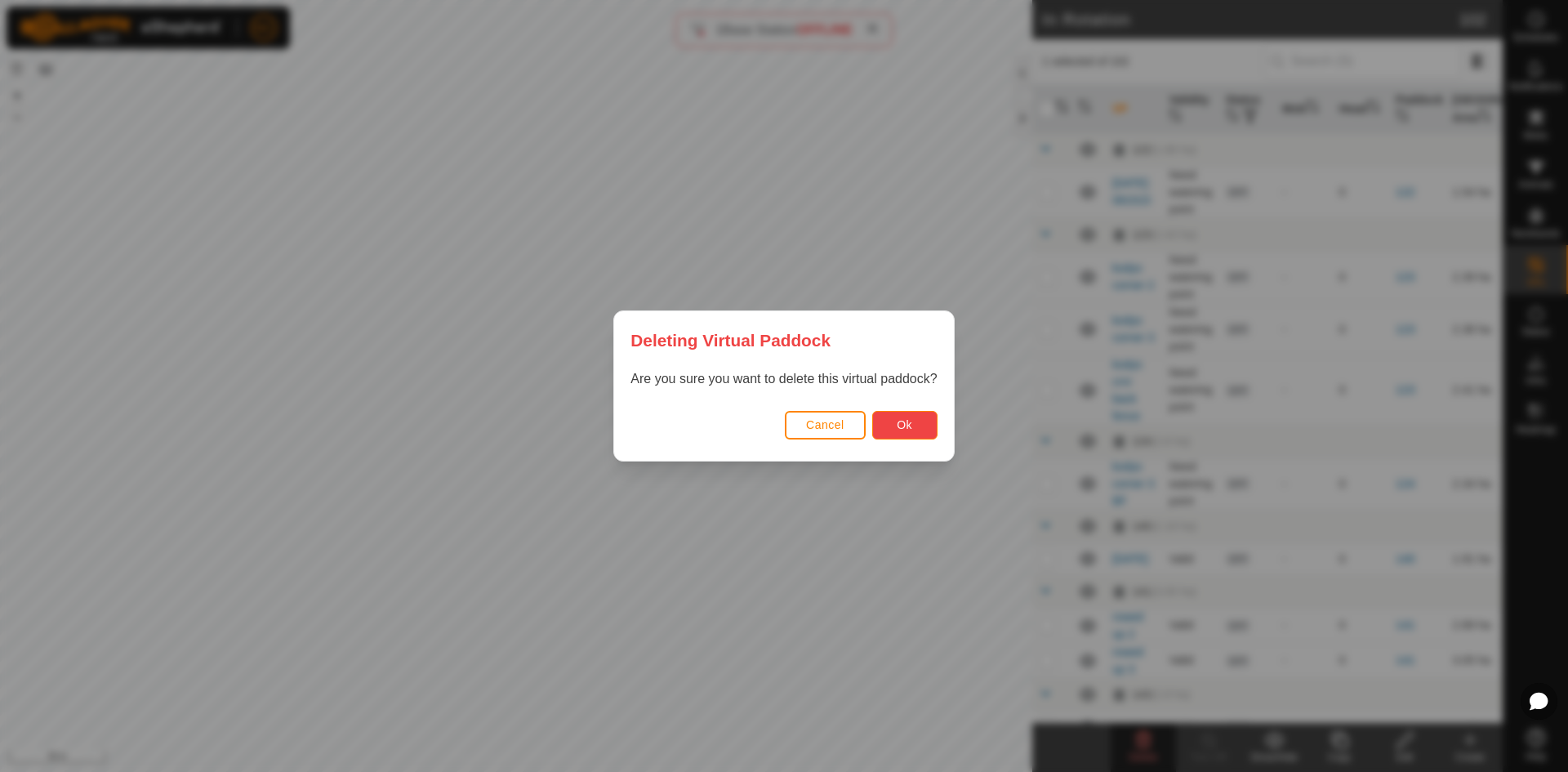
click at [909, 432] on span "Ok" at bounding box center [905, 424] width 16 height 13
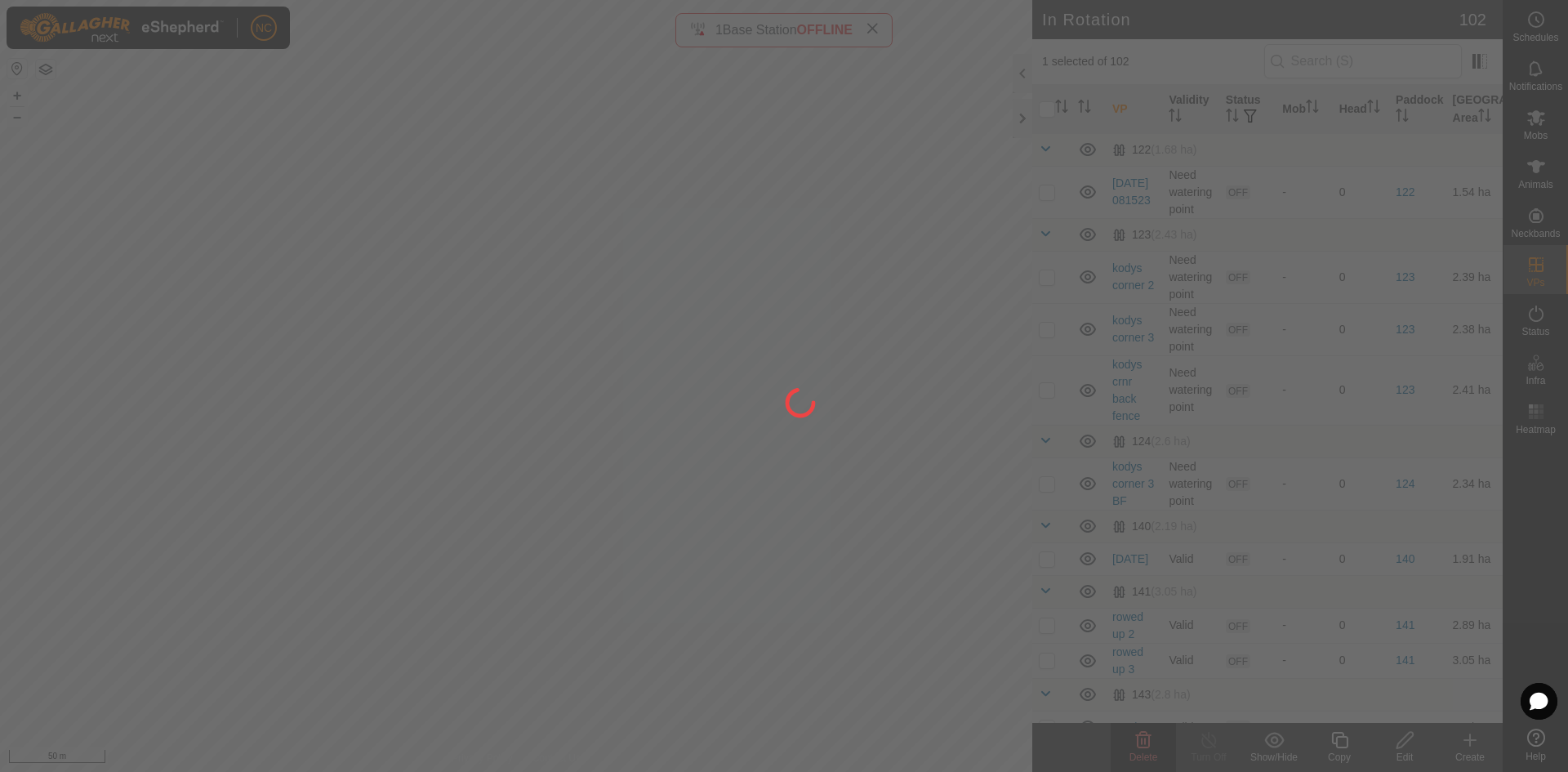
checkbox input "false"
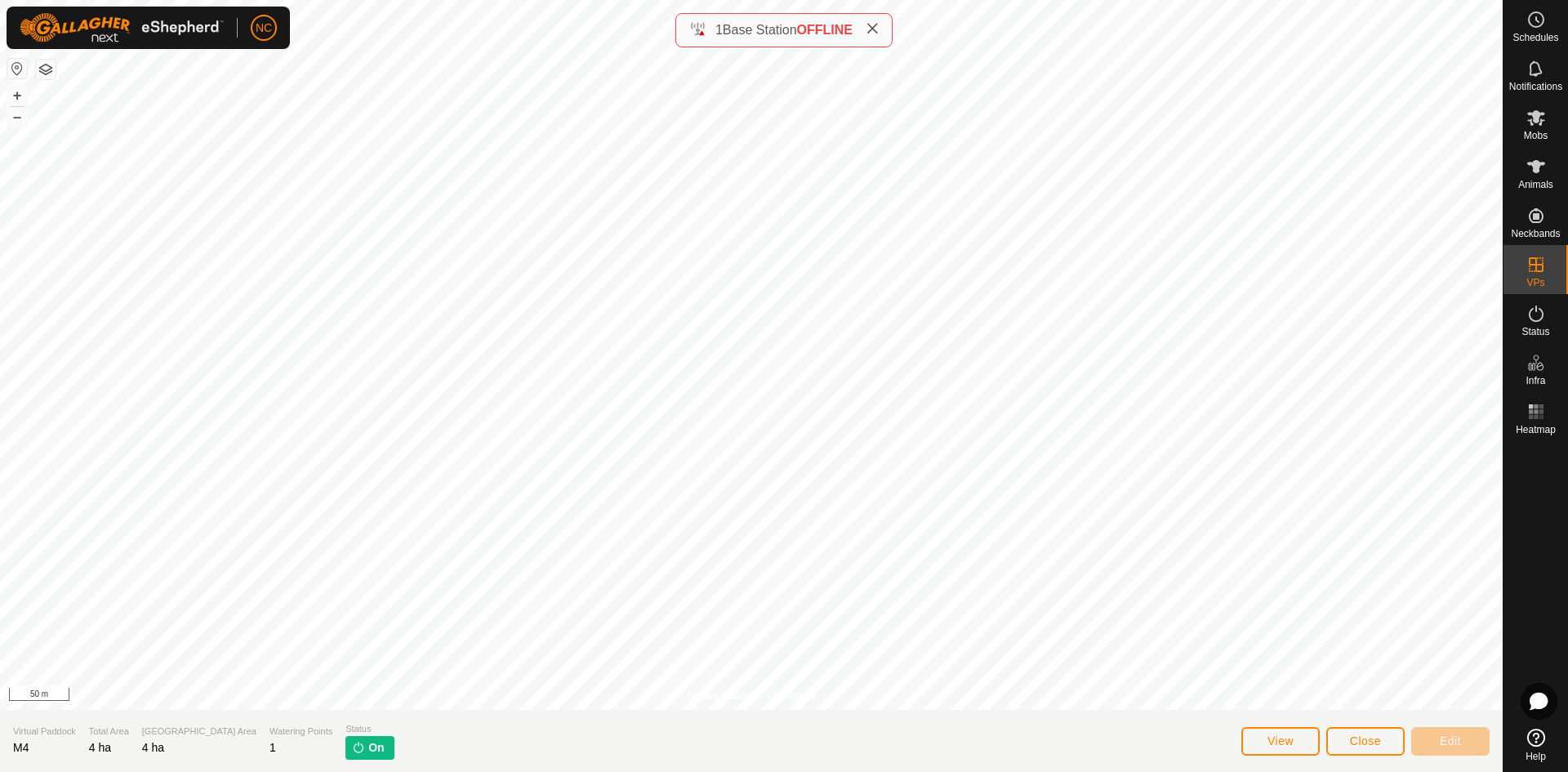
click at [369, 751] on span "On" at bounding box center [377, 747] width 16 height 17
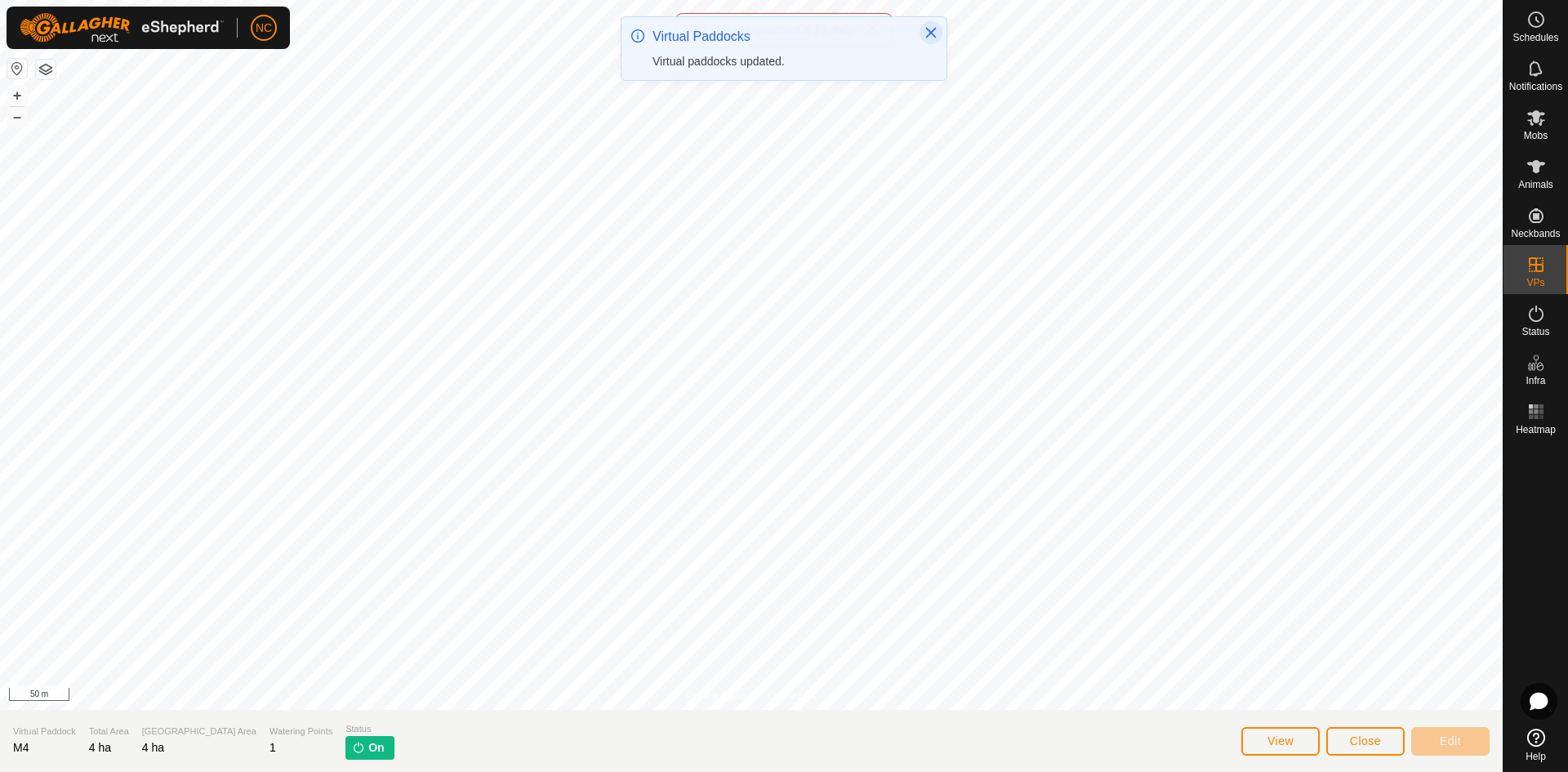
click at [930, 31] on icon "Close" at bounding box center [932, 32] width 11 height 11
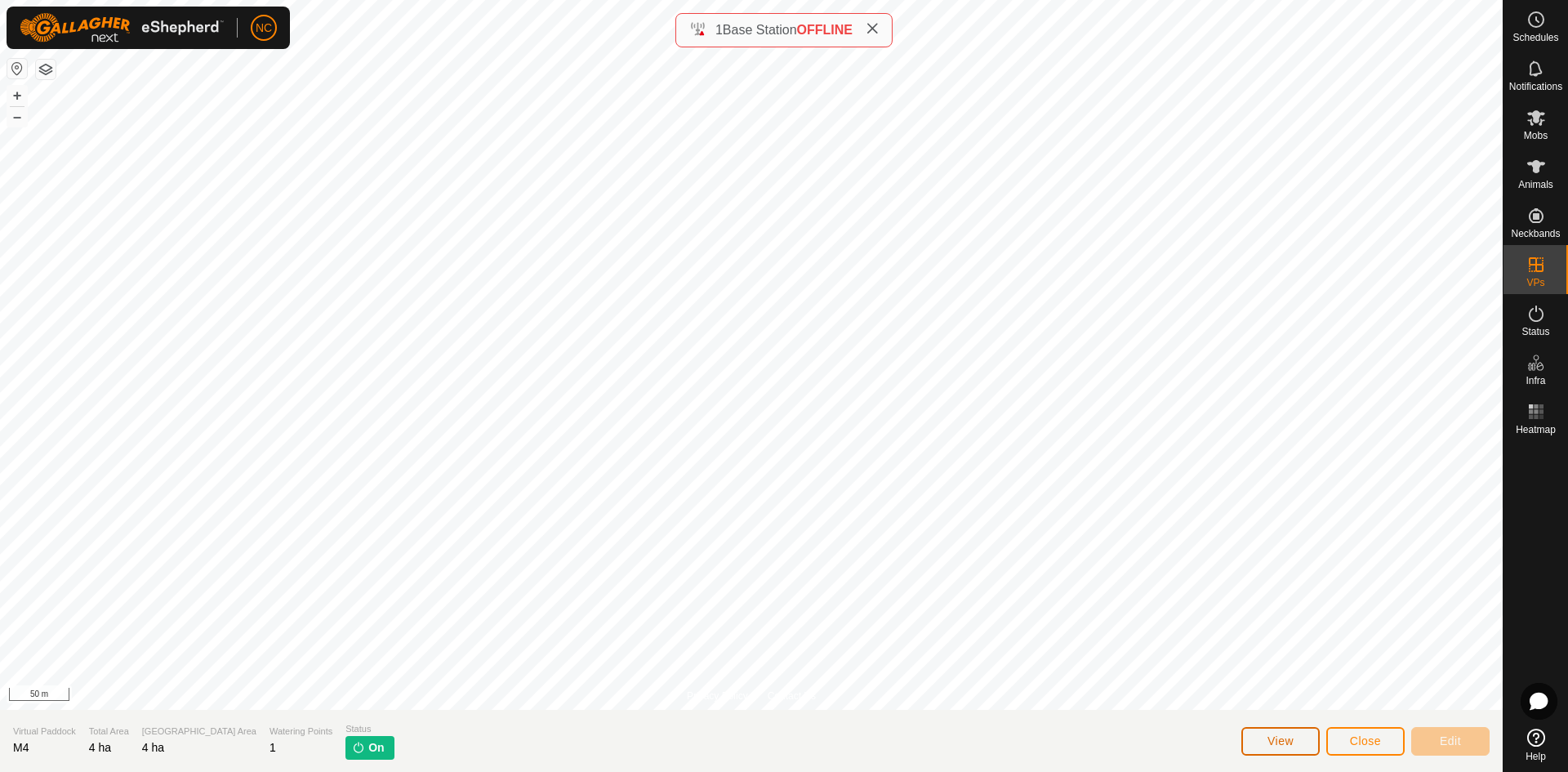
click at [1280, 738] on span "View" at bounding box center [1281, 741] width 26 height 13
click at [1358, 733] on button "Close" at bounding box center [1366, 741] width 78 height 28
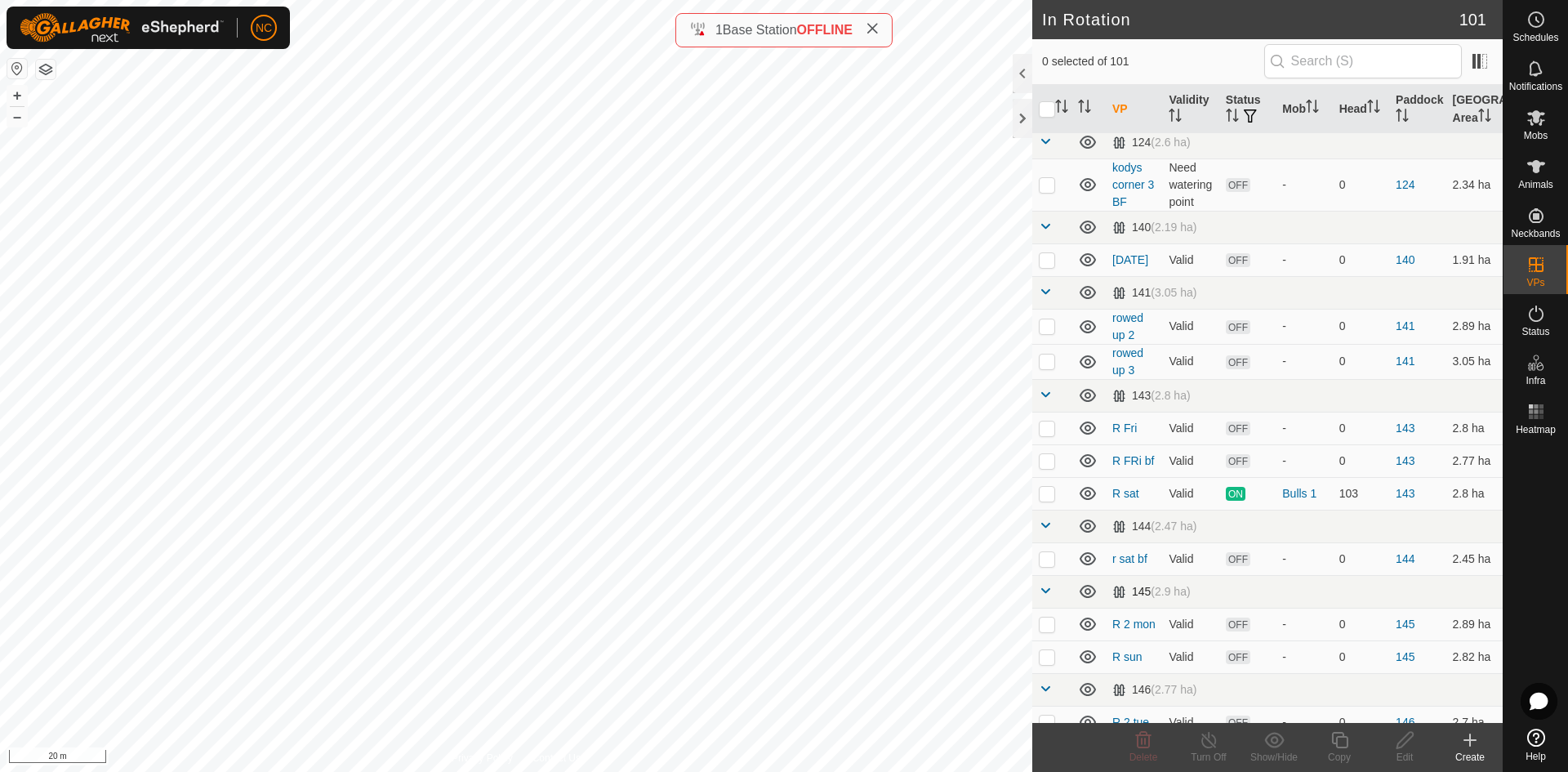
scroll to position [408, 0]
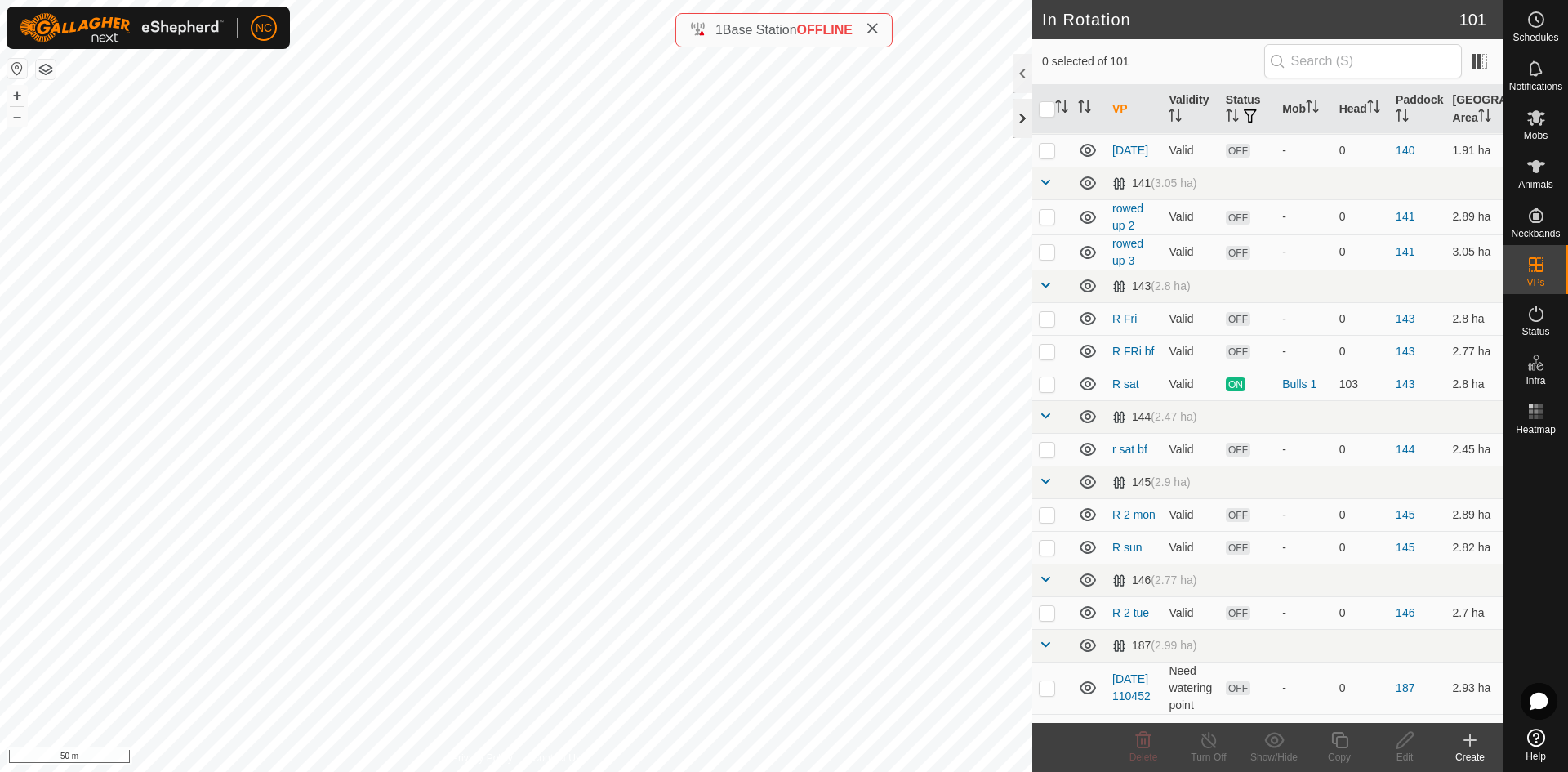
click at [1022, 113] on div at bounding box center [1023, 119] width 20 height 39
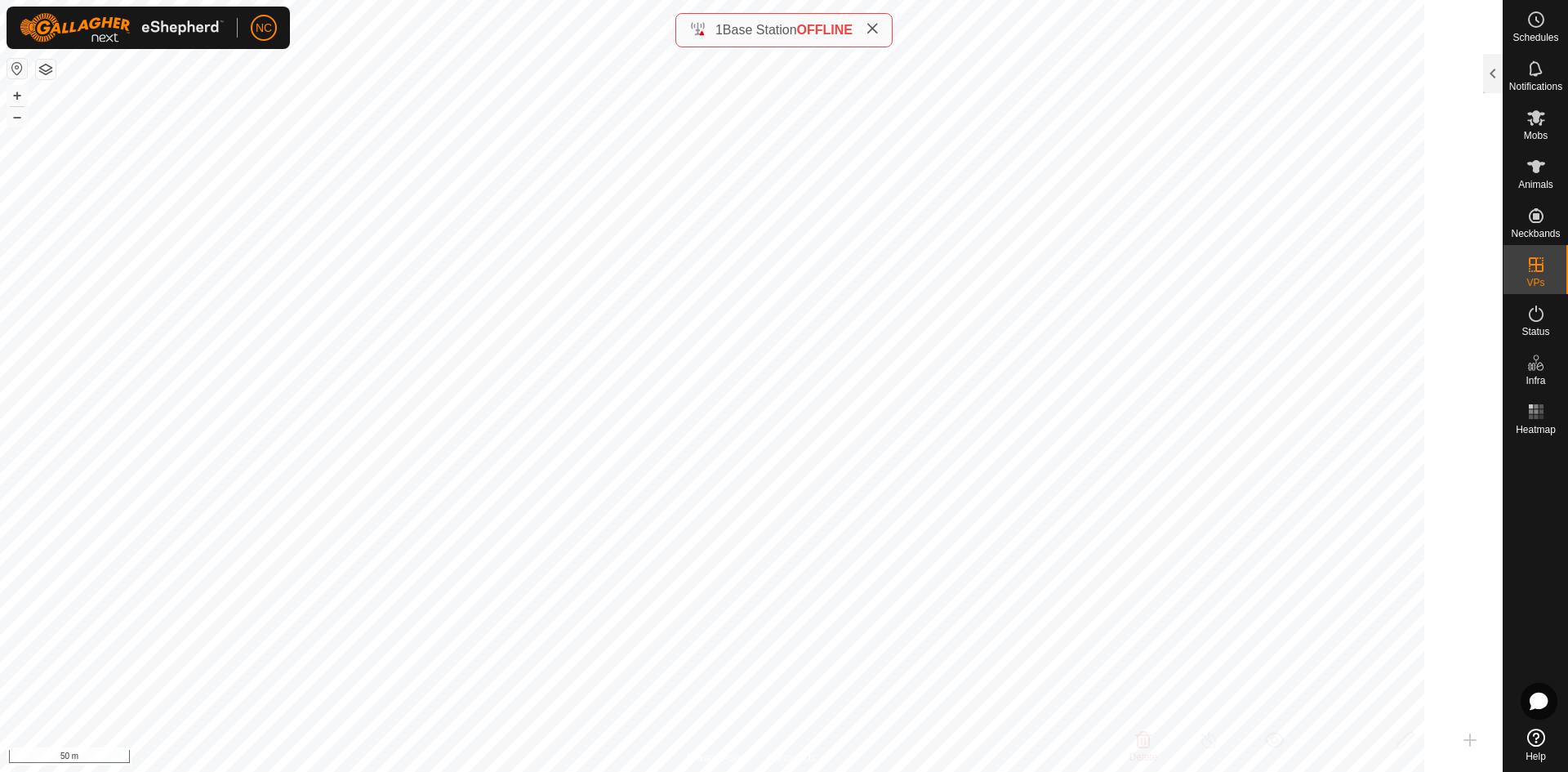
scroll to position [1730, 0]
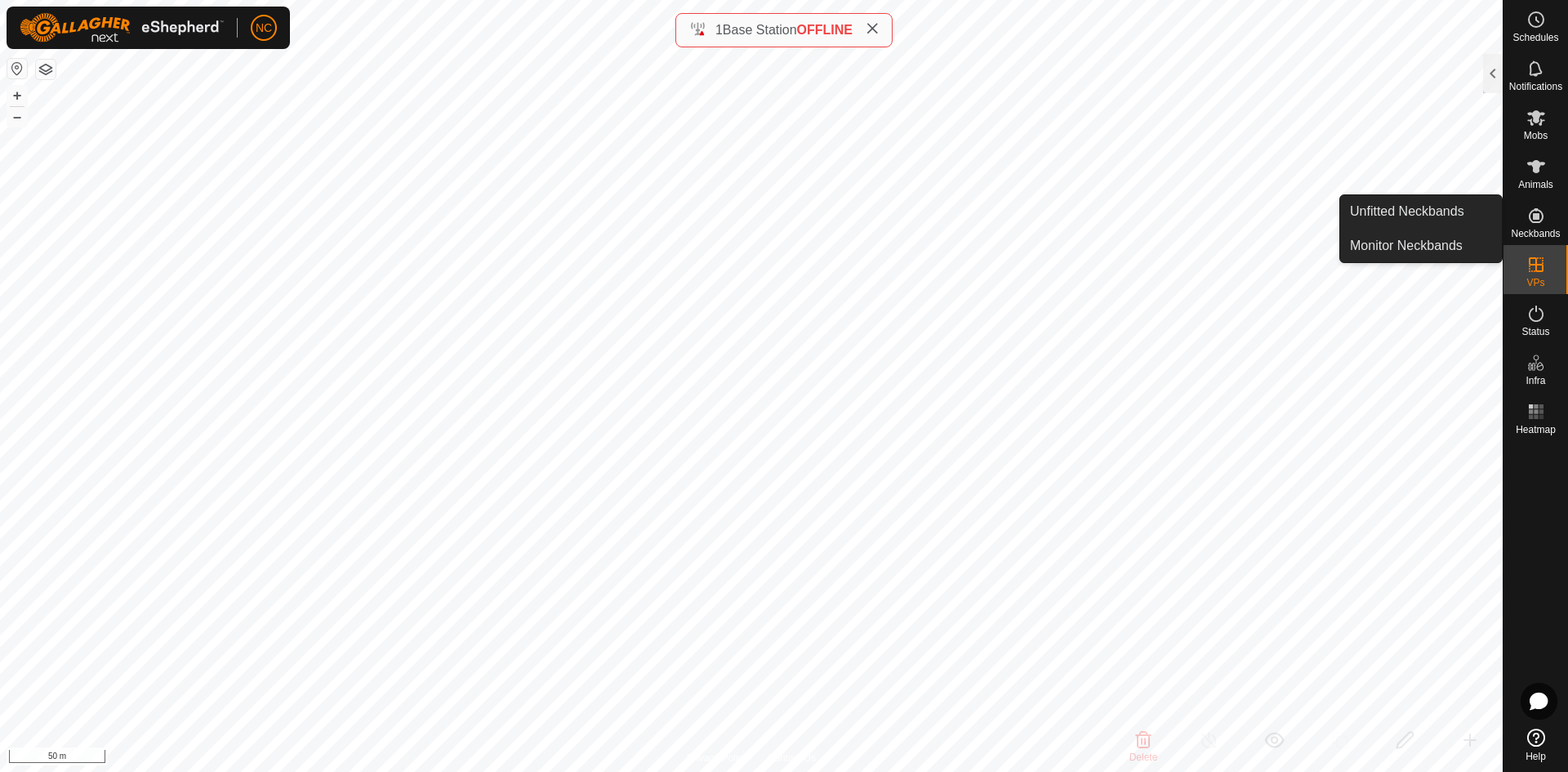
click at [1542, 262] on icon at bounding box center [1537, 265] width 20 height 20
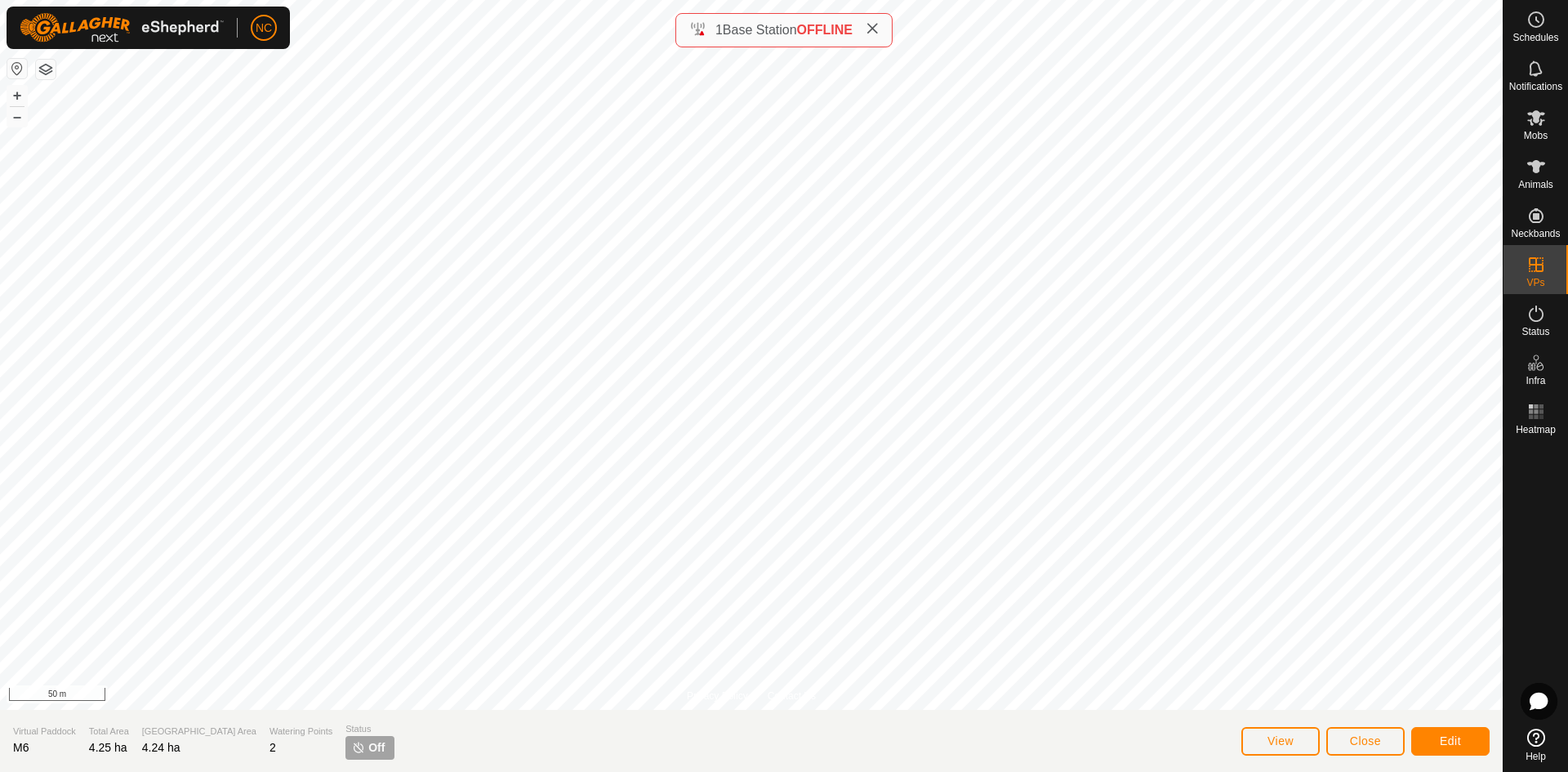
click at [345, 741] on p-tag "Off" at bounding box center [370, 747] width 49 height 24
click at [1352, 746] on span "Close" at bounding box center [1366, 741] width 31 height 13
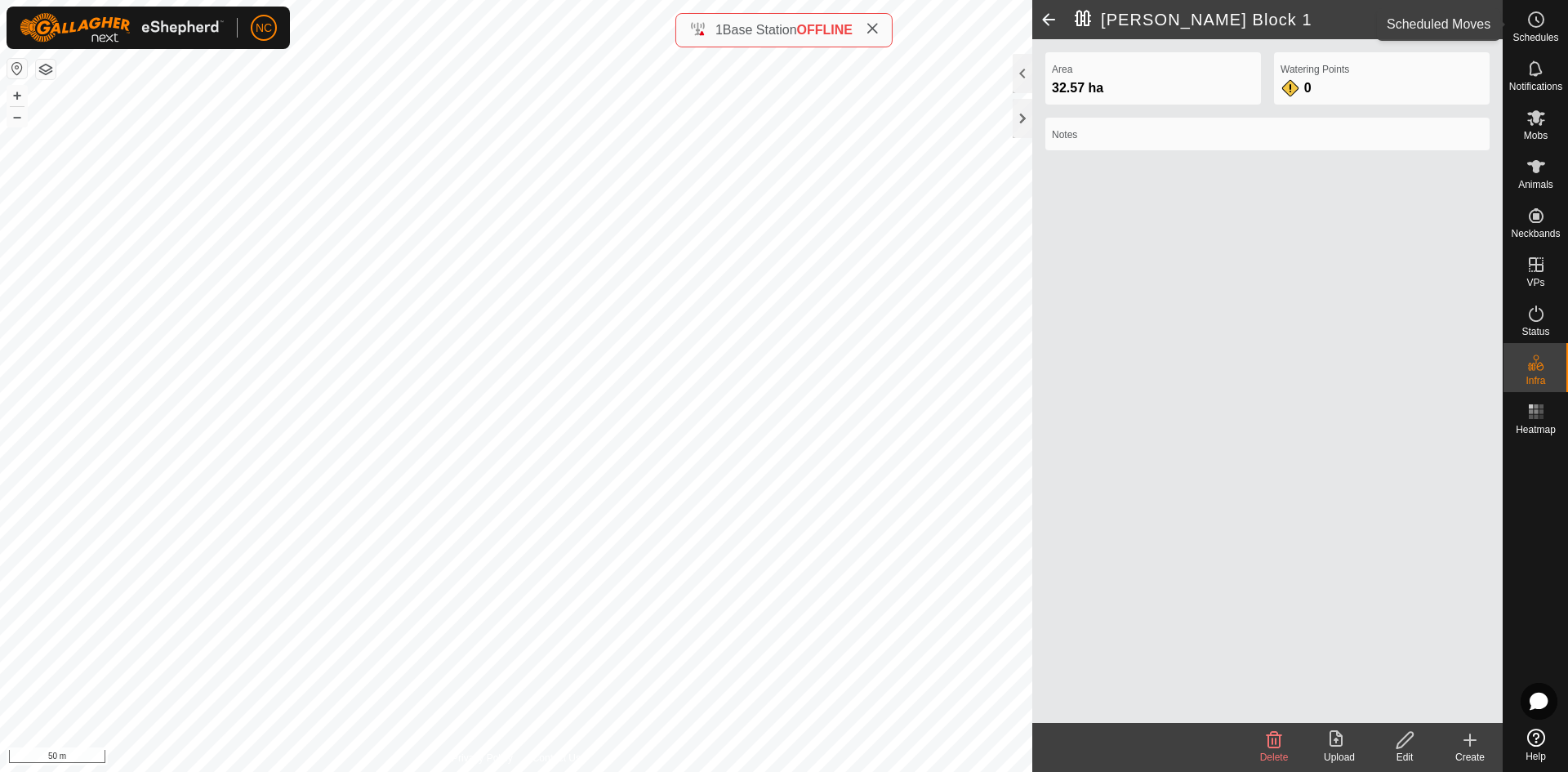
click at [1522, 27] on es-schedule-vp-svg-icon at bounding box center [1537, 20] width 29 height 26
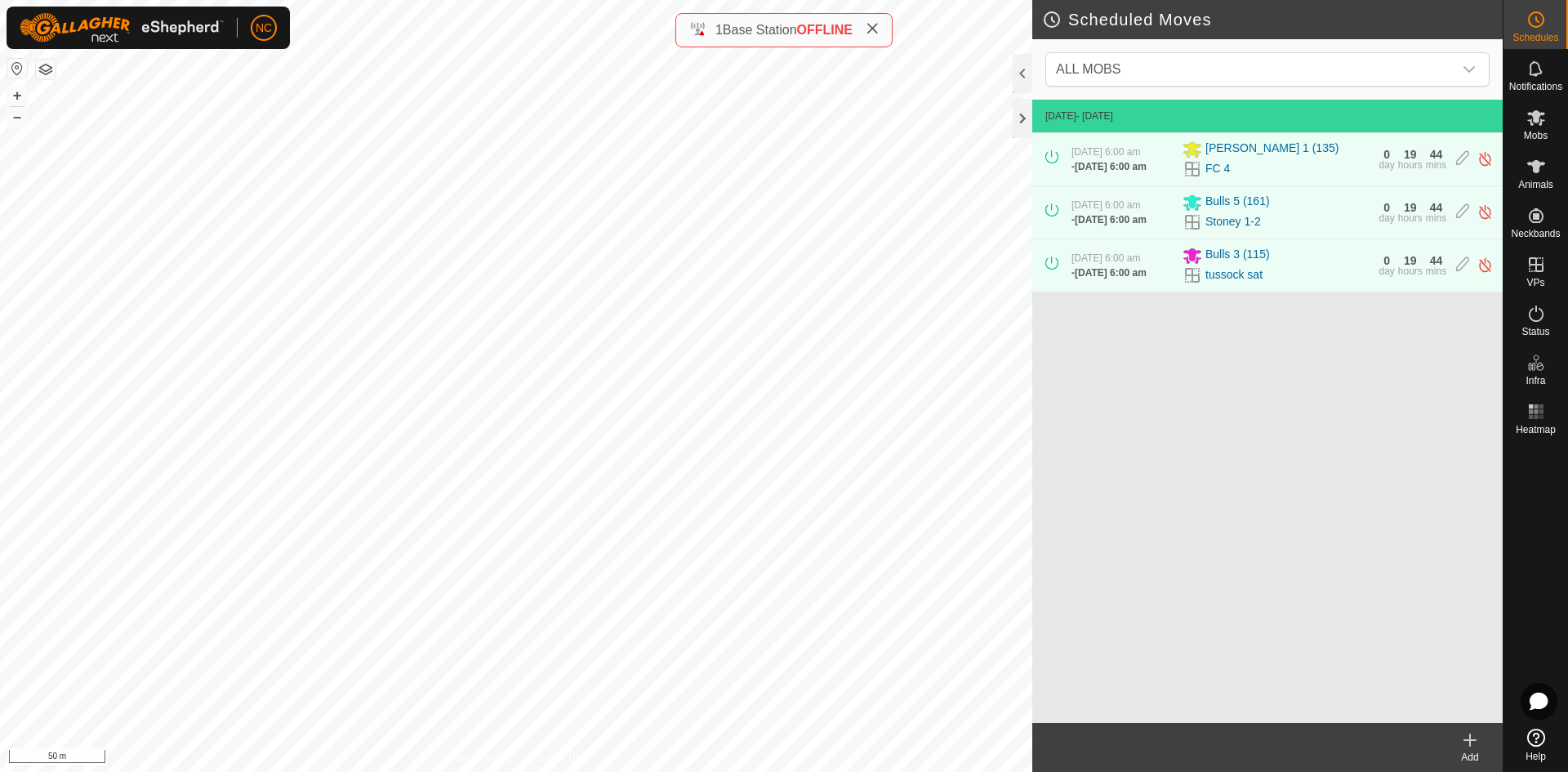
click at [1476, 738] on icon at bounding box center [1470, 741] width 20 height 20
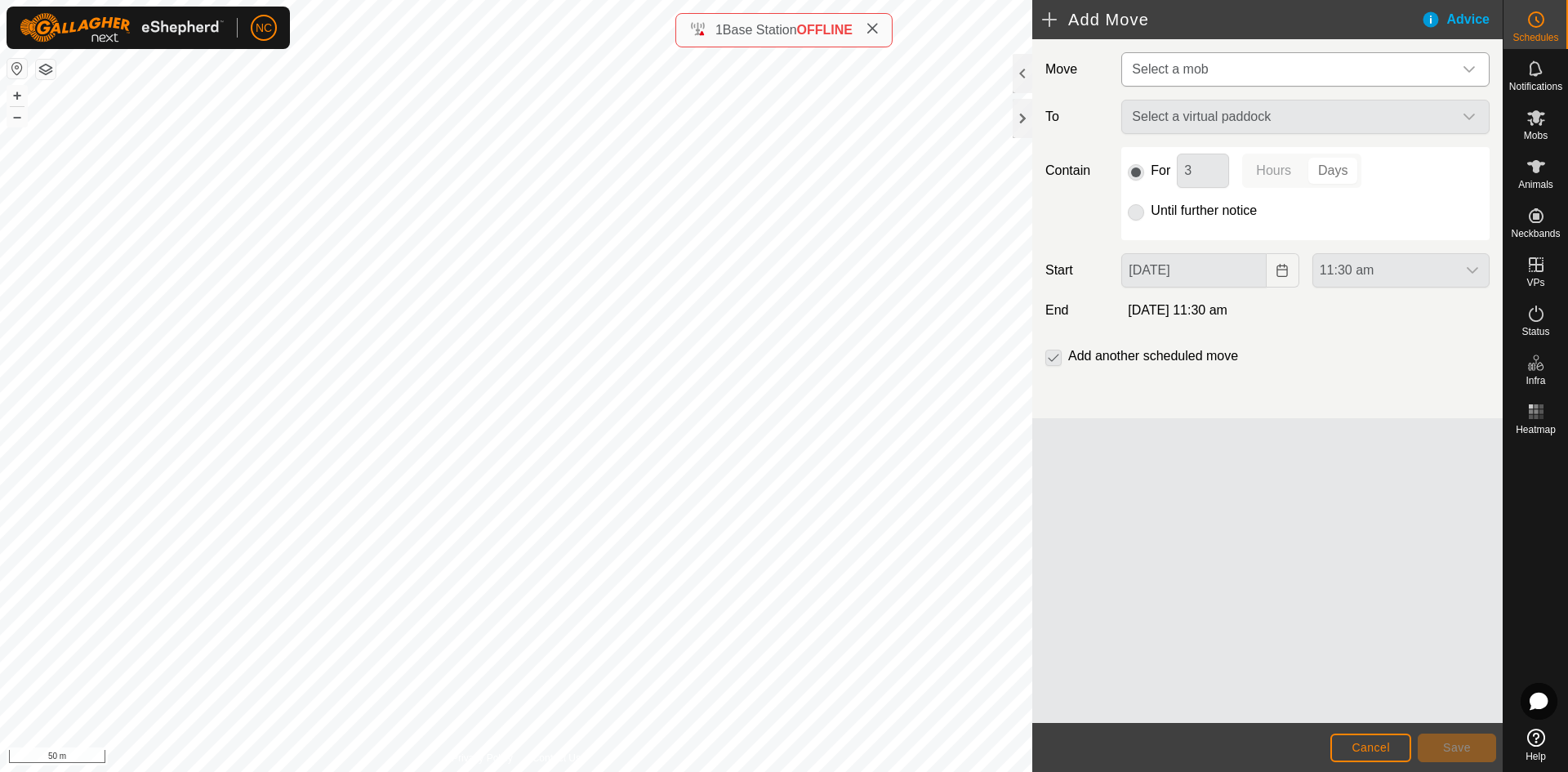
click at [1180, 67] on span "Select a mob" at bounding box center [1169, 69] width 76 height 14
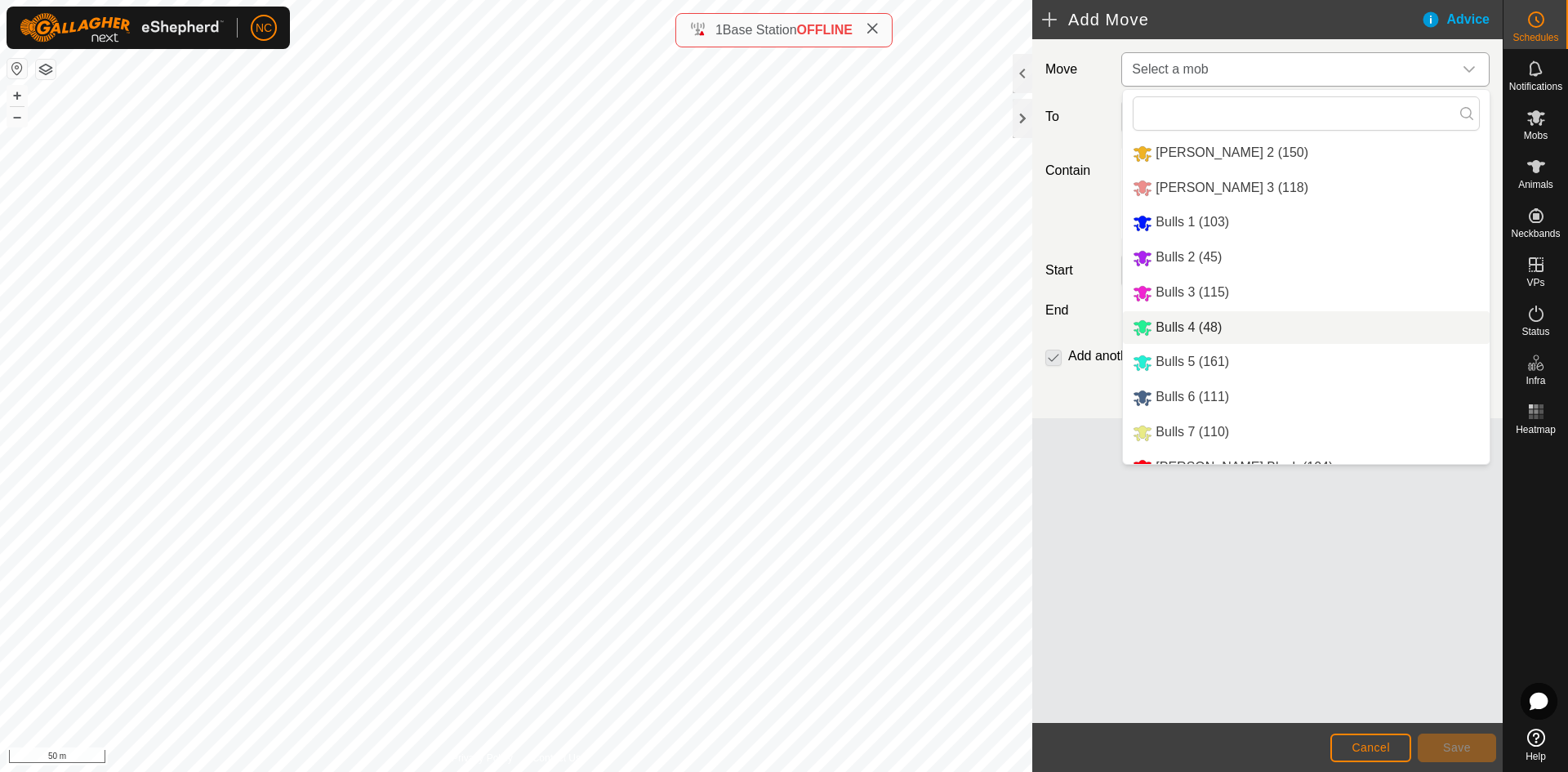
scroll to position [56, 0]
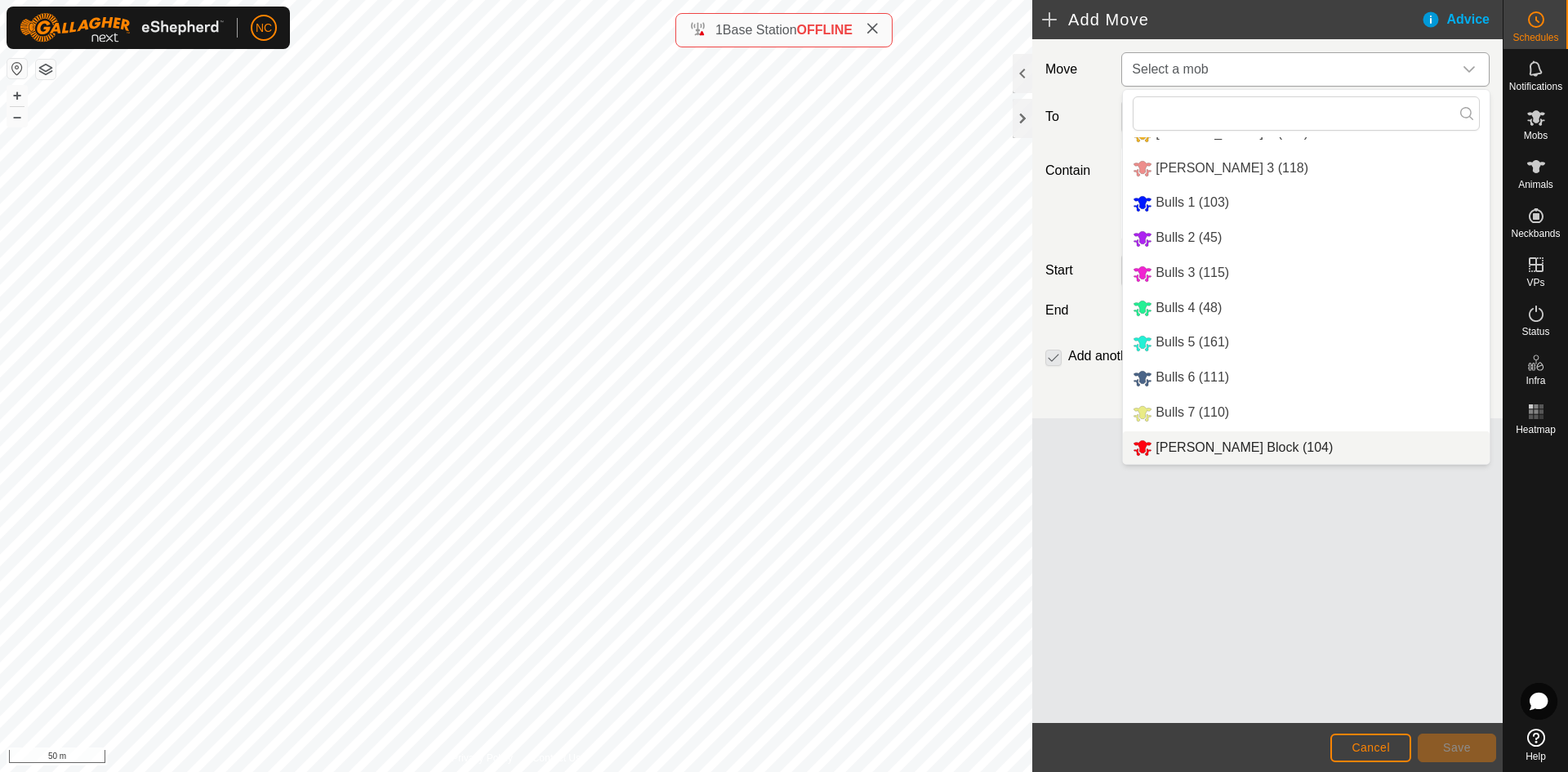
click at [1200, 452] on li "[PERSON_NAME] Block (104)" at bounding box center [1306, 448] width 367 height 33
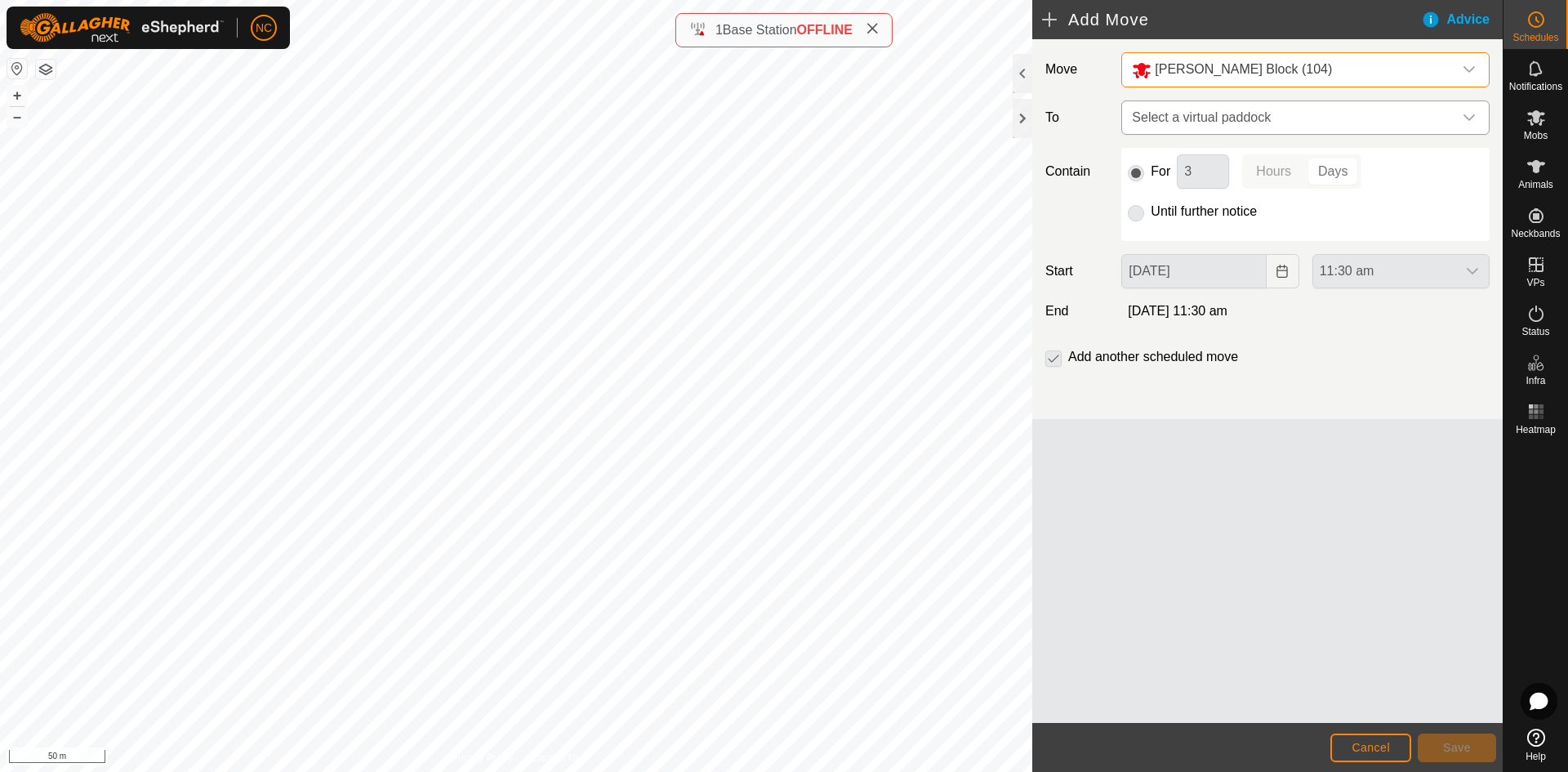
click at [1208, 123] on span "Select a virtual paddock" at bounding box center [1290, 117] width 328 height 32
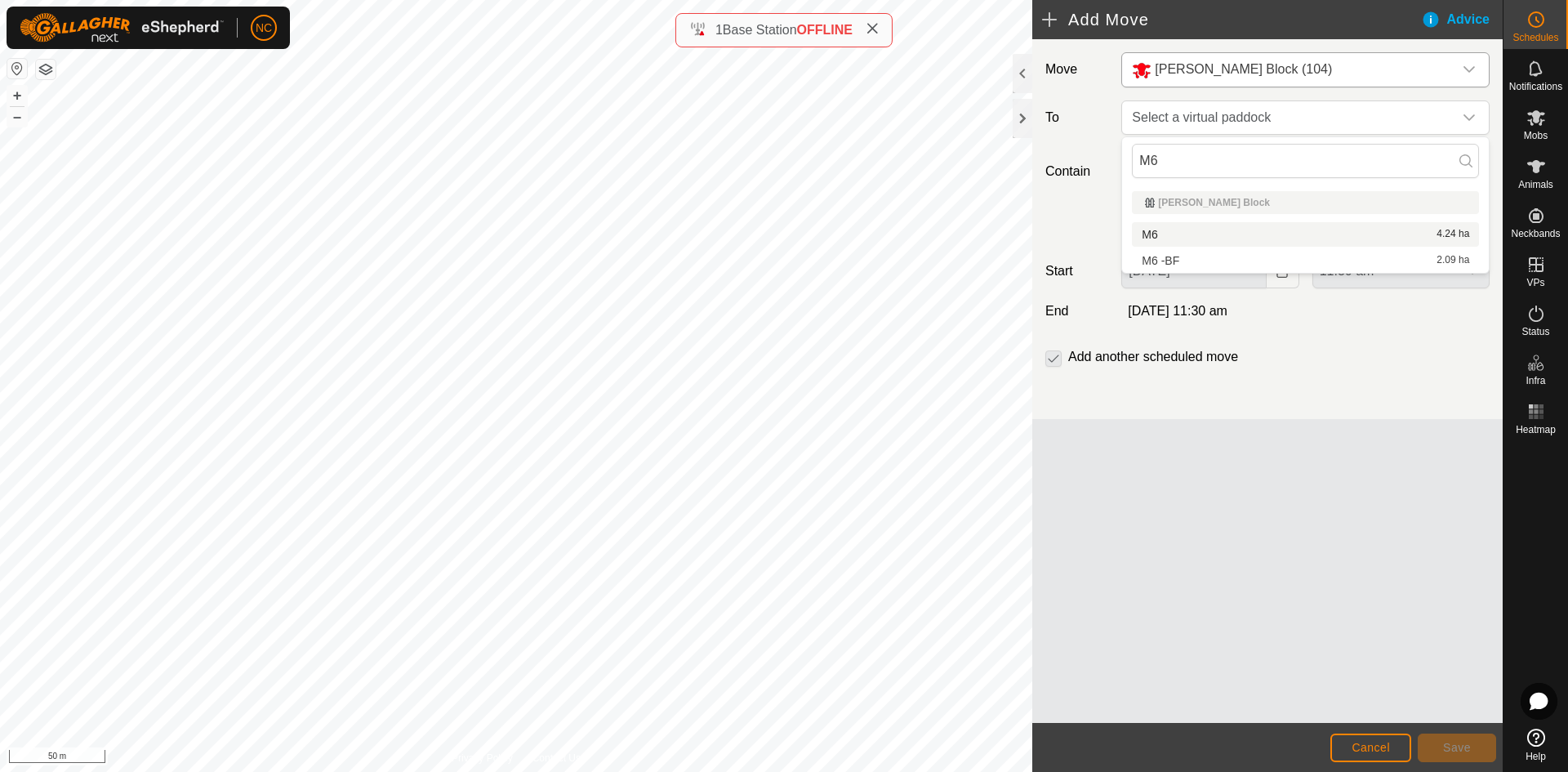
type input "M6"
click at [1167, 228] on li "M6 4.24 ha" at bounding box center [1305, 234] width 347 height 25
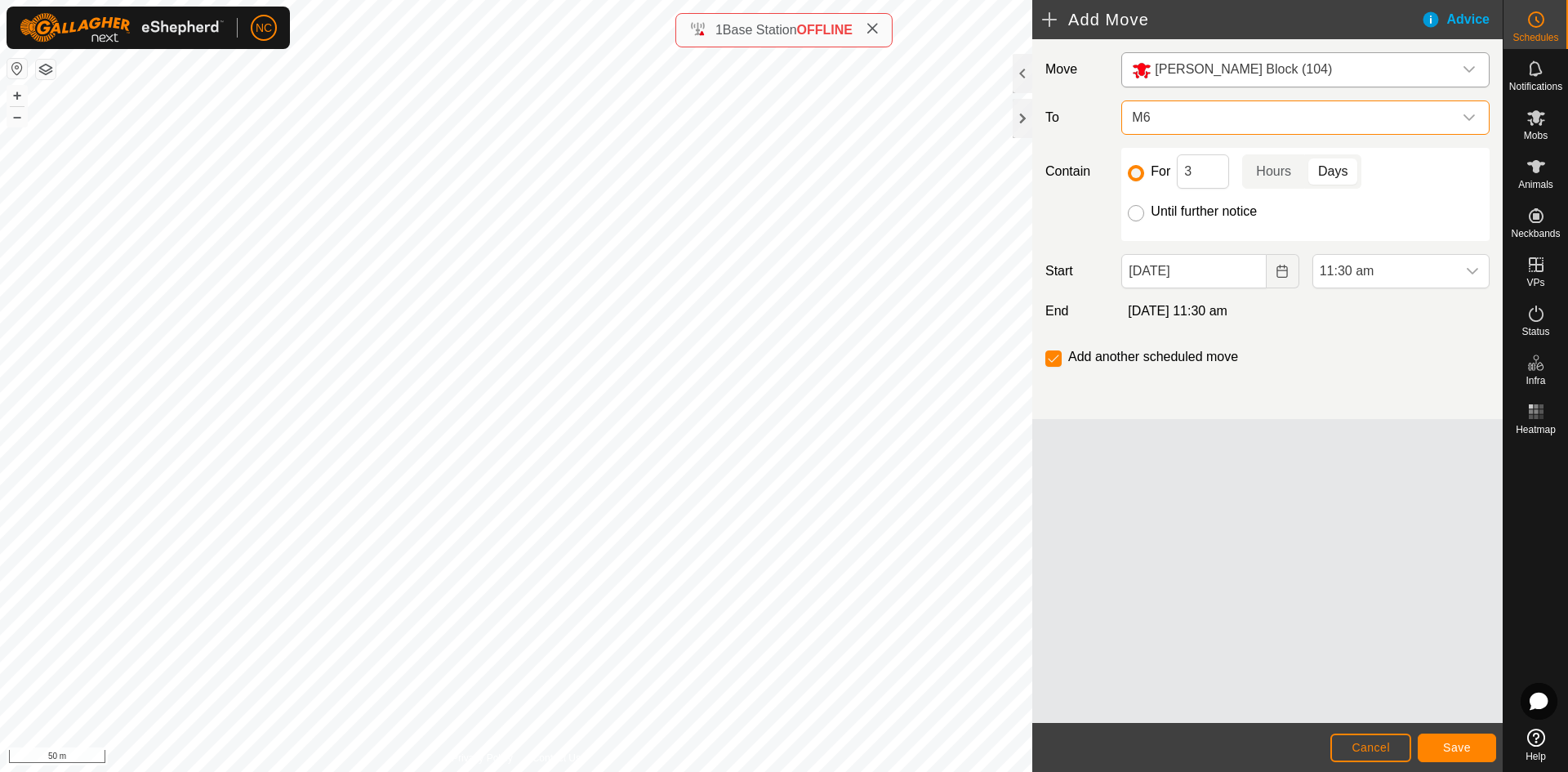
click at [1143, 209] on input "Until further notice" at bounding box center [1136, 213] width 17 height 17
radio input "true"
click at [1376, 267] on span "11:30 am" at bounding box center [1385, 271] width 143 height 32
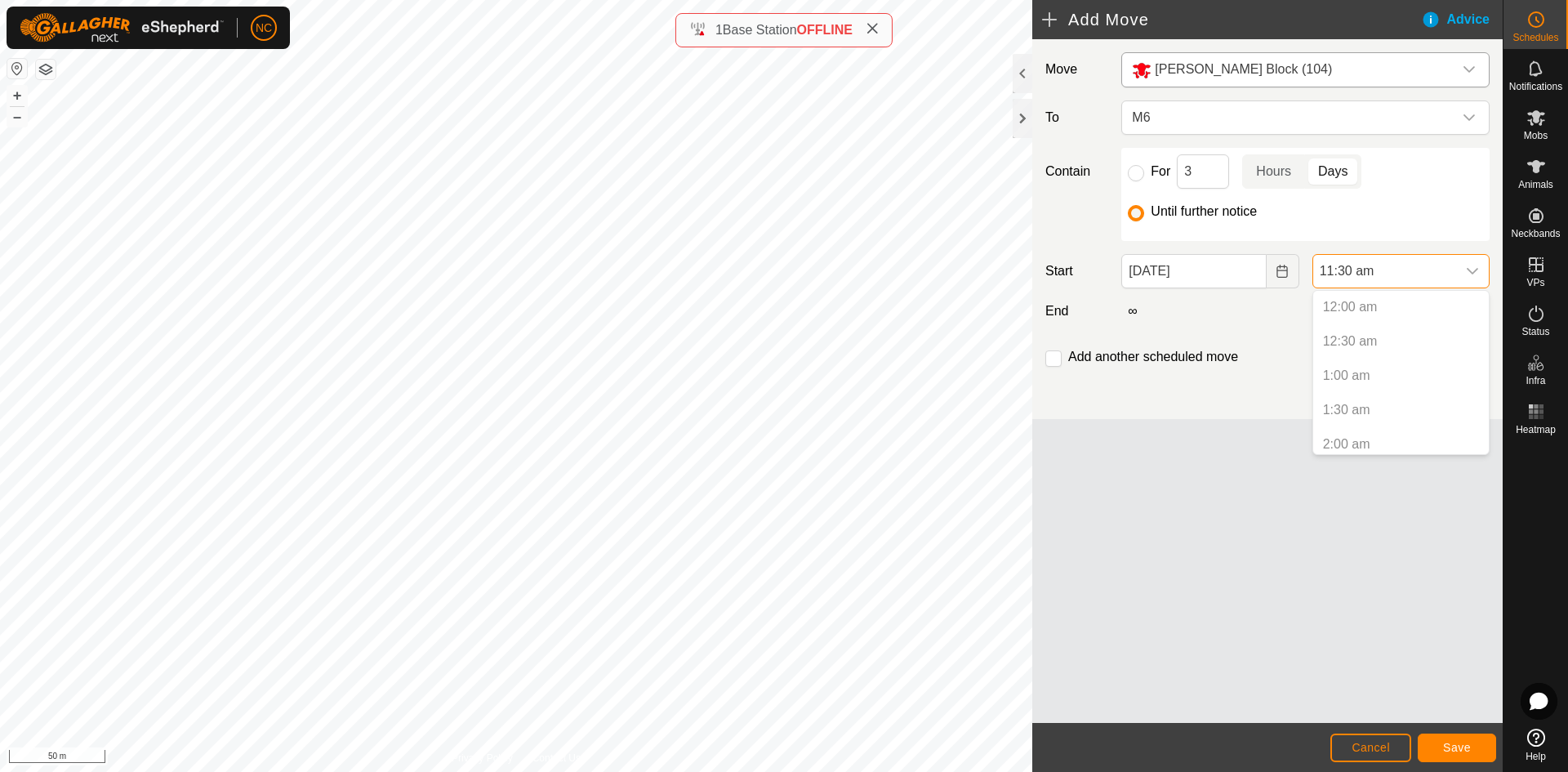
scroll to position [658, 0]
click at [1354, 432] on li "11:30 am" at bounding box center [1400, 437] width 176 height 32
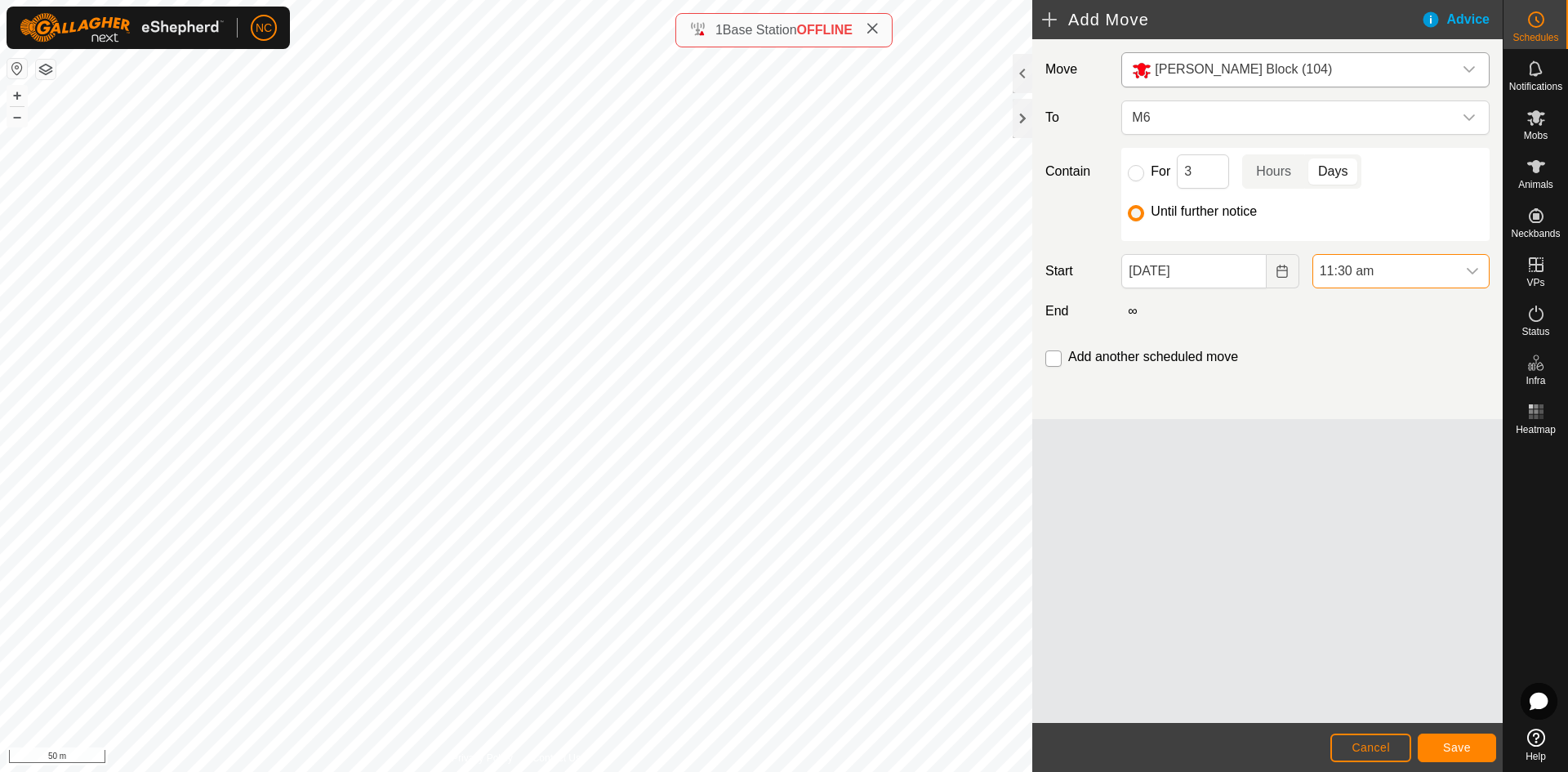
click at [1056, 356] on input "checkbox" at bounding box center [1053, 358] width 17 height 17
checkbox input "true"
click at [1454, 746] on span "Save" at bounding box center [1457, 746] width 27 height 13
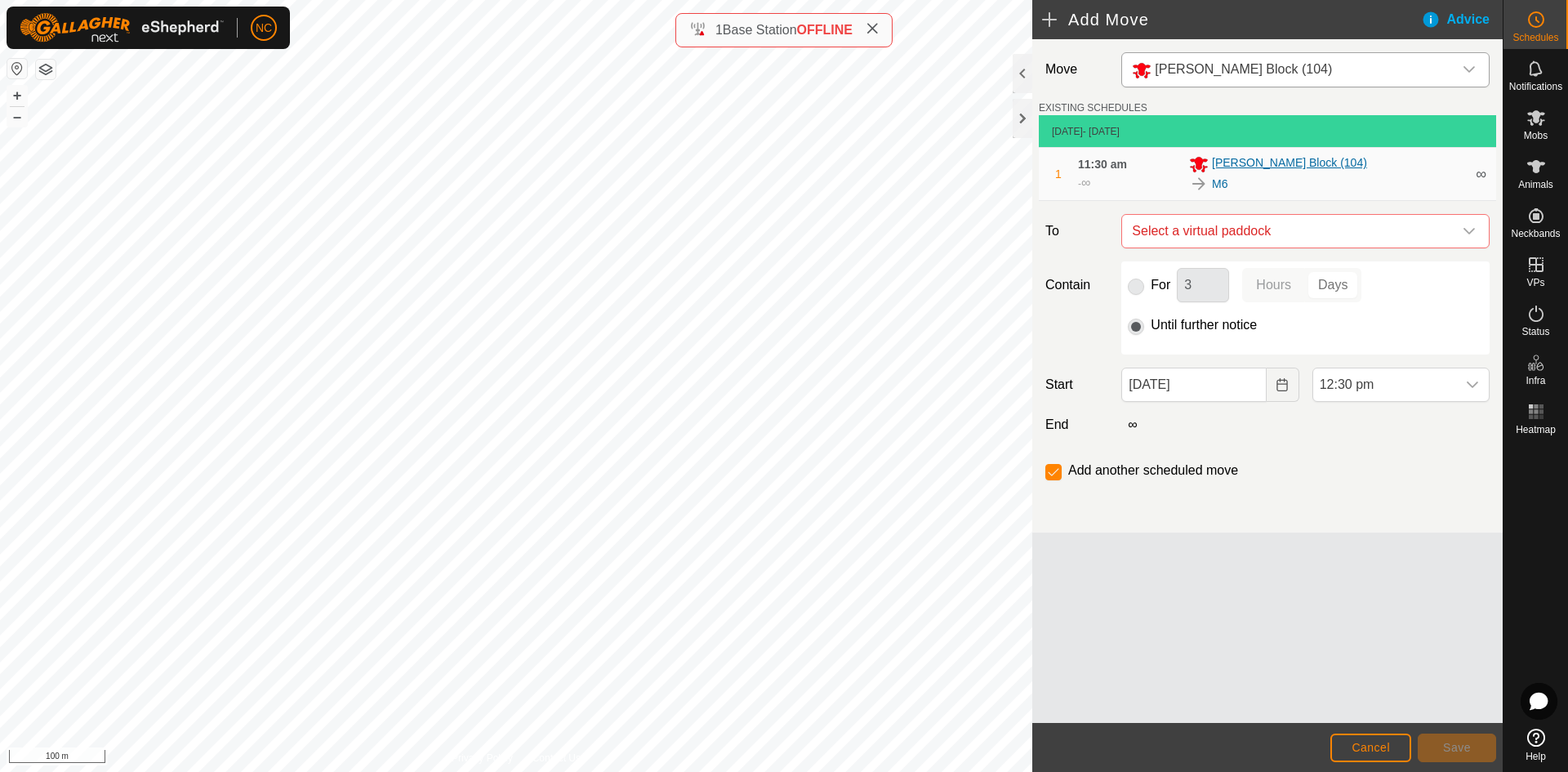
click at [1236, 164] on span "[PERSON_NAME] Block (104)" at bounding box center [1290, 164] width 155 height 20
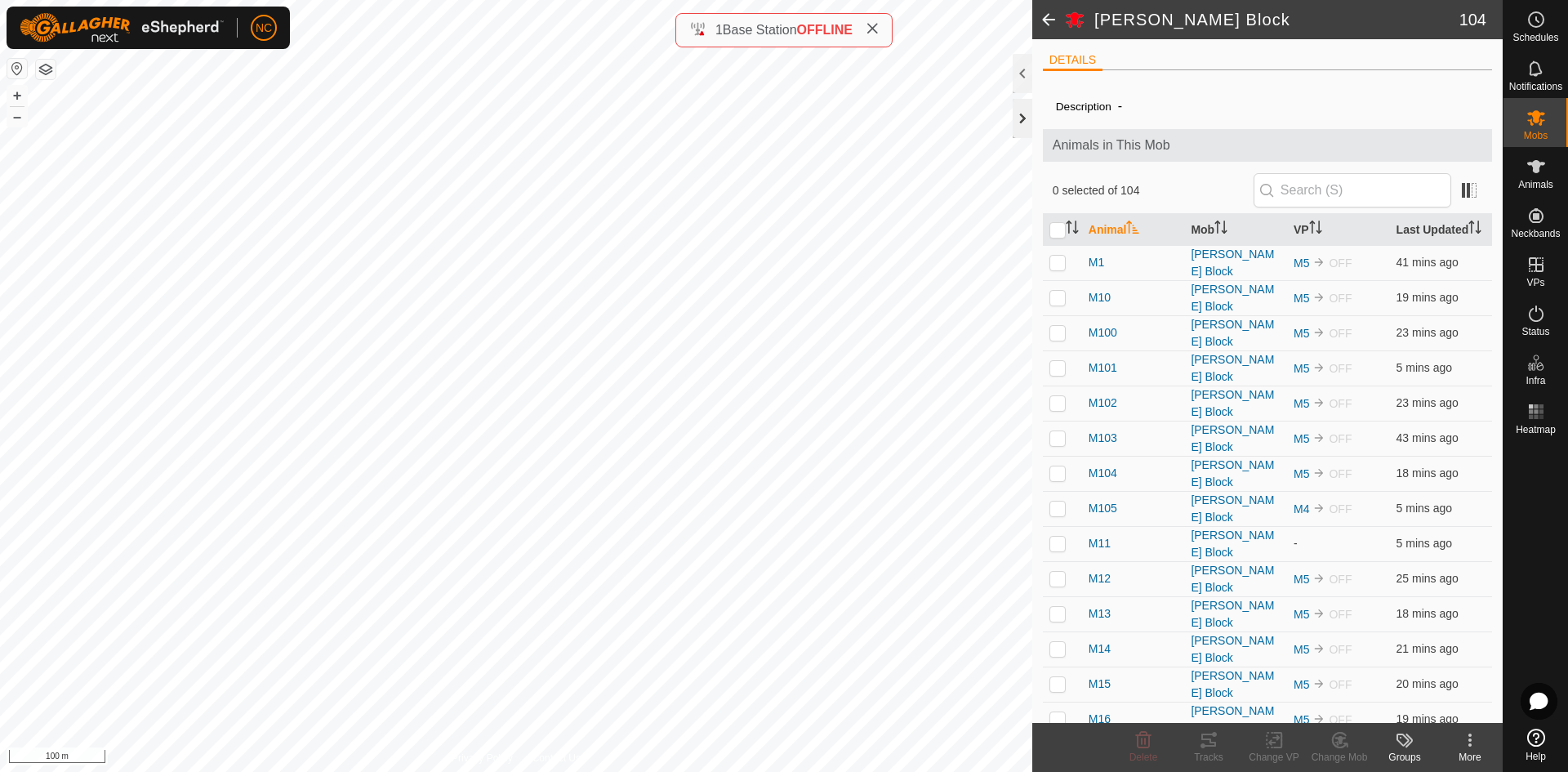
click at [1019, 118] on div at bounding box center [1023, 119] width 20 height 39
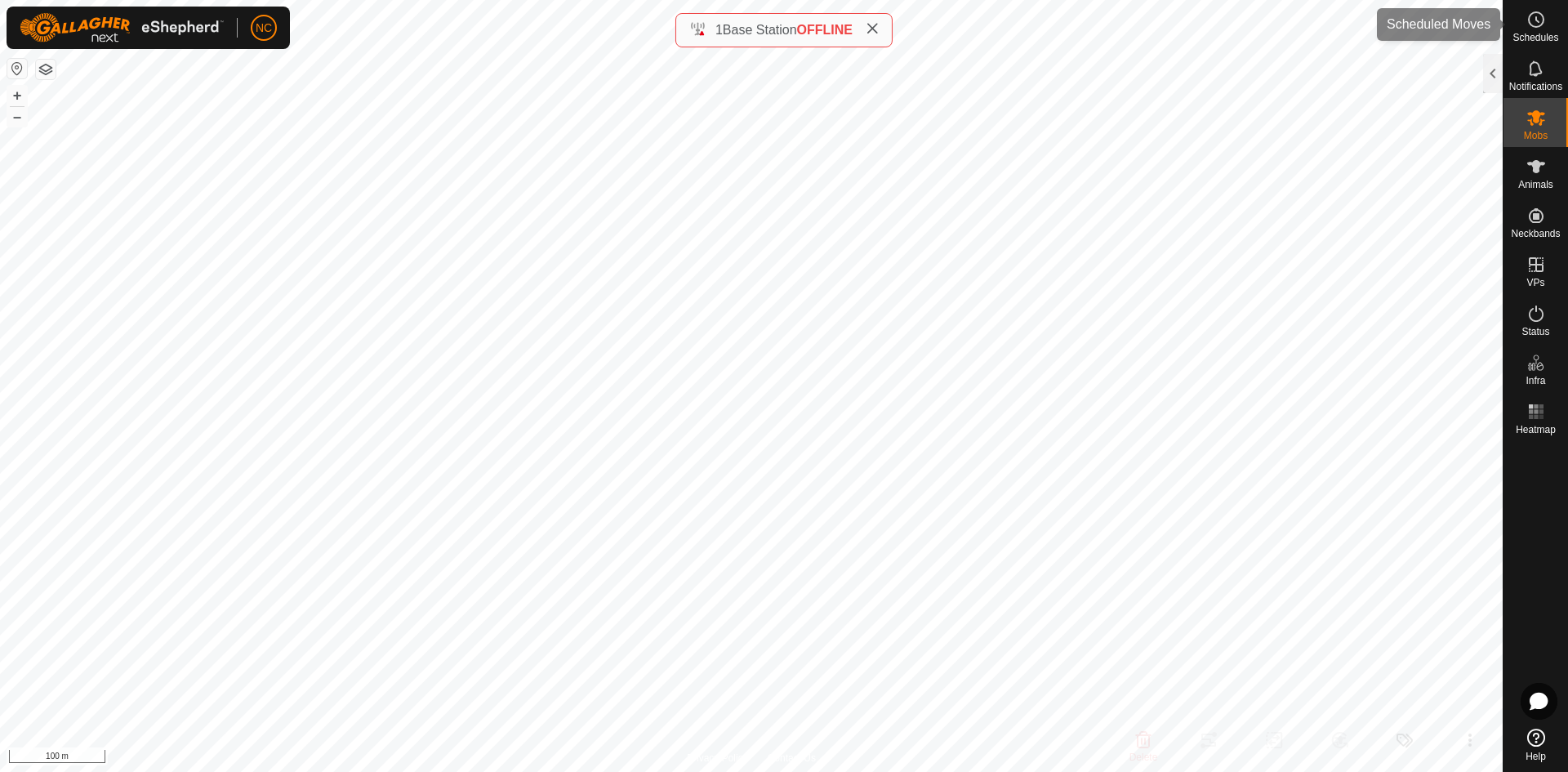
click at [1535, 28] on icon at bounding box center [1537, 20] width 20 height 20
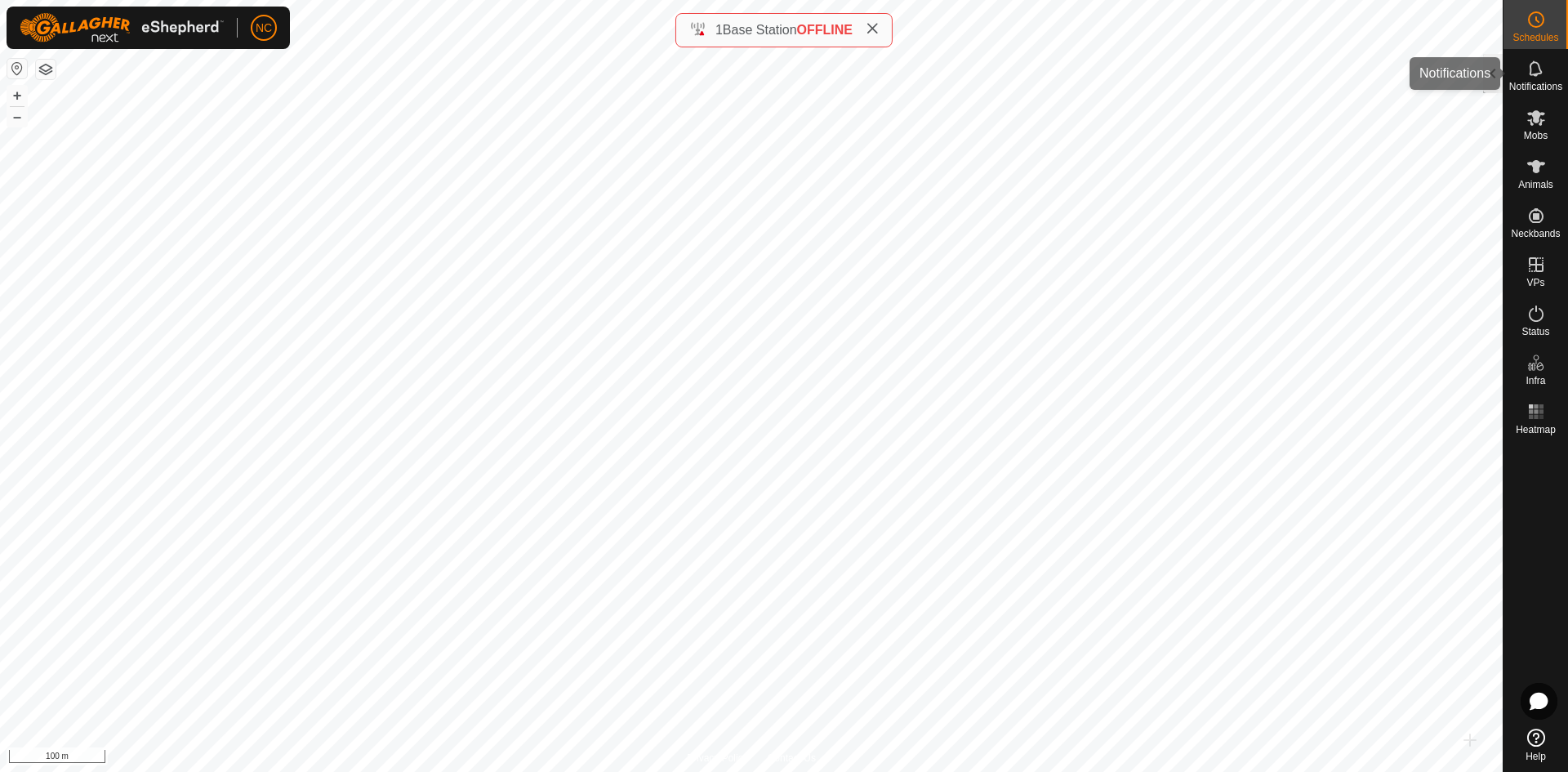
click at [1494, 69] on div at bounding box center [1493, 74] width 20 height 39
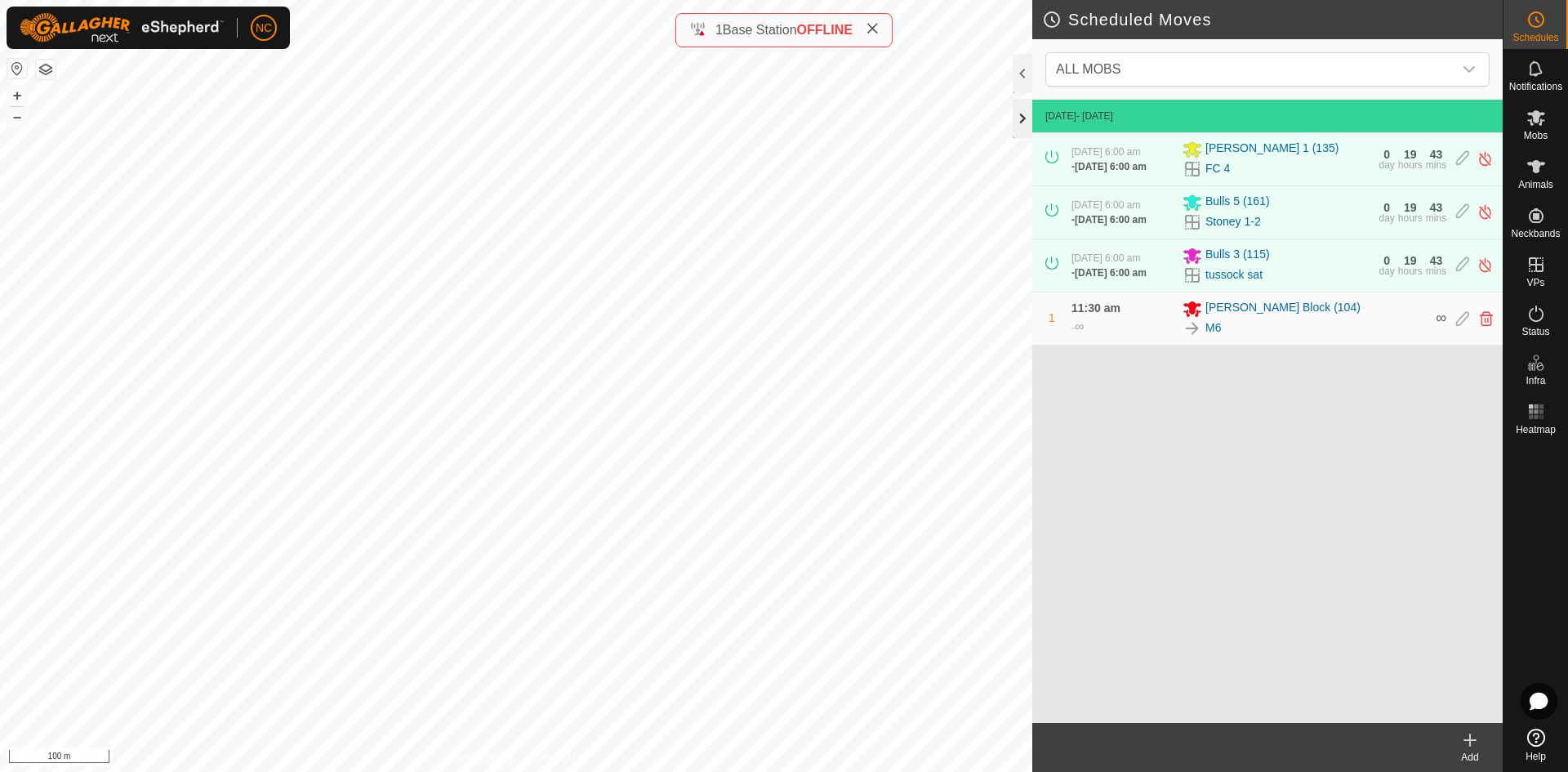
click at [1020, 119] on div at bounding box center [1023, 119] width 20 height 39
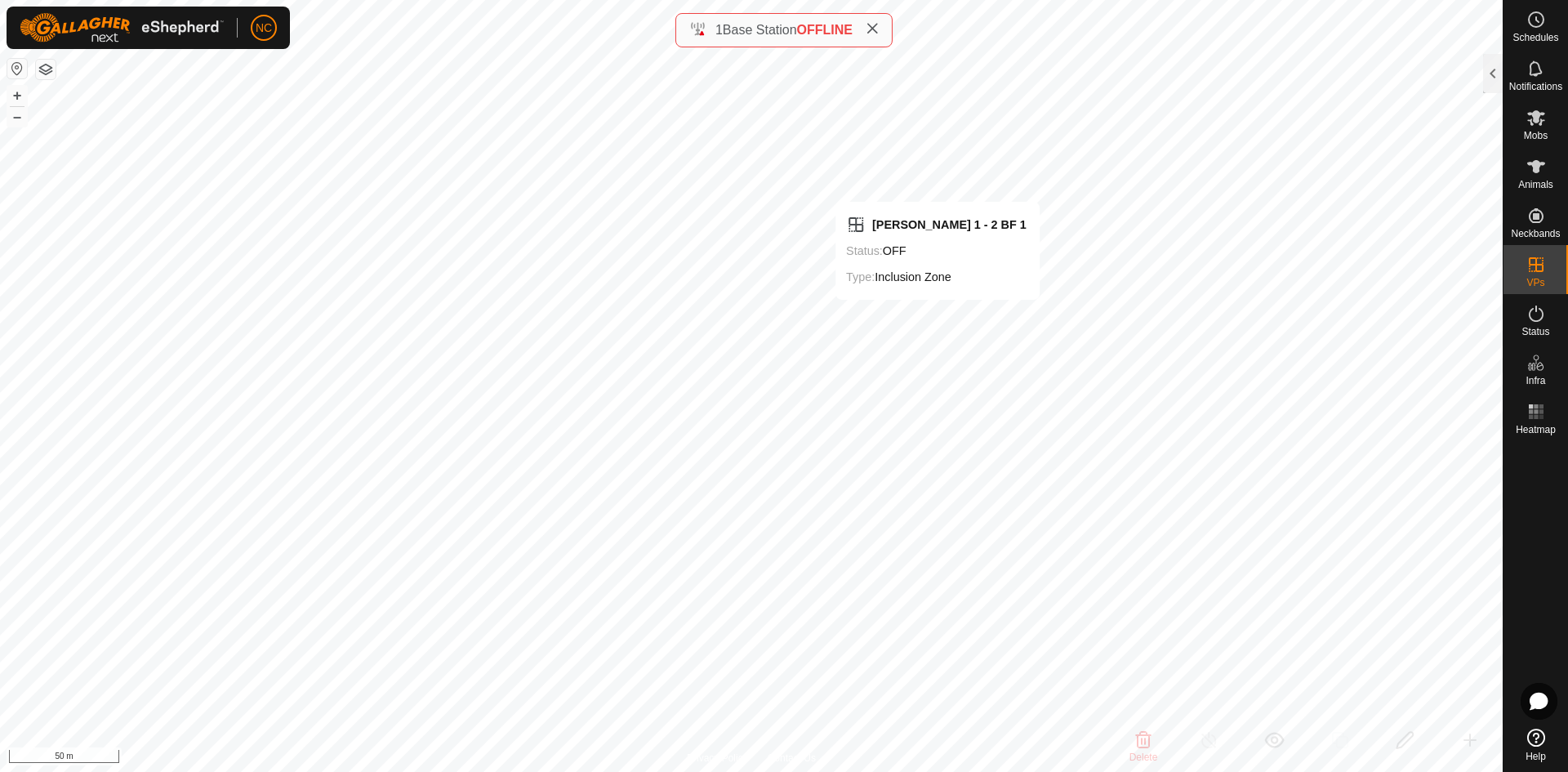
checkbox input "true"
checkbox input "false"
checkbox input "true"
click at [1498, 58] on div at bounding box center [1493, 74] width 20 height 39
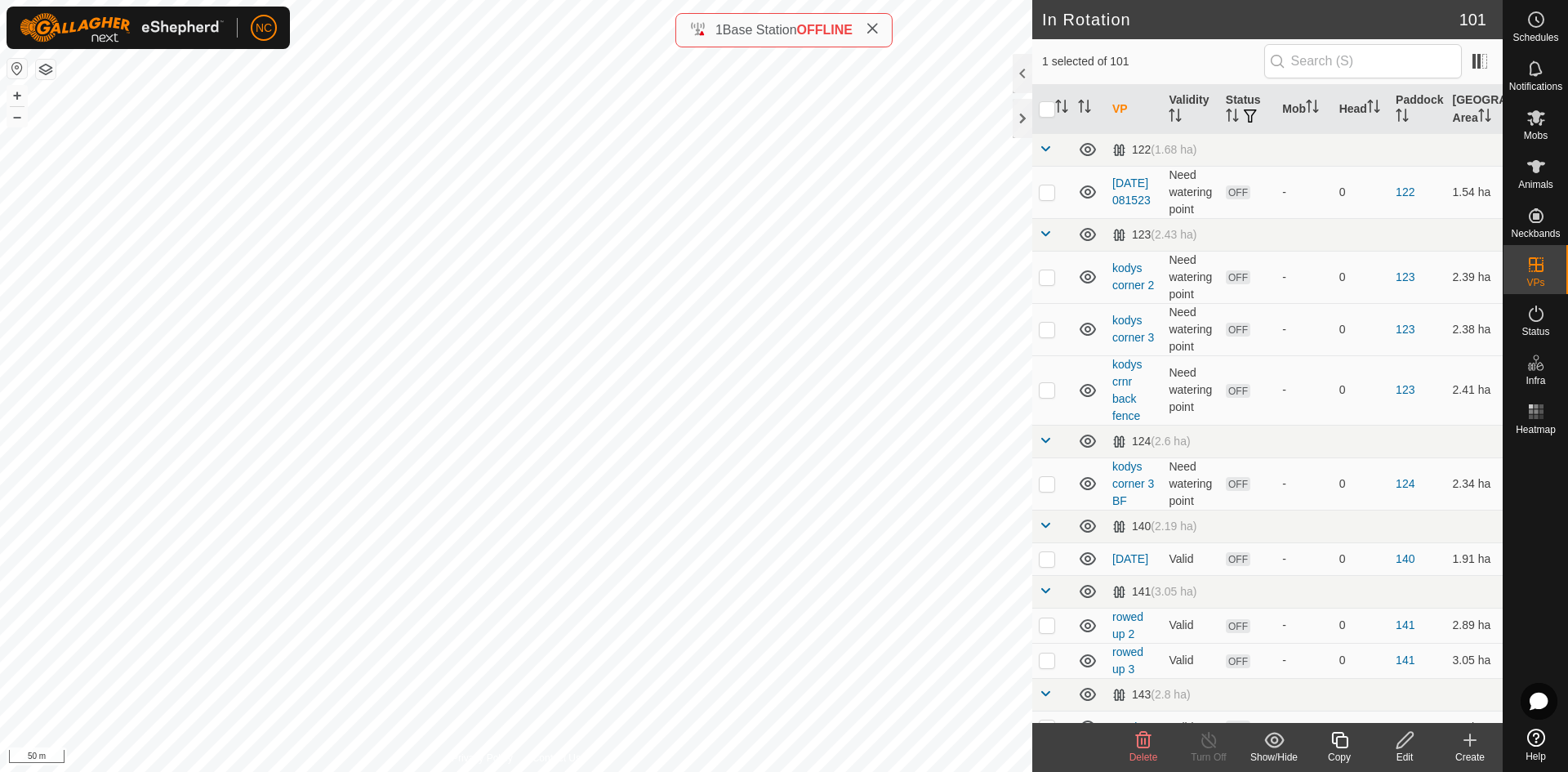
click at [1479, 750] on div "Create" at bounding box center [1470, 757] width 66 height 15
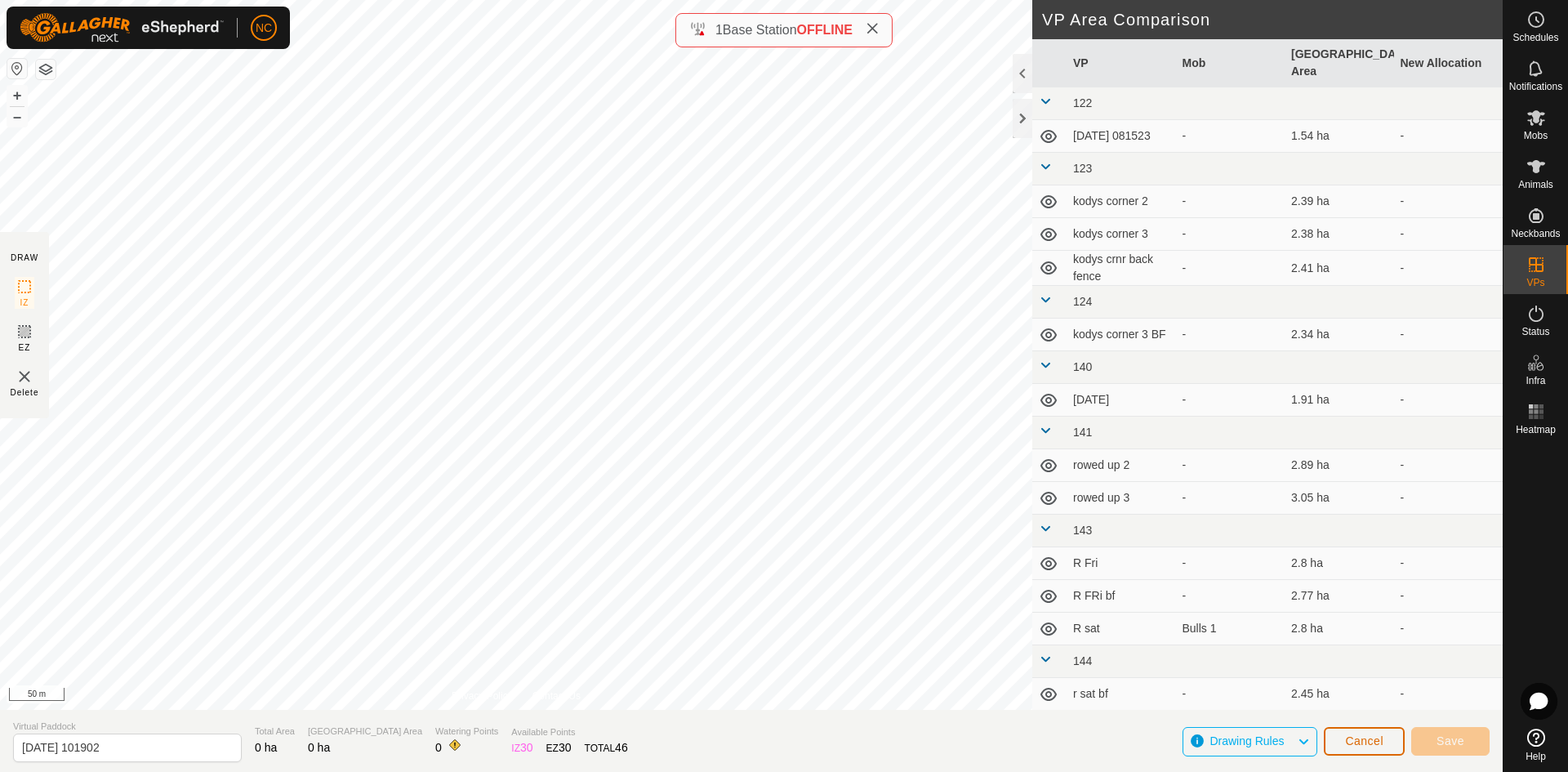
click at [1366, 749] on button "Cancel" at bounding box center [1364, 741] width 80 height 28
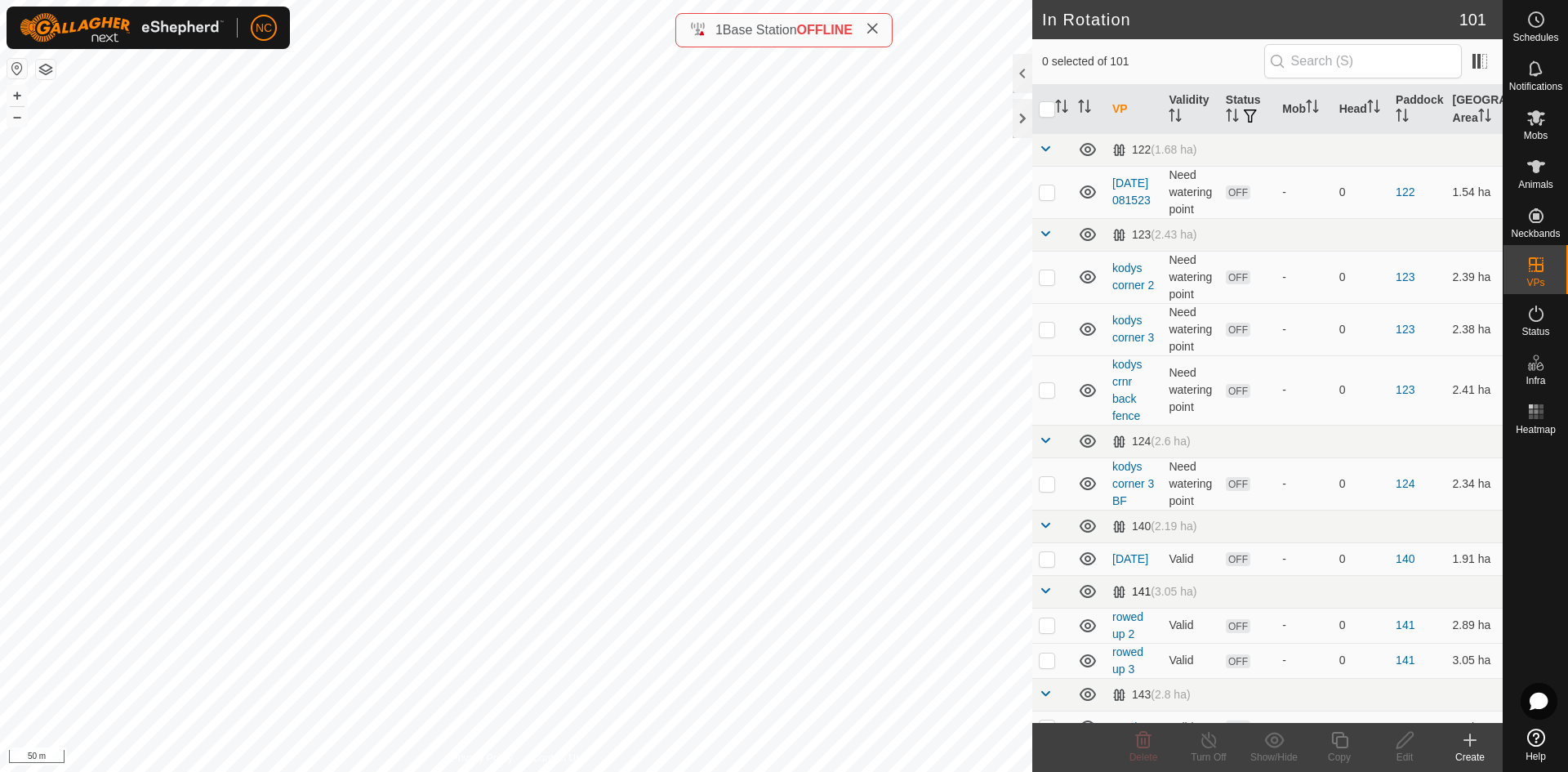
checkbox input "true"
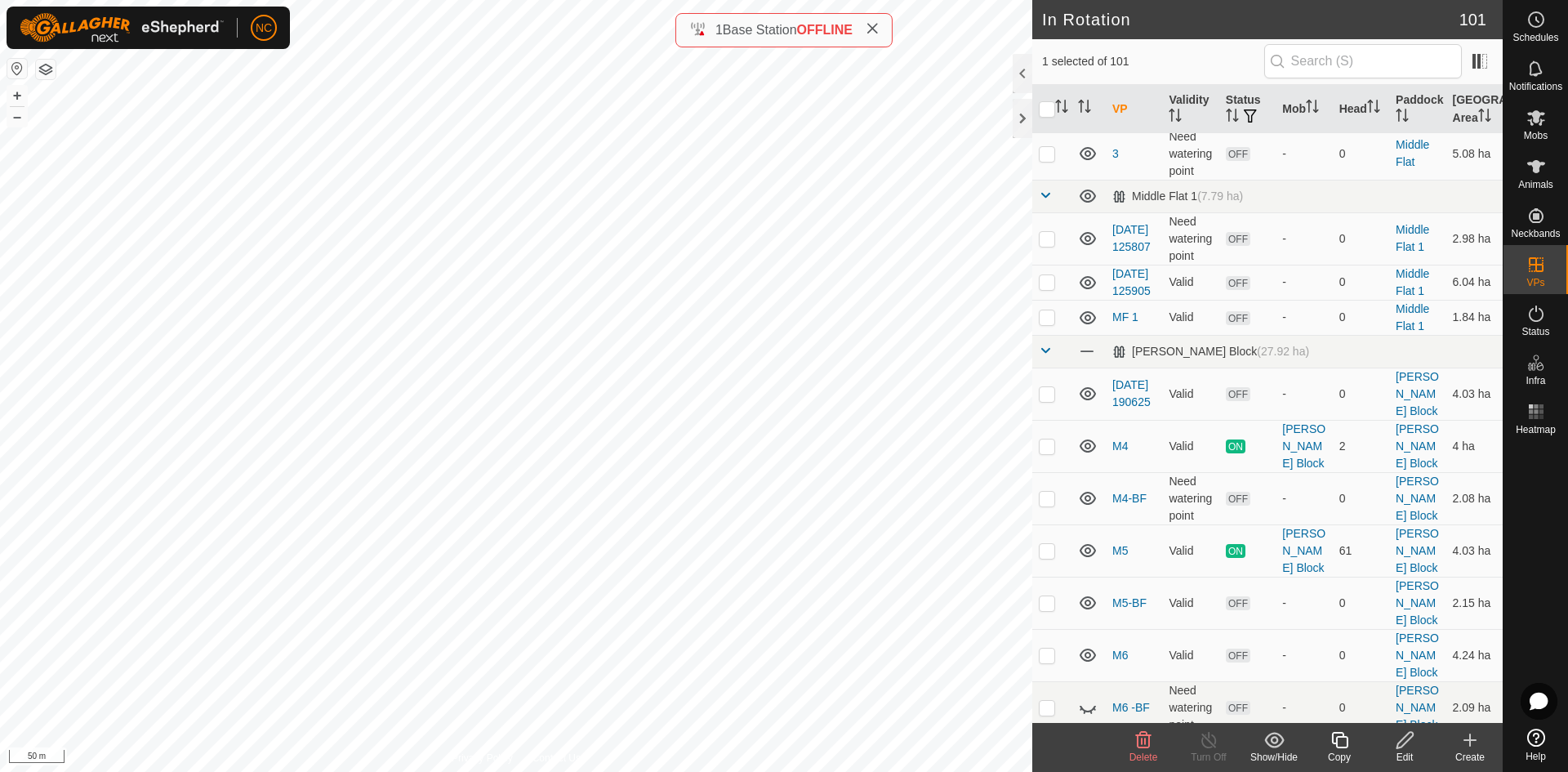
scroll to position [4086, 0]
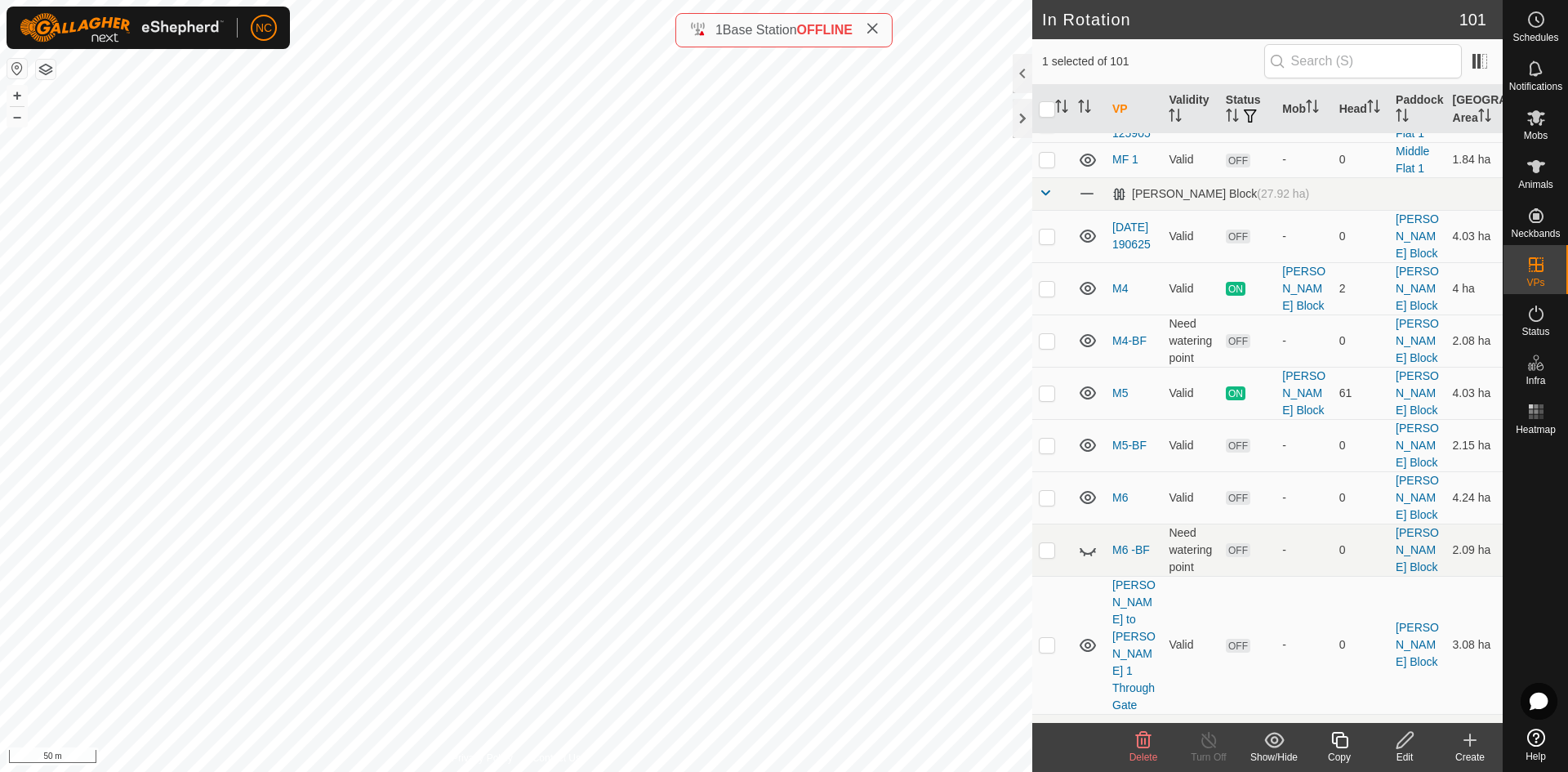
click at [1469, 755] on div "Create" at bounding box center [1470, 757] width 66 height 15
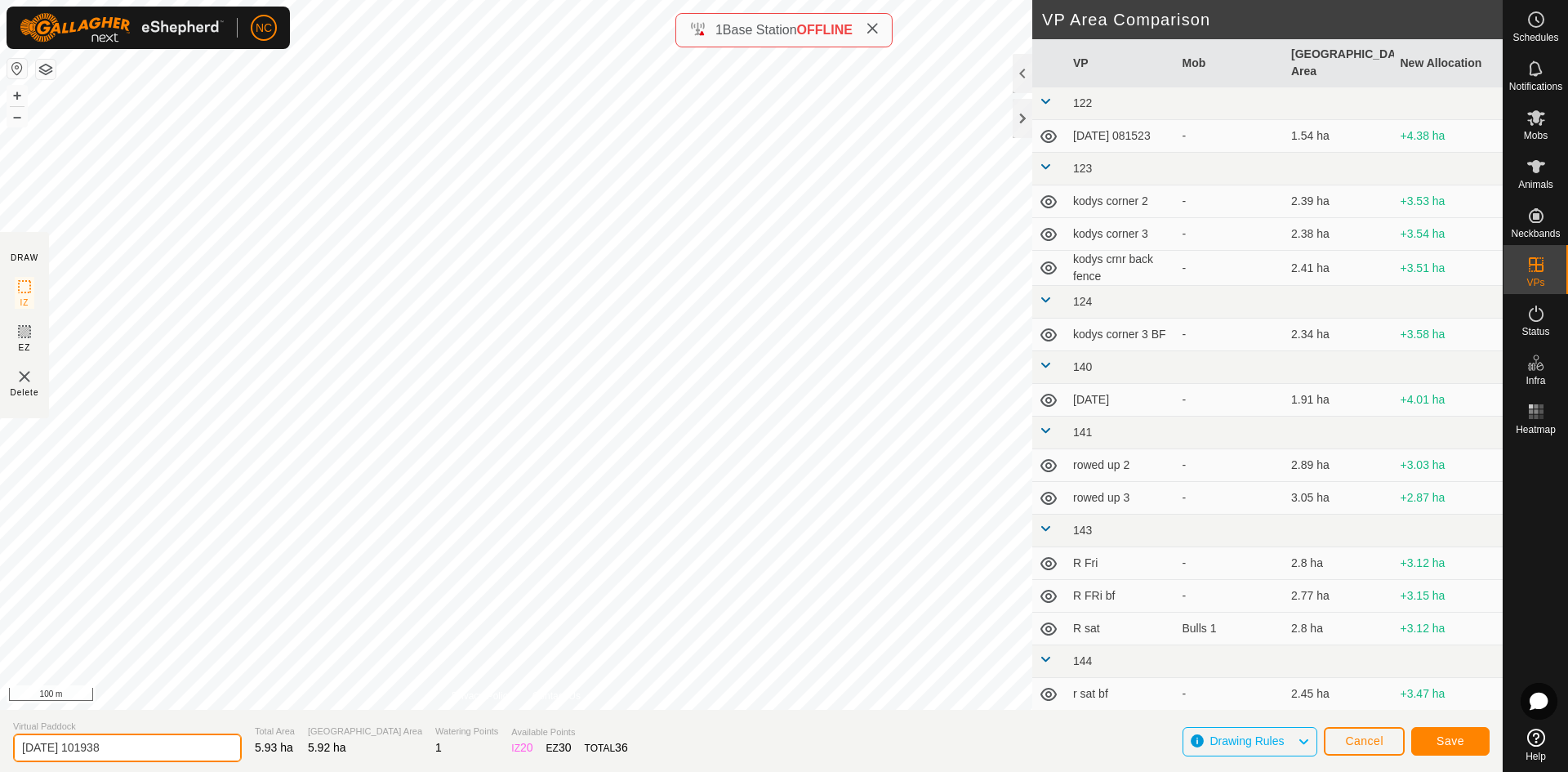
drag, startPoint x: 169, startPoint y: 746, endPoint x: 14, endPoint y: 743, distance: 155.0
click at [14, 743] on input "2025-08-23 101938" at bounding box center [126, 747] width 228 height 28
type input "[PERSON_NAME] 1 - 3 BF 2"
click at [1462, 749] on button "Save" at bounding box center [1450, 741] width 78 height 28
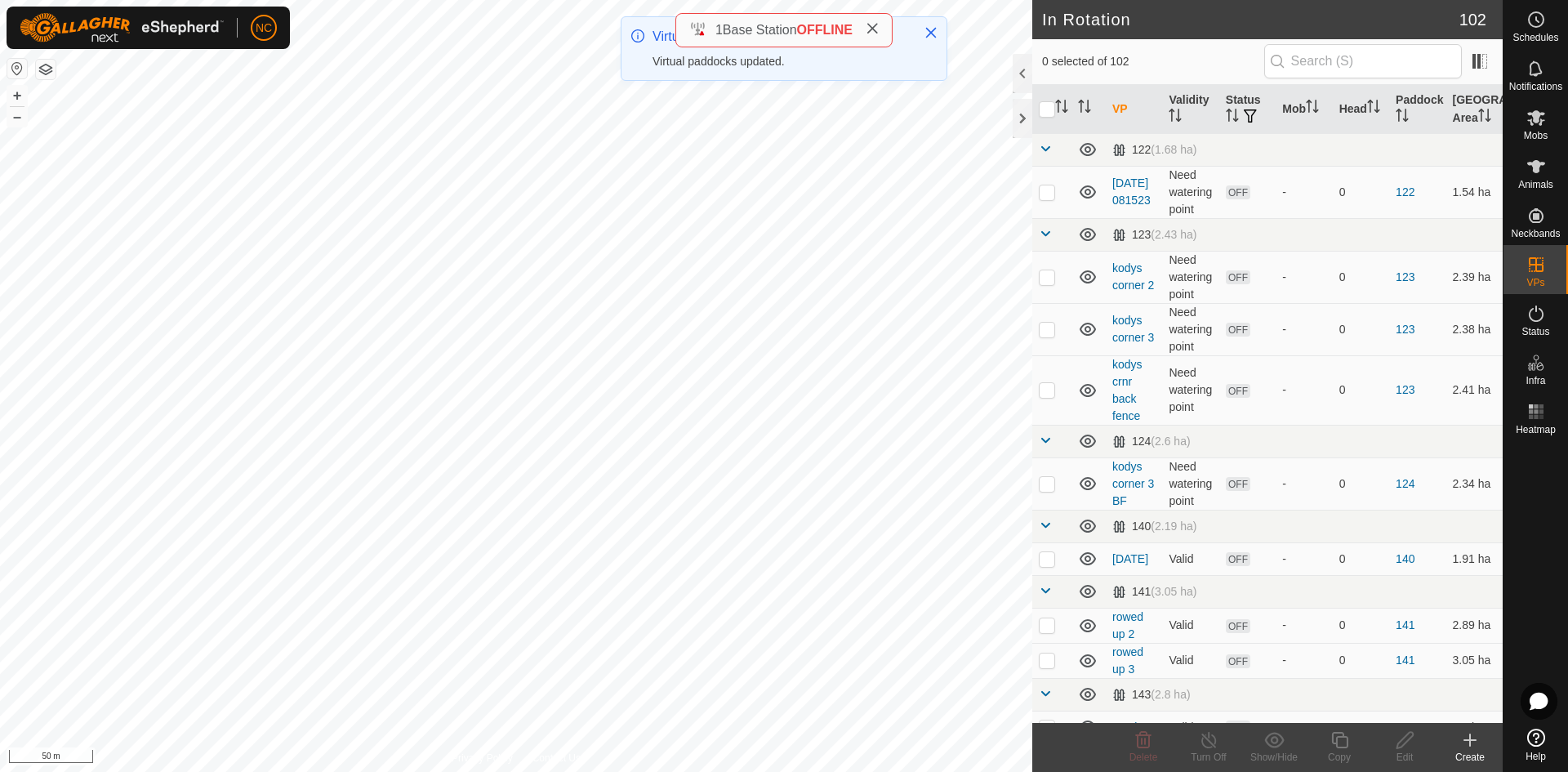
click at [1479, 747] on icon at bounding box center [1470, 741] width 20 height 20
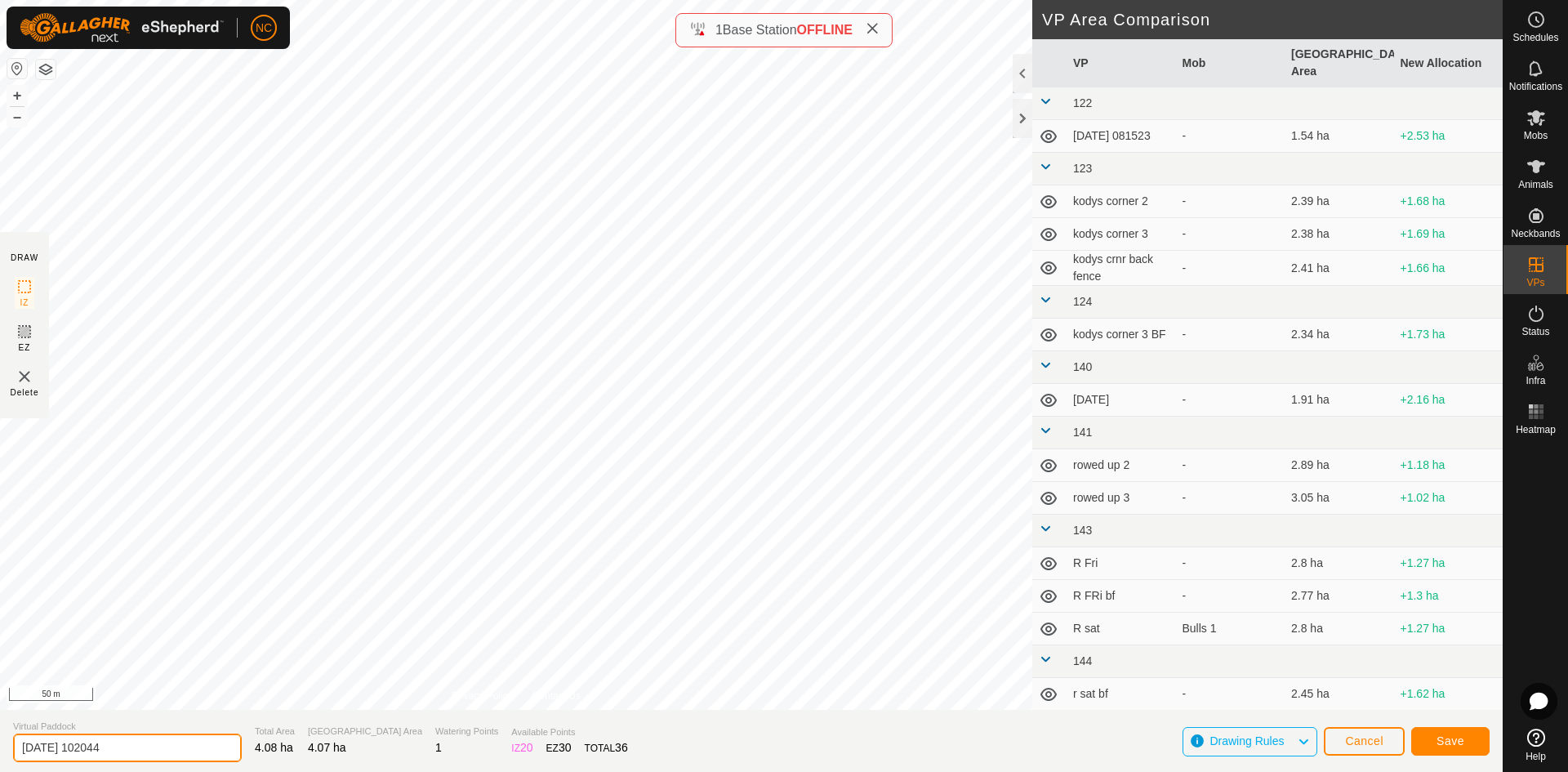
drag, startPoint x: 170, startPoint y: 750, endPoint x: -27, endPoint y: 750, distance: 197.0
click at [0, 750] on html "NC Schedules Notifications Mobs Animals Neckbands VPs Status Infra Heatmap Help…" at bounding box center [784, 386] width 1568 height 772
type input "[PERSON_NAME] 1 - 4 BF 3"
click at [1469, 738] on button "Save" at bounding box center [1450, 741] width 78 height 28
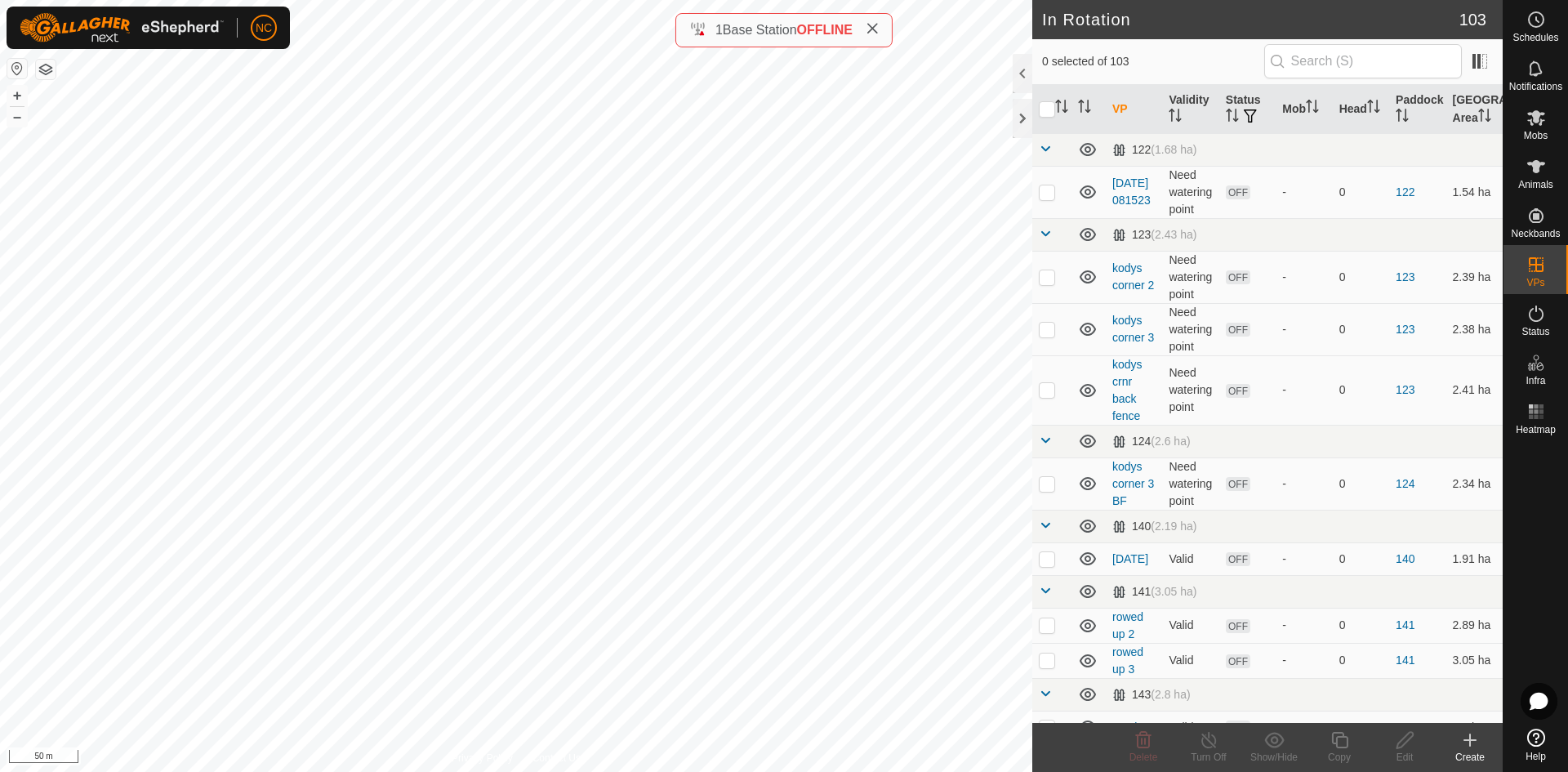
checkbox input "true"
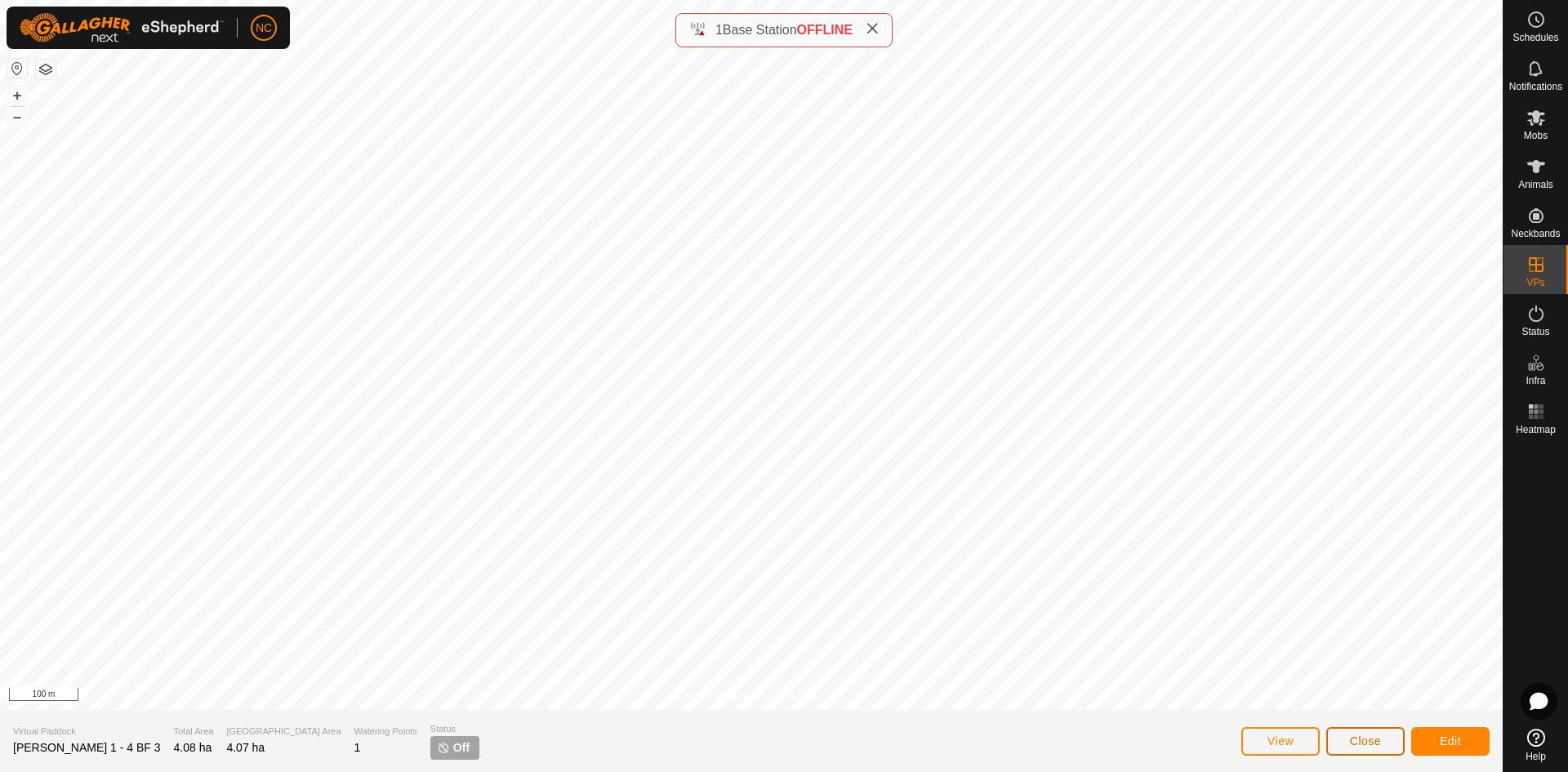
click at [1352, 741] on span "Close" at bounding box center [1366, 741] width 31 height 13
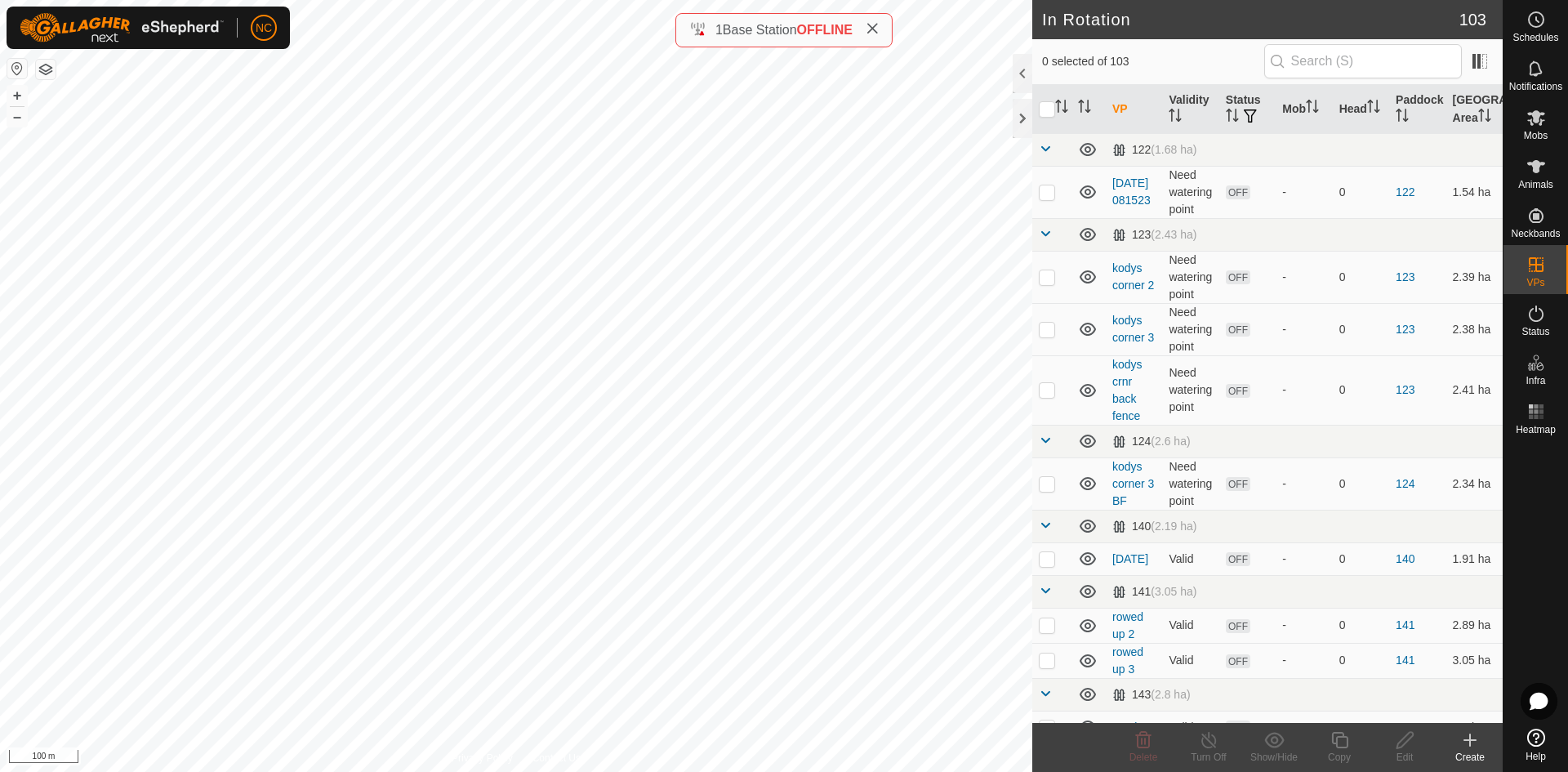
click at [1478, 745] on icon at bounding box center [1470, 741] width 20 height 20
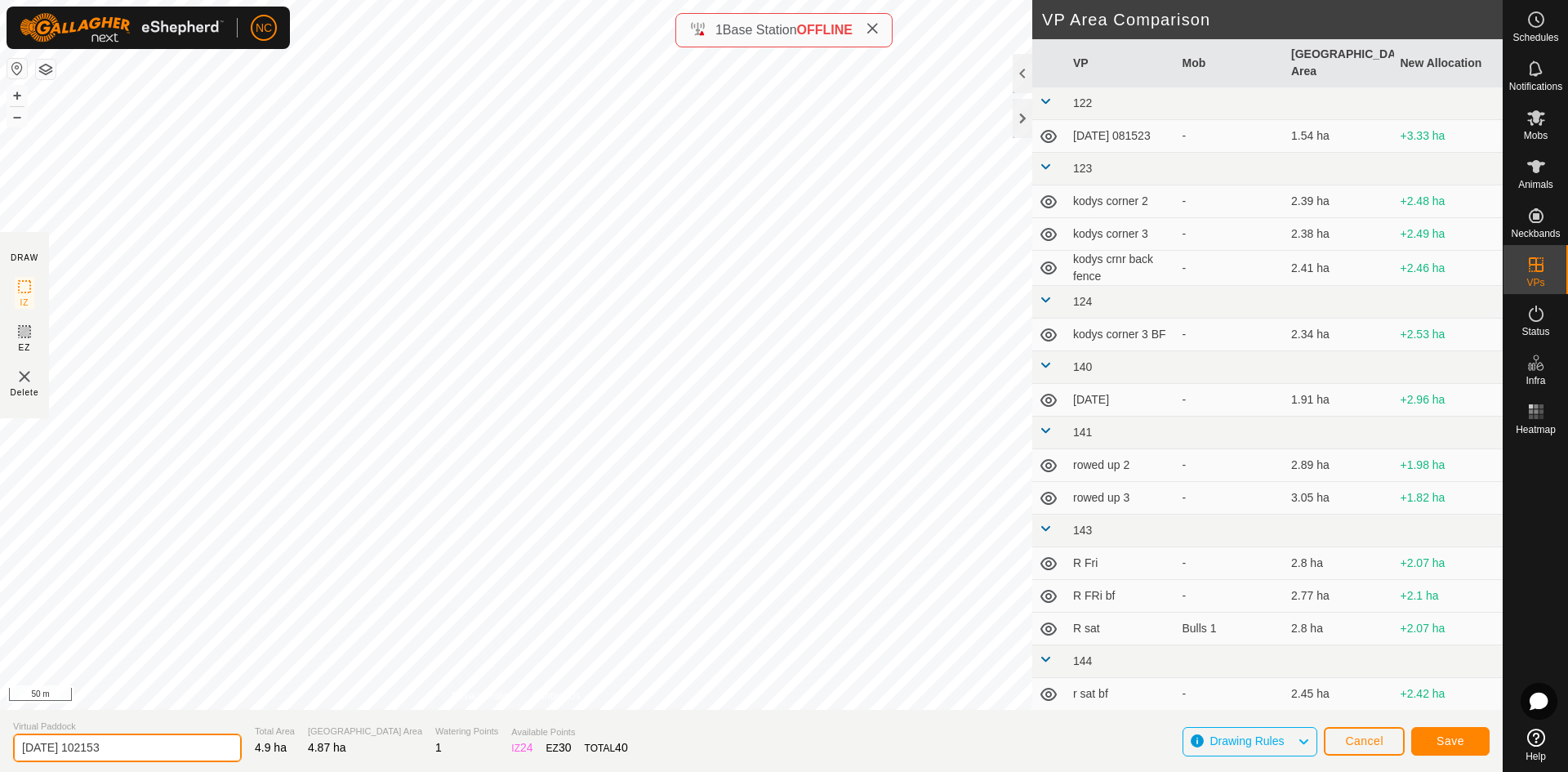
drag, startPoint x: 203, startPoint y: 746, endPoint x: -88, endPoint y: 741, distance: 291.0
click at [0, 741] on html "NC Schedules Notifications Mobs Animals Neckbands VPs Status Infra Heatmap Help…" at bounding box center [784, 386] width 1568 height 772
type input "[PERSON_NAME] 1 - 5 BF 4"
click at [1454, 736] on span "Save" at bounding box center [1450, 741] width 27 height 13
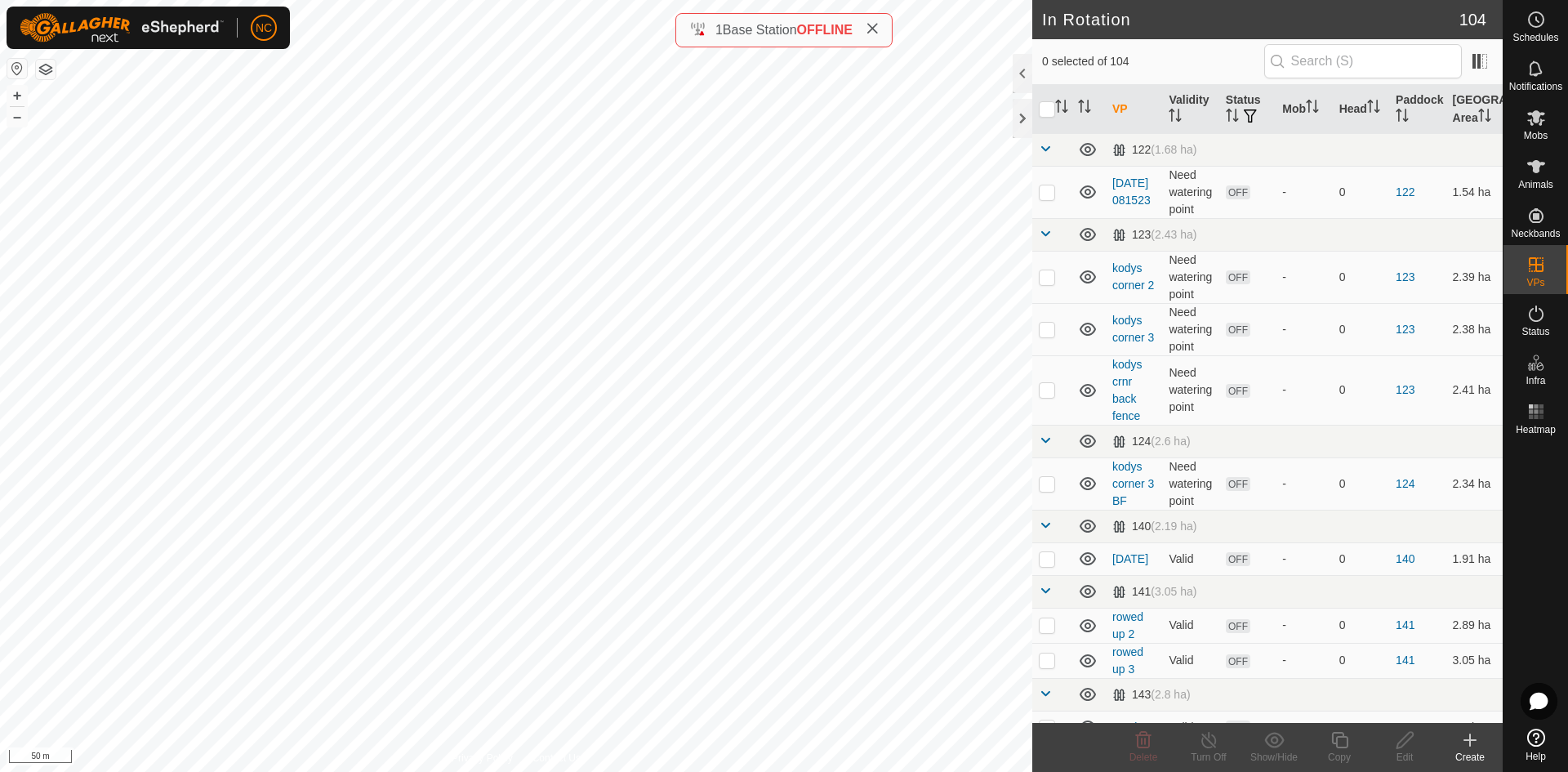
checkbox input "true"
click at [1399, 743] on icon at bounding box center [1404, 740] width 17 height 17
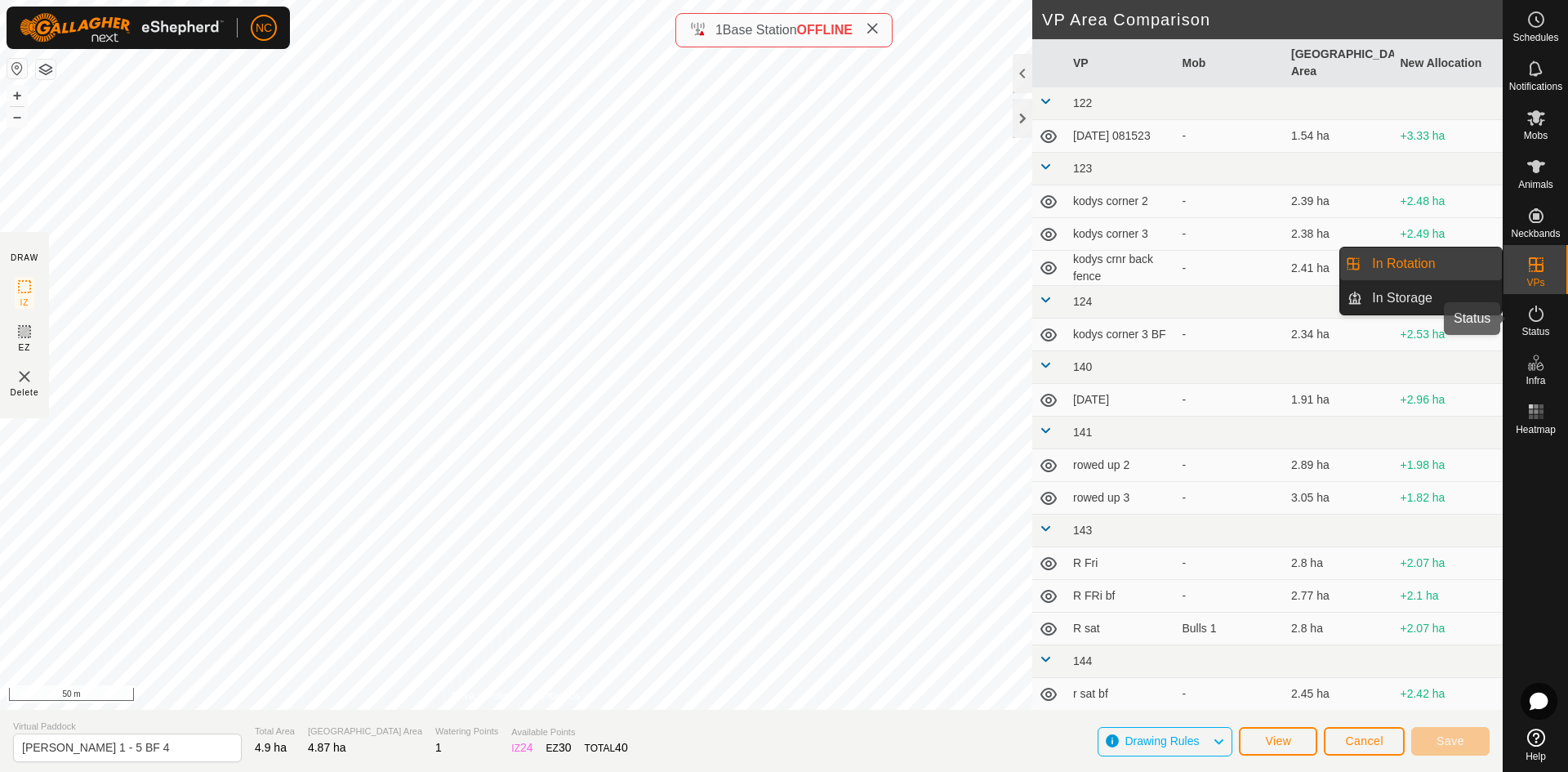
click at [1539, 324] on es-activation-svg-icon at bounding box center [1537, 314] width 29 height 26
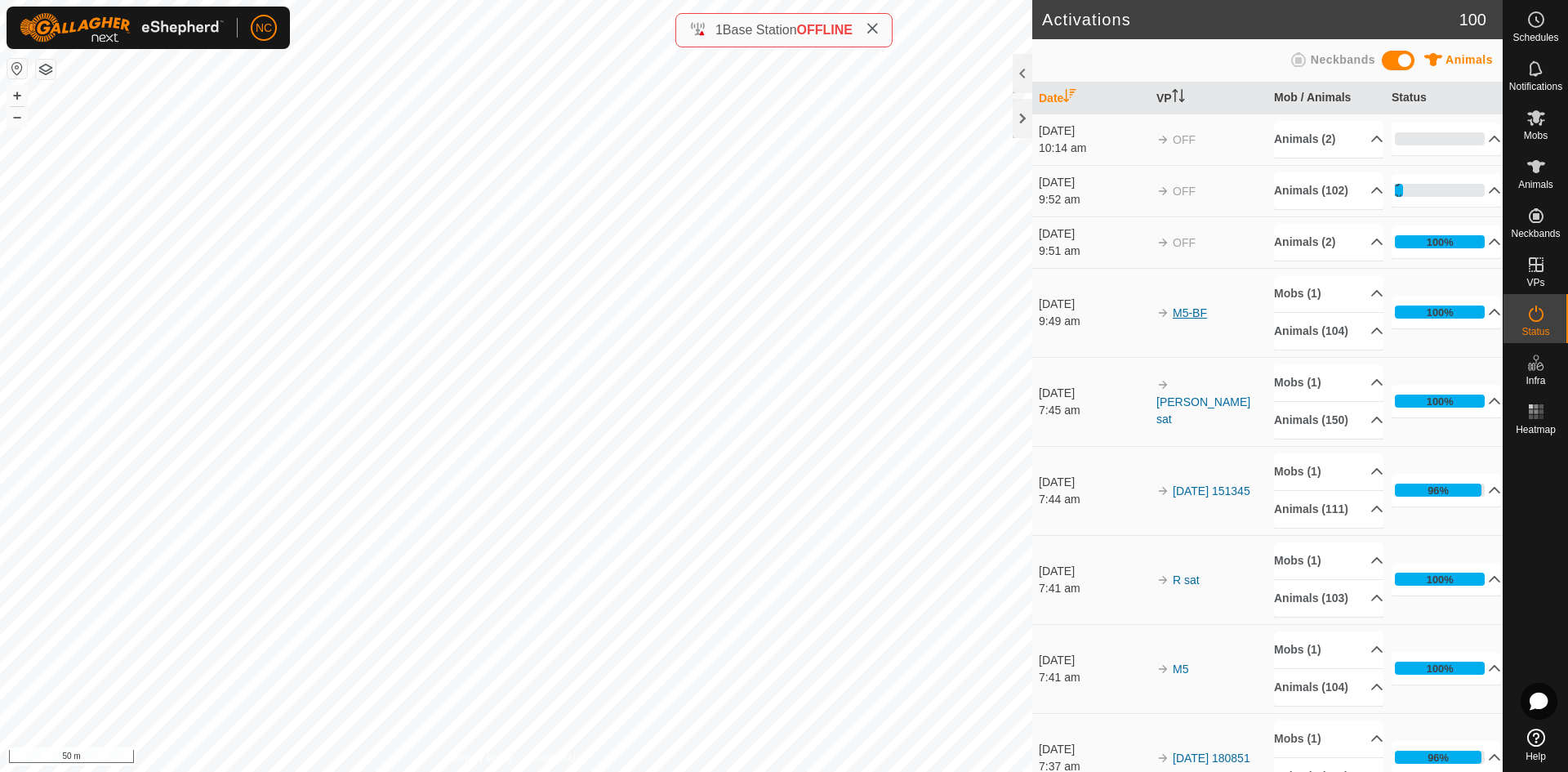
click at [1184, 320] on link "M5-BF" at bounding box center [1189, 312] width 34 height 13
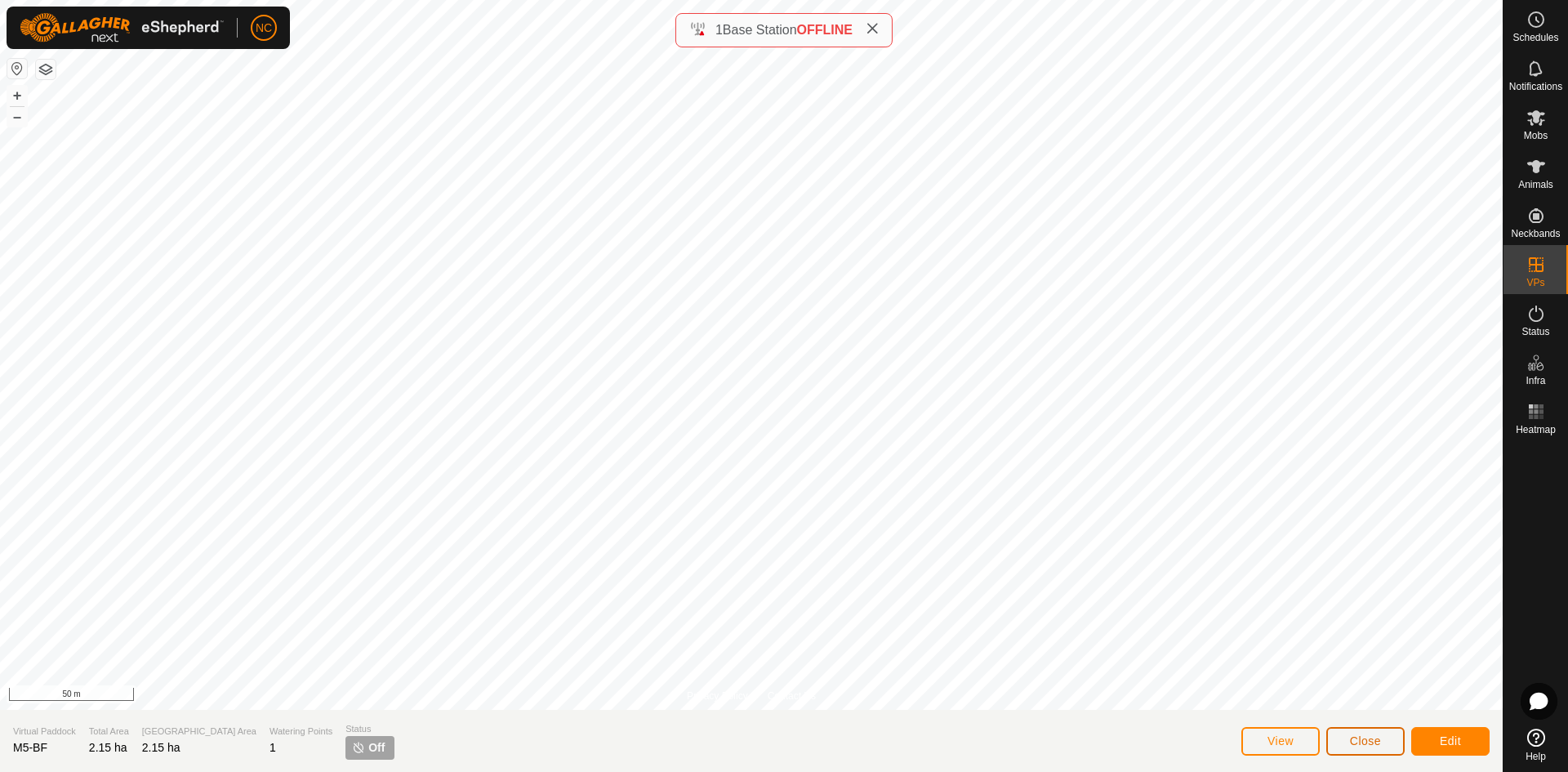
click at [1335, 741] on button "Close" at bounding box center [1366, 741] width 78 height 28
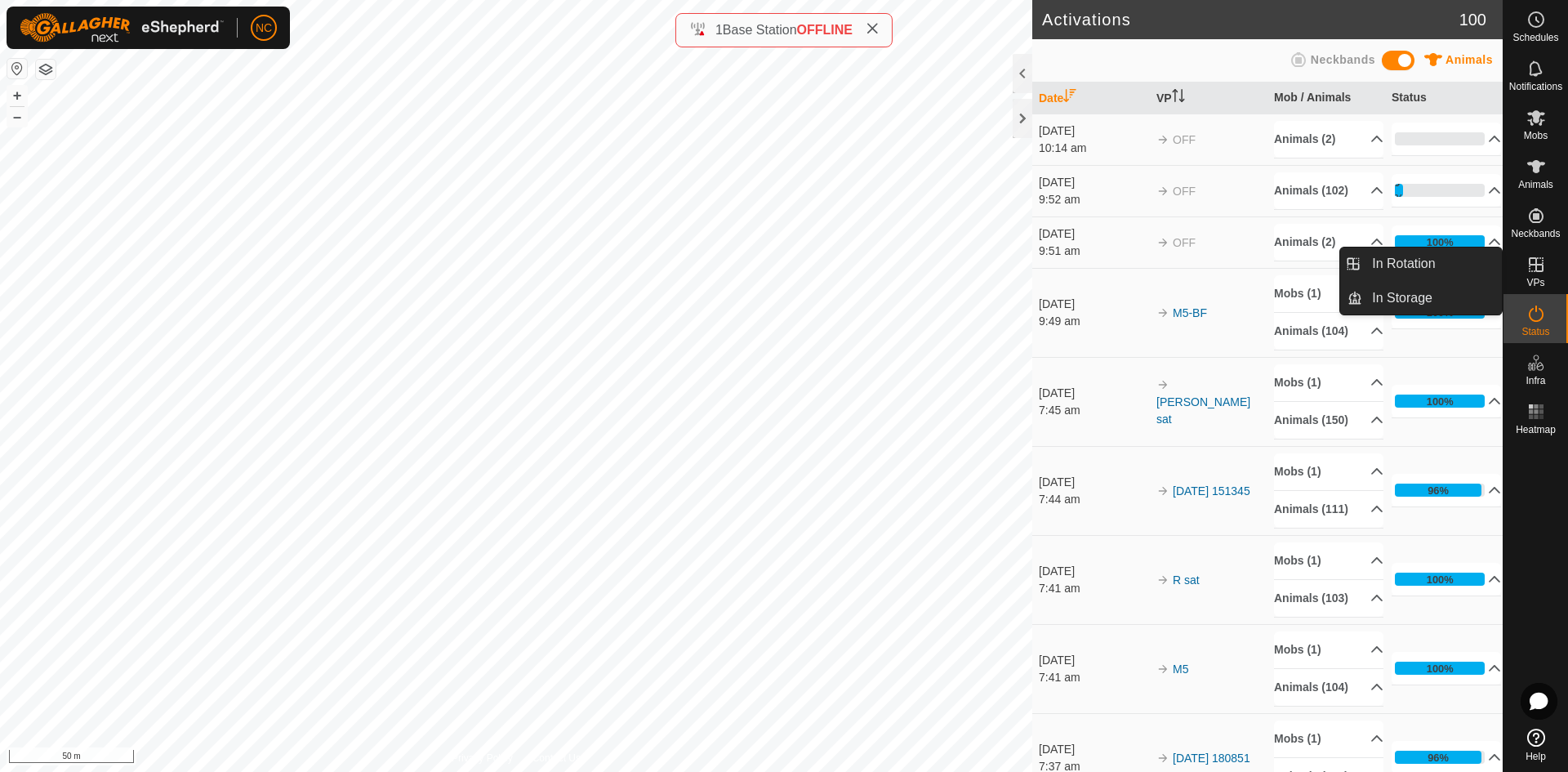
click at [1542, 261] on icon at bounding box center [1537, 265] width 20 height 20
click at [1465, 260] on link "In Rotation" at bounding box center [1432, 263] width 139 height 32
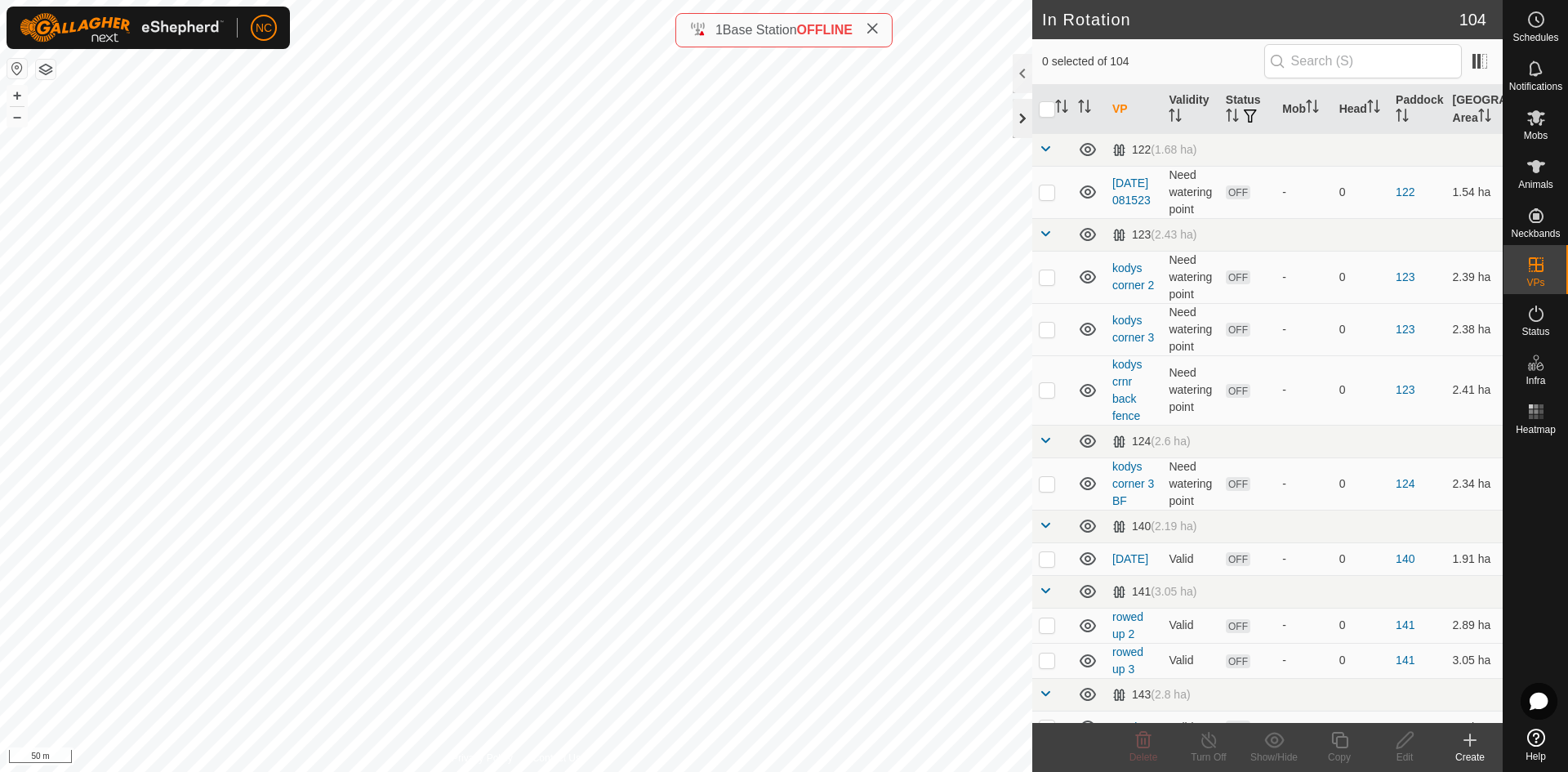
checkbox input "true"
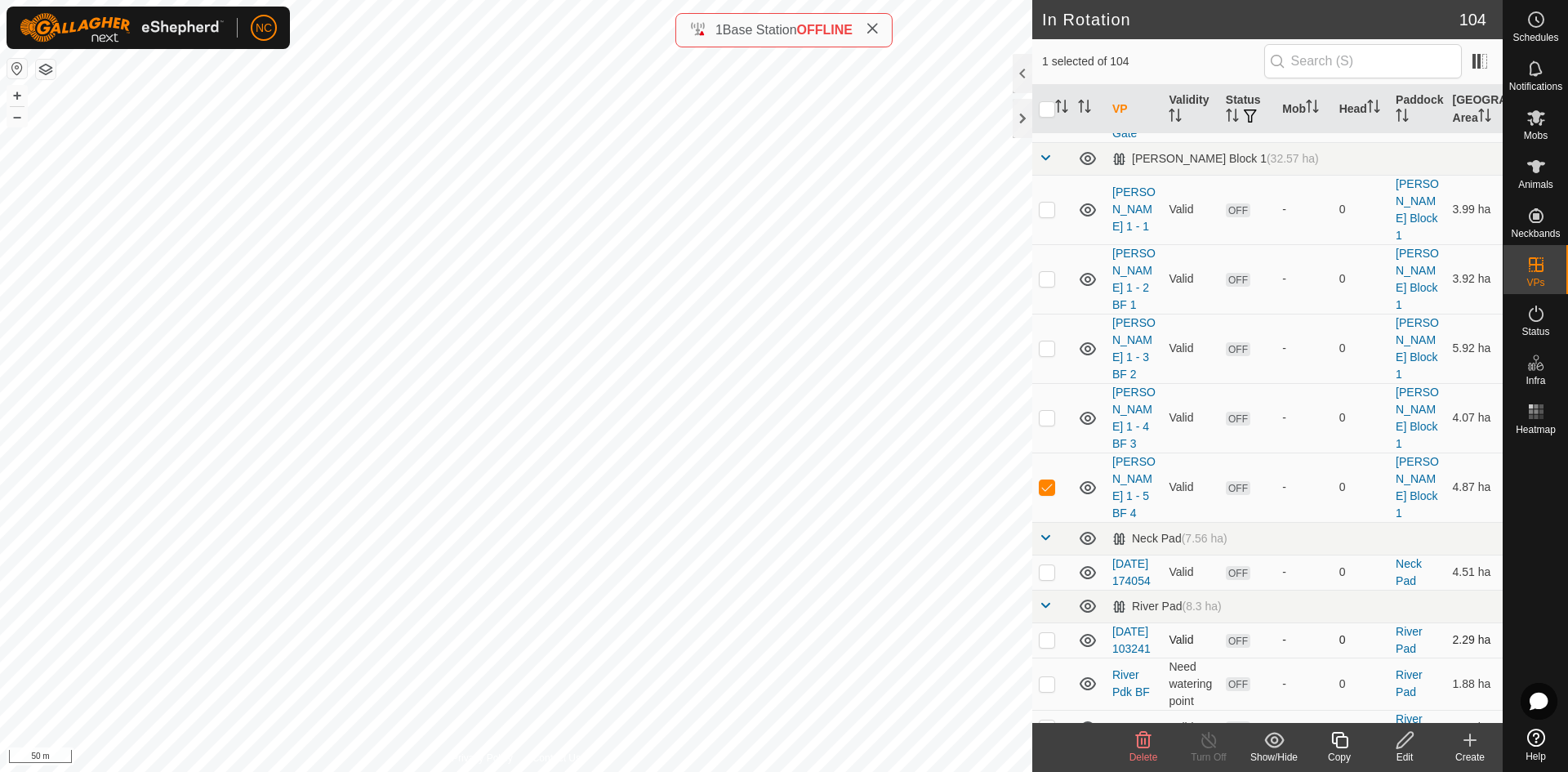
scroll to position [4331, 0]
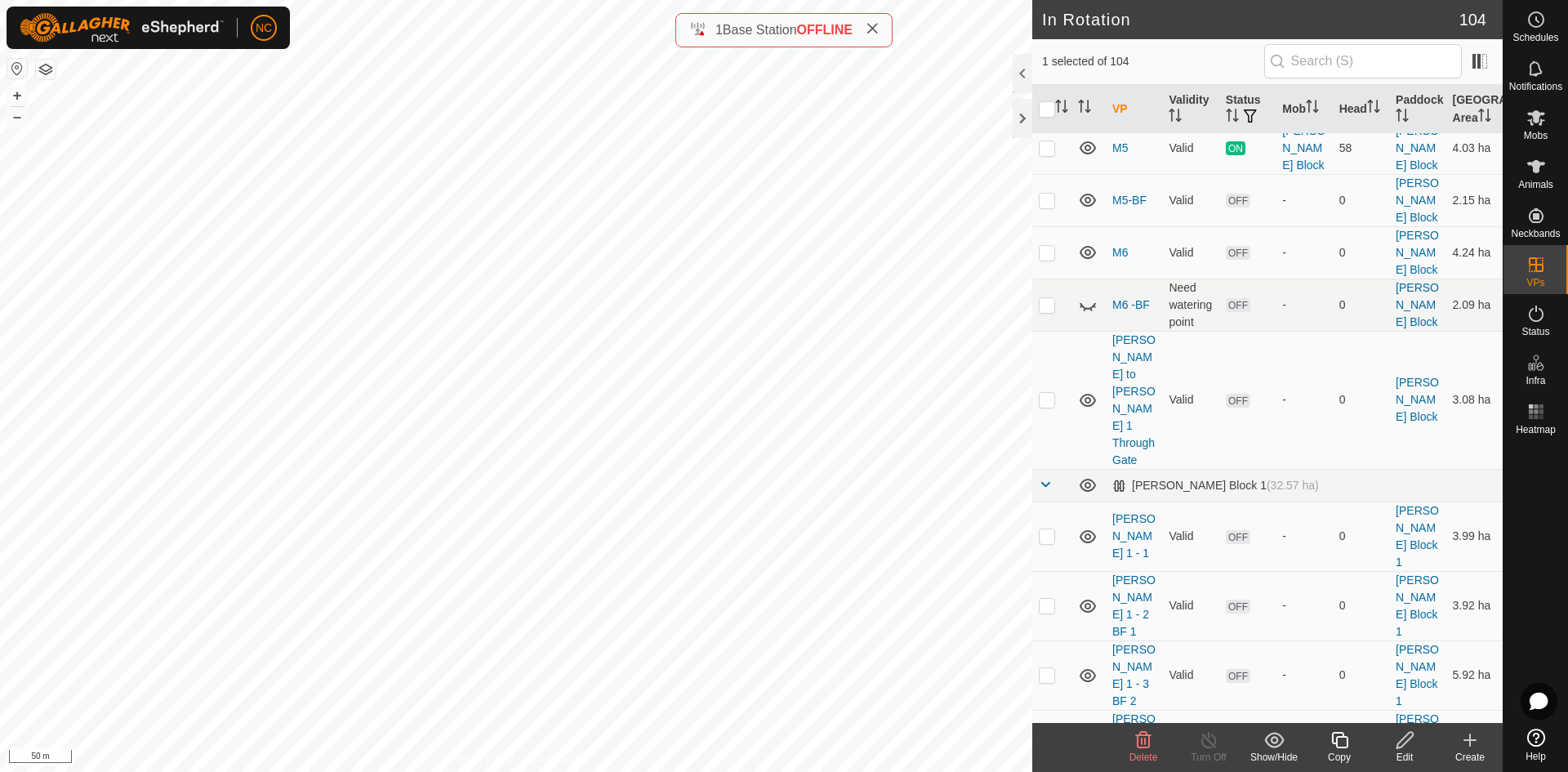
click at [1463, 747] on icon at bounding box center [1470, 741] width 20 height 20
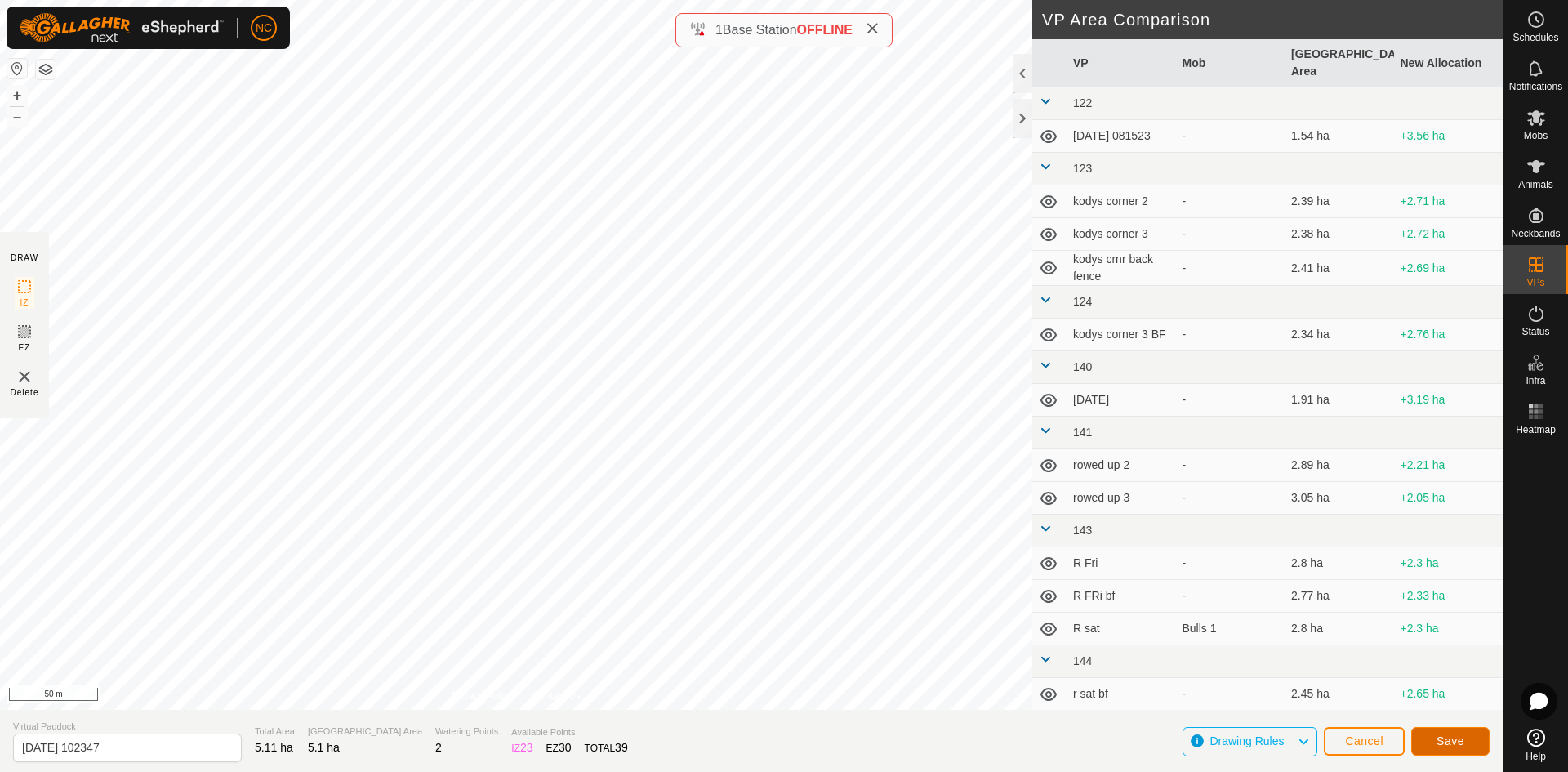
click at [1439, 745] on span "Save" at bounding box center [1450, 741] width 27 height 13
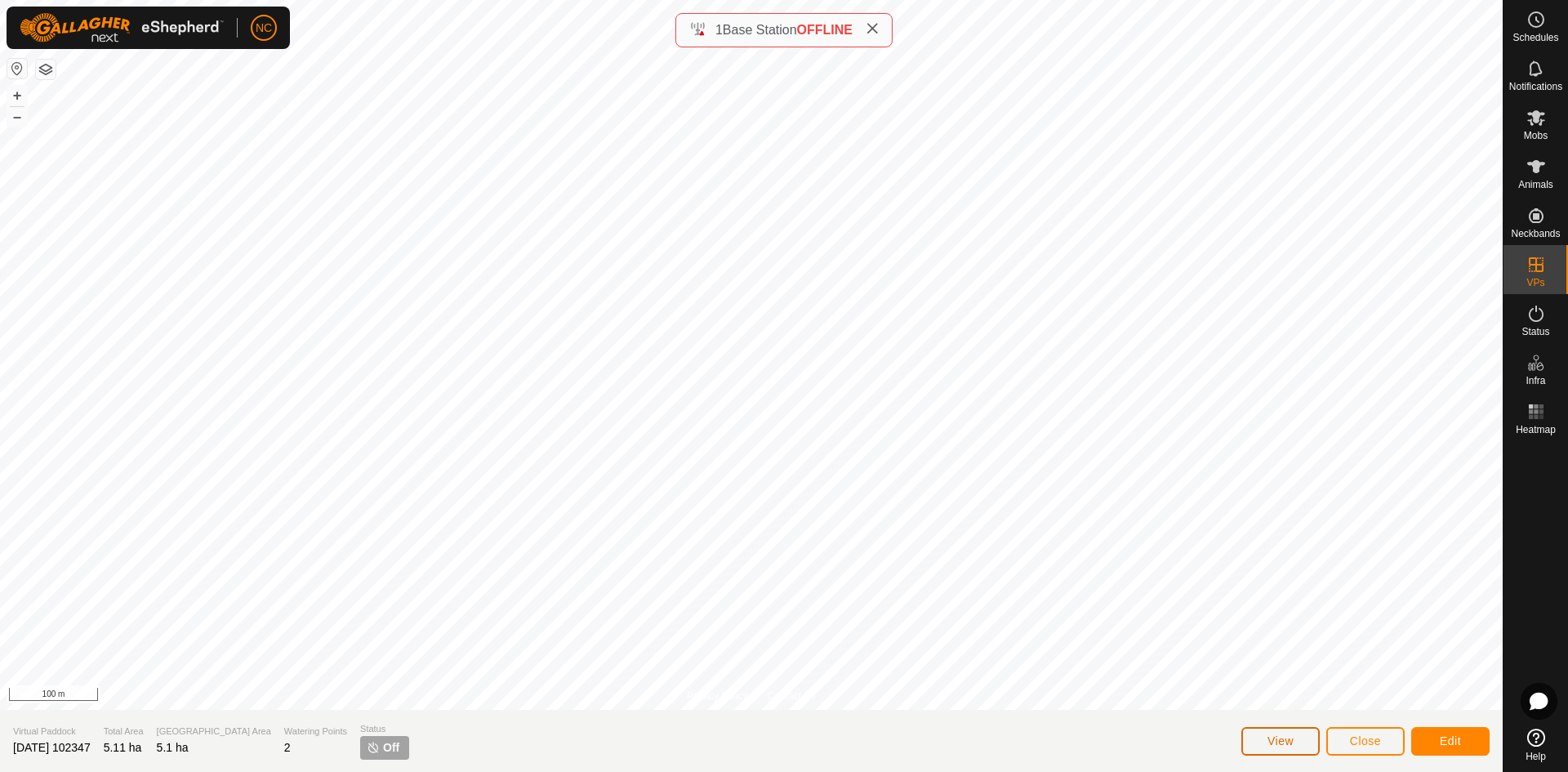
click at [1258, 736] on button "View" at bounding box center [1281, 741] width 78 height 28
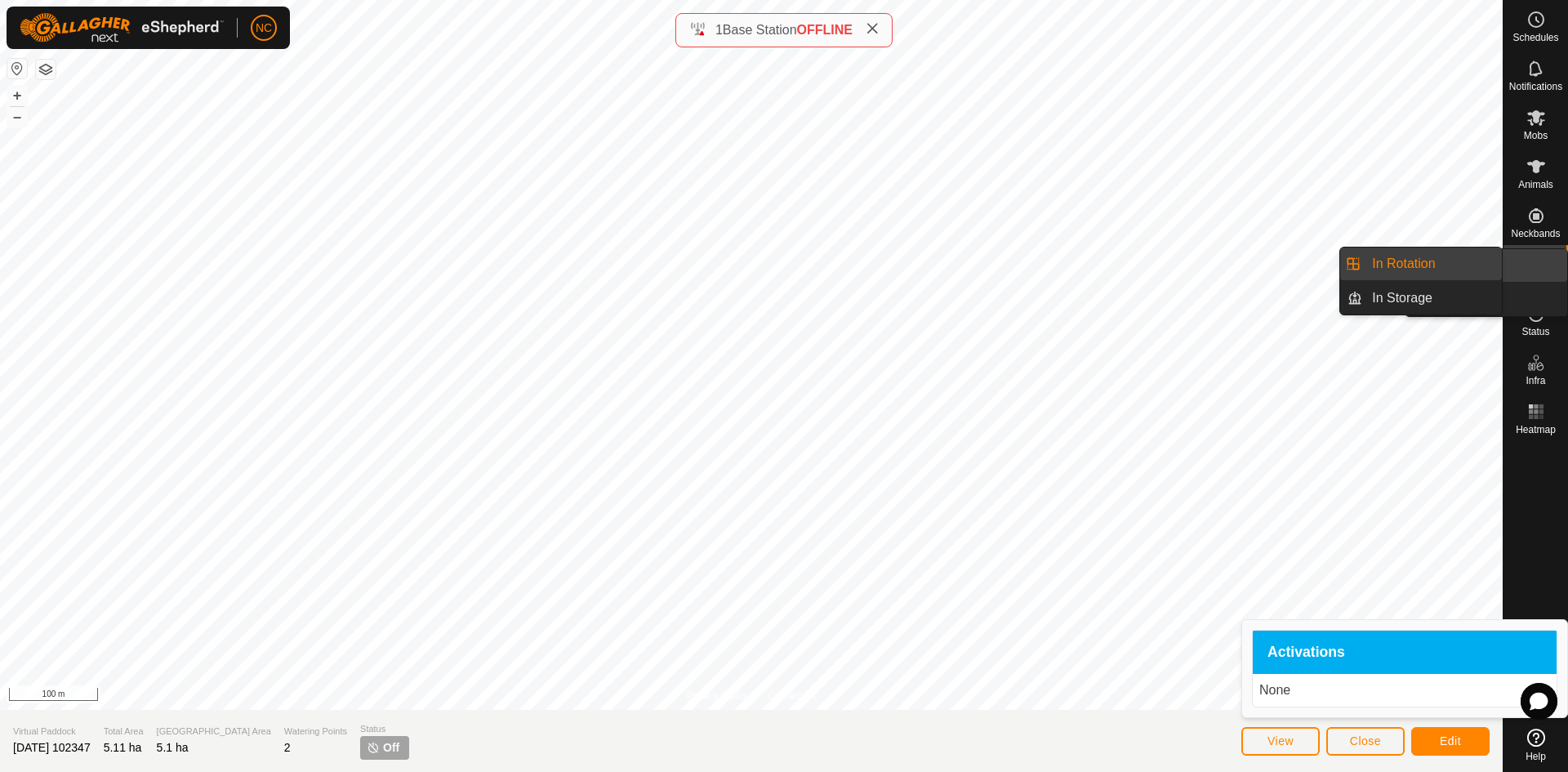
click at [1535, 272] on icon at bounding box center [1537, 265] width 20 height 20
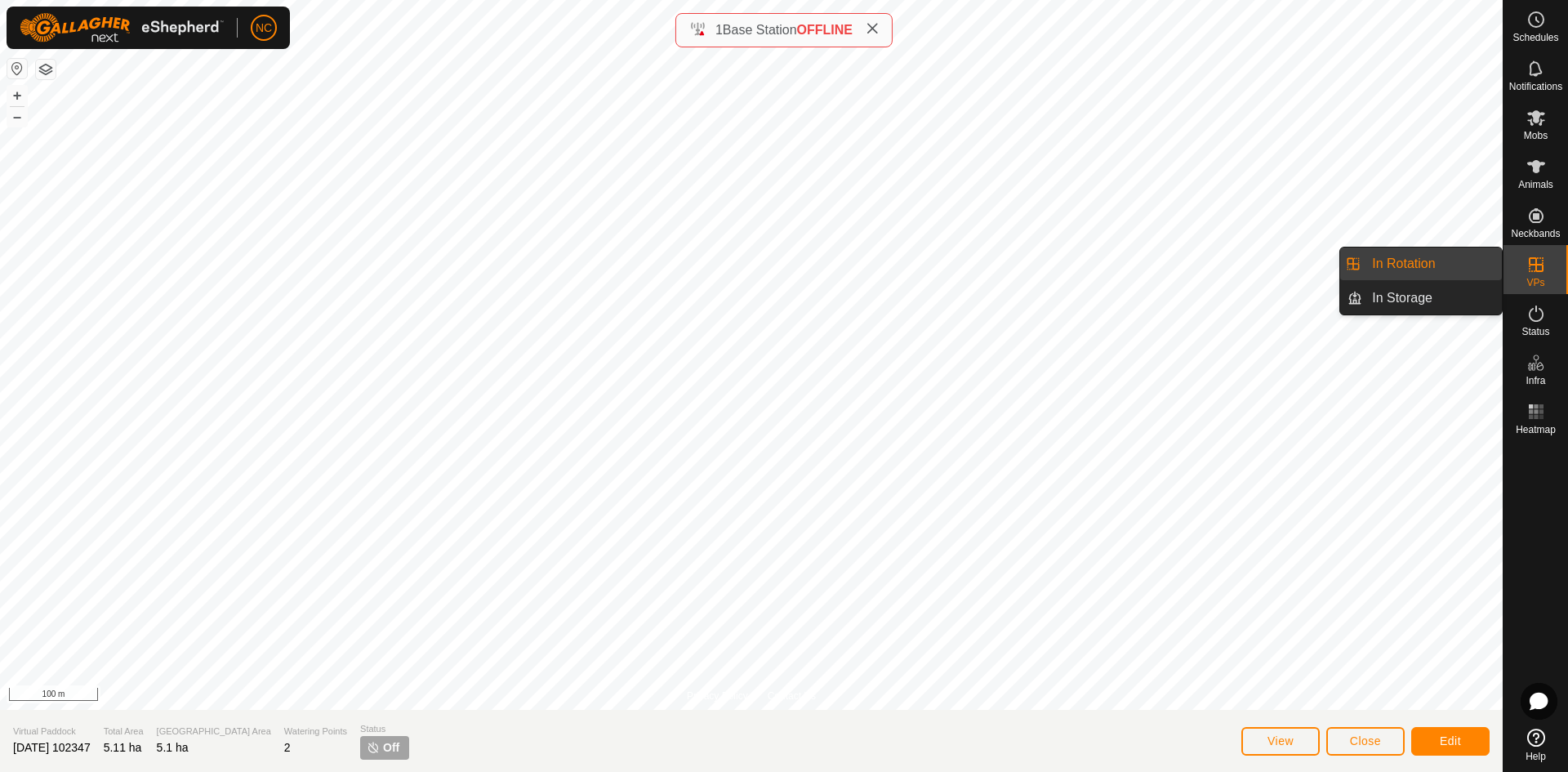
click at [1430, 273] on link "In Rotation" at bounding box center [1432, 263] width 139 height 32
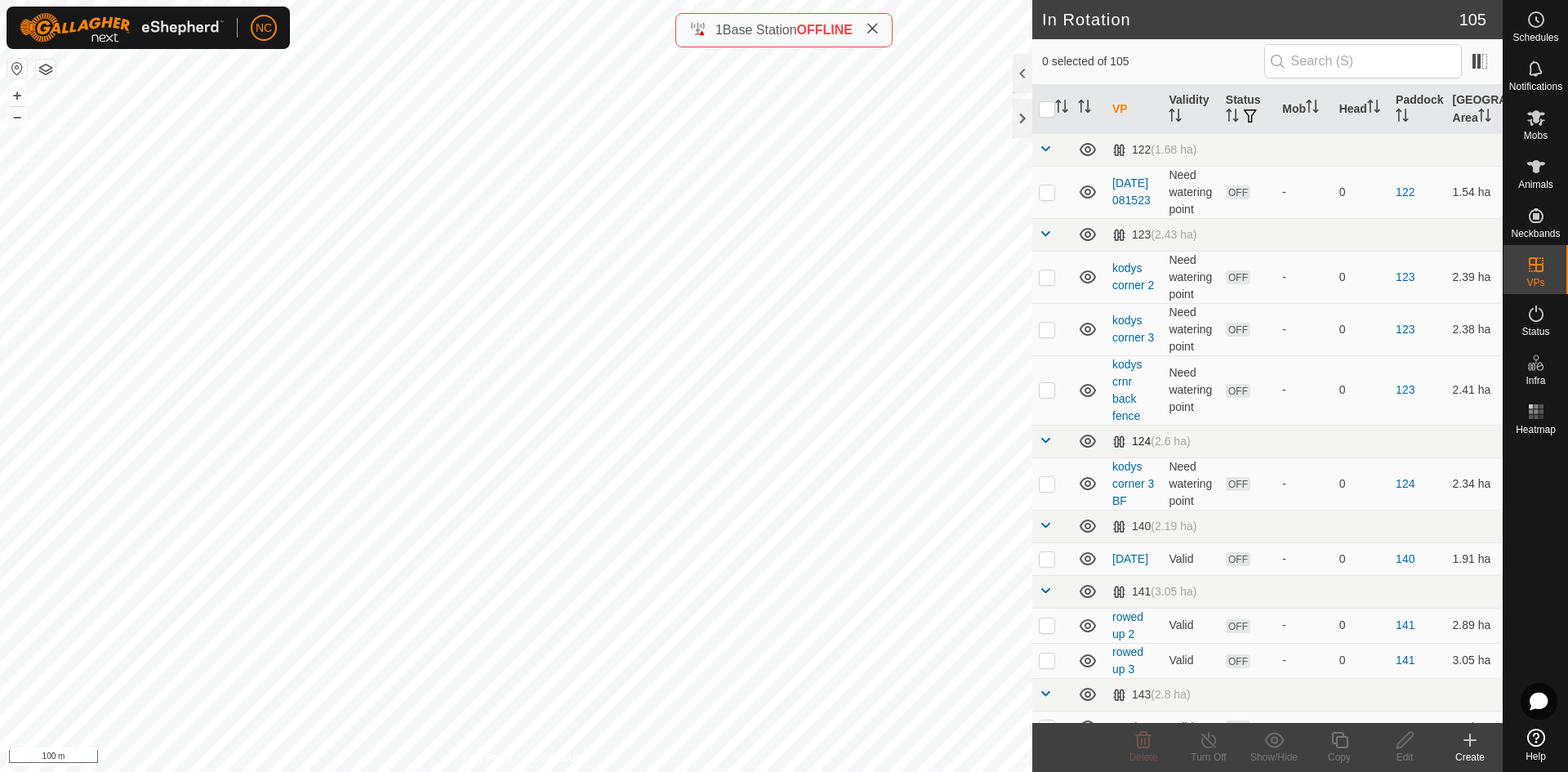
checkbox input "true"
click at [1417, 751] on div "Edit" at bounding box center [1404, 757] width 66 height 15
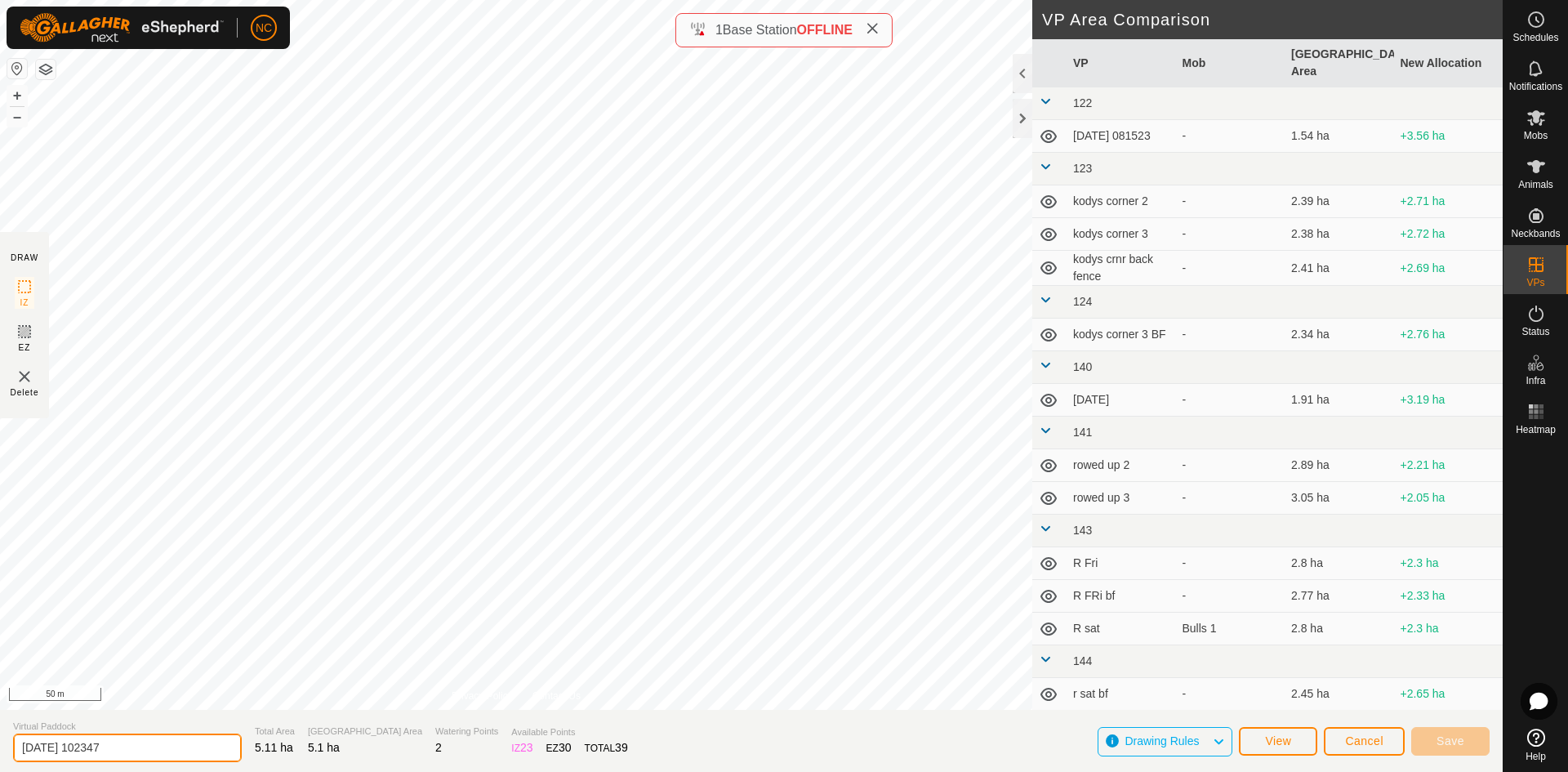
drag, startPoint x: 166, startPoint y: 744, endPoint x: -44, endPoint y: 729, distance: 210.5
click at [0, 729] on html "NC Schedules Notifications Mobs Animals Neckbands VPs Status Infra Heatmap Help…" at bounding box center [784, 386] width 1568 height 772
type input "[PERSON_NAME] 1 - 6 BF 5"
click at [1444, 735] on span "Save" at bounding box center [1450, 741] width 27 height 13
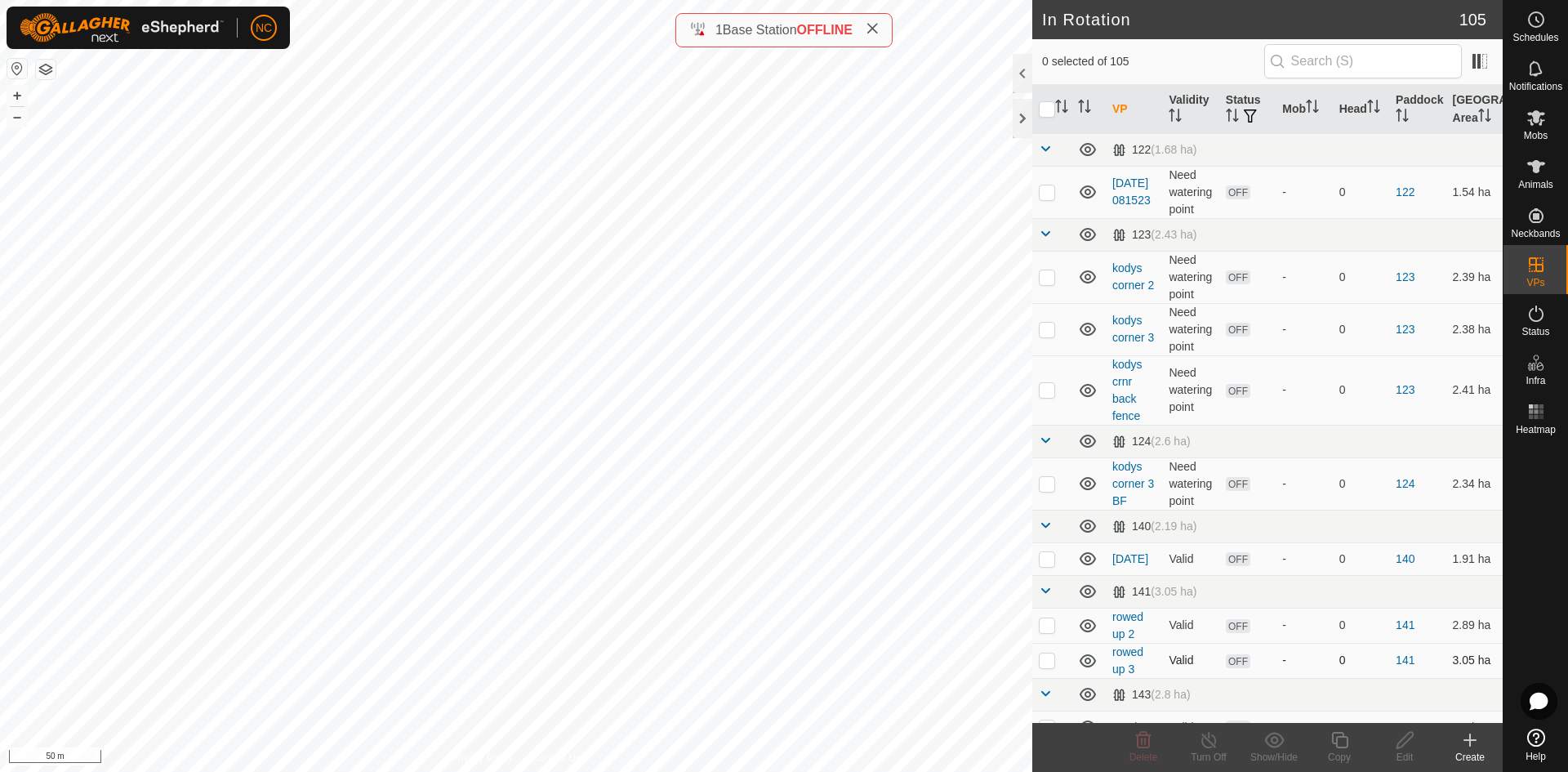
checkbox input "true"
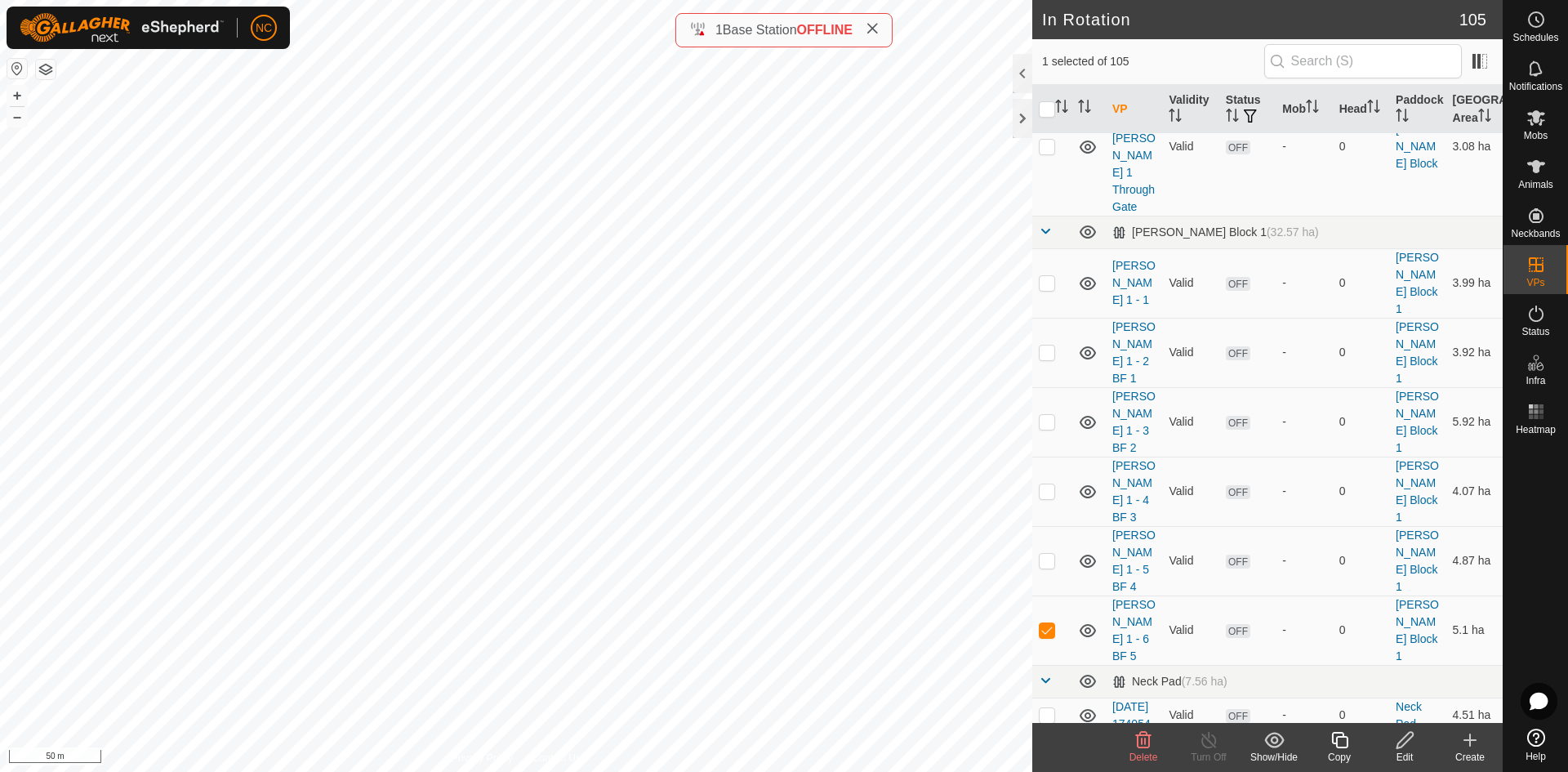
scroll to position [4412, 0]
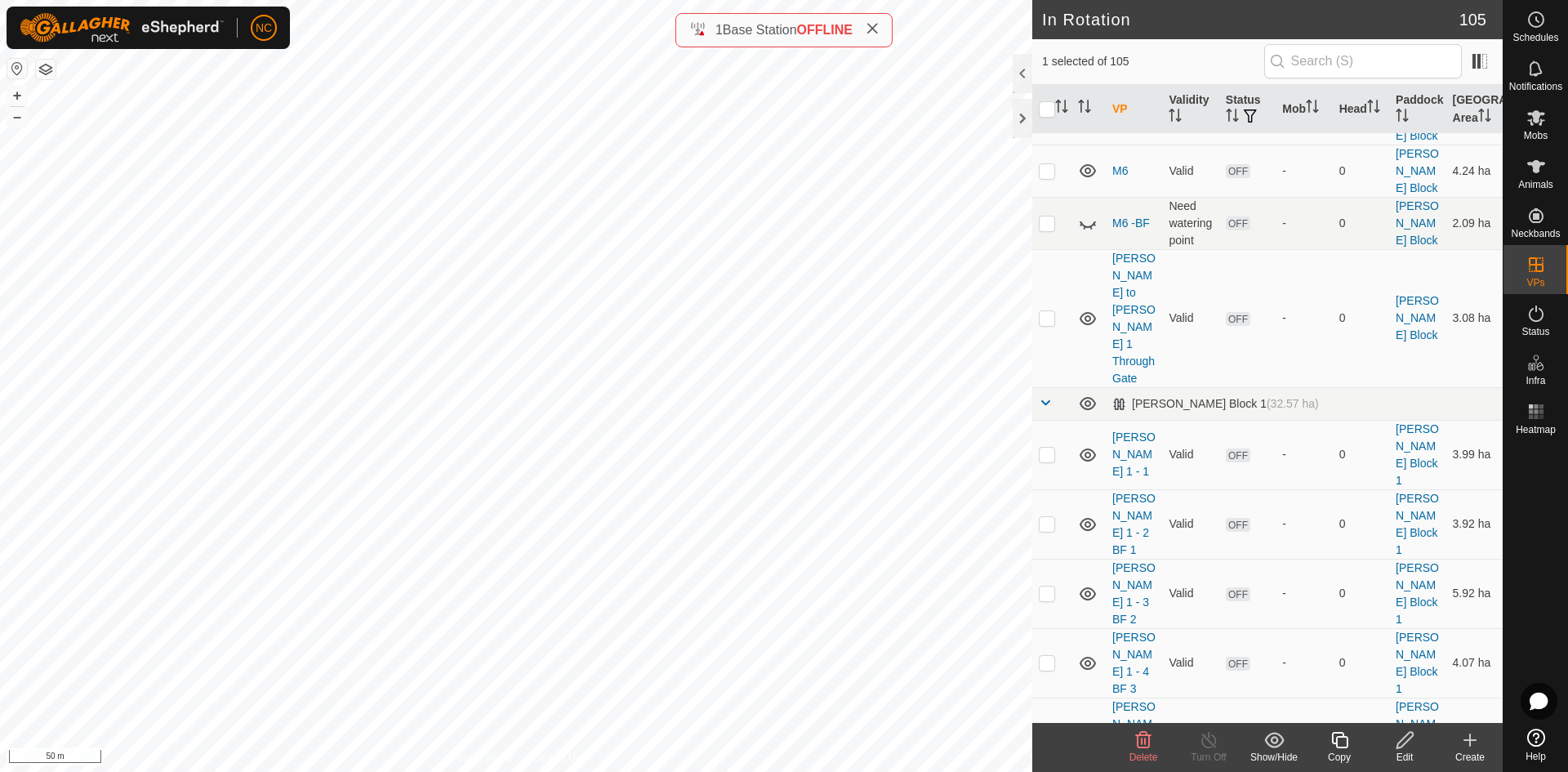
click at [1469, 749] on icon at bounding box center [1470, 741] width 20 height 20
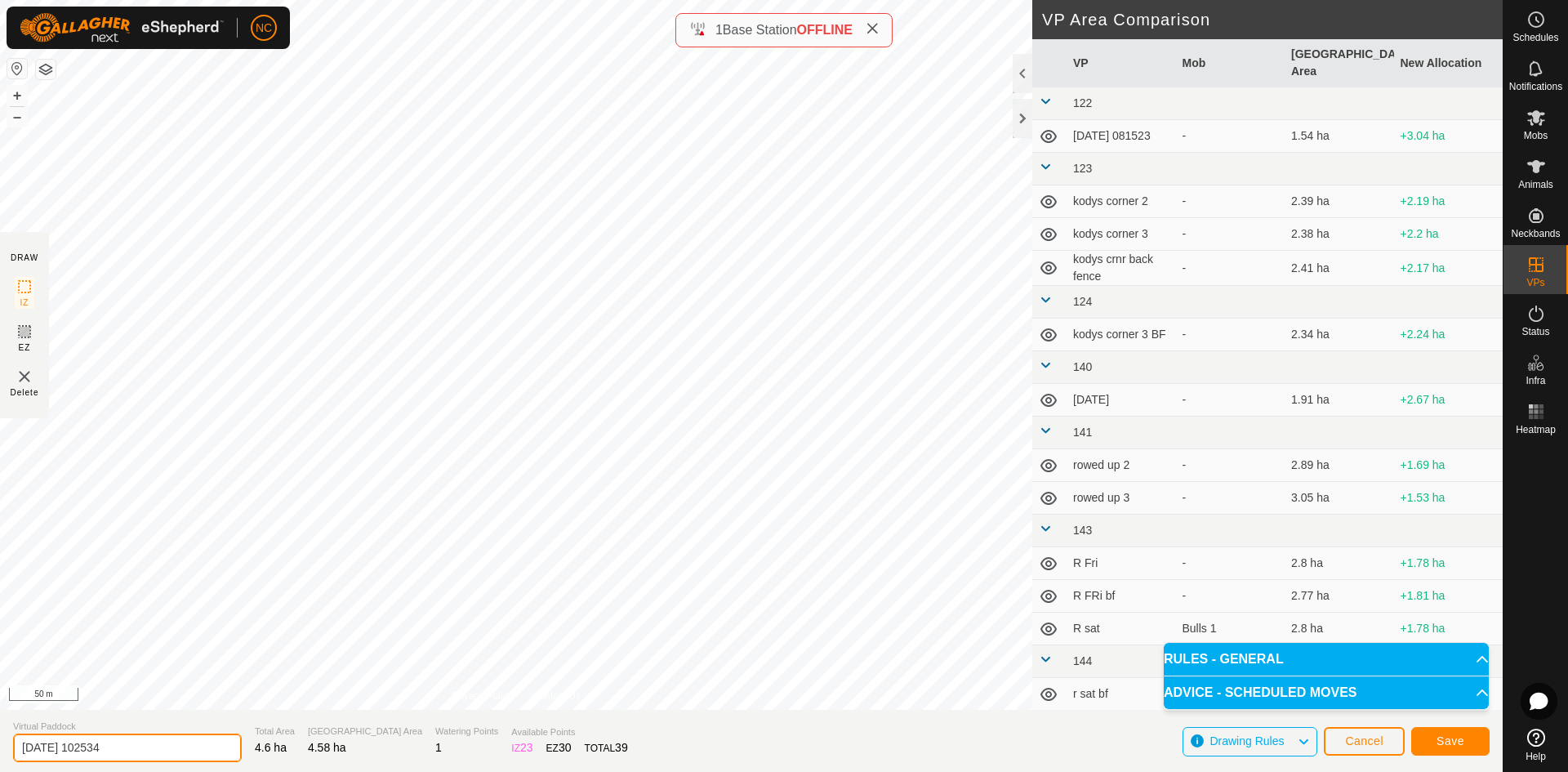
drag, startPoint x: 190, startPoint y: 741, endPoint x: -4, endPoint y: 746, distance: 194.1
click at [0, 746] on html "NC Schedules Notifications Mobs Animals Neckbands VPs Status Infra Heatmap Help…" at bounding box center [784, 386] width 1568 height 772
type input "[PERSON_NAME] 1 - 7 BF 6"
click at [1430, 735] on button "Save" at bounding box center [1450, 741] width 78 height 28
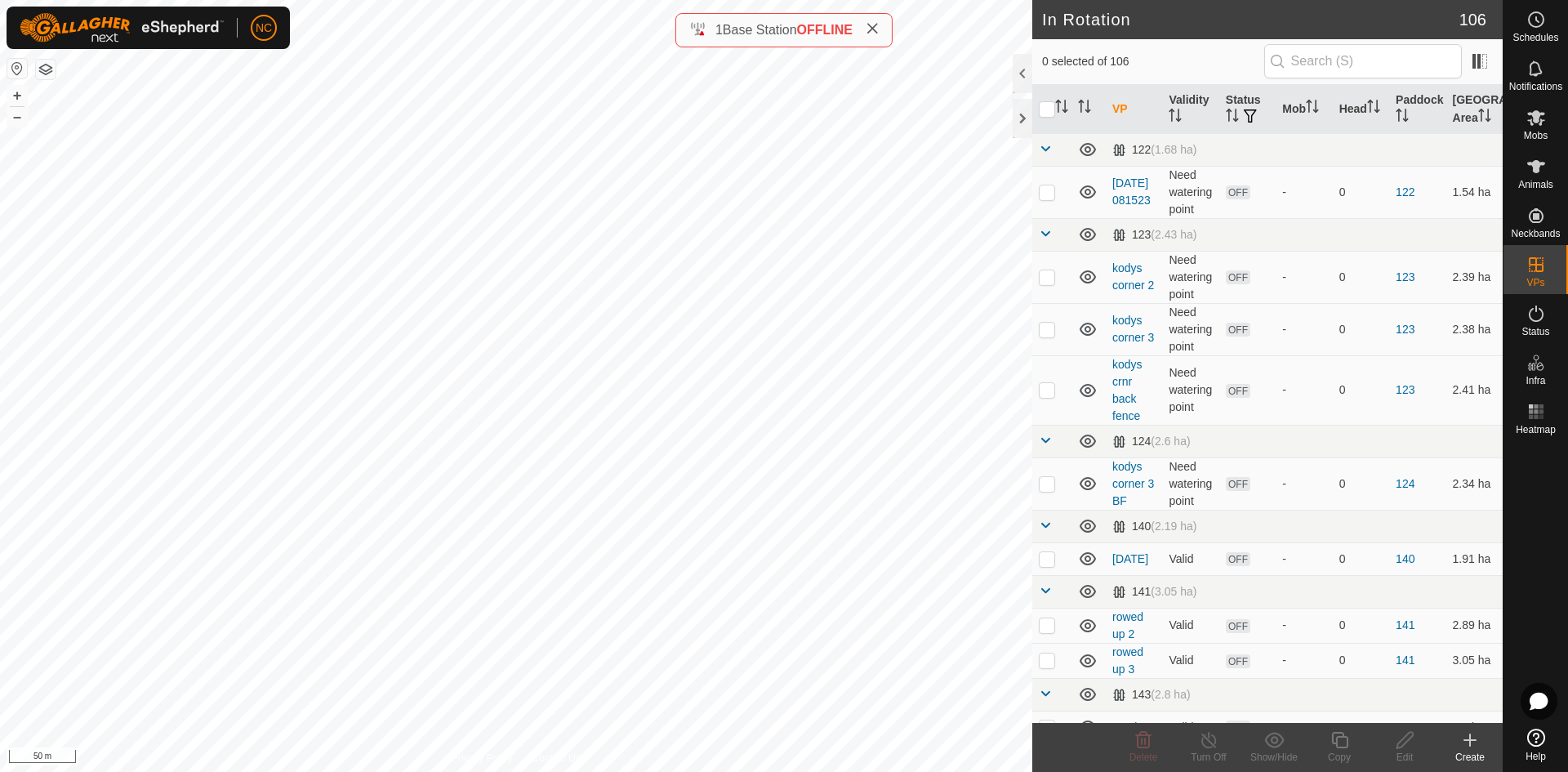
click at [1486, 753] on div "Create" at bounding box center [1470, 757] width 66 height 15
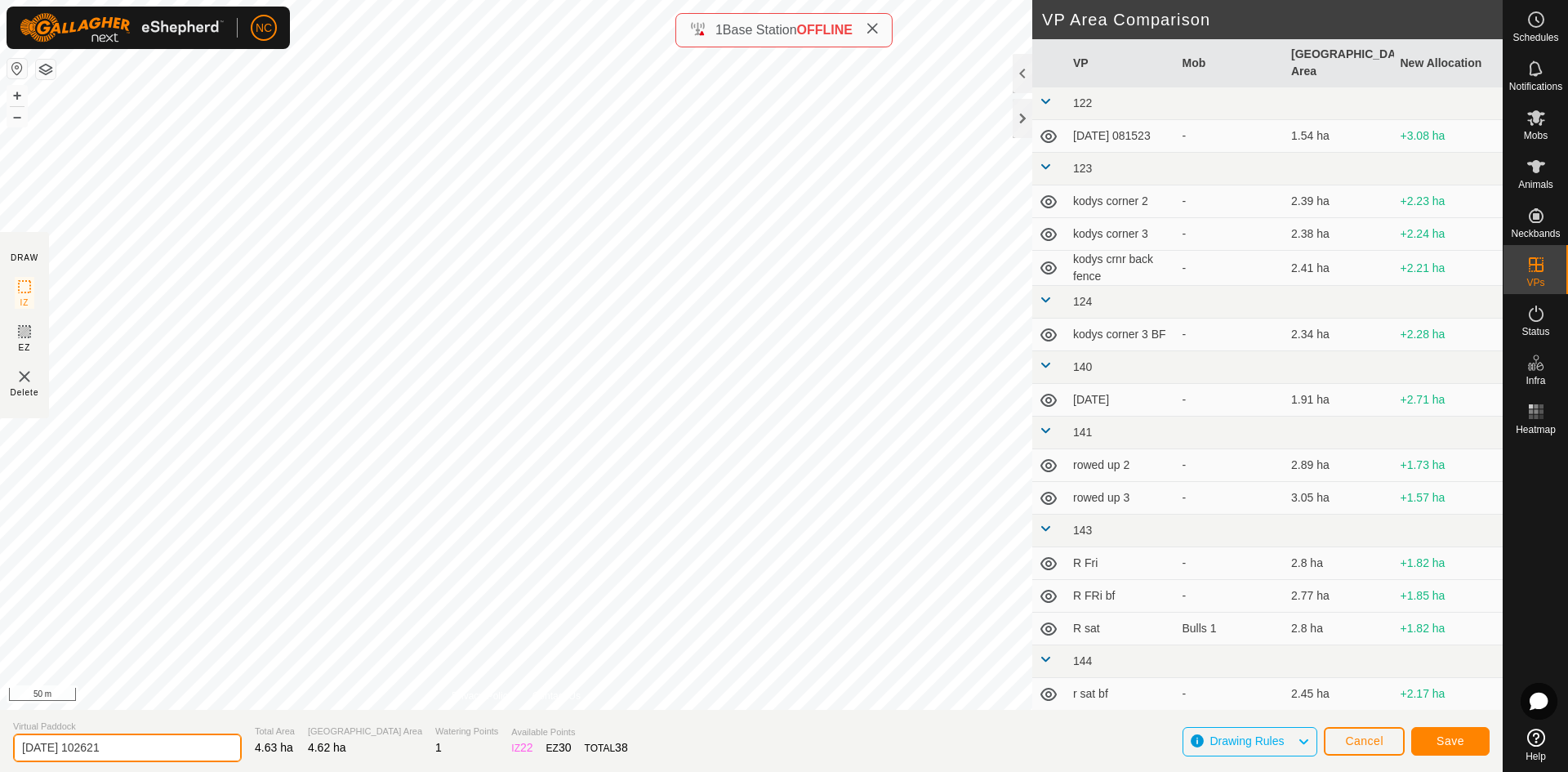
drag, startPoint x: 166, startPoint y: 746, endPoint x: -17, endPoint y: 746, distance: 183.0
click at [0, 746] on html "NC Schedules Notifications Mobs Animals Neckbands VPs Status Infra Heatmap Help…" at bounding box center [784, 386] width 1568 height 772
type input "[PERSON_NAME] 1 - 8 BF 7"
click at [1465, 744] on button "Save" at bounding box center [1450, 741] width 78 height 28
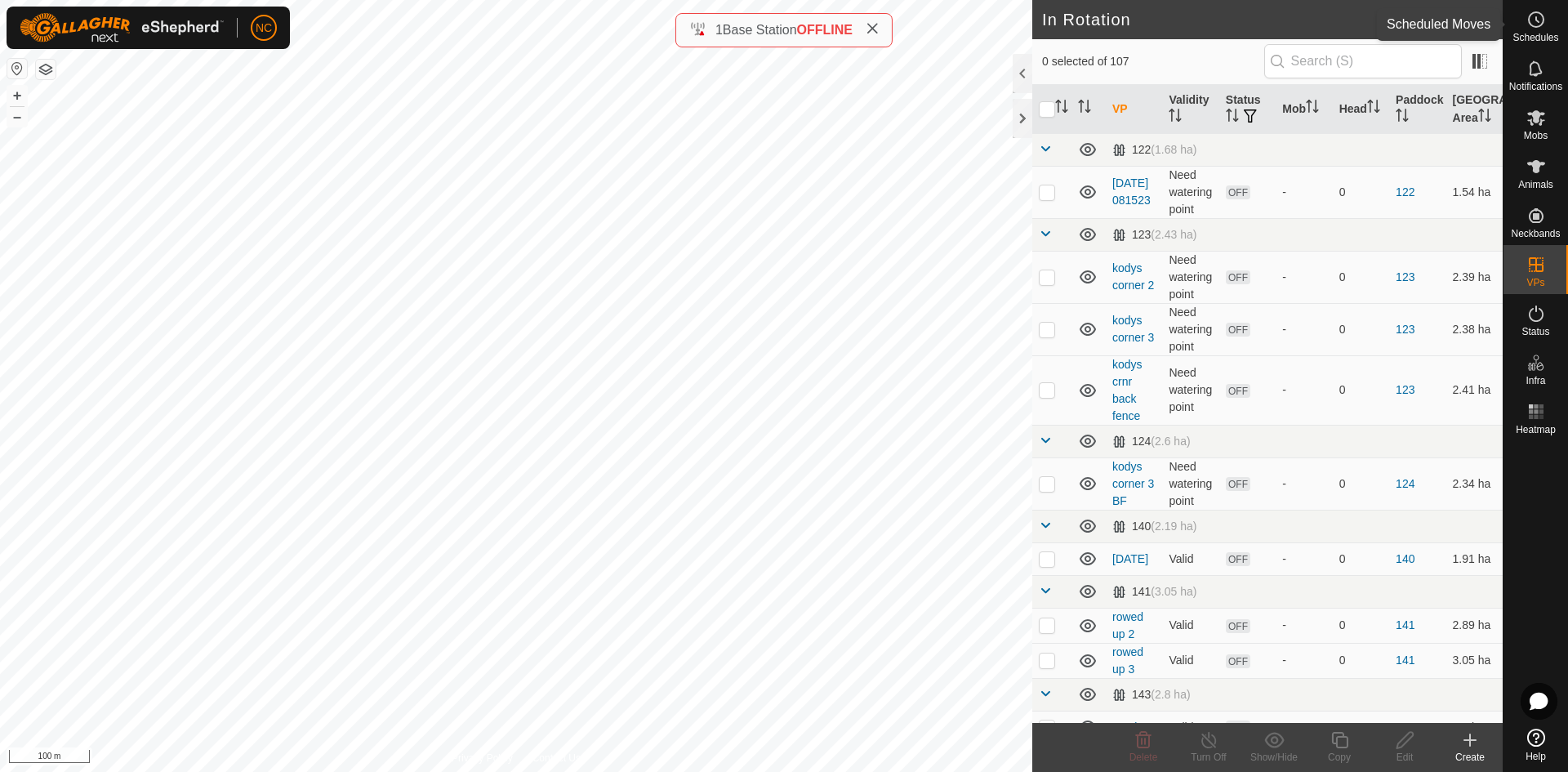
click at [1541, 26] on icon at bounding box center [1537, 20] width 20 height 20
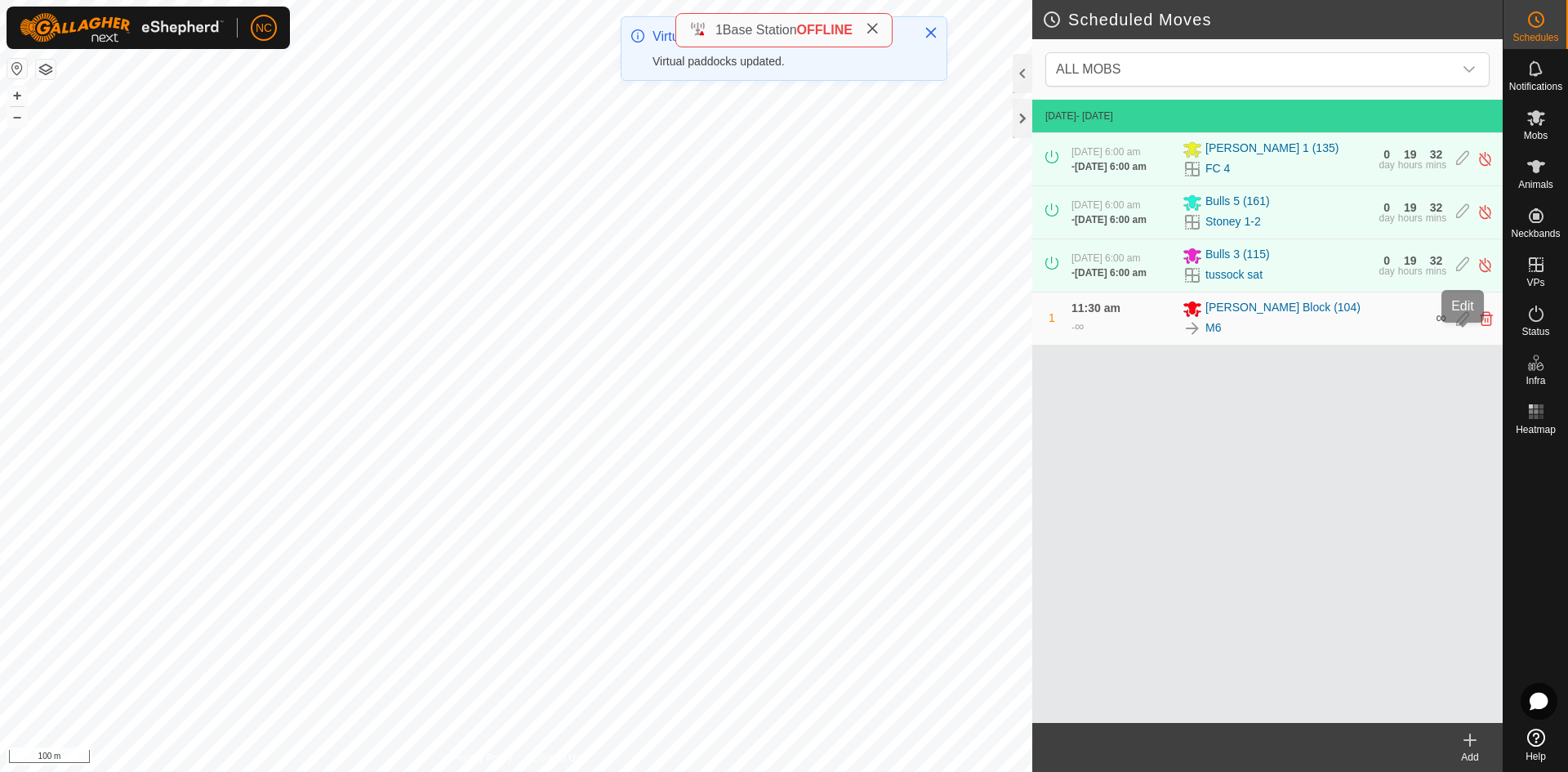
click at [1467, 326] on icon at bounding box center [1462, 318] width 13 height 15
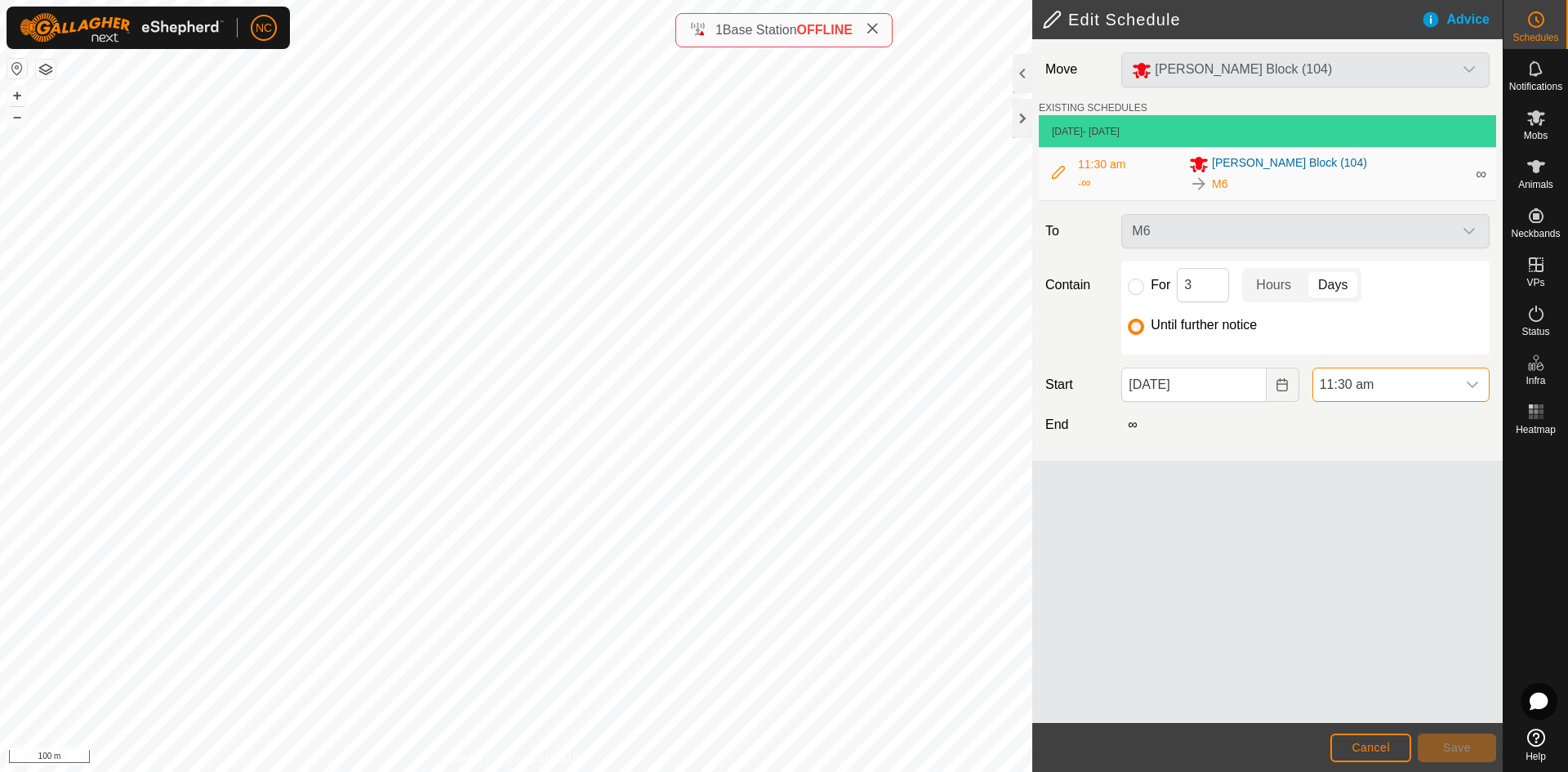
click at [1355, 384] on span "11:30 am" at bounding box center [1385, 385] width 143 height 32
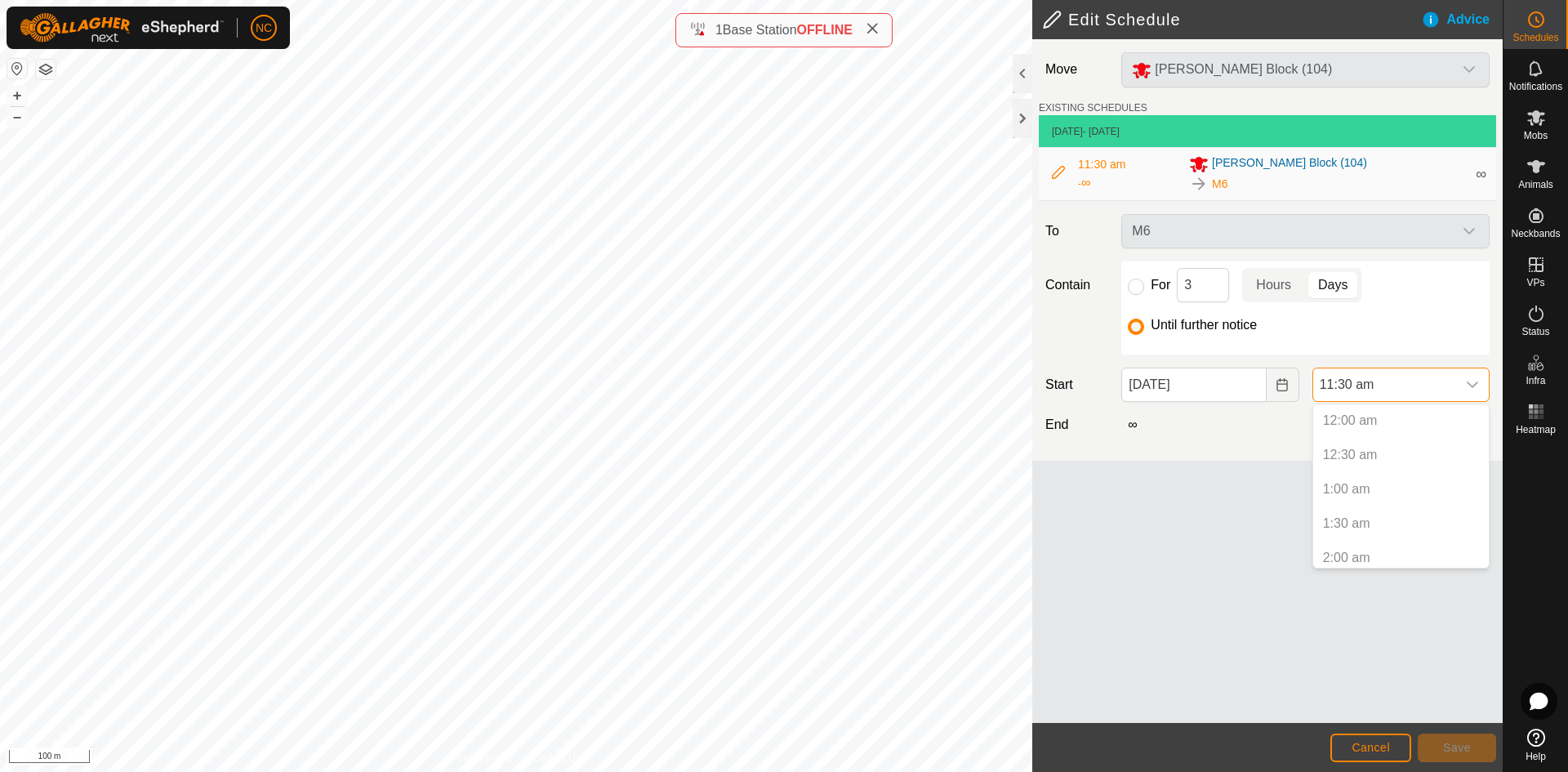
scroll to position [658, 0]
click at [1361, 526] on p-selectitem "11:00 am" at bounding box center [1400, 517] width 176 height 32
click at [1361, 519] on p-selectitem "11:00 am" at bounding box center [1400, 517] width 176 height 32
click at [1361, 546] on li "11:30 am" at bounding box center [1400, 551] width 176 height 32
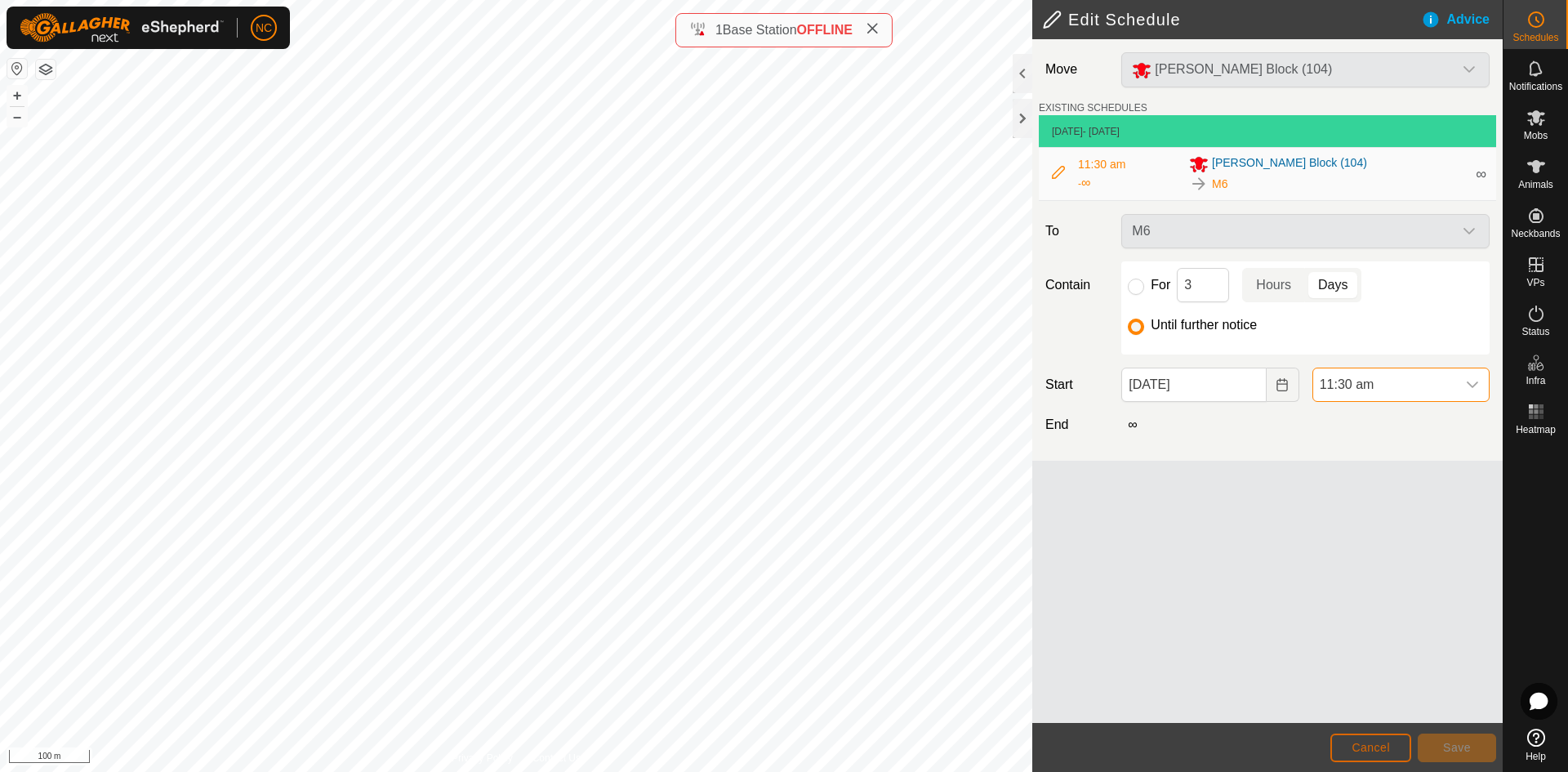
click at [1389, 750] on span "Cancel" at bounding box center [1371, 746] width 38 height 13
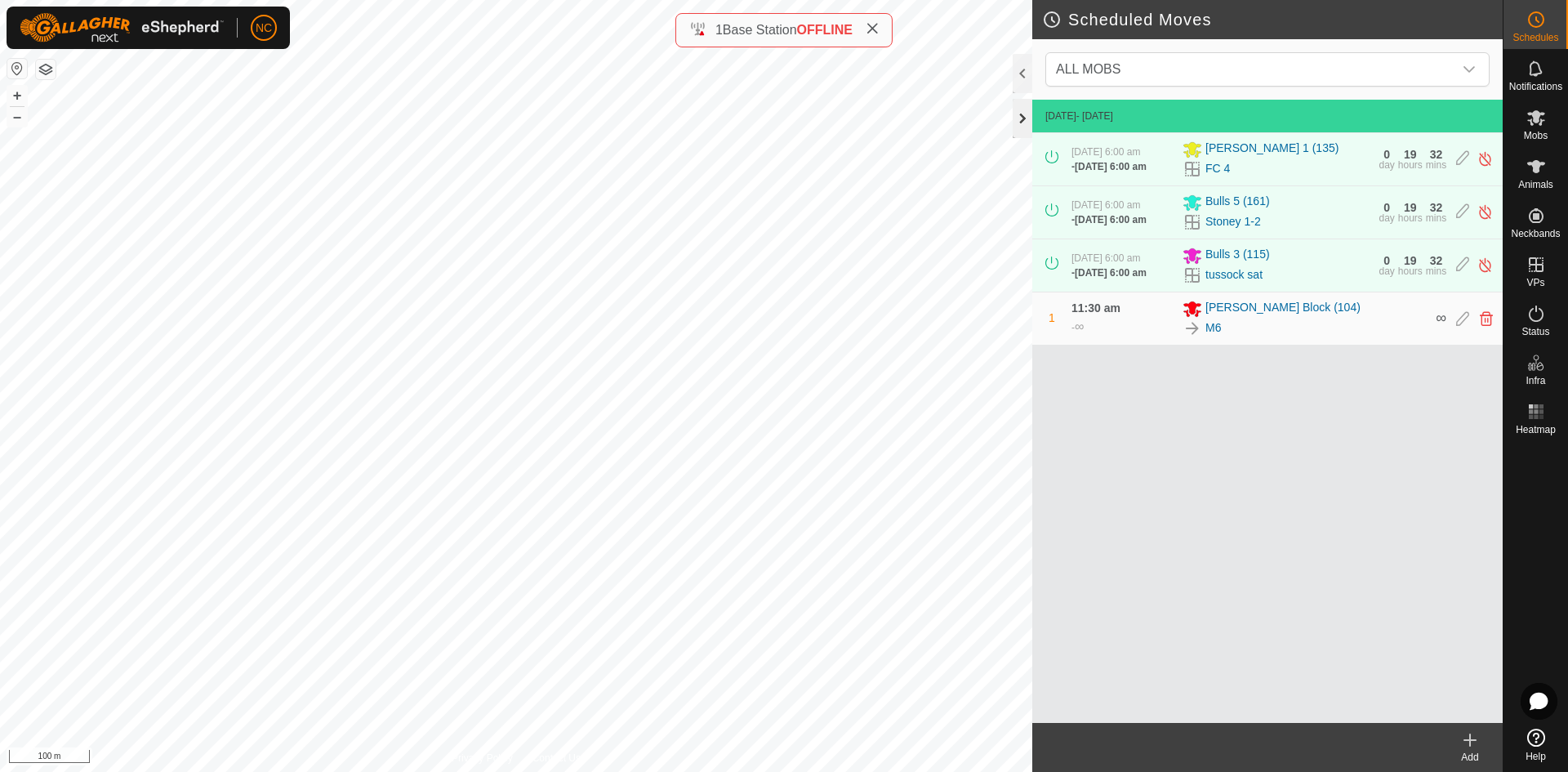
click at [1018, 121] on div at bounding box center [1023, 119] width 20 height 39
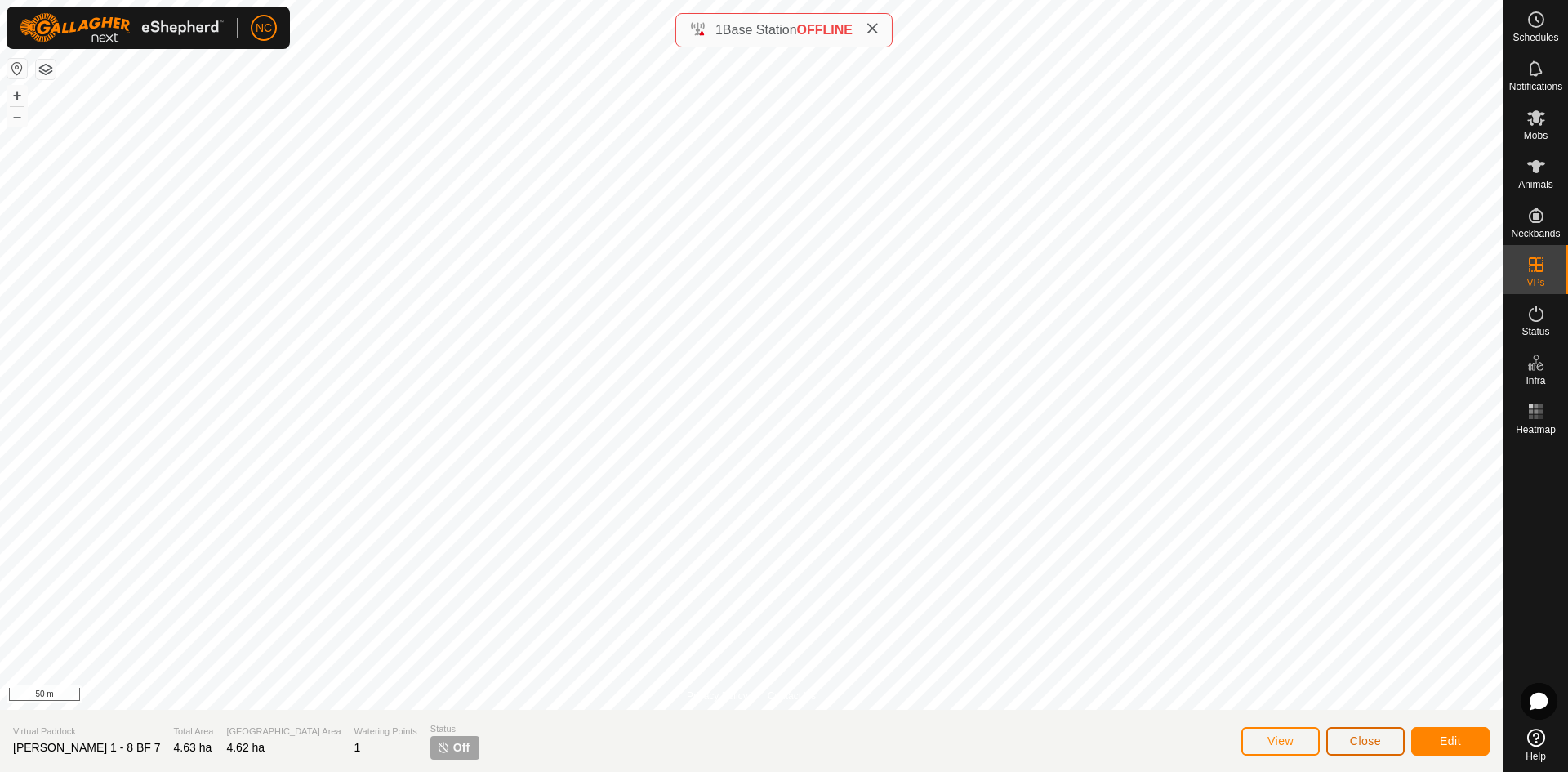
click at [1366, 741] on span "Close" at bounding box center [1366, 741] width 31 height 13
click at [1366, 735] on span "Close" at bounding box center [1366, 741] width 31 height 13
click at [1376, 733] on button "Close" at bounding box center [1366, 741] width 78 height 28
click at [1353, 741] on span "Close" at bounding box center [1366, 741] width 31 height 13
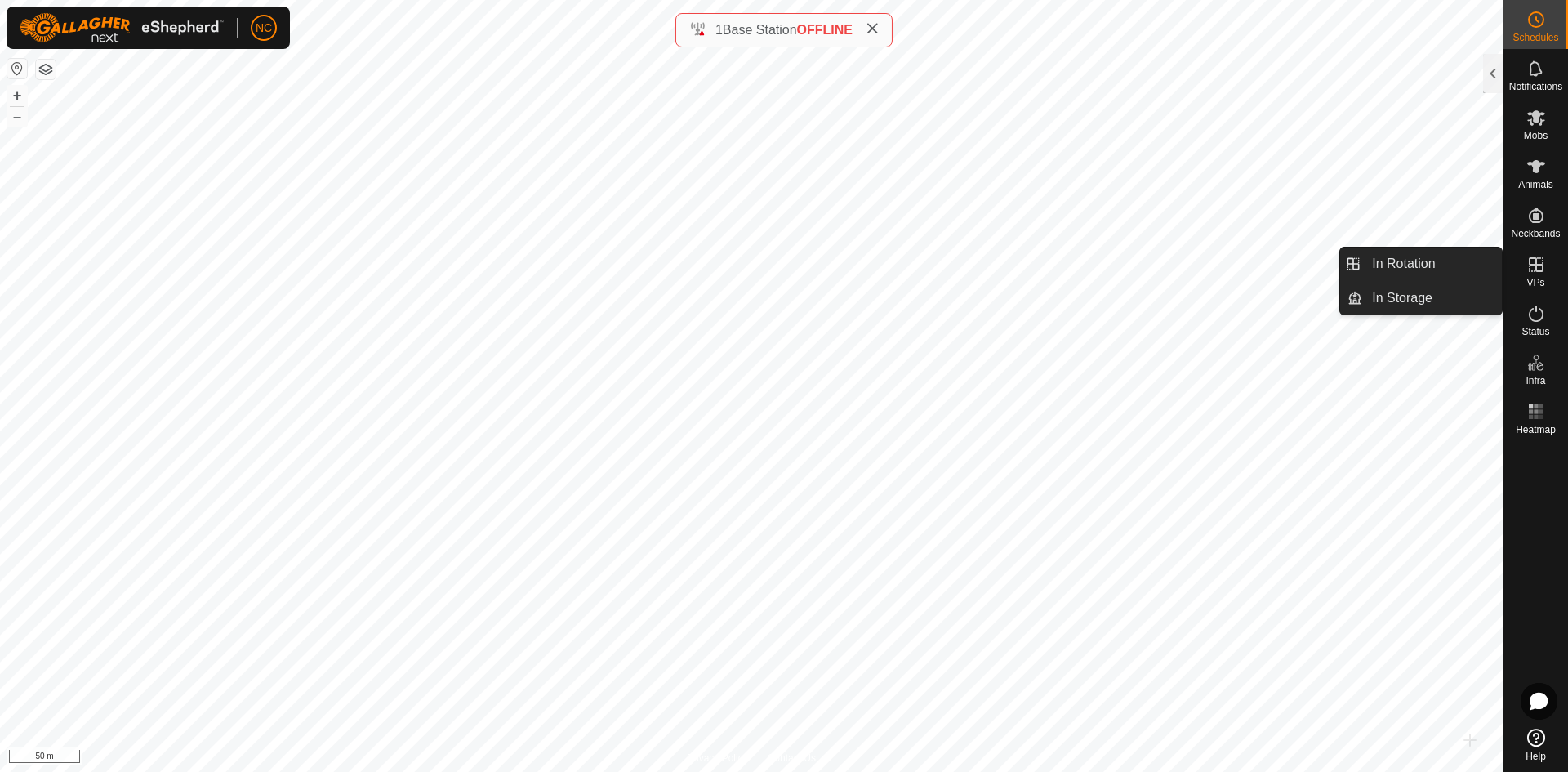
click at [1554, 262] on div "VPs" at bounding box center [1536, 270] width 65 height 49
click at [1467, 262] on link "In Rotation" at bounding box center [1432, 263] width 139 height 32
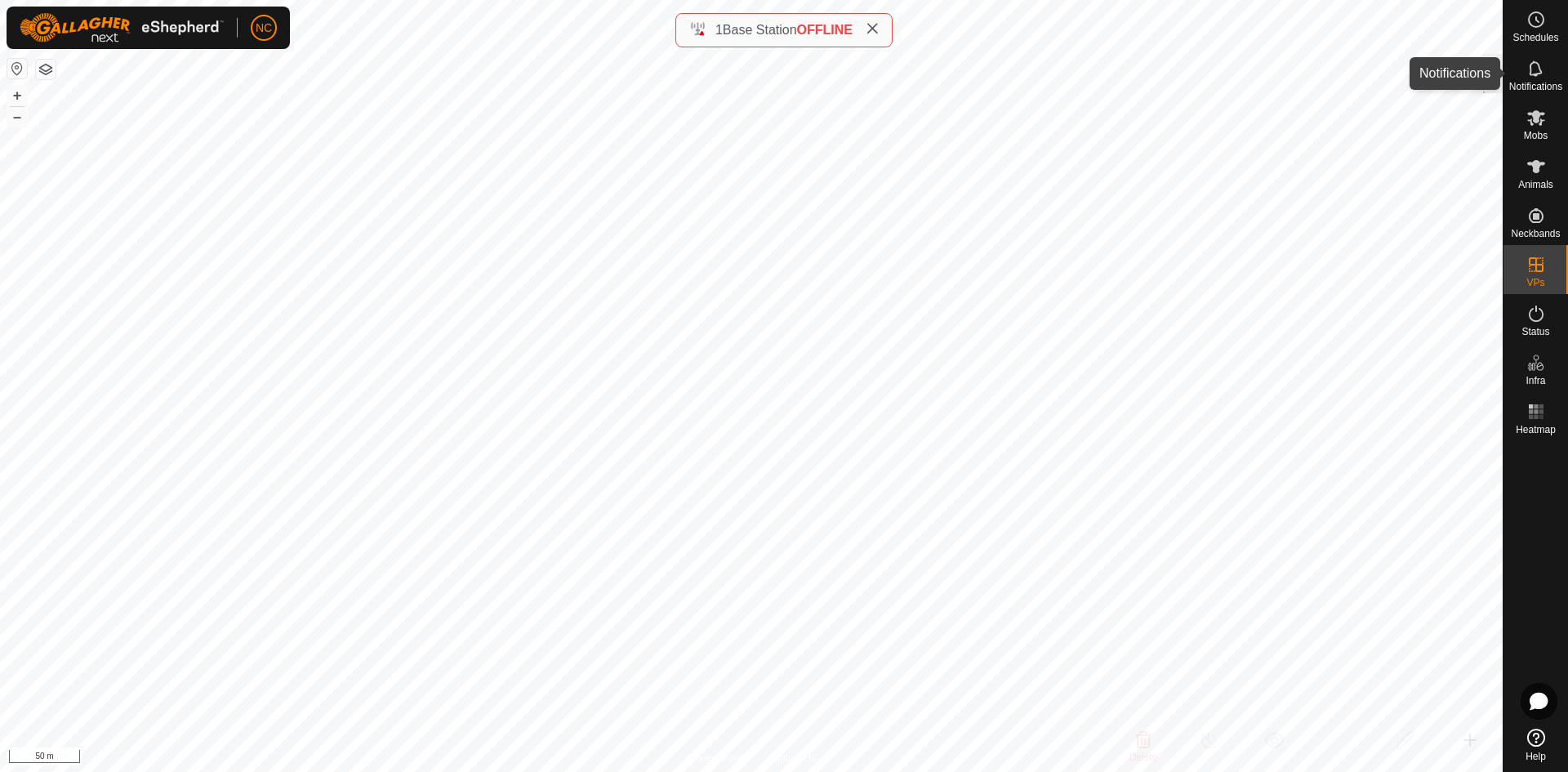
click at [1493, 63] on div at bounding box center [1493, 74] width 20 height 39
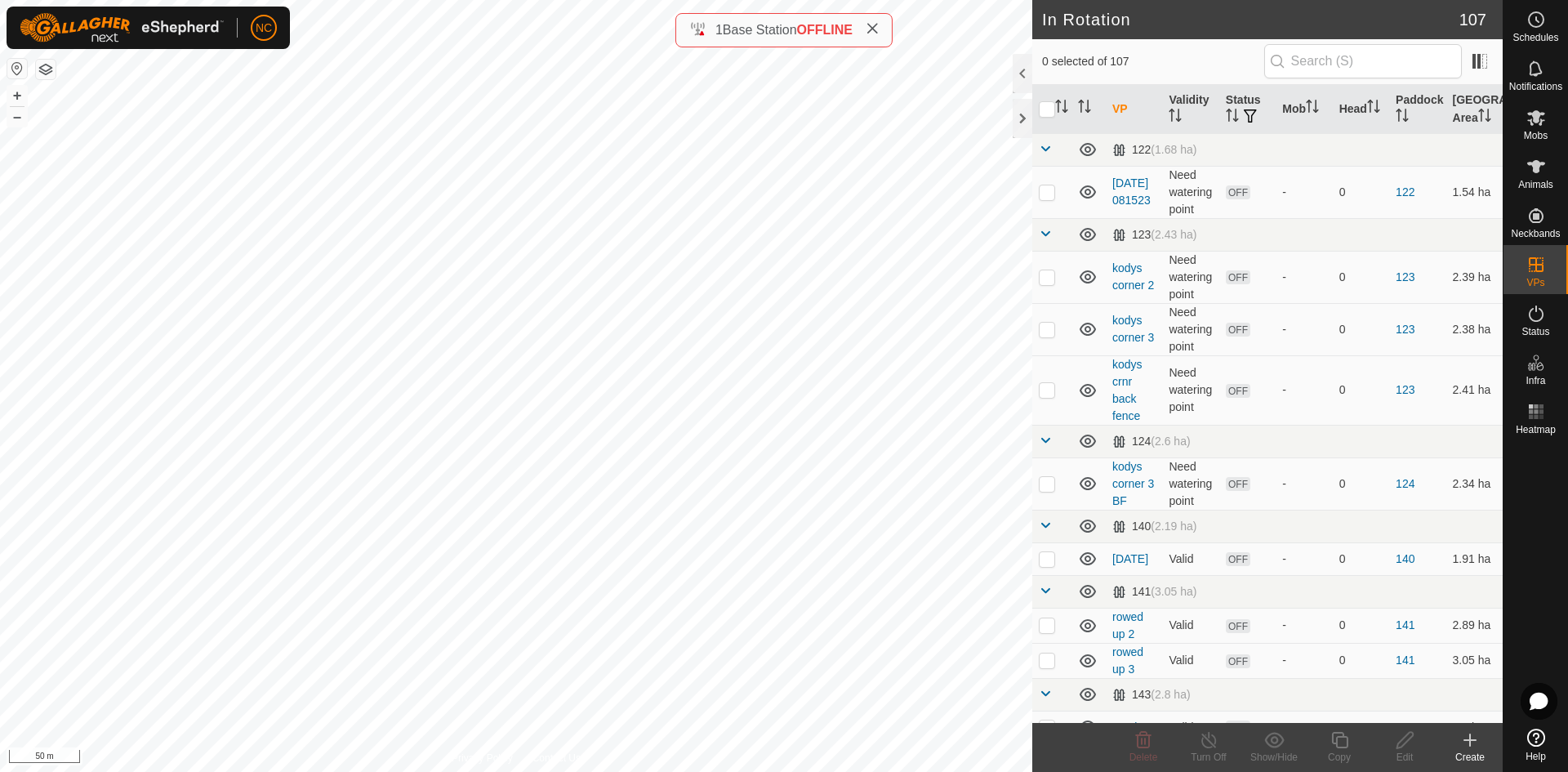
click at [1474, 755] on div "Create" at bounding box center [1470, 757] width 66 height 15
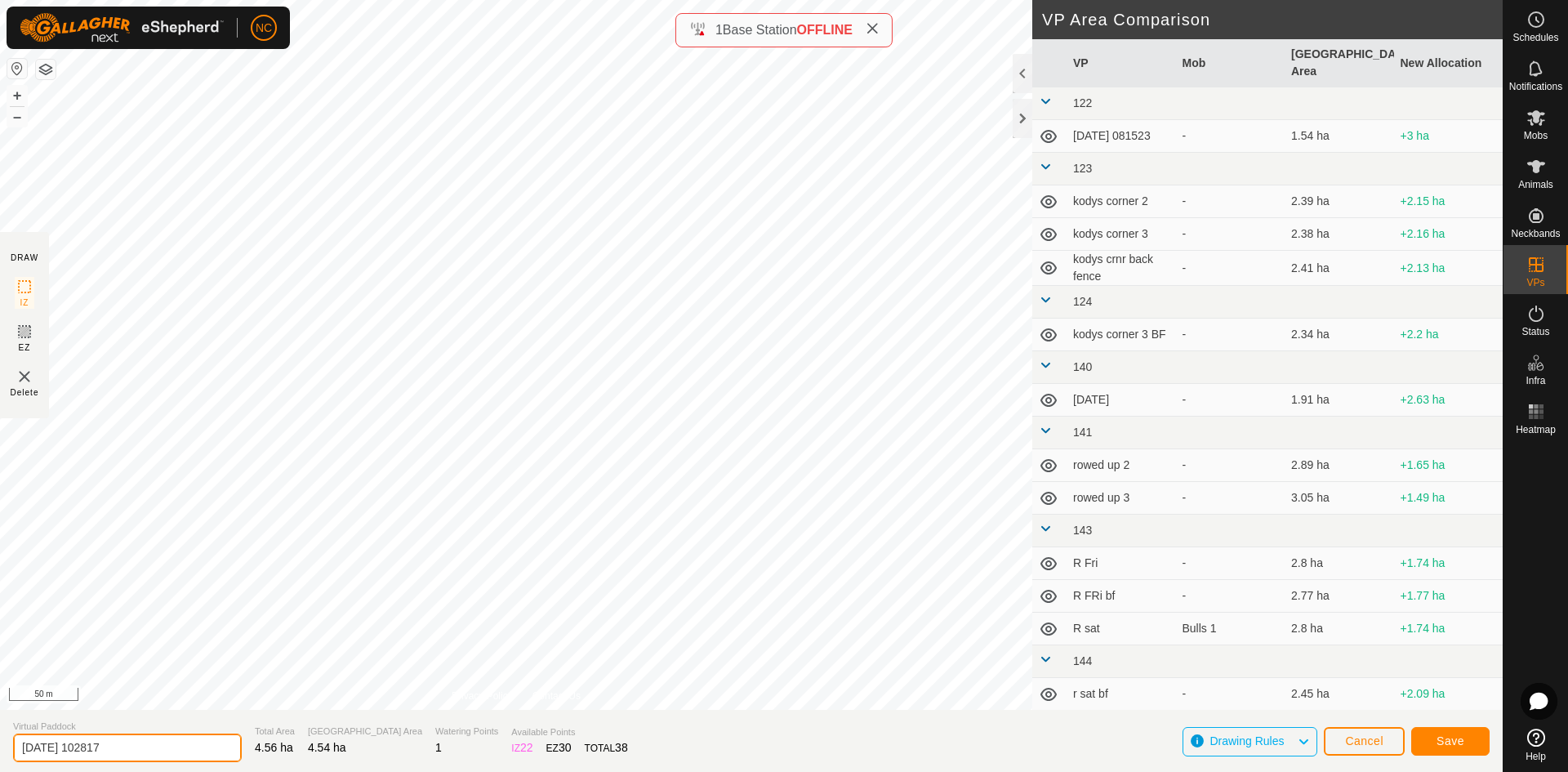
drag, startPoint x: 167, startPoint y: 749, endPoint x: -37, endPoint y: 710, distance: 207.7
click at [0, 710] on html "NC Schedules Notifications Mobs Animals Neckbands VPs Status Infra Heatmap Help…" at bounding box center [784, 386] width 1568 height 772
type input "[PERSON_NAME] 1 - 9 BF 8"
click at [1463, 737] on span "Save" at bounding box center [1450, 741] width 27 height 13
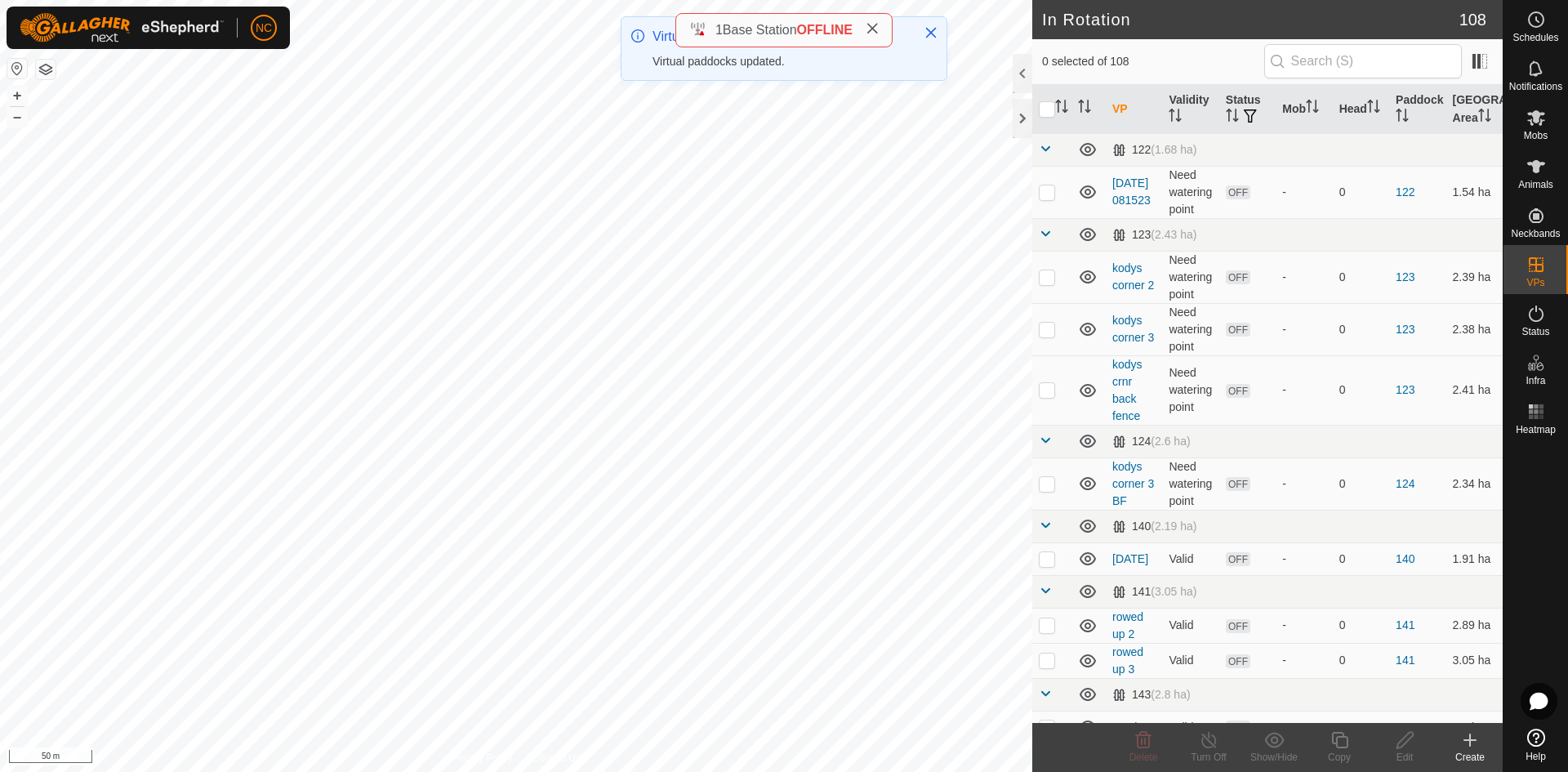
click at [1475, 745] on icon at bounding box center [1470, 741] width 20 height 20
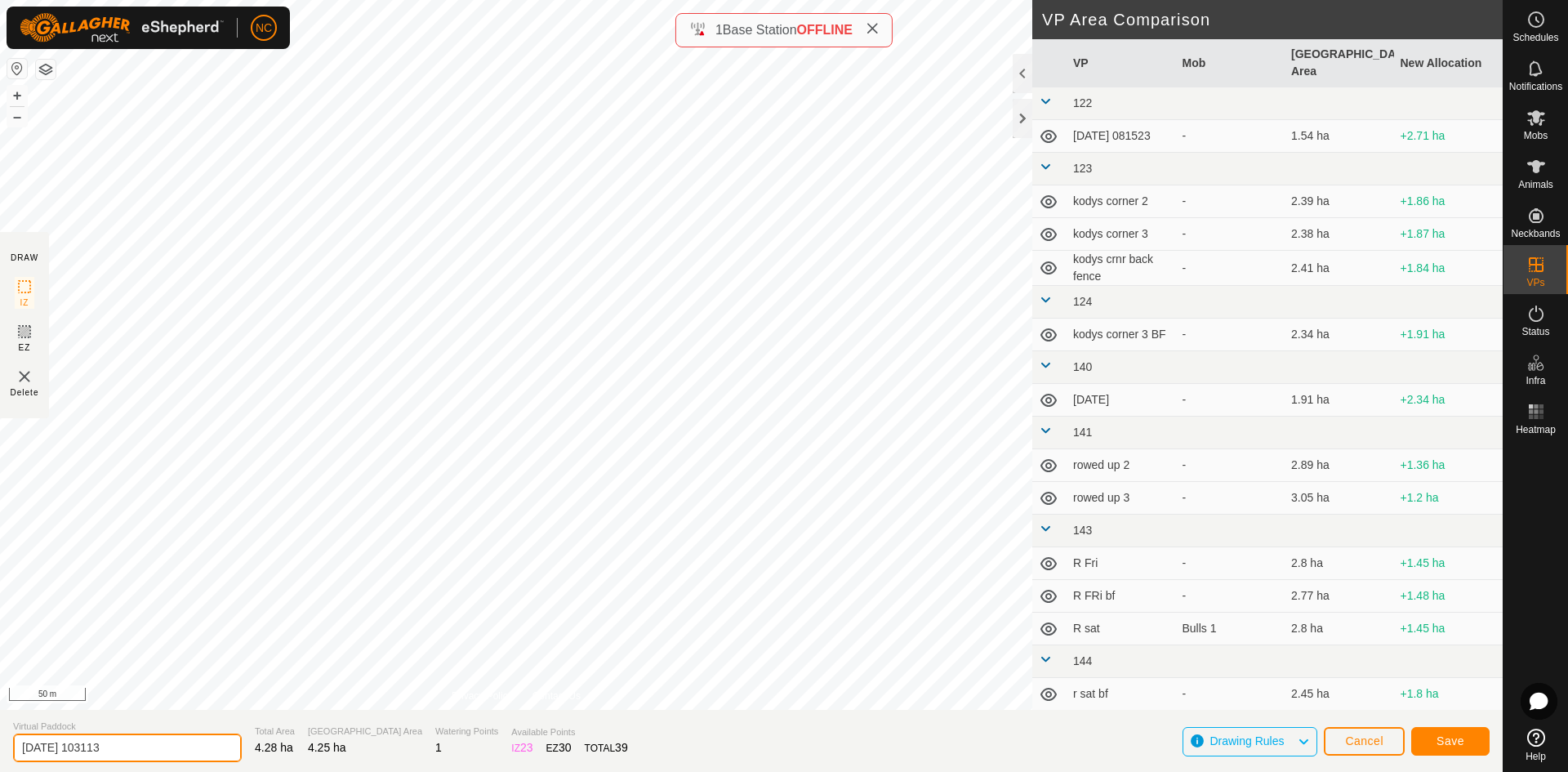
drag, startPoint x: 143, startPoint y: 740, endPoint x: -229, endPoint y: 742, distance: 372.0
click at [0, 742] on html "NC Schedules Notifications Mobs Animals Neckbands VPs Status Infra Heatmap Help…" at bounding box center [784, 386] width 1568 height 772
type input "[PERSON_NAME] 1 - 10 BF 9"
click at [1444, 746] on span "Save" at bounding box center [1450, 741] width 27 height 13
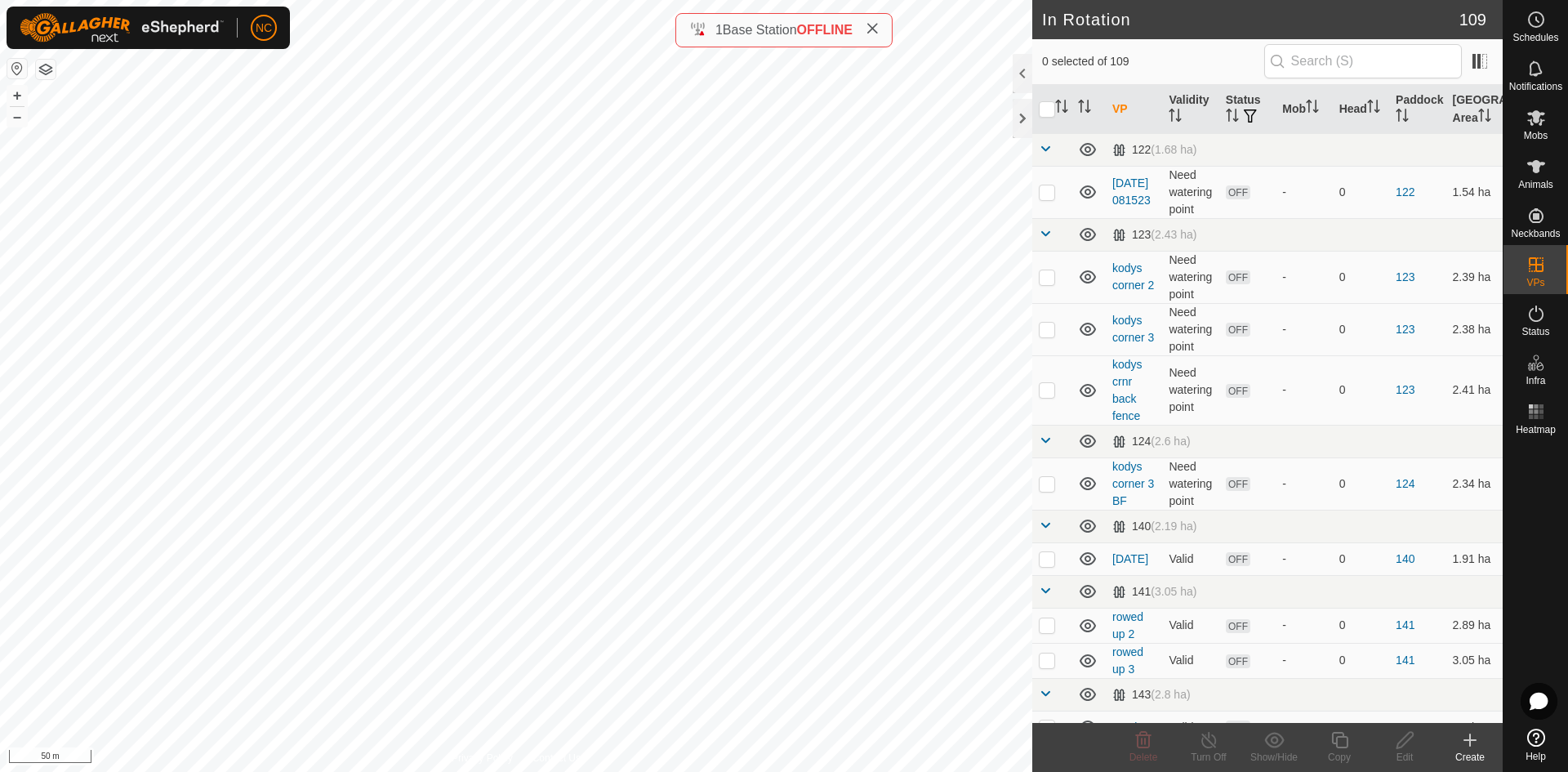
click at [1468, 751] on div "Create" at bounding box center [1470, 757] width 66 height 15
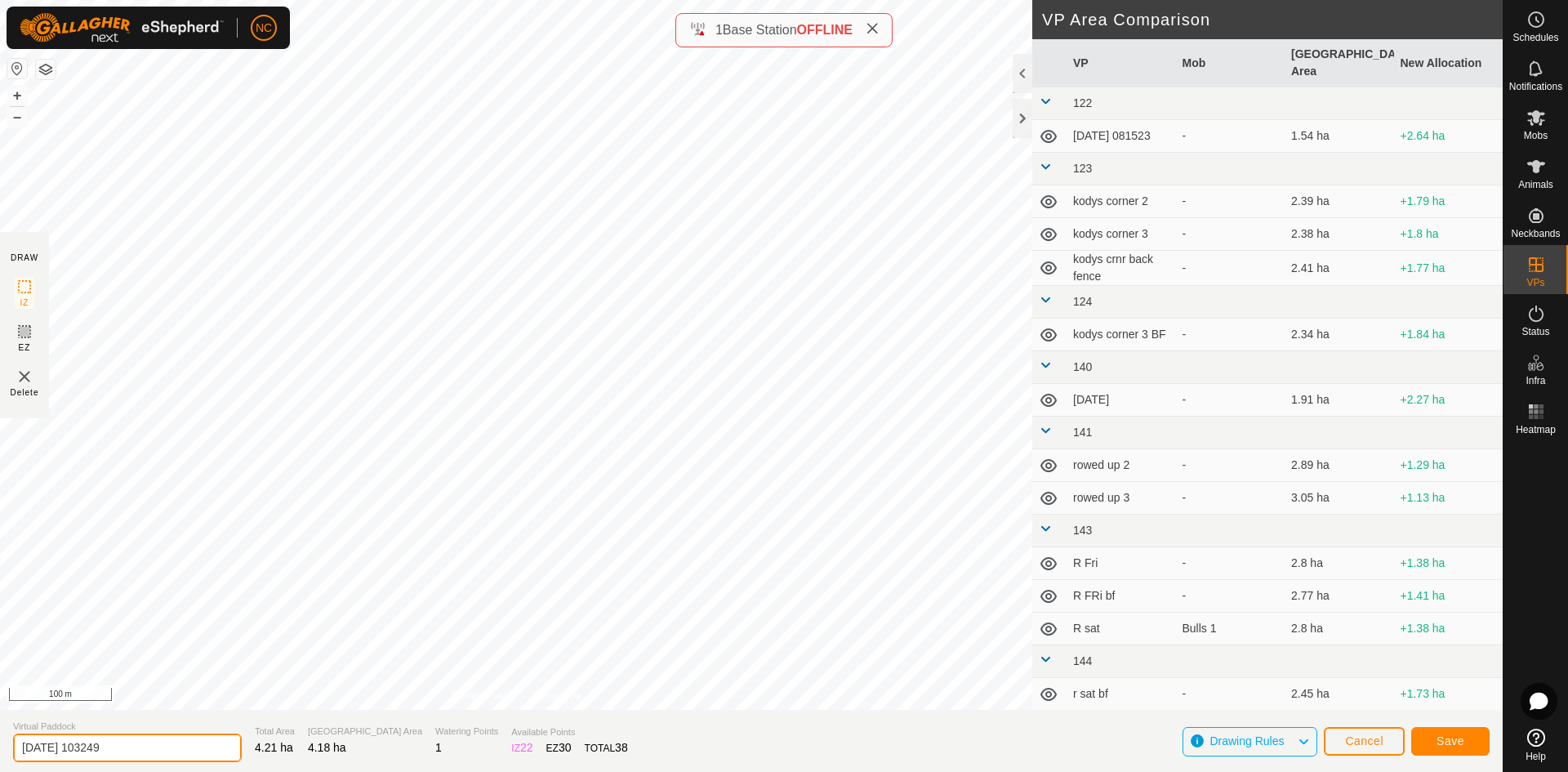
drag, startPoint x: 134, startPoint y: 750, endPoint x: -182, endPoint y: 706, distance: 319.0
click at [0, 706] on html "NC Schedules Notifications Mobs Animals Neckbands VPs Status Infra Heatmap Help…" at bounding box center [784, 386] width 1568 height 772
type input "[PERSON_NAME] 1 - 11 BF 10"
click at [1445, 745] on span "Save" at bounding box center [1450, 741] width 27 height 13
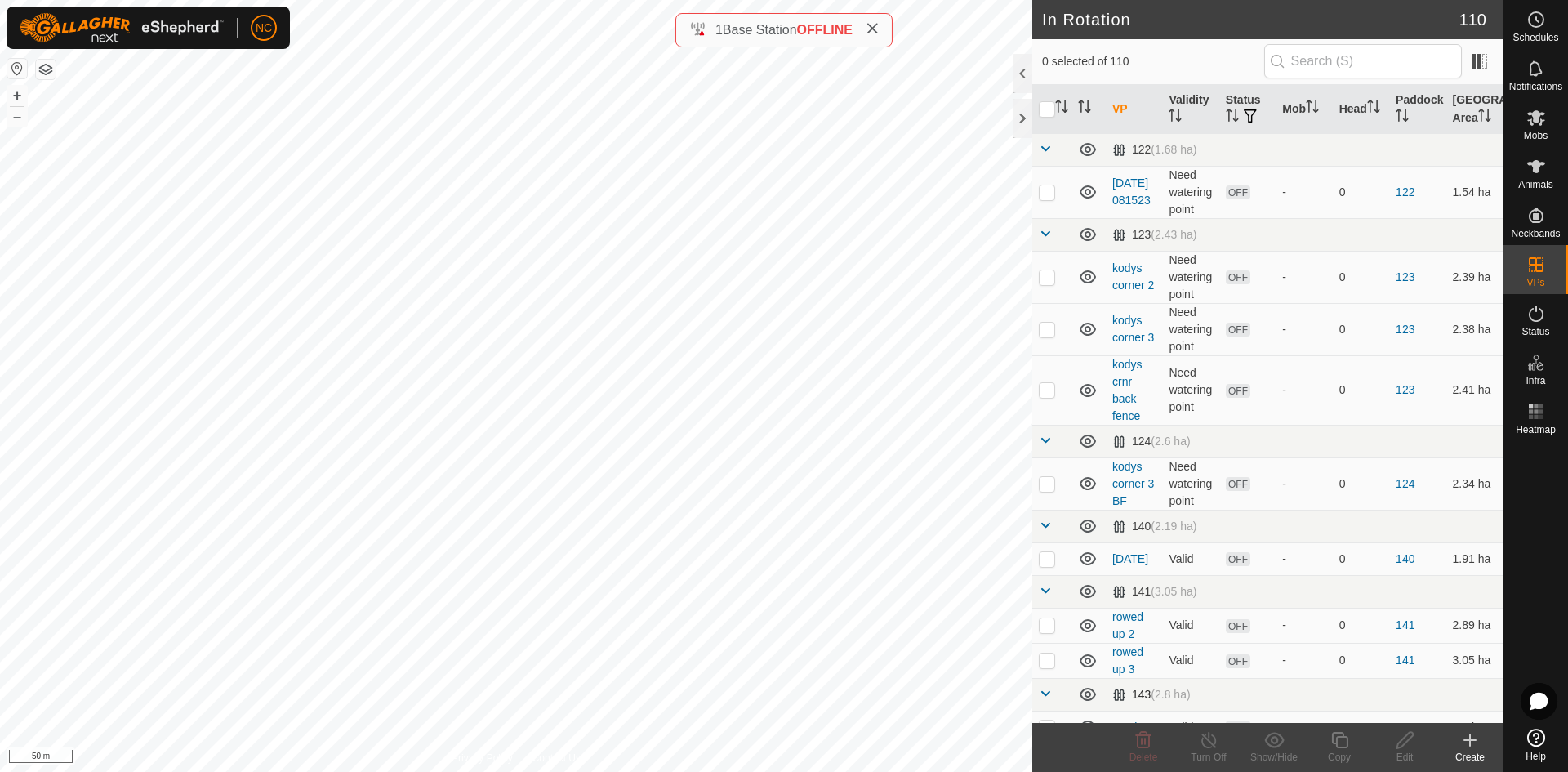
checkbox input "true"
checkbox input "false"
checkbox input "true"
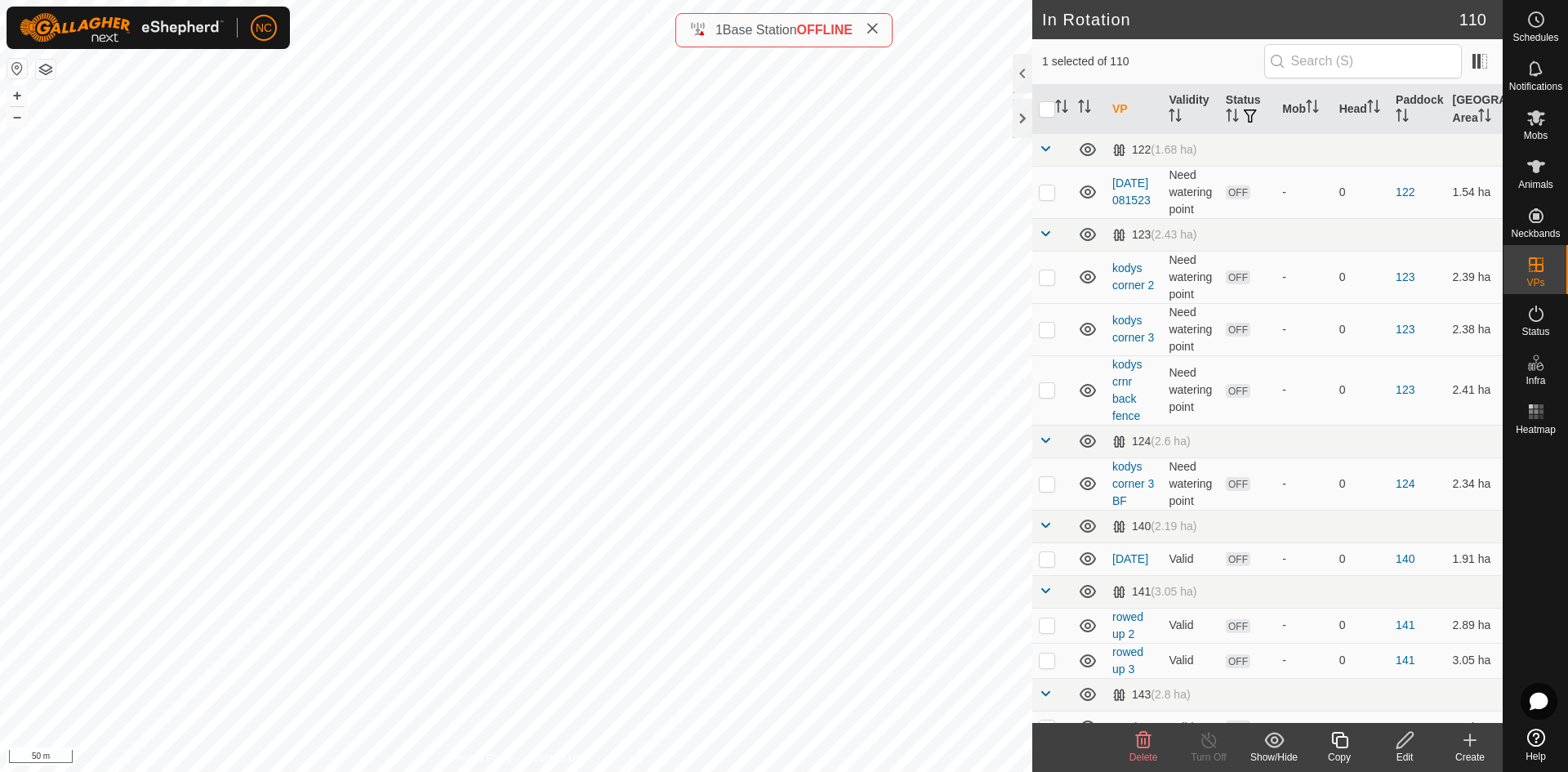
click at [1474, 746] on icon at bounding box center [1470, 741] width 20 height 20
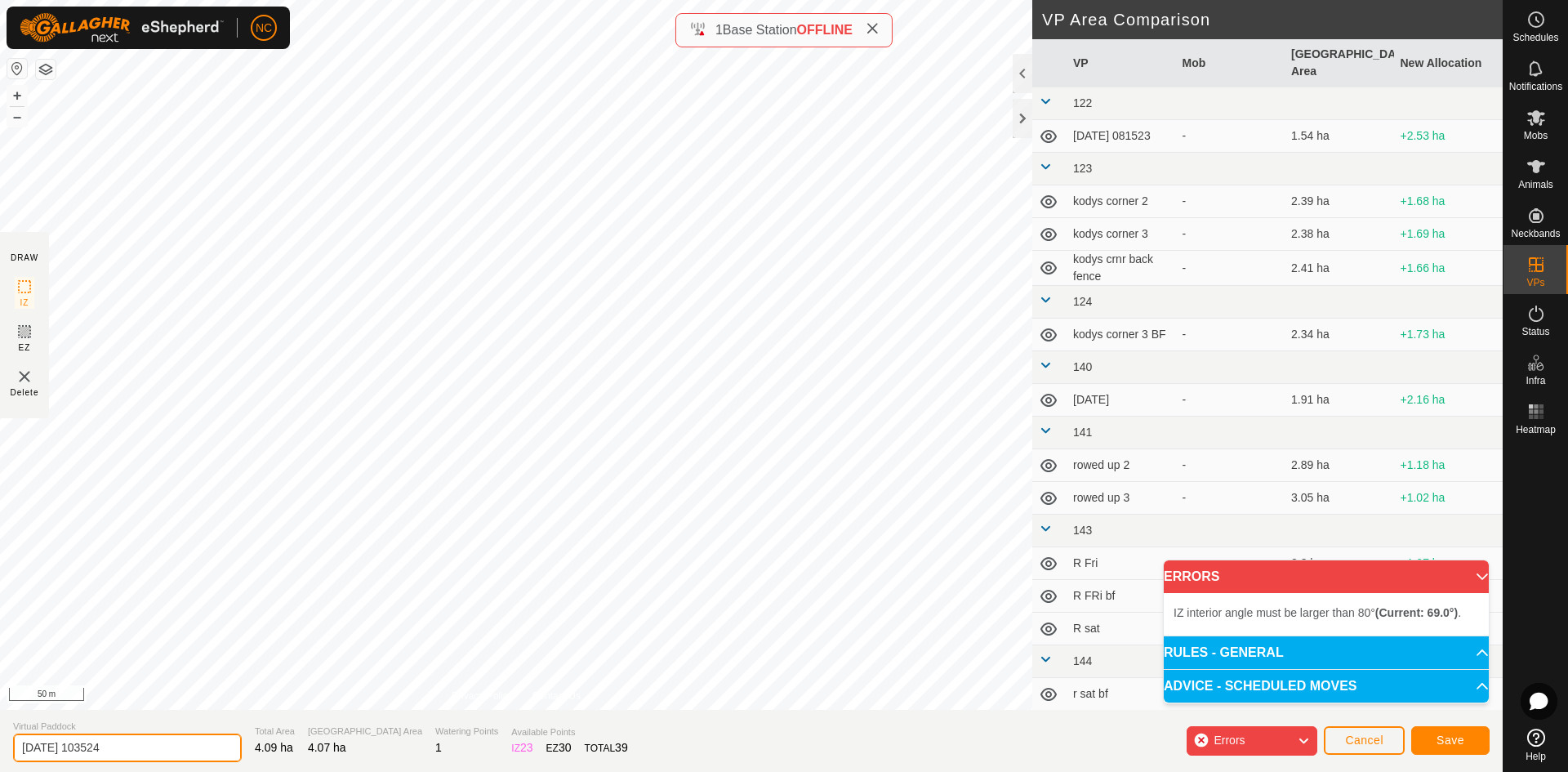
drag, startPoint x: 208, startPoint y: 746, endPoint x: -191, endPoint y: 711, distance: 400.5
click at [0, 711] on html "NC Schedules Notifications Mobs Animals Neckbands VPs Status Infra Heatmap Help…" at bounding box center [784, 386] width 1568 height 772
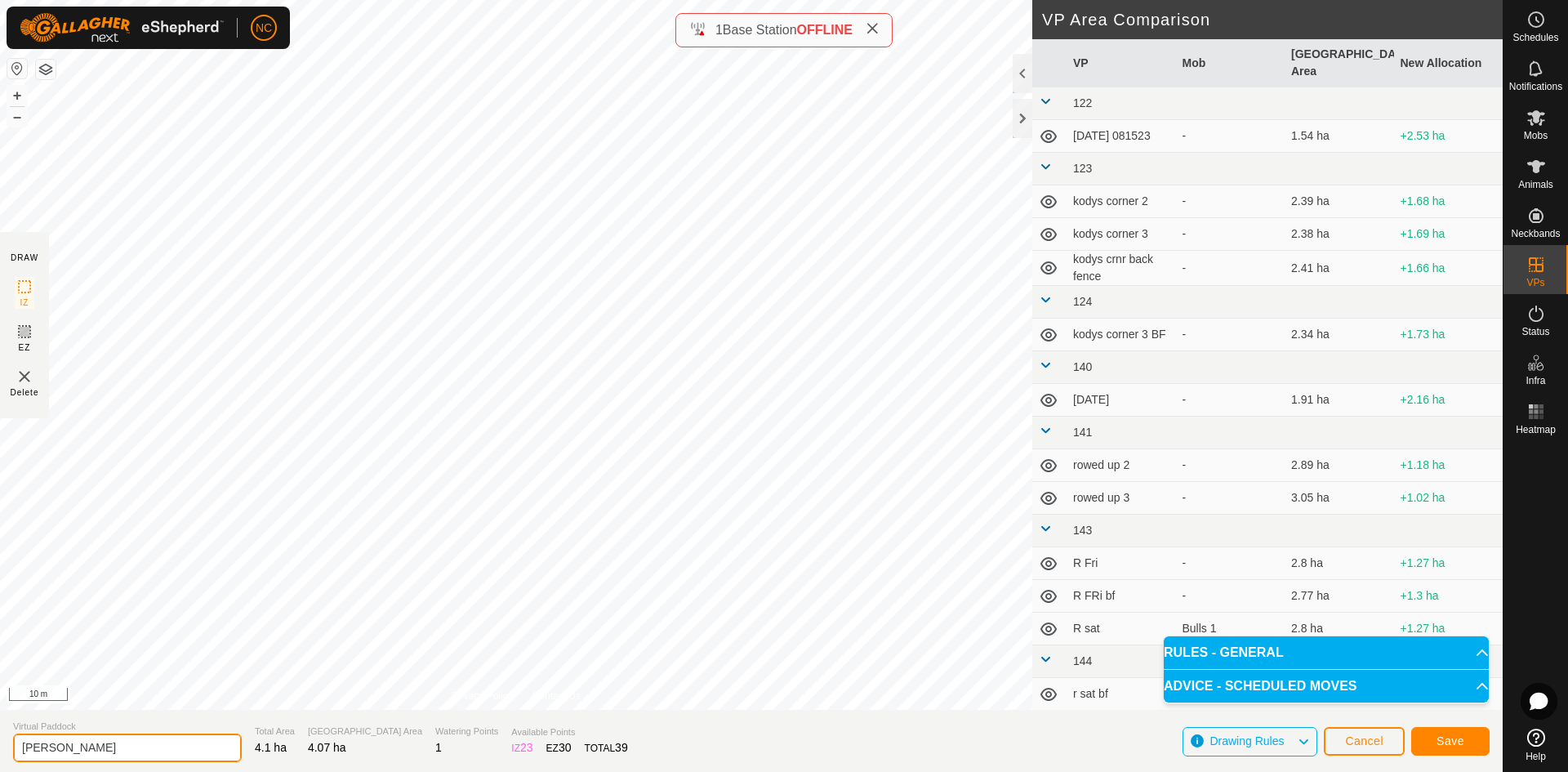
click at [155, 742] on input "[PERSON_NAME]" at bounding box center [126, 747] width 228 height 28
type input "[PERSON_NAME] 1 - 12 BF 11"
click at [1449, 736] on span "Save" at bounding box center [1450, 741] width 27 height 13
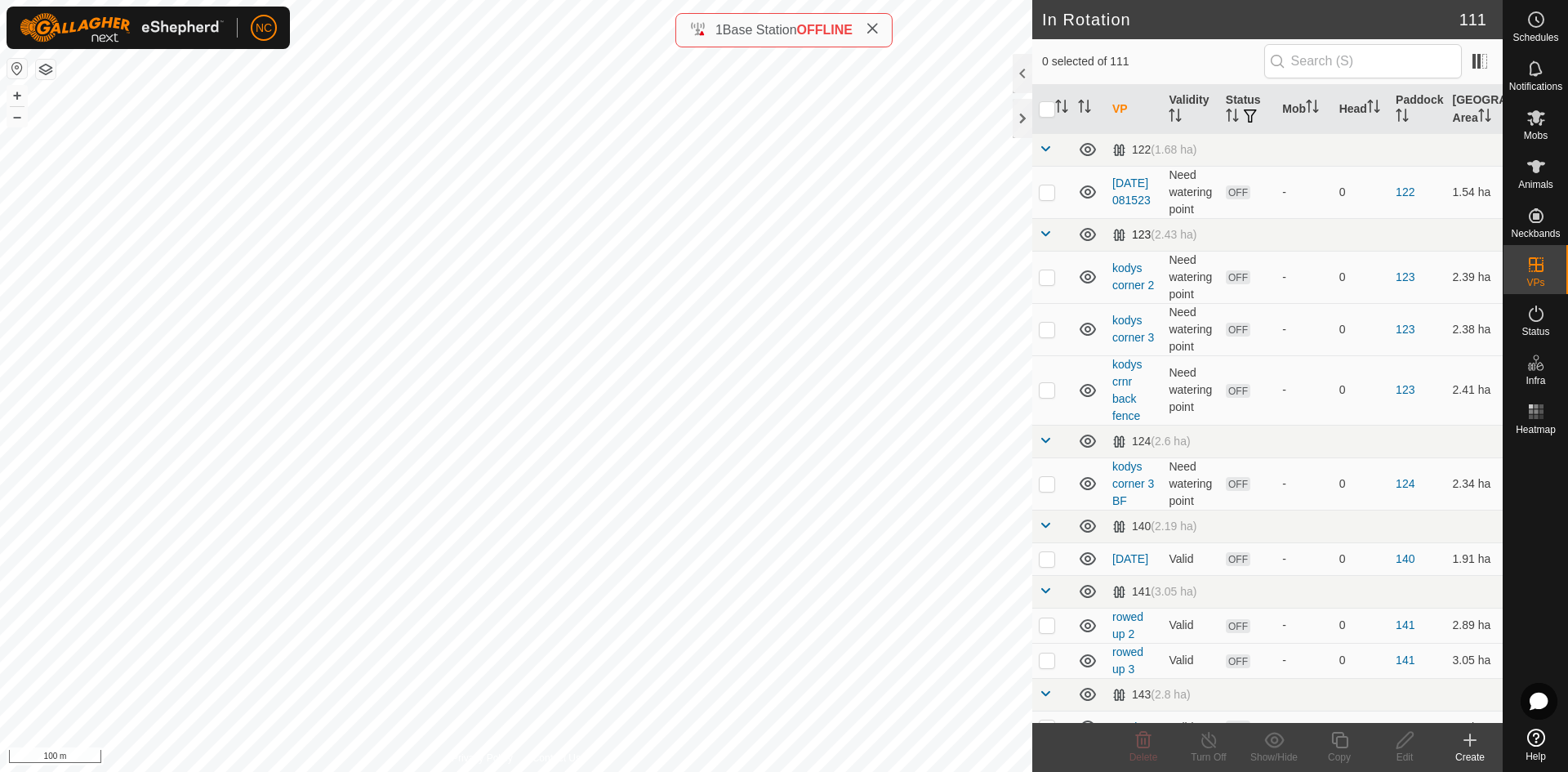
checkbox input "true"
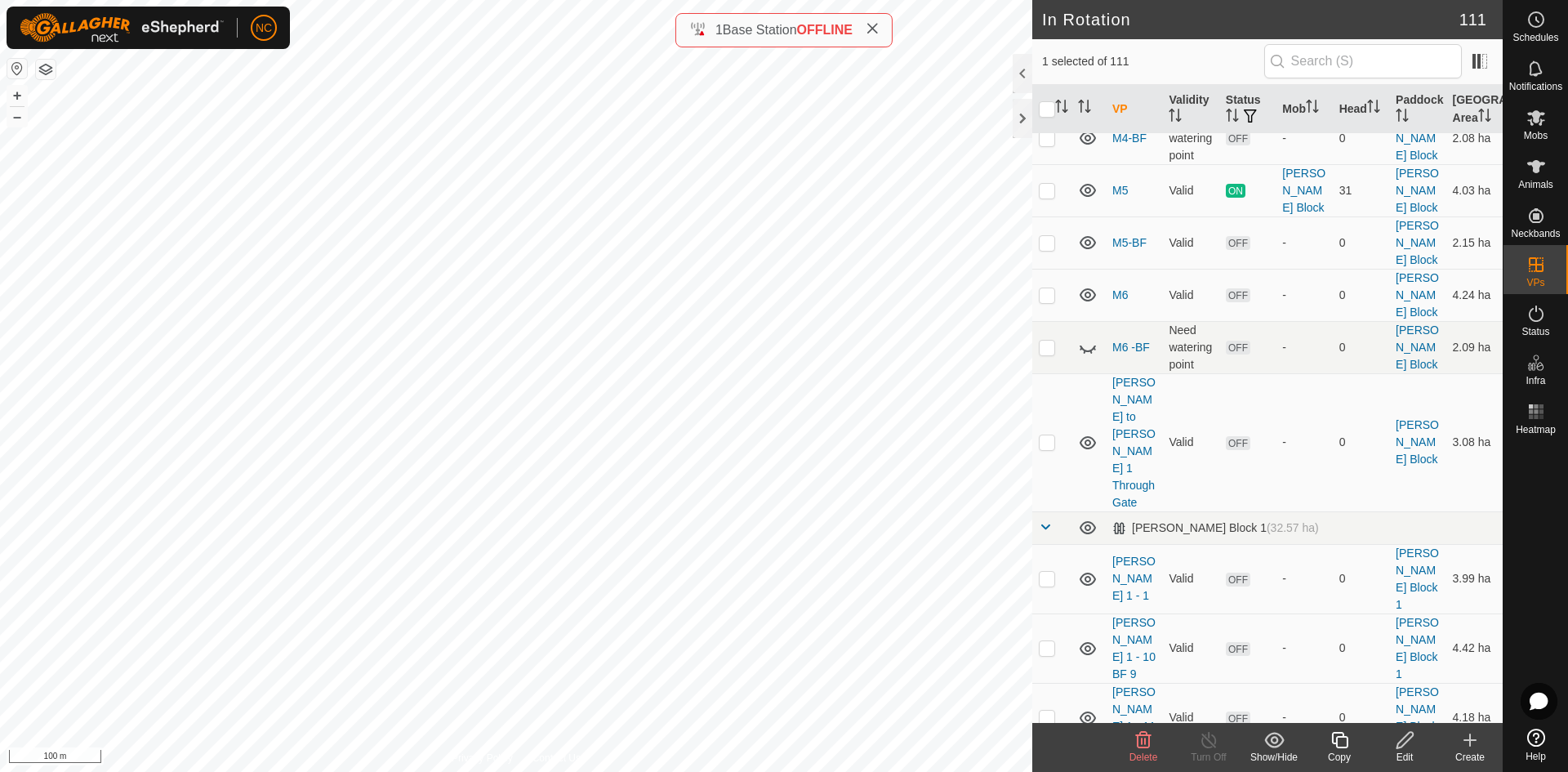
scroll to position [4248, 0]
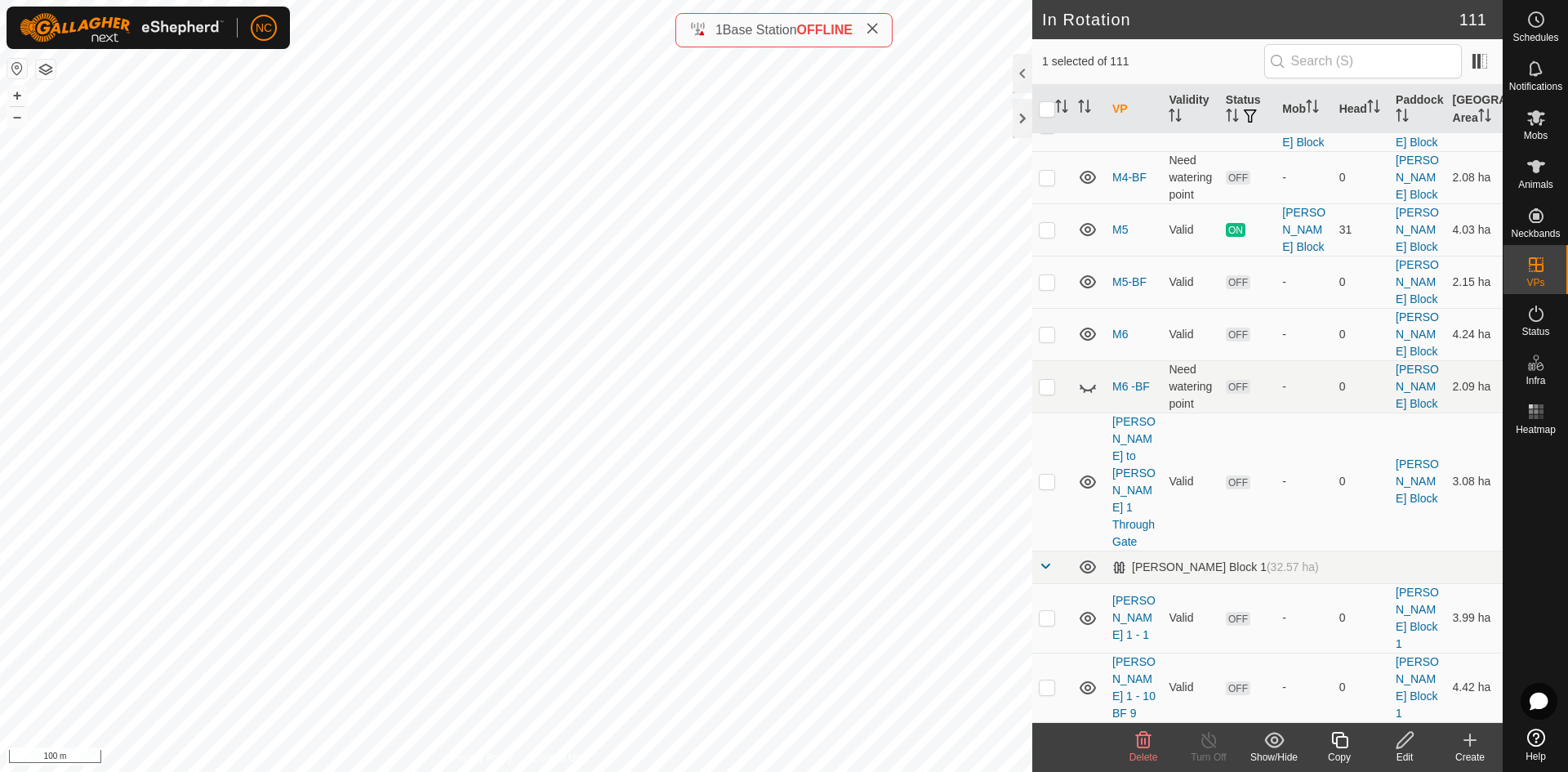
click at [0, 390] on html "NC Schedules Notifications Mobs Animals Neckbands VPs Status Infra Heatmap Help…" at bounding box center [784, 386] width 1568 height 772
click at [1478, 750] on div "Create" at bounding box center [1470, 757] width 66 height 15
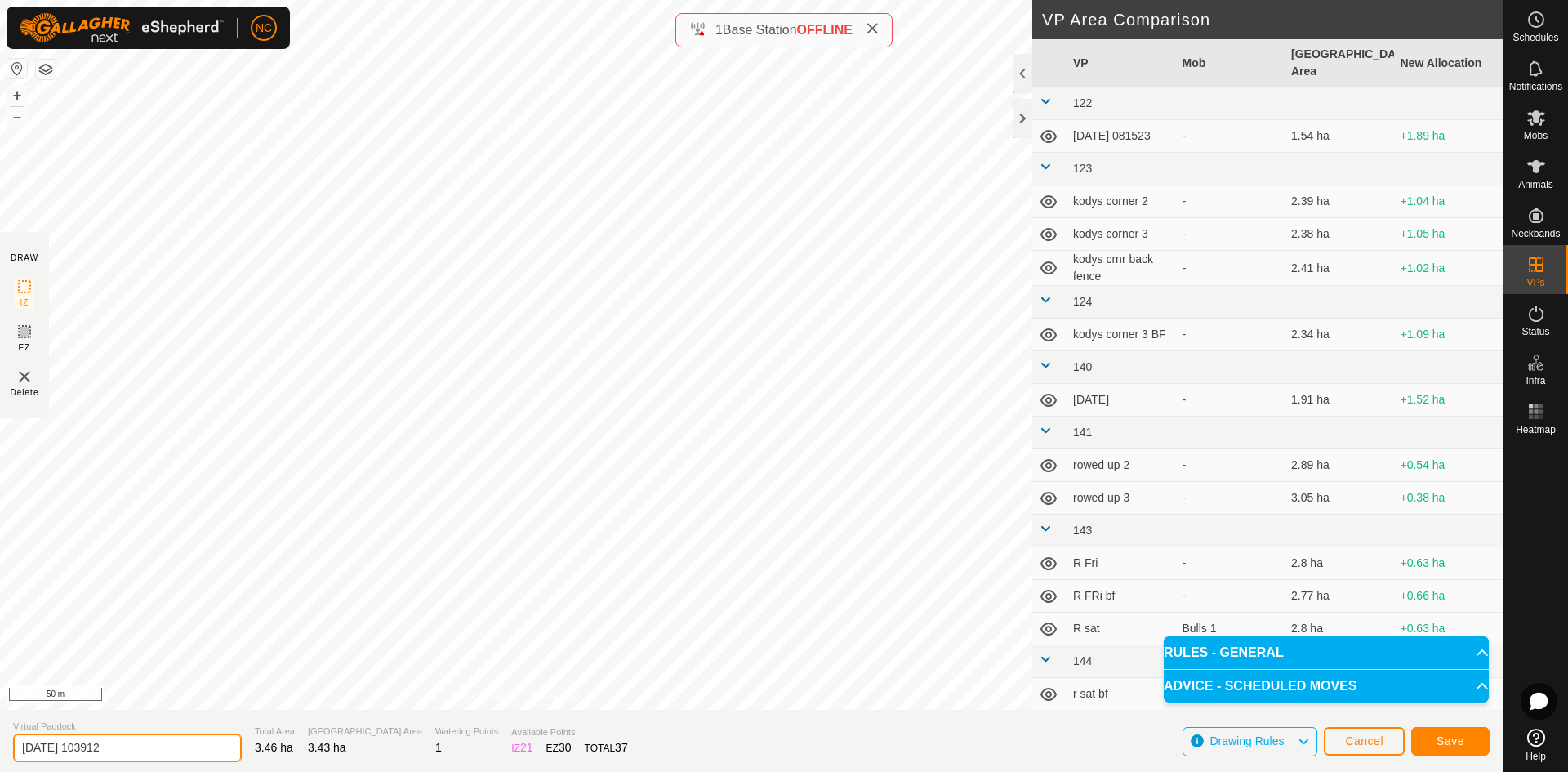
drag, startPoint x: 148, startPoint y: 744, endPoint x: -87, endPoint y: 746, distance: 235.0
click at [0, 746] on html "NC Schedules Notifications Mobs Animals Neckbands VPs Status Infra Heatmap Help…" at bounding box center [784, 386] width 1568 height 772
type input "[PERSON_NAME] 1 - 13 BF 12"
click at [1452, 741] on span "Save" at bounding box center [1450, 741] width 27 height 13
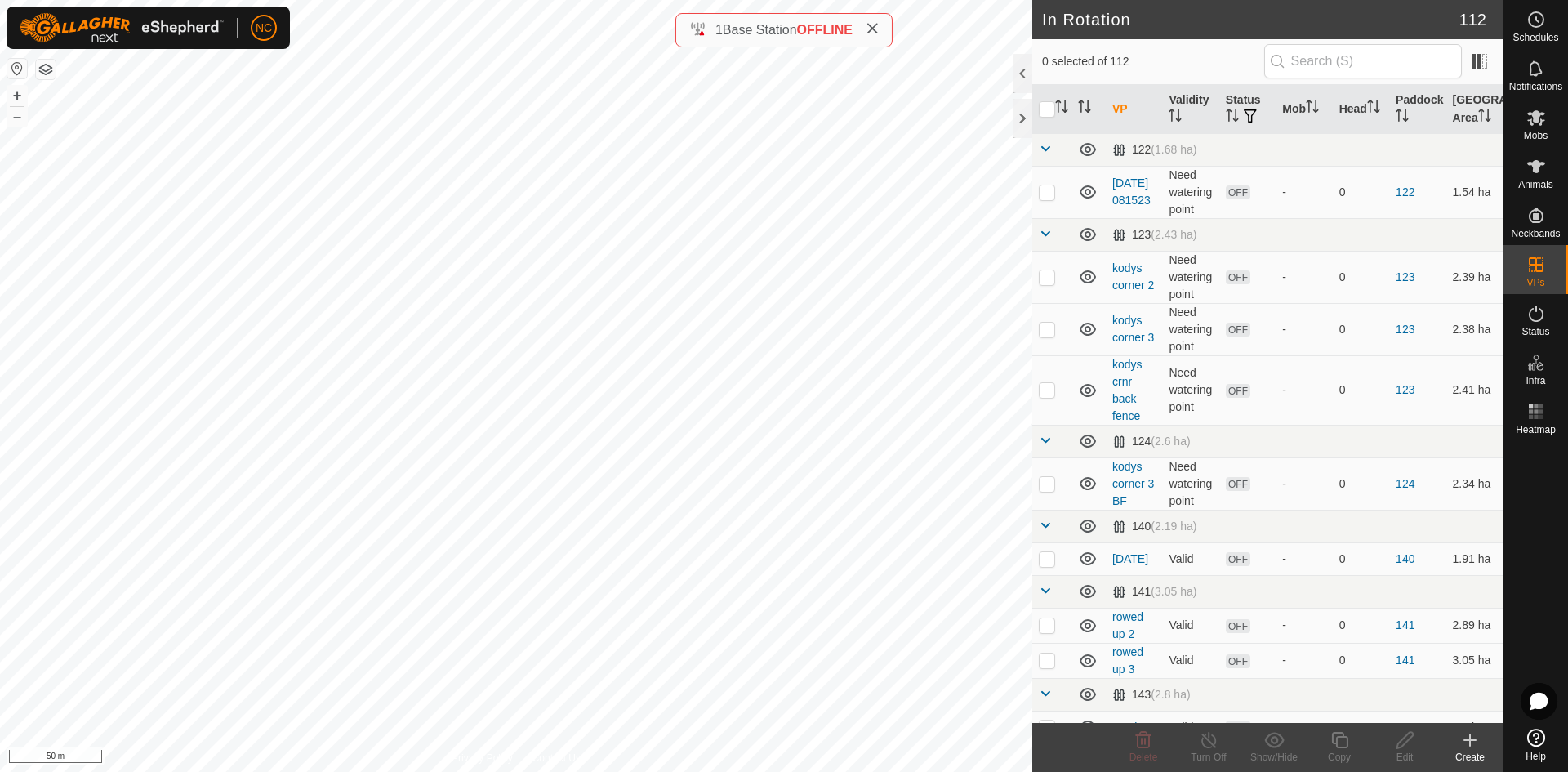
checkbox input "true"
click at [1413, 743] on icon at bounding box center [1405, 741] width 21 height 20
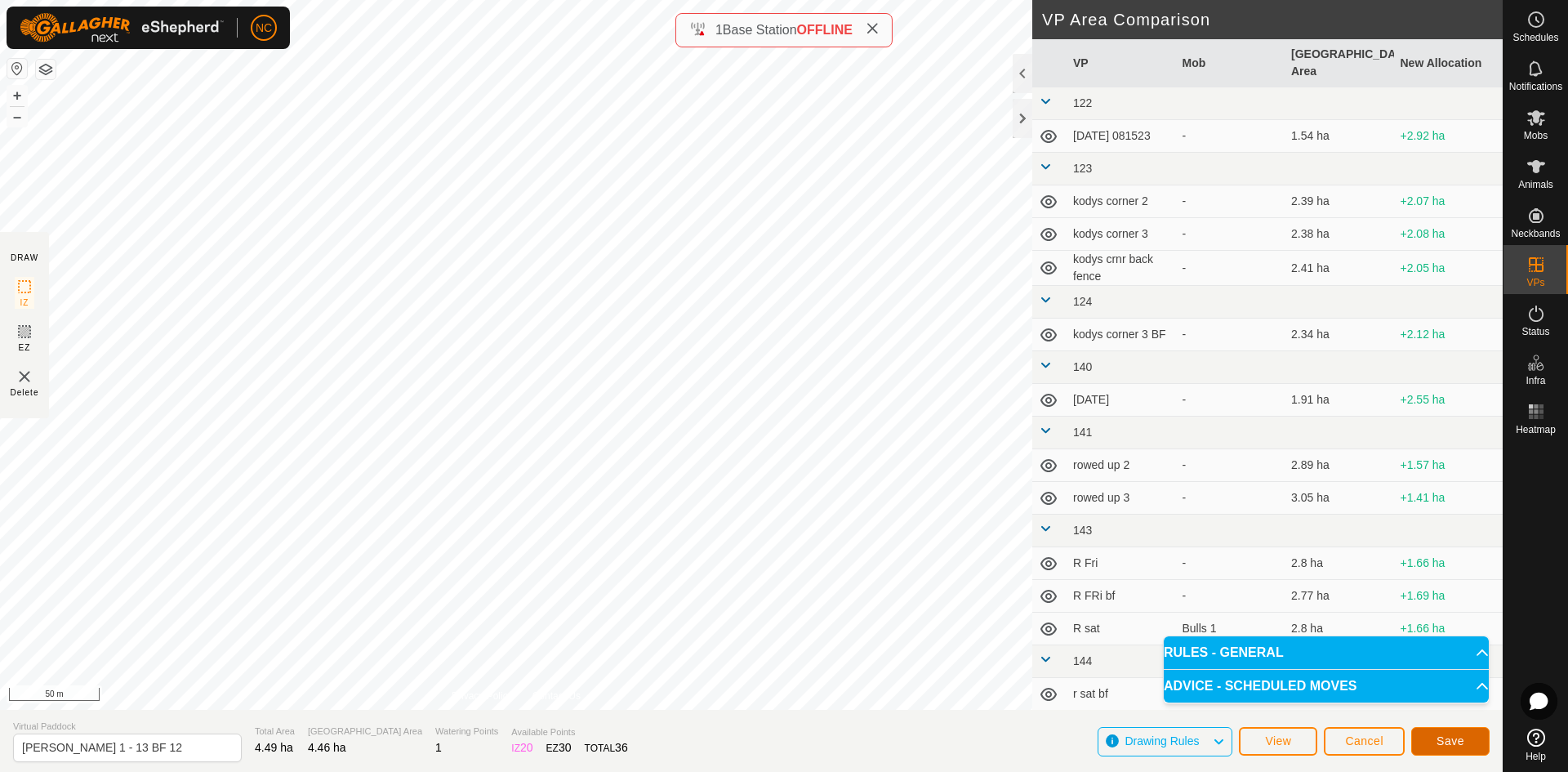
click at [1471, 736] on button "Save" at bounding box center [1450, 741] width 78 height 28
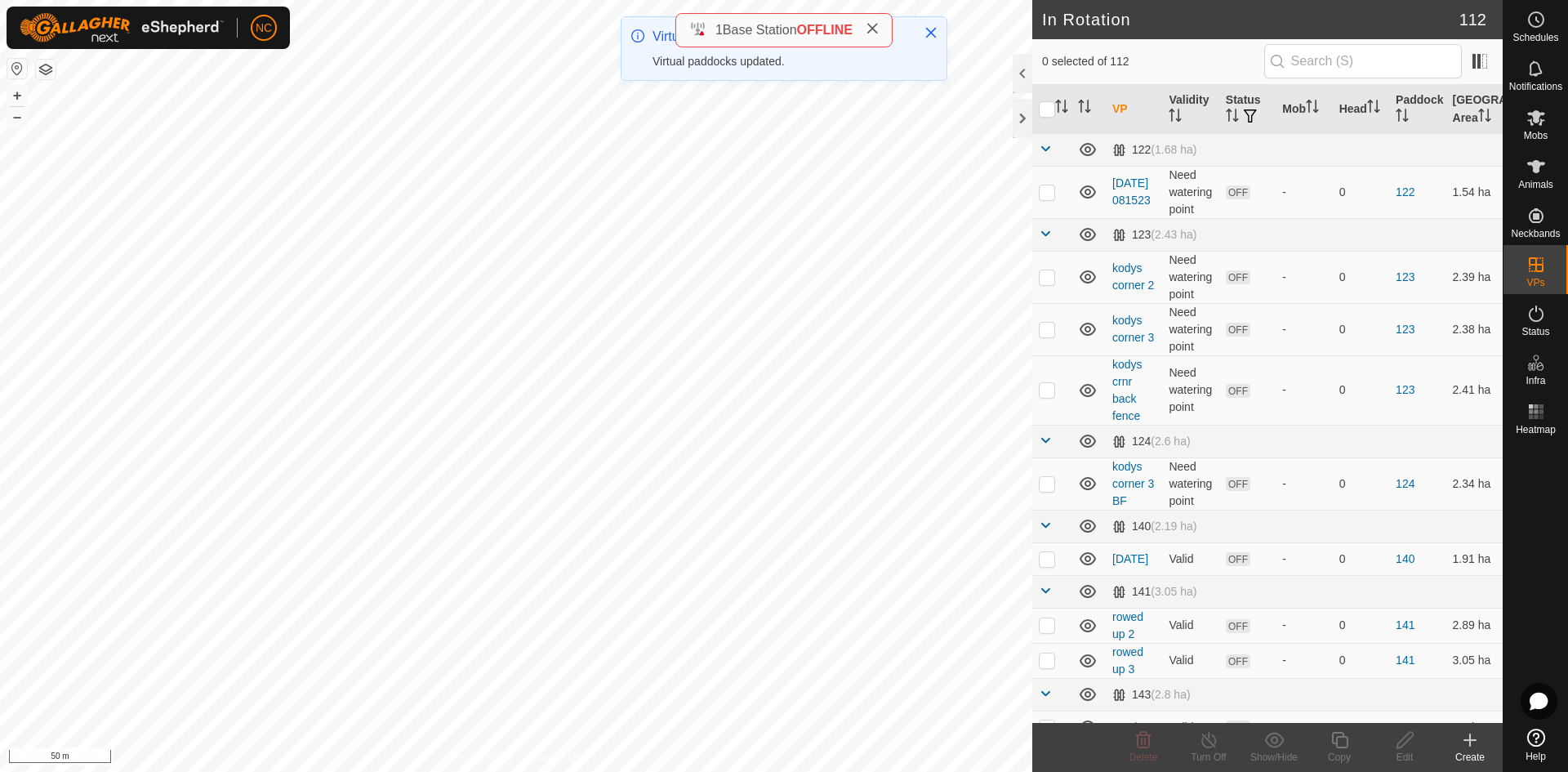
checkbox input "true"
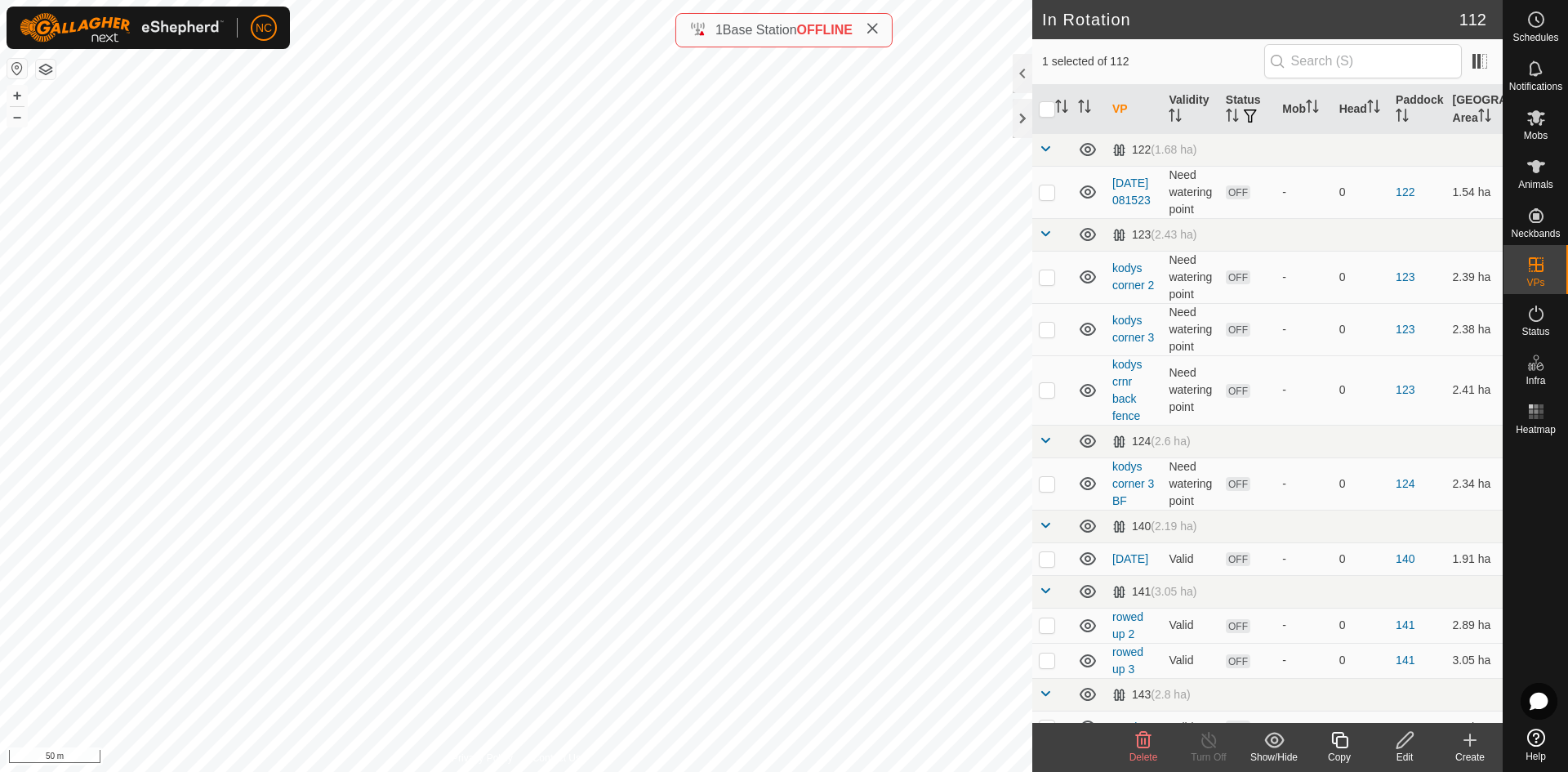
click at [1475, 749] on icon at bounding box center [1470, 741] width 20 height 20
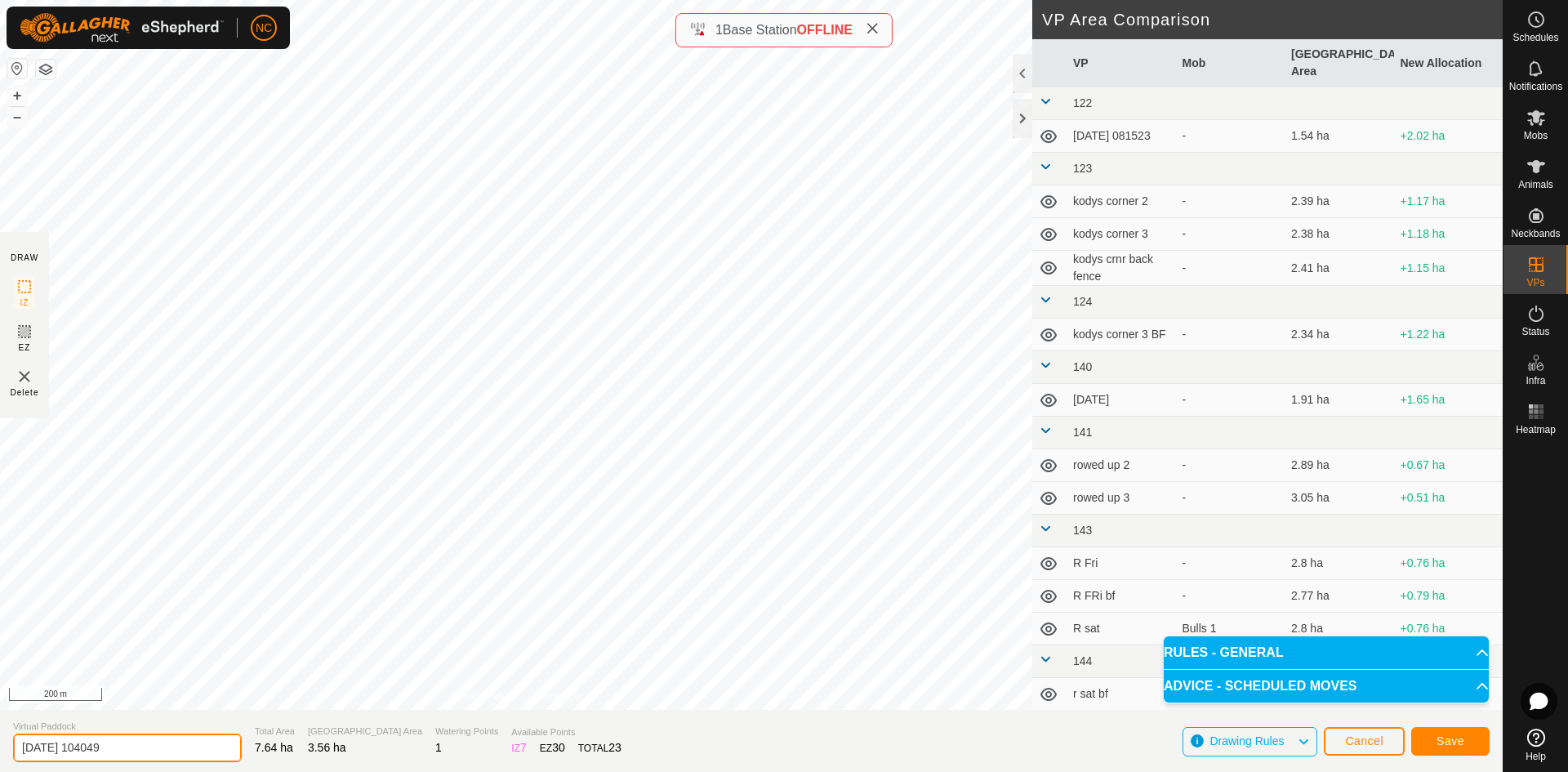
drag, startPoint x: 137, startPoint y: 751, endPoint x: -45, endPoint y: 728, distance: 183.4
click at [0, 728] on html "NC Schedules Notifications Mobs Animals Neckbands VPs Status Infra Heatmap Help…" at bounding box center [784, 386] width 1568 height 772
click at [148, 742] on input "Yards to Moores" at bounding box center [126, 747] width 228 height 28
click at [23, 750] on input "Yards to Moores - 1" at bounding box center [126, 747] width 228 height 28
click at [41, 752] on input "Catltle Yards to Moores - 1" at bounding box center [126, 747] width 228 height 28
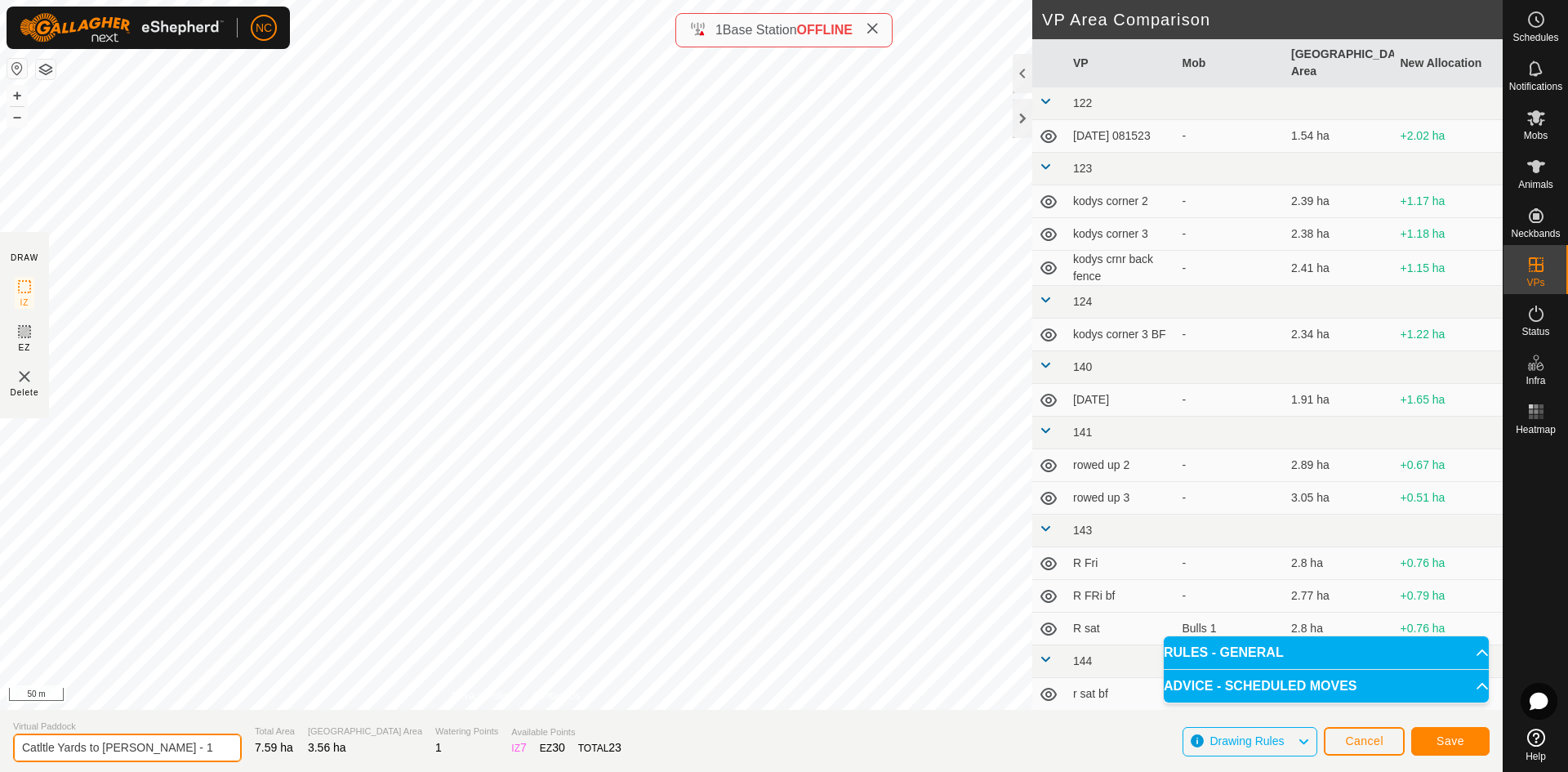
click at [44, 753] on input "Catltle Yards to Moores - 1" at bounding box center [126, 747] width 228 height 28
click at [43, 752] on input "Catltle Yards to Moores - 1" at bounding box center [126, 747] width 228 height 28
click at [42, 746] on input "Catltle Yards to Moores - 1" at bounding box center [126, 747] width 228 height 28
click at [56, 751] on input "Catltle Yards to Moores - 1" at bounding box center [126, 747] width 228 height 28
click at [53, 750] on input "Catltle Yards to Moores - 1" at bounding box center [126, 747] width 228 height 28
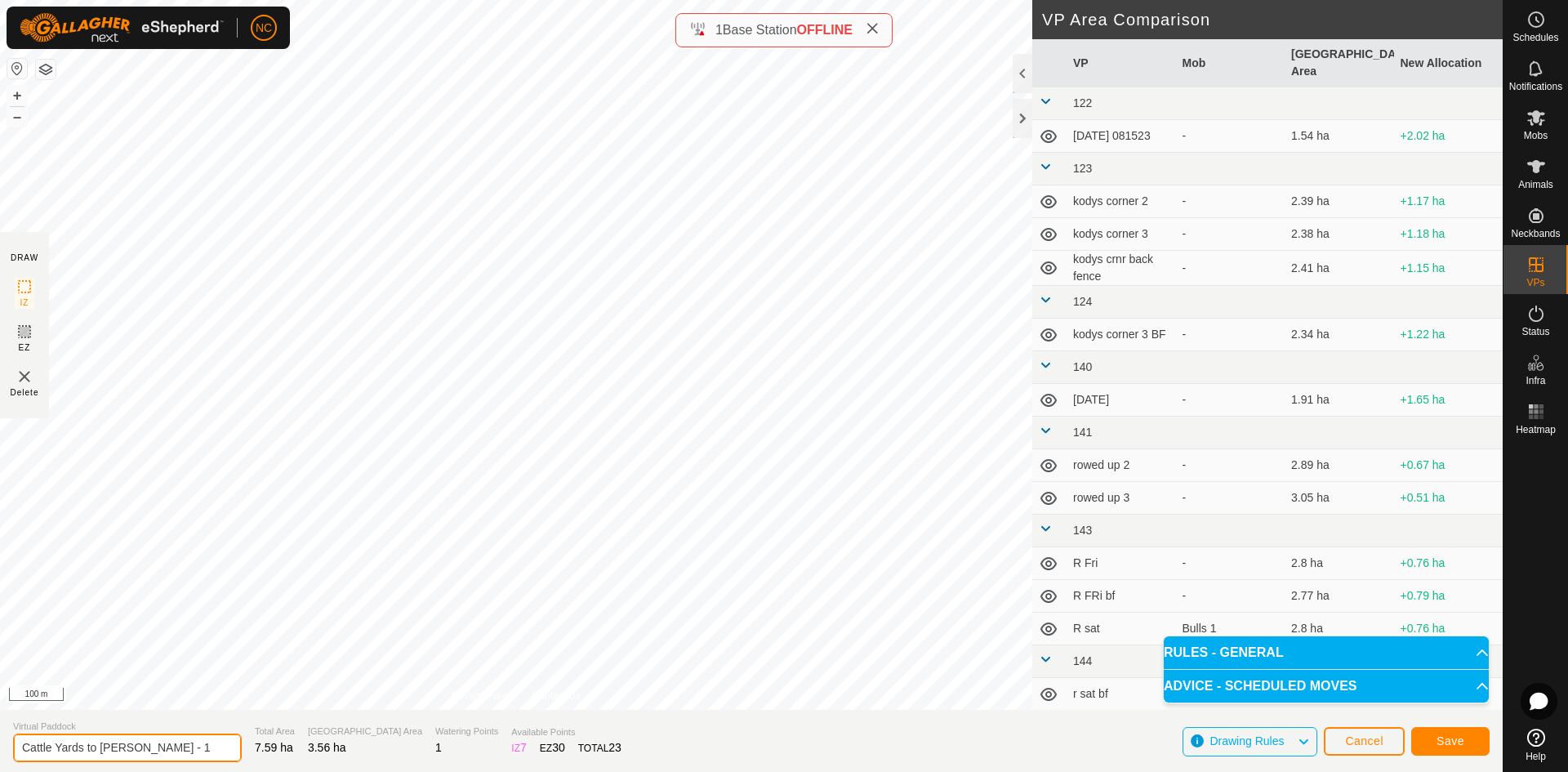
type input "Cattle Yards to [PERSON_NAME] - 1"
click at [1457, 740] on span "Save" at bounding box center [1450, 741] width 27 height 13
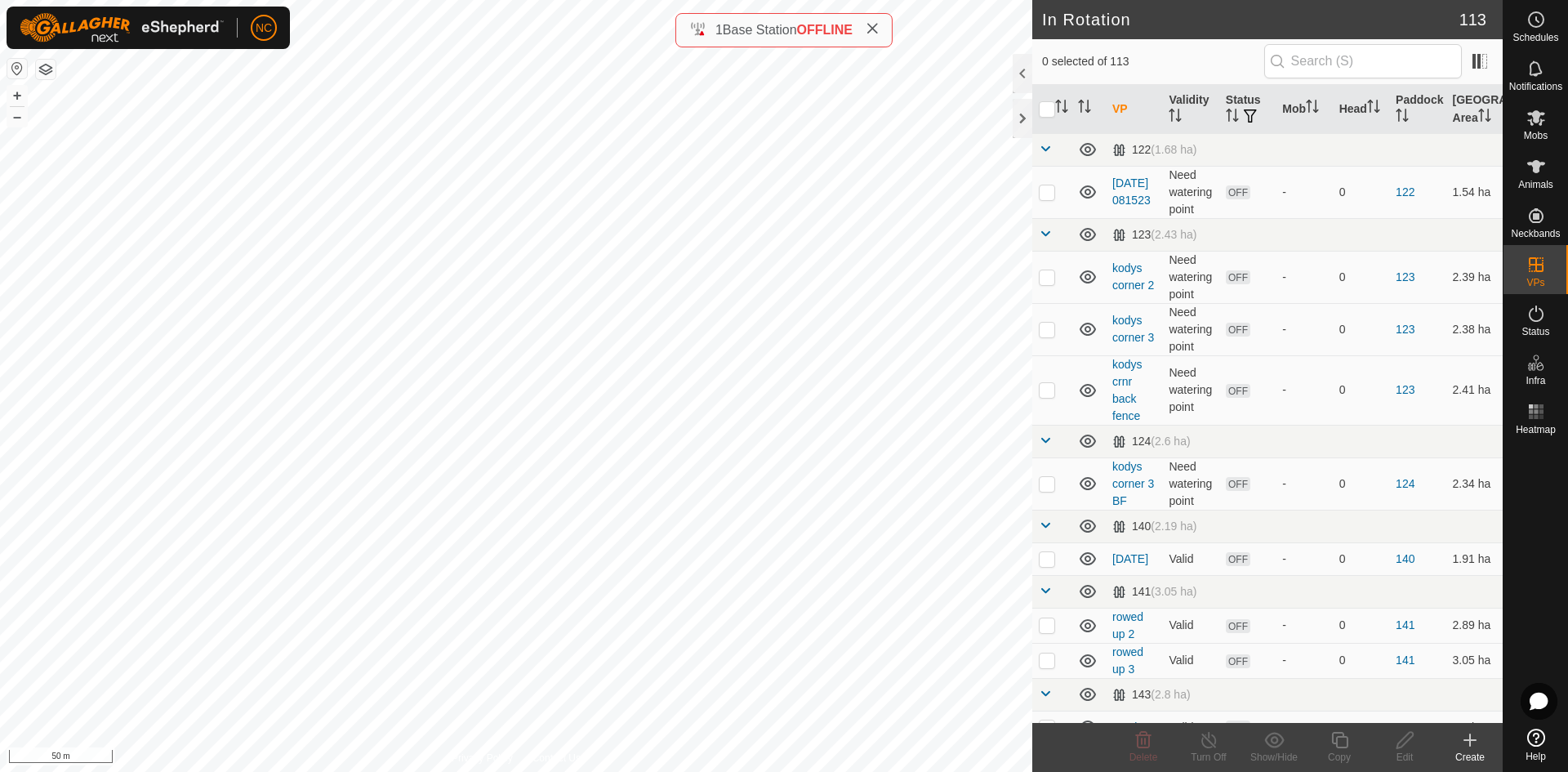
checkbox input "true"
checkbox input "false"
click at [1466, 743] on icon at bounding box center [1470, 741] width 20 height 20
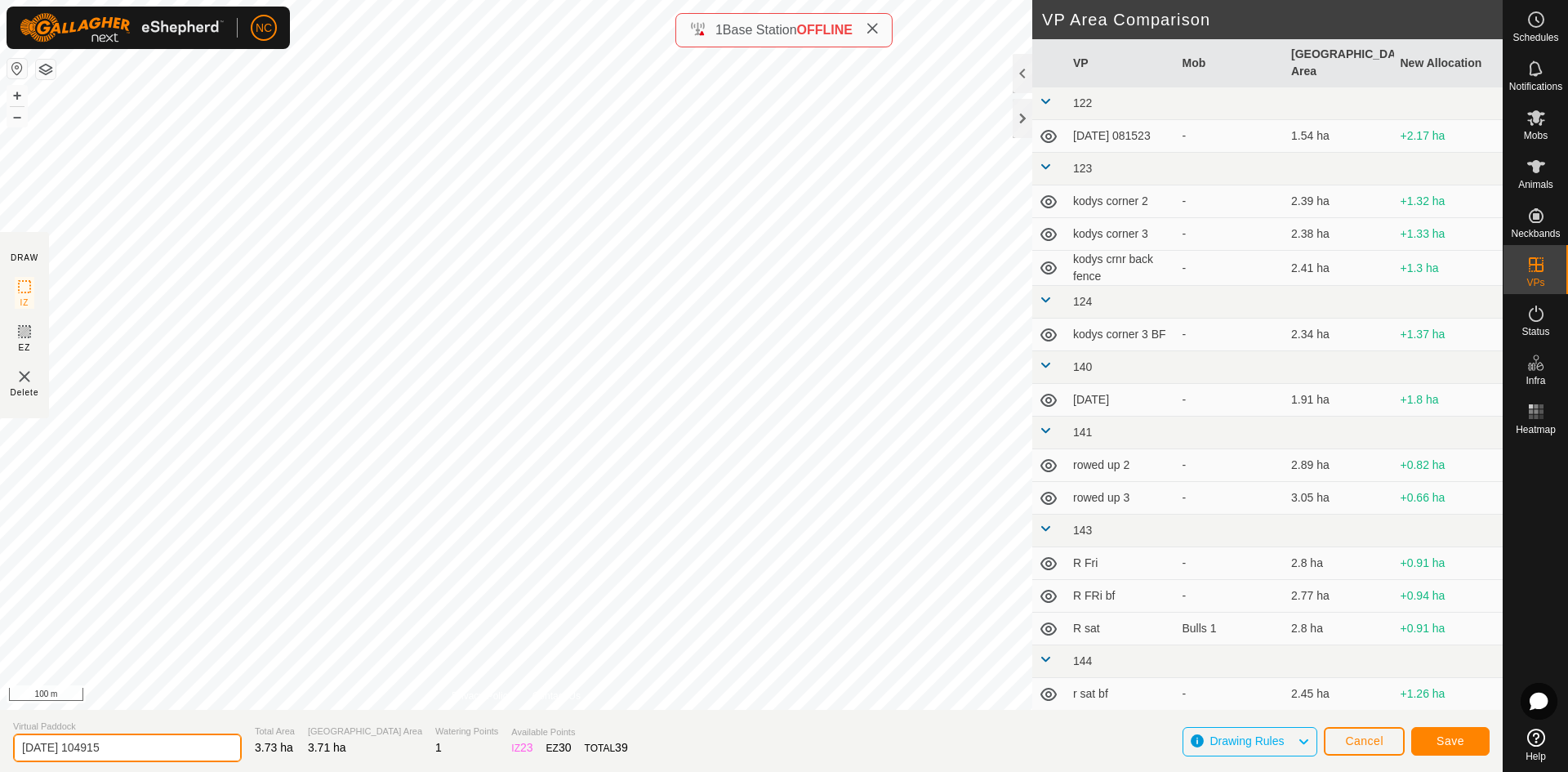
drag, startPoint x: 120, startPoint y: 752, endPoint x: -169, endPoint y: 741, distance: 289.2
click at [0, 741] on html "NC Schedules Notifications Mobs Animals Neckbands VPs Status Infra Heatmap Help…" at bounding box center [784, 386] width 1568 height 772
type input "[PERSON_NAME] - 2 BF 1"
click at [1469, 746] on button "Save" at bounding box center [1450, 741] width 78 height 28
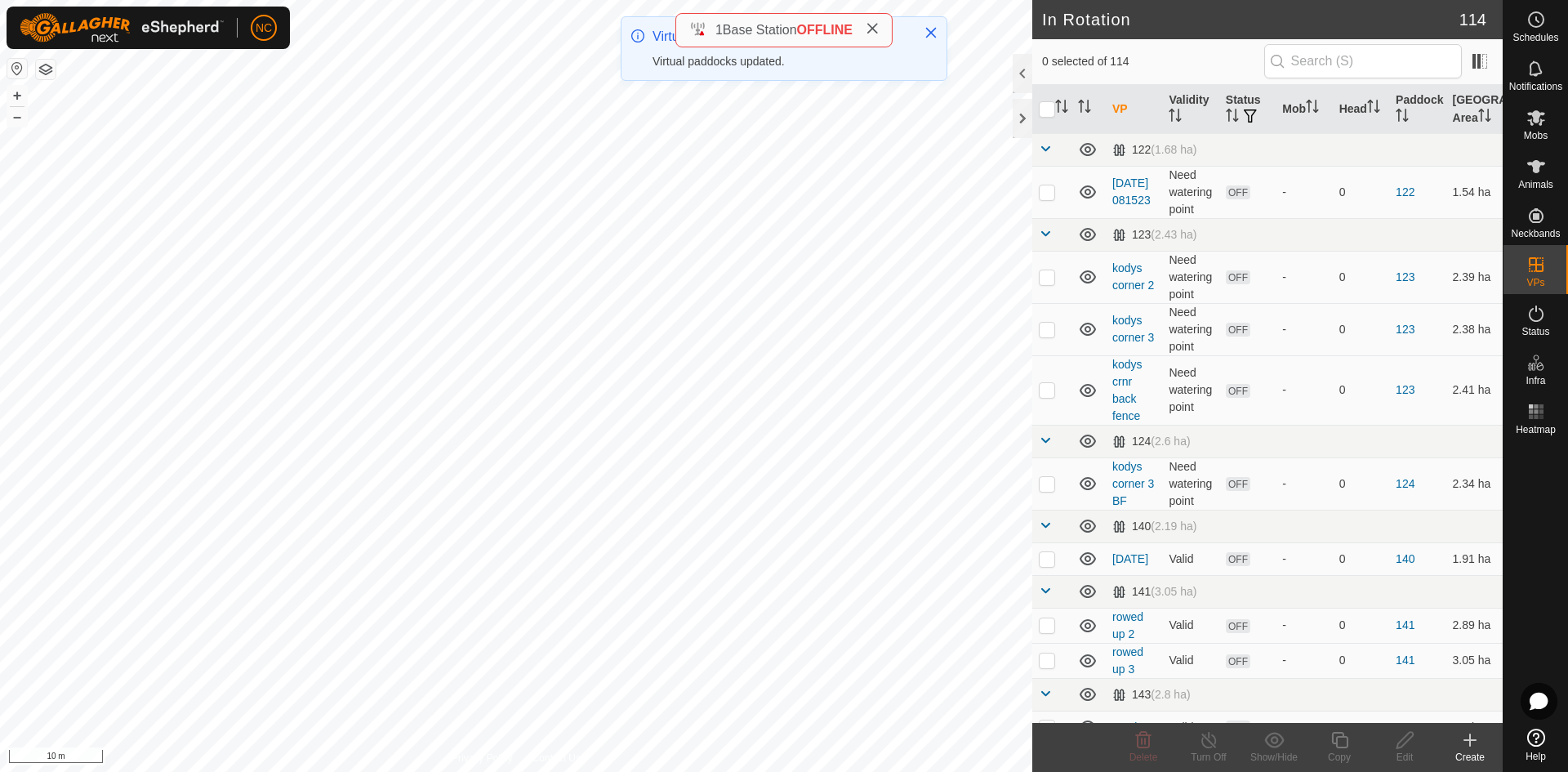
checkbox input "true"
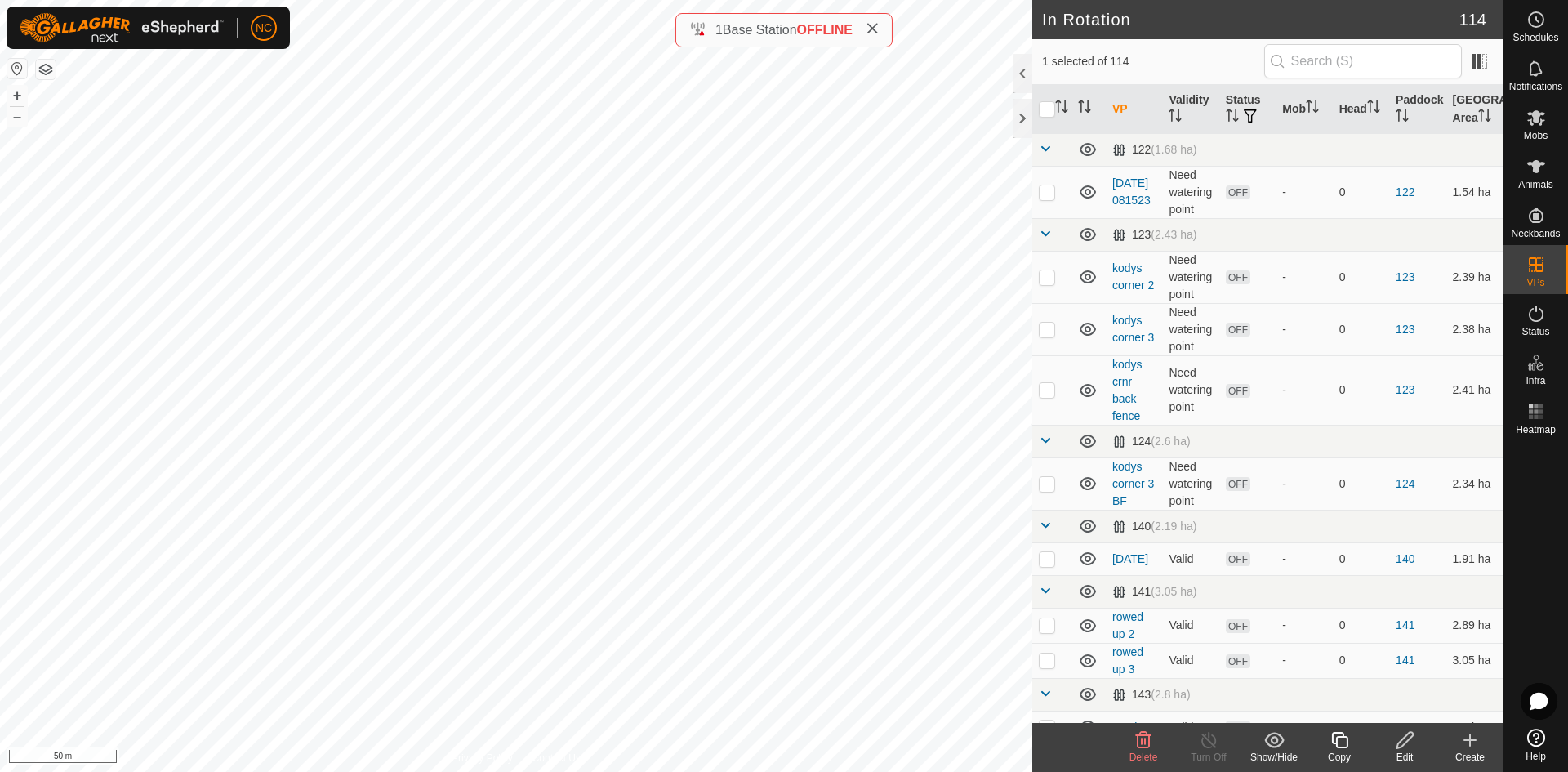
checkbox input "true"
checkbox input "false"
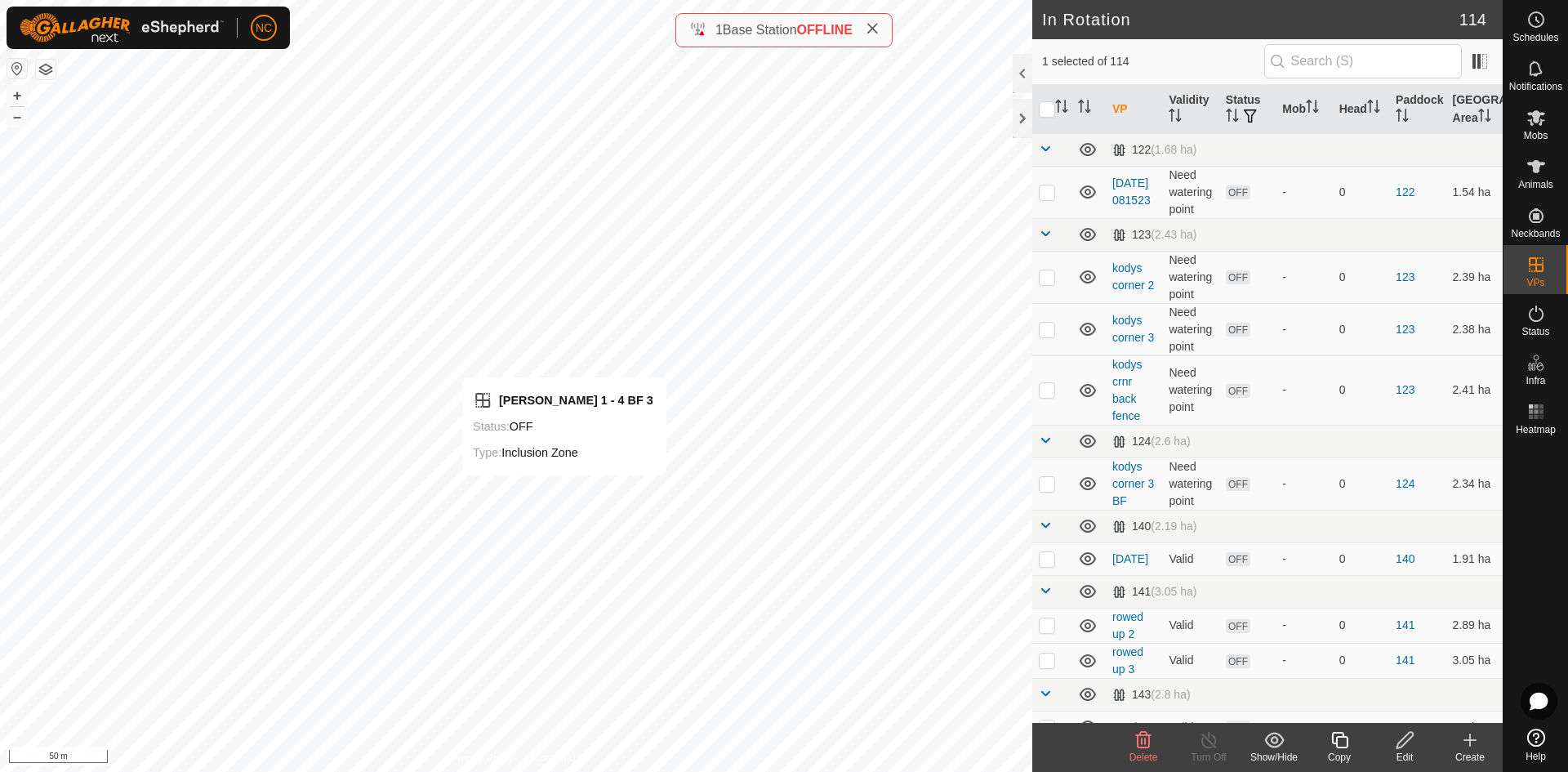
checkbox input "false"
checkbox input "true"
checkbox input "false"
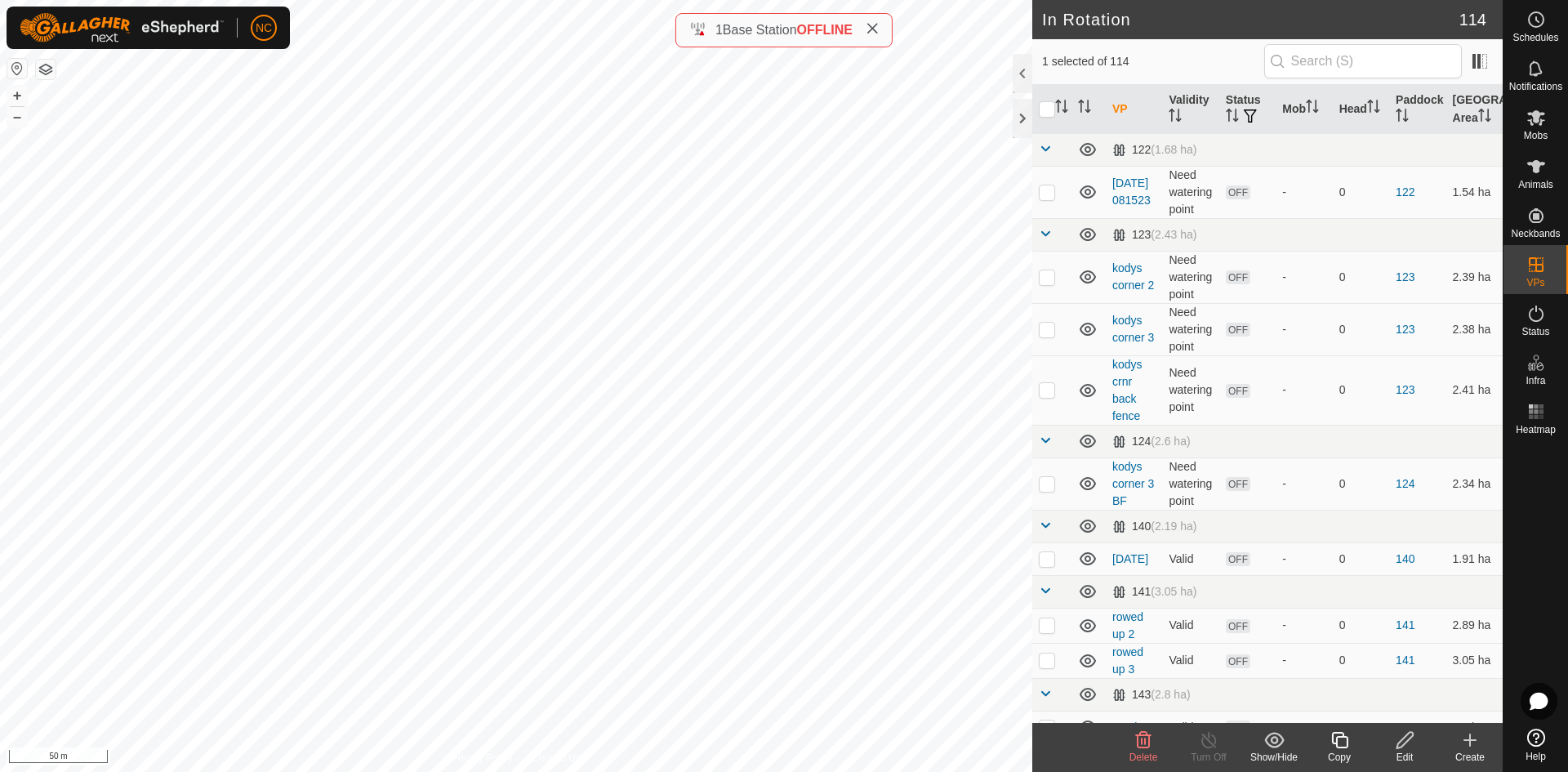
checkbox input "false"
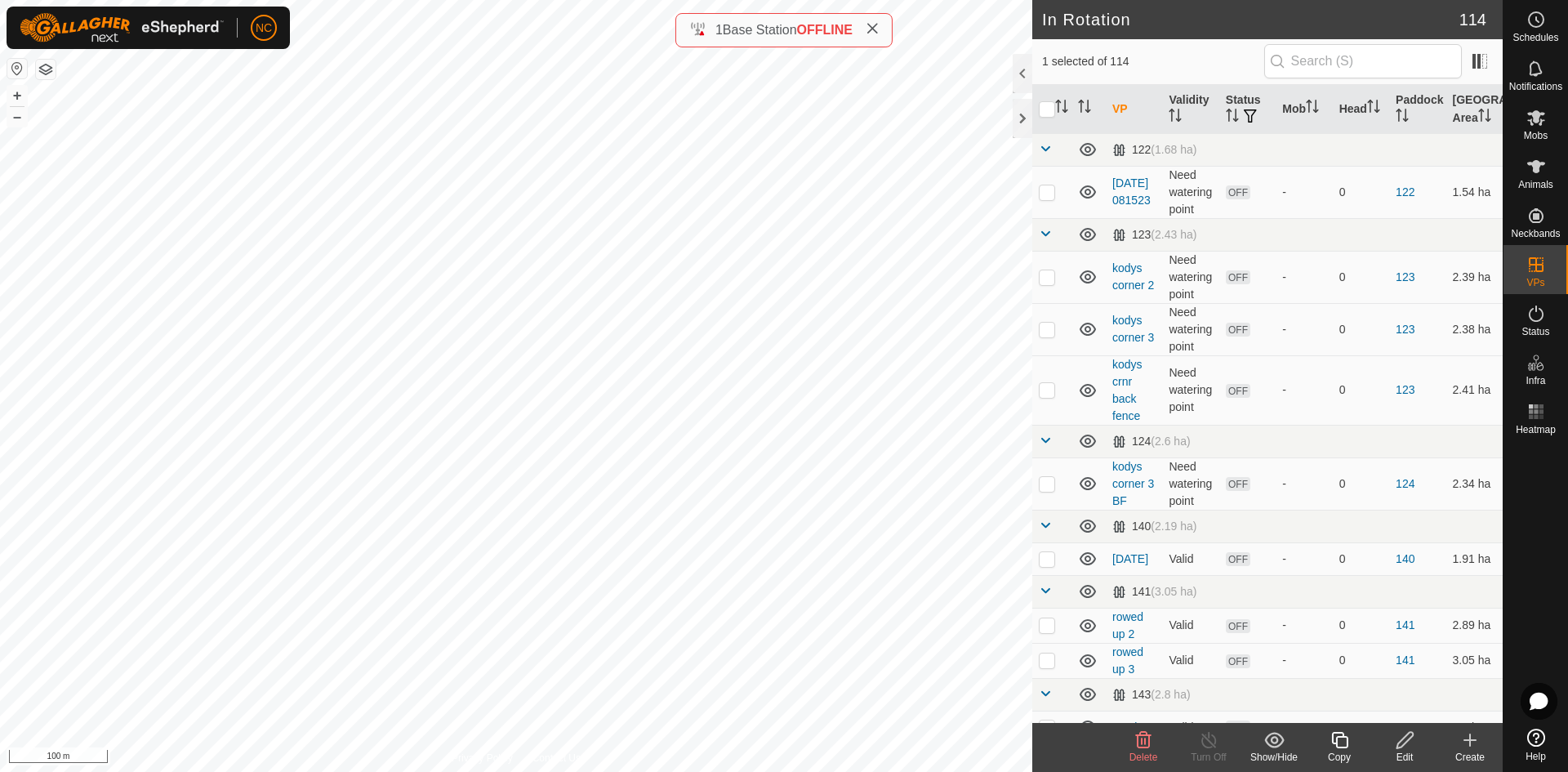
checkbox input "true"
checkbox input "false"
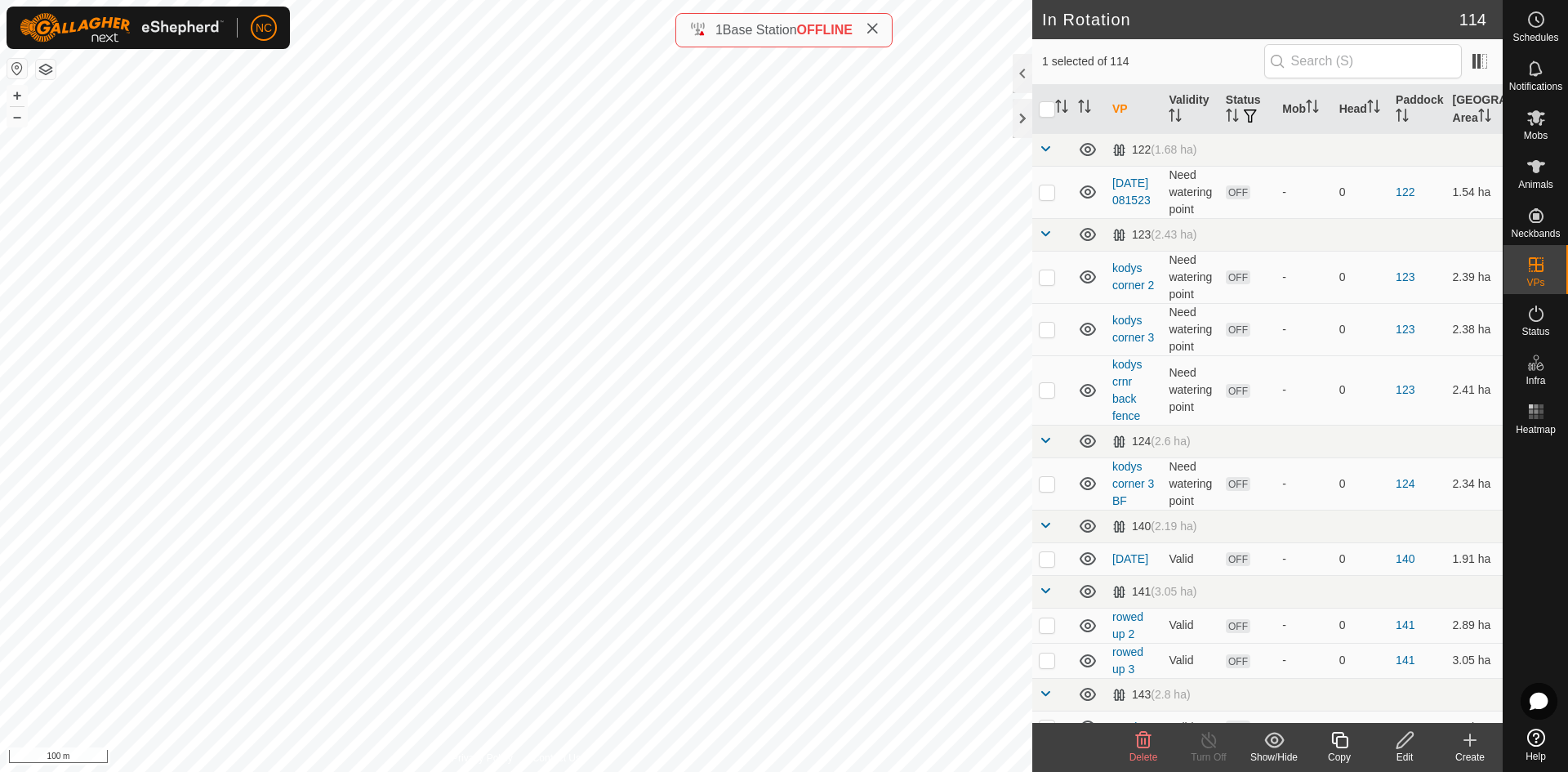
checkbox input "true"
click at [1469, 750] on div "Create" at bounding box center [1470, 757] width 66 height 15
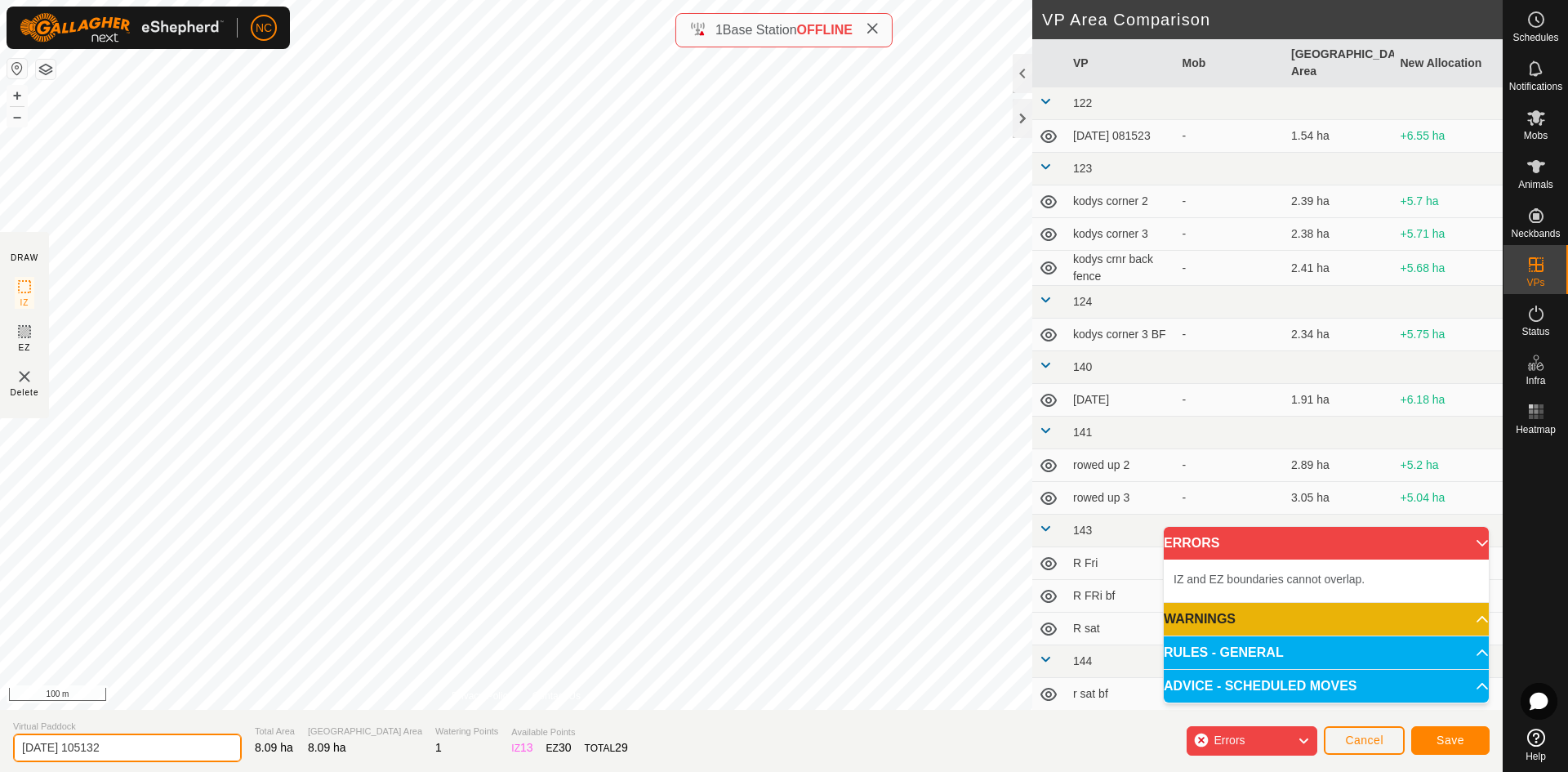
drag, startPoint x: 187, startPoint y: 748, endPoint x: -10, endPoint y: 716, distance: 199.6
click at [0, 716] on html "NC Schedules Notifications Mobs Animals Neckbands VPs Status Infra Heatmap Help…" at bounding box center [784, 386] width 1568 height 772
type input "M"
type input "([PERSON_NAME] 1 - 13) To ([PERSON_NAME] - 1)"
click at [1464, 741] on button "Save" at bounding box center [1450, 740] width 78 height 28
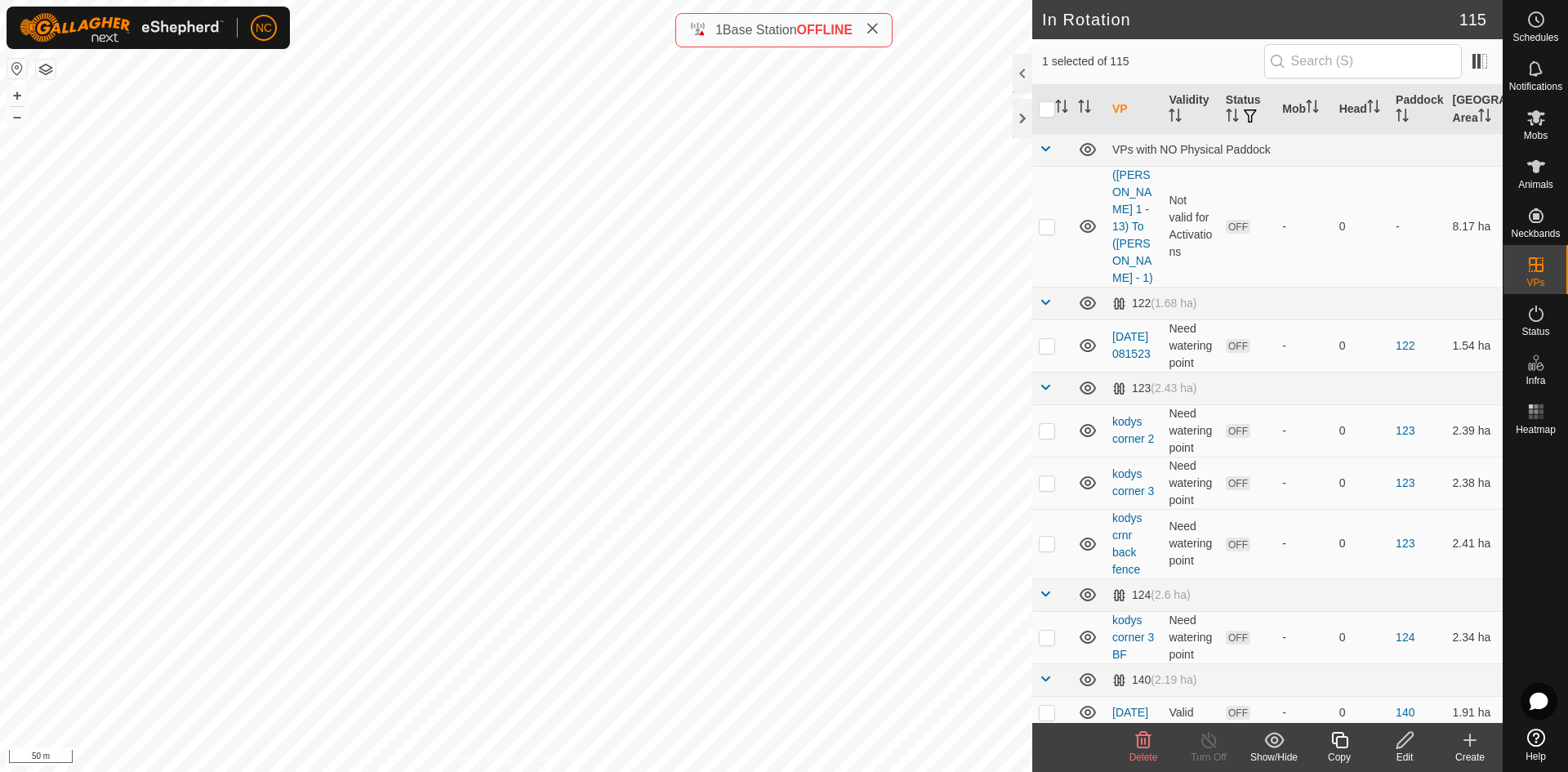
checkbox input "false"
checkbox input "true"
checkbox input "false"
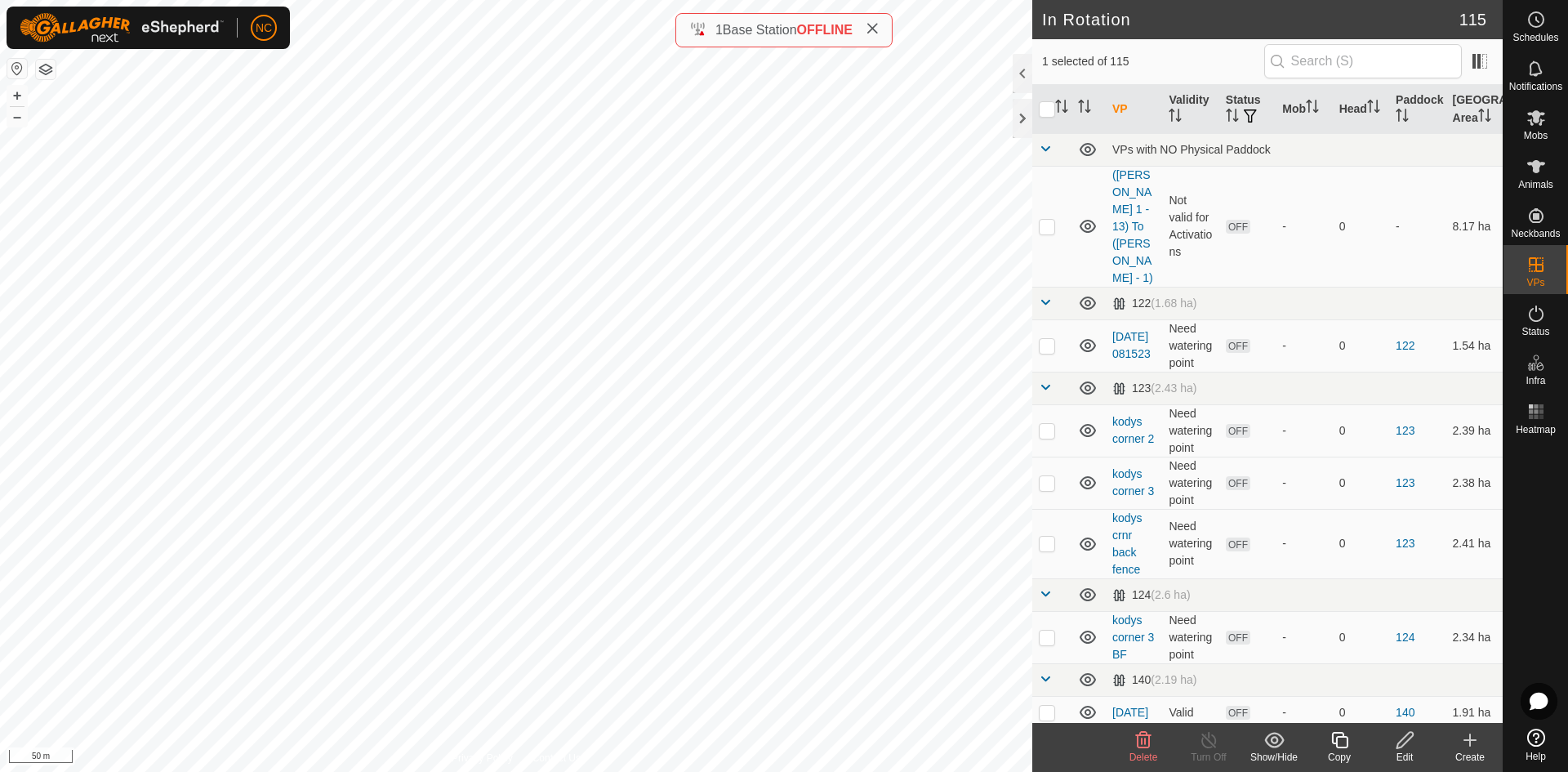
checkbox input "true"
checkbox input "false"
checkbox input "true"
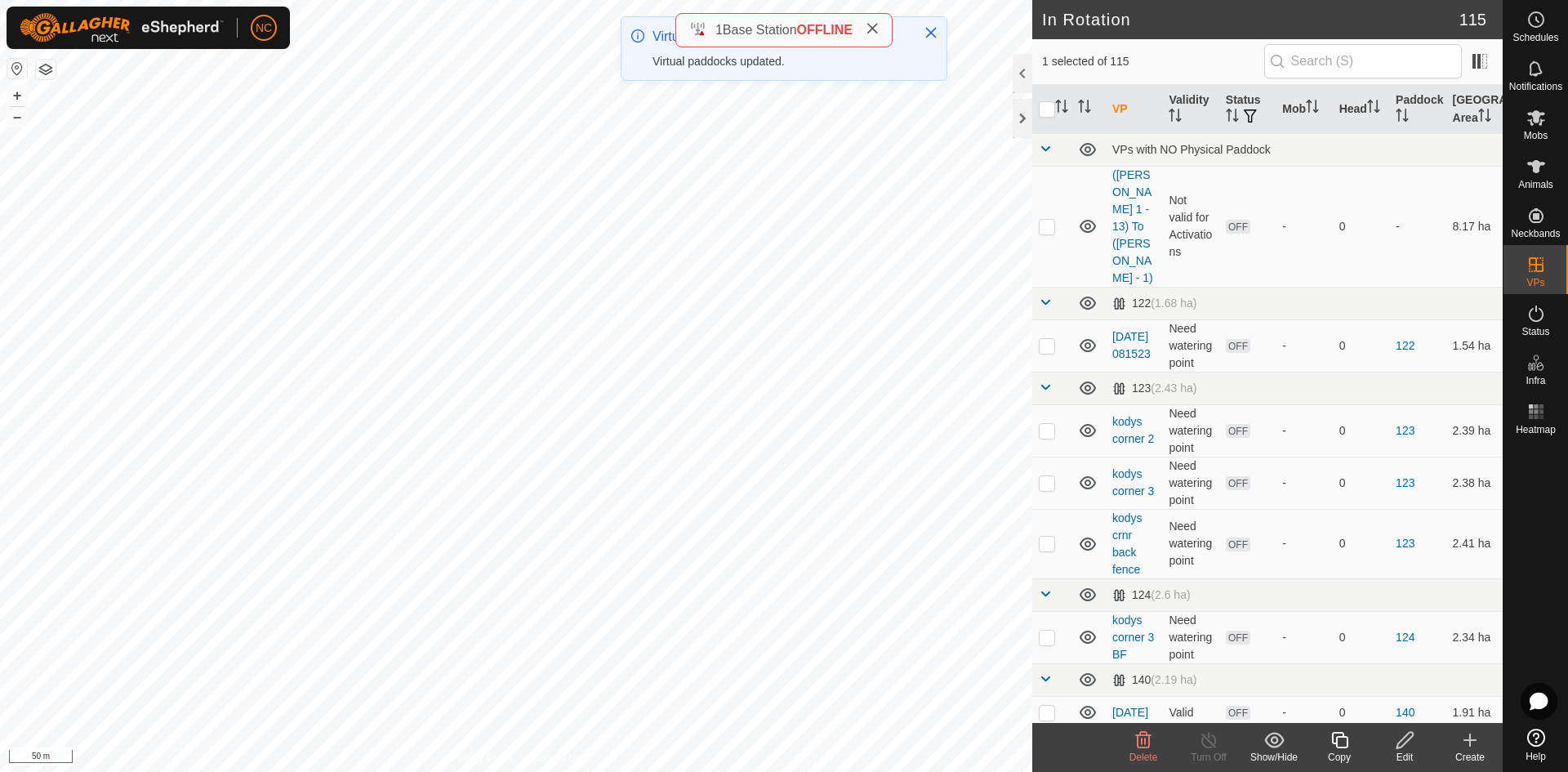
checkbox input "true"
checkbox input "false"
checkbox input "true"
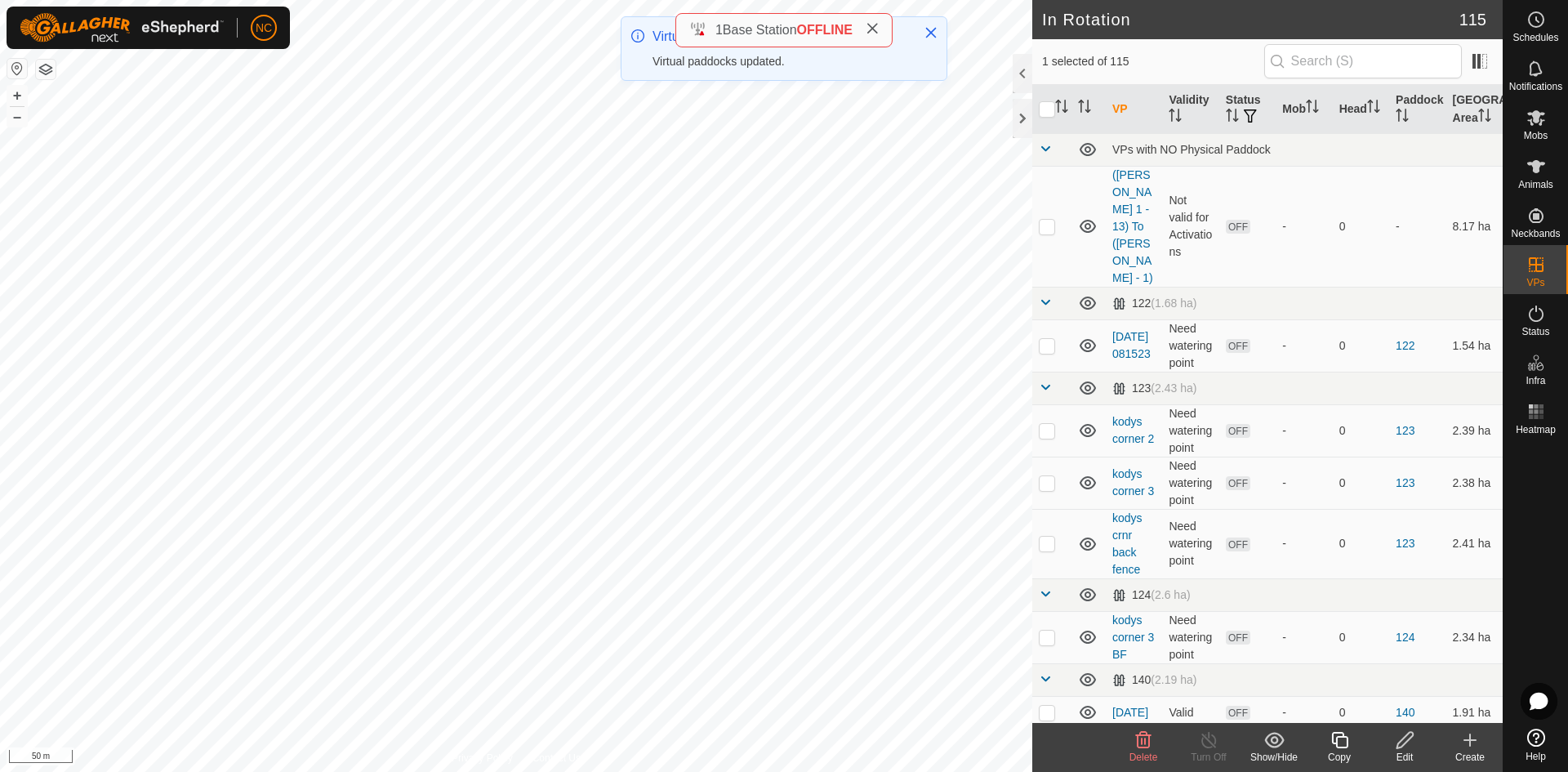
checkbox input "false"
checkbox input "true"
checkbox input "false"
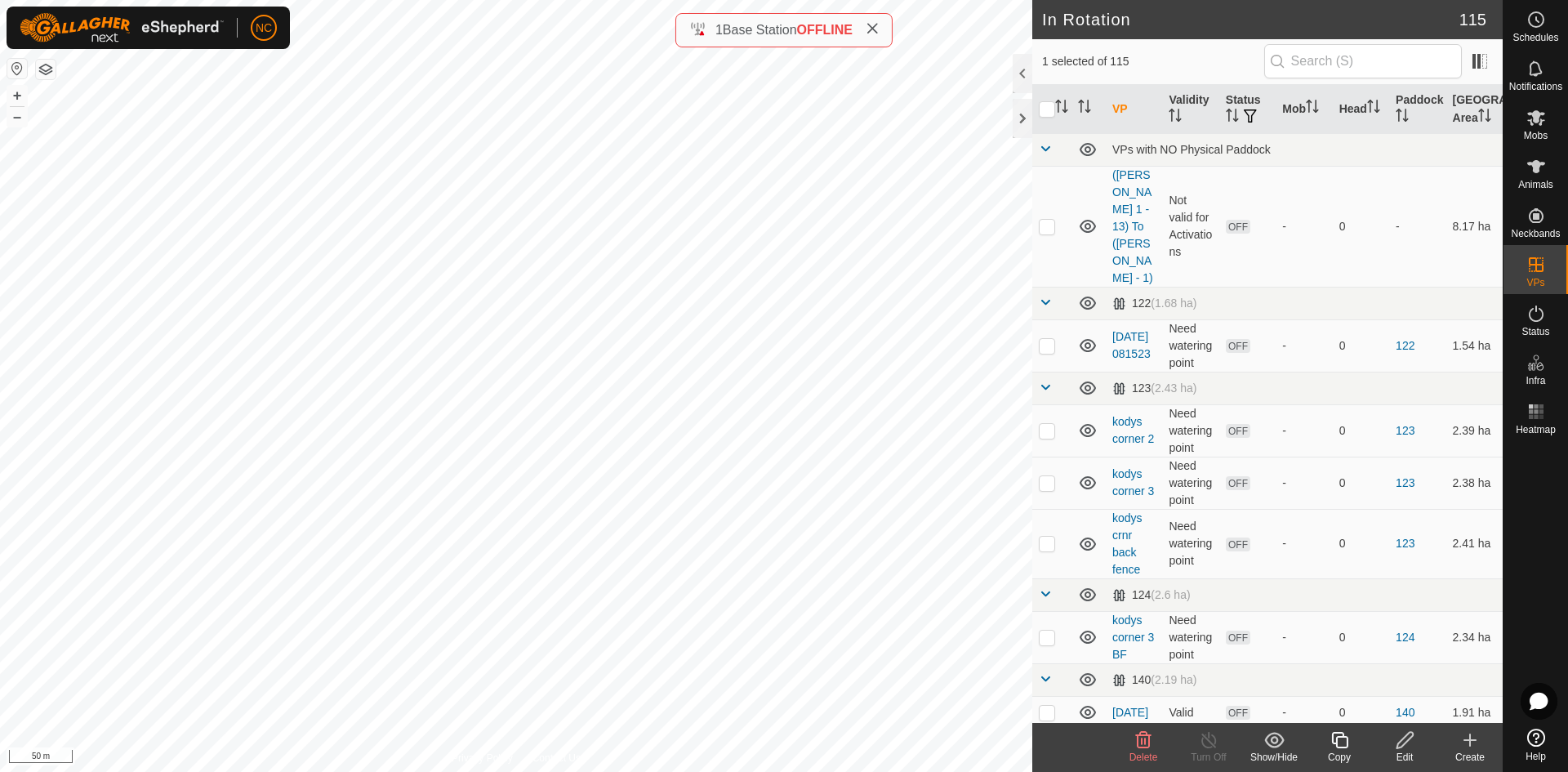
checkbox input "false"
checkbox input "true"
checkbox input "false"
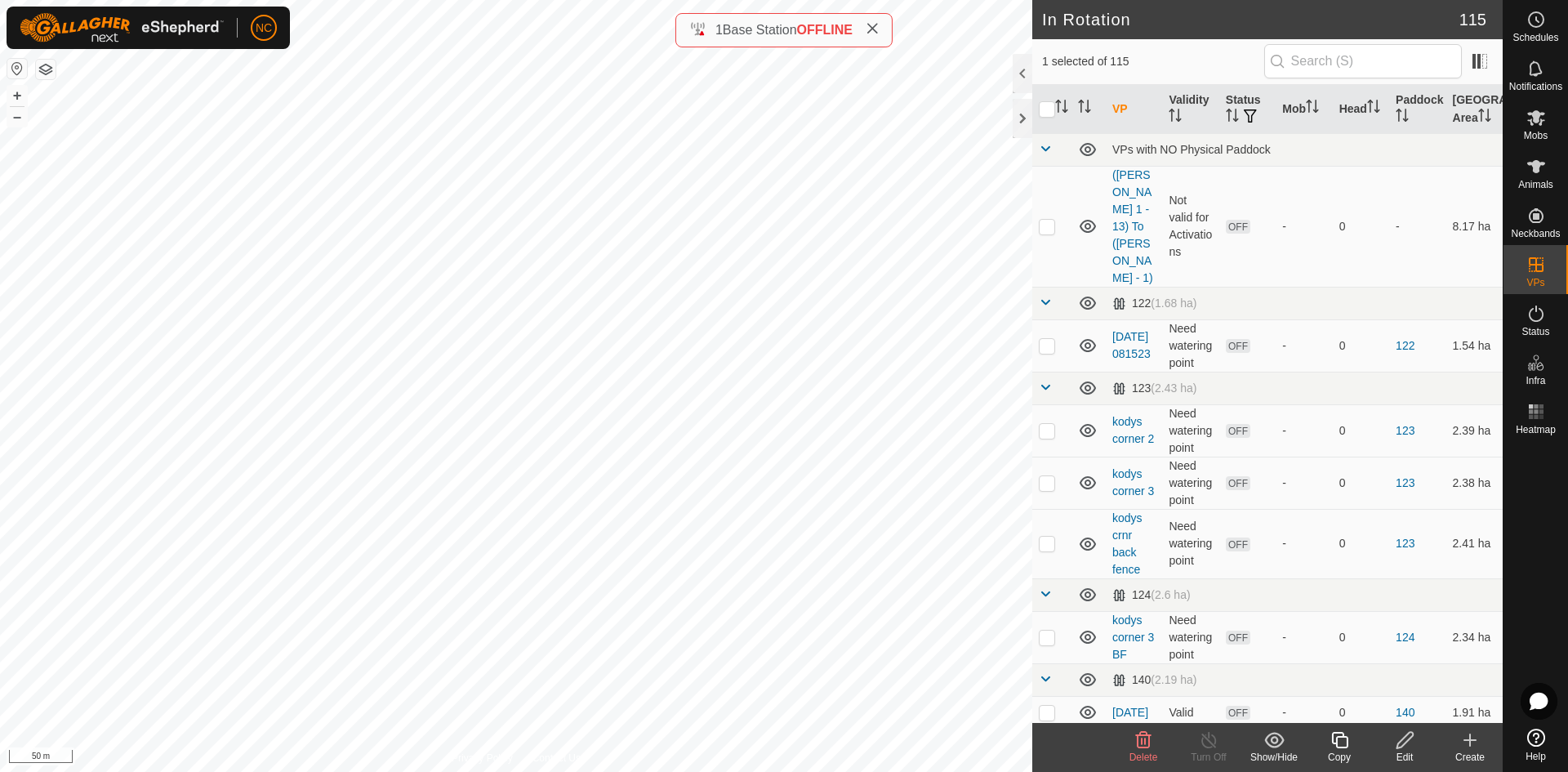
checkbox input "true"
click at [1476, 748] on icon at bounding box center [1470, 741] width 20 height 20
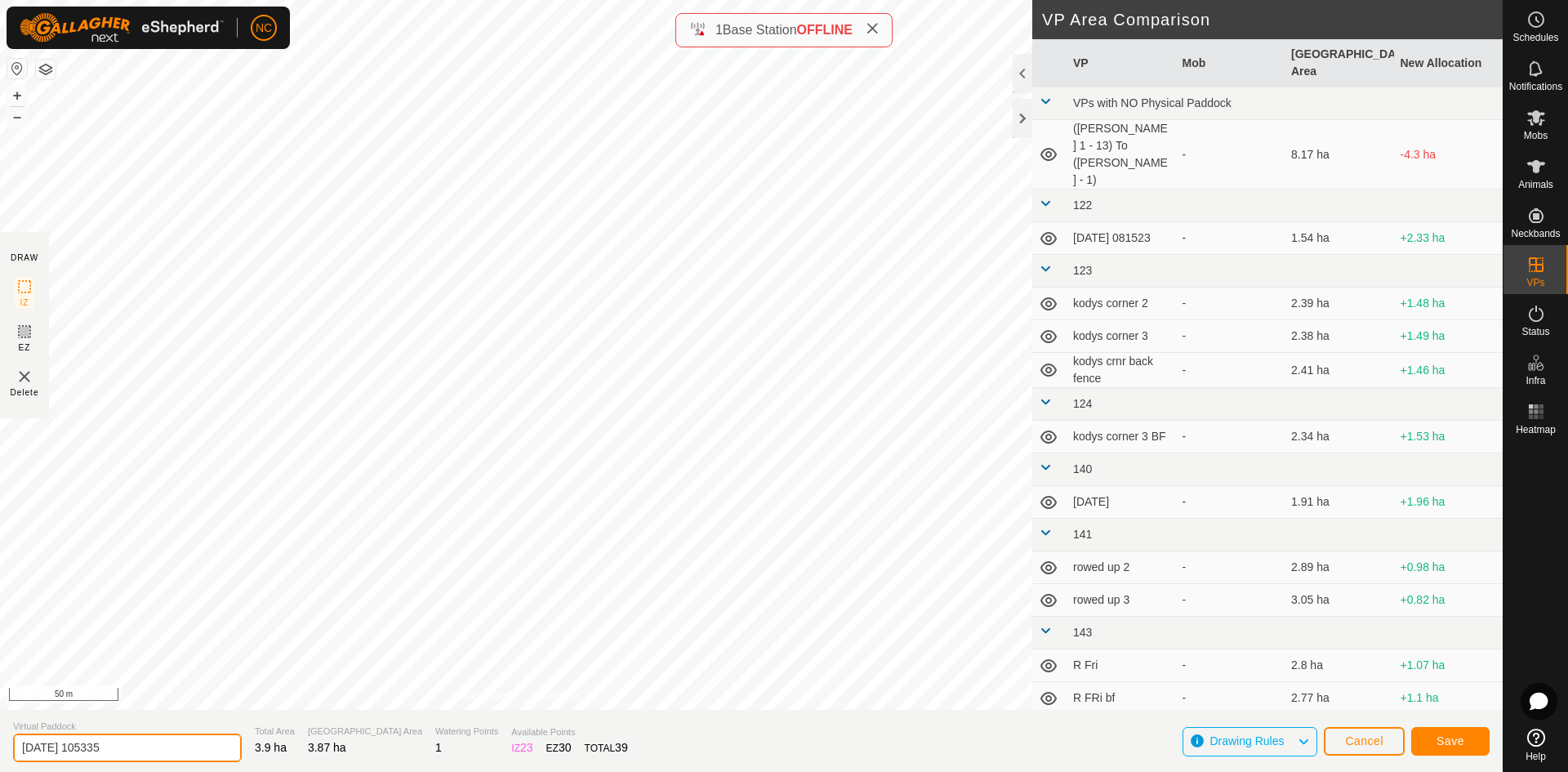
drag, startPoint x: 128, startPoint y: 746, endPoint x: -90, endPoint y: 746, distance: 218.0
click at [0, 746] on html "NC Schedules Notifications Mobs Animals Neckbands VPs Status Infra Heatmap Help…" at bounding box center [784, 386] width 1568 height 772
type input "[PERSON_NAME] - 3 BF 2"
click at [1468, 739] on button "Save" at bounding box center [1450, 741] width 78 height 28
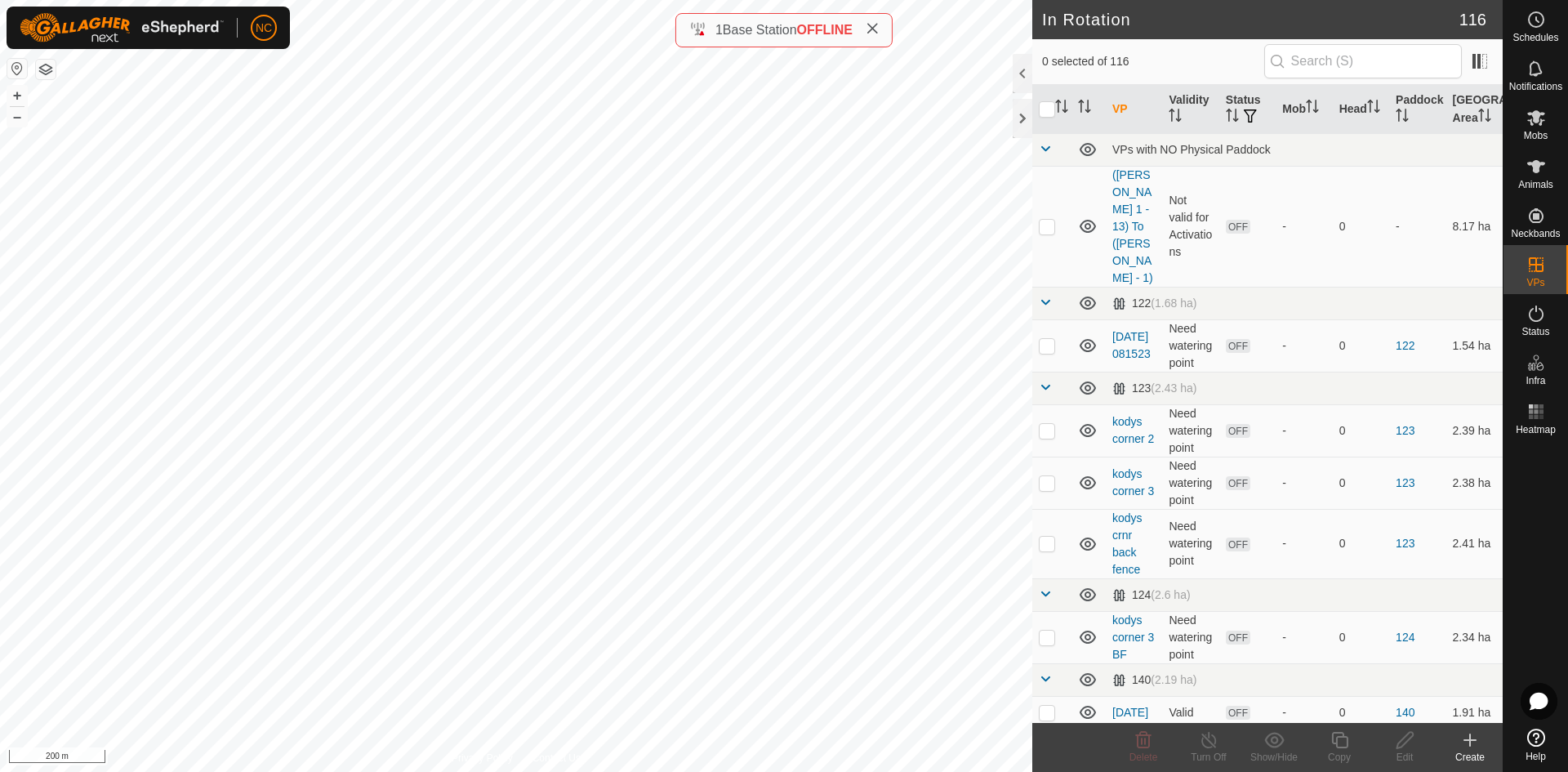
checkbox input "true"
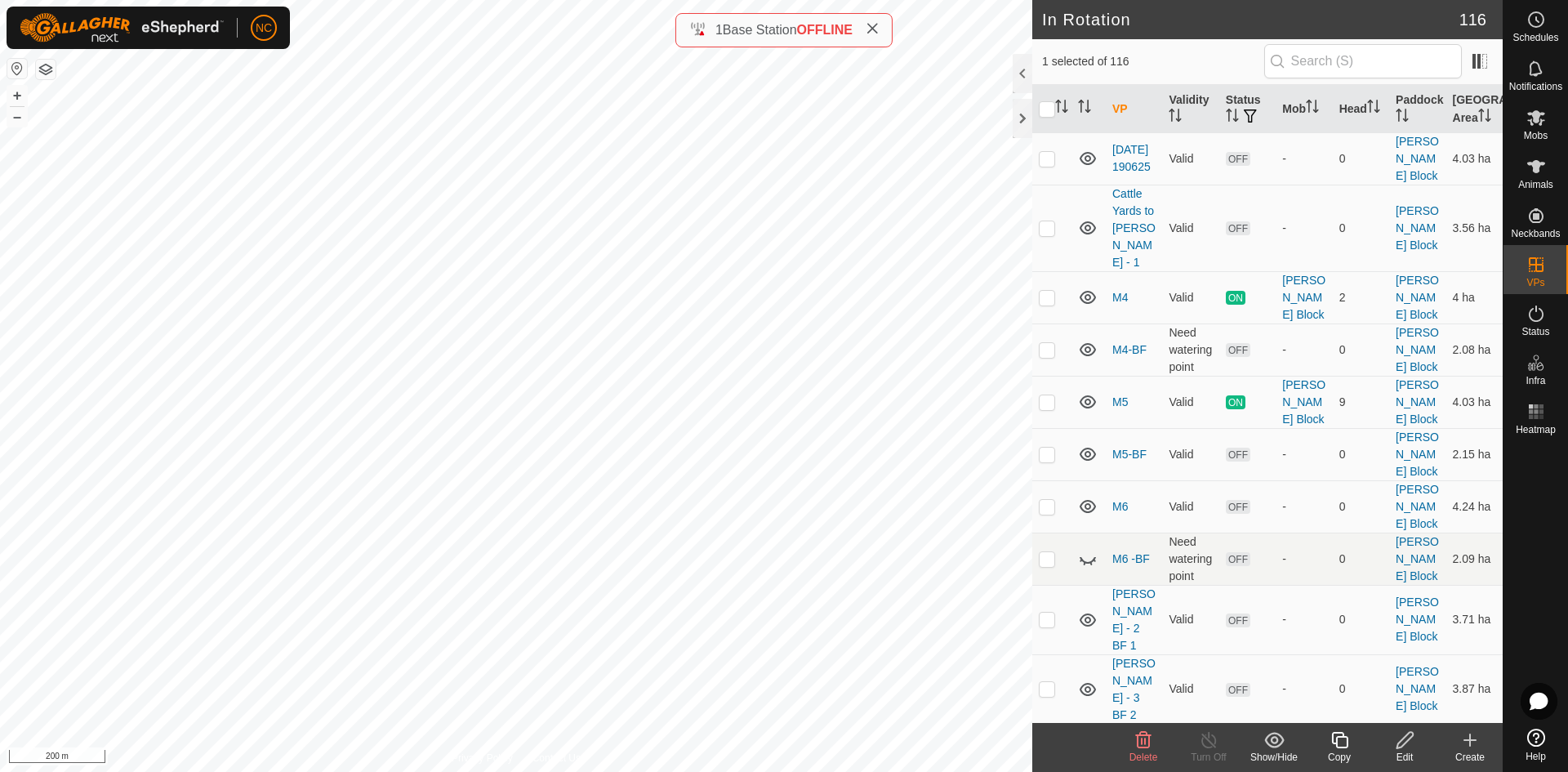
scroll to position [4167, 0]
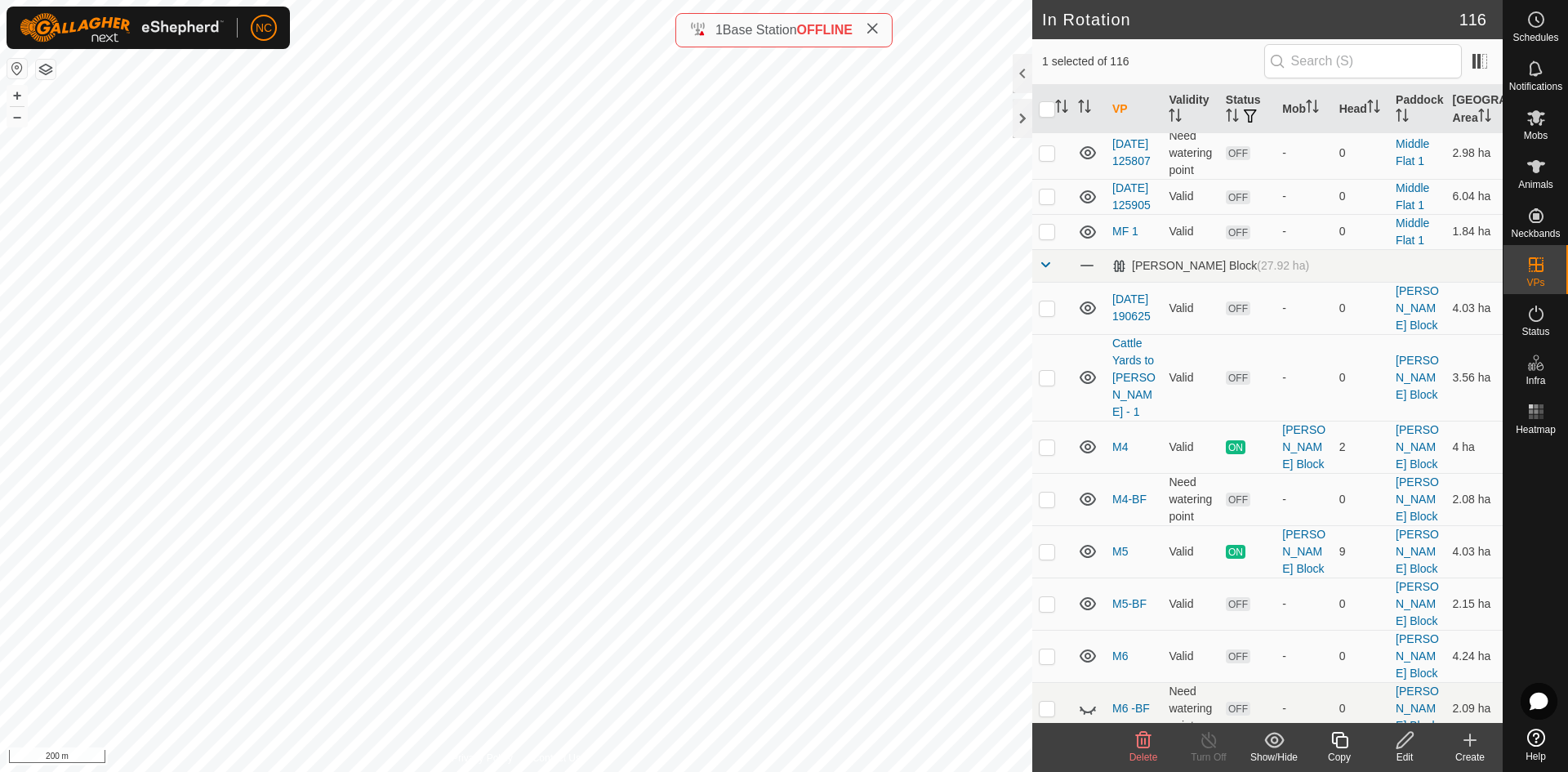
click at [1401, 742] on icon at bounding box center [1405, 741] width 21 height 20
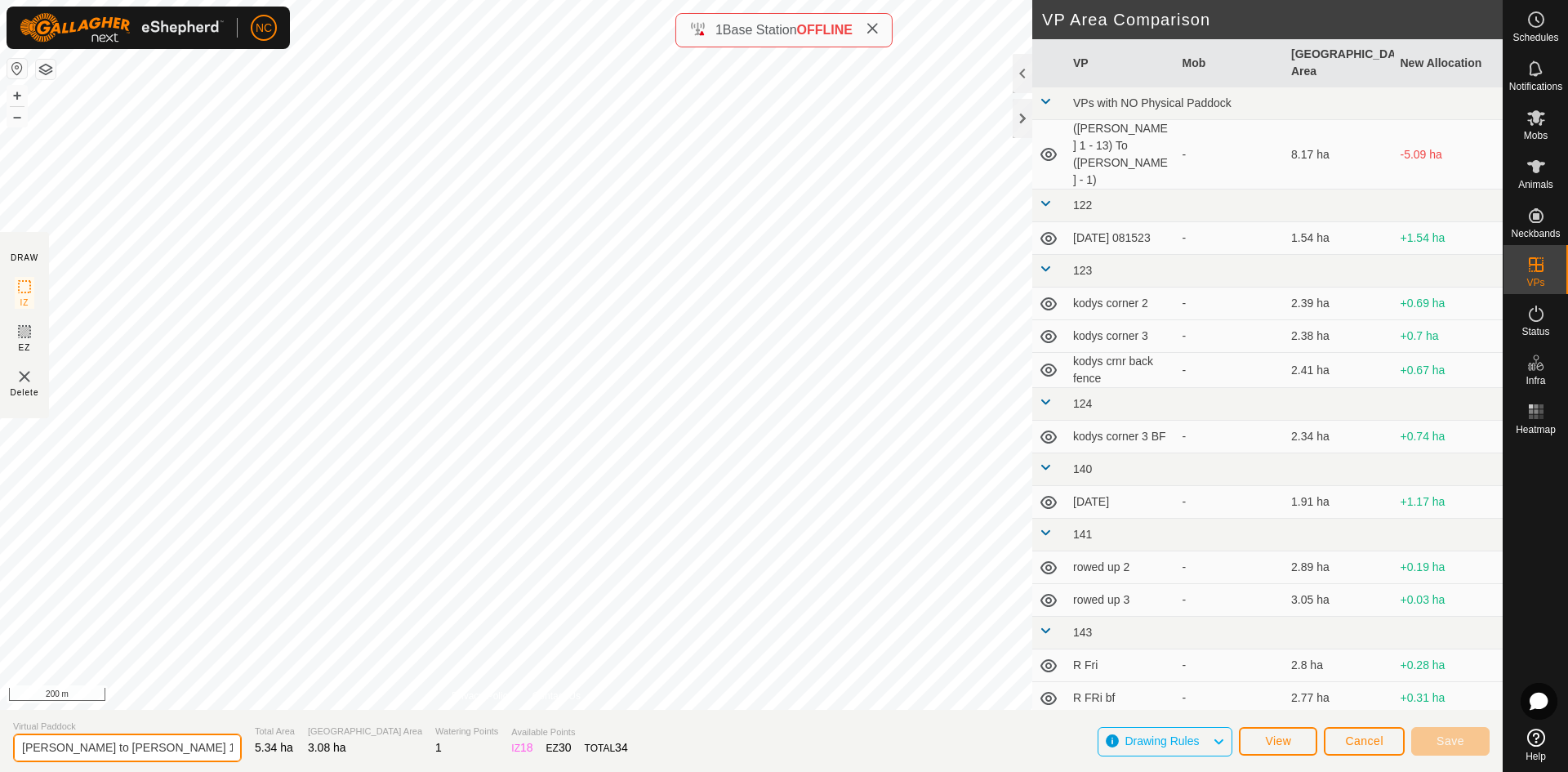
click at [60, 751] on input "Moores to Moores 1 Through Gate" at bounding box center [126, 747] width 228 height 28
click at [76, 749] on input "Moores to Moores 1 Through Gate" at bounding box center [126, 747] width 228 height 28
click at [208, 749] on input "Moores to (Moores 1 Through Gate" at bounding box center [126, 747] width 228 height 28
click at [129, 747] on input "Moores to (Moores 1 Through Gate" at bounding box center [126, 747] width 228 height 28
click at [218, 746] on input "Moores to (Moores 1 - 1 Through Gate" at bounding box center [126, 747] width 228 height 28
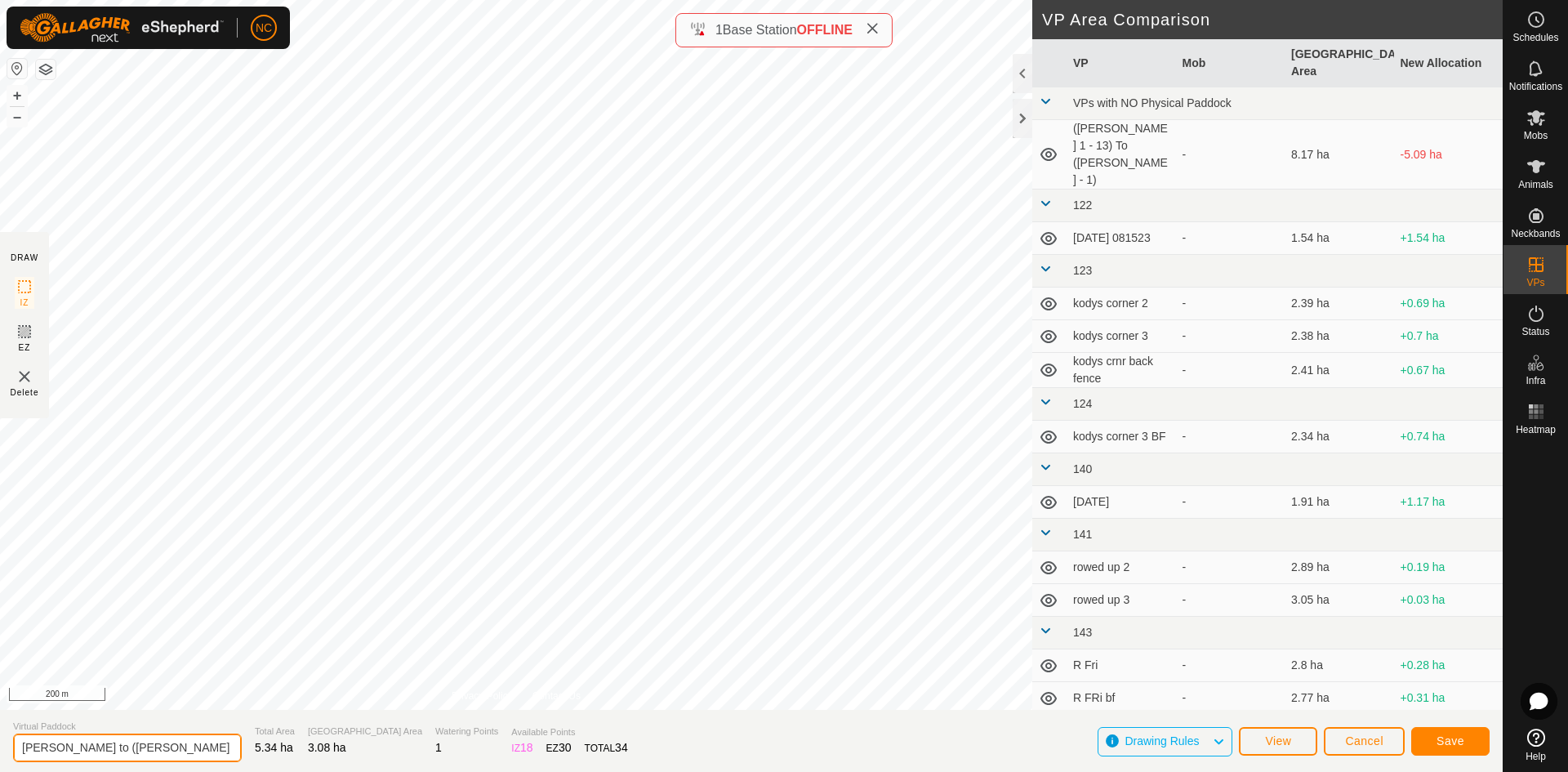
scroll to position [0, 3]
click at [59, 749] on input "Moores to (Moores 1 - 1 Through Gate)" at bounding box center [126, 747] width 228 height 28
click at [56, 750] on input "Moores to (Moores 1 - 1 Through Gate)" at bounding box center [126, 747] width 228 height 28
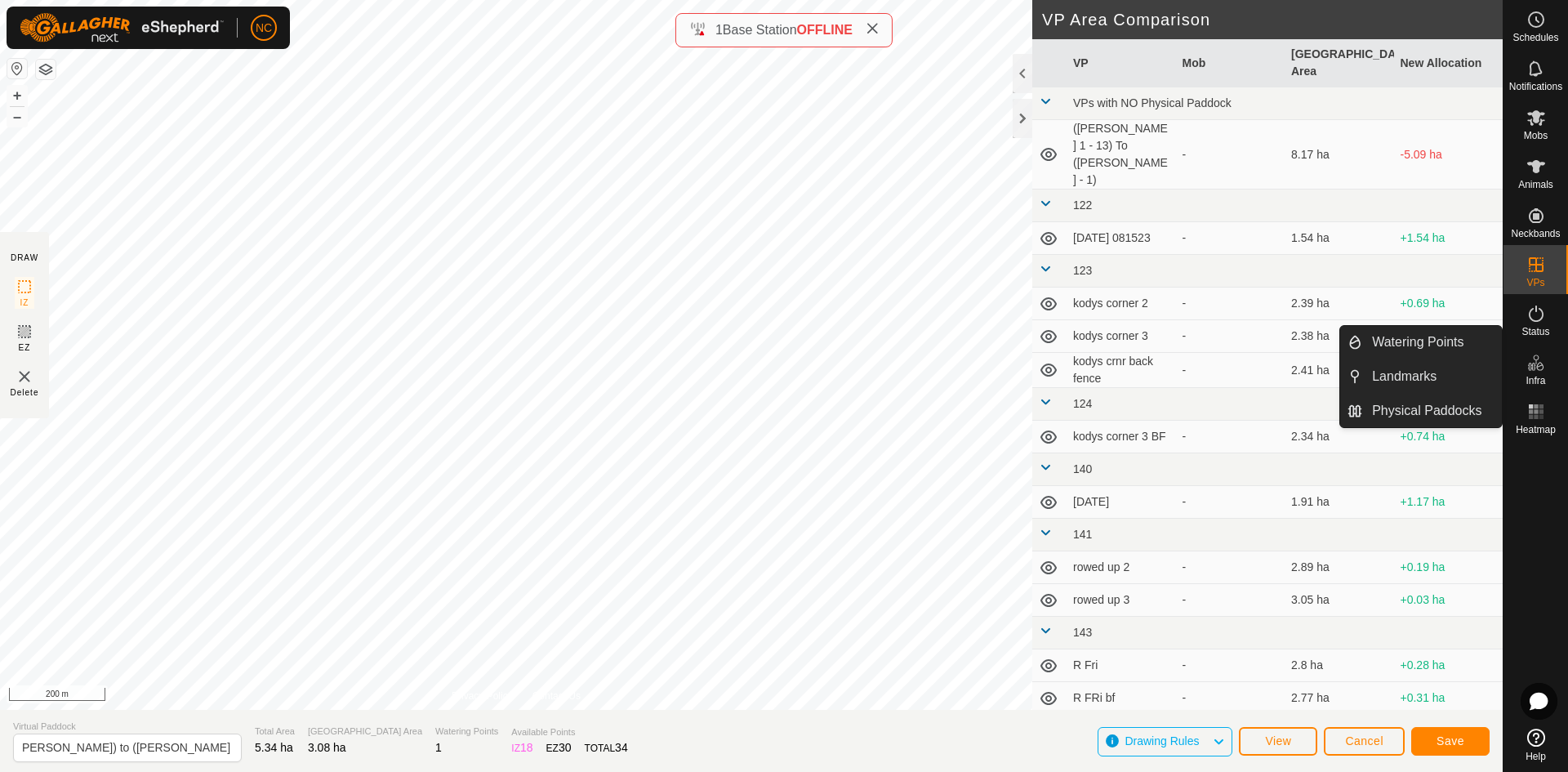
scroll to position [0, 0]
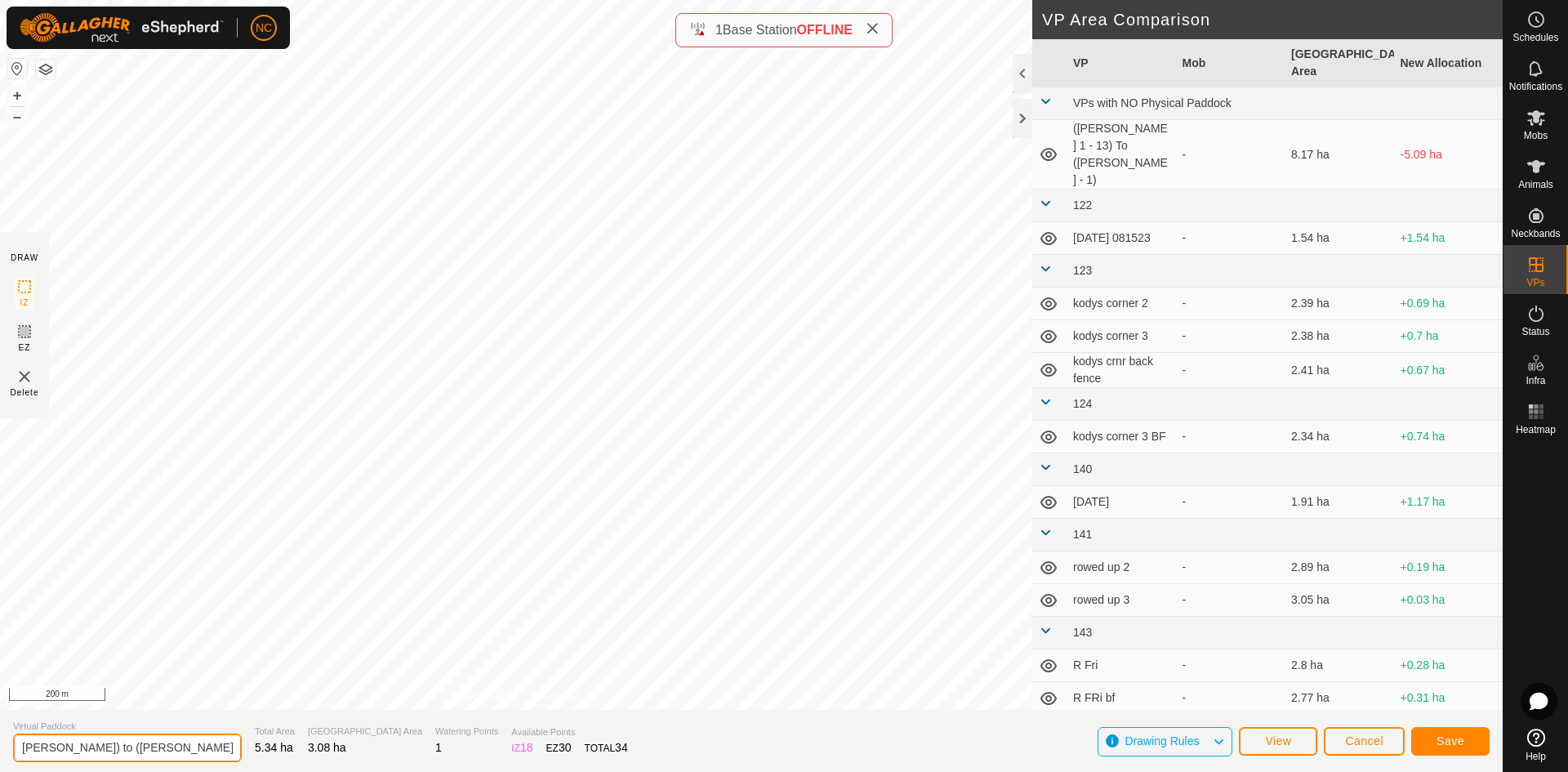
click at [21, 747] on input "Moores) to (Moores 1 - 1 Through Gate)" at bounding box center [126, 747] width 228 height 28
type input "([PERSON_NAME]) to ([PERSON_NAME] 1 - 1 Through Gate)"
click at [1464, 741] on button "Save" at bounding box center [1450, 741] width 78 height 28
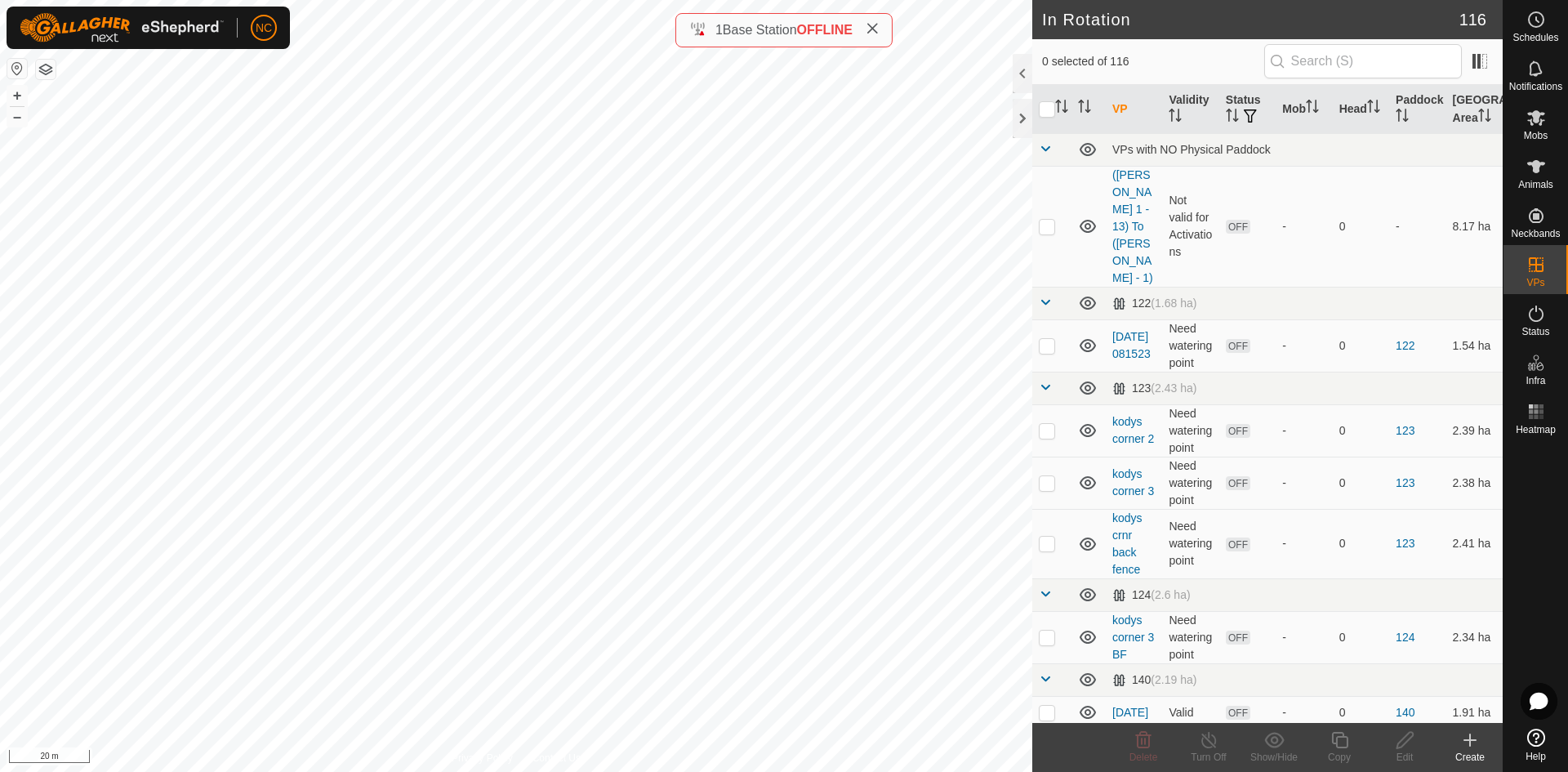
checkbox input "true"
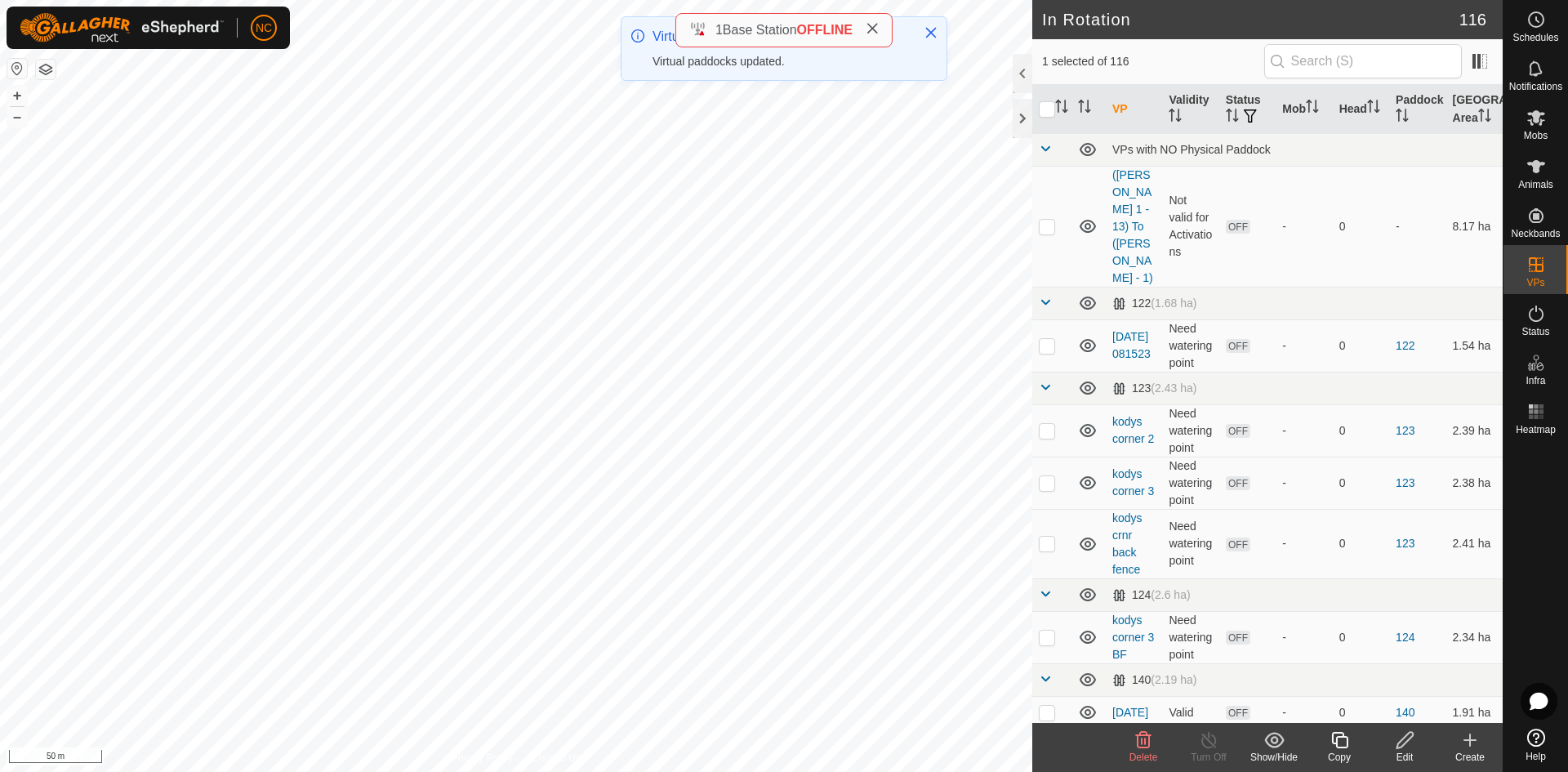
checkbox input "true"
checkbox input "false"
click at [1402, 747] on icon at bounding box center [1405, 741] width 21 height 20
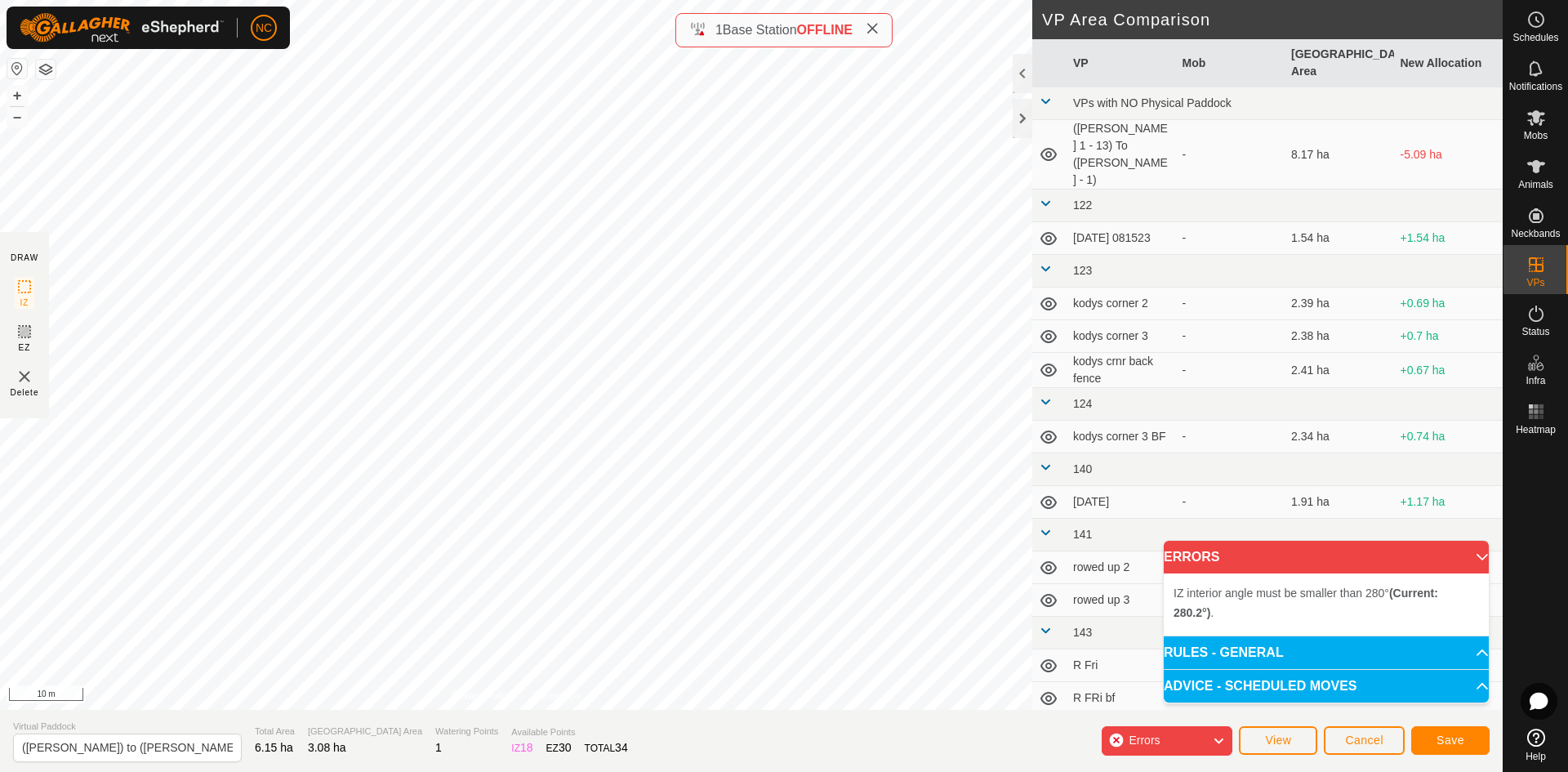
click at [220, 557] on div "IZ interior angle must be smaller than 280° (Current: 280.2°) . + – ⇧ i 10 m" at bounding box center [516, 355] width 1033 height 710
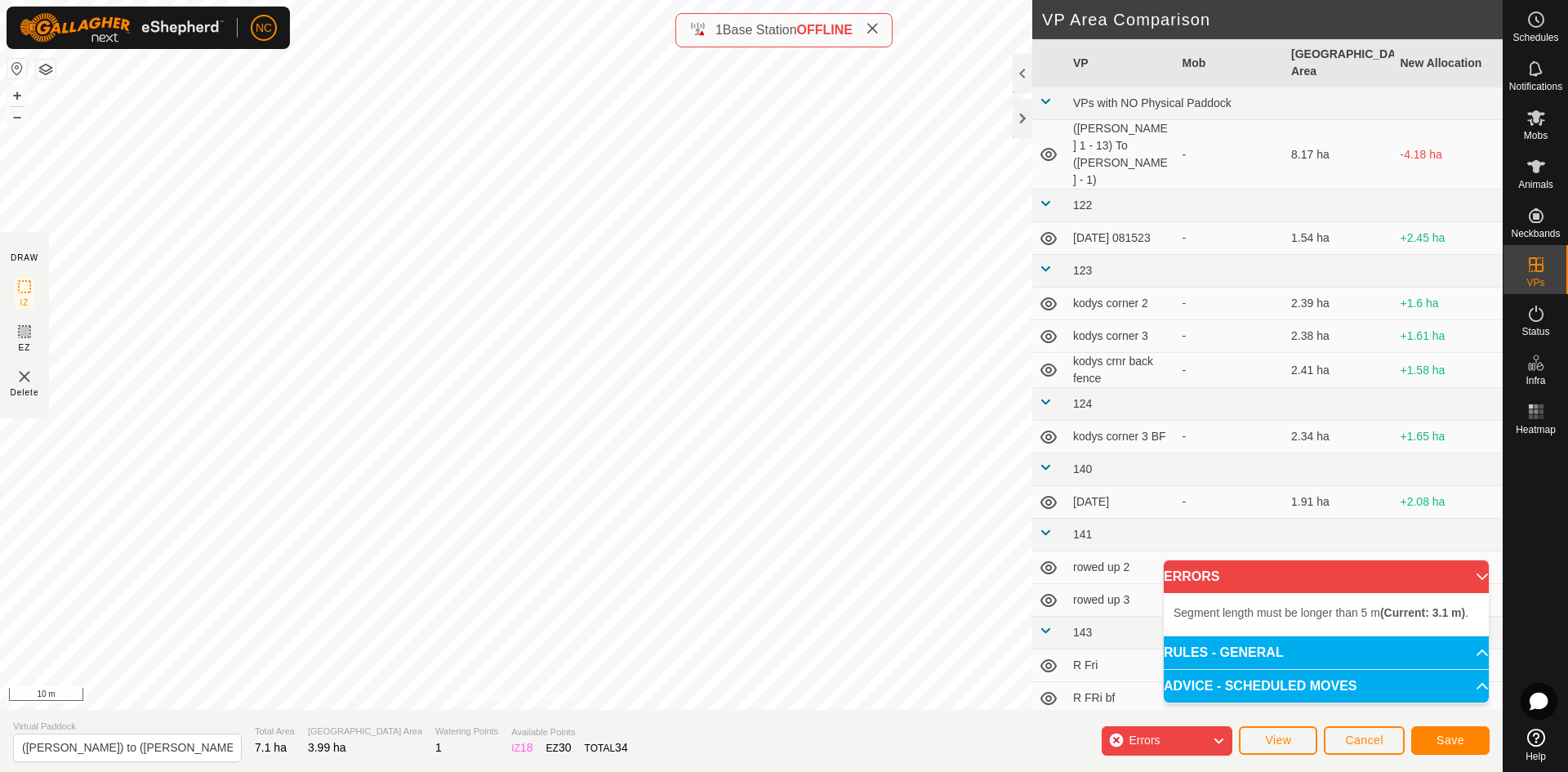
click at [191, 356] on div "Segment length must be longer than 5 m (Current: 3.1 m) . + – ⇧ i 10 m" at bounding box center [516, 355] width 1033 height 710
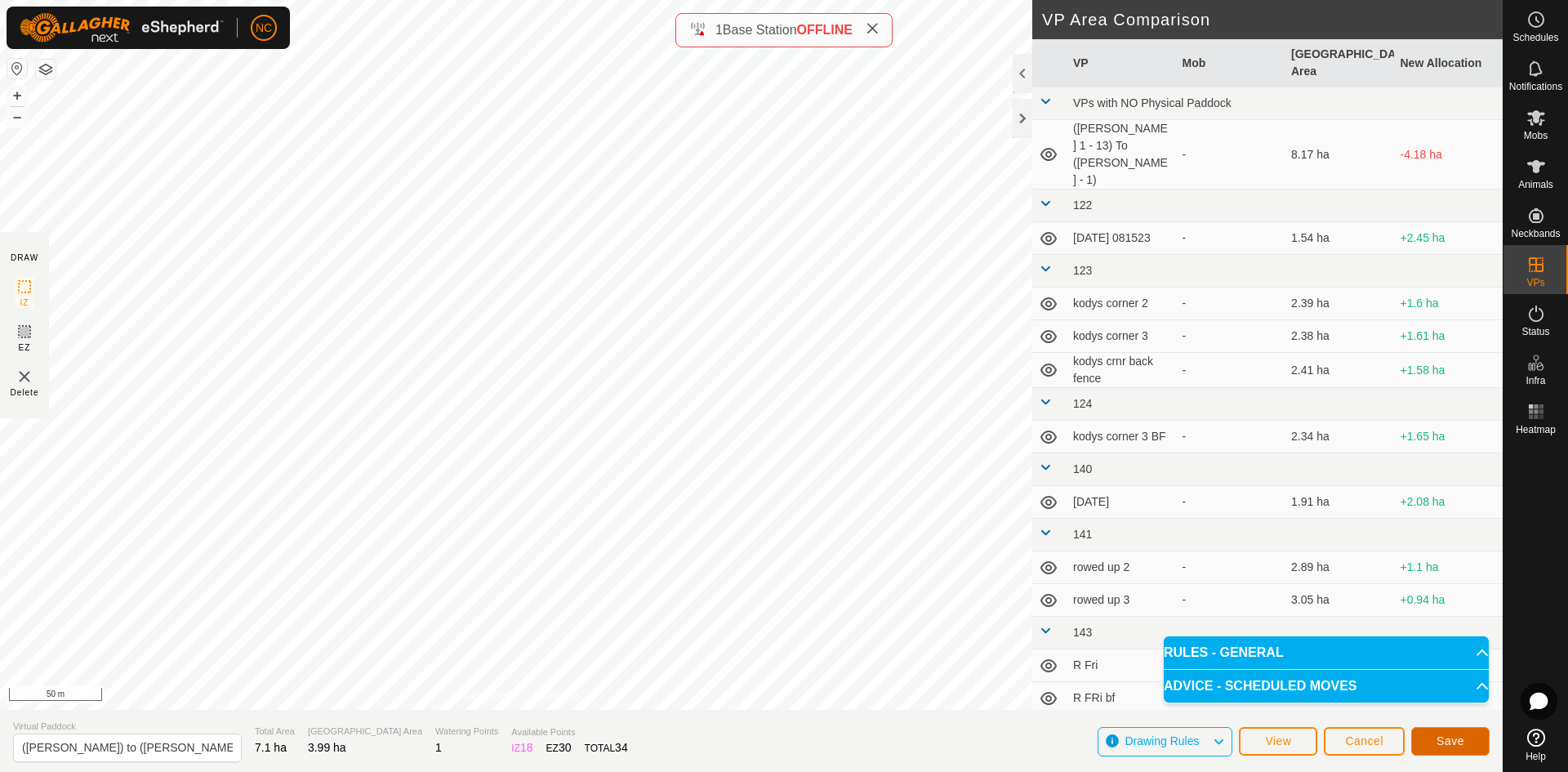
click at [1478, 746] on button "Save" at bounding box center [1450, 741] width 78 height 28
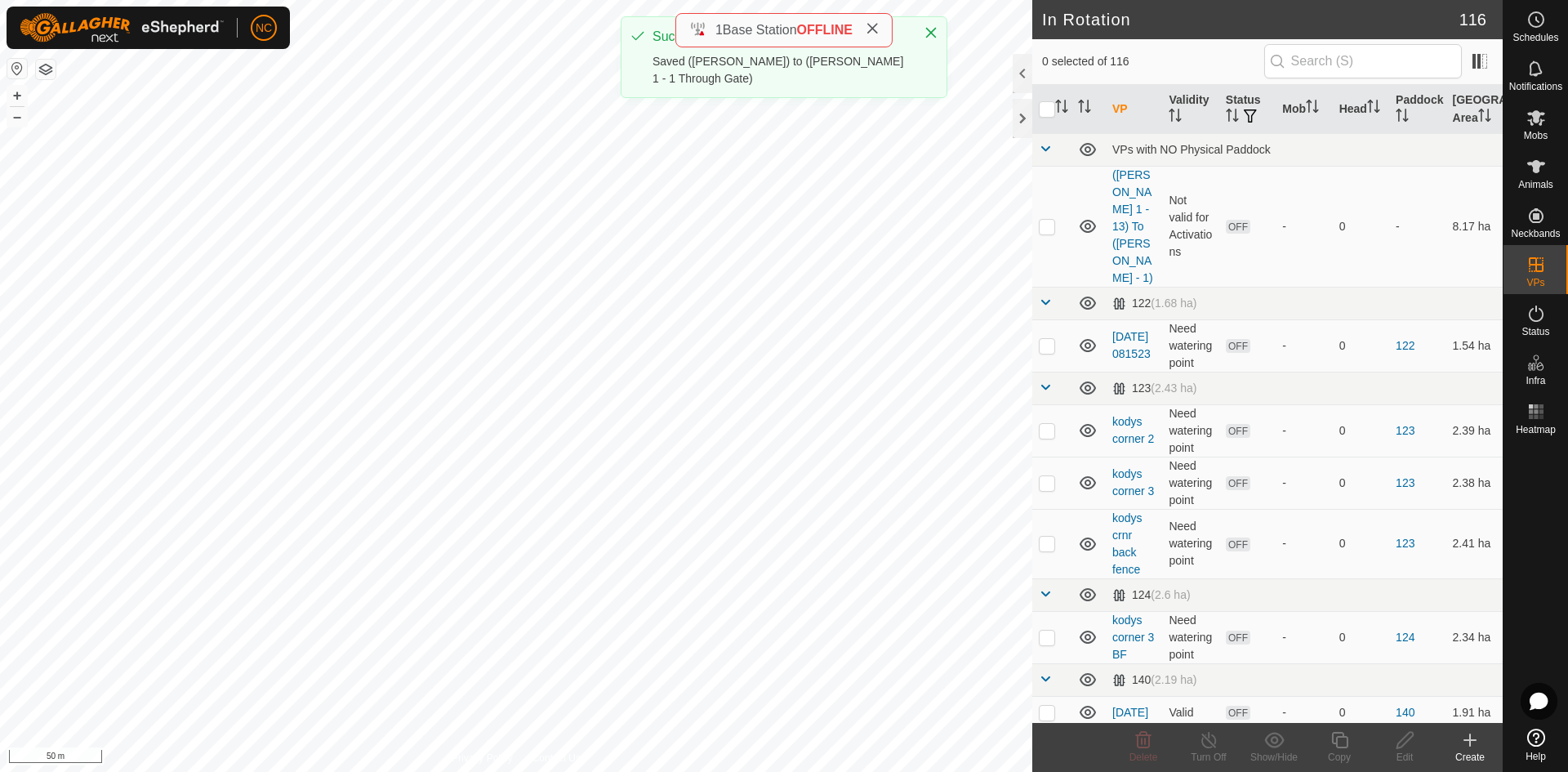
checkbox input "true"
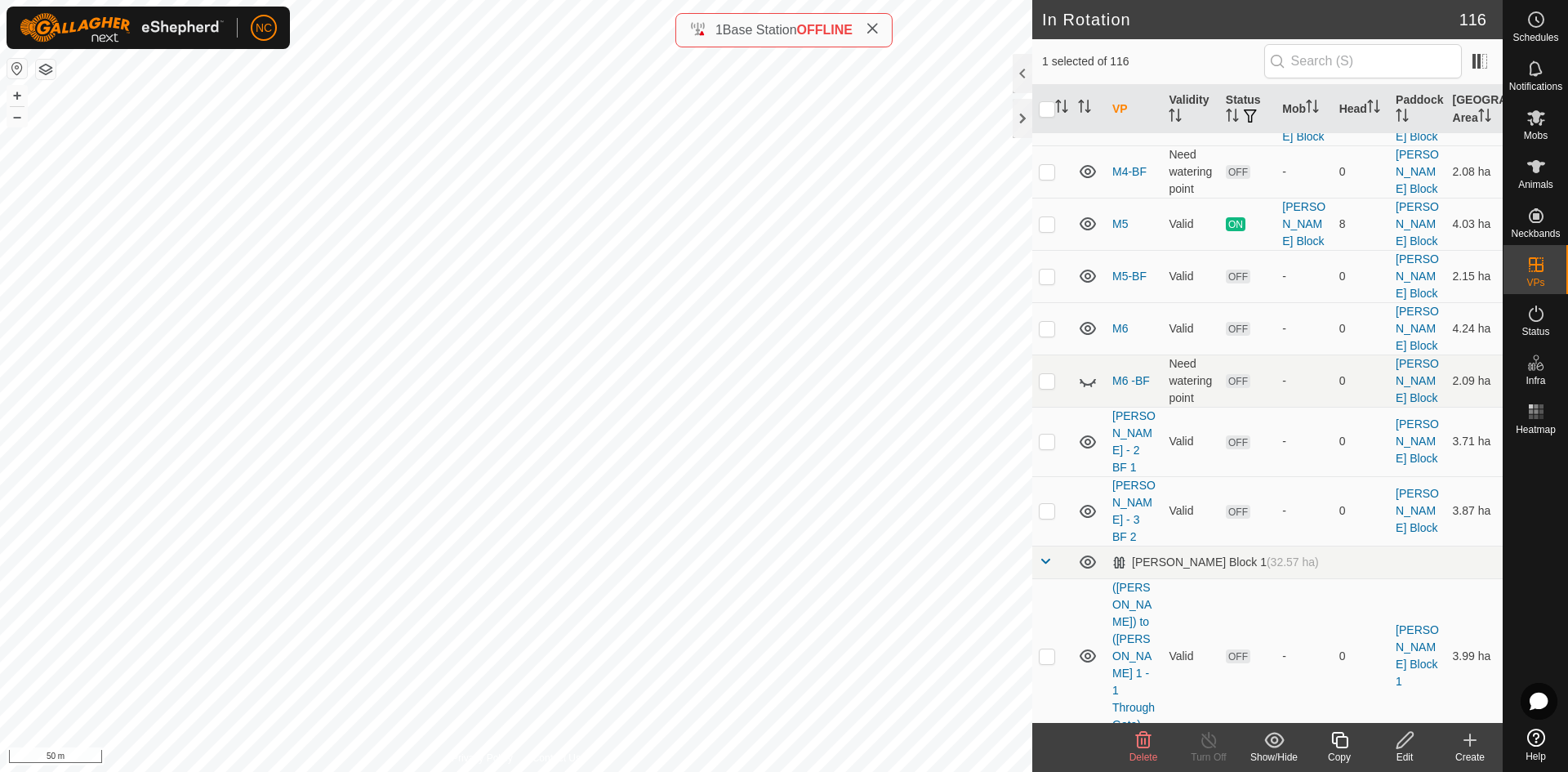
scroll to position [4494, 0]
checkbox input "true"
checkbox input "false"
checkbox input "true"
checkbox input "false"
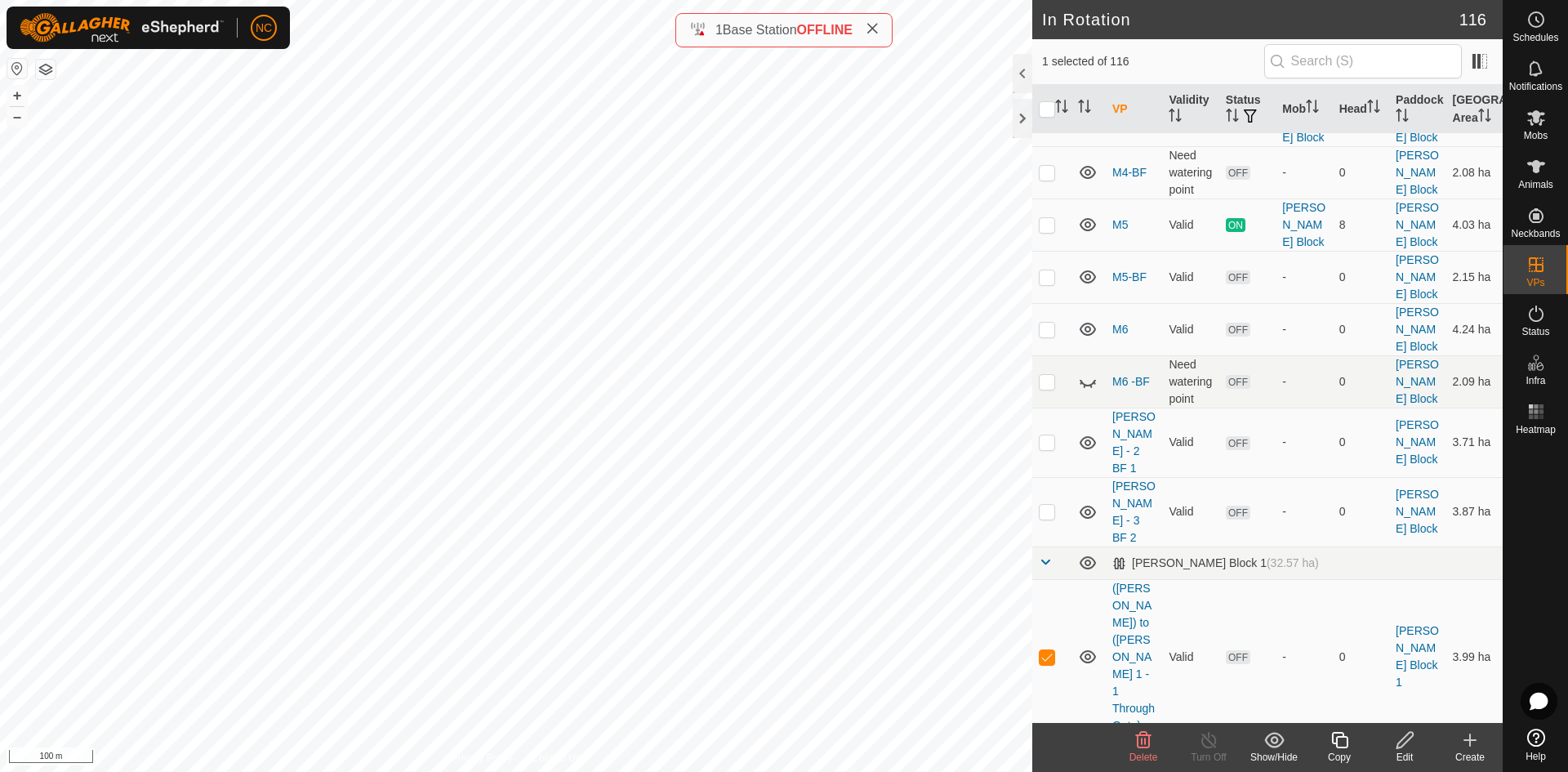
checkbox input "false"
checkbox input "true"
checkbox input "false"
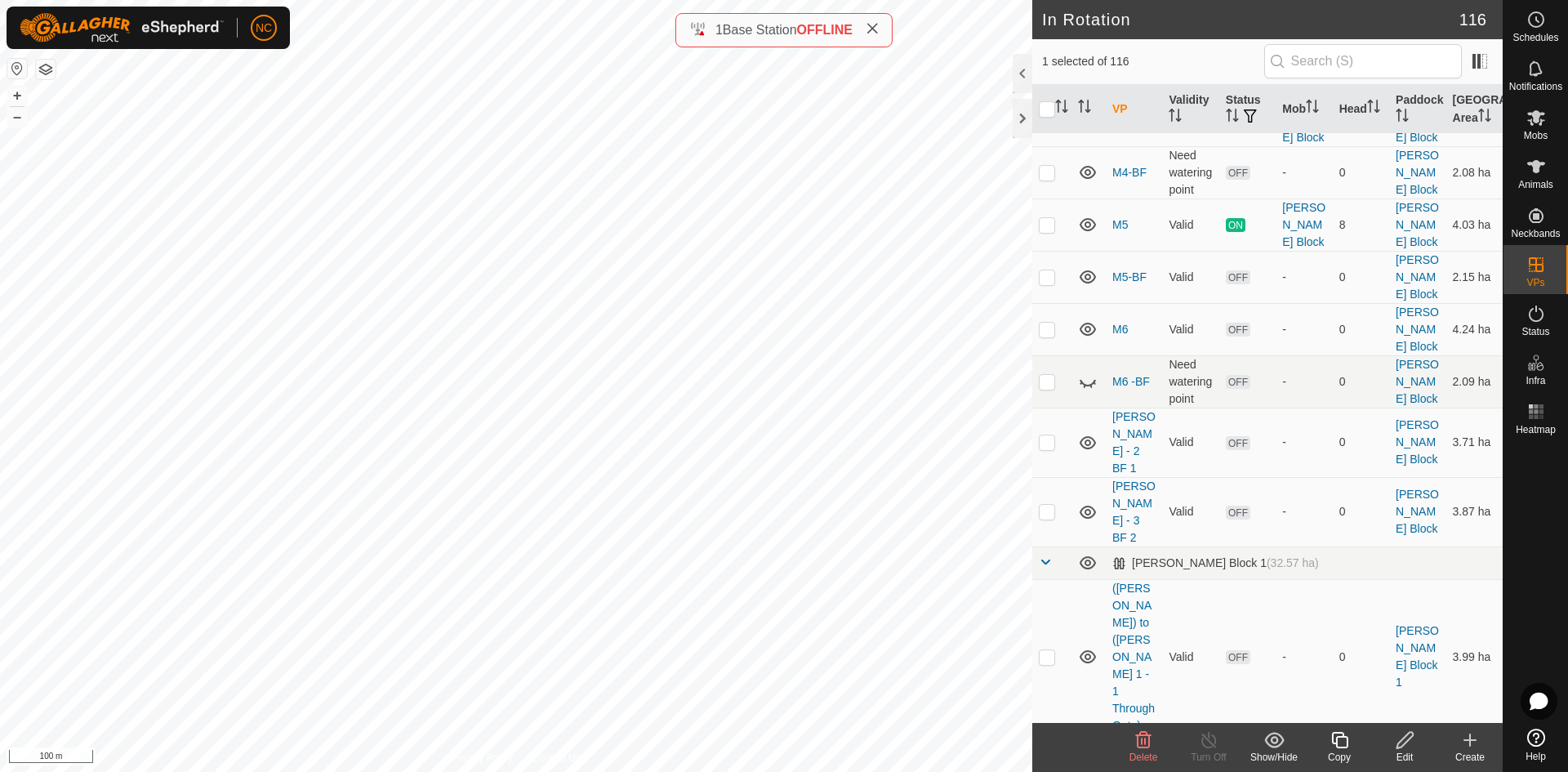
checkbox input "false"
checkbox input "true"
checkbox input "false"
checkbox input "true"
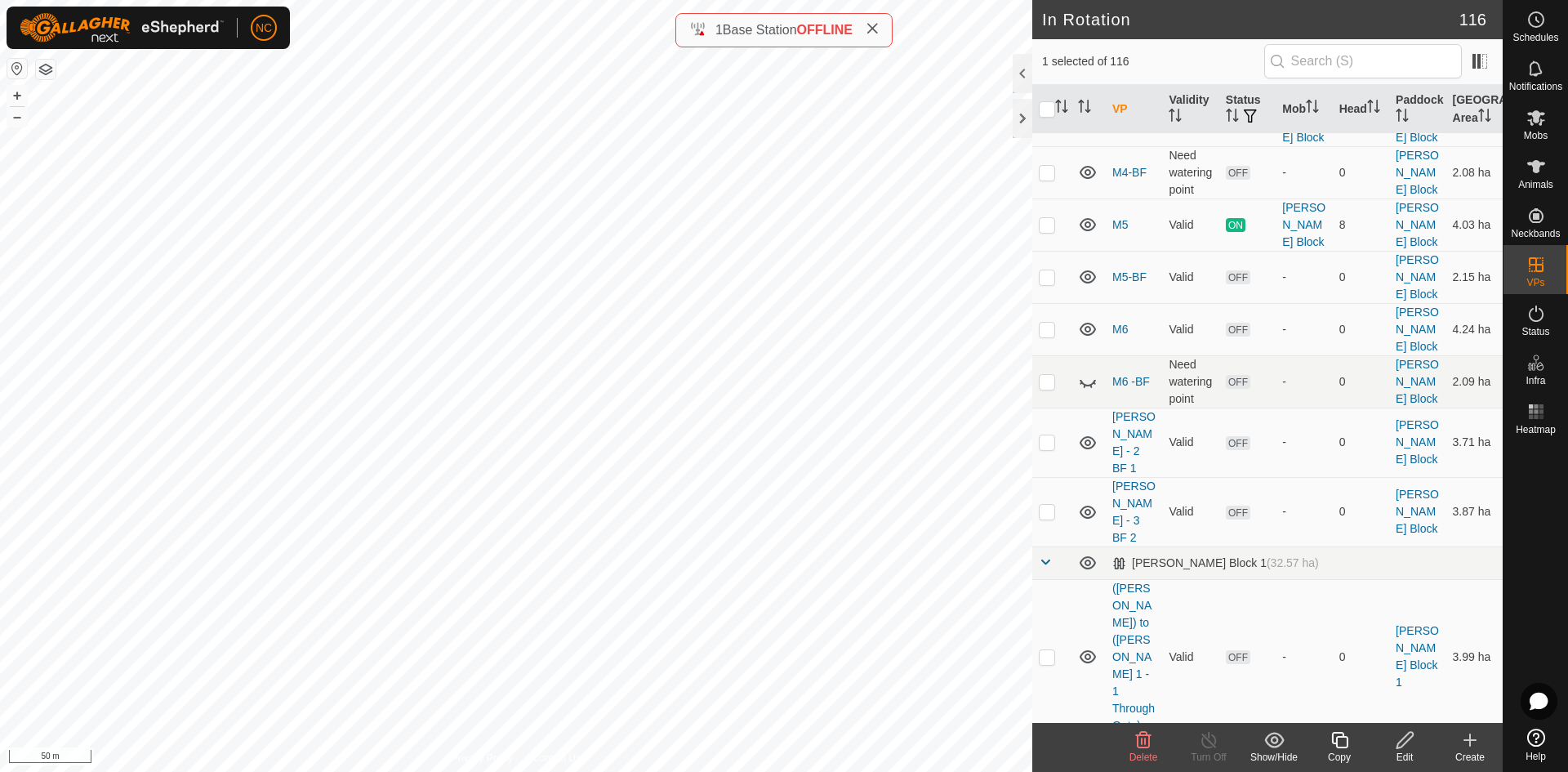
checkbox input "false"
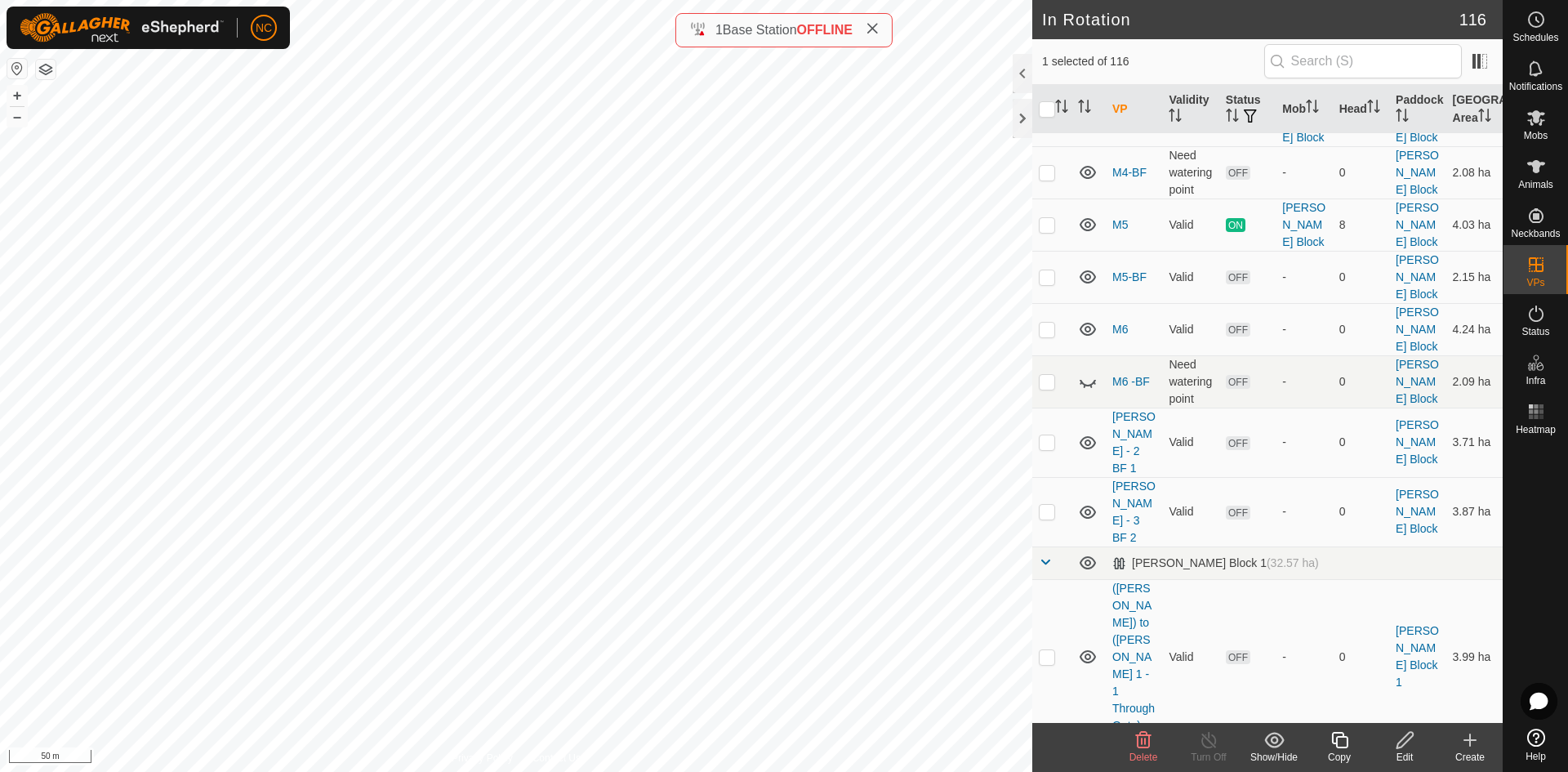
checkbox input "false"
checkbox input "true"
checkbox input "false"
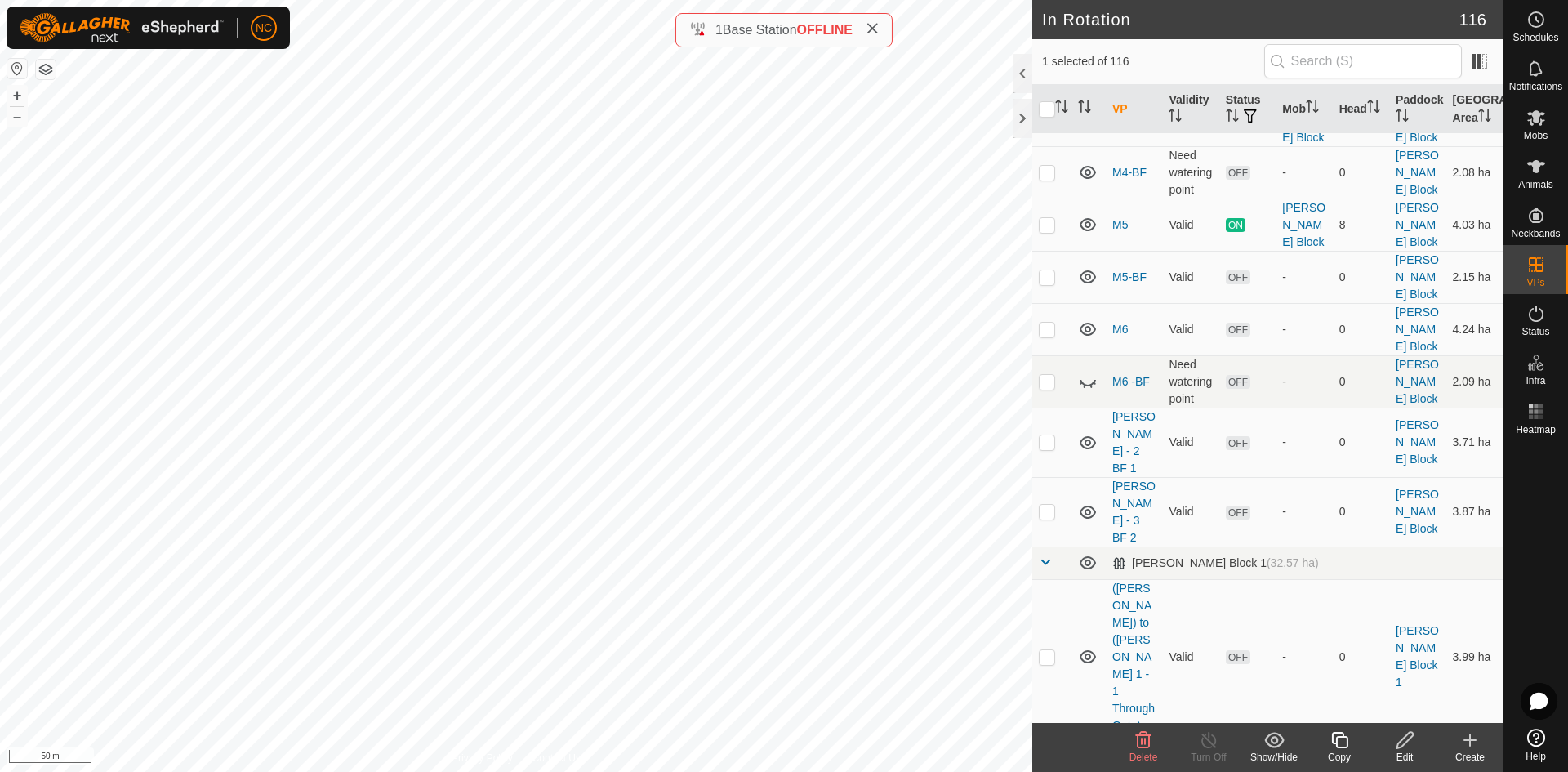
checkbox input "false"
checkbox input "true"
checkbox input "false"
checkbox input "true"
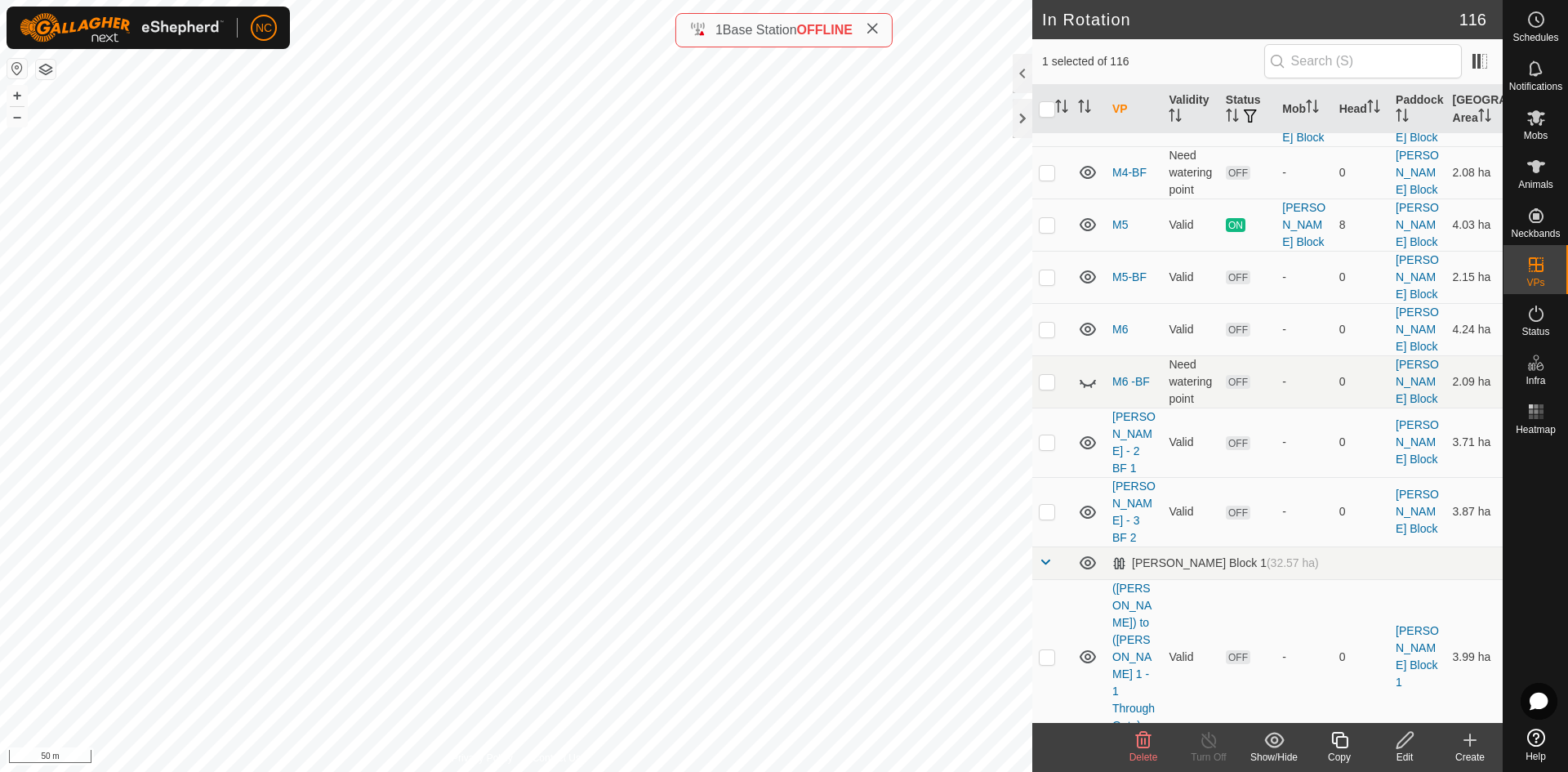
checkbox input "false"
click at [1419, 746] on edit-svg-icon at bounding box center [1404, 741] width 66 height 20
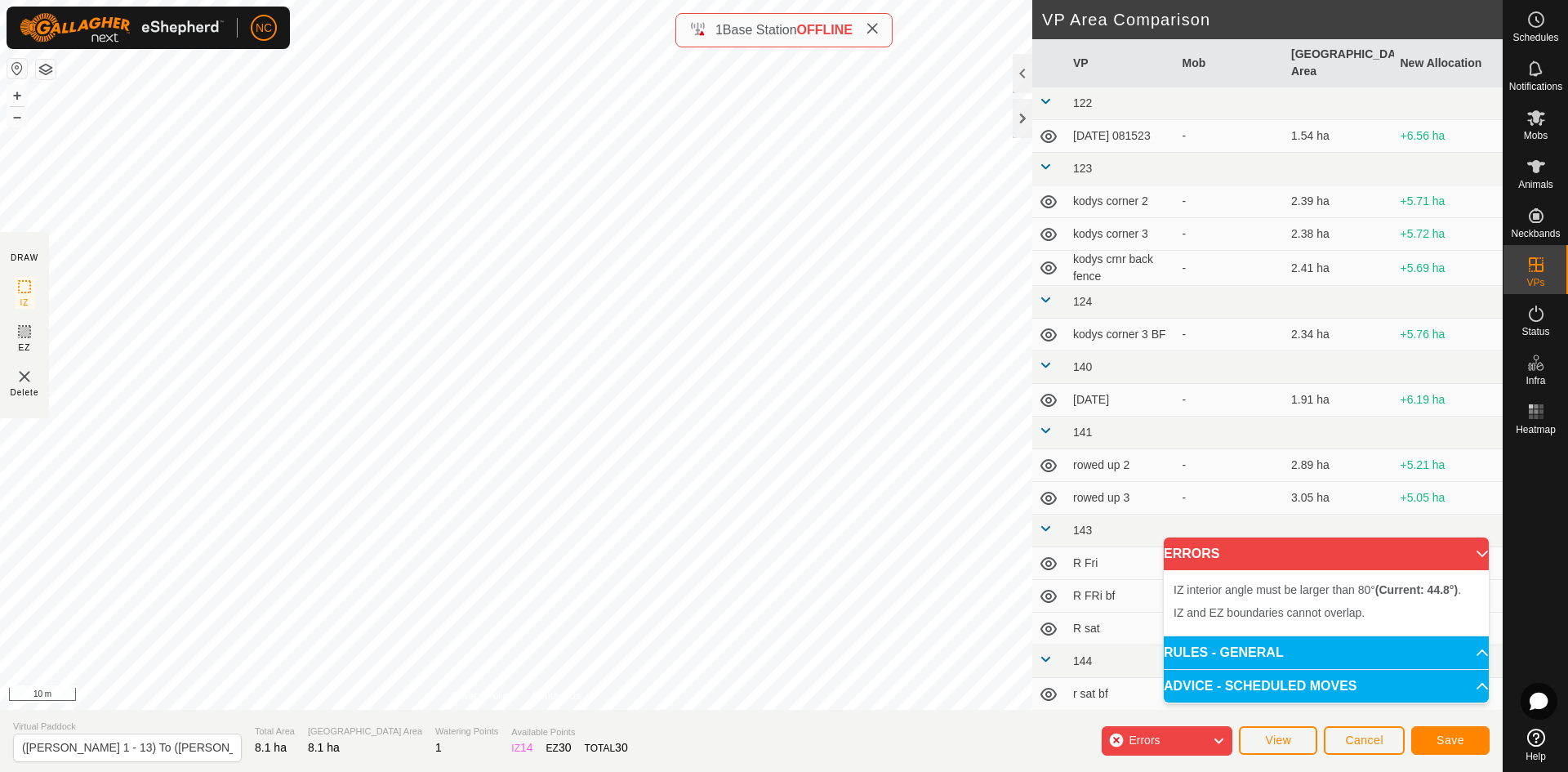
click at [463, 380] on div "IZ interior angle must be larger than 80° (Current: 44.8°) . + – ⇧ i 10 m" at bounding box center [516, 355] width 1033 height 710
click at [508, 379] on div "IZ interior angle must be larger than 80° (Current: 14.4°) . + – ⇧ i 10 m" at bounding box center [516, 355] width 1033 height 710
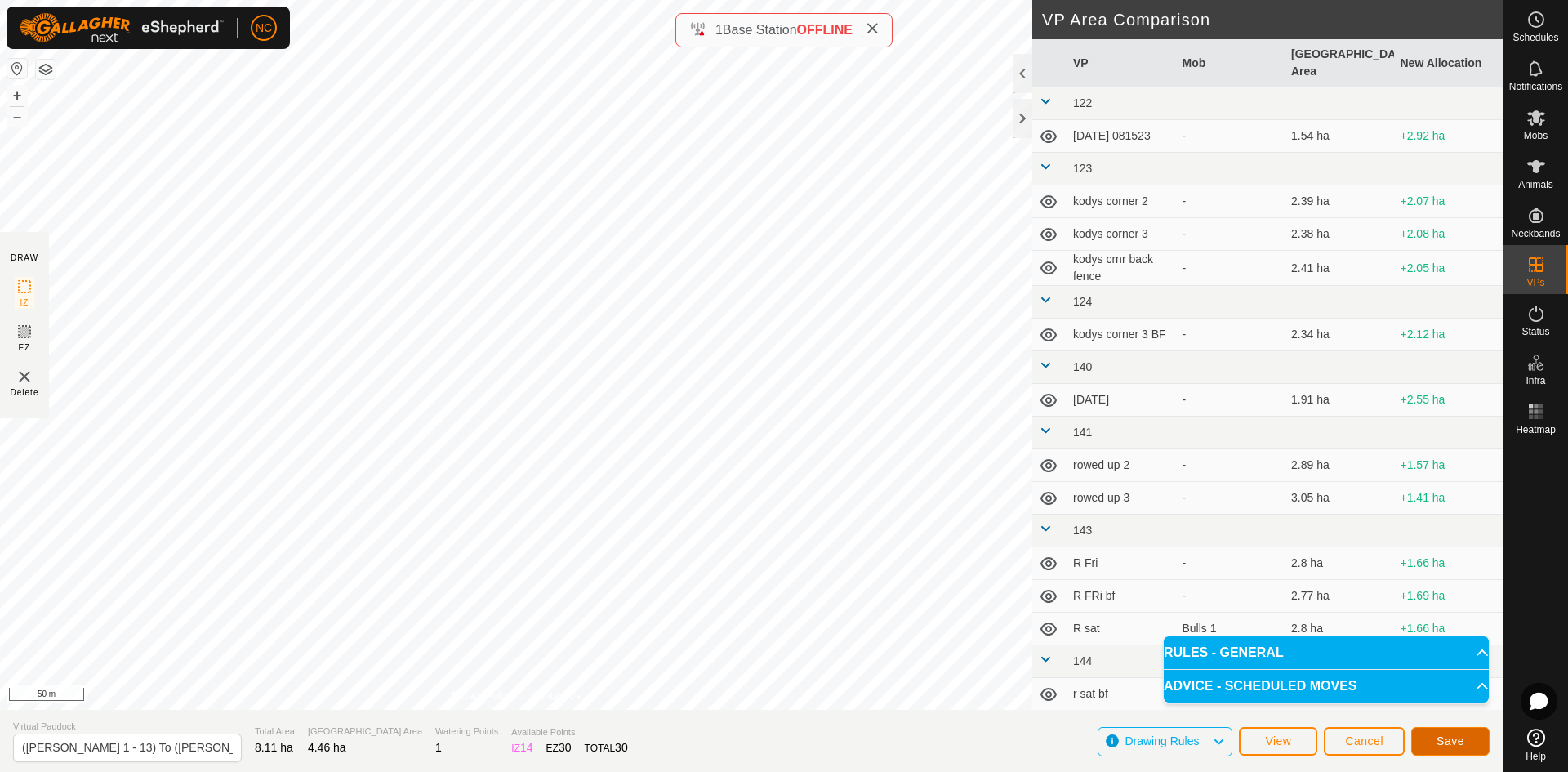
click at [1449, 733] on button "Save" at bounding box center [1450, 741] width 78 height 28
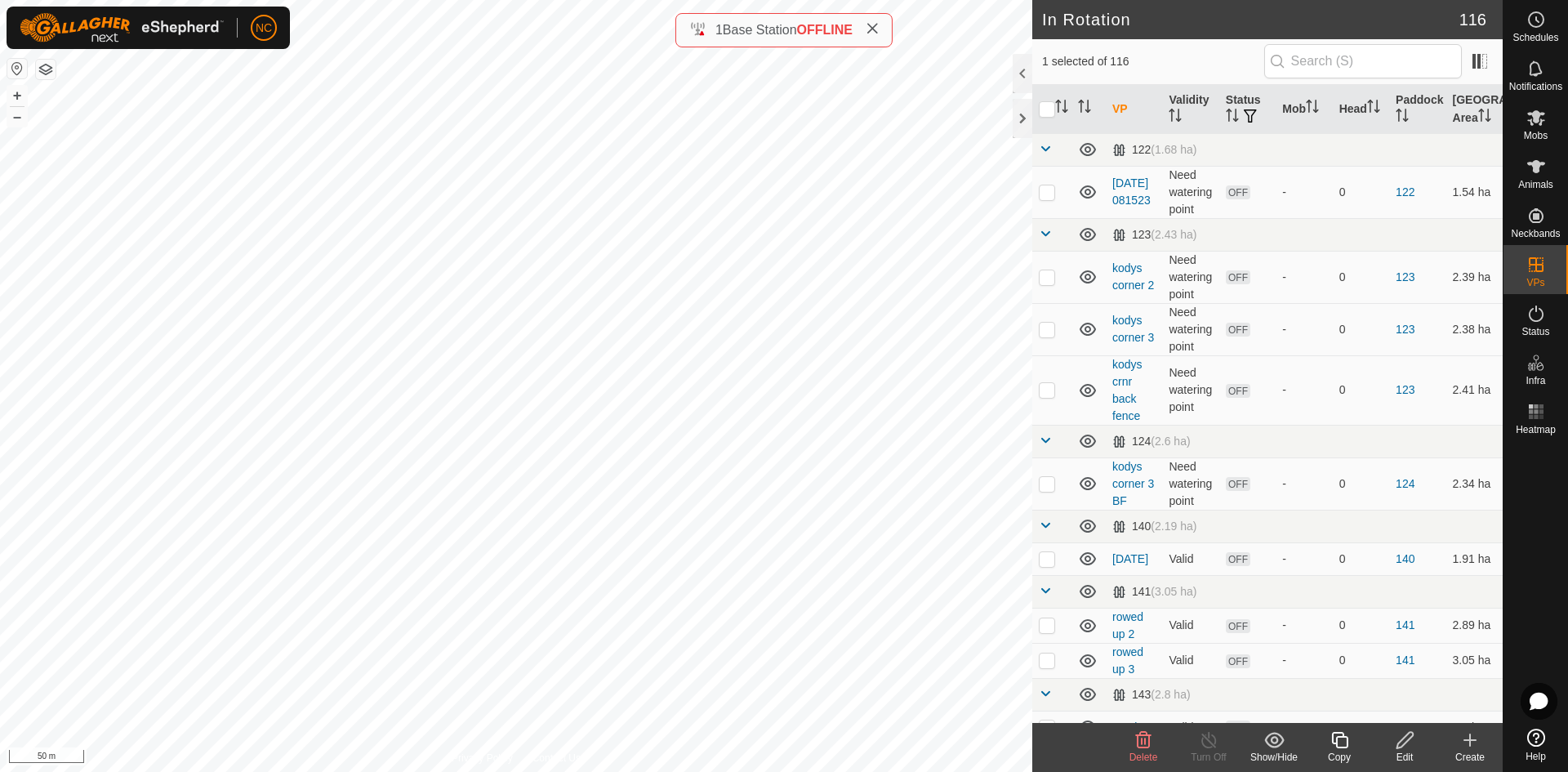
checkbox input "false"
checkbox input "true"
checkbox input "false"
click at [879, 30] on icon at bounding box center [872, 27] width 13 height 13
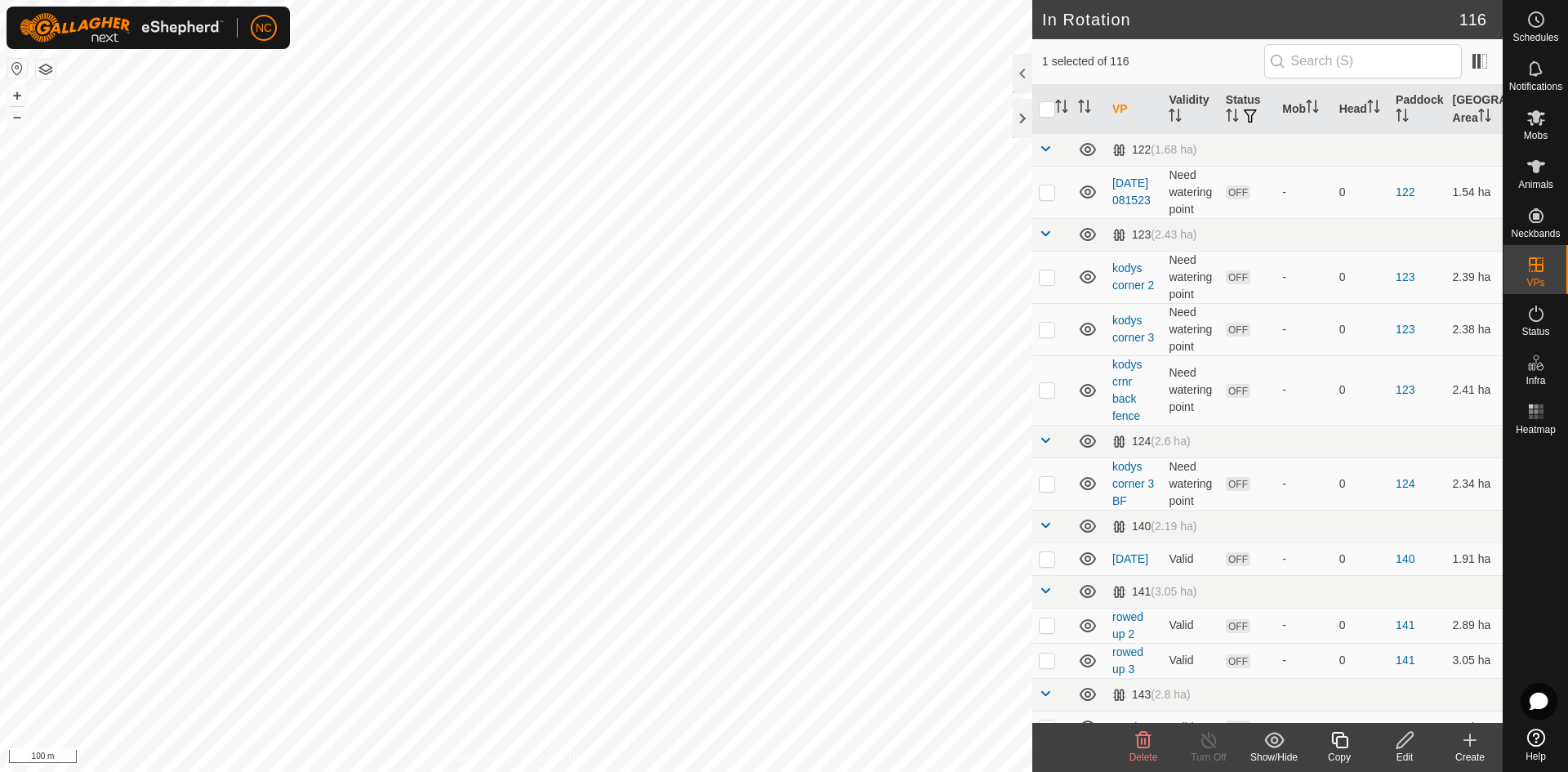
checkbox input "true"
checkbox input "false"
checkbox input "true"
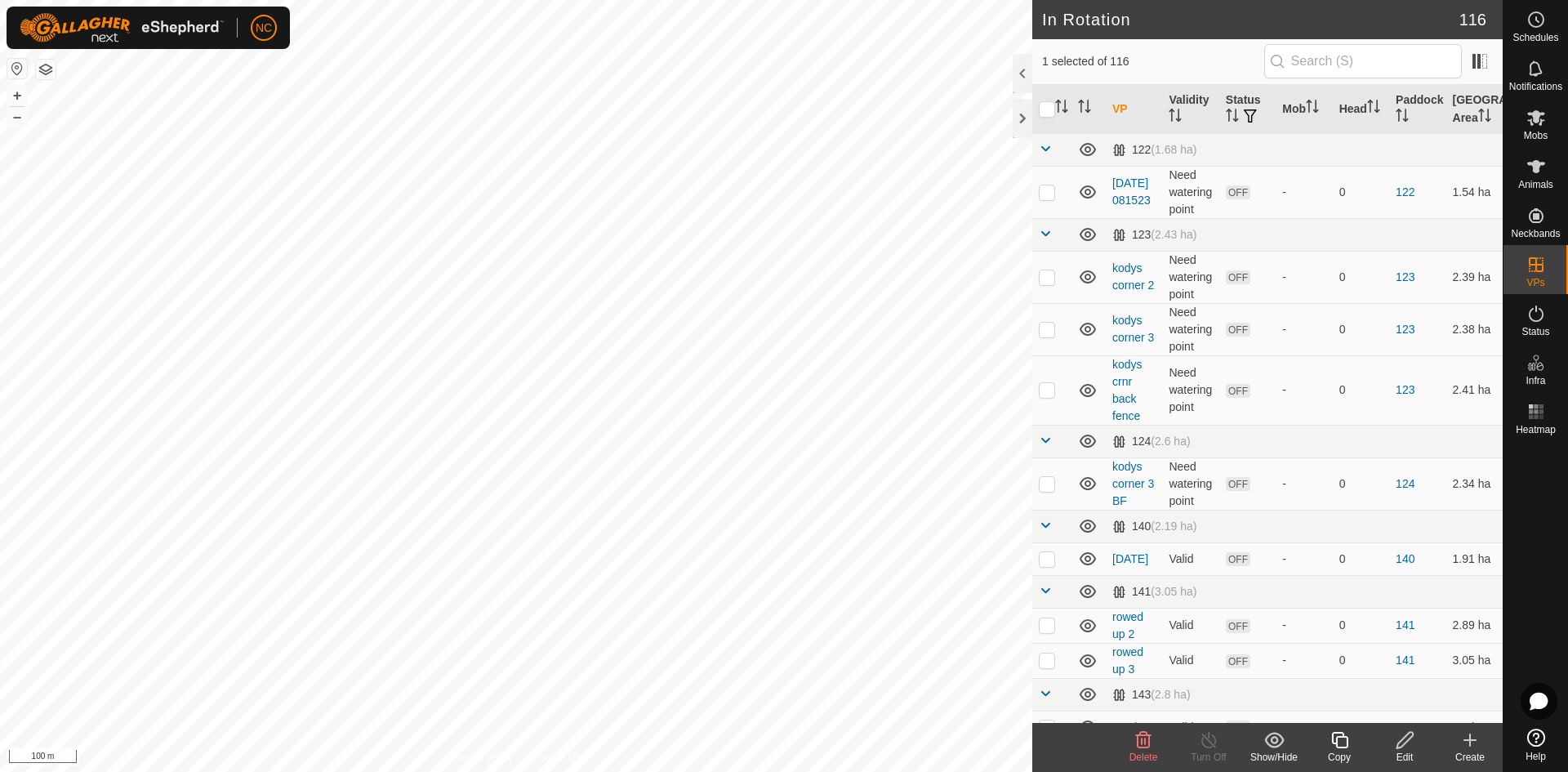
checkbox input "false"
checkbox input "true"
checkbox input "false"
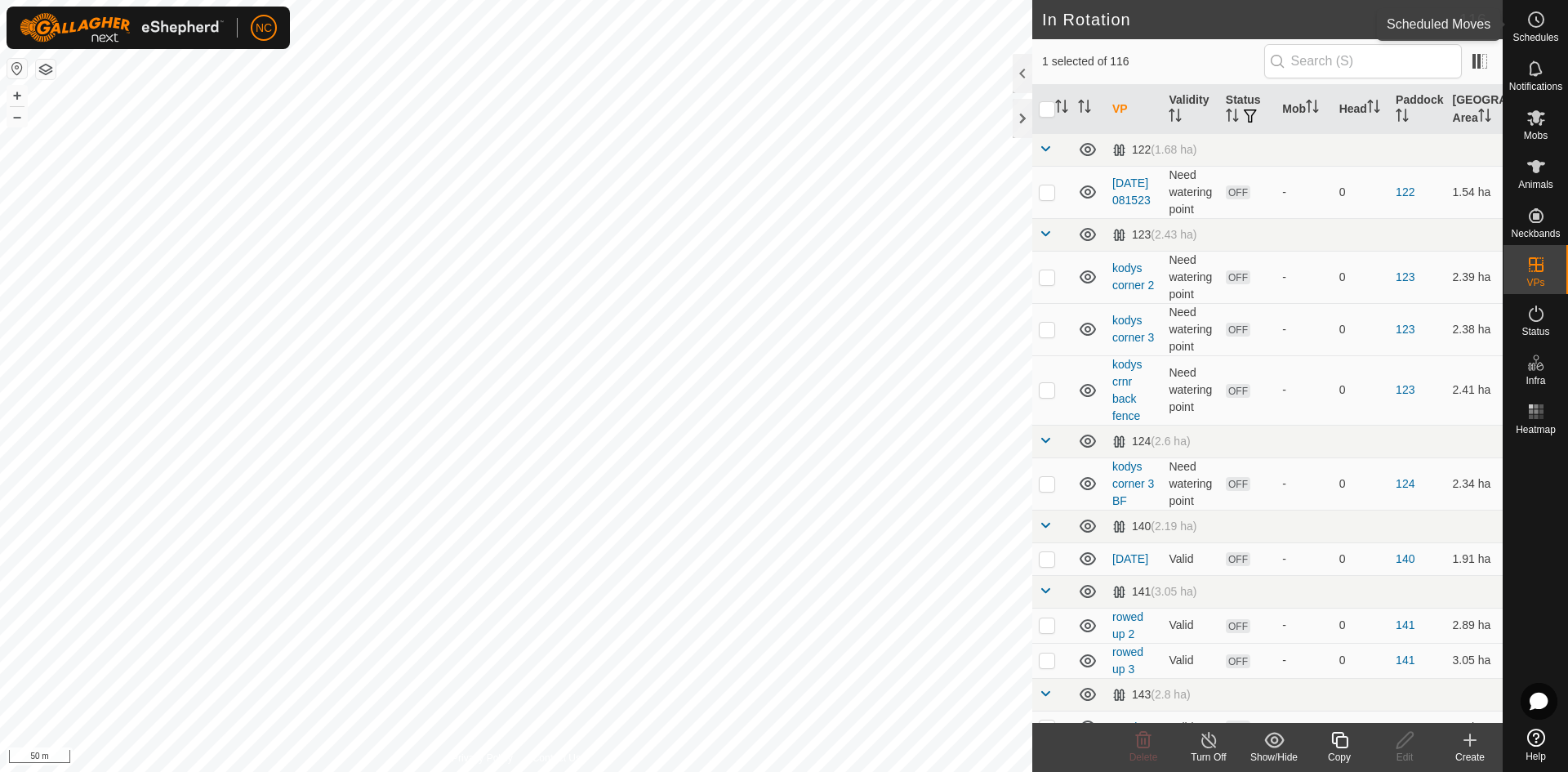
click at [1538, 36] on span "Schedules" at bounding box center [1536, 37] width 46 height 10
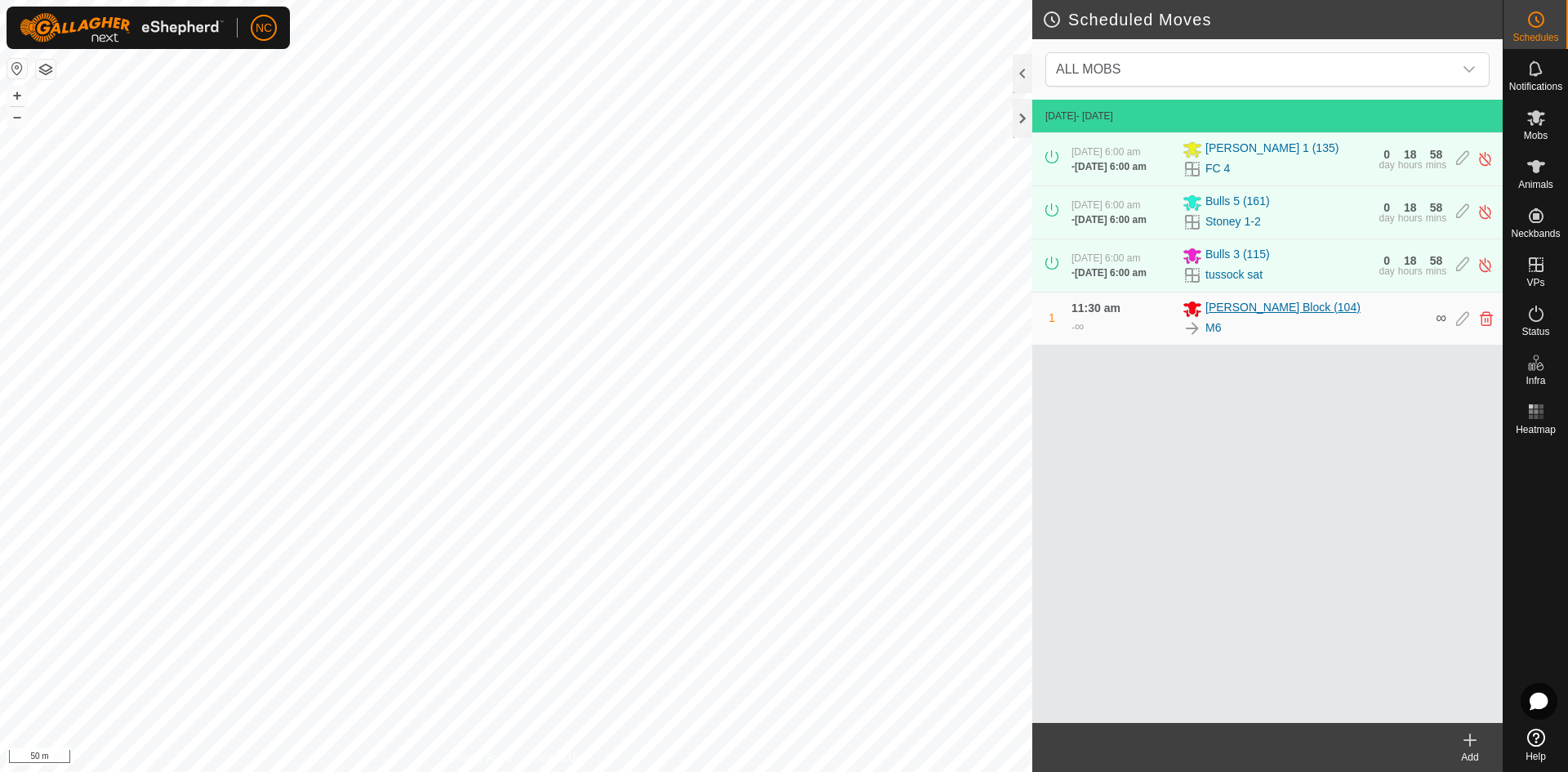
click at [1242, 319] on span "[PERSON_NAME] Block (104)" at bounding box center [1283, 309] width 155 height 20
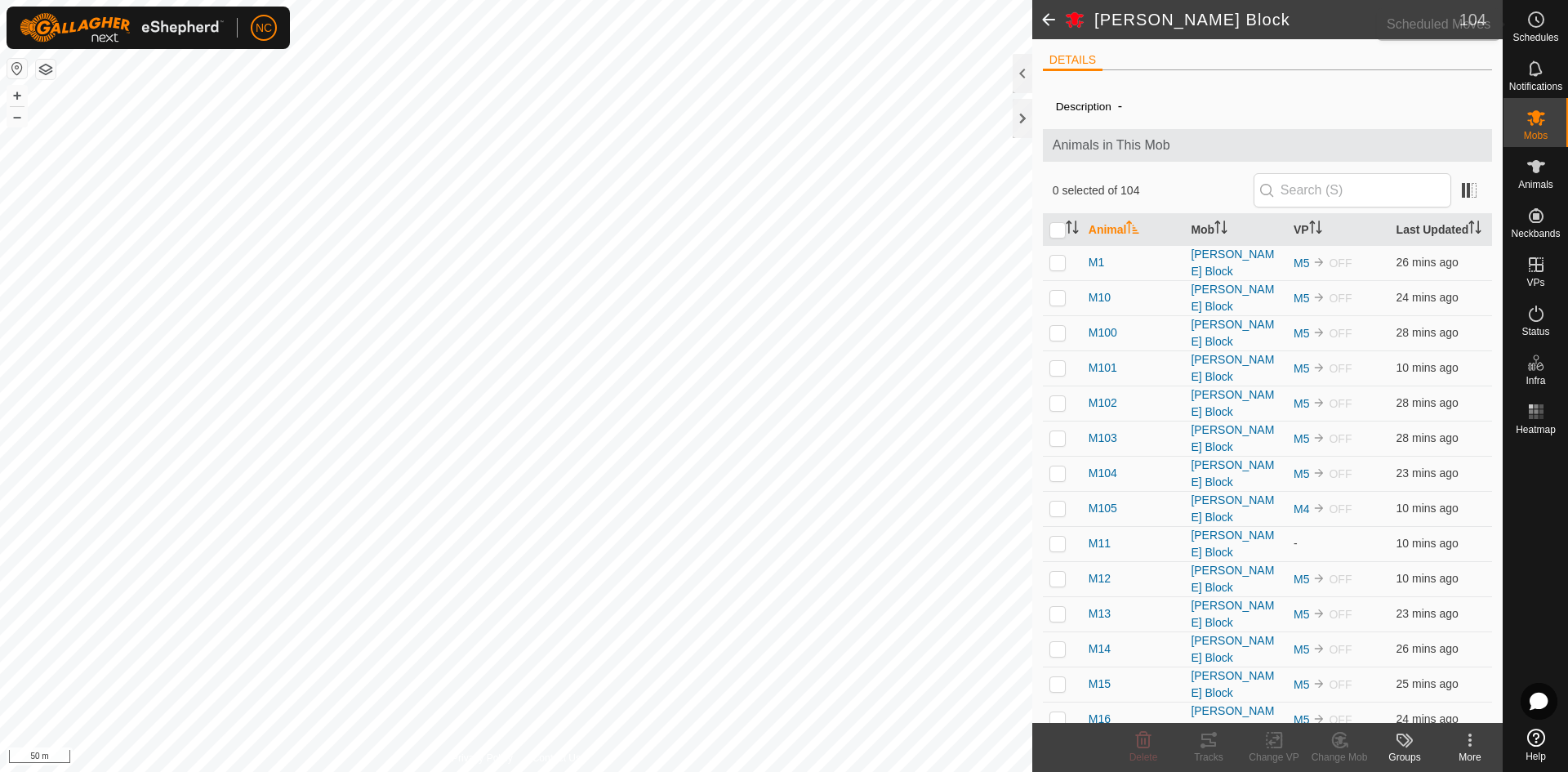
click at [1541, 36] on span "Schedules" at bounding box center [1536, 37] width 46 height 10
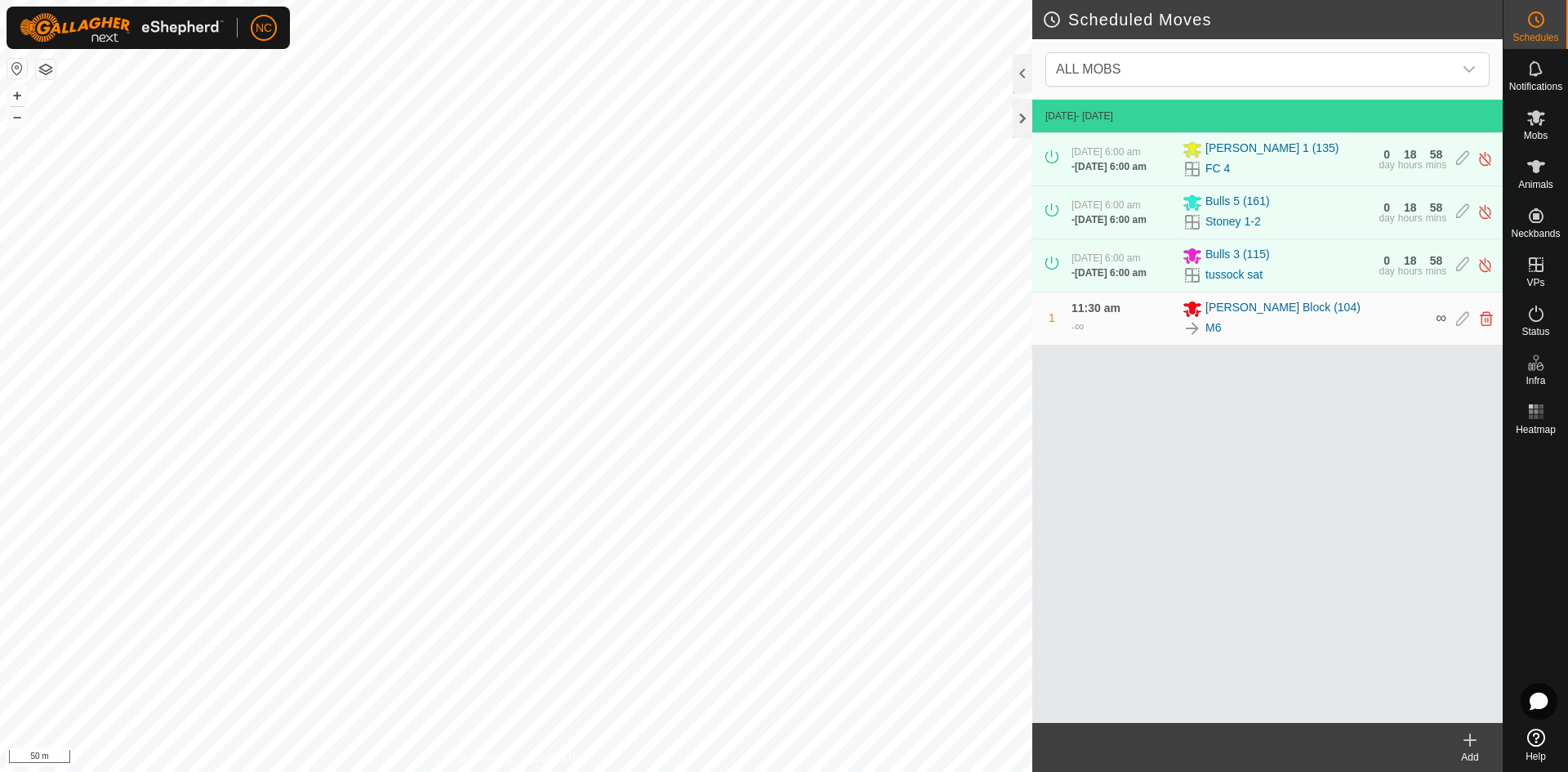
click at [1203, 338] on div "M6" at bounding box center [1304, 329] width 243 height 20
click at [1207, 336] on link "M6" at bounding box center [1213, 328] width 16 height 17
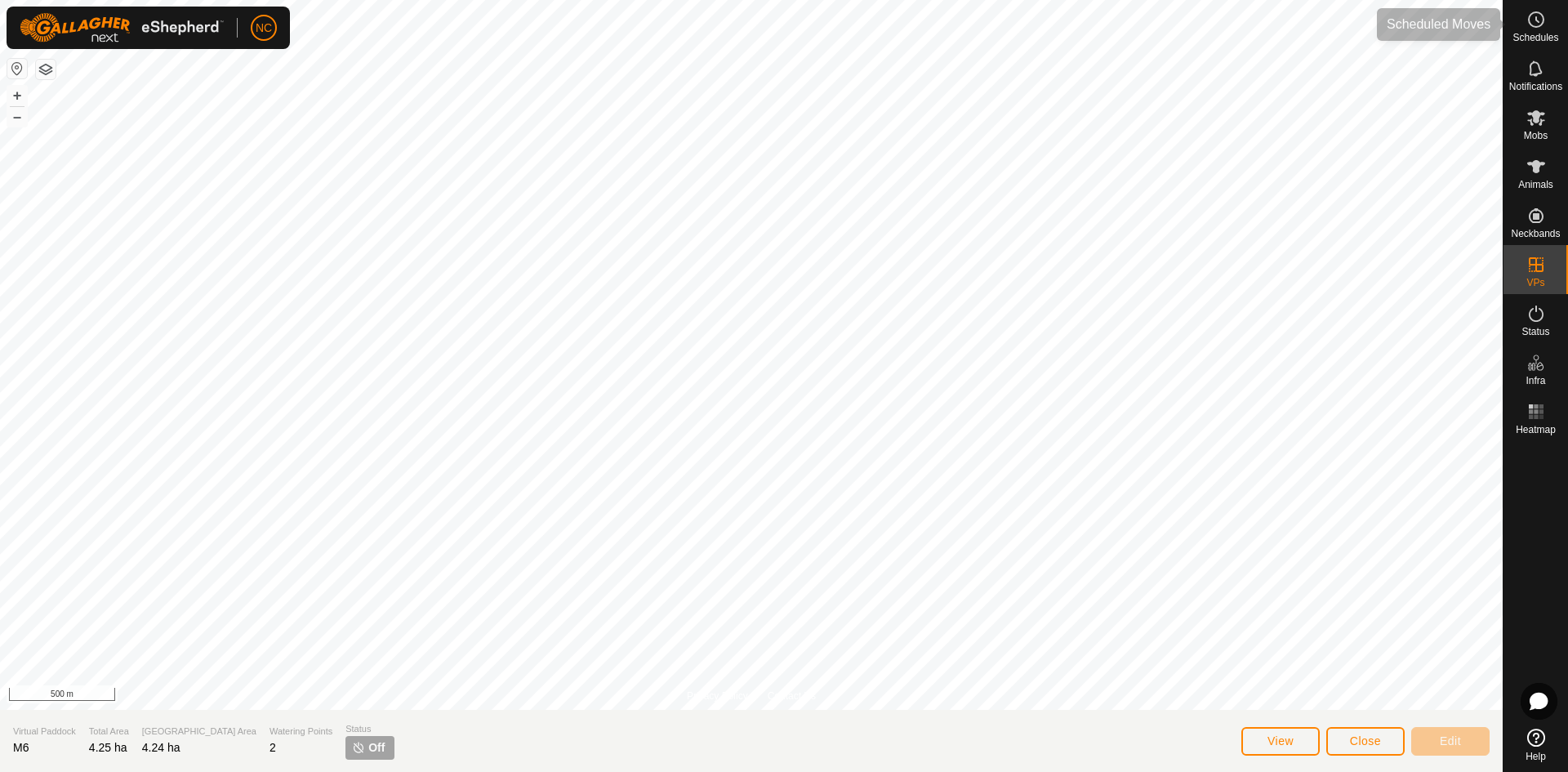
click at [1534, 48] on div "Schedules" at bounding box center [1536, 25] width 65 height 49
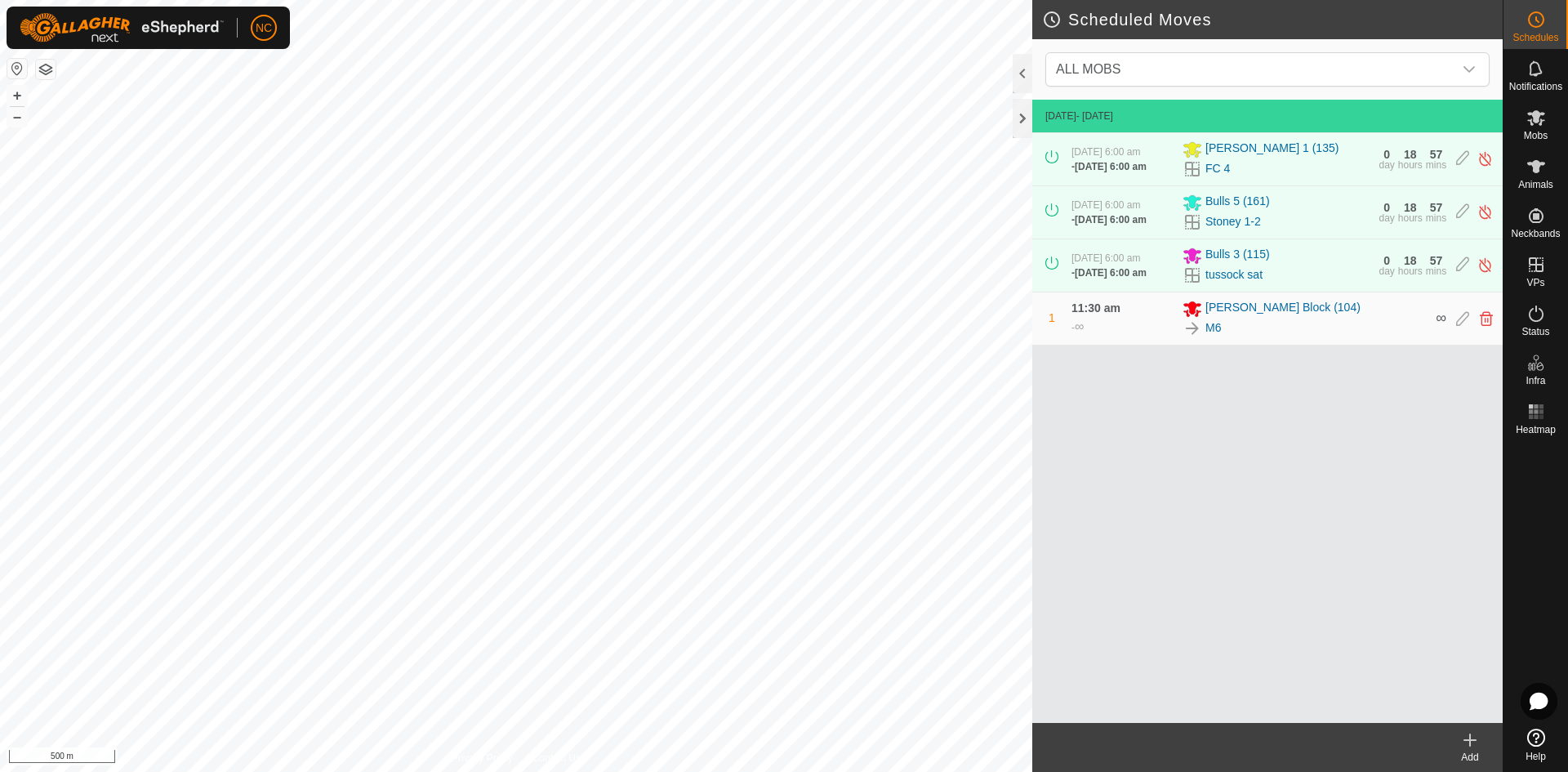
click at [1468, 736] on icon at bounding box center [1470, 741] width 20 height 20
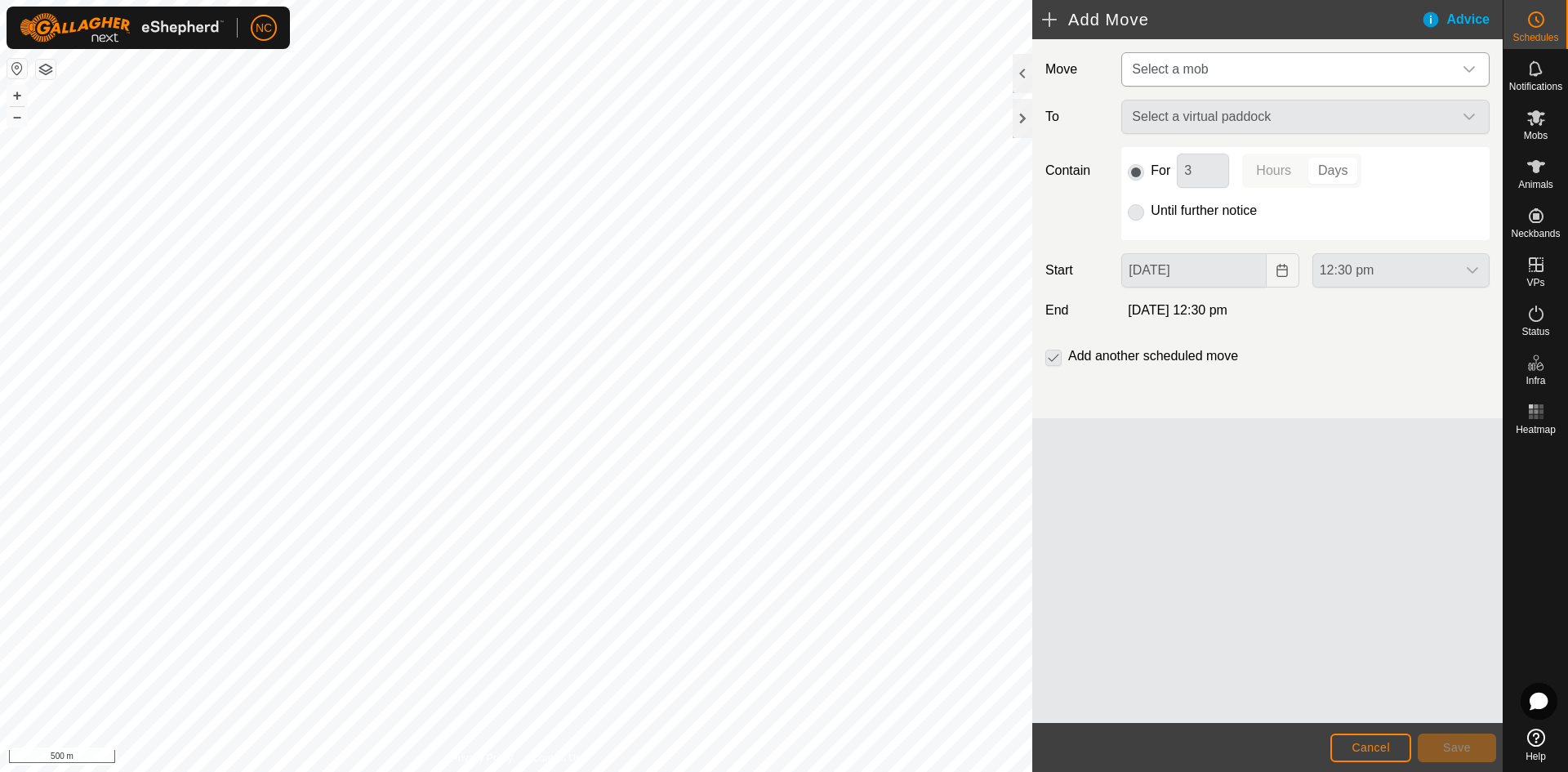
click at [1191, 76] on span "Select a mob" at bounding box center [1169, 69] width 76 height 14
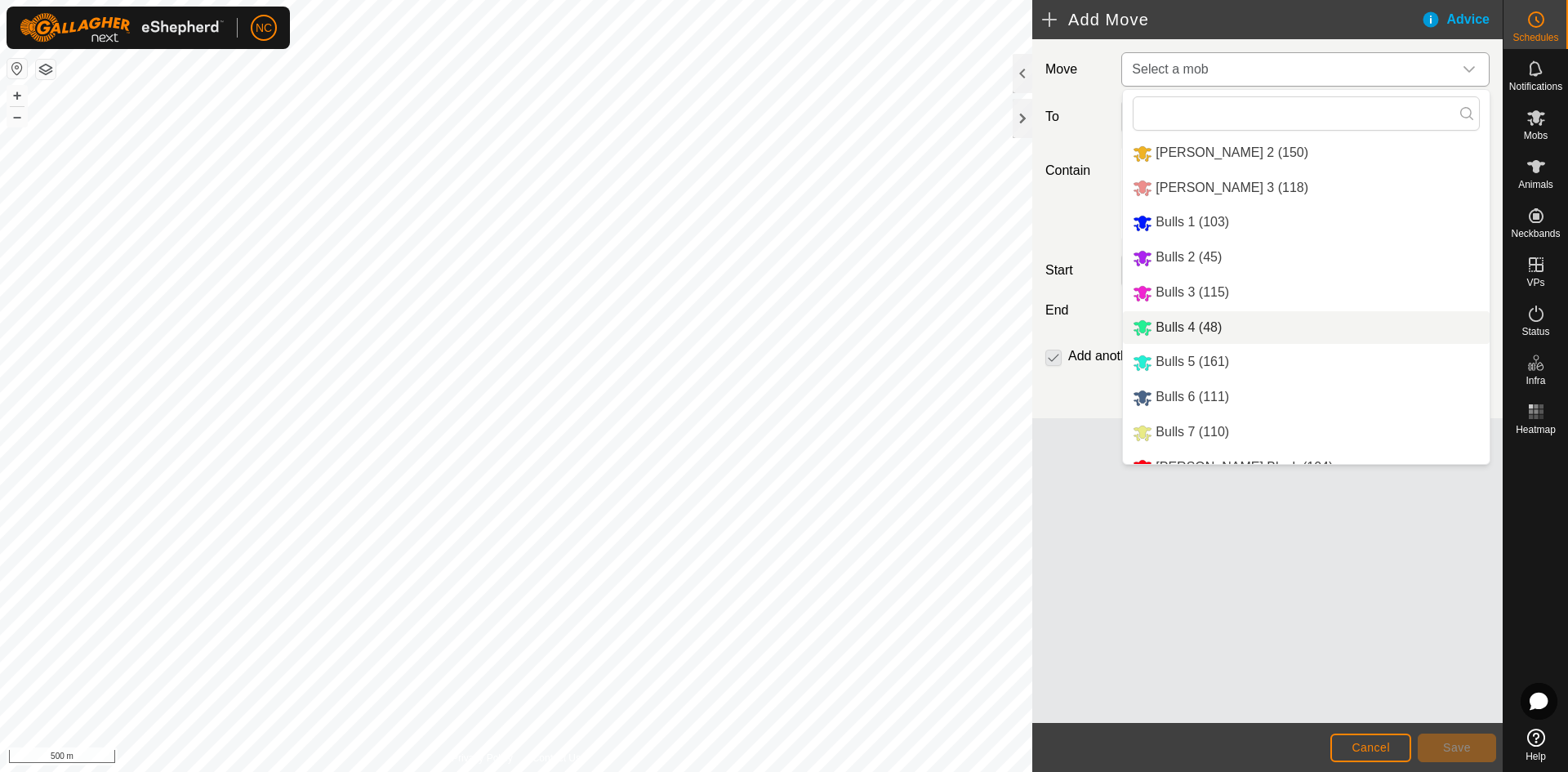
scroll to position [56, 0]
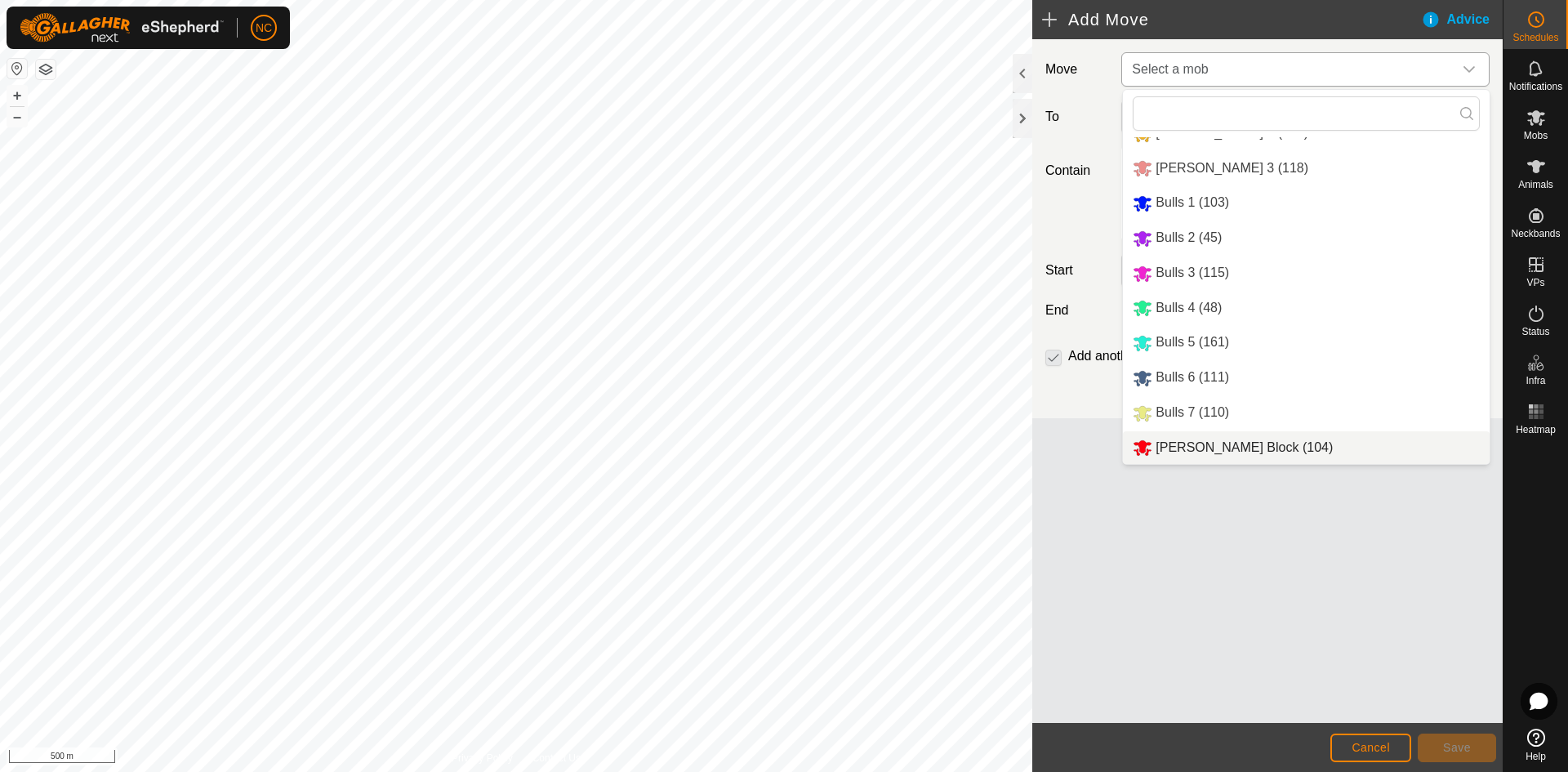
click at [1197, 447] on li "[PERSON_NAME] Block (104)" at bounding box center [1306, 448] width 367 height 33
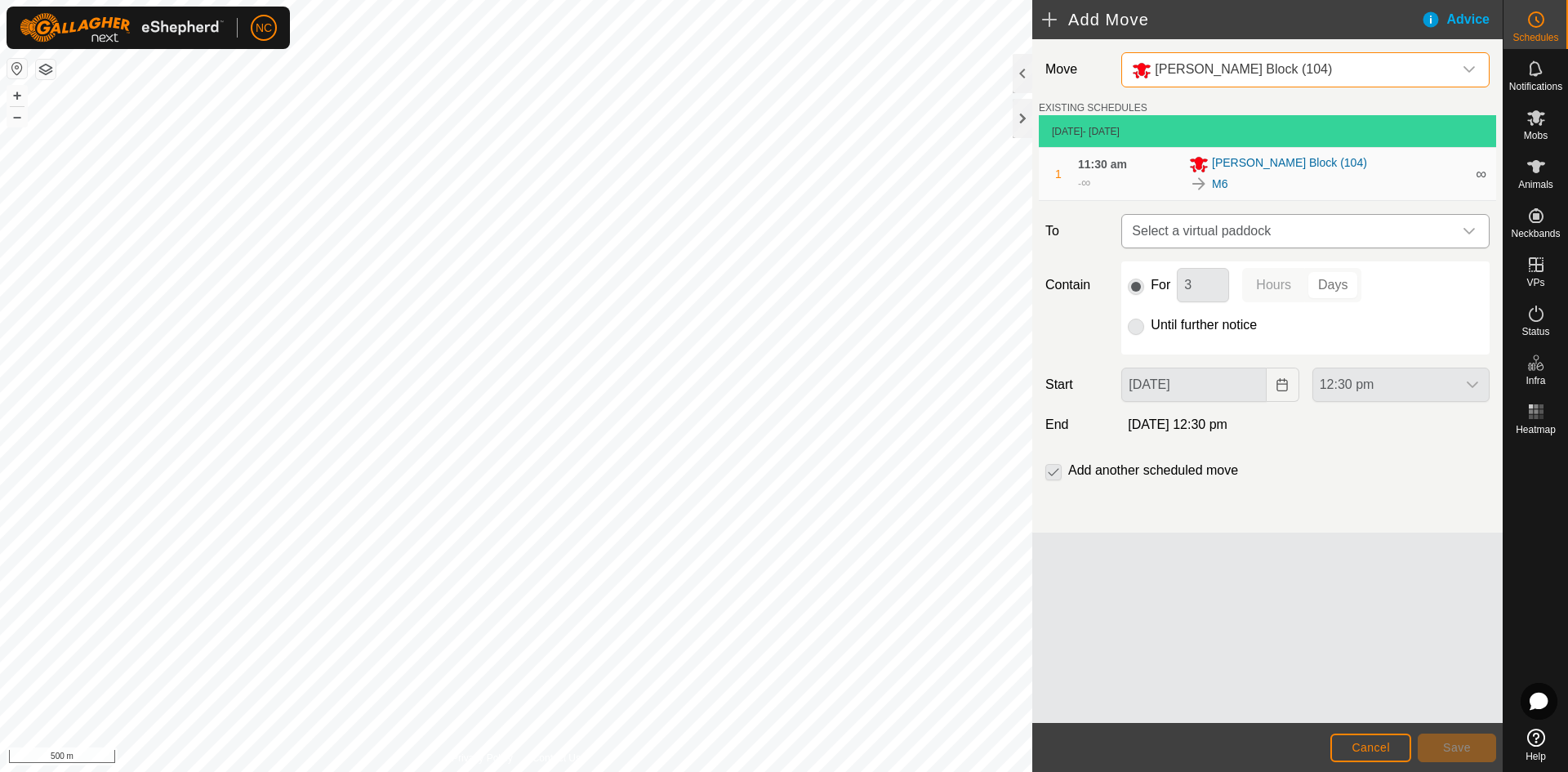
click at [1242, 228] on span "Select a virtual paddock" at bounding box center [1290, 231] width 328 height 32
type input "Moores 1"
click at [1409, 223] on span "Select a virtual paddock" at bounding box center [1290, 231] width 328 height 32
click at [1377, 235] on span "Select a virtual paddock" at bounding box center [1290, 231] width 328 height 32
click at [1469, 271] on icon at bounding box center [1465, 274] width 13 height 13
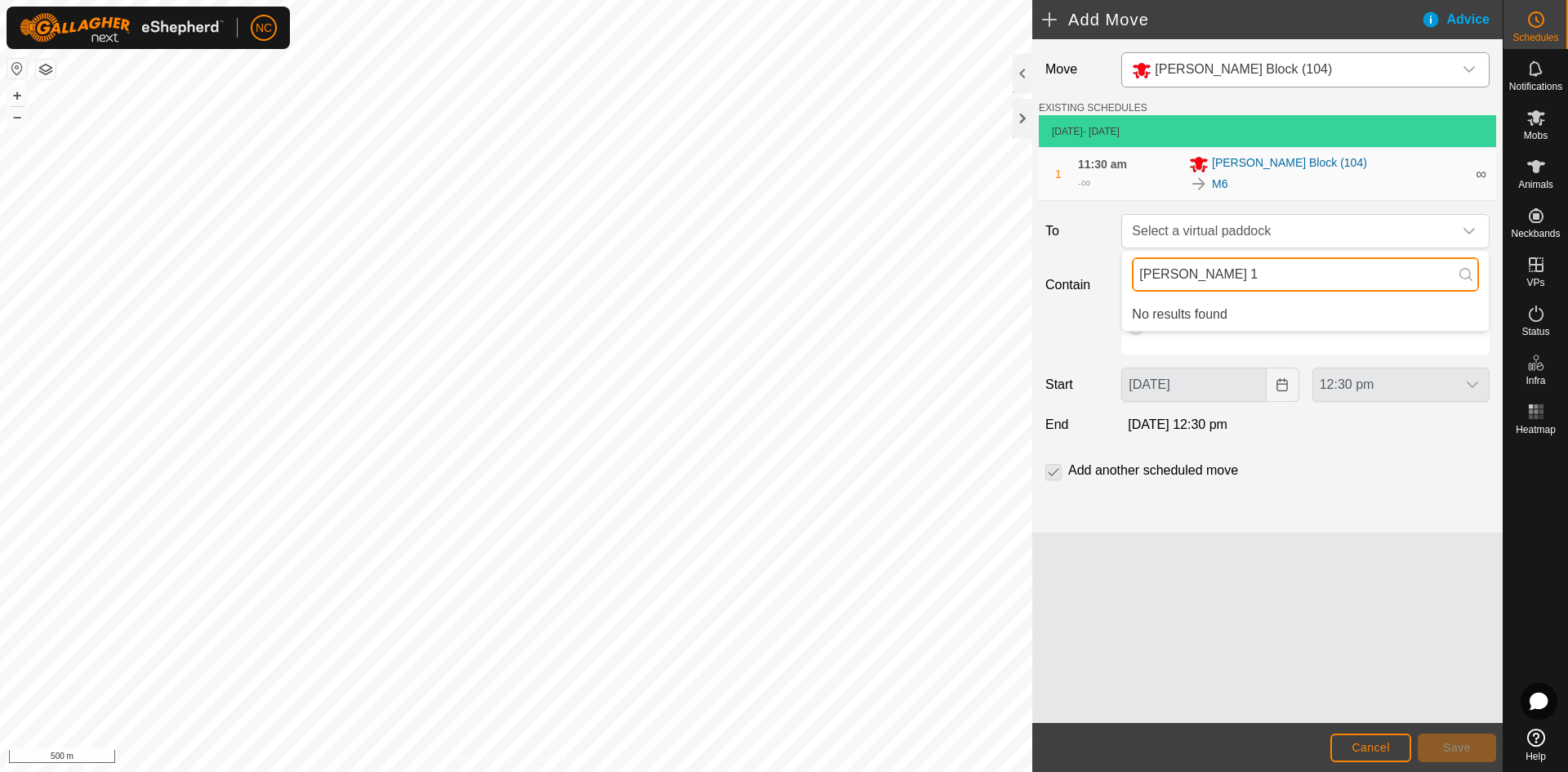
click at [1407, 281] on input "Moores 1" at bounding box center [1305, 274] width 347 height 34
type input "M"
click at [1338, 186] on div "M6" at bounding box center [1328, 183] width 277 height 20
click at [1283, 223] on span "Select a virtual paddock" at bounding box center [1290, 231] width 328 height 32
click at [1294, 584] on div "Move Moores Block (104) EXISTING SCHEDULES 23 Aug 2025 - Today 1 11:30 am - ∞ M…" at bounding box center [1268, 381] width 471 height 684
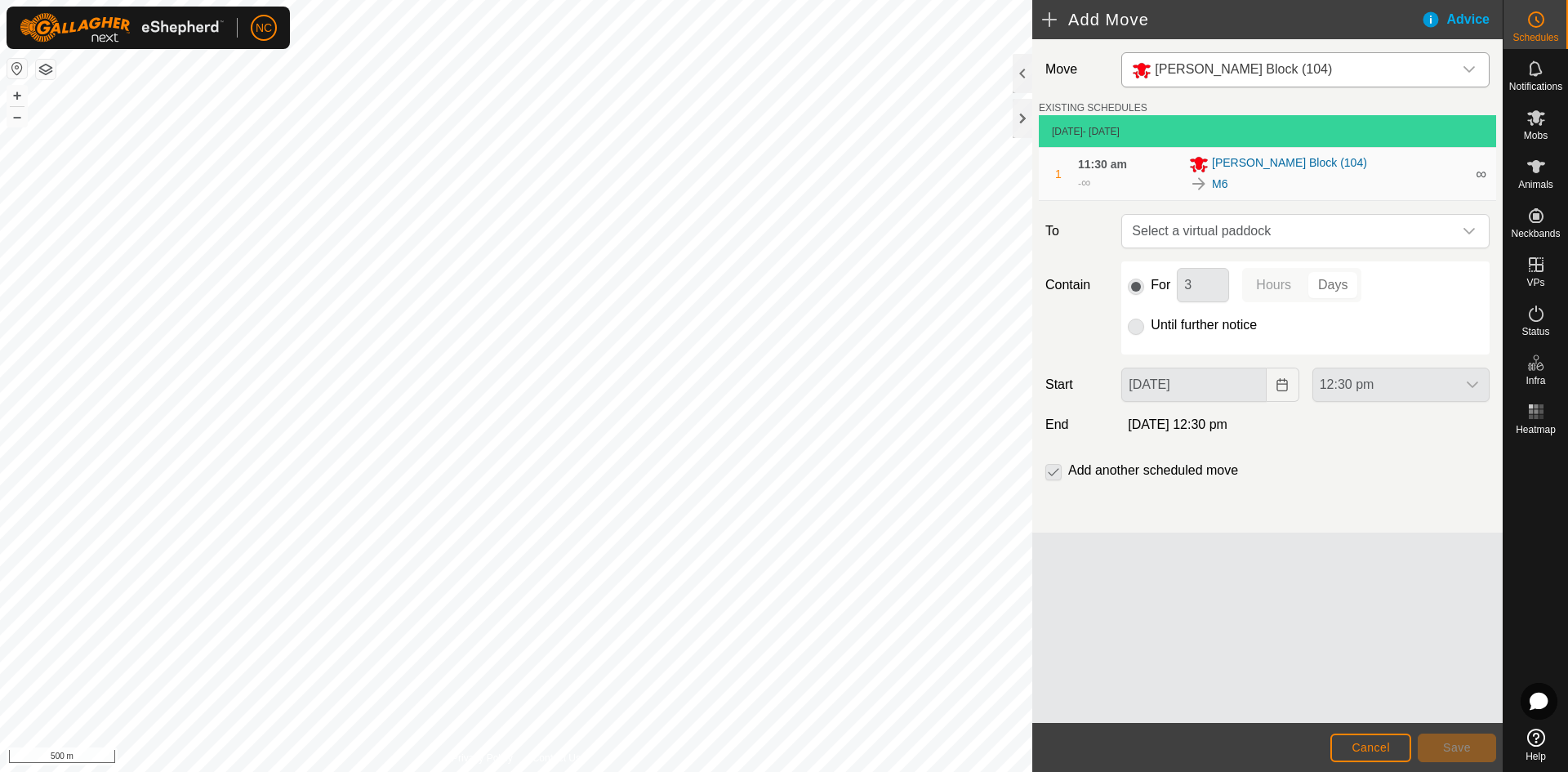
click at [1181, 66] on span "[PERSON_NAME] Block (104)" at bounding box center [1243, 69] width 177 height 14
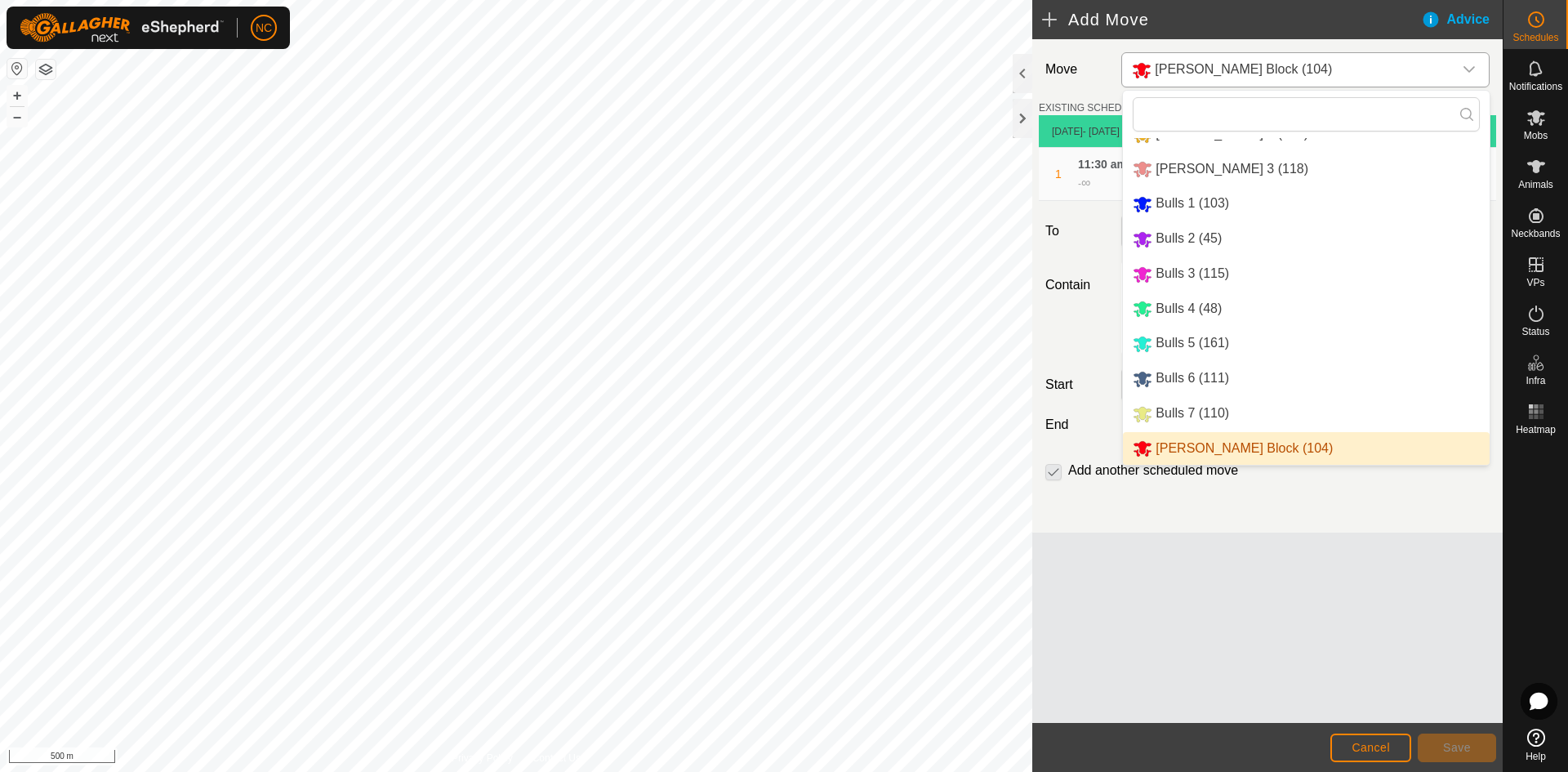
click at [1181, 66] on span "[PERSON_NAME] Block (104)" at bounding box center [1243, 69] width 177 height 14
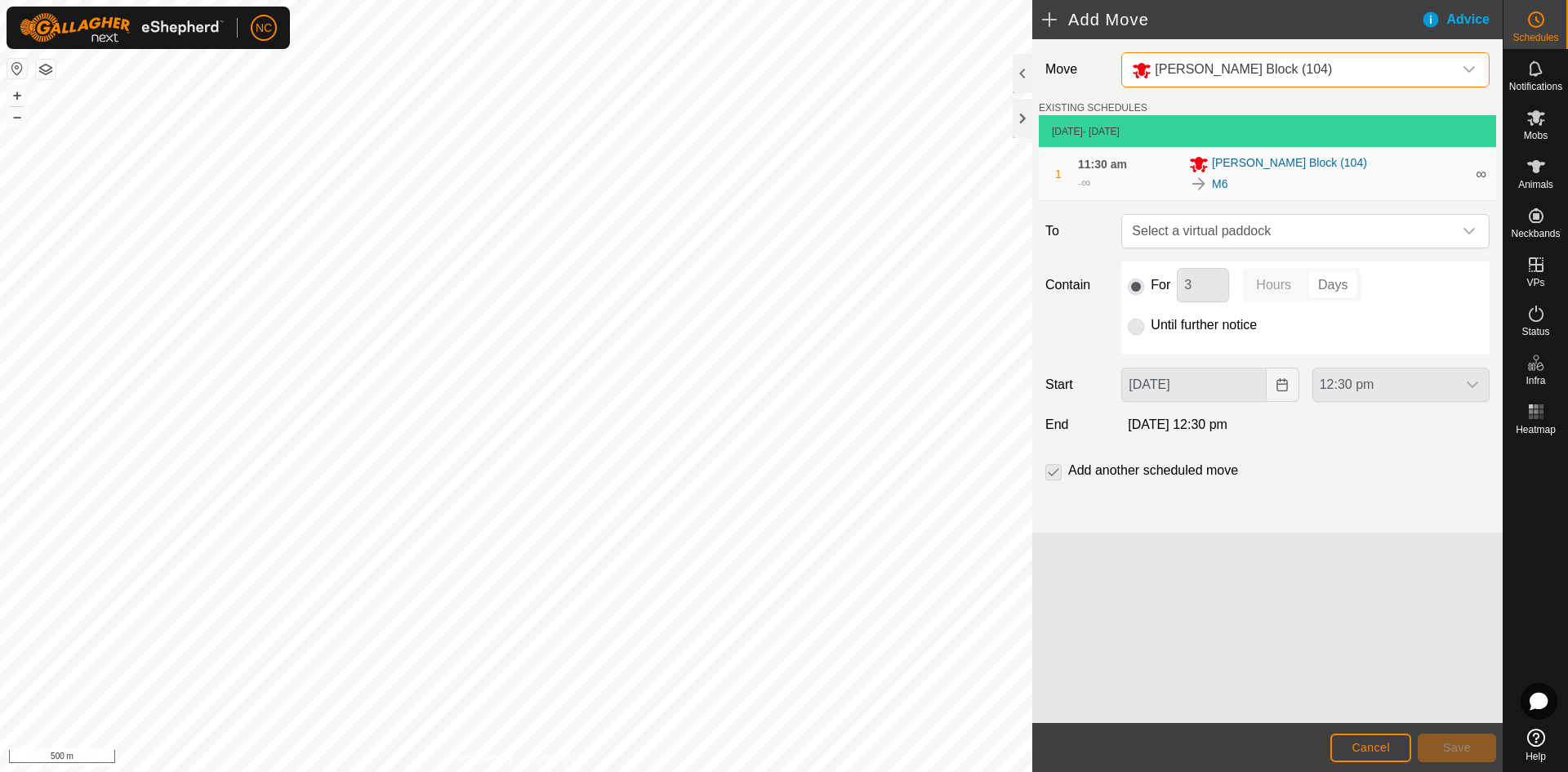
click at [1347, 724] on footer "Cancel Save" at bounding box center [1268, 747] width 471 height 49
click at [1357, 745] on span "Cancel" at bounding box center [1371, 746] width 38 height 13
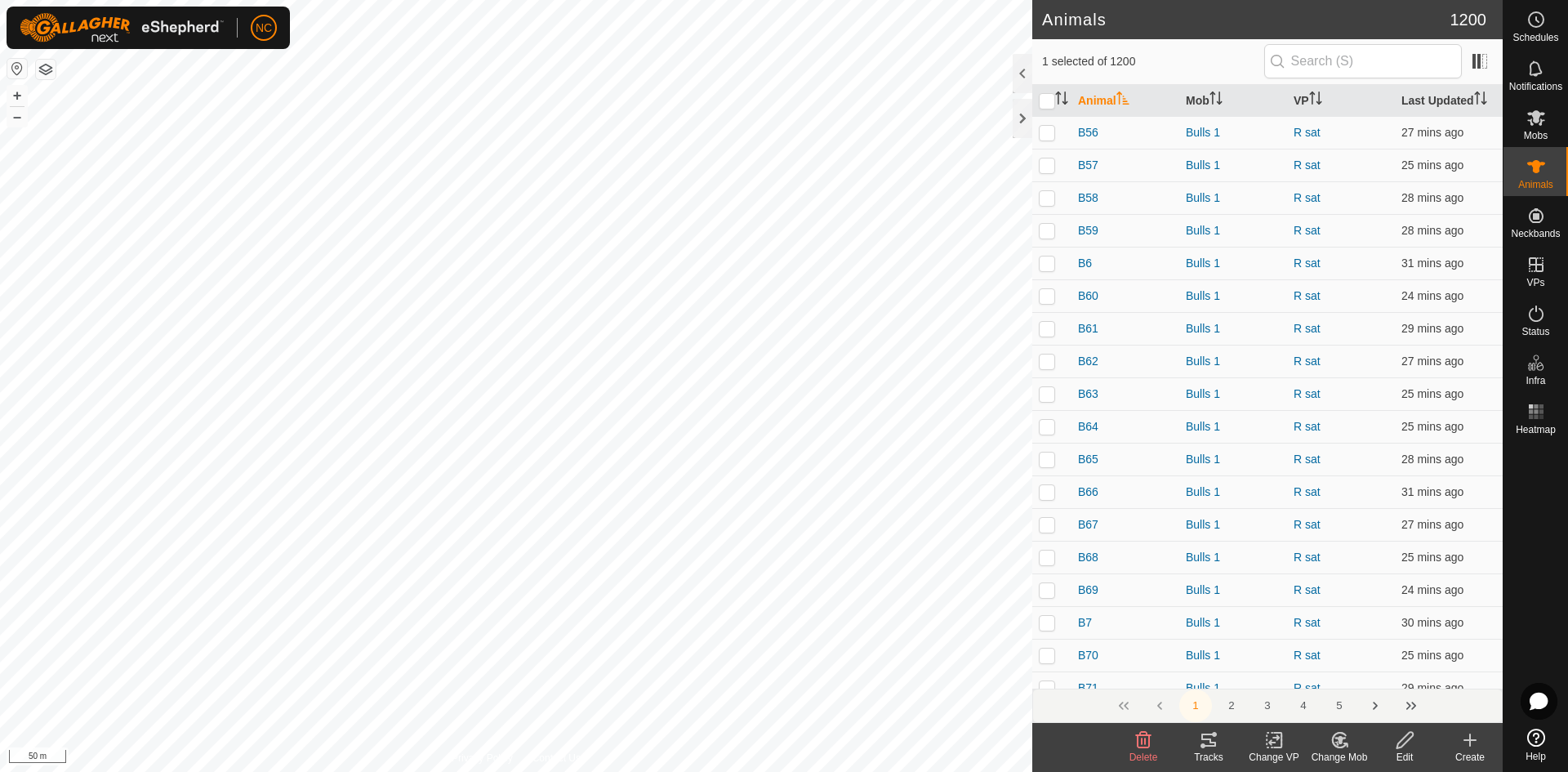
scroll to position [1308, 0]
click at [1533, 110] on icon at bounding box center [1537, 118] width 20 height 20
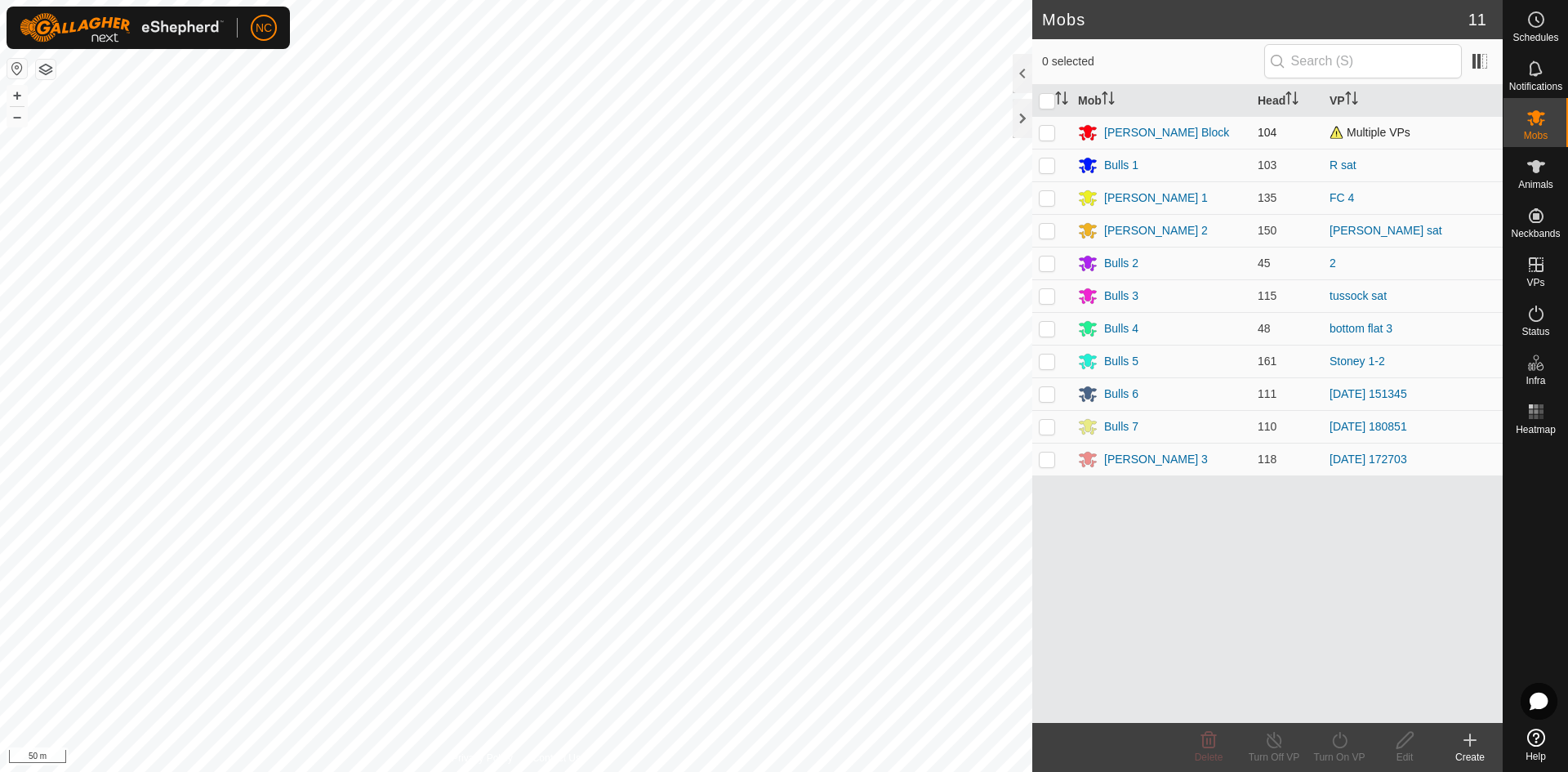
click at [1366, 134] on span "Multiple VPs" at bounding box center [1370, 131] width 80 height 13
click at [1160, 135] on div "[PERSON_NAME] Block" at bounding box center [1166, 132] width 125 height 17
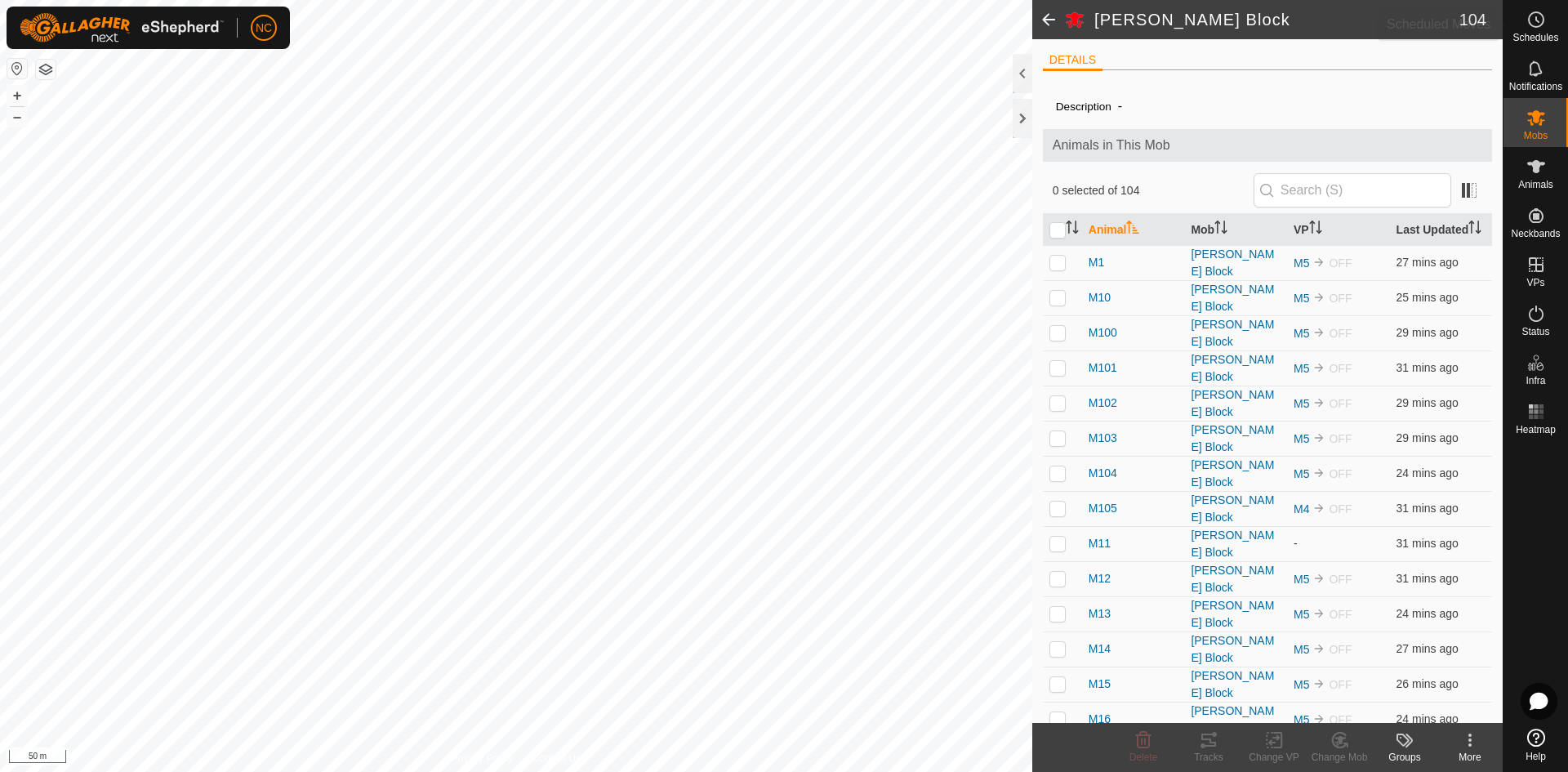
click at [1533, 29] on es-schedule-vp-svg-icon at bounding box center [1537, 20] width 29 height 26
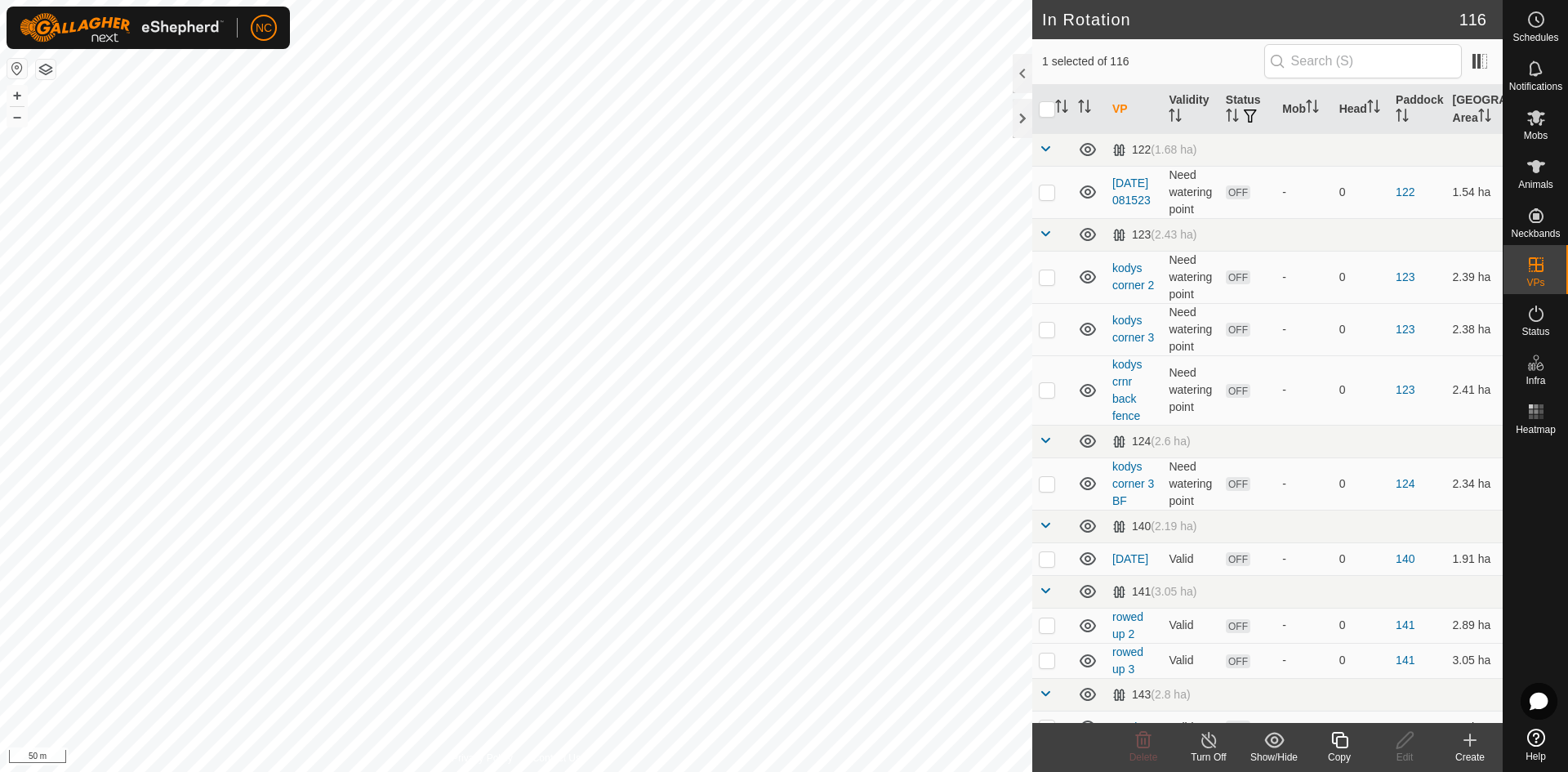
checkbox input "false"
checkbox input "true"
click at [1531, 17] on icon at bounding box center [1537, 20] width 20 height 20
checkbox input "false"
checkbox input "true"
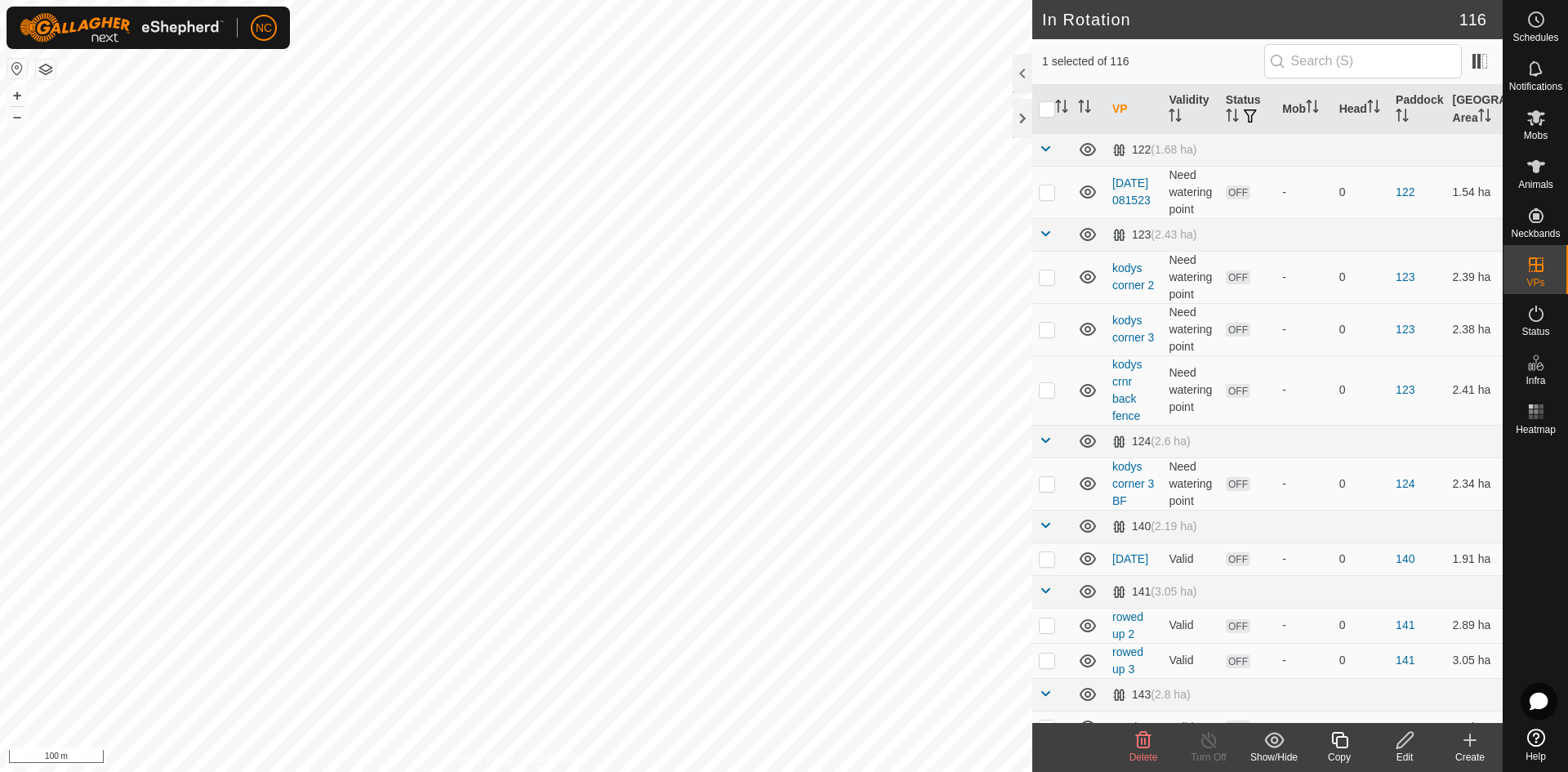
checkbox input "true"
checkbox input "false"
checkbox input "true"
click at [1540, 28] on icon at bounding box center [1537, 20] width 20 height 20
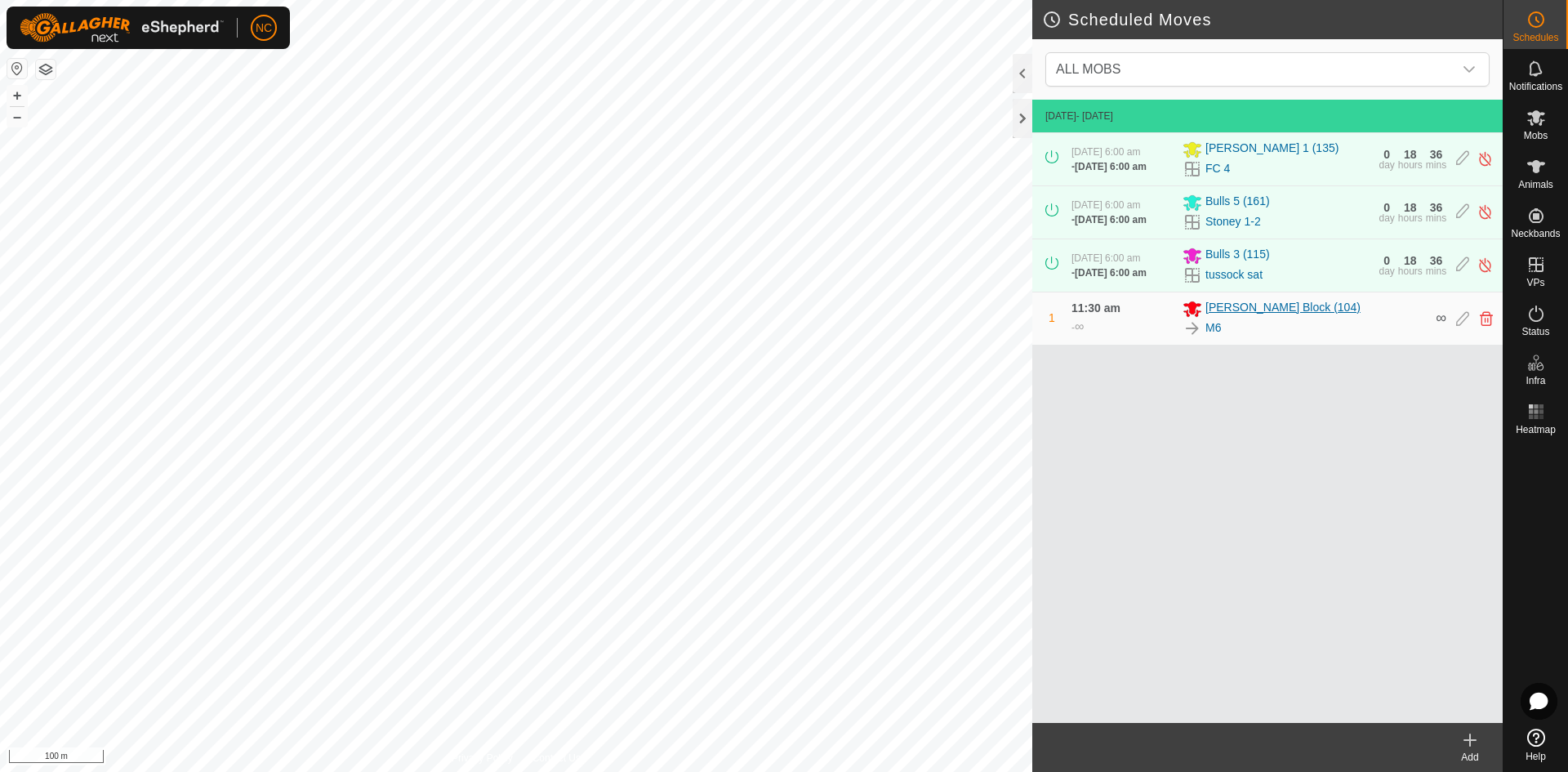
click at [1228, 319] on span "[PERSON_NAME] Block (104)" at bounding box center [1283, 309] width 155 height 20
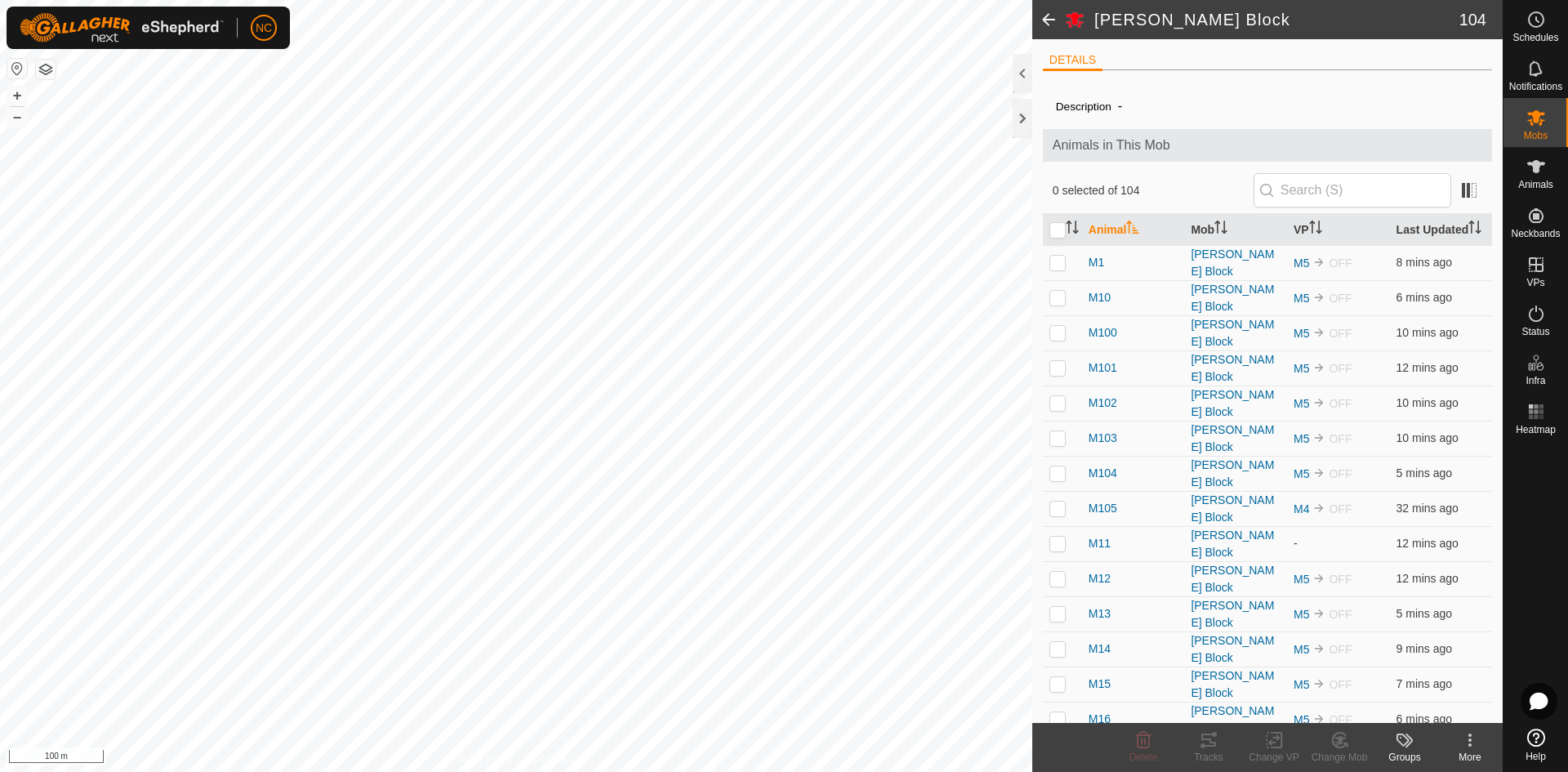
click at [1043, 26] on span at bounding box center [1048, 20] width 32 height 39
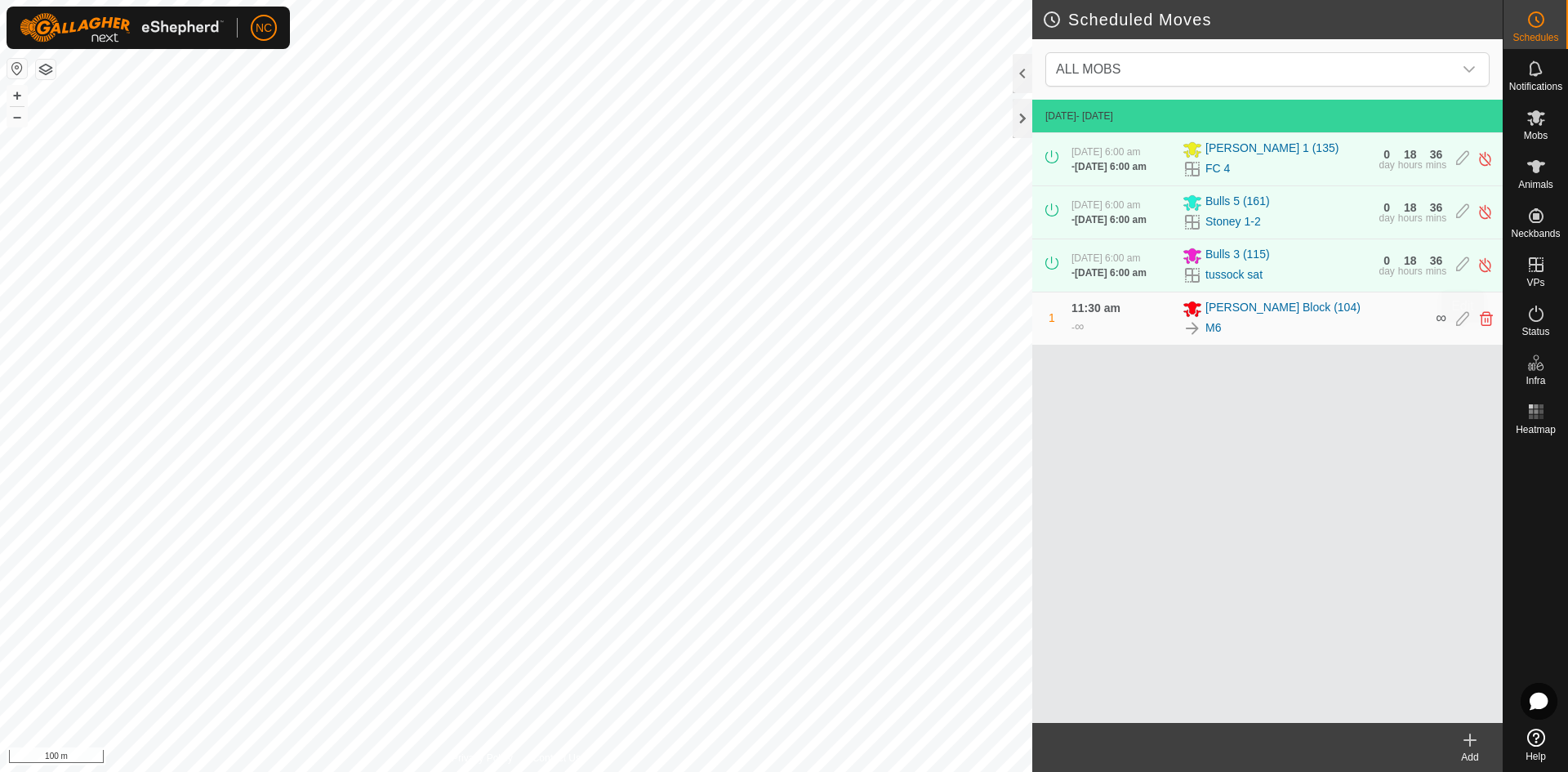
click at [1464, 326] on icon at bounding box center [1462, 318] width 13 height 15
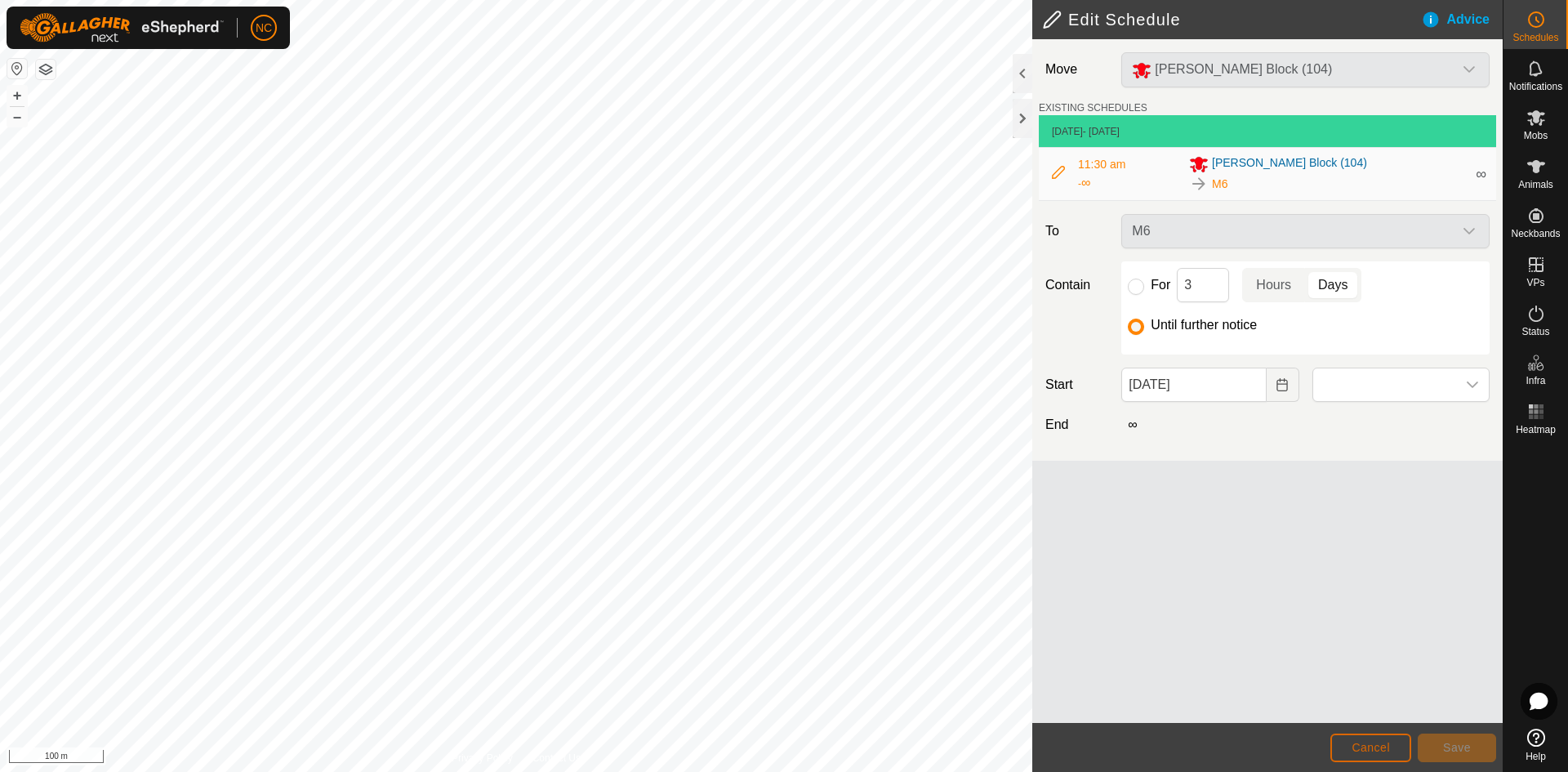
click at [1338, 739] on button "Cancel" at bounding box center [1371, 747] width 80 height 28
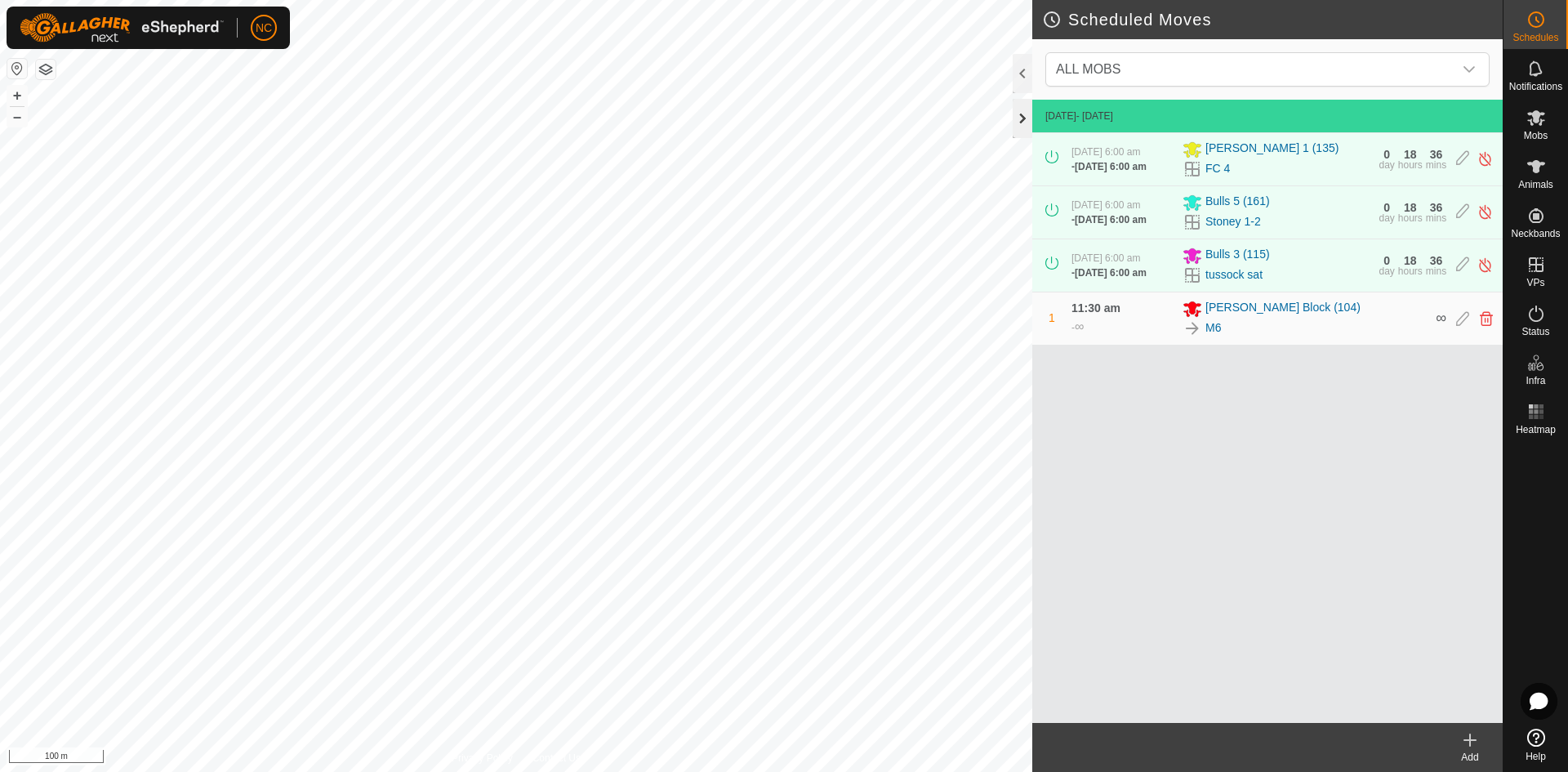
click at [1022, 112] on div at bounding box center [1023, 119] width 20 height 39
